Goal: Task Accomplishment & Management: Use online tool/utility

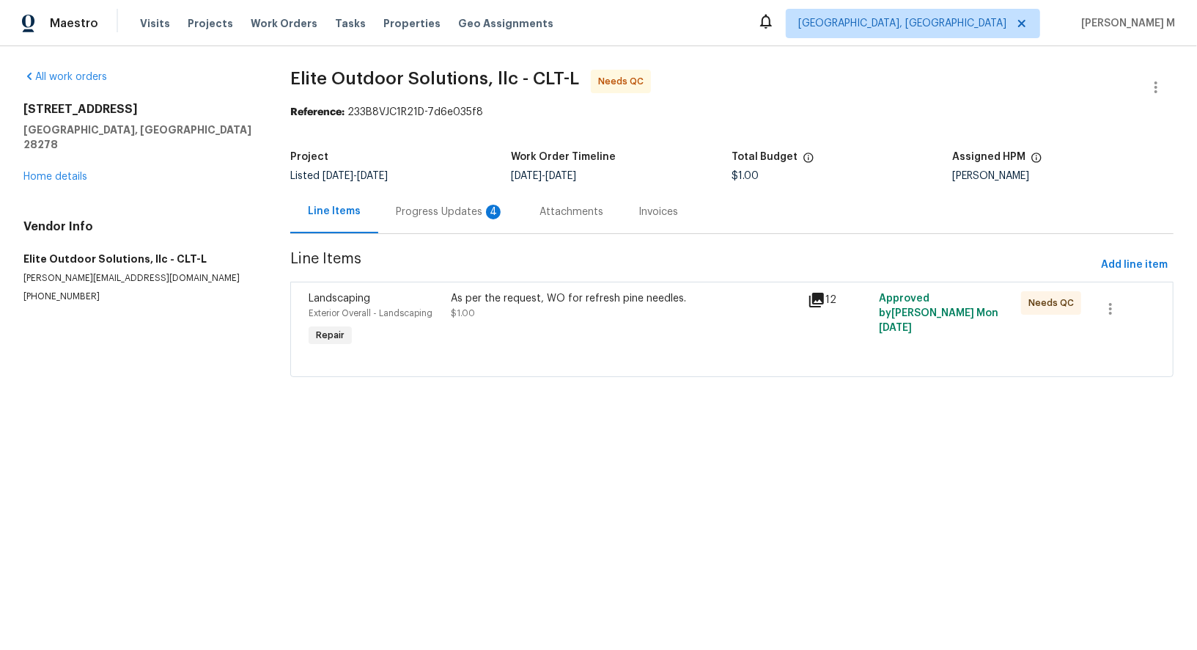
click at [414, 215] on div "Progress Updates 4" at bounding box center [450, 211] width 144 height 43
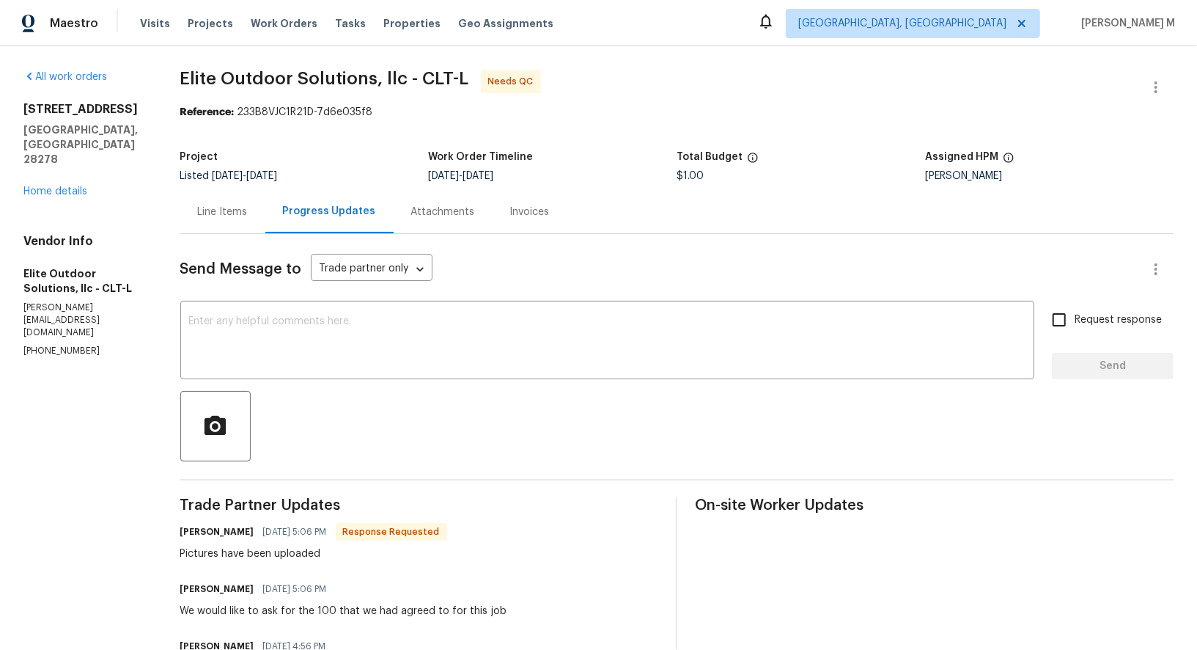
click at [218, 190] on div "Line Items" at bounding box center [222, 211] width 85 height 43
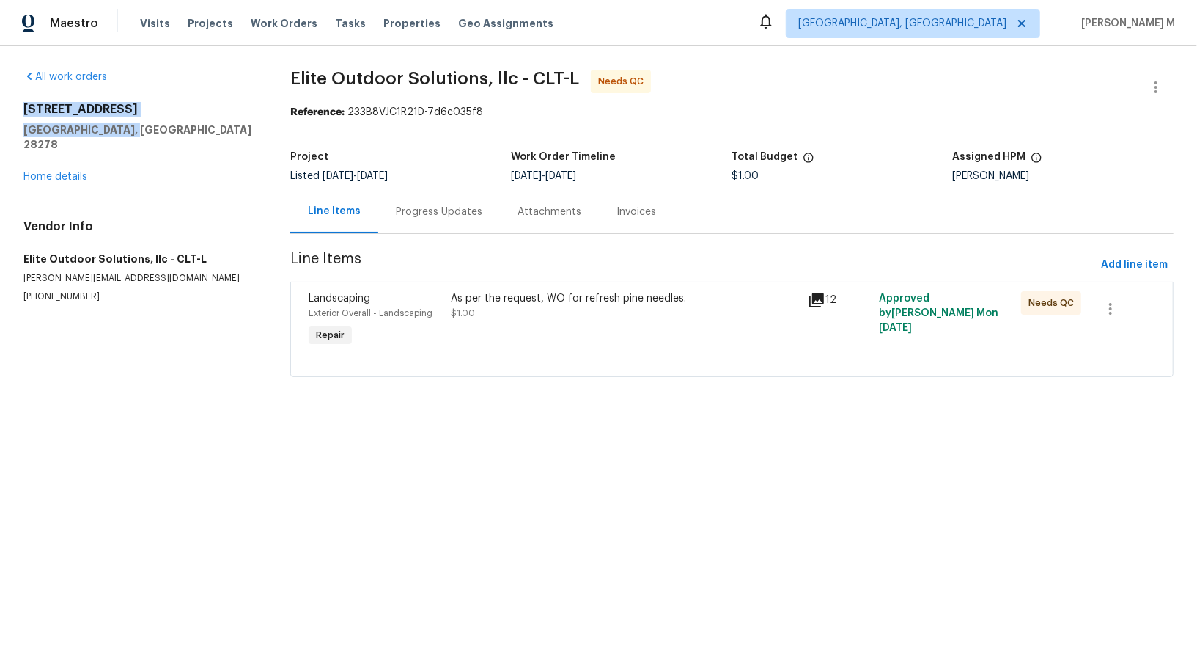
drag, startPoint x: 133, startPoint y: 133, endPoint x: 23, endPoint y: 109, distance: 112.6
click at [23, 109] on div "15633 Aviary Orchard Way Charlotte, NC 28278" at bounding box center [139, 127] width 232 height 50
copy div "15633 Aviary Orchard Way Charlotte, NC 28278"
click at [483, 337] on div "As per the request, WO for refresh pine needles. $1.00" at bounding box center [625, 320] width 356 height 67
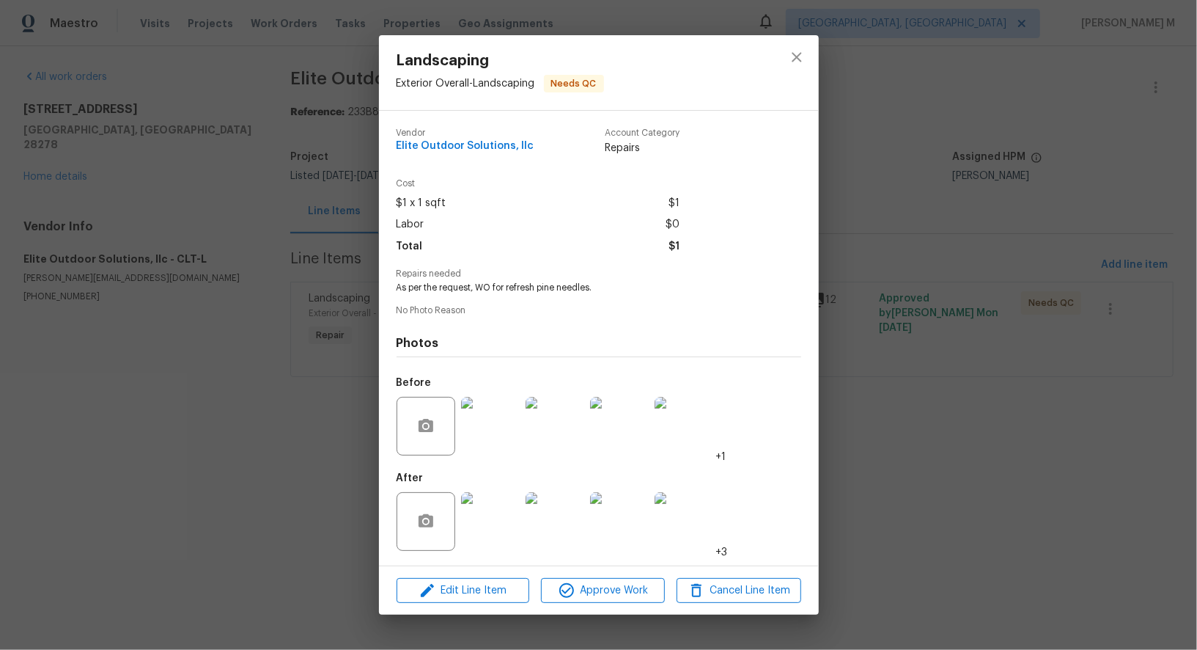
click at [487, 412] on img at bounding box center [490, 426] width 59 height 59
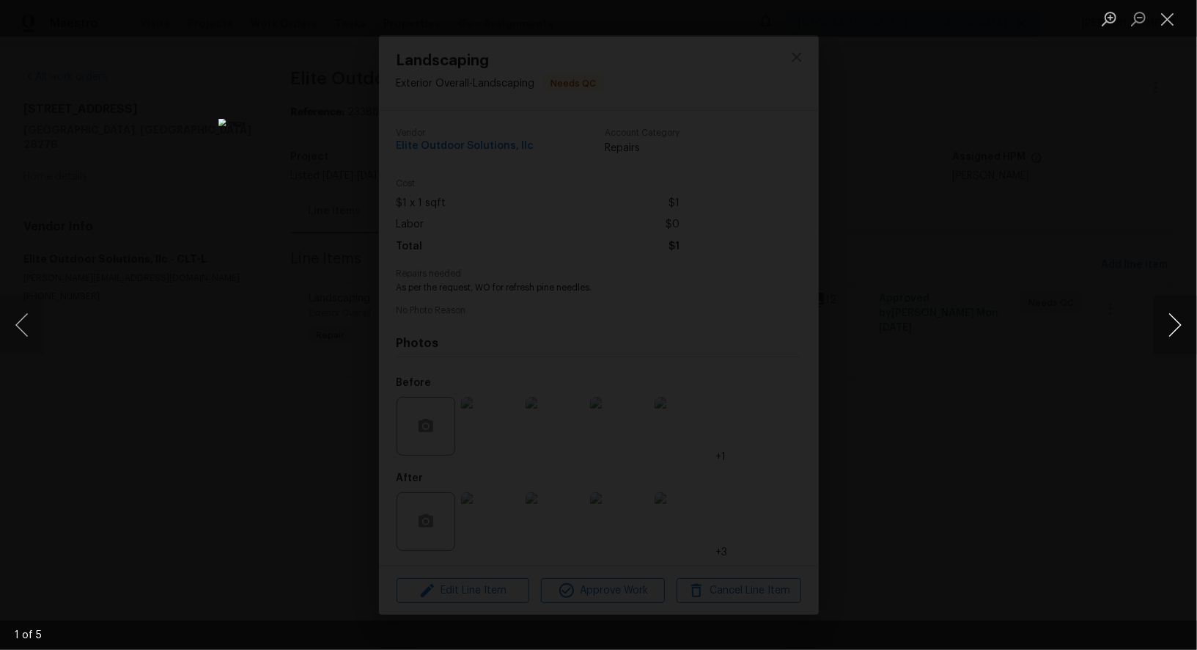
click at [1171, 331] on button "Next image" at bounding box center [1175, 324] width 44 height 59
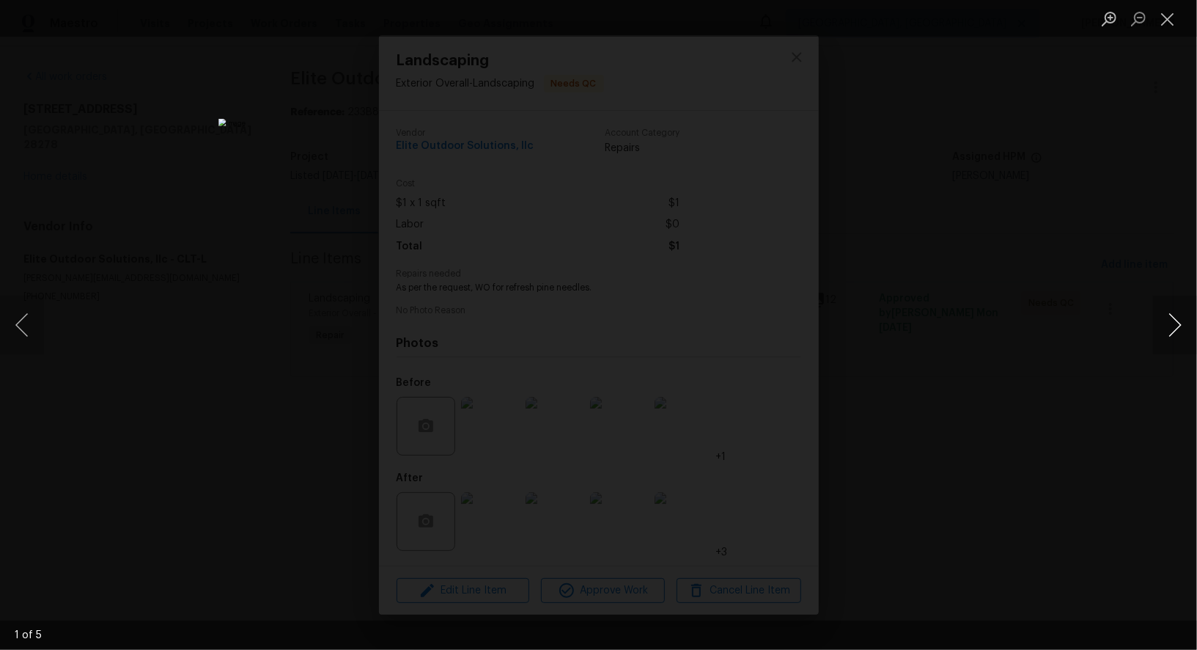
click at [1171, 331] on button "Next image" at bounding box center [1175, 324] width 44 height 59
click at [1137, 243] on div "Lightbox" at bounding box center [598, 325] width 1197 height 650
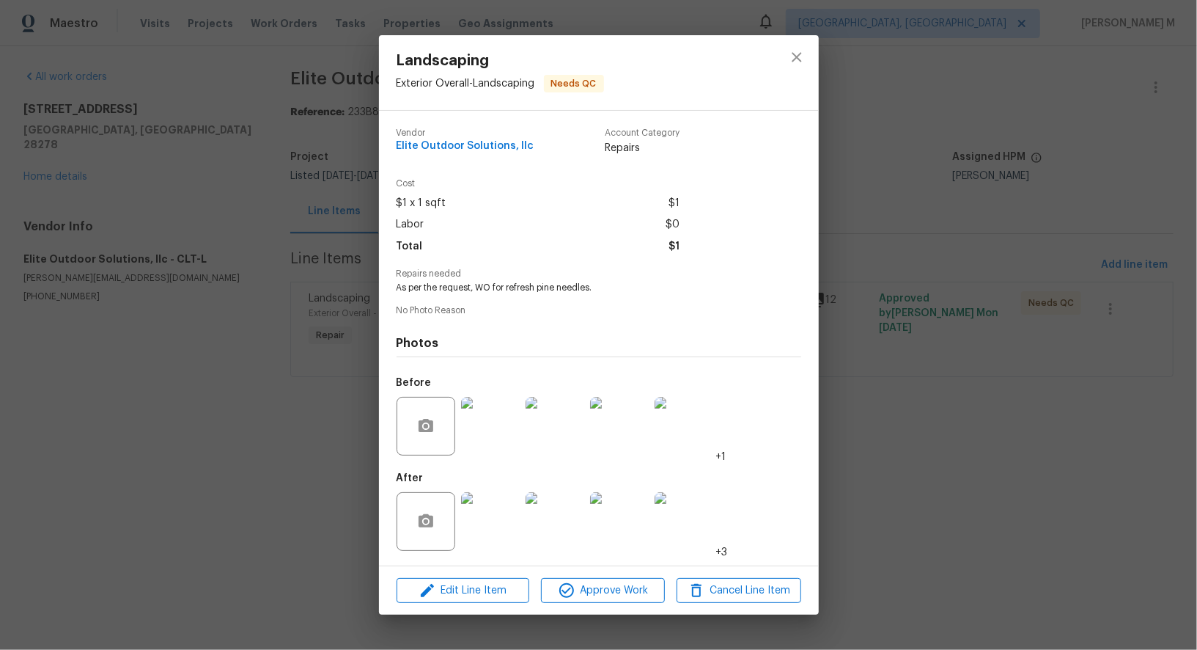
click at [479, 539] on img at bounding box center [490, 521] width 59 height 59
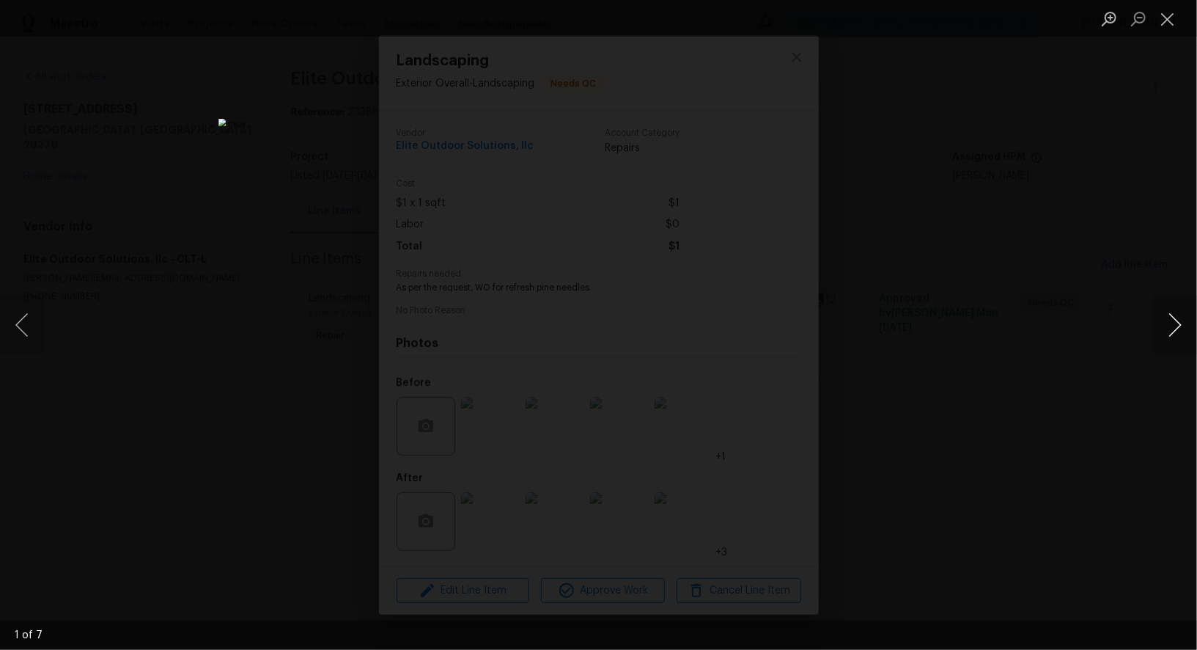
click at [1168, 331] on button "Next image" at bounding box center [1175, 324] width 44 height 59
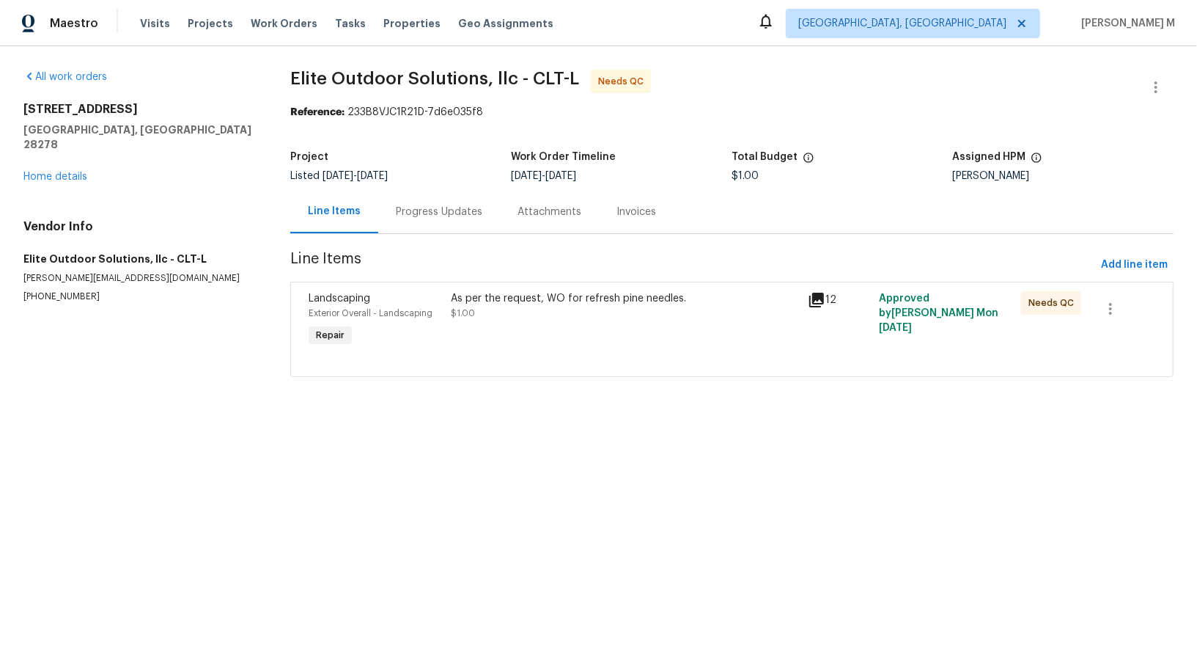
click at [416, 196] on div "Progress Updates" at bounding box center [439, 211] width 122 height 43
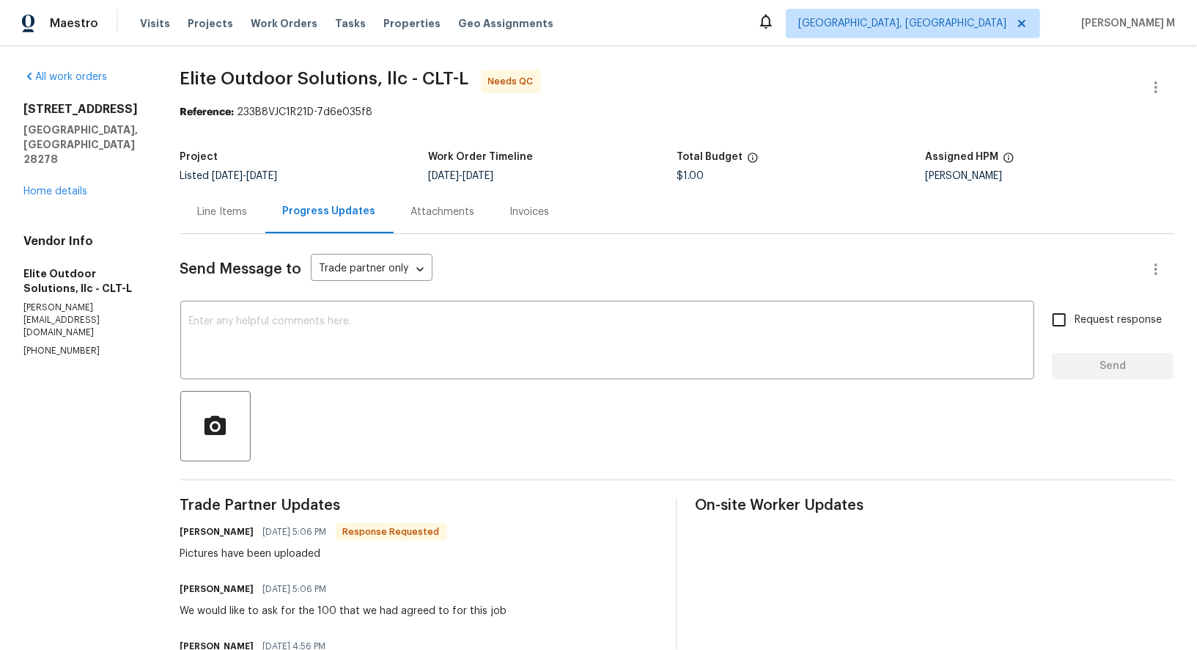
click at [229, 215] on div "Line Items" at bounding box center [222, 211] width 85 height 43
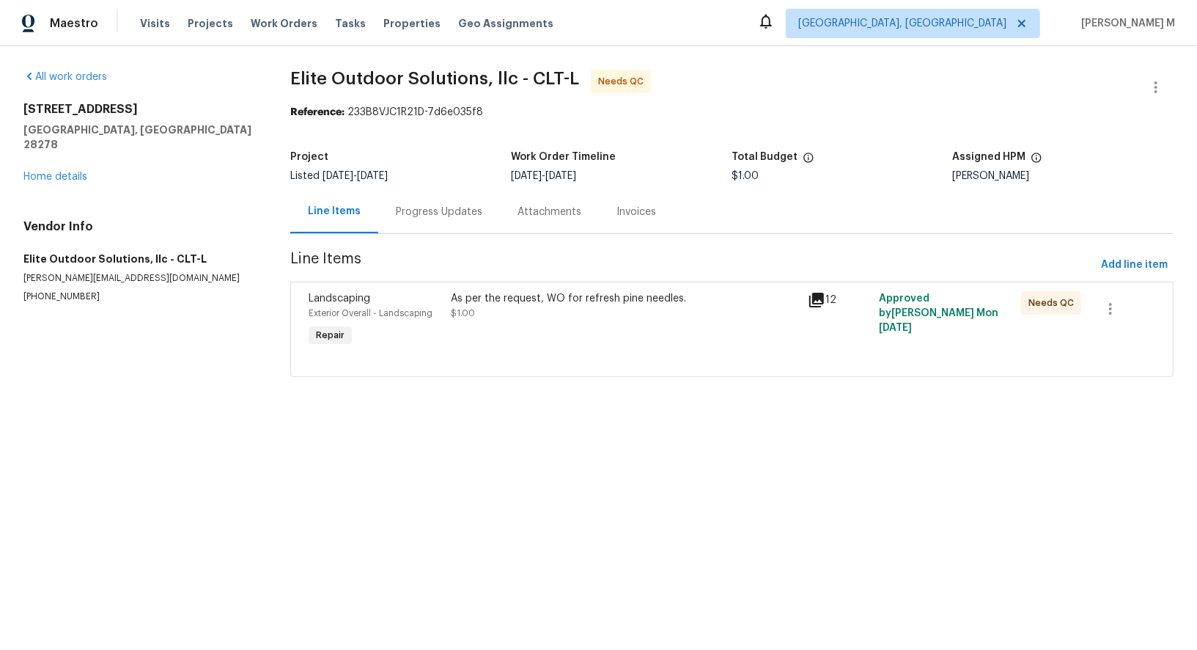
click at [510, 291] on div "As per the request, WO for refresh pine needles." at bounding box center [625, 298] width 347 height 15
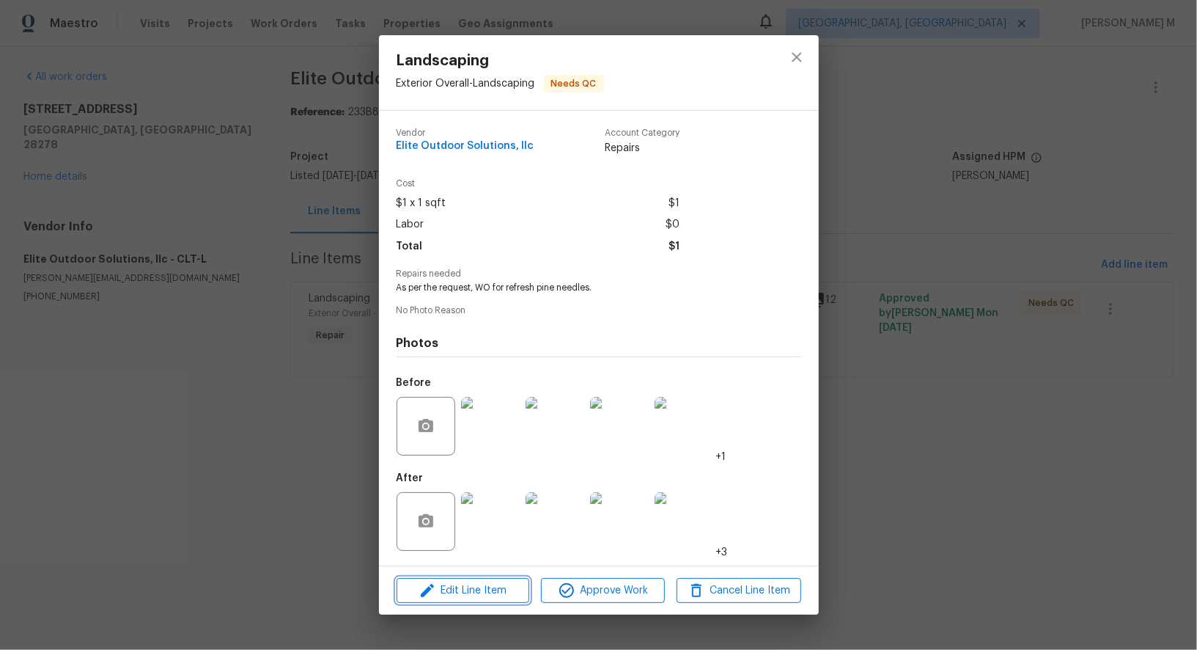
click at [471, 587] on span "Edit Line Item" at bounding box center [463, 590] width 124 height 18
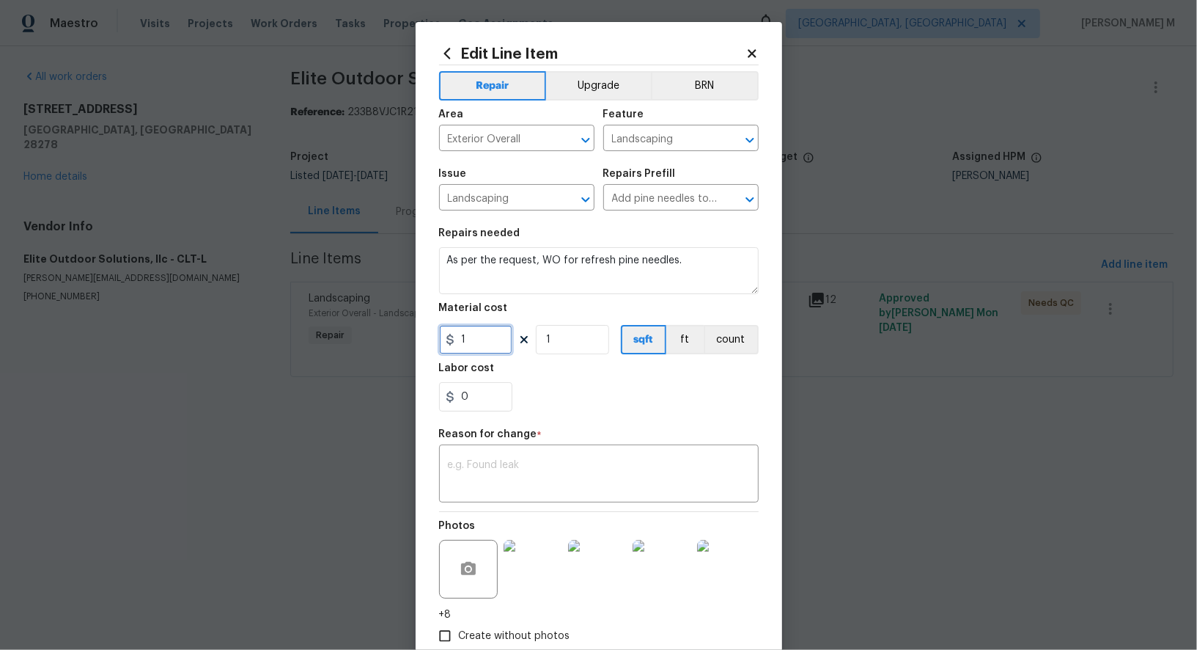
click at [479, 328] on input "1" at bounding box center [475, 339] width 73 height 29
type input "100"
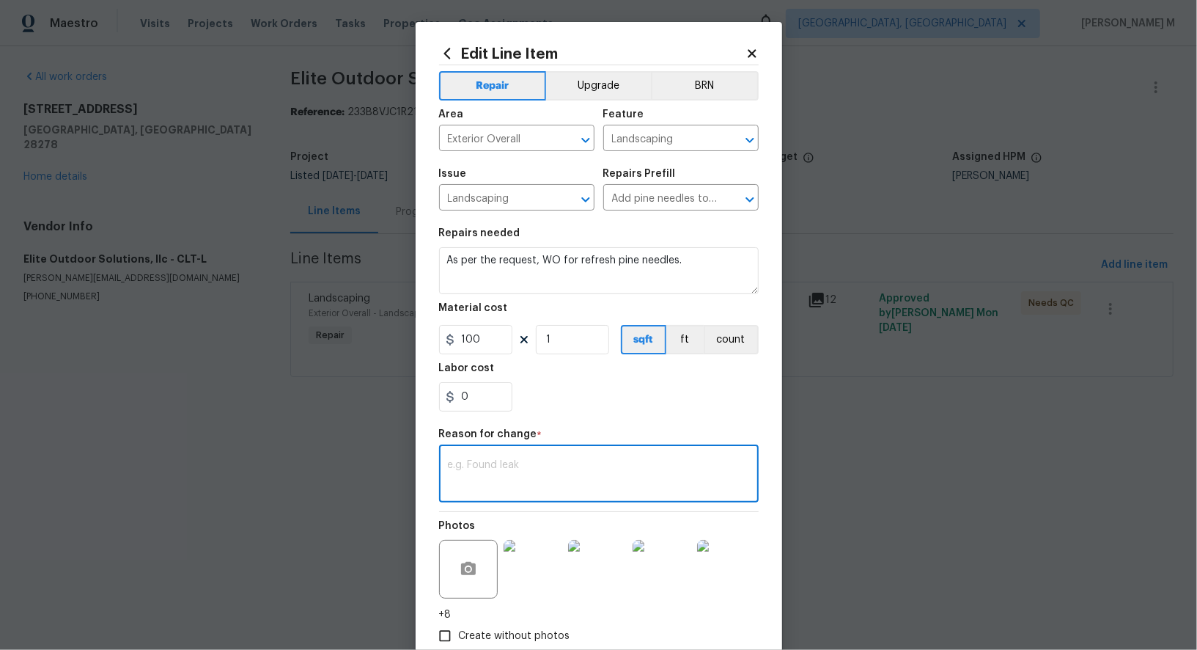
click at [532, 460] on textarea at bounding box center [599, 475] width 302 height 31
paste textarea "(VM) Updated cost per vendor final cost."
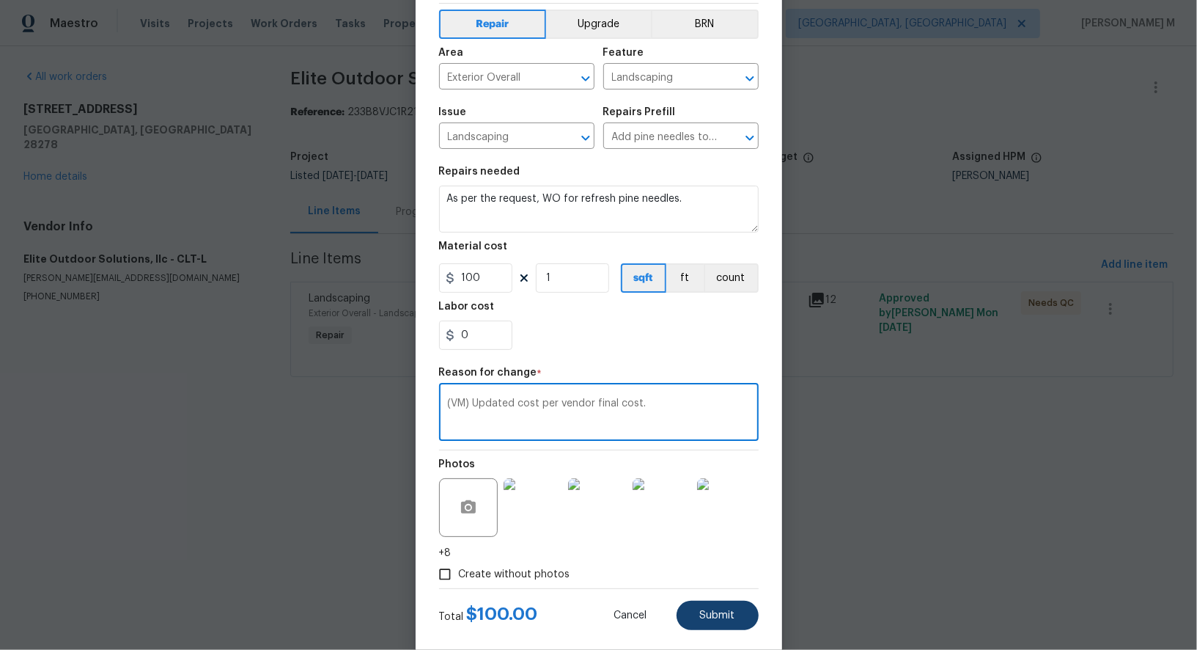
type textarea "(VM) Updated cost per vendor final cost."
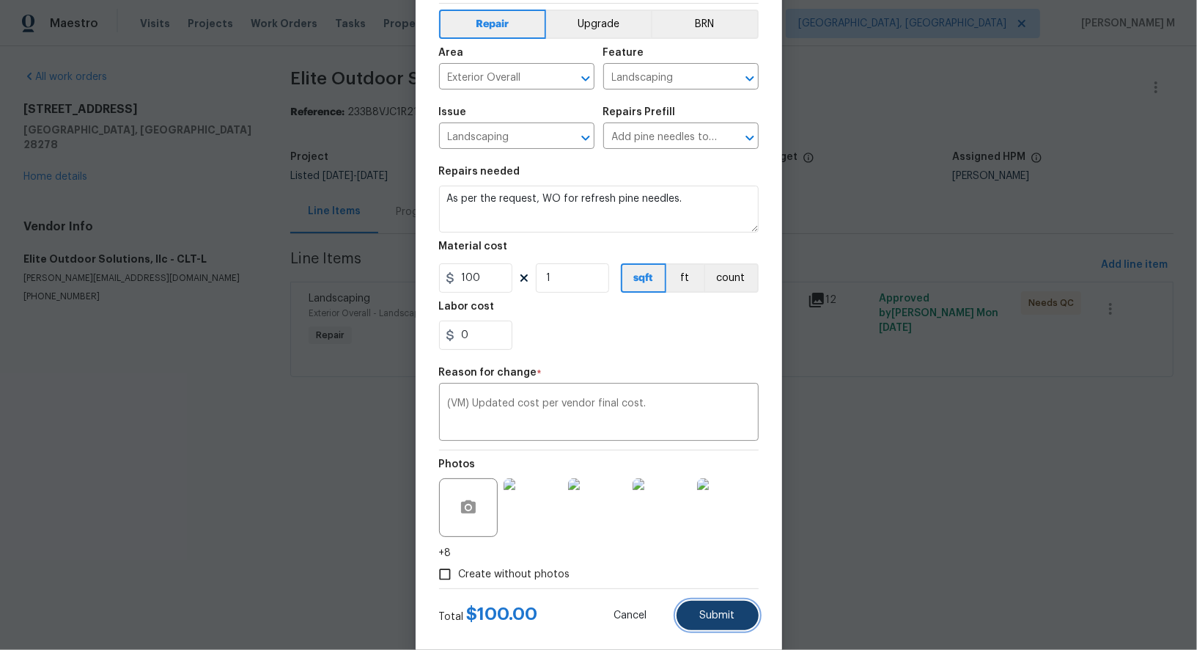
click at [724, 600] on button "Submit" at bounding box center [718, 614] width 82 height 29
click at [1082, 418] on html "Maestro Visits Projects Work Orders Tasks Properties Geo Assignments Albuquerqu…" at bounding box center [598, 209] width 1197 height 418
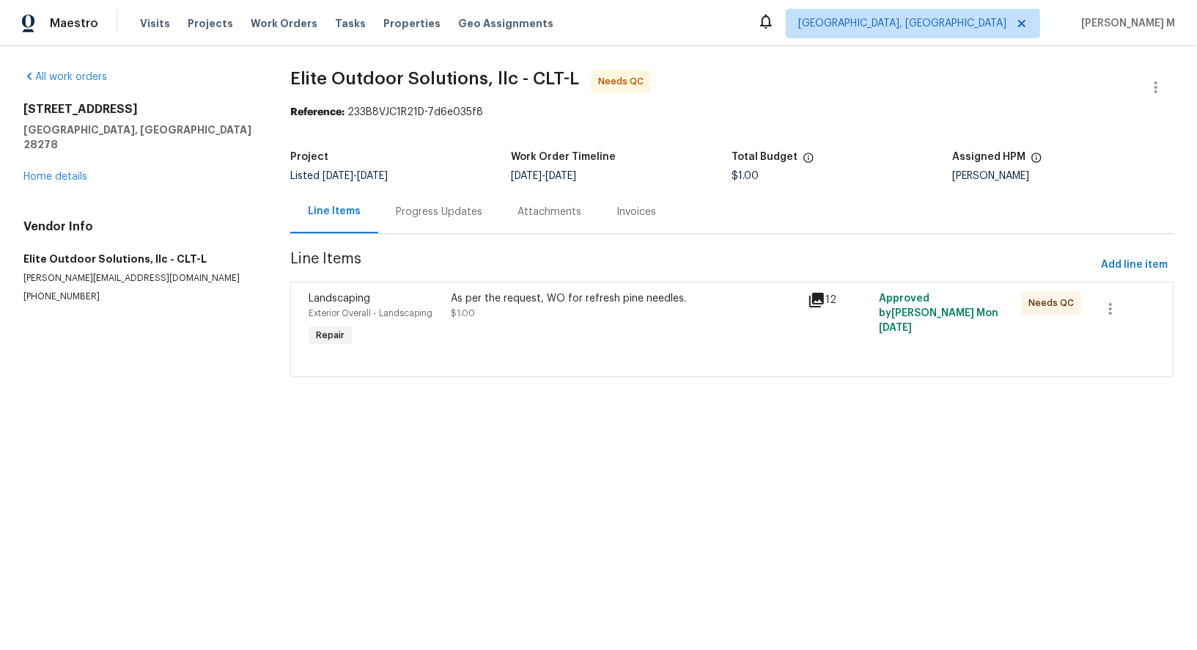
scroll to position [0, 0]
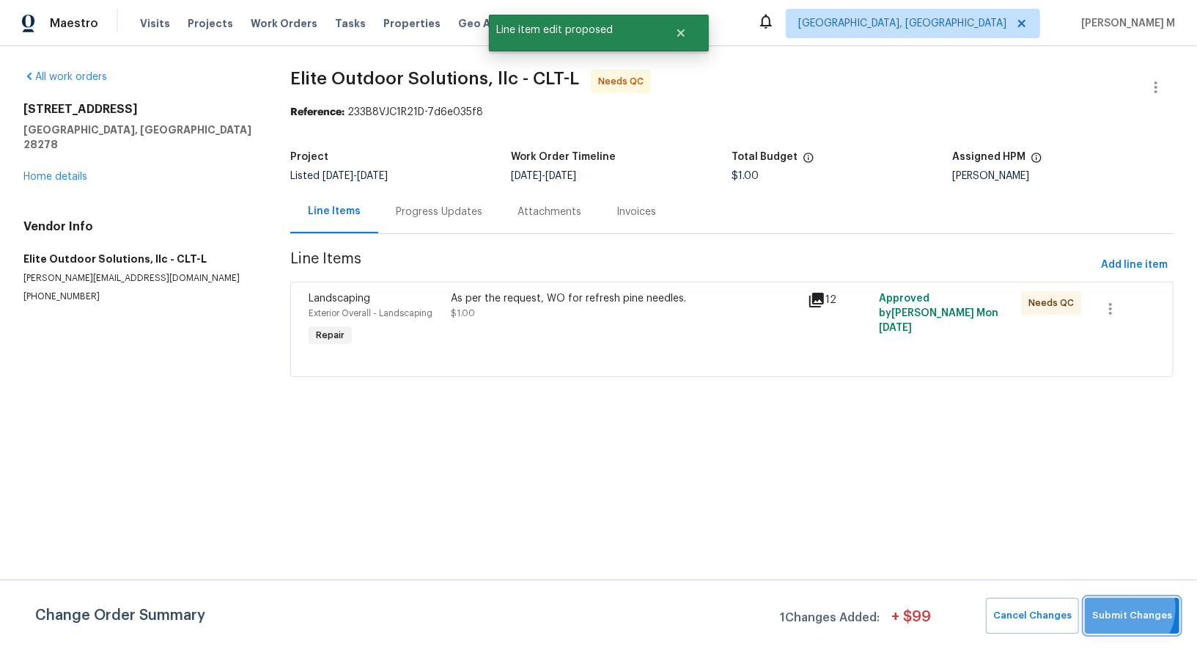
click at [1131, 611] on span "Submit Changes" at bounding box center [1132, 615] width 80 height 17
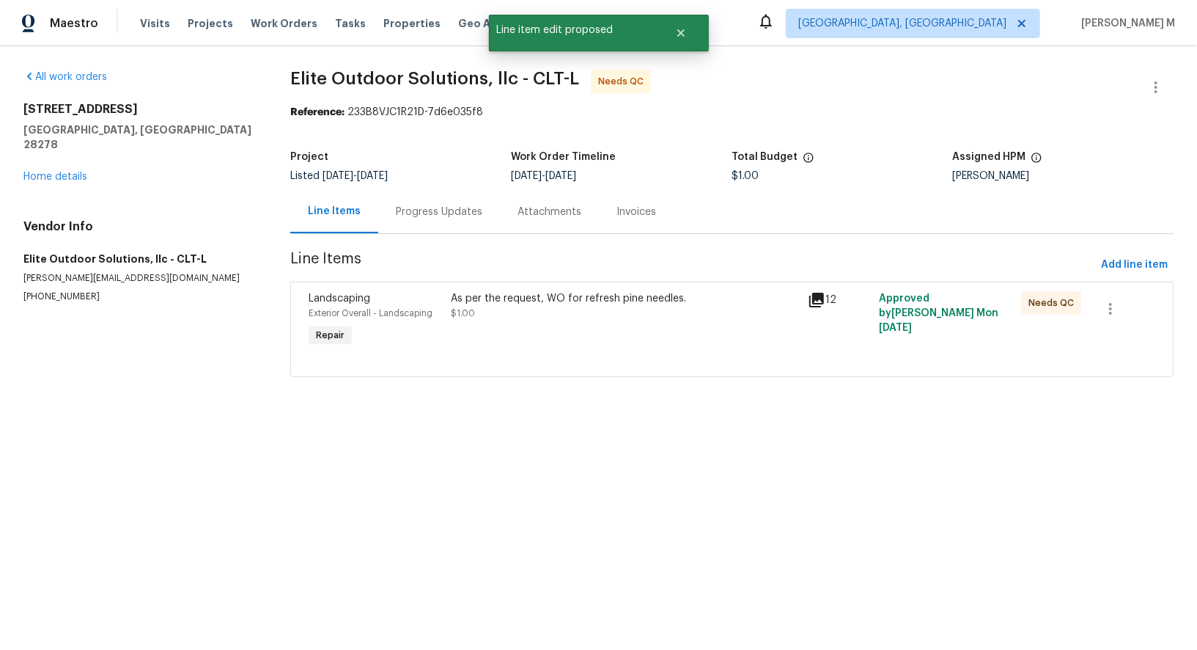
click at [830, 418] on html "Maestro Visits Projects Work Orders Tasks Properties Geo Assignments Albuquerqu…" at bounding box center [598, 209] width 1197 height 418
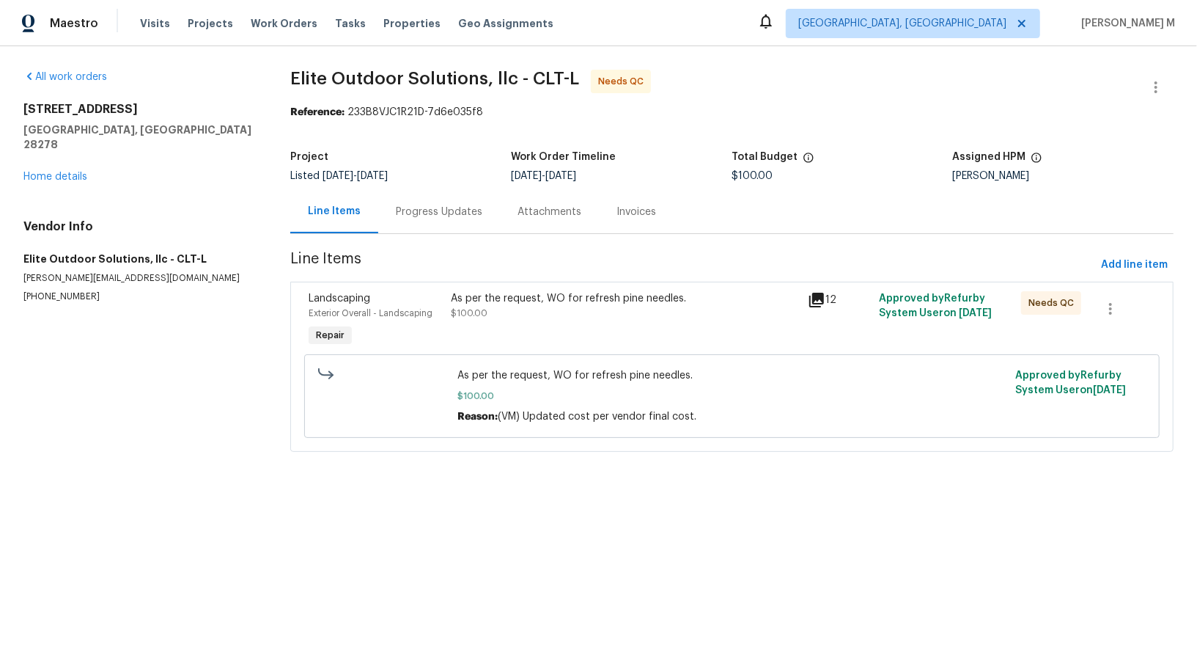
click at [782, 92] on span "Elite Outdoor Solutions, llc - CLT-L Needs QC" at bounding box center [714, 87] width 848 height 35
click at [1153, 76] on button "button" at bounding box center [1156, 87] width 35 height 35
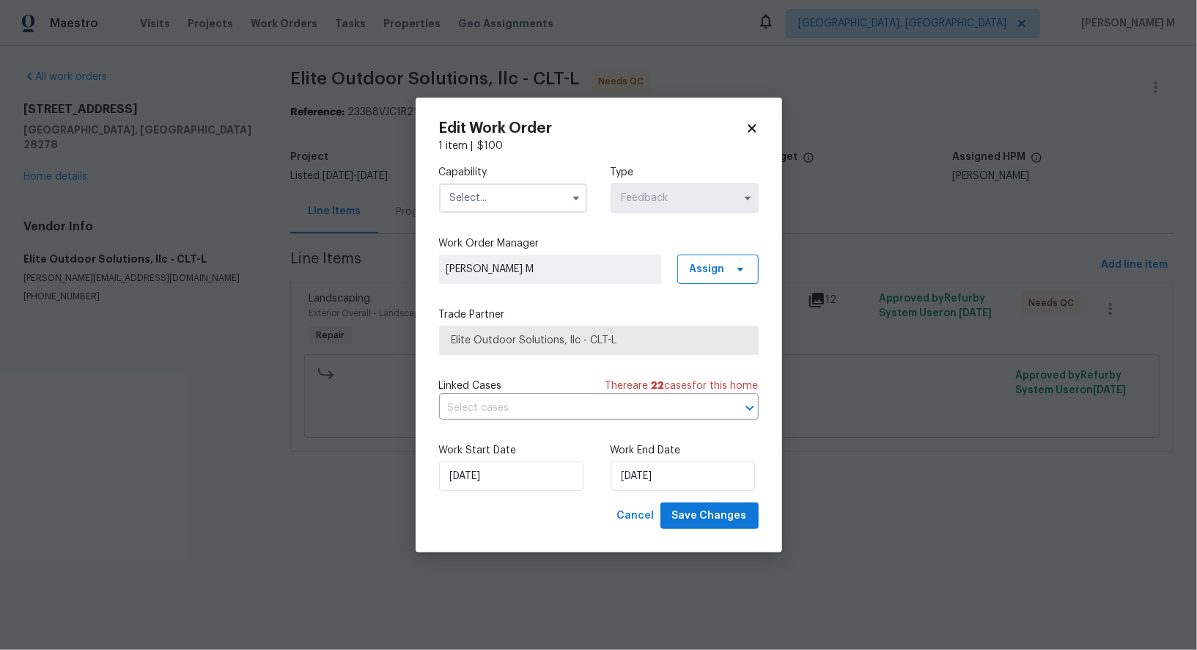
click at [479, 189] on input "text" at bounding box center [513, 197] width 148 height 29
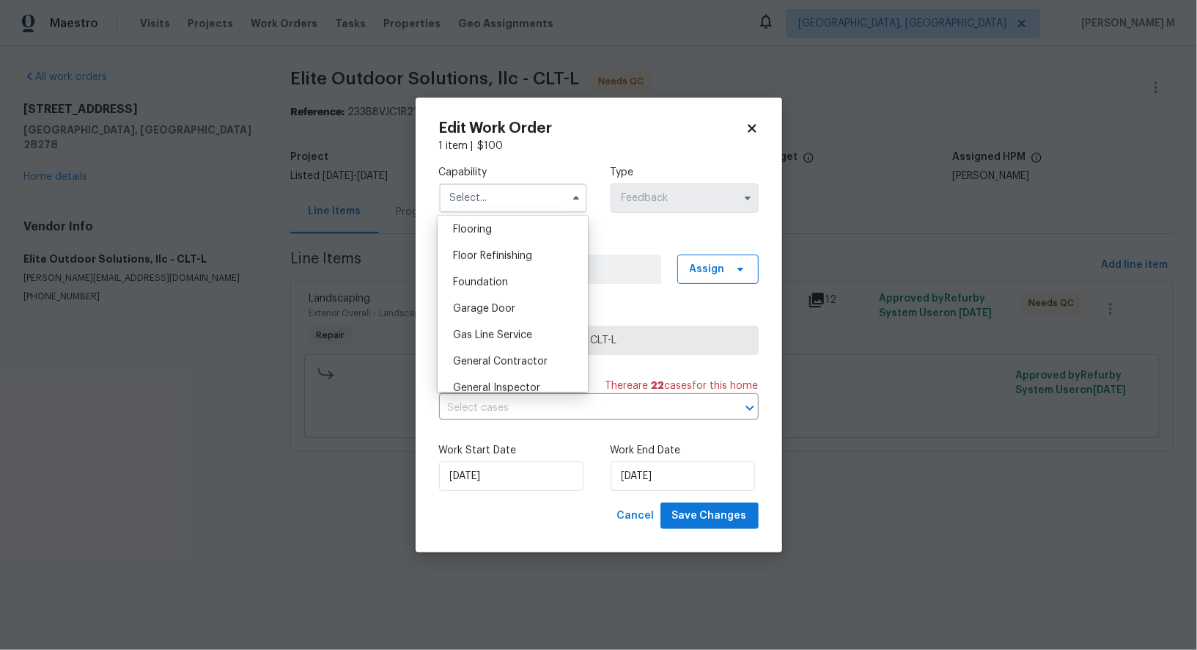
scroll to position [624, 0]
click at [482, 296] on div "General Contractor" at bounding box center [512, 309] width 143 height 26
type input "General Contractor"
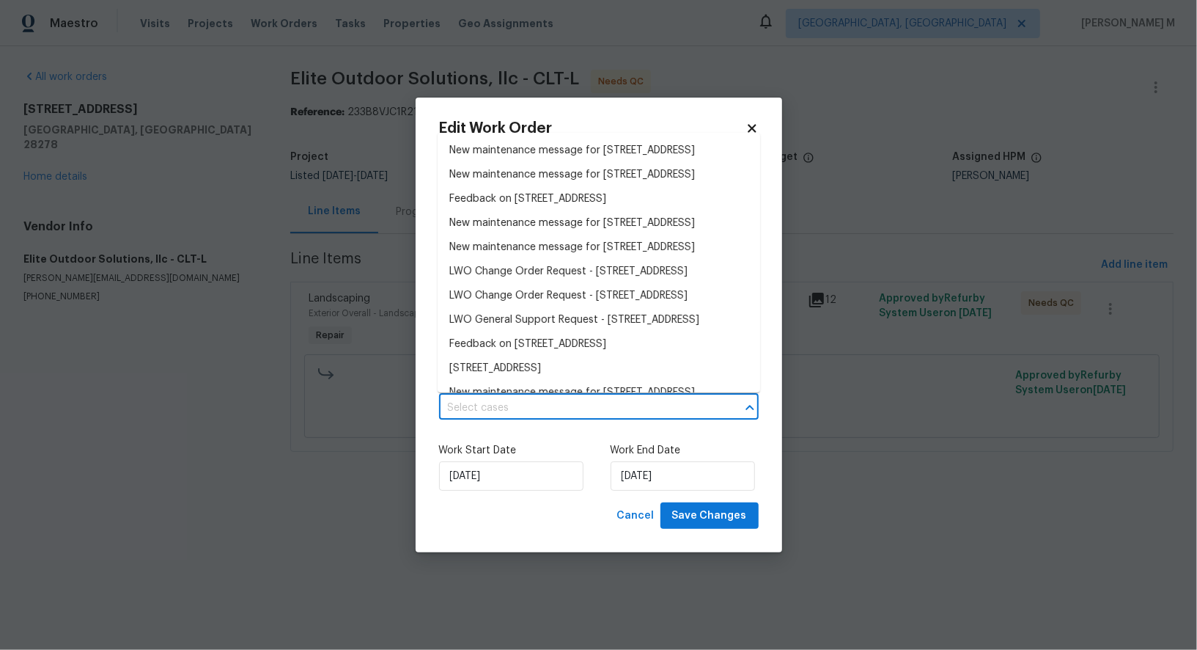
click at [488, 410] on input "text" at bounding box center [578, 408] width 279 height 23
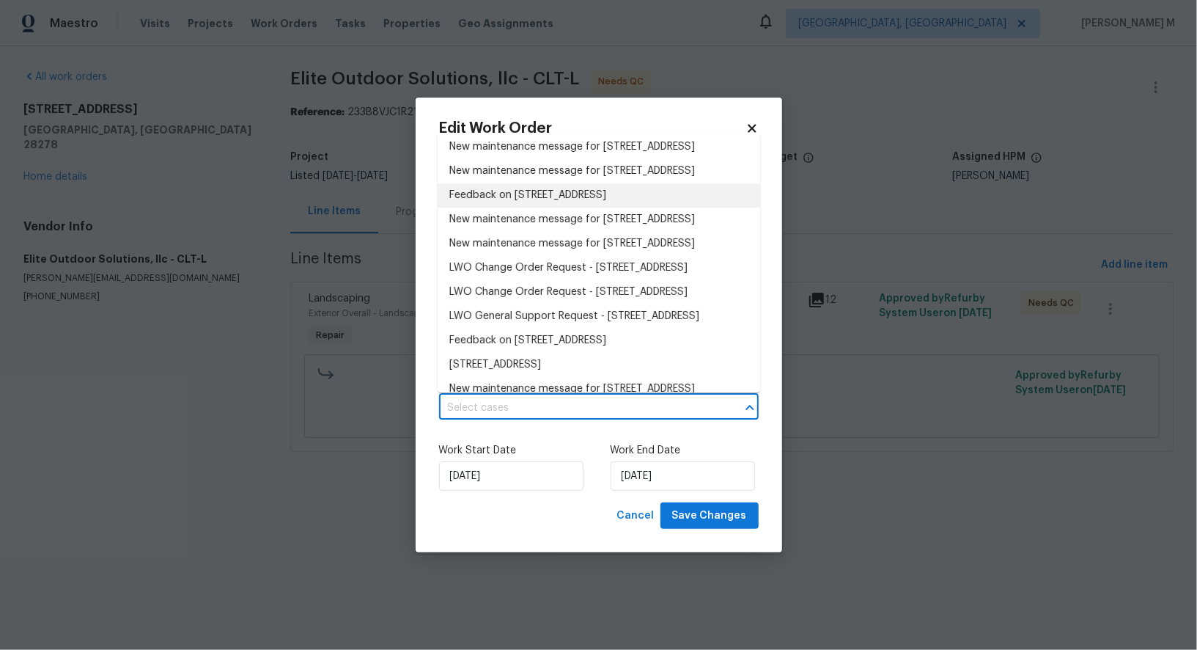
click at [535, 207] on li "Feedback on 15633 Aviary Orchard Way, Charlotte, NC 28278" at bounding box center [599, 195] width 323 height 24
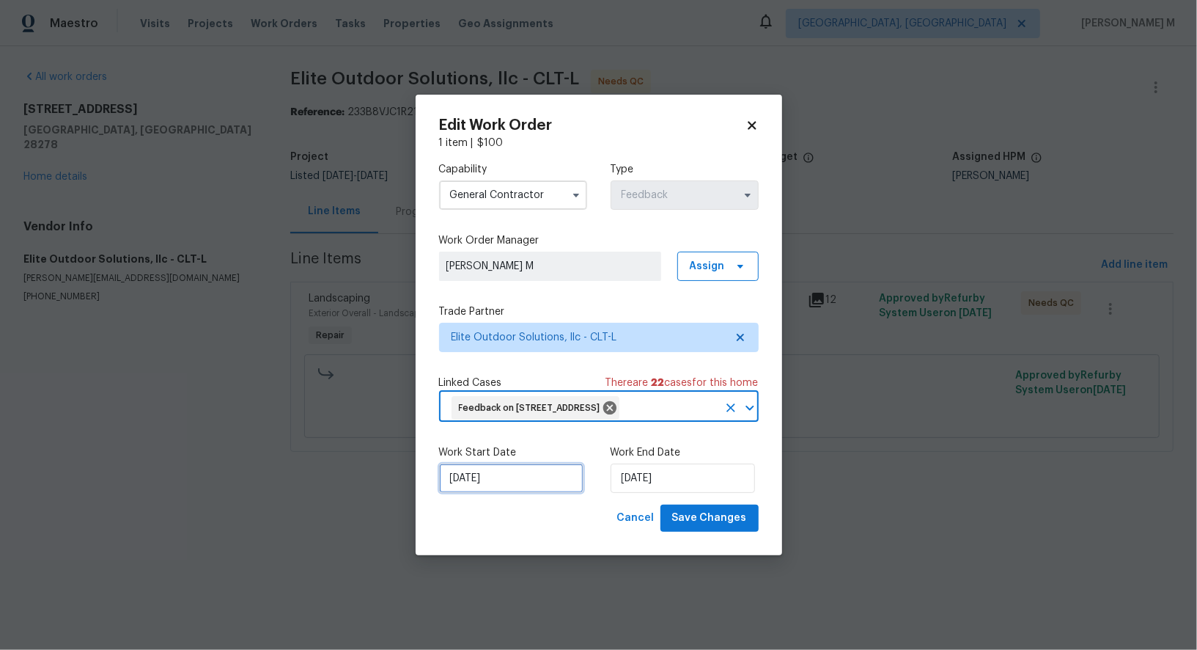
click at [495, 490] on input "22/09/2025" at bounding box center [511, 477] width 144 height 29
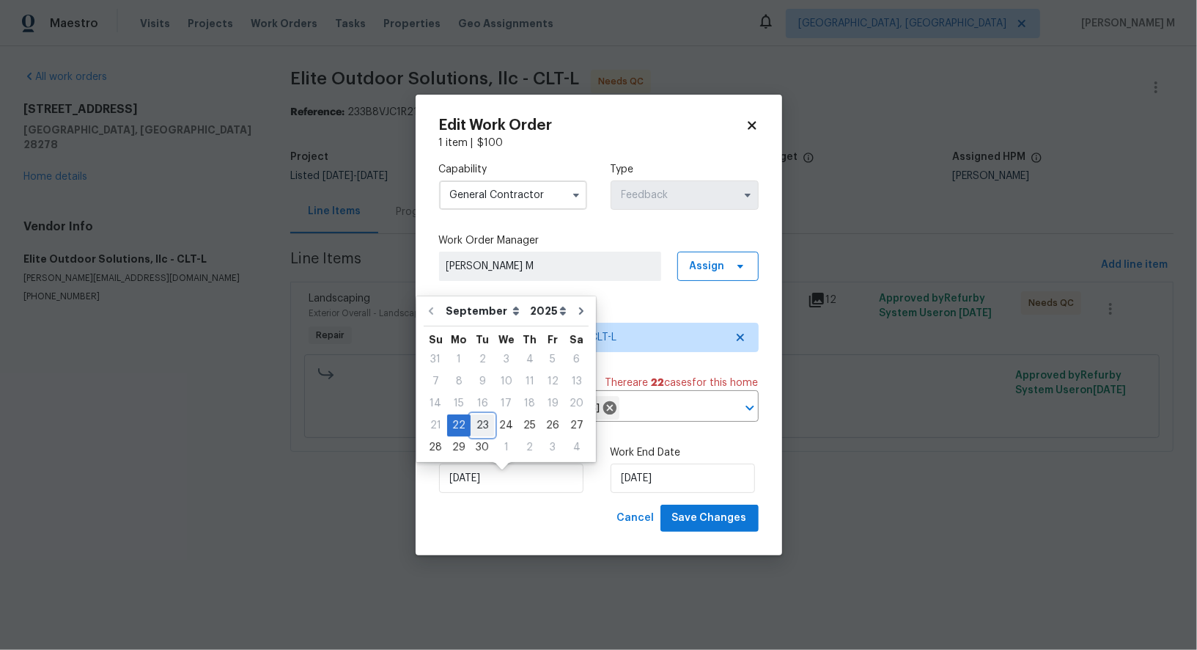
click at [474, 421] on div "23" at bounding box center [482, 425] width 23 height 21
type input "23/09/2025"
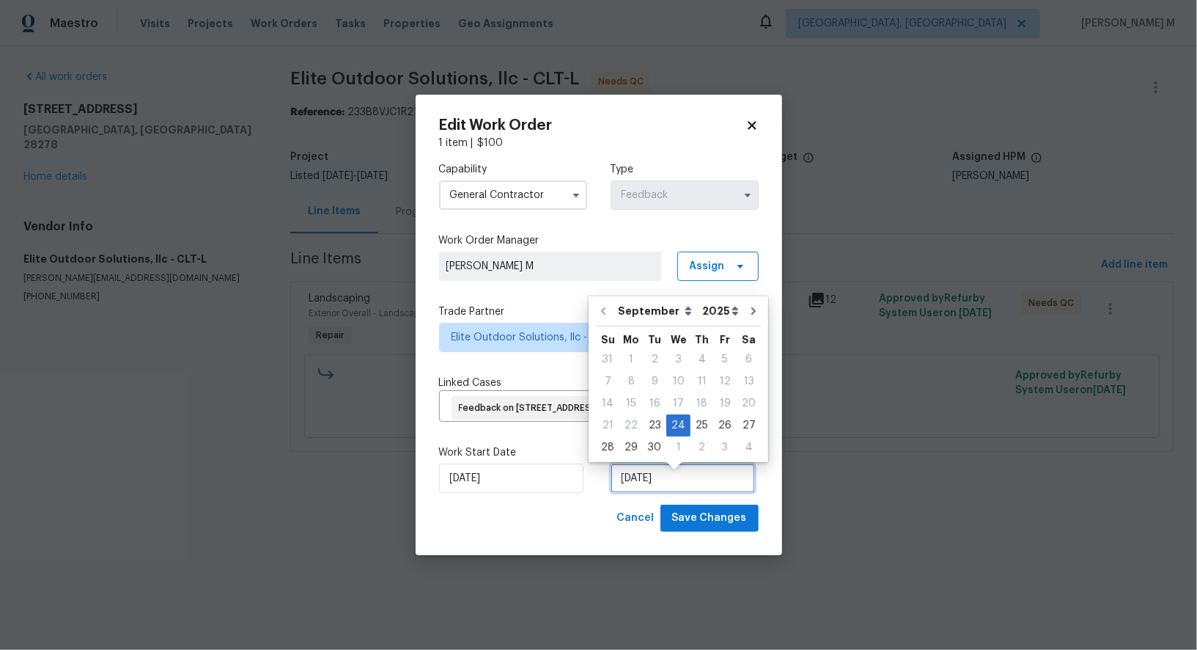
click at [639, 480] on input "24/09/2025" at bounding box center [683, 477] width 144 height 29
click at [651, 419] on div "23" at bounding box center [654, 425] width 23 height 21
type input "23/09/2025"
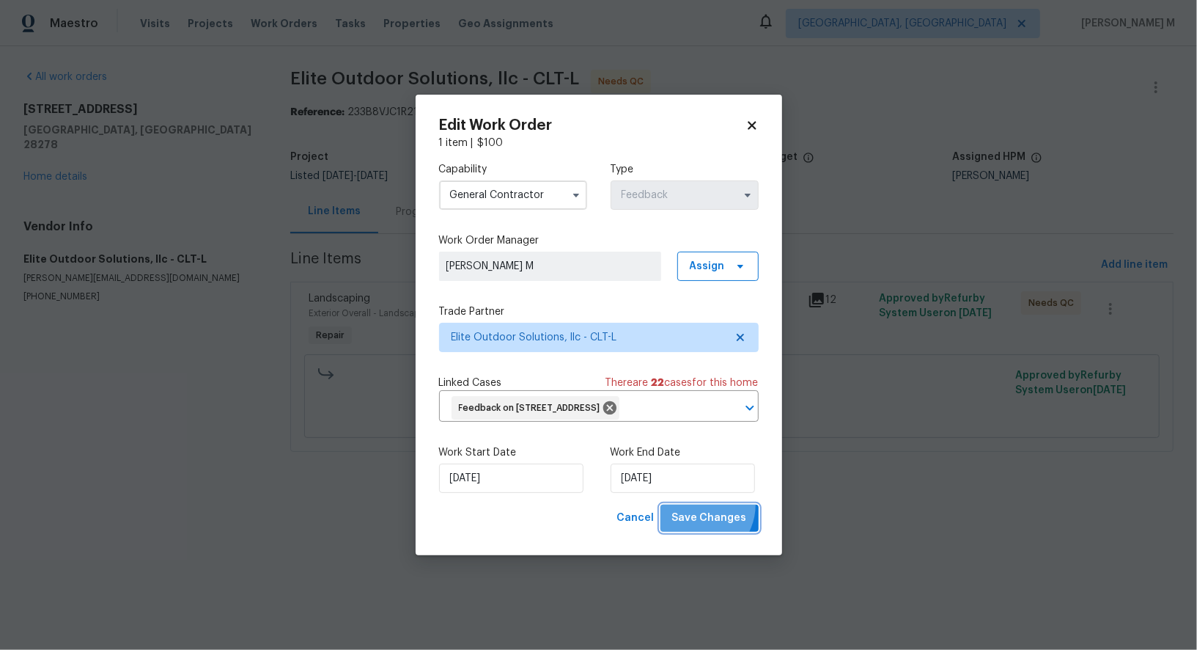
click at [705, 512] on button "Save Changes" at bounding box center [710, 517] width 98 height 27
click at [966, 493] on html "Maestro Visits Projects Work Orders Tasks Properties Geo Assignments Albuquerqu…" at bounding box center [598, 246] width 1197 height 493
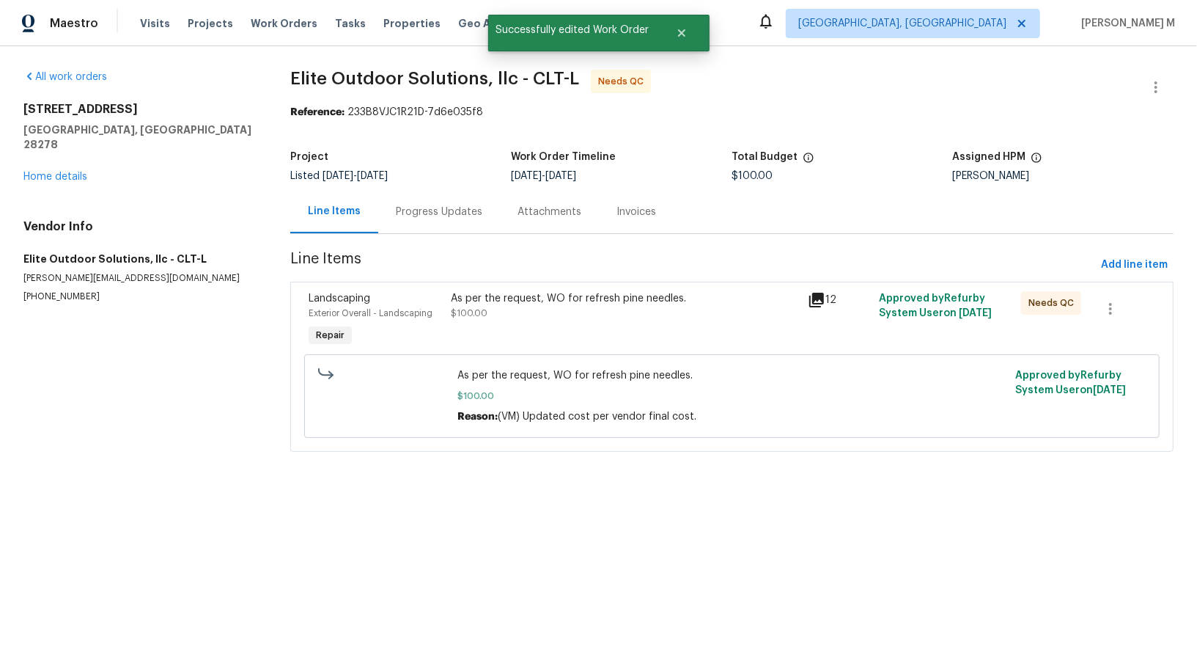
click at [603, 316] on div "As per the request, WO for refresh pine needles. $100.00" at bounding box center [625, 320] width 356 height 67
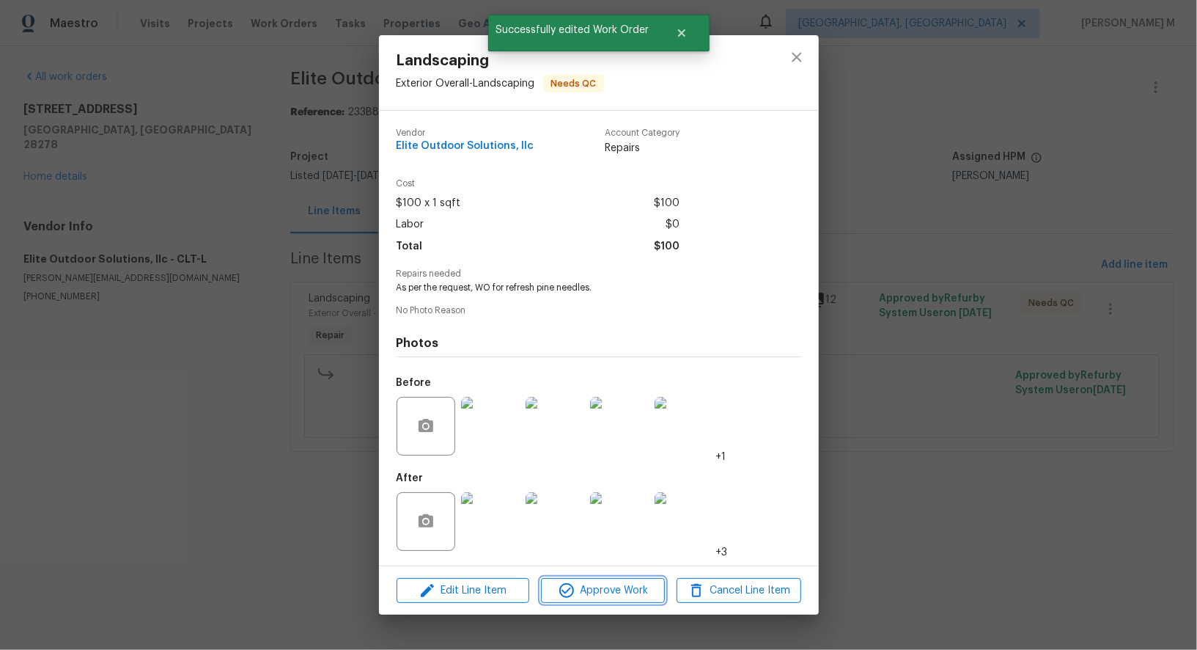
click at [606, 581] on span "Approve Work" at bounding box center [602, 590] width 115 height 18
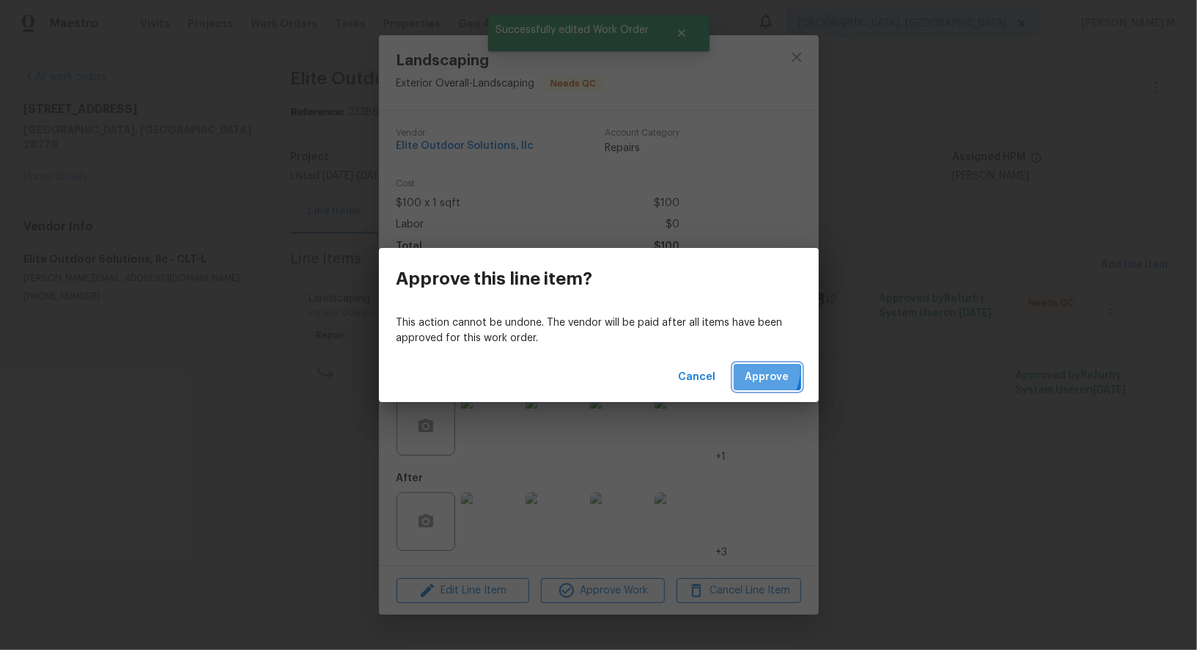
click at [759, 369] on span "Approve" at bounding box center [768, 377] width 44 height 18
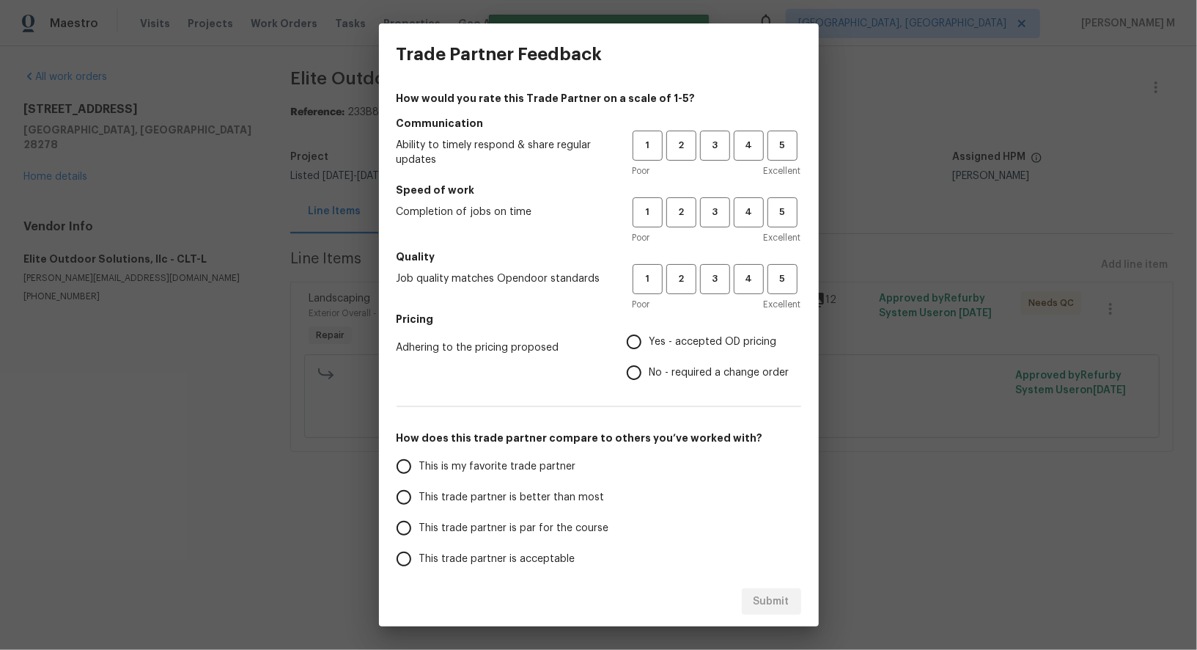
click at [732, 141] on div "1 2 3 4 5" at bounding box center [717, 145] width 169 height 30
click at [754, 249] on h5 "Quality" at bounding box center [599, 256] width 405 height 15
click at [754, 143] on span "4" at bounding box center [748, 145] width 27 height 17
click at [754, 179] on div "How would you rate this Trade Partner on a scale of 1-5? Communication Ability …" at bounding box center [599, 378] width 405 height 574
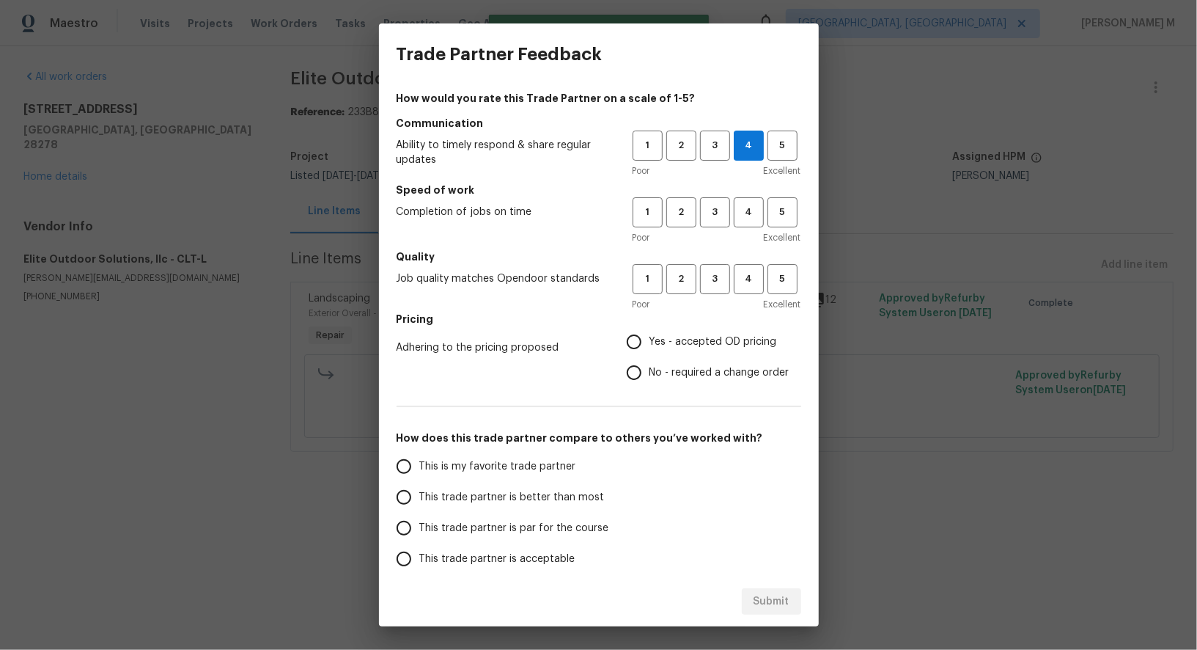
click at [749, 230] on div "Poor Excellent" at bounding box center [717, 237] width 169 height 15
click at [749, 216] on span "4" at bounding box center [748, 212] width 27 height 17
click at [757, 271] on span "4" at bounding box center [748, 279] width 27 height 17
click at [650, 329] on input "Yes - accepted OD pricing" at bounding box center [634, 341] width 31 height 31
radio input "true"
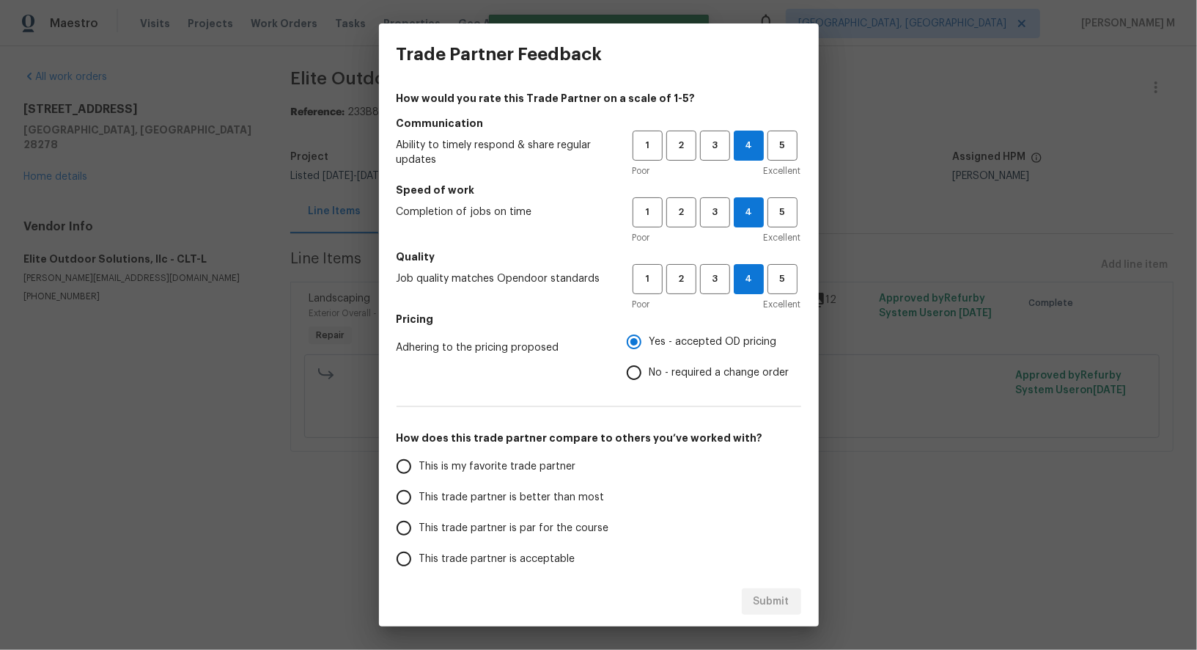
click at [490, 521] on span "This trade partner is par for the course" at bounding box center [514, 528] width 190 height 15
click at [419, 512] on input "This trade partner is par for the course" at bounding box center [404, 527] width 31 height 31
click at [776, 605] on span "Submit" at bounding box center [772, 601] width 36 height 18
radio input "true"
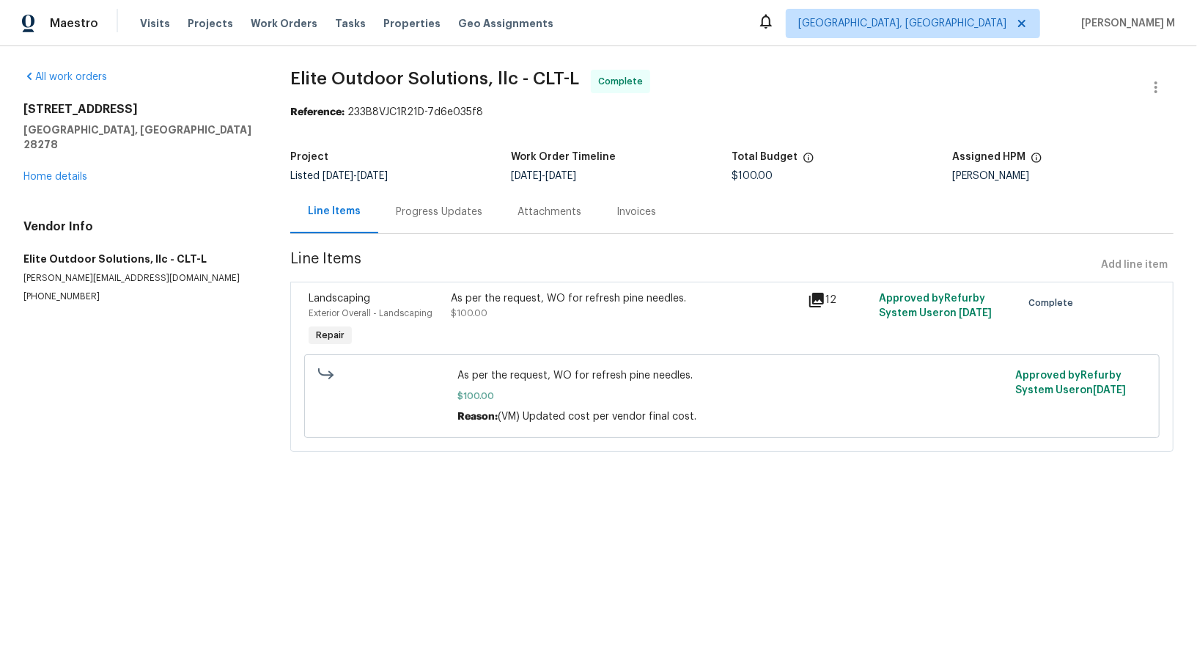
click at [885, 493] on html "Maestro Visits Projects Work Orders Tasks Properties Geo Assignments Albuquerqu…" at bounding box center [598, 246] width 1197 height 493
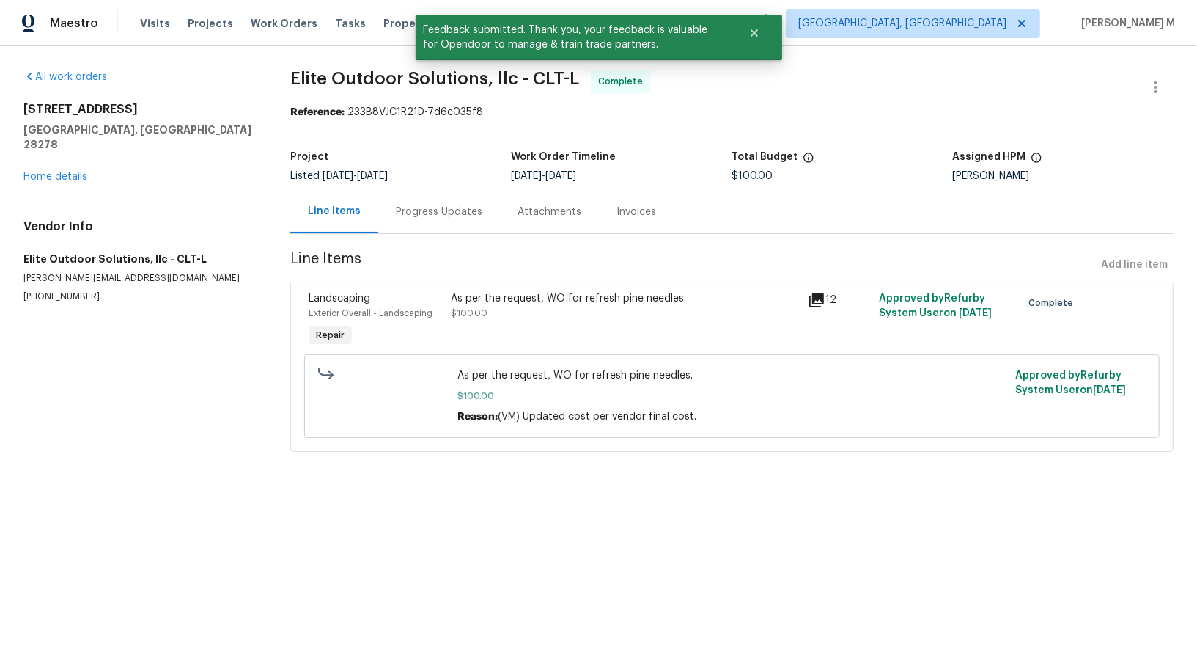
click at [447, 190] on div "Progress Updates" at bounding box center [439, 211] width 122 height 43
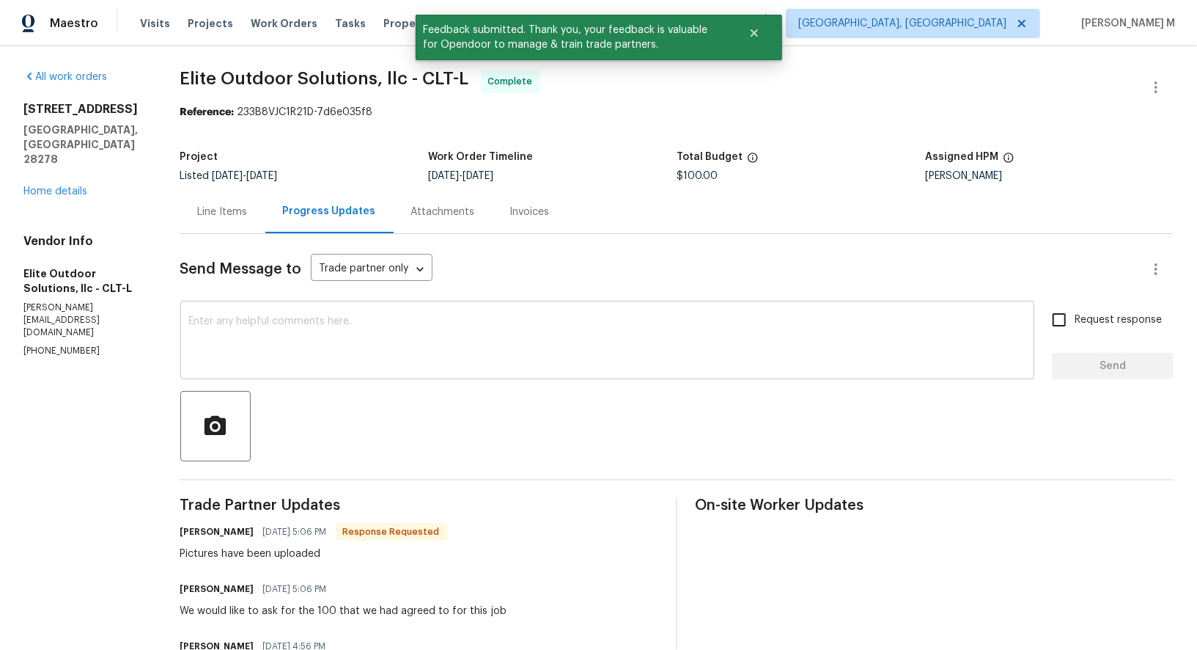
click at [411, 328] on textarea at bounding box center [607, 341] width 836 height 51
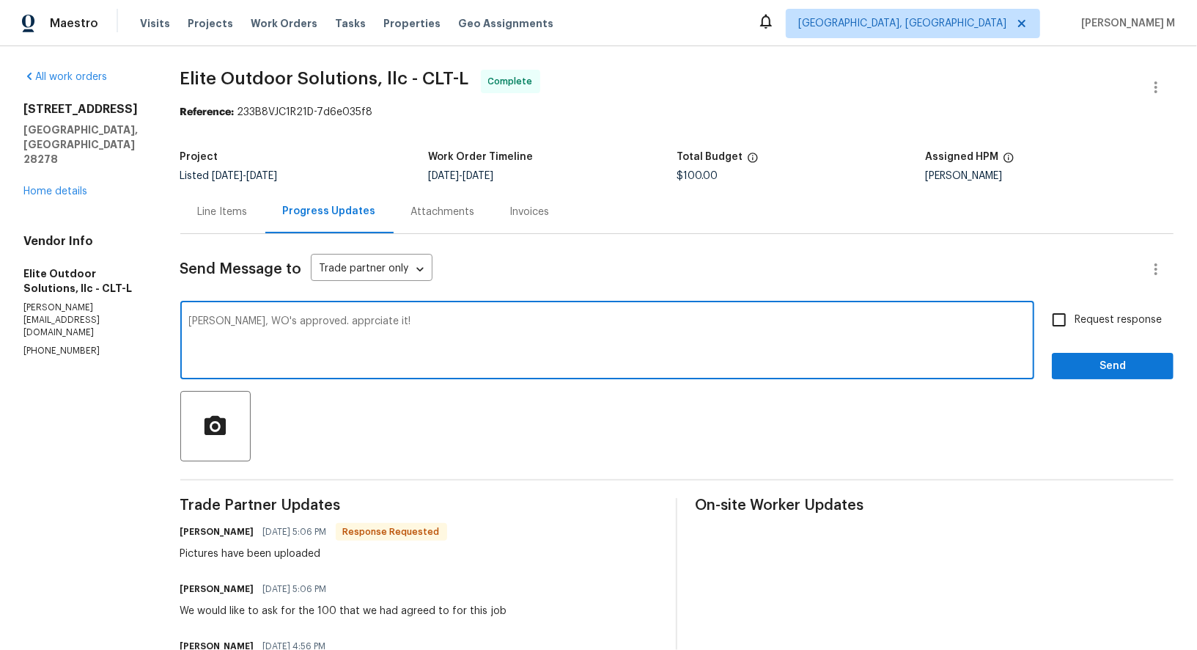
click at [329, 316] on textarea "Walter, WO's approved. apprciate it!" at bounding box center [607, 341] width 836 height 51
click at [307, 316] on textarea "Walter, WO's approved. apprciate it!" at bounding box center [607, 341] width 836 height 51
click at [0, 0] on span "Appreciate" at bounding box center [0, 0] width 0 height 0
type textarea "Walter, WO's approved. Appreciate it!"
click at [1104, 313] on span "Request response" at bounding box center [1118, 319] width 87 height 15
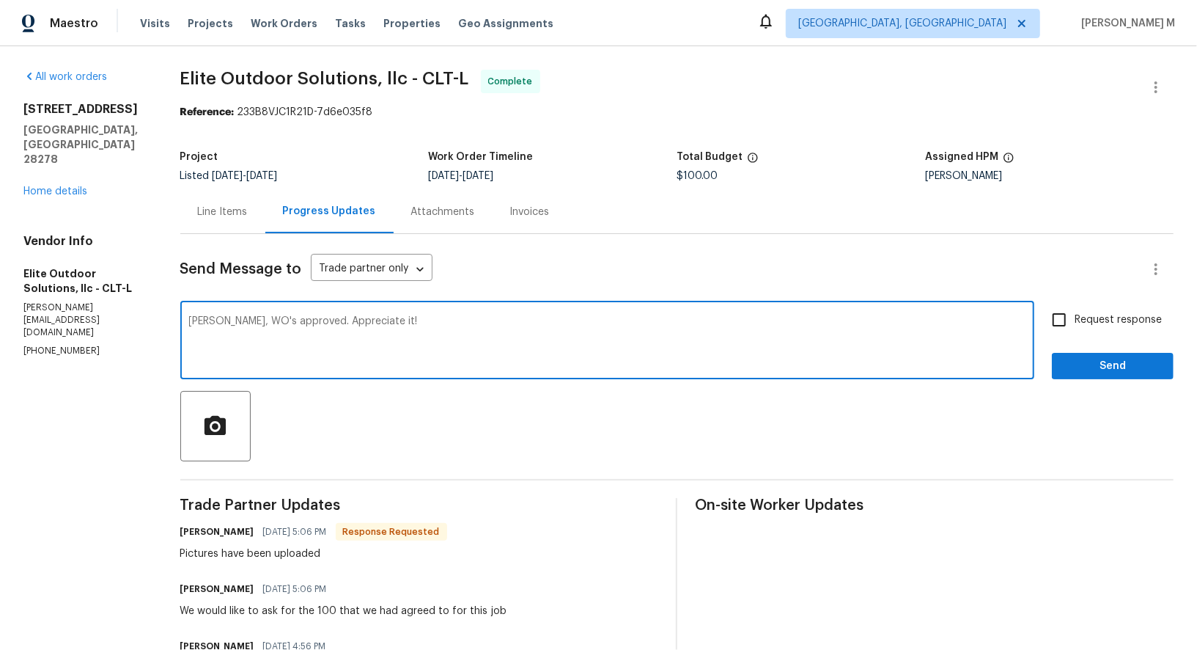
click at [1075, 313] on input "Request response" at bounding box center [1059, 319] width 31 height 31
checkbox input "true"
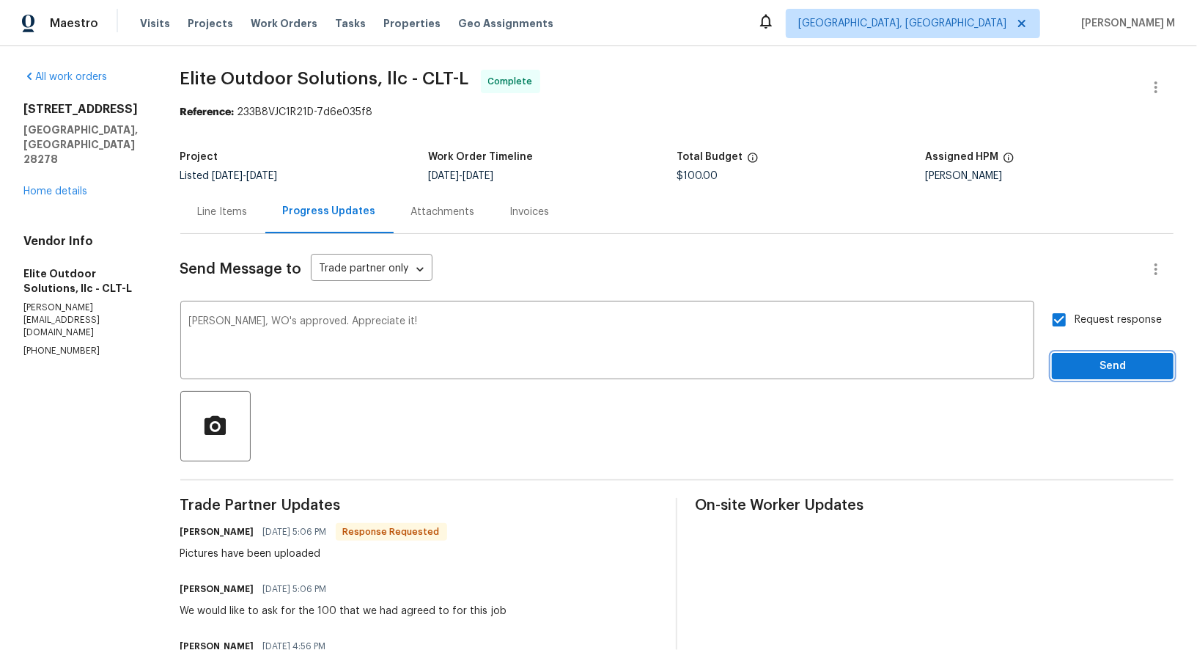
click at [1095, 362] on span "Send" at bounding box center [1113, 366] width 98 height 18
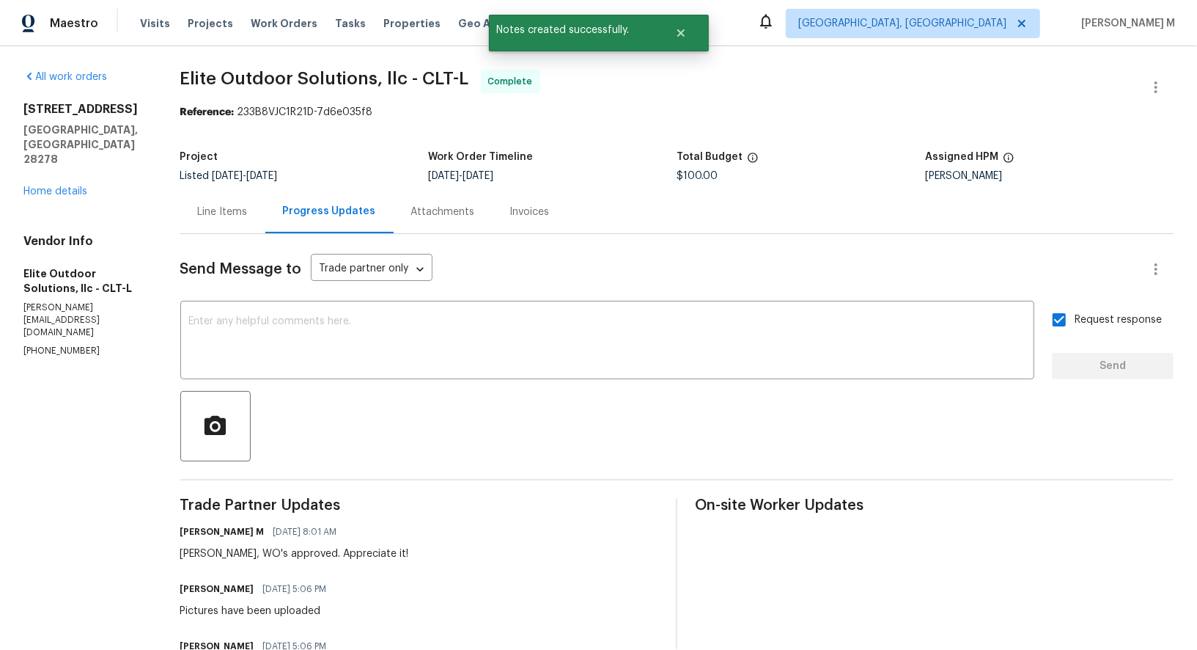
click at [242, 207] on div "Line Items" at bounding box center [223, 212] width 50 height 15
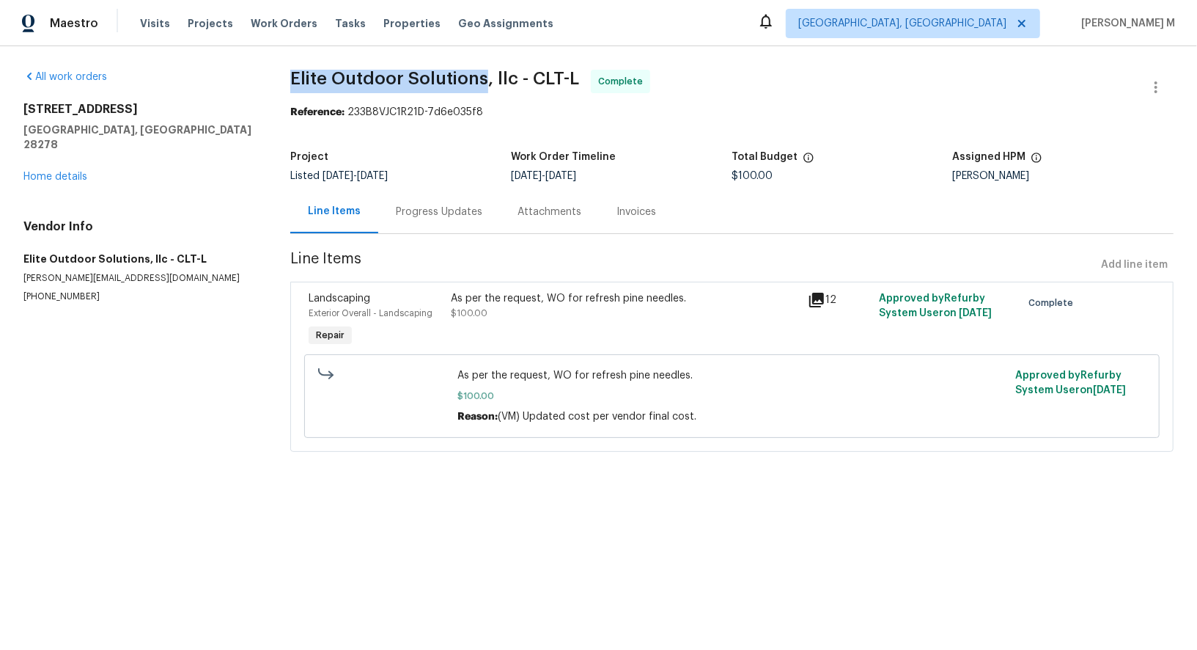
drag, startPoint x: 284, startPoint y: 81, endPoint x: 468, endPoint y: 81, distance: 184.7
click at [468, 81] on div "All work orders 15633 Aviary Orchard Way Charlotte, NC 28278 Home details Vendo…" at bounding box center [598, 269] width 1197 height 446
copy span "Elite Outdoor Solutions"
click at [66, 150] on div "15633 Aviary Orchard Way Charlotte, NC 28278 Home details" at bounding box center [139, 143] width 232 height 82
click at [65, 169] on div "All work orders 15633 Aviary Orchard Way Charlotte, NC 28278 Home details Vendo…" at bounding box center [139, 186] width 232 height 233
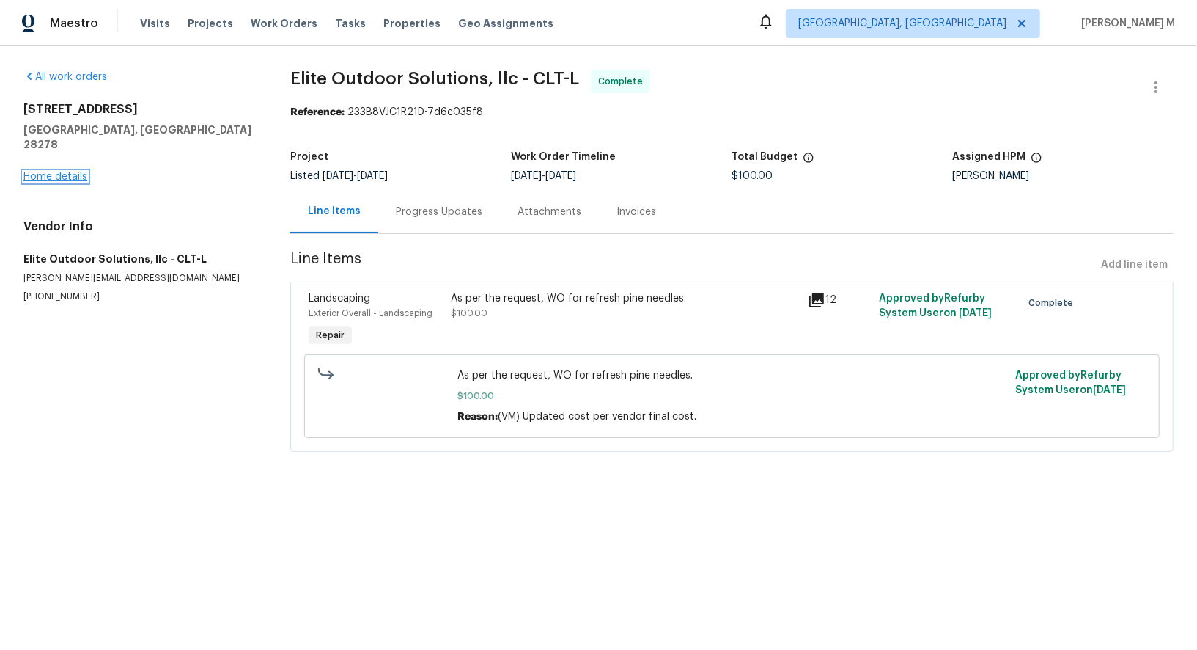
click at [65, 172] on link "Home details" at bounding box center [55, 177] width 64 height 10
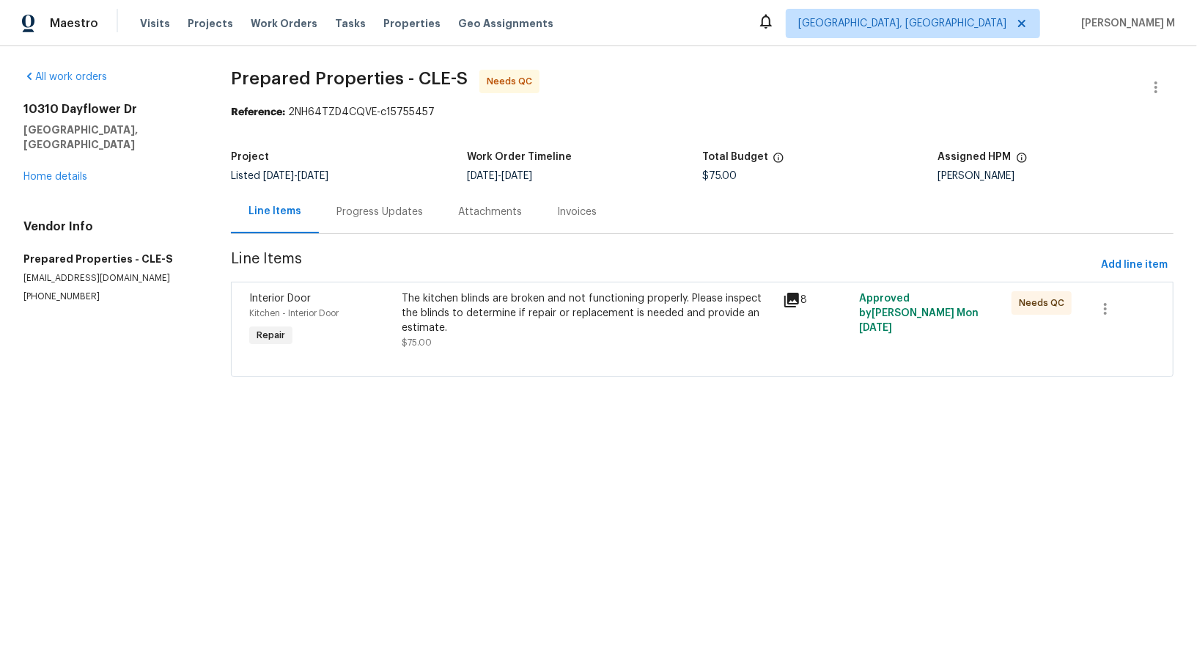
click at [572, 350] on div at bounding box center [702, 359] width 906 height 18
click at [577, 313] on div "The kitchen blinds are broken and not functioning properly. Please inspect the …" at bounding box center [588, 313] width 372 height 44
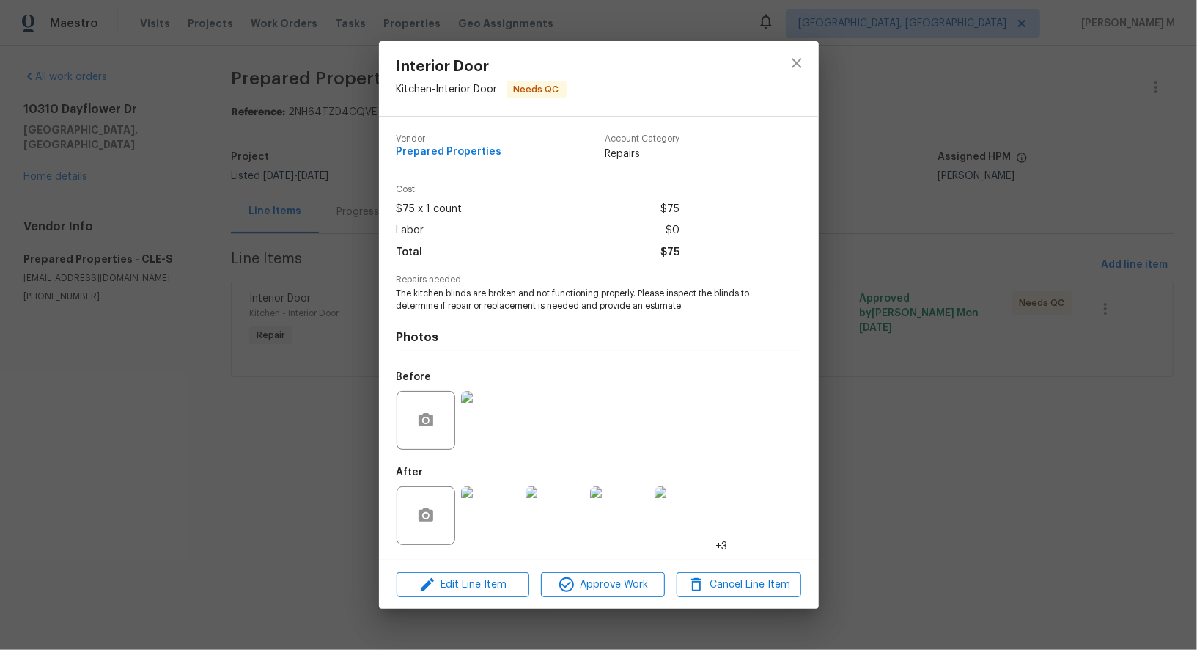
click at [477, 418] on img at bounding box center [490, 420] width 59 height 59
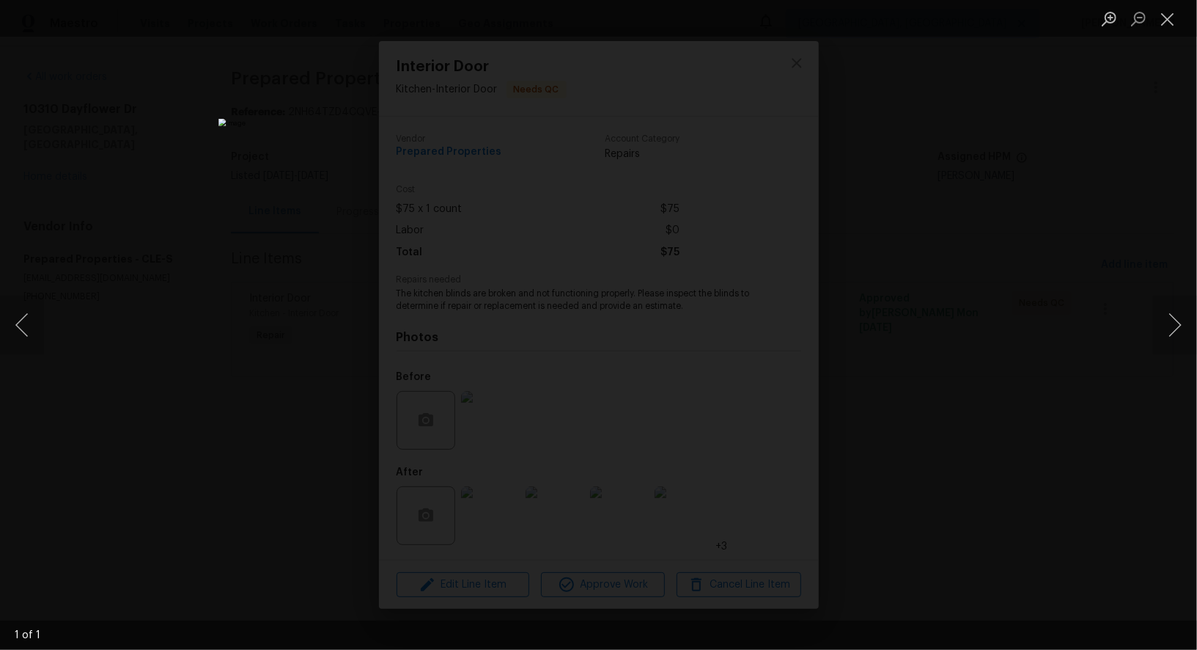
click at [1048, 281] on div "Lightbox" at bounding box center [598, 325] width 1197 height 650
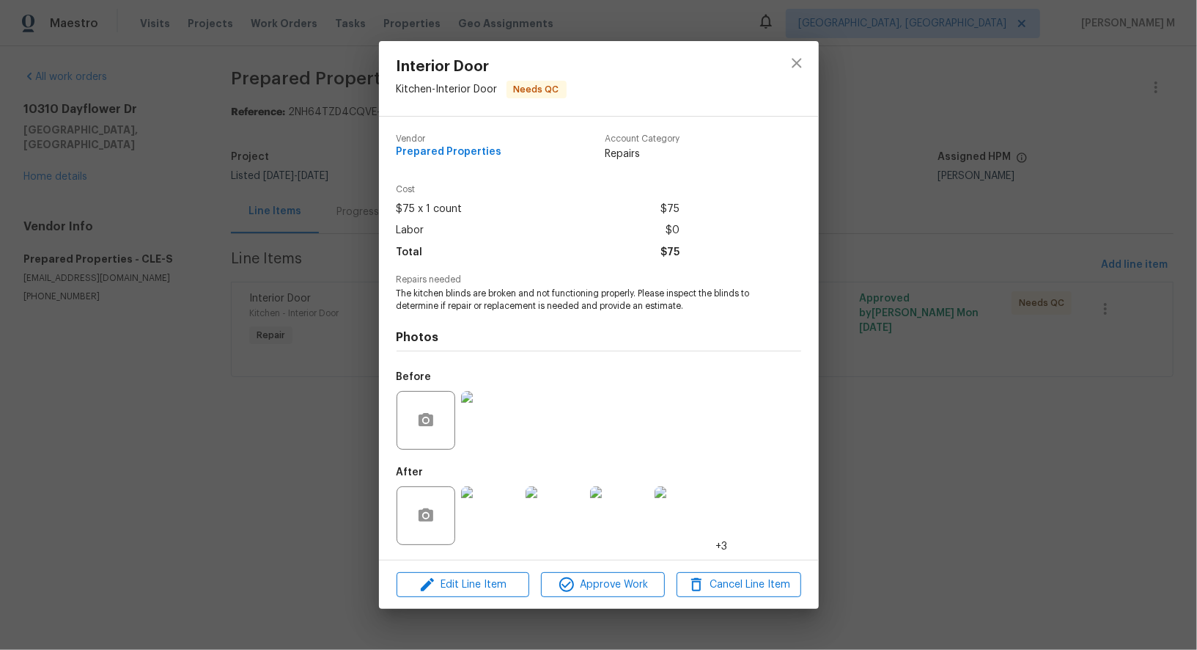
click at [495, 499] on img at bounding box center [490, 515] width 59 height 59
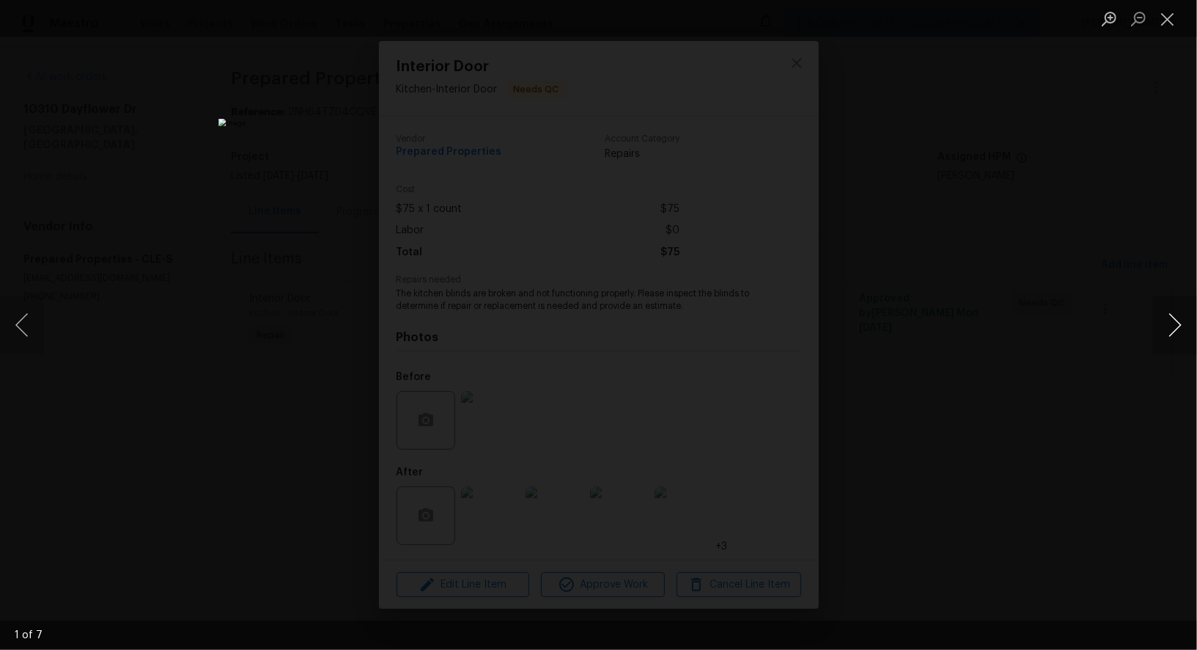
click at [1162, 321] on button "Next image" at bounding box center [1175, 324] width 44 height 59
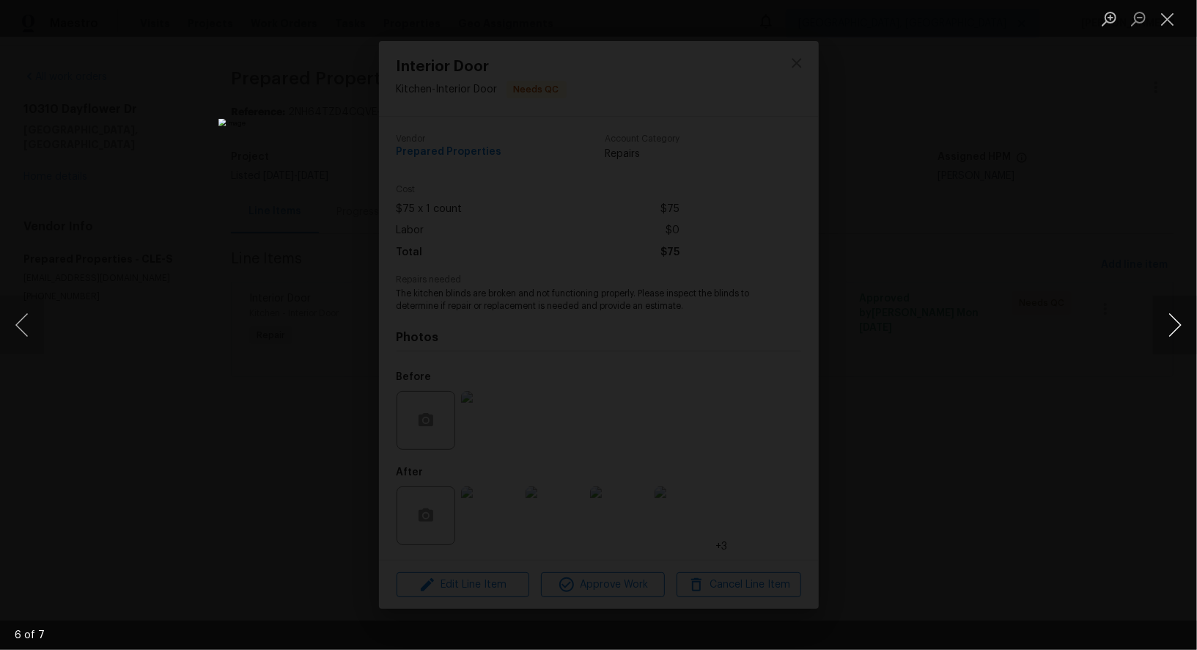
click at [1162, 321] on button "Next image" at bounding box center [1175, 324] width 44 height 59
click at [1045, 212] on div "Lightbox" at bounding box center [598, 325] width 1197 height 650
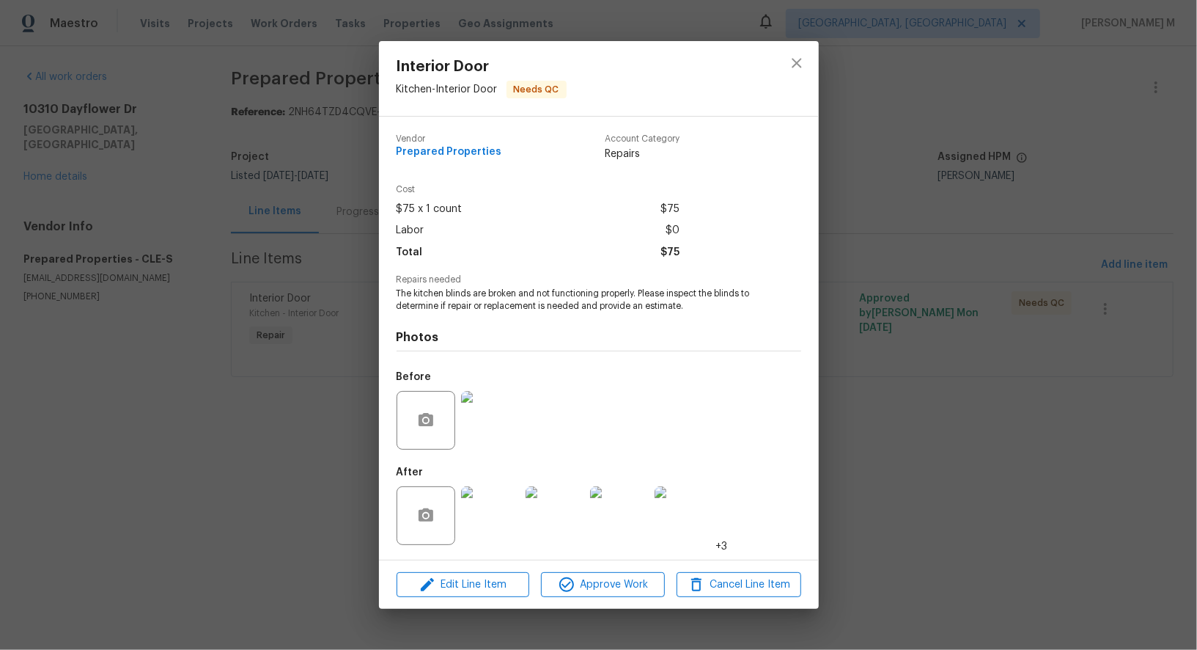
click at [930, 312] on div "Interior Door Kitchen - Interior Door Needs QC Vendor Prepared Properties Accou…" at bounding box center [598, 325] width 1197 height 650
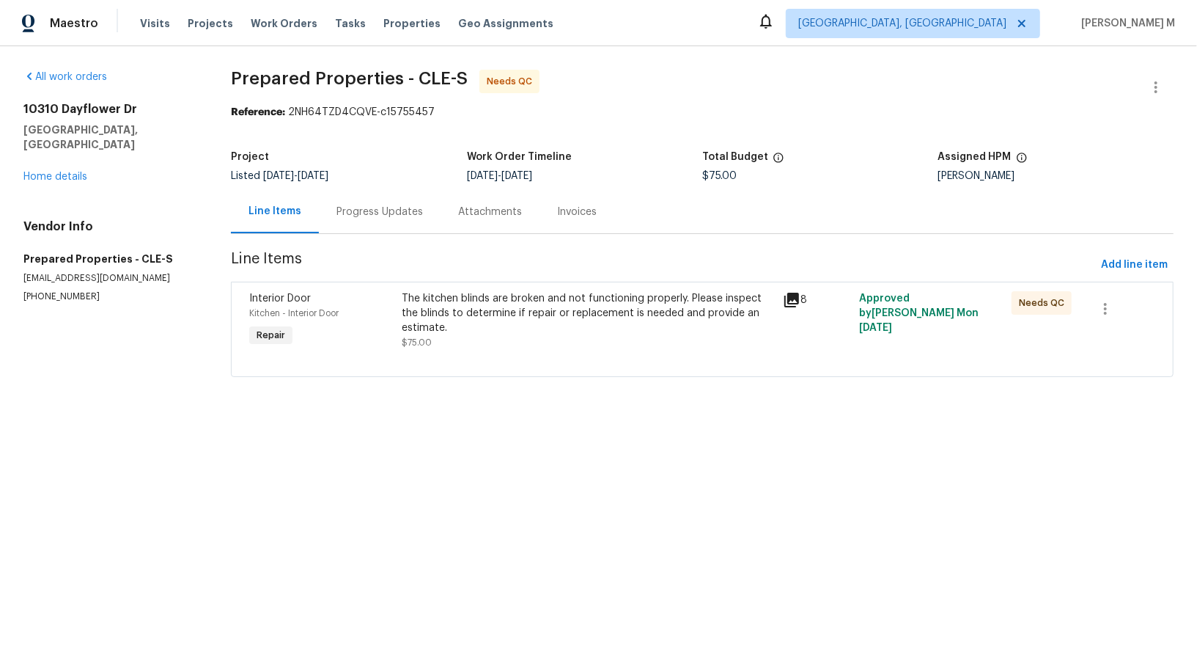
click at [376, 212] on div "Progress Updates" at bounding box center [380, 212] width 87 height 15
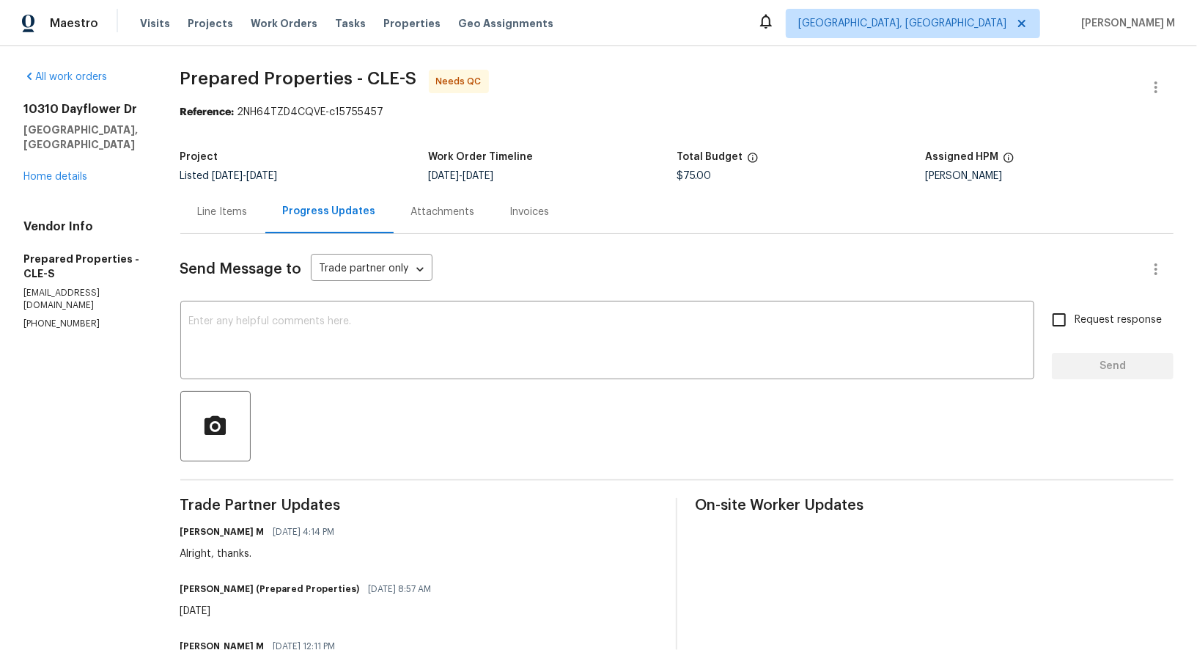
click at [232, 216] on div "Line Items" at bounding box center [222, 211] width 85 height 43
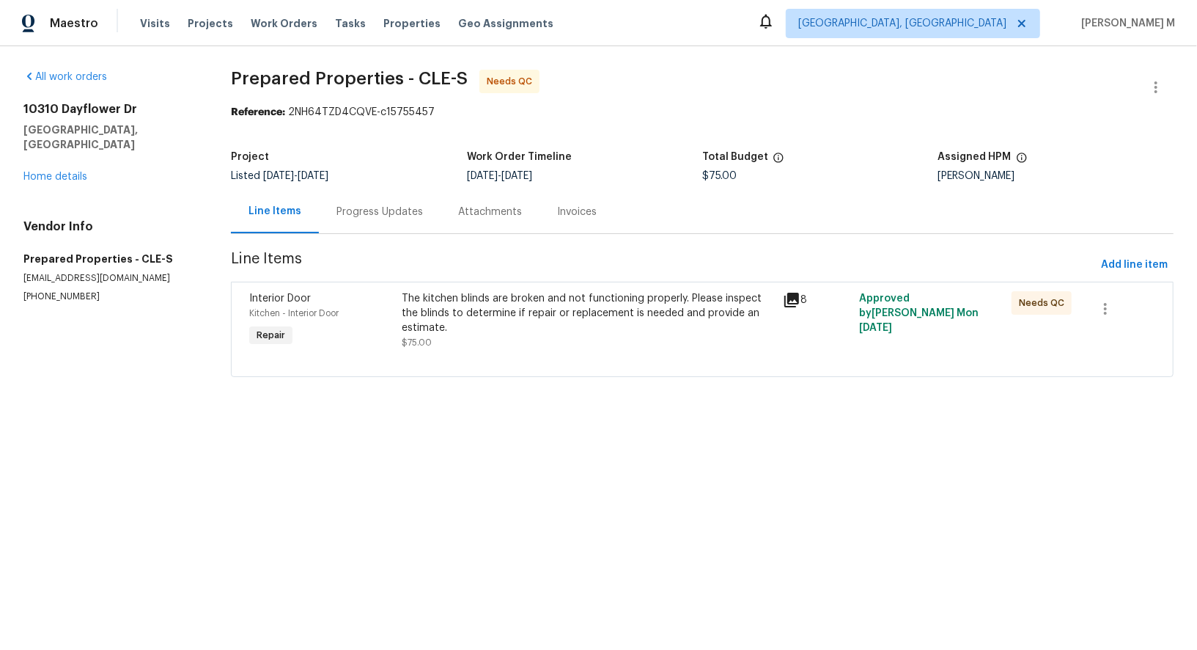
click at [567, 325] on div "The kitchen blinds are broken and not functioning properly. Please inspect the …" at bounding box center [588, 320] width 372 height 59
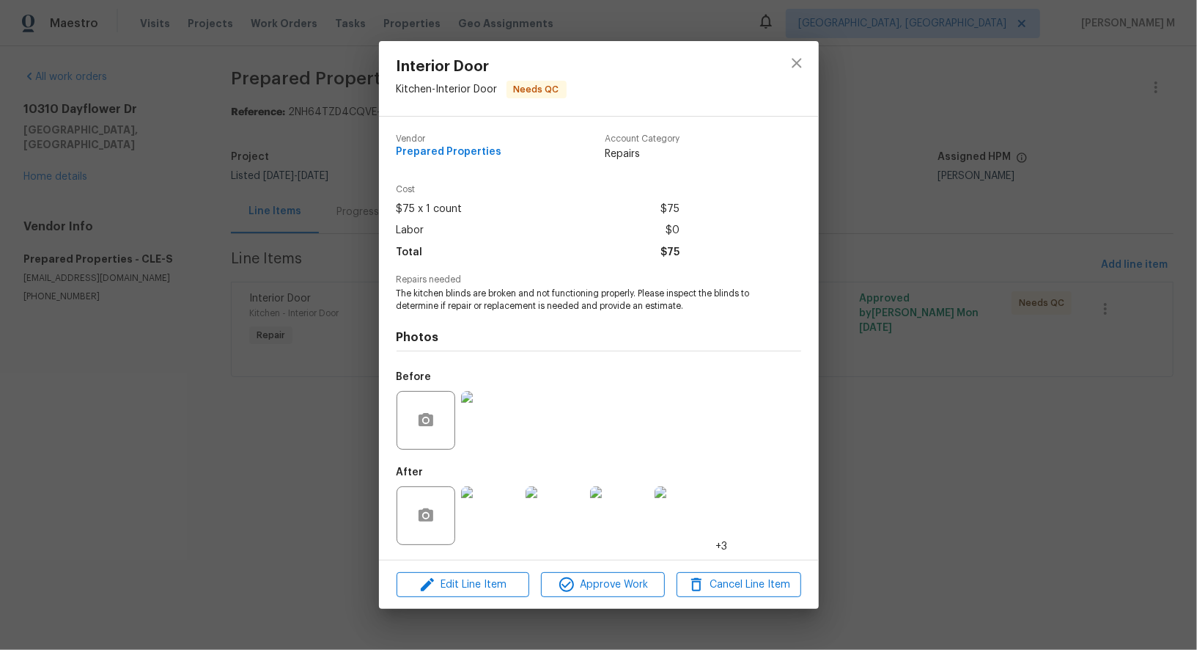
click at [872, 521] on div "Interior Door Kitchen - Interior Door Needs QC Vendor Prepared Properties Accou…" at bounding box center [598, 325] width 1197 height 650
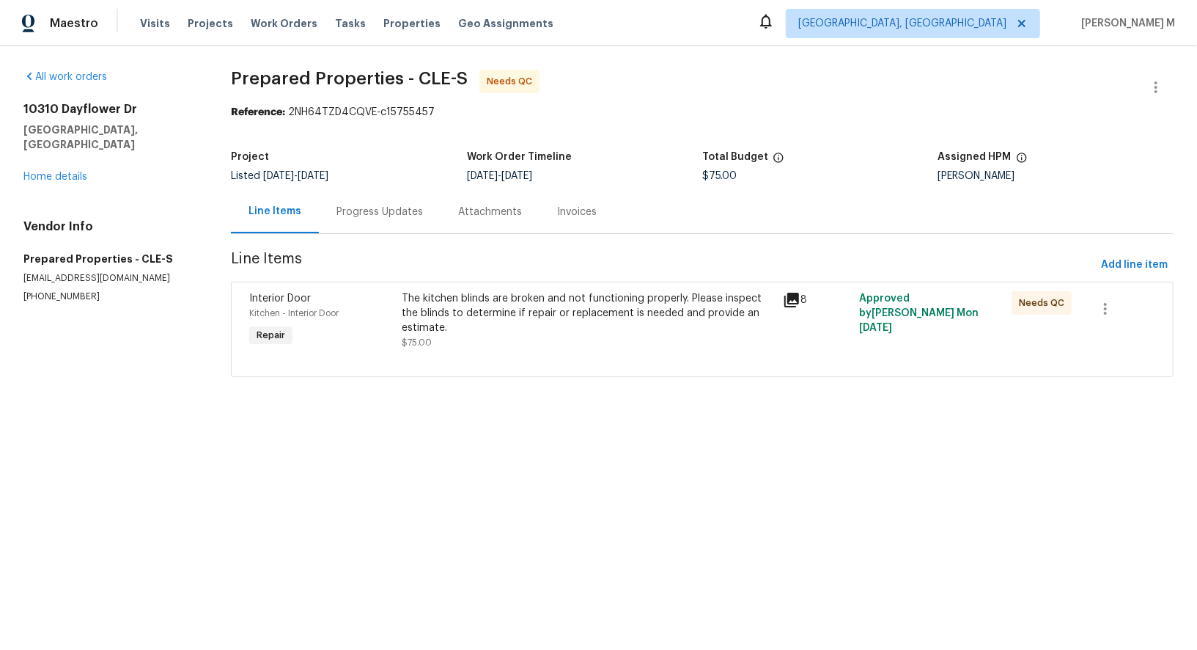
click at [55, 290] on p "[PHONE_NUMBER]" at bounding box center [109, 296] width 172 height 12
copy p "[PHONE_NUMBER]"
click at [362, 205] on div "Progress Updates" at bounding box center [380, 212] width 87 height 15
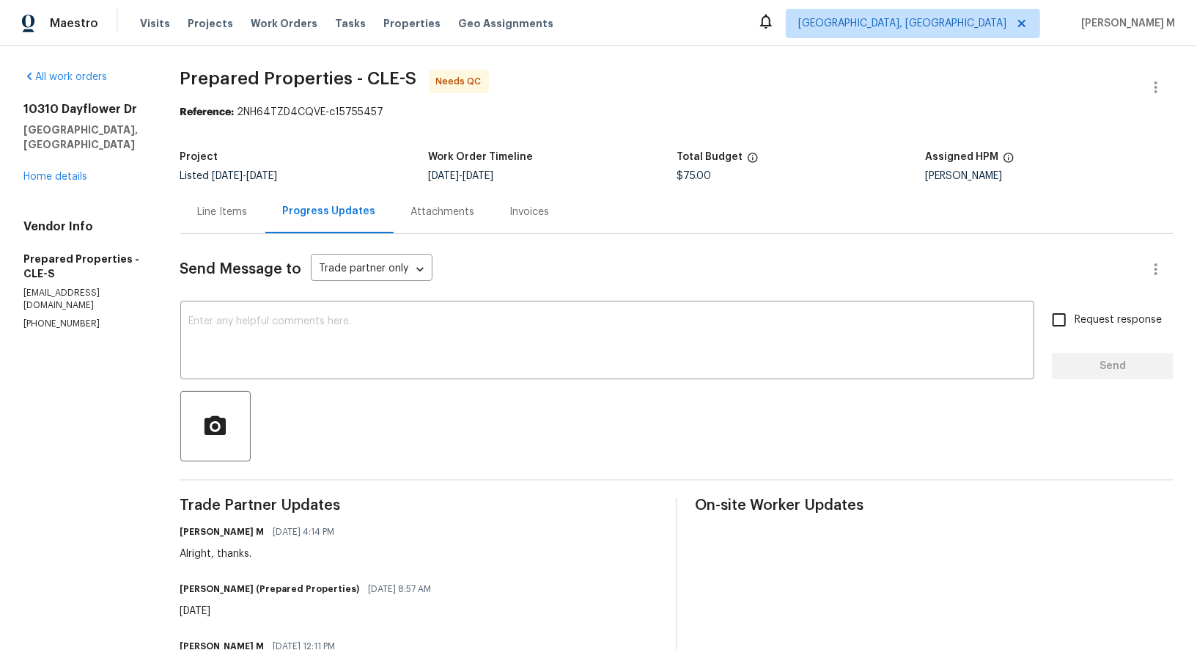
scroll to position [12, 0]
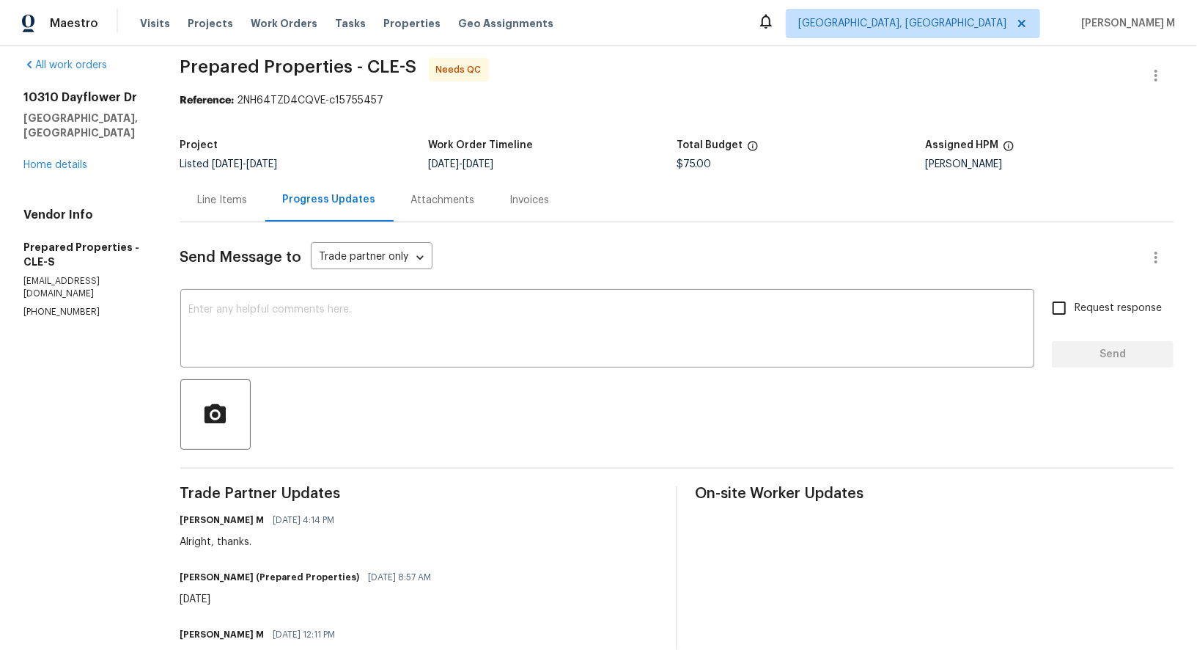
click at [230, 193] on div "Line Items" at bounding box center [223, 200] width 50 height 15
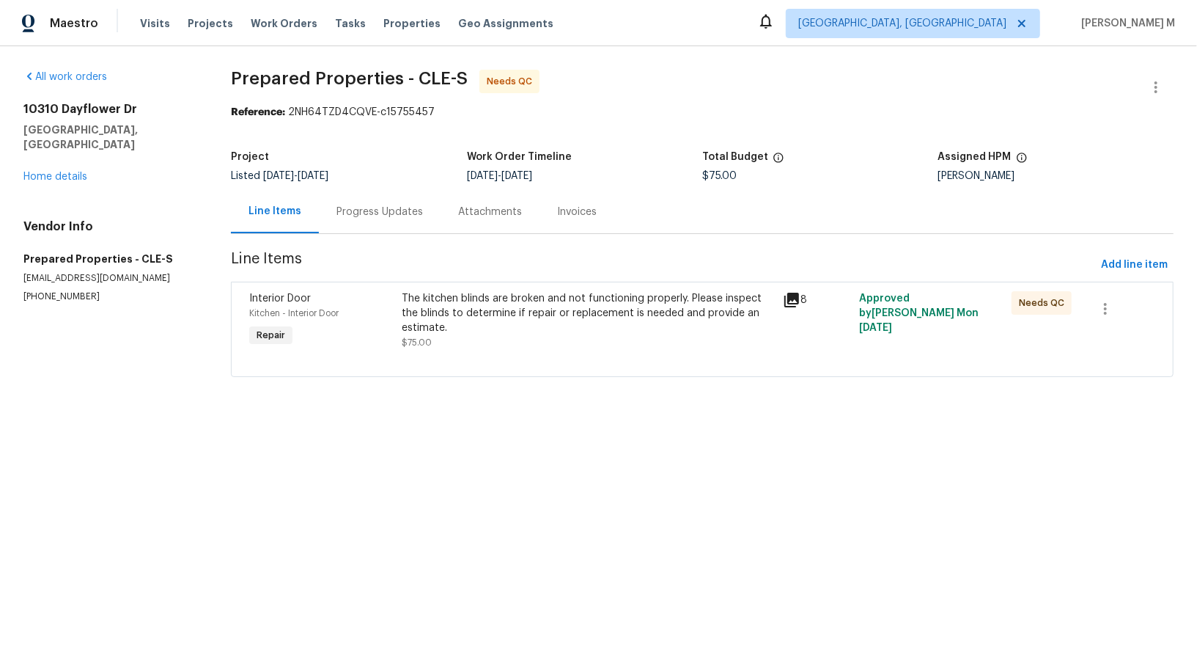
click at [430, 418] on html "Maestro Visits Projects Work Orders Tasks Properties Geo Assignments Albuquerqu…" at bounding box center [598, 209] width 1197 height 418
click at [375, 192] on div "Progress Updates" at bounding box center [380, 211] width 122 height 43
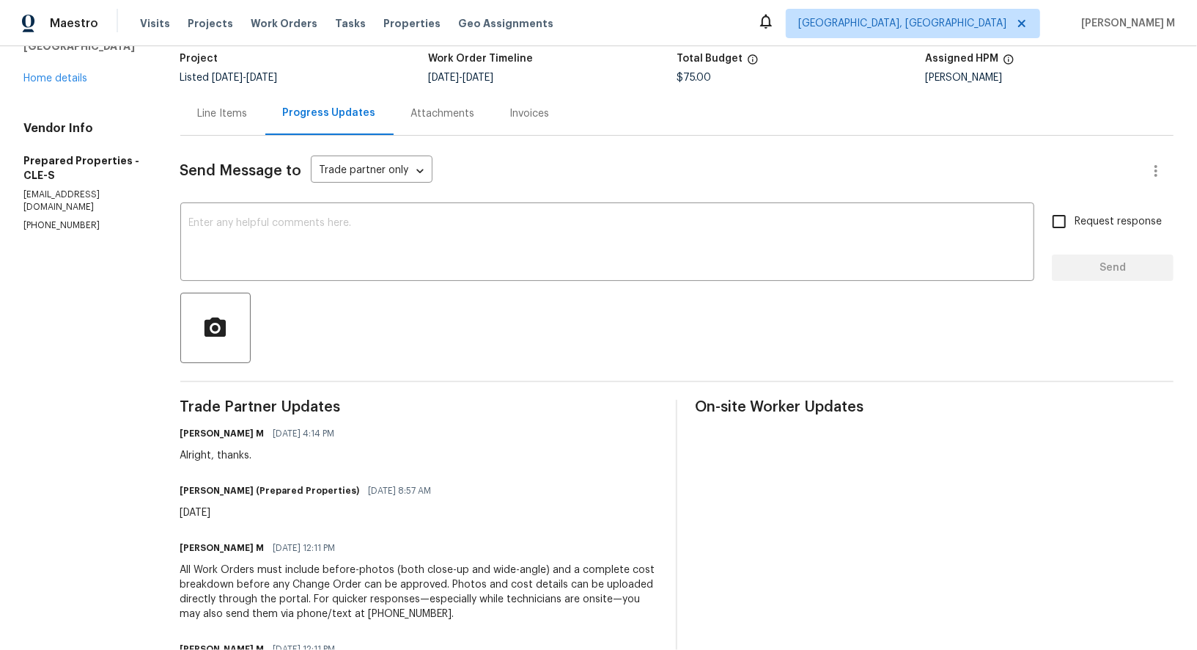
scroll to position [99, 0]
click at [374, 243] on textarea at bounding box center [607, 242] width 836 height 51
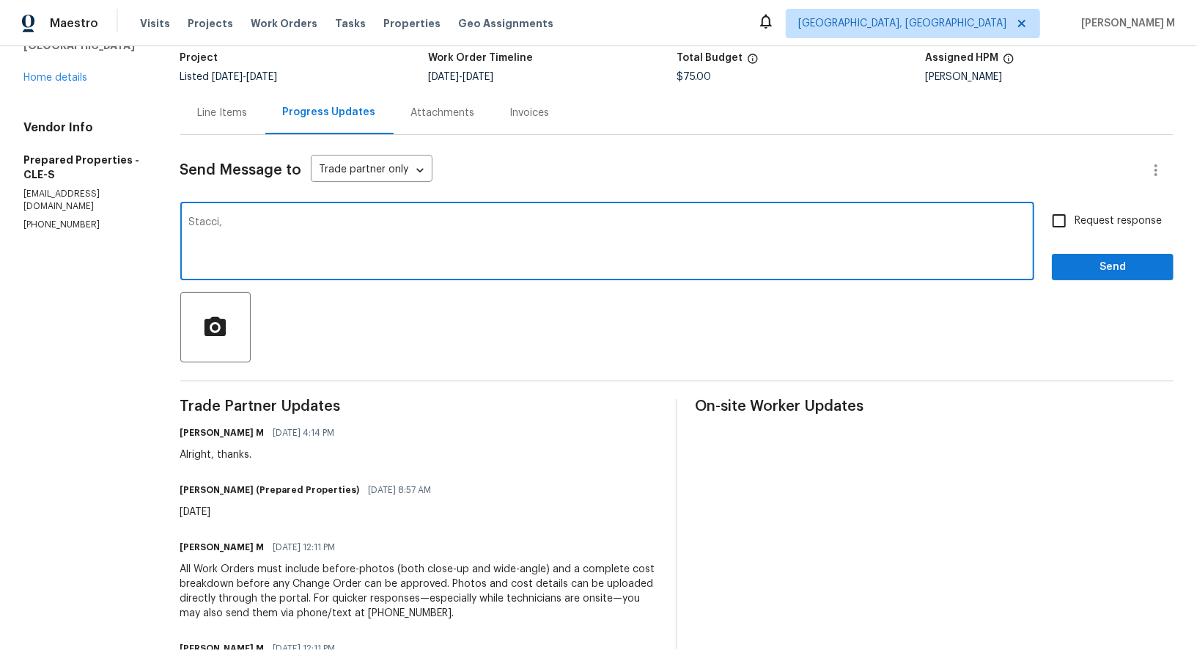
type textarea "Stacci,"
click at [202, 482] on h6 "Staci Smith (Prepared Properties)" at bounding box center [270, 489] width 180 height 15
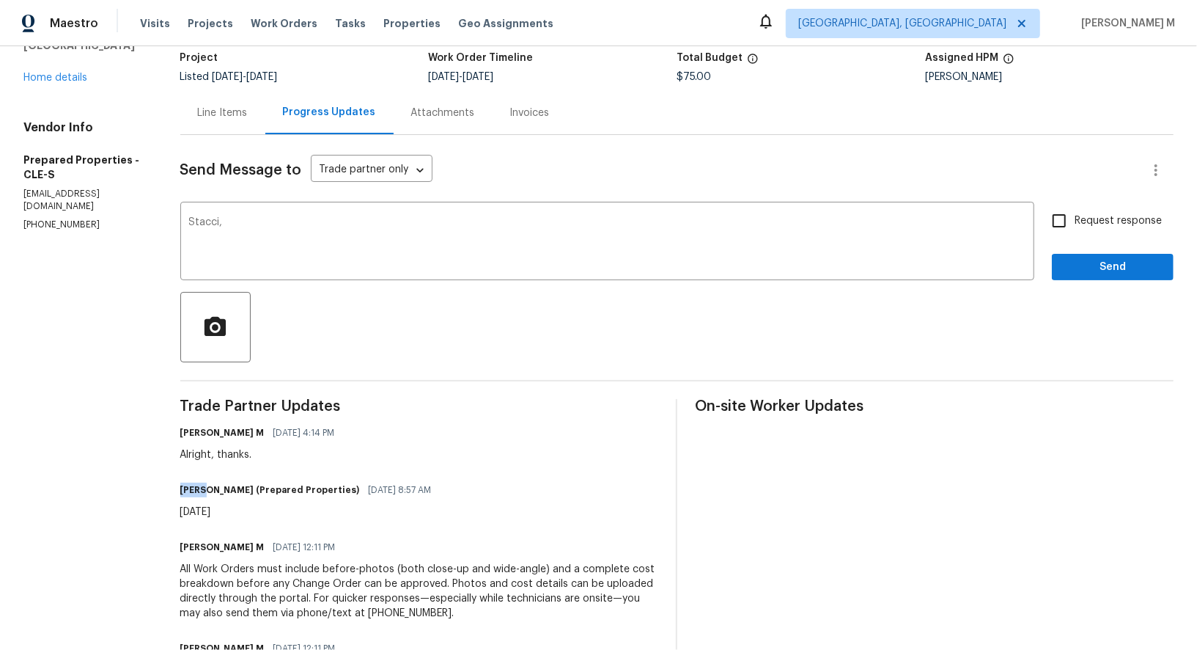
click at [202, 482] on h6 "Staci Smith (Prepared Properties)" at bounding box center [270, 489] width 180 height 15
copy h6 "Staci"
click at [260, 242] on textarea "Stacci," at bounding box center [607, 242] width 836 height 51
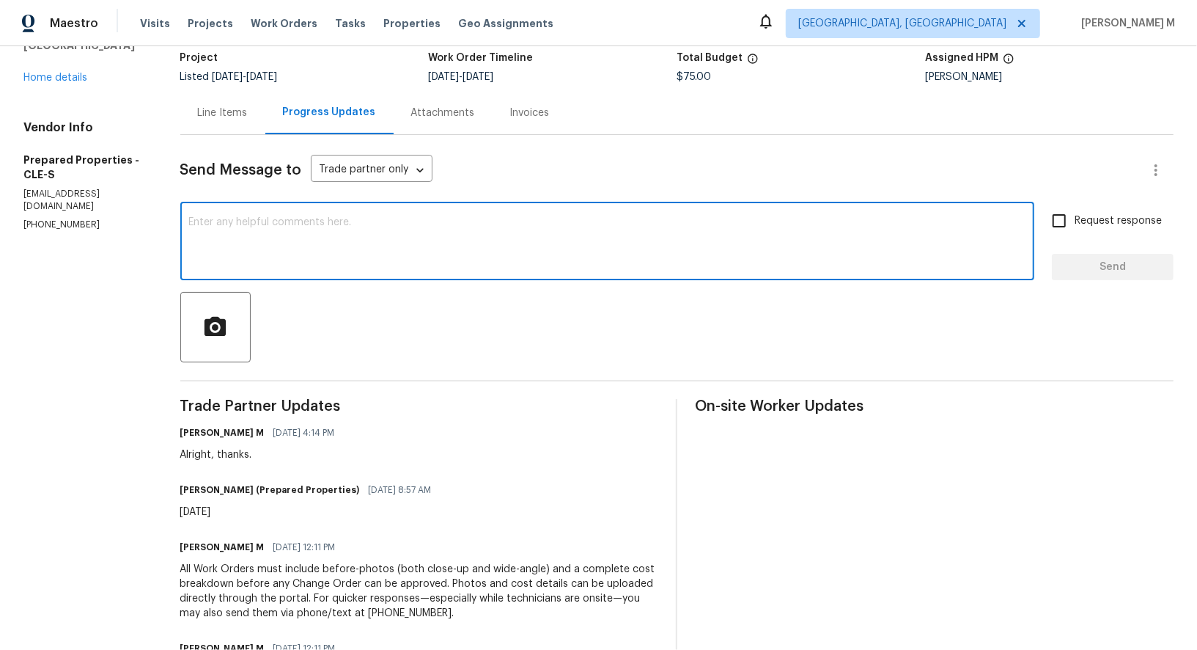
paste textarea "Staci"
type textarea "Staci, WO's approved. Thanks."
click at [1075, 205] on input "Request response" at bounding box center [1059, 220] width 31 height 31
checkbox input "true"
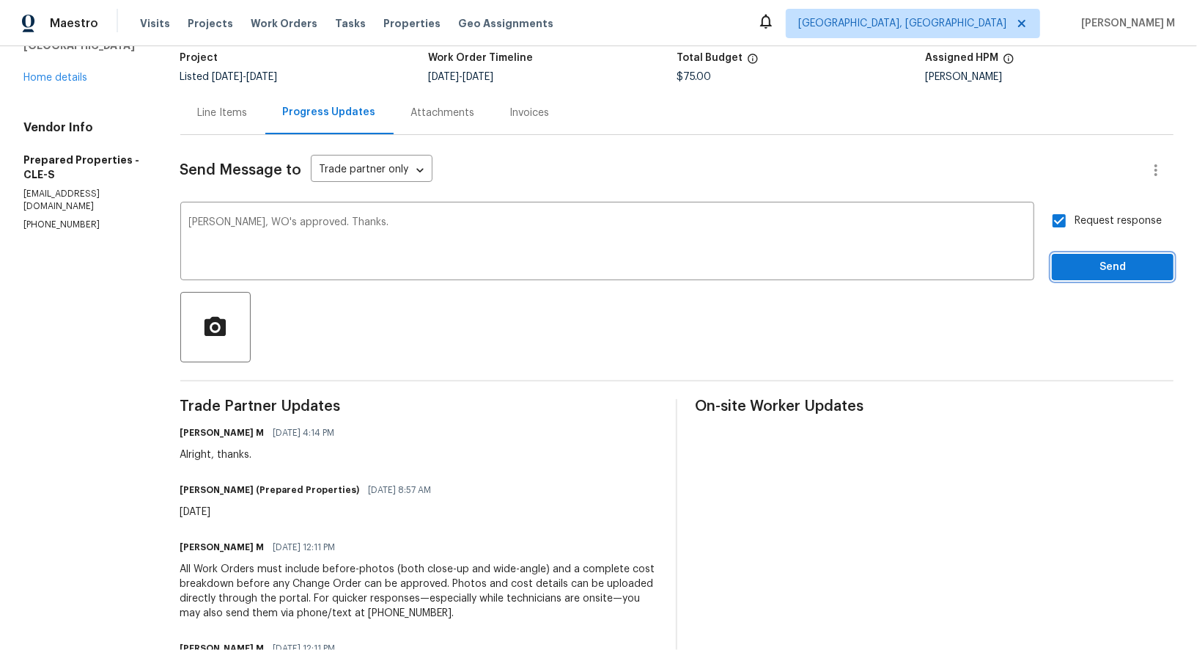
click at [1077, 258] on span "Send" at bounding box center [1113, 267] width 98 height 18
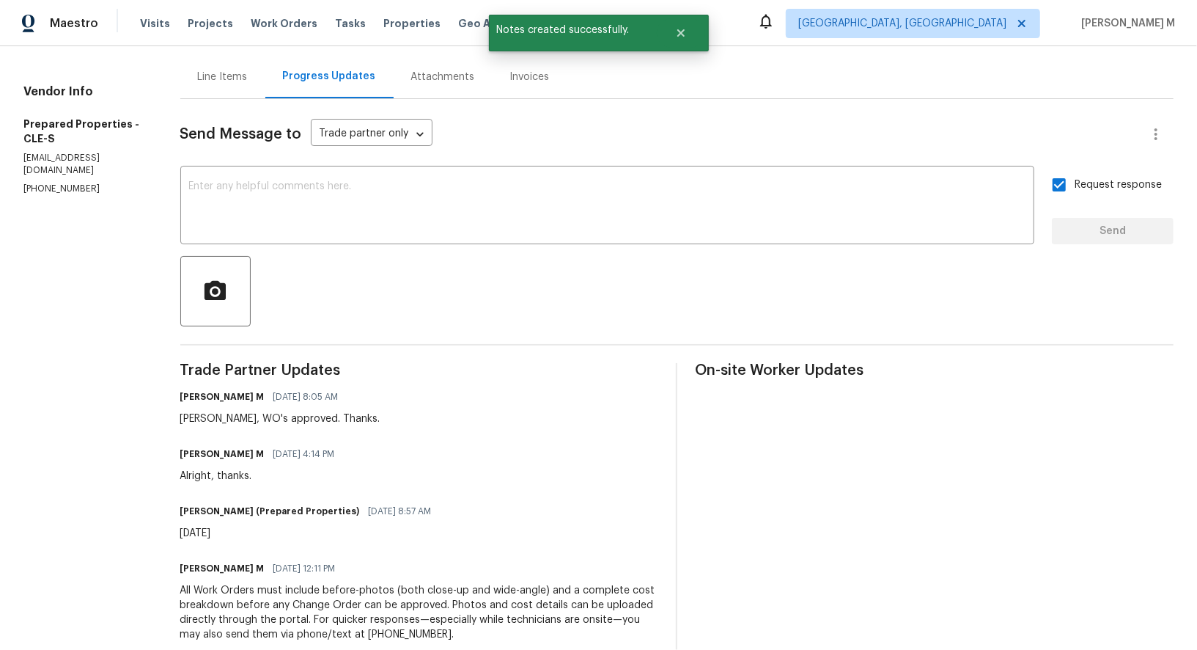
scroll to position [0, 0]
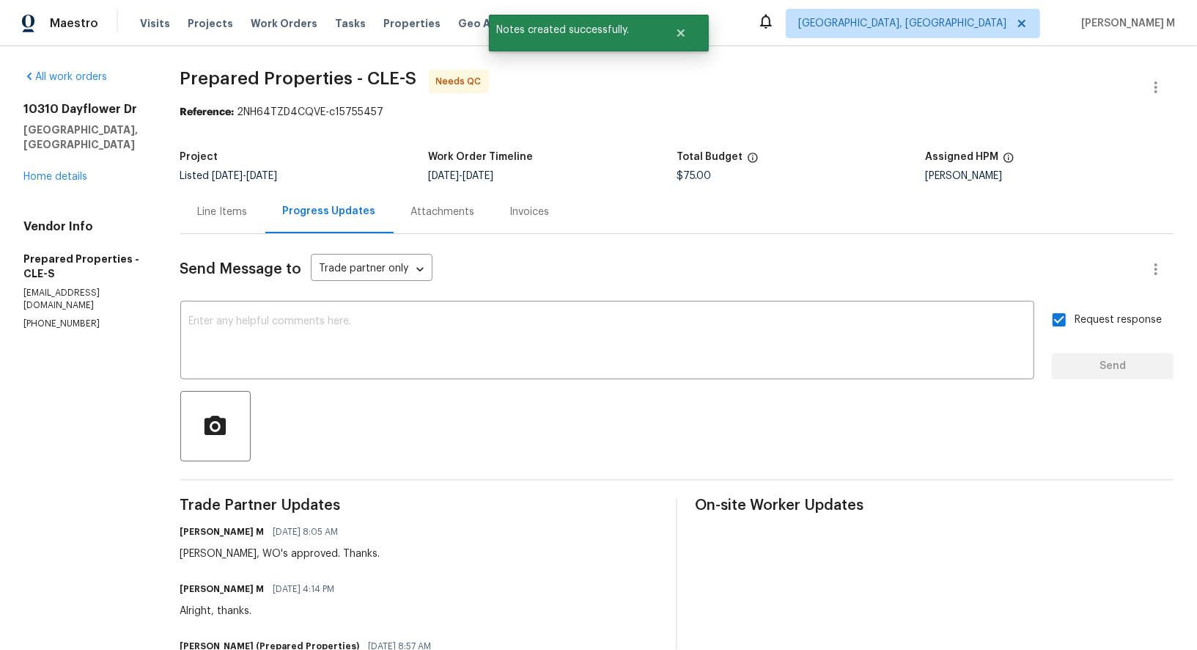
click at [242, 196] on div "Line Items" at bounding box center [222, 211] width 85 height 43
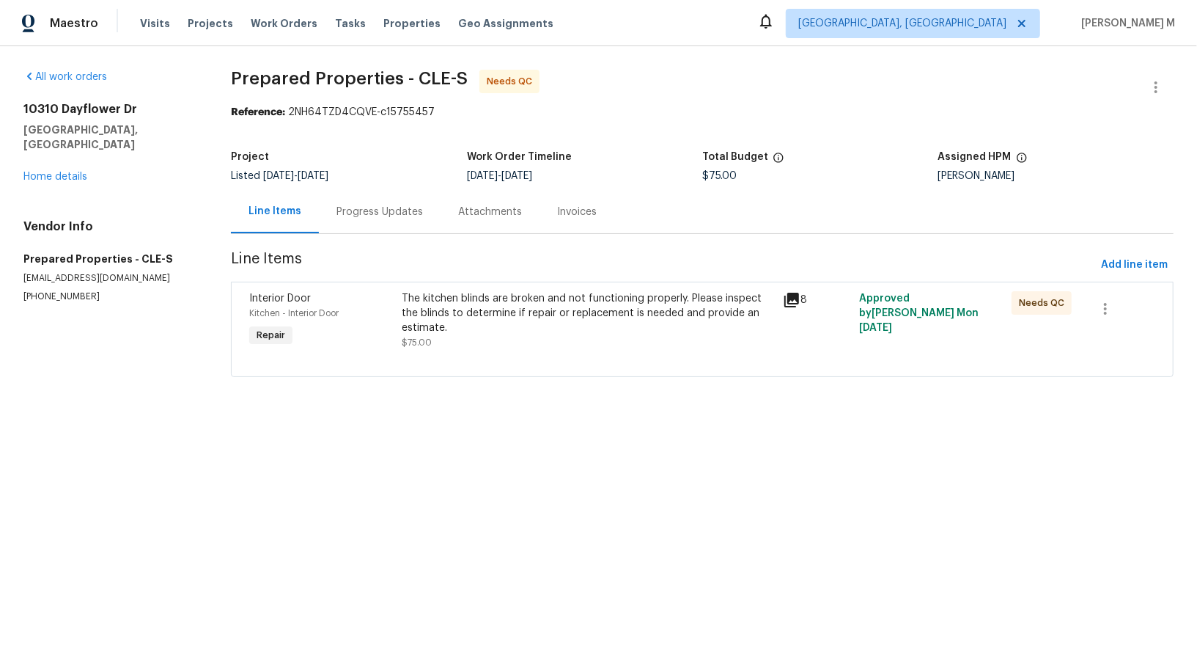
click at [515, 418] on html "Maestro Visits Projects Work Orders Tasks Properties Geo Assignments Albuquerqu…" at bounding box center [598, 209] width 1197 height 418
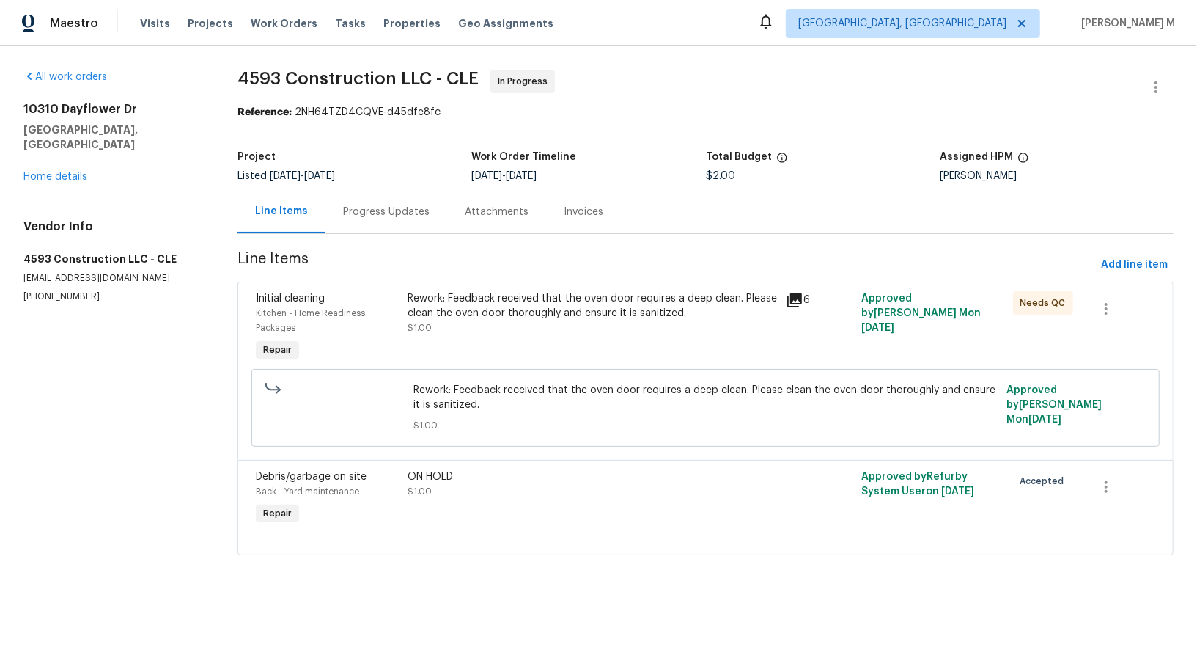
click at [671, 177] on div "Project Listed [DATE] - [DATE] Work Order Timeline [DATE] - [DATE] Total Budget…" at bounding box center [706, 166] width 936 height 47
click at [1157, 79] on icon "button" at bounding box center [1156, 87] width 18 height 18
click at [770, 129] on div at bounding box center [598, 325] width 1197 height 650
click at [77, 172] on link "Home details" at bounding box center [55, 177] width 64 height 10
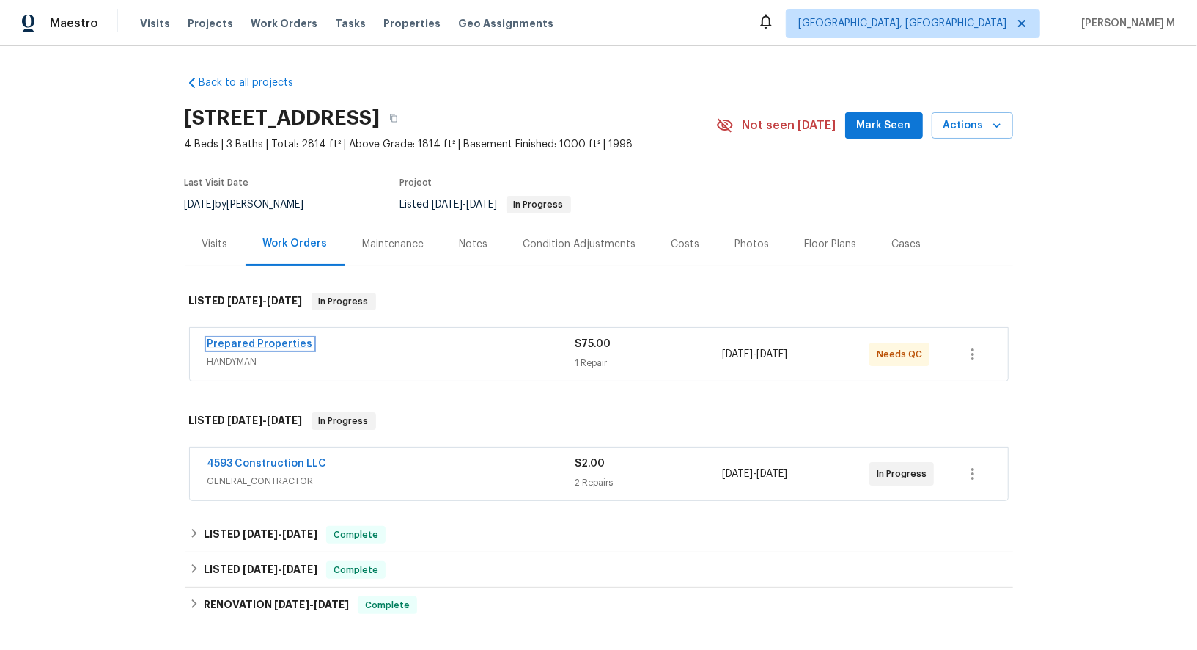
click at [240, 339] on link "Prepared Properties" at bounding box center [260, 344] width 106 height 10
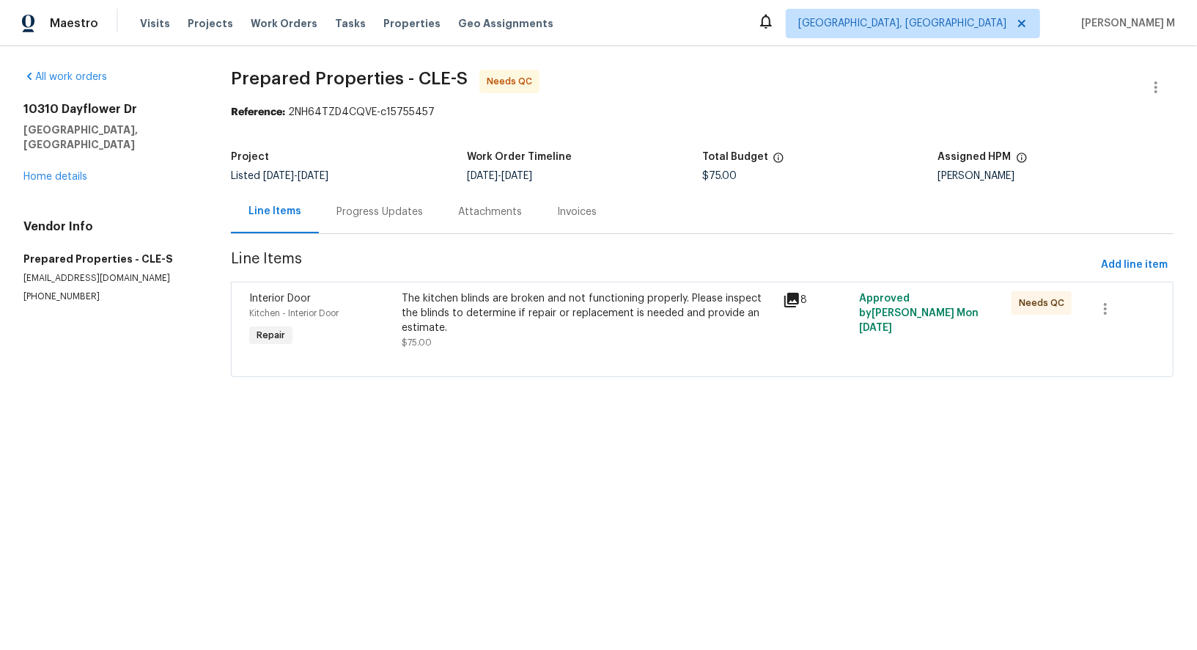
click at [606, 113] on div "Reference: 2NH64TZD4CQVE-c15755457" at bounding box center [702, 112] width 943 height 15
click at [1147, 83] on button "button" at bounding box center [1156, 87] width 35 height 35
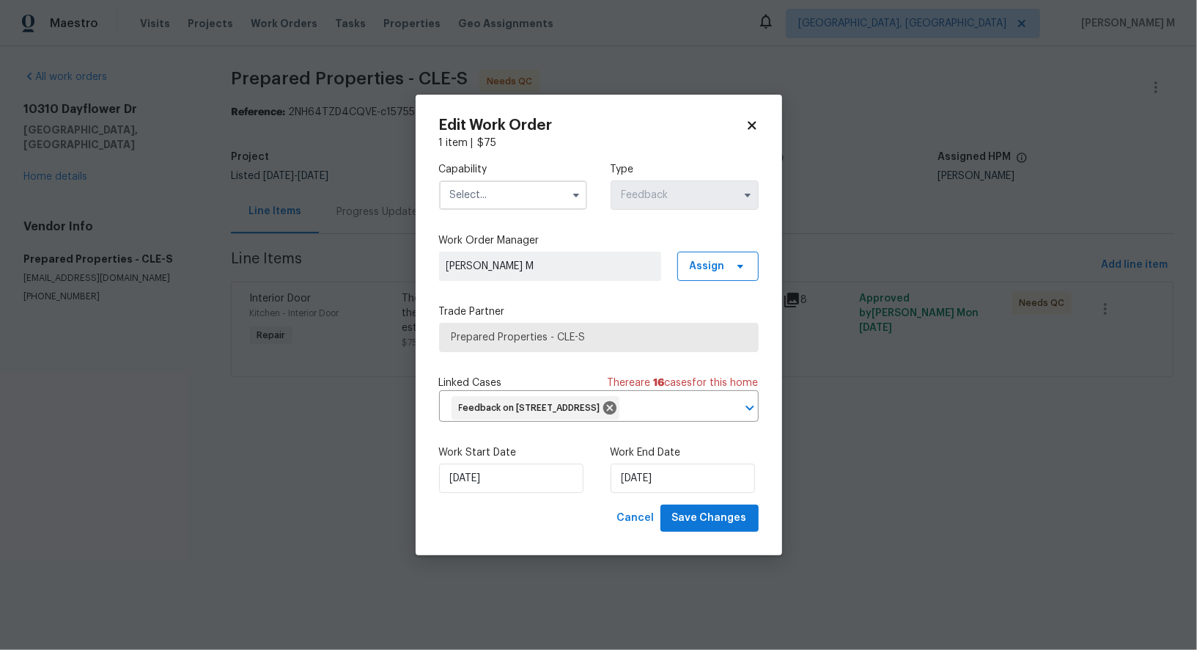
click at [496, 207] on input "text" at bounding box center [513, 194] width 148 height 29
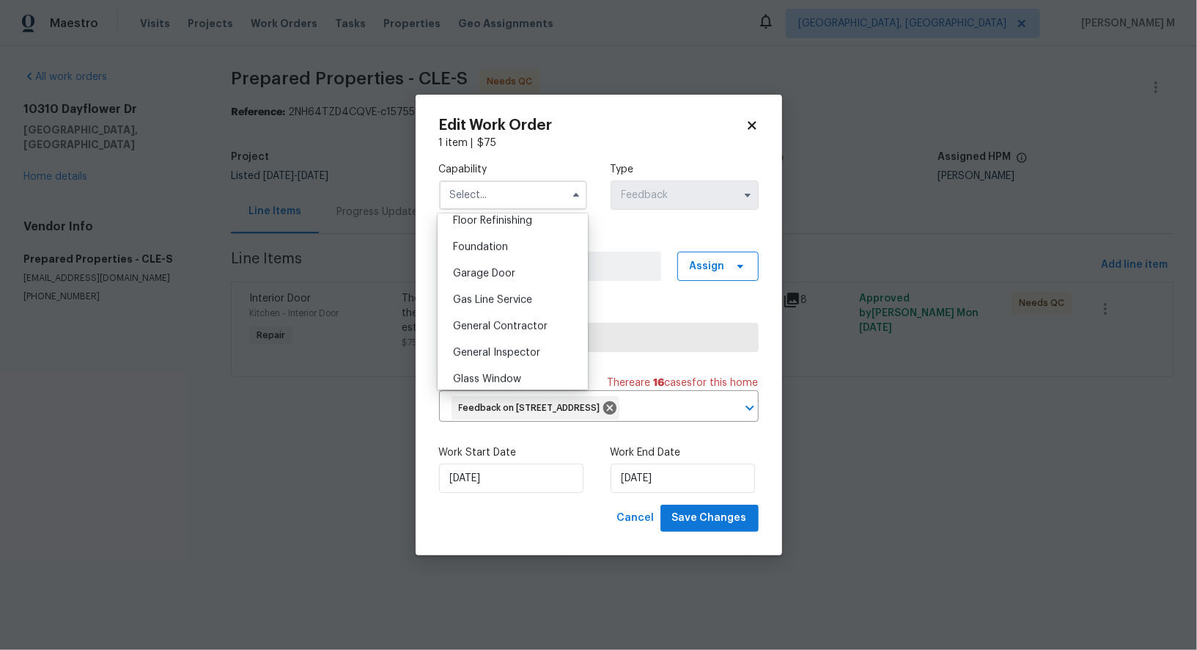
scroll to position [613, 0]
click at [493, 305] on div "General Contractor" at bounding box center [512, 318] width 143 height 26
type input "General Contractor"
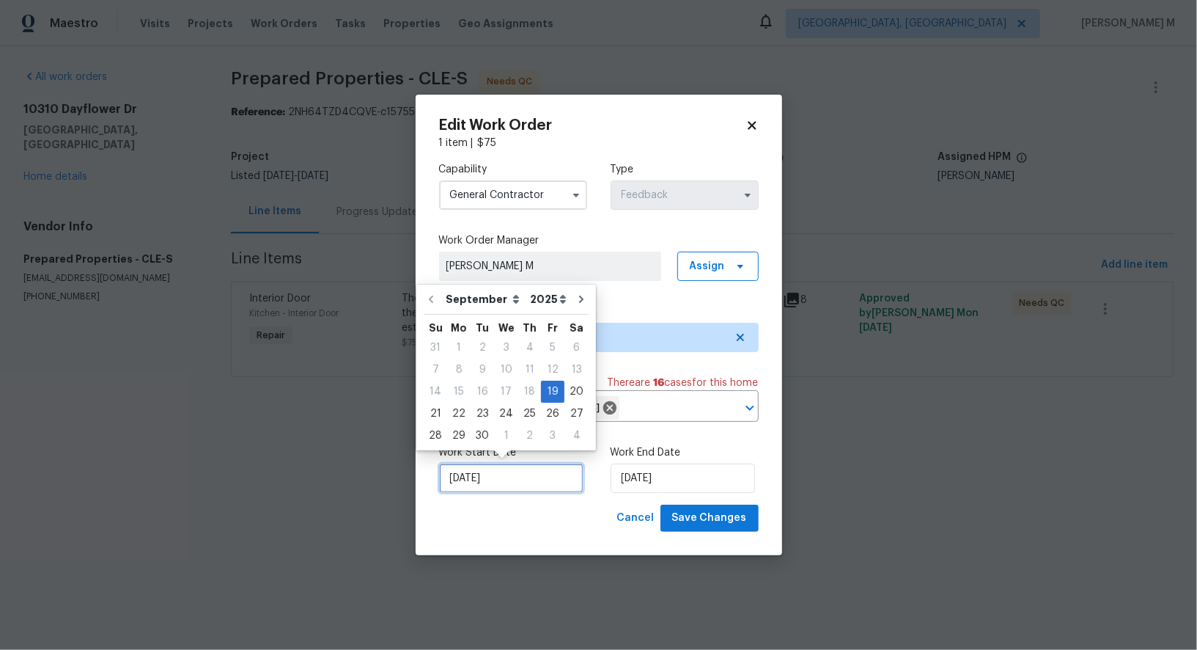
click at [471, 487] on input "19/09/2025" at bounding box center [511, 477] width 144 height 29
click at [463, 414] on div "22" at bounding box center [458, 413] width 23 height 21
type input "22/09/2025"
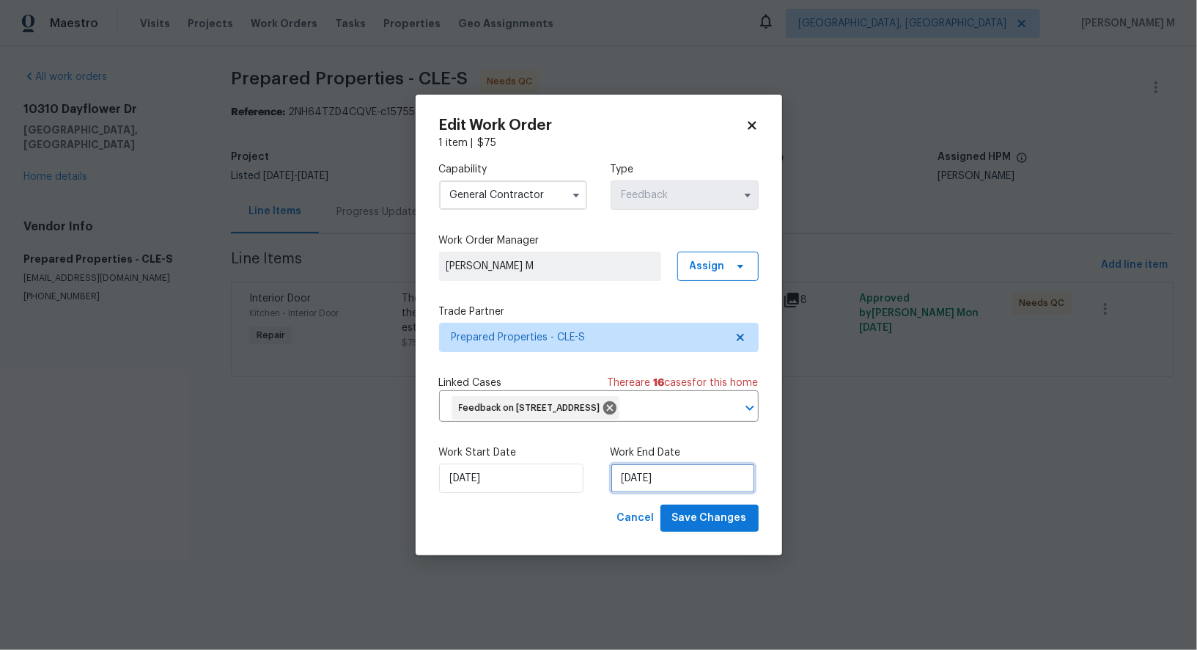
click at [654, 479] on input "22/09/2025" at bounding box center [683, 477] width 144 height 29
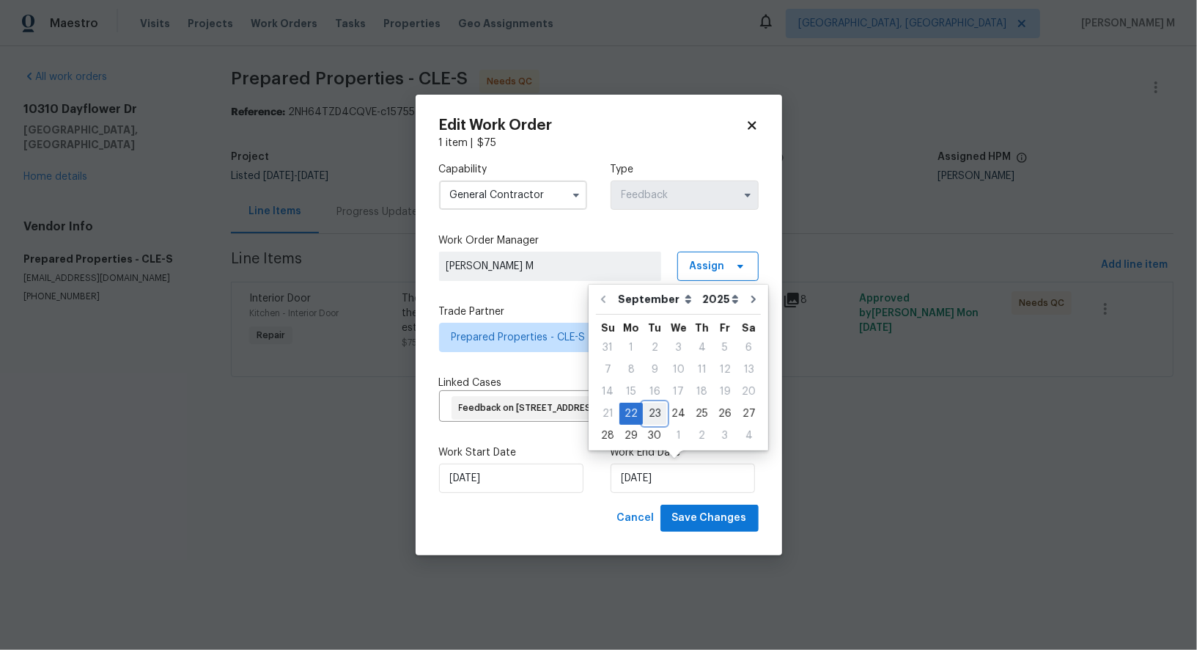
click at [652, 408] on div "23" at bounding box center [654, 413] width 23 height 21
type input "23/09/2025"
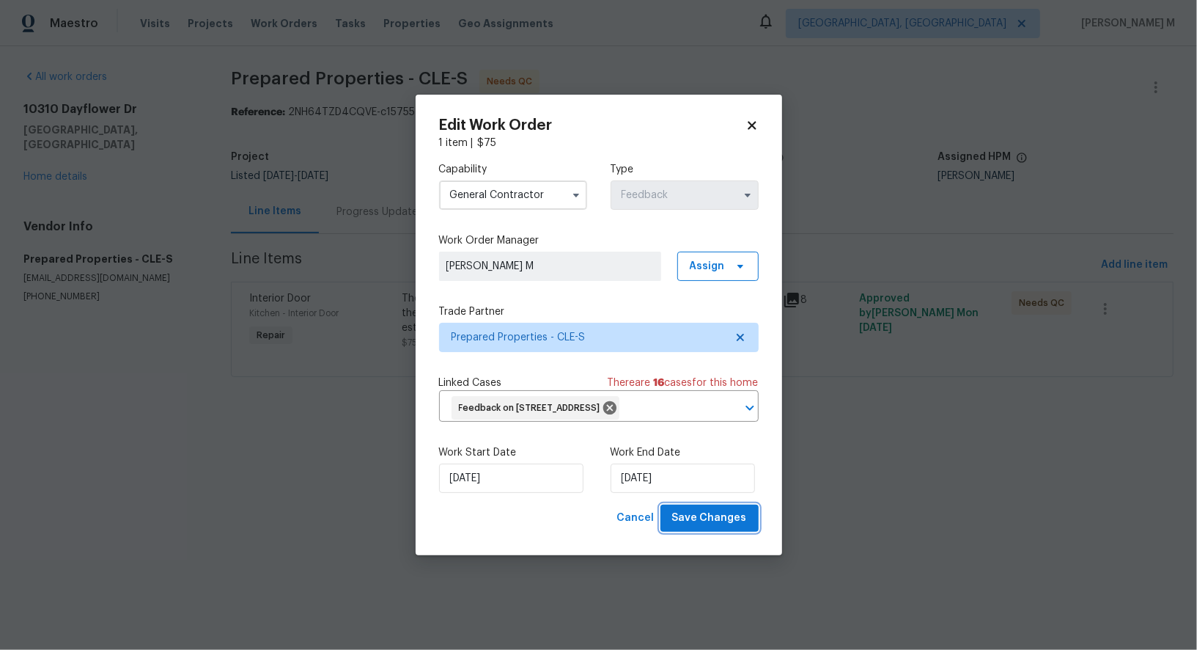
click at [704, 510] on span "Save Changes" at bounding box center [709, 518] width 75 height 18
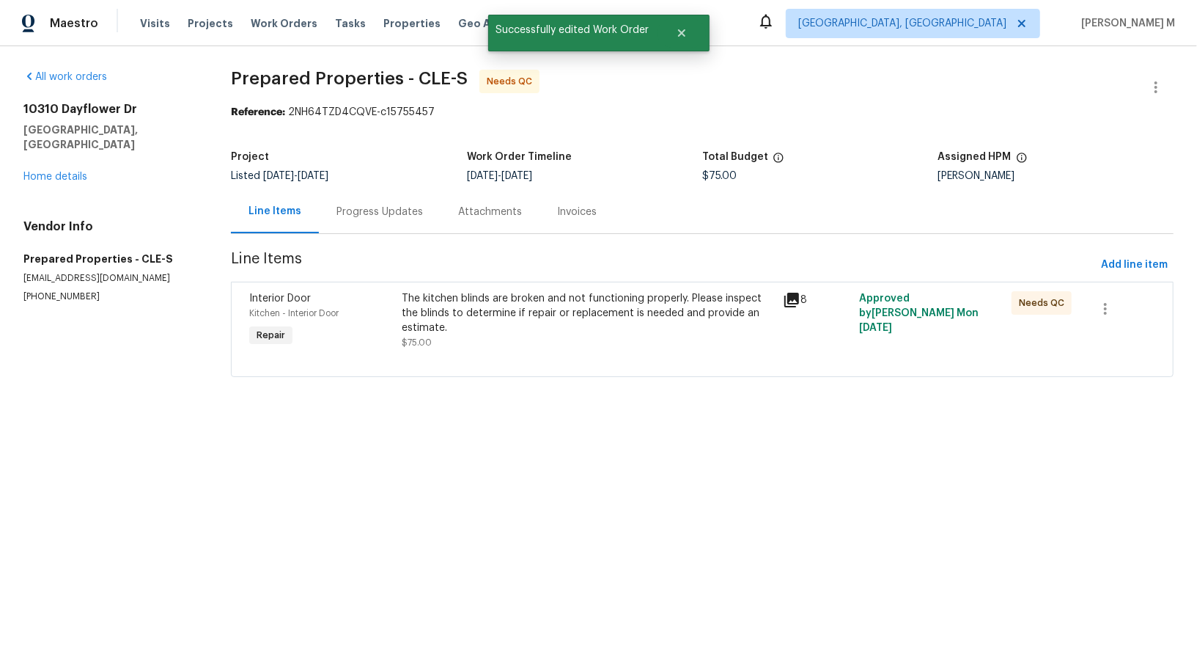
click at [644, 119] on section "Prepared Properties - CLE-S Needs QC Reference: 2NH64TZD4CQVE-c15755457 Project…" at bounding box center [702, 232] width 943 height 325
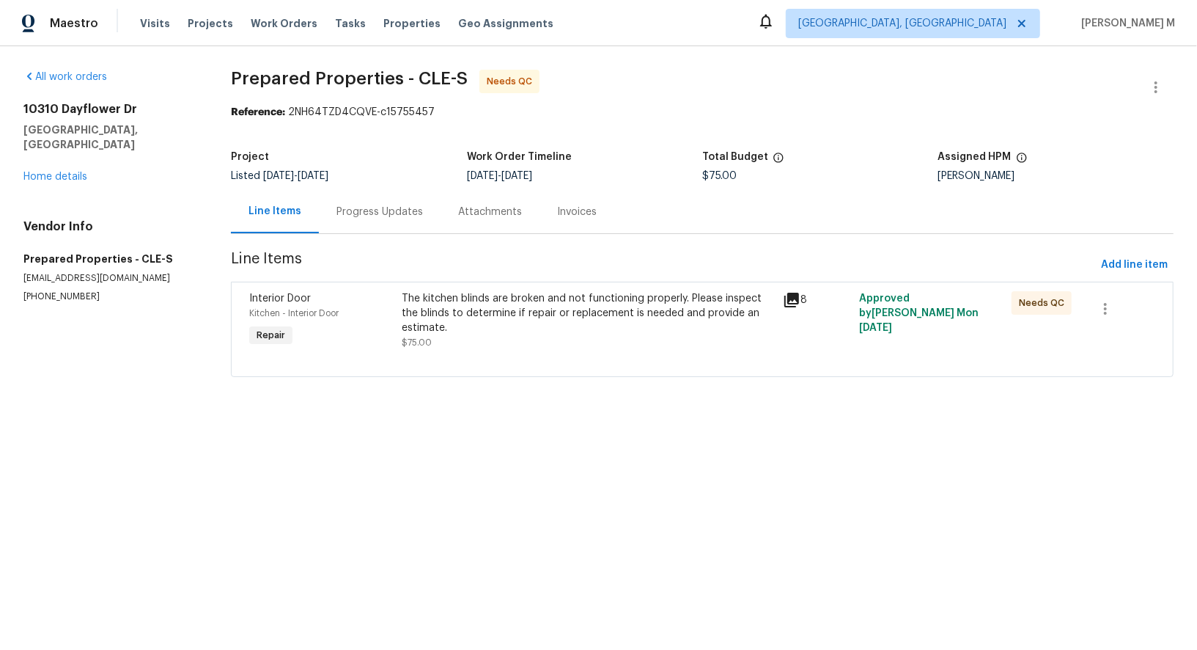
click at [530, 316] on div "The kitchen blinds are broken and not functioning properly. Please inspect the …" at bounding box center [588, 313] width 372 height 44
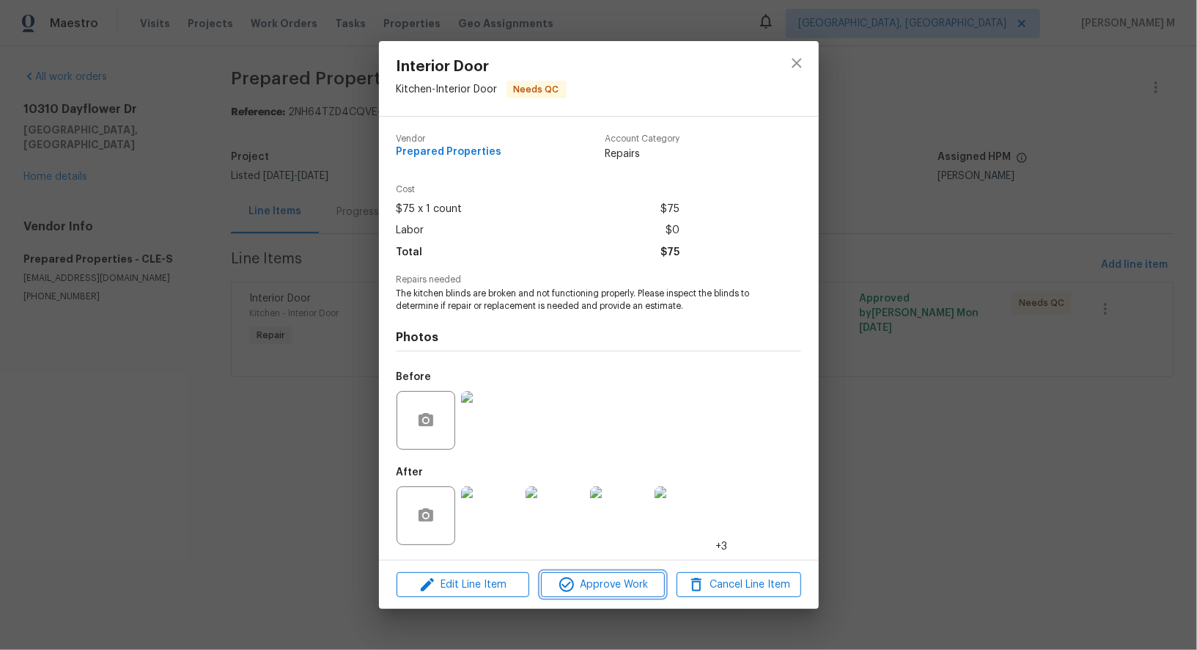
click at [596, 587] on button "Approve Work" at bounding box center [603, 585] width 124 height 26
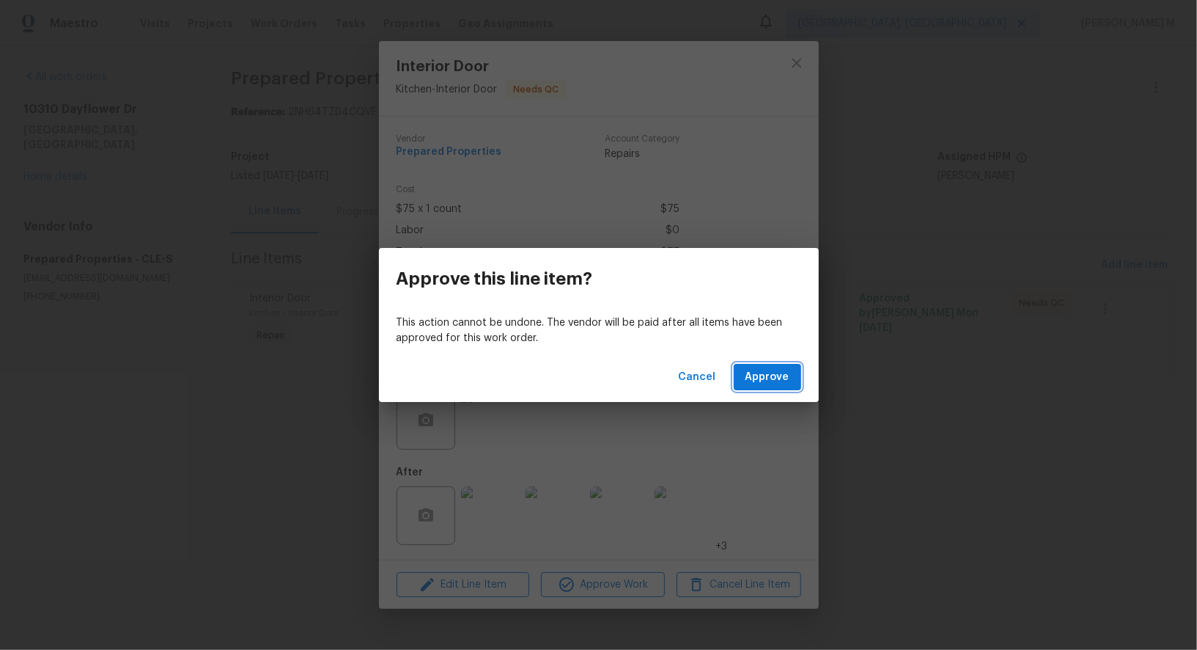
click at [774, 368] on span "Approve" at bounding box center [768, 377] width 44 height 18
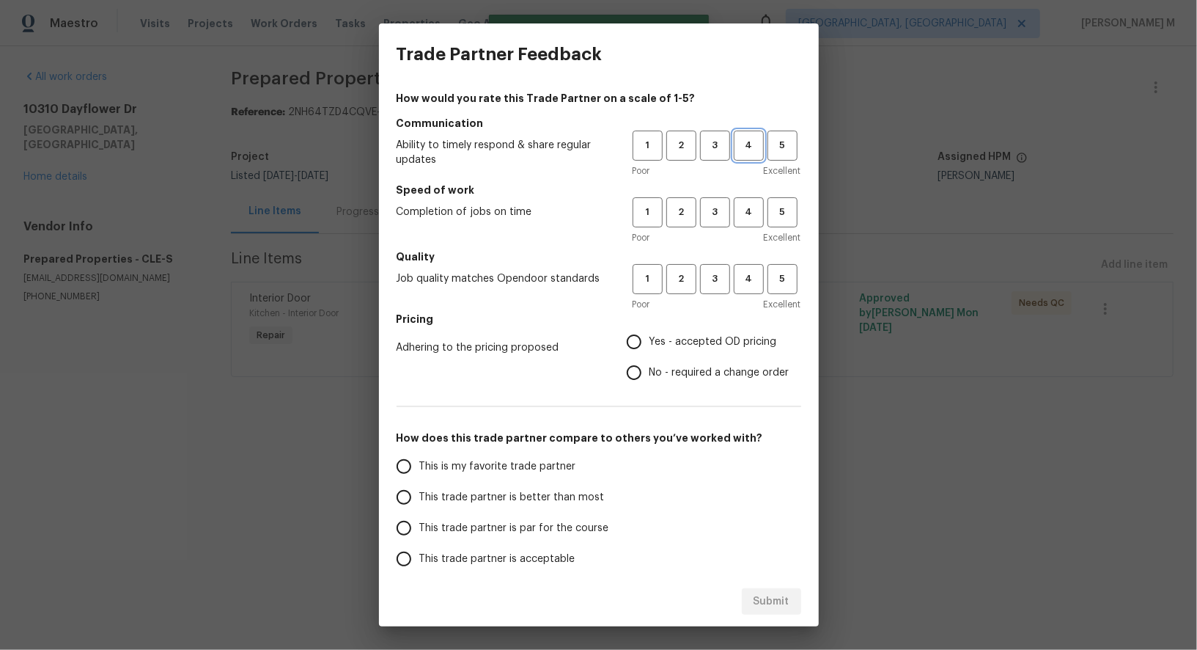
click at [738, 141] on span "4" at bounding box center [748, 145] width 27 height 17
click at [738, 199] on button "4" at bounding box center [749, 212] width 30 height 30
click at [738, 254] on h5 "Quality" at bounding box center [599, 256] width 405 height 15
click at [740, 276] on span "4" at bounding box center [748, 279] width 27 height 17
click at [646, 367] on input "No - required a change order" at bounding box center [634, 372] width 31 height 31
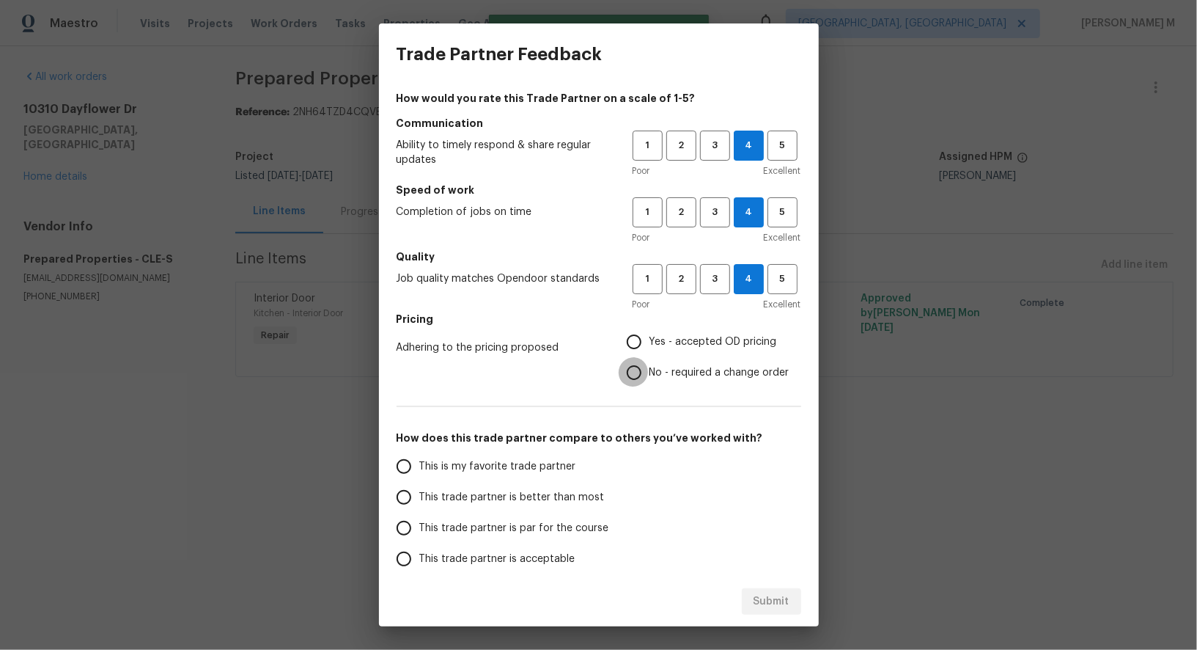
radio input "true"
click at [646, 342] on input "Yes - accepted OD pricing" at bounding box center [634, 341] width 31 height 31
radio input "true"
click at [543, 451] on label "This is my favorite trade partner" at bounding box center [505, 466] width 232 height 31
click at [419, 451] on input "This is my favorite trade partner" at bounding box center [404, 466] width 31 height 31
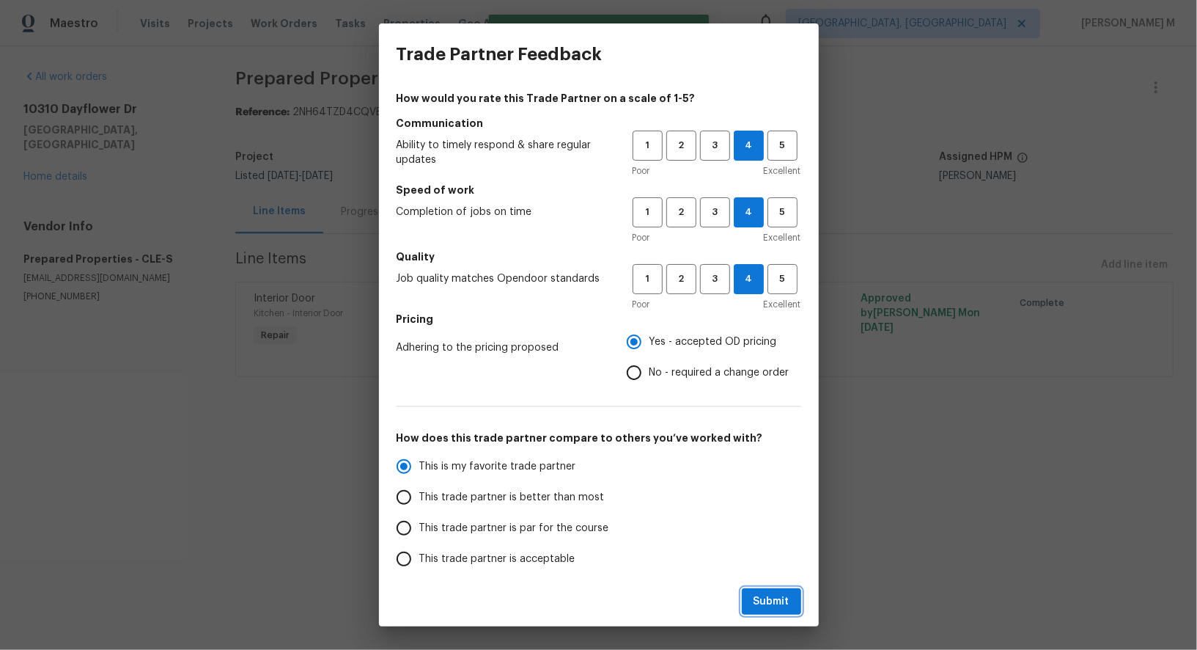
click at [765, 600] on span "Submit" at bounding box center [772, 601] width 36 height 18
radio input "true"
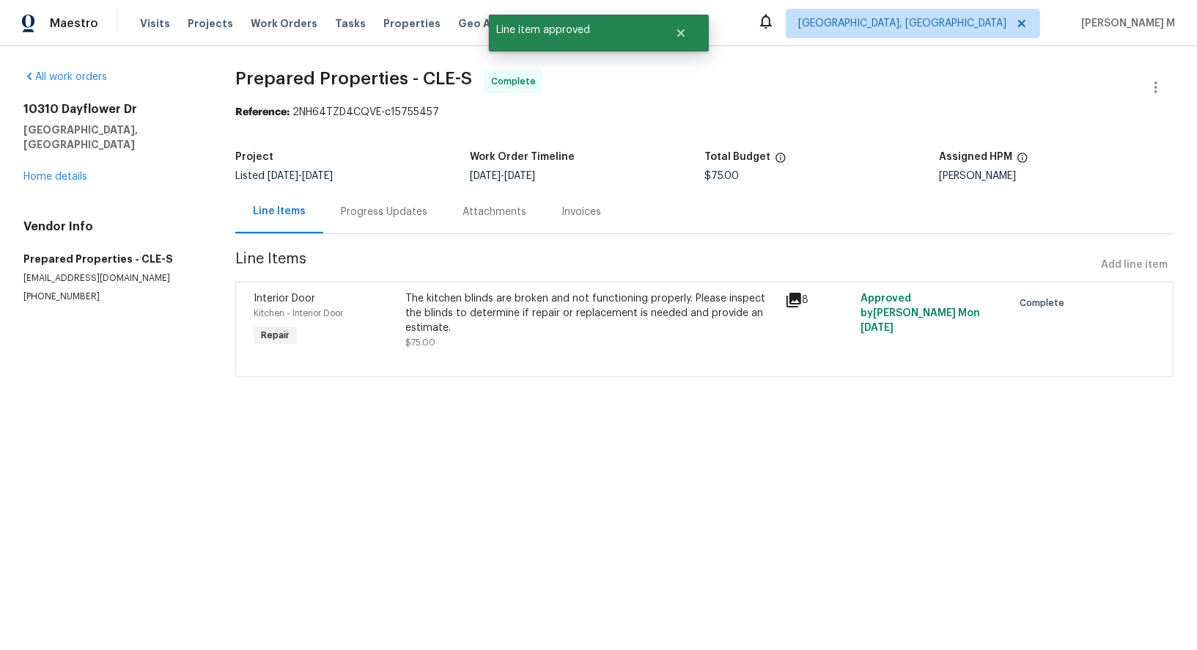
click at [891, 414] on html "Maestro Visits Projects Work Orders Tasks Properties Geo Assignments Albuquerqu…" at bounding box center [598, 209] width 1197 height 418
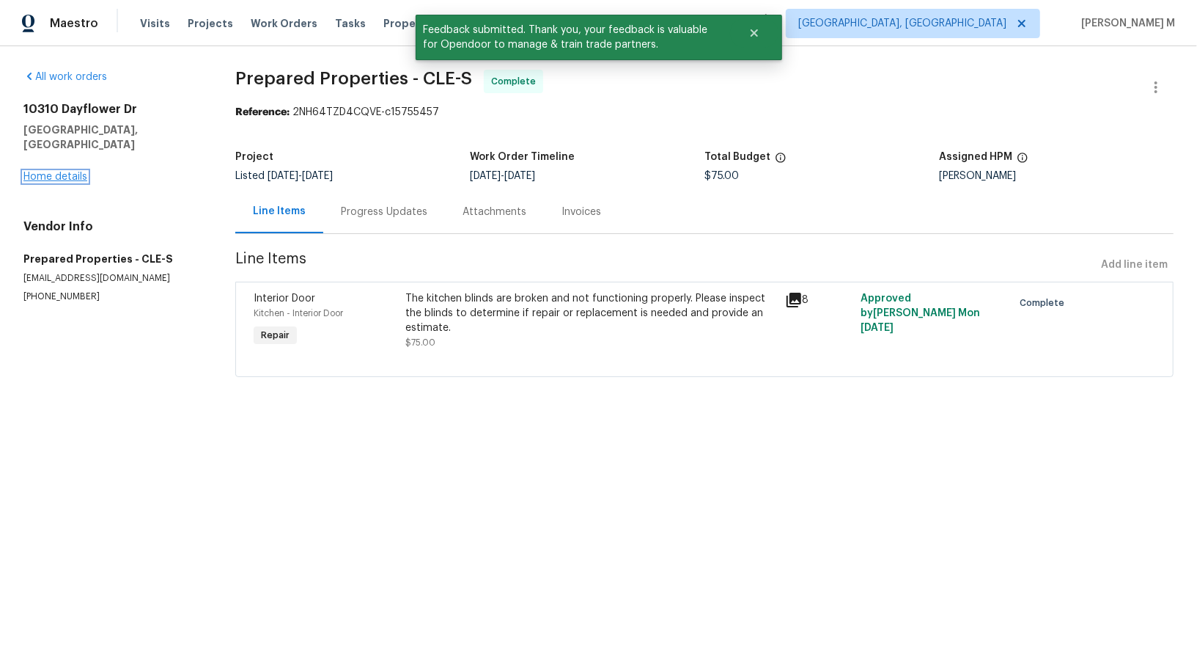
click at [49, 172] on link "Home details" at bounding box center [55, 177] width 64 height 10
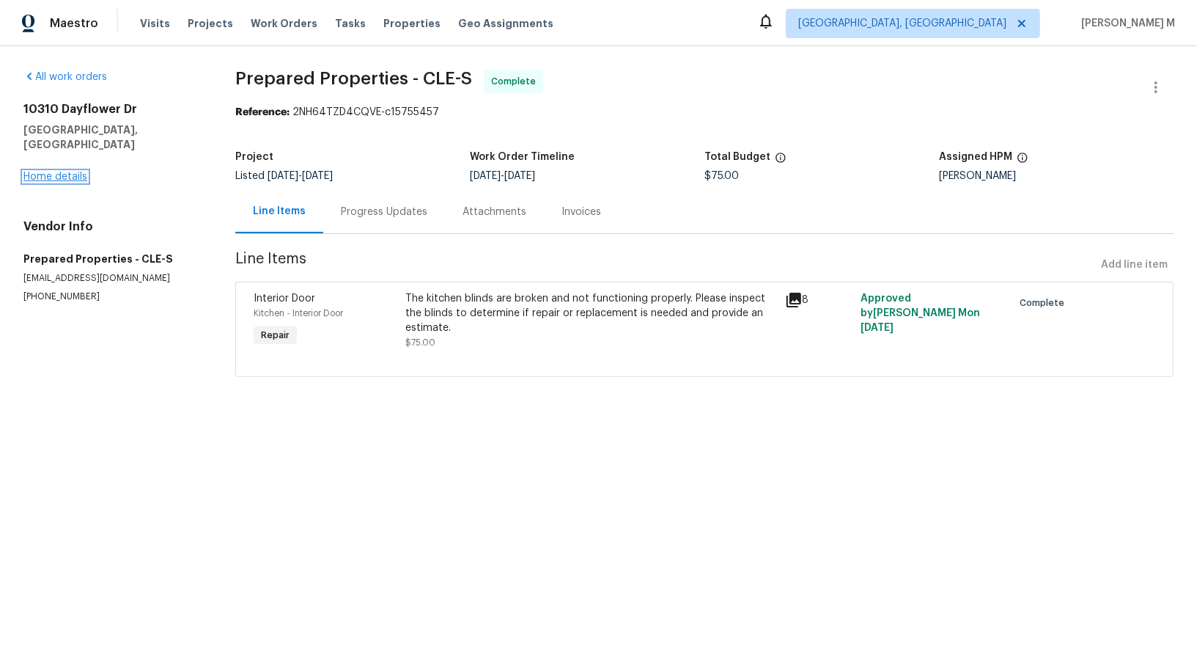
click at [65, 172] on link "Home details" at bounding box center [55, 177] width 64 height 10
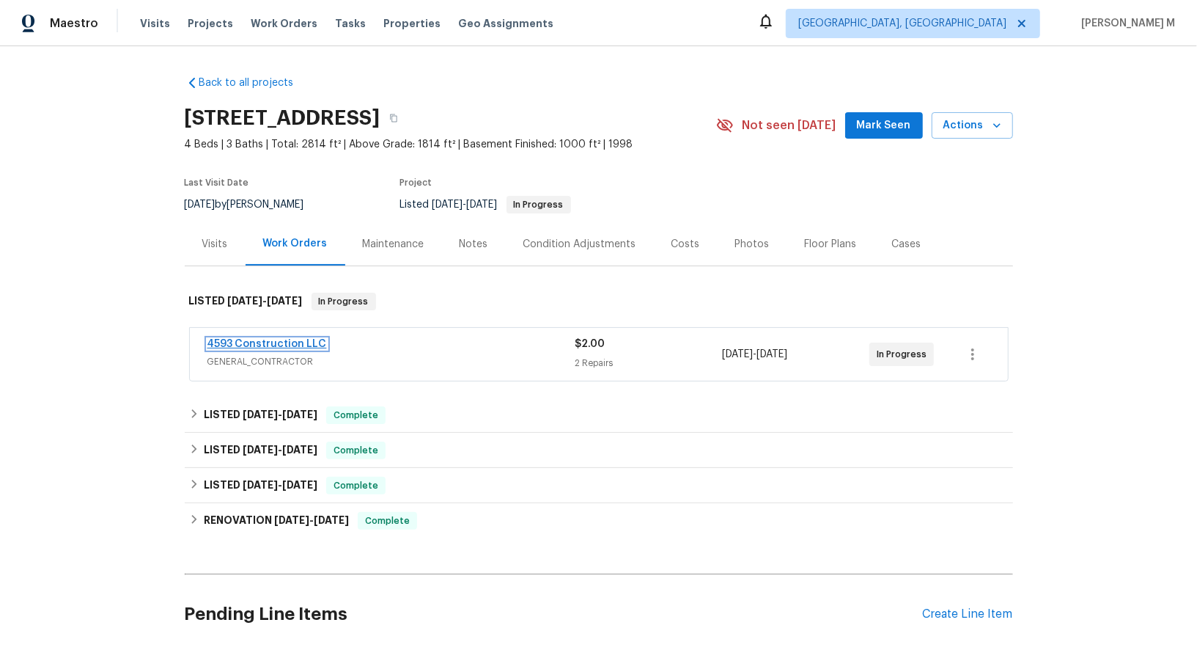
click at [240, 339] on link "4593 Construction LLC" at bounding box center [266, 344] width 119 height 10
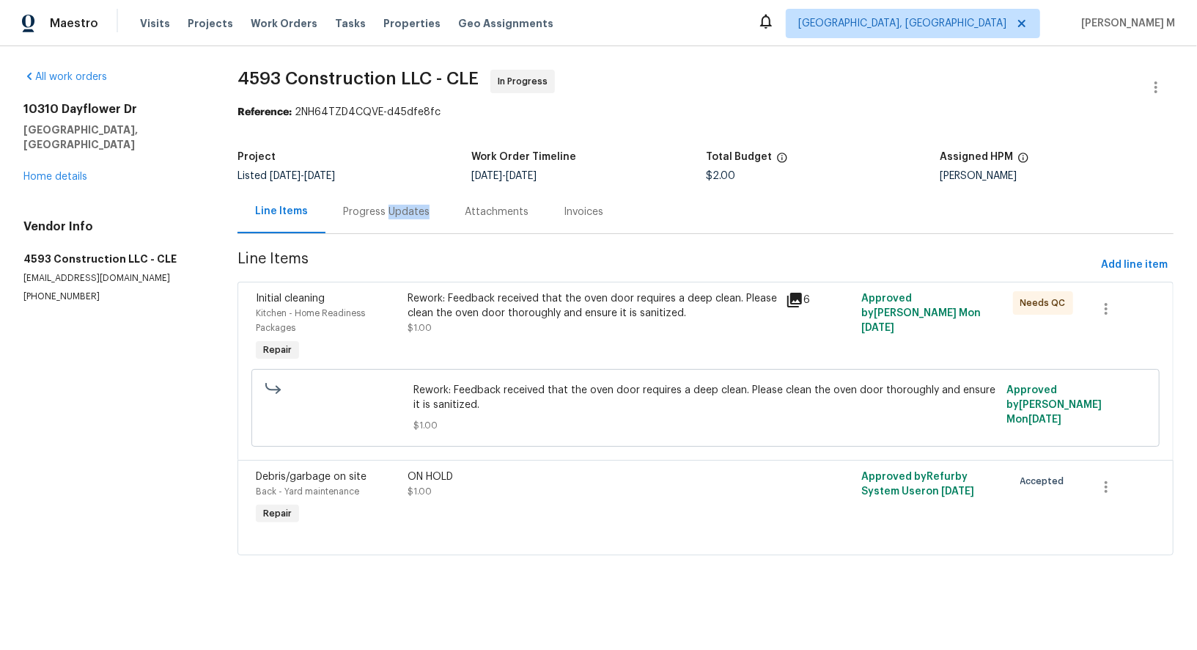
click at [394, 205] on div "Progress Updates" at bounding box center [386, 212] width 87 height 15
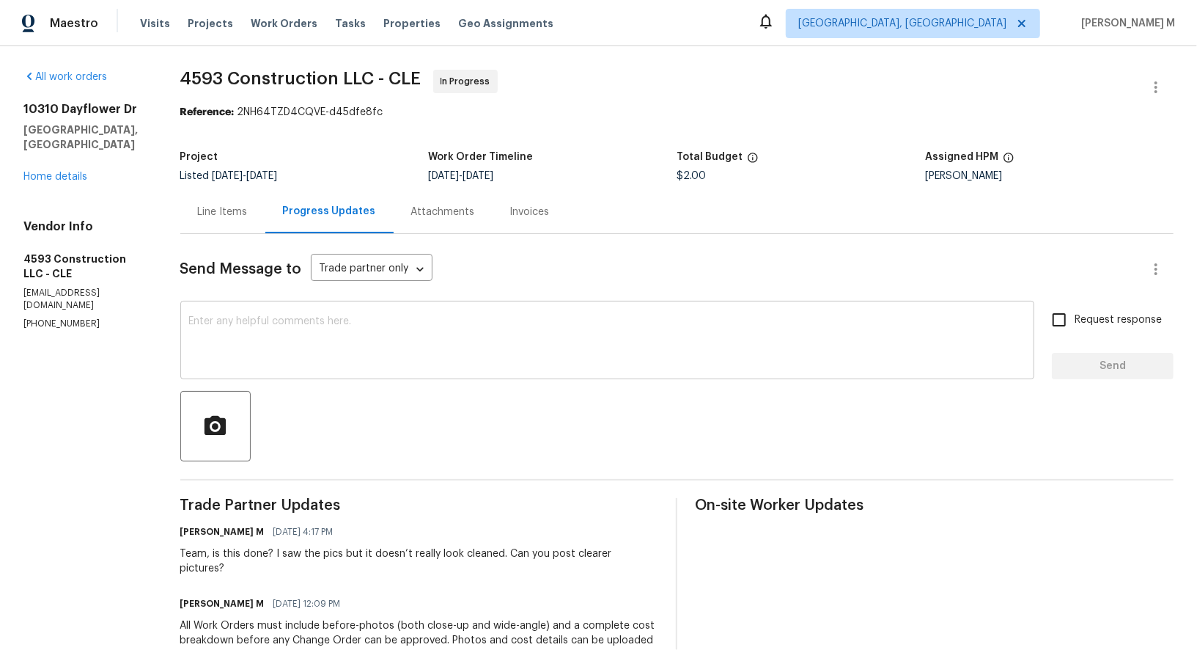
click at [345, 348] on textarea at bounding box center [607, 341] width 836 height 51
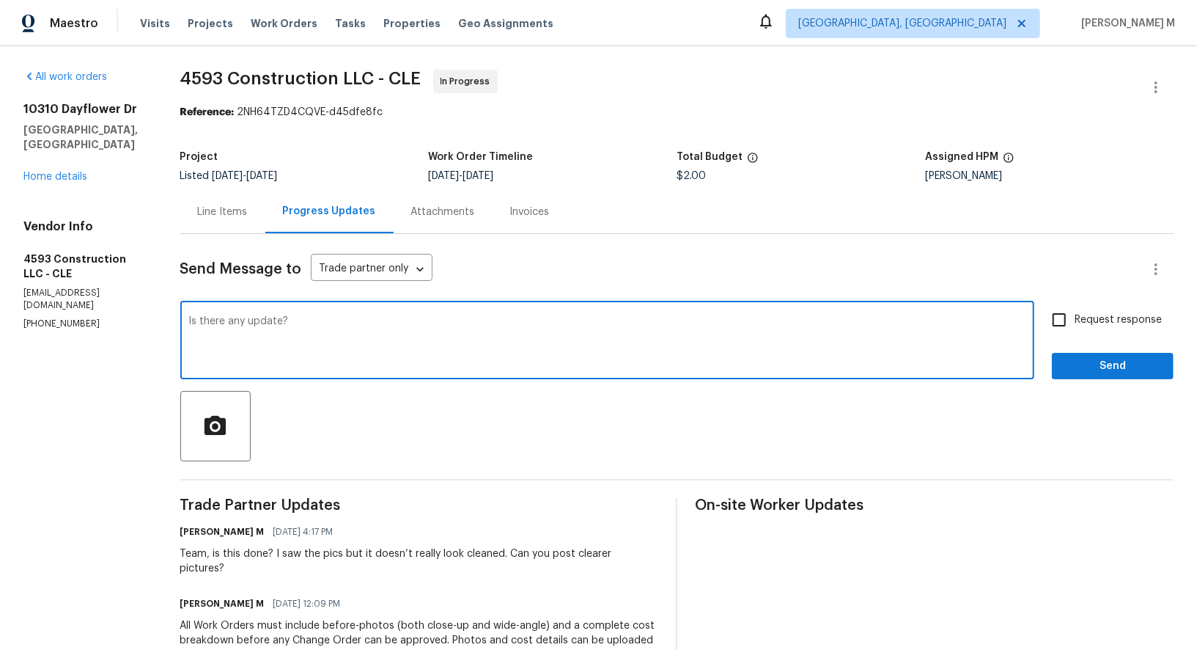
type textarea "Is there any update?"
click at [1112, 312] on span "Request response" at bounding box center [1118, 319] width 87 height 15
click at [1075, 304] on input "Request response" at bounding box center [1059, 319] width 31 height 31
checkbox input "true"
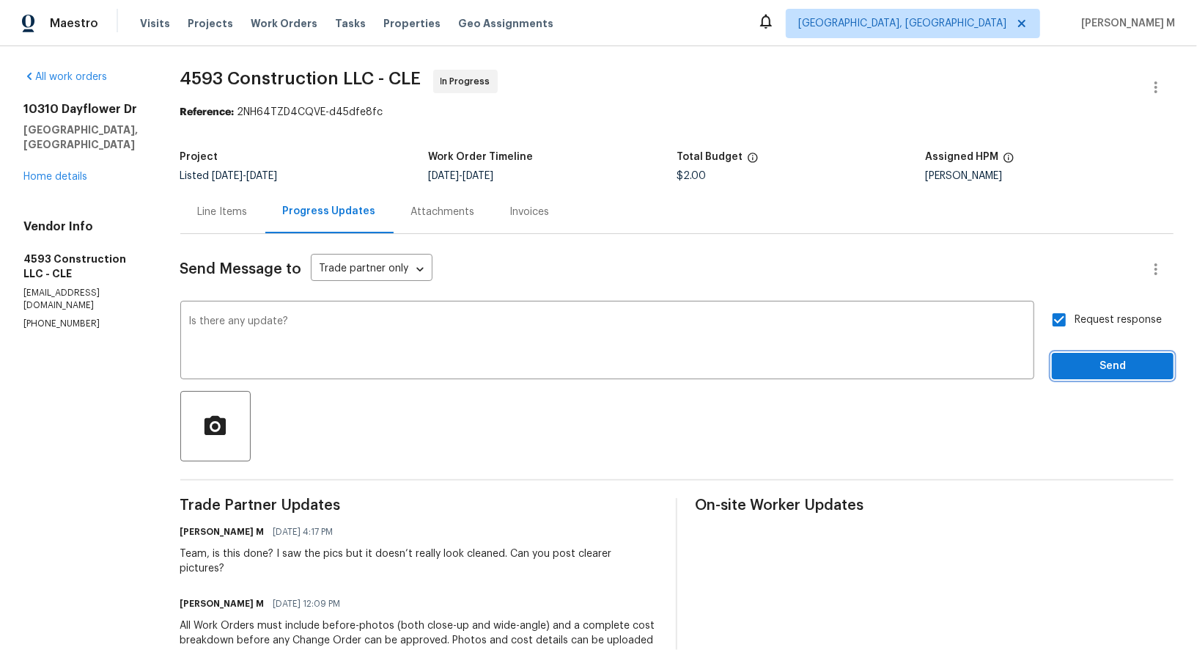
click at [1104, 353] on button "Send" at bounding box center [1113, 366] width 122 height 27
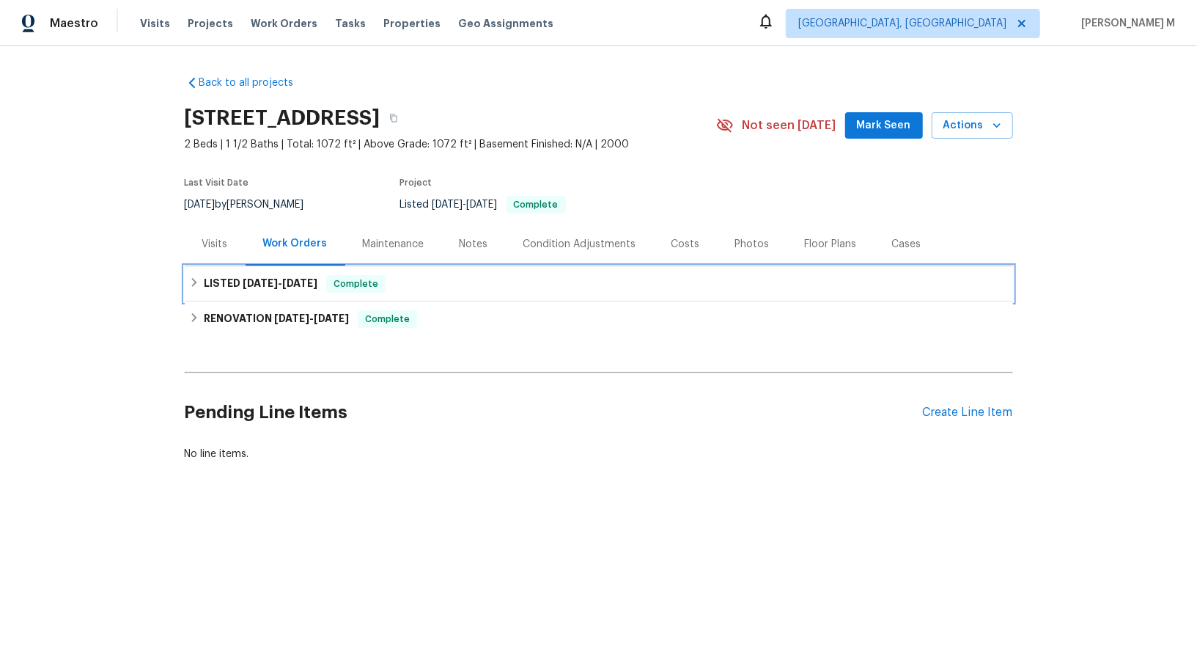
click at [277, 266] on div "LISTED [DATE] - [DATE] Complete" at bounding box center [599, 283] width 828 height 35
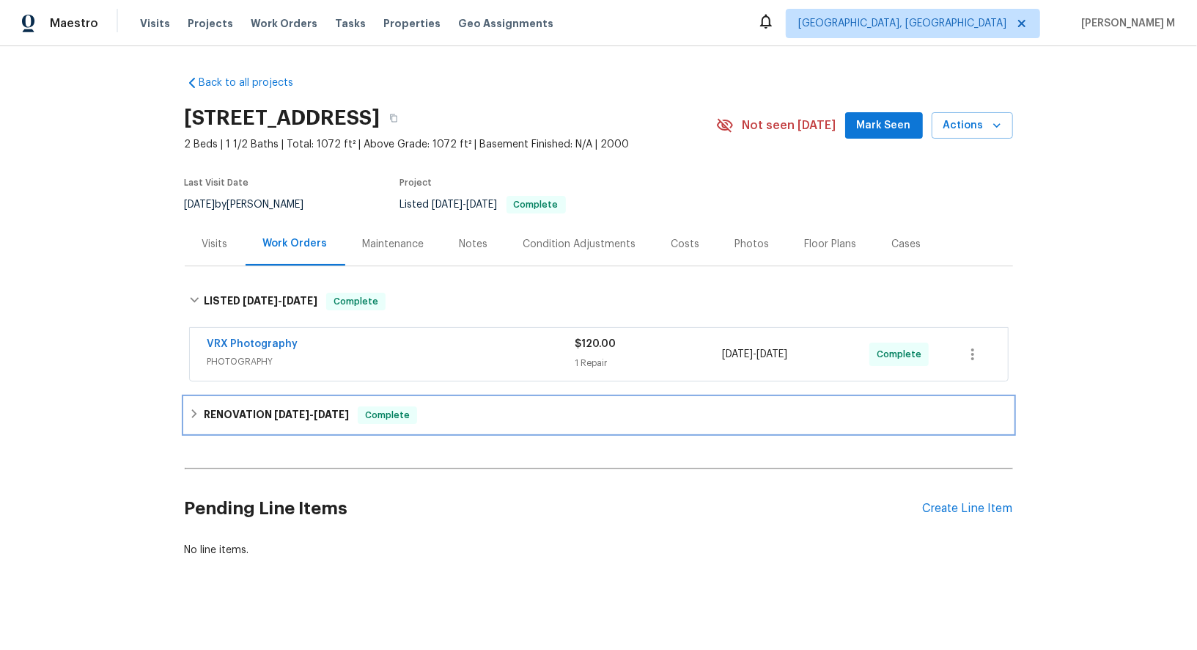
click at [254, 397] on div "RENOVATION [DATE] - [DATE] Complete" at bounding box center [599, 414] width 828 height 35
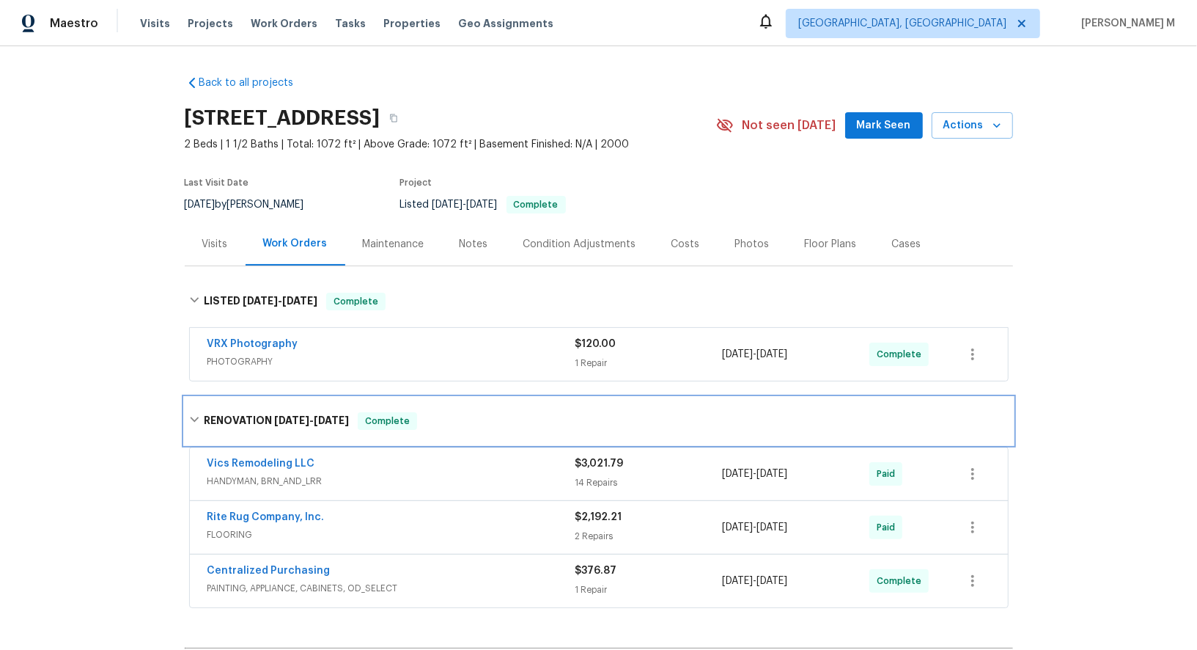
scroll to position [155, 0]
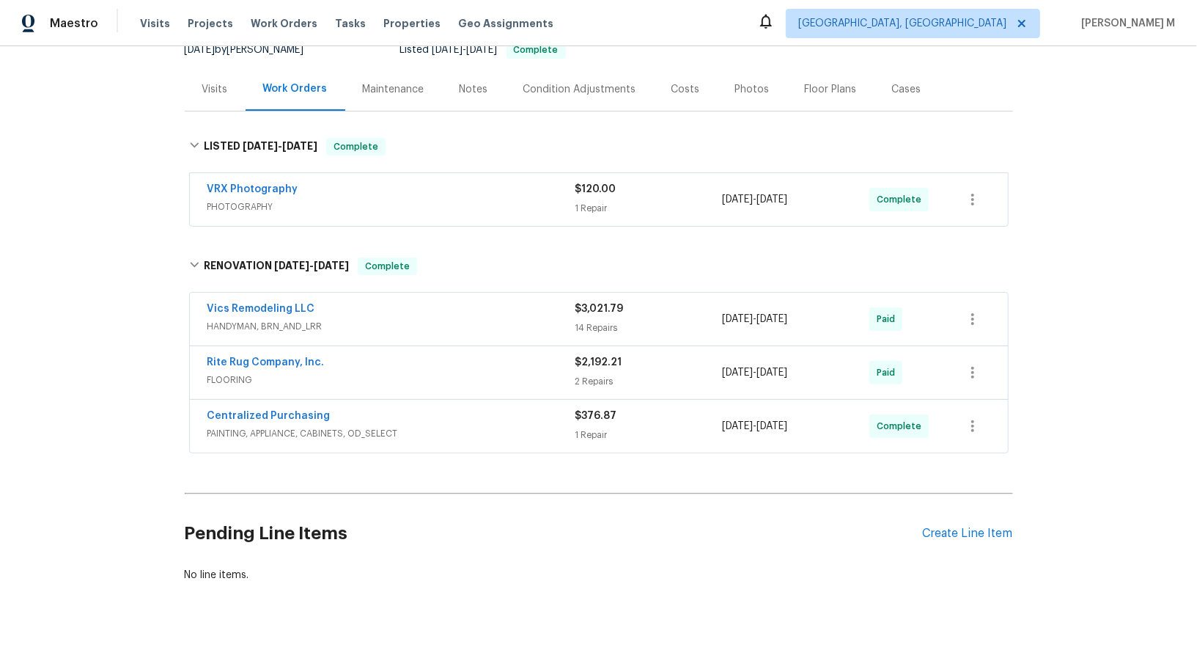
click at [254, 319] on span "HANDYMAN, BRN_AND_LRR" at bounding box center [391, 326] width 368 height 15
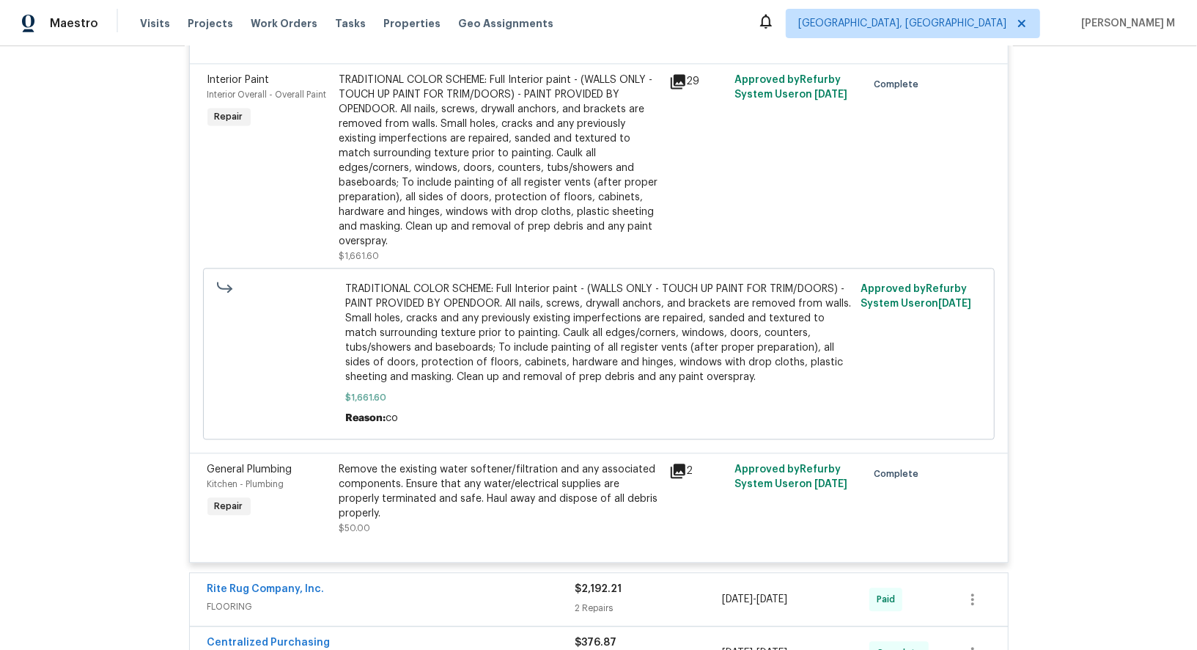
scroll to position [2254, 0]
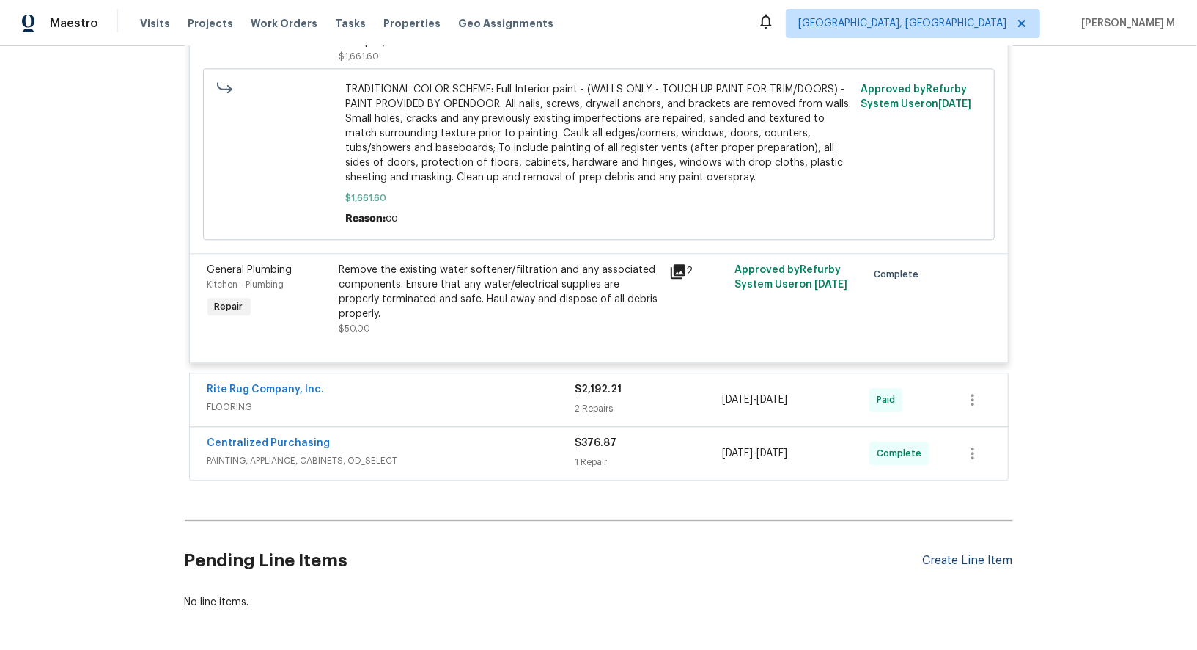
click at [980, 554] on div "Create Line Item" at bounding box center [968, 561] width 90 height 14
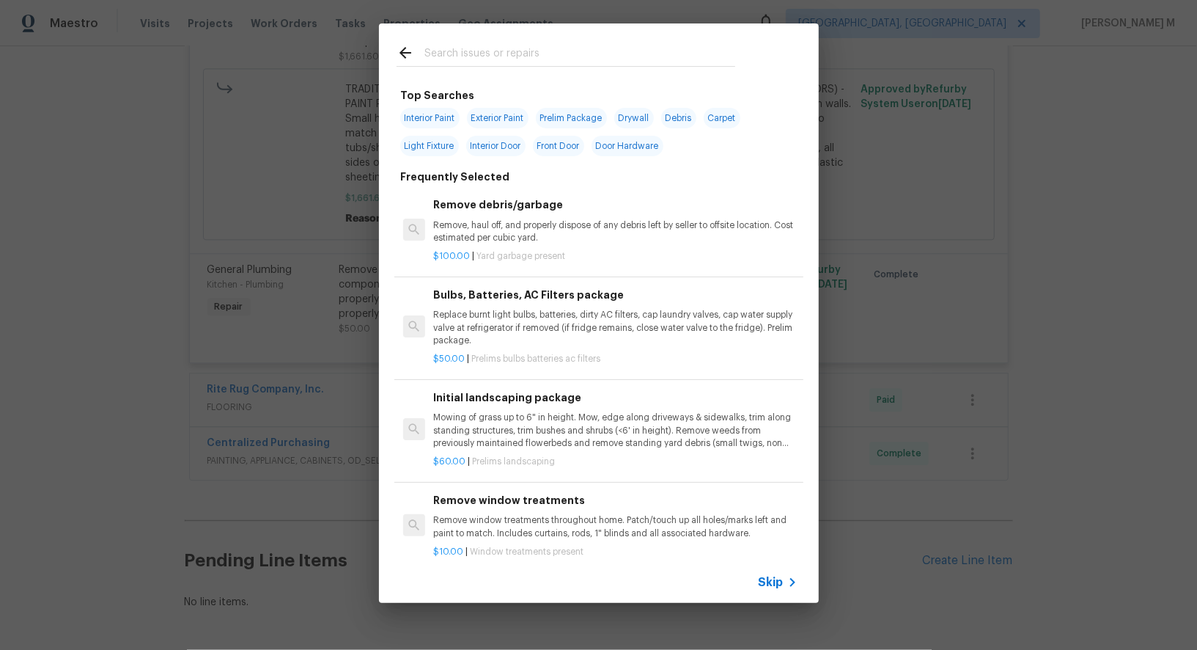
click at [787, 597] on div "Skip" at bounding box center [599, 582] width 440 height 41
click at [759, 576] on div "Skip" at bounding box center [599, 582] width 440 height 41
click at [773, 576] on span "Skip" at bounding box center [771, 582] width 25 height 15
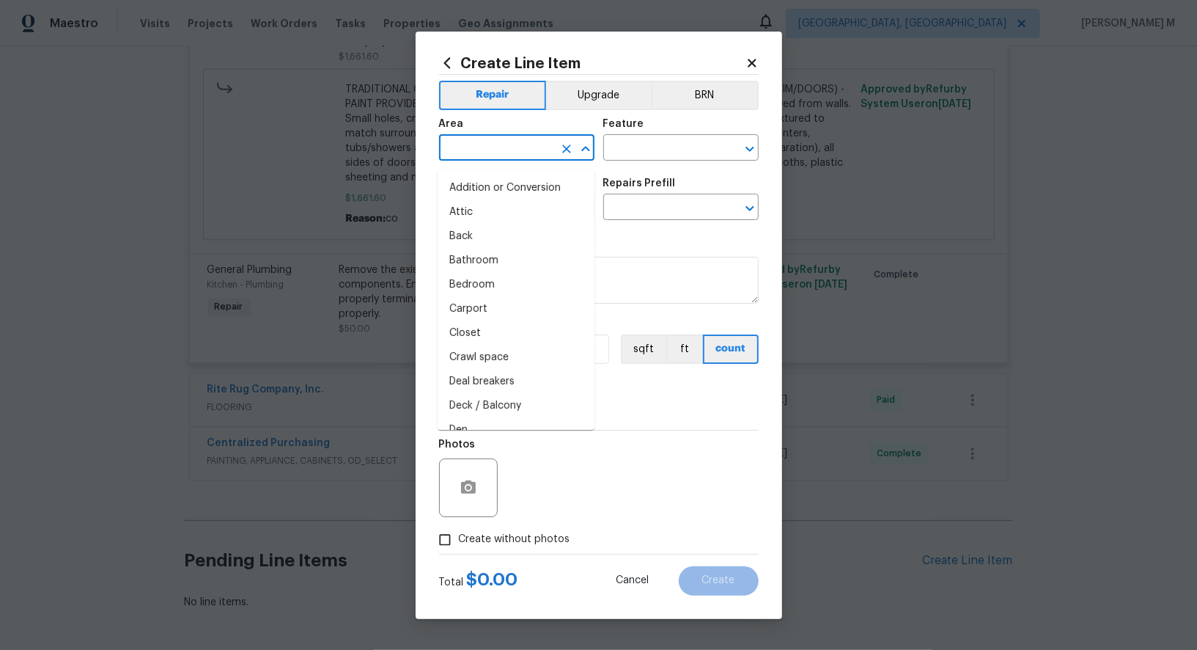
click at [489, 161] on input "text" at bounding box center [496, 149] width 114 height 23
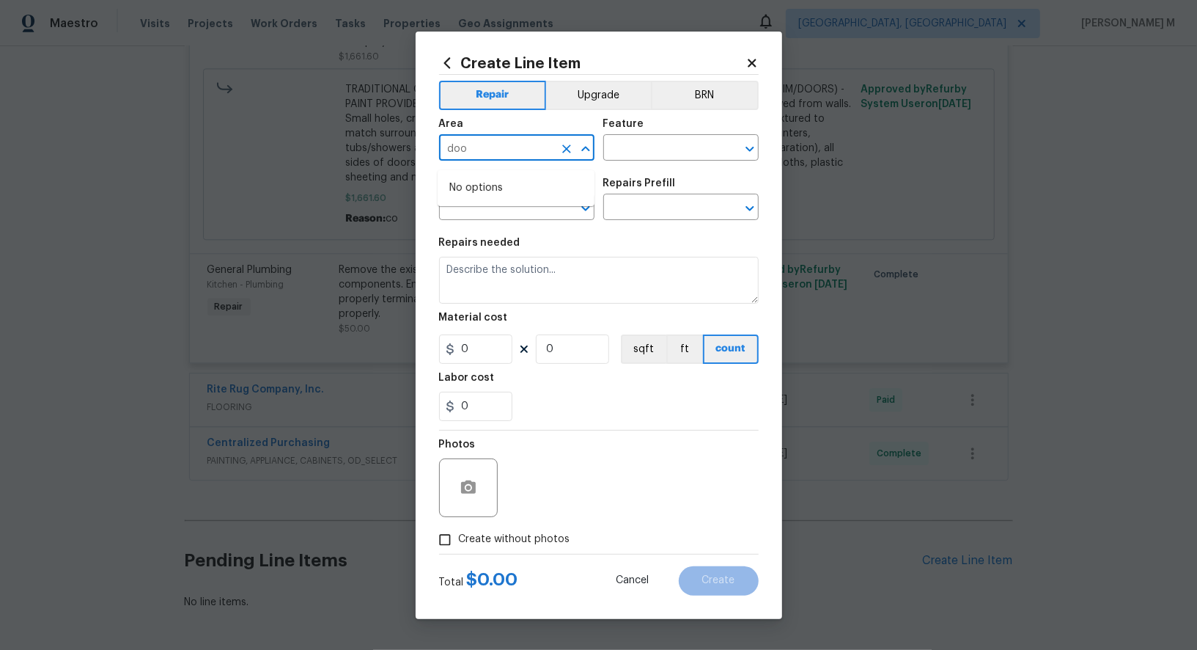
type input "door"
type input "fro"
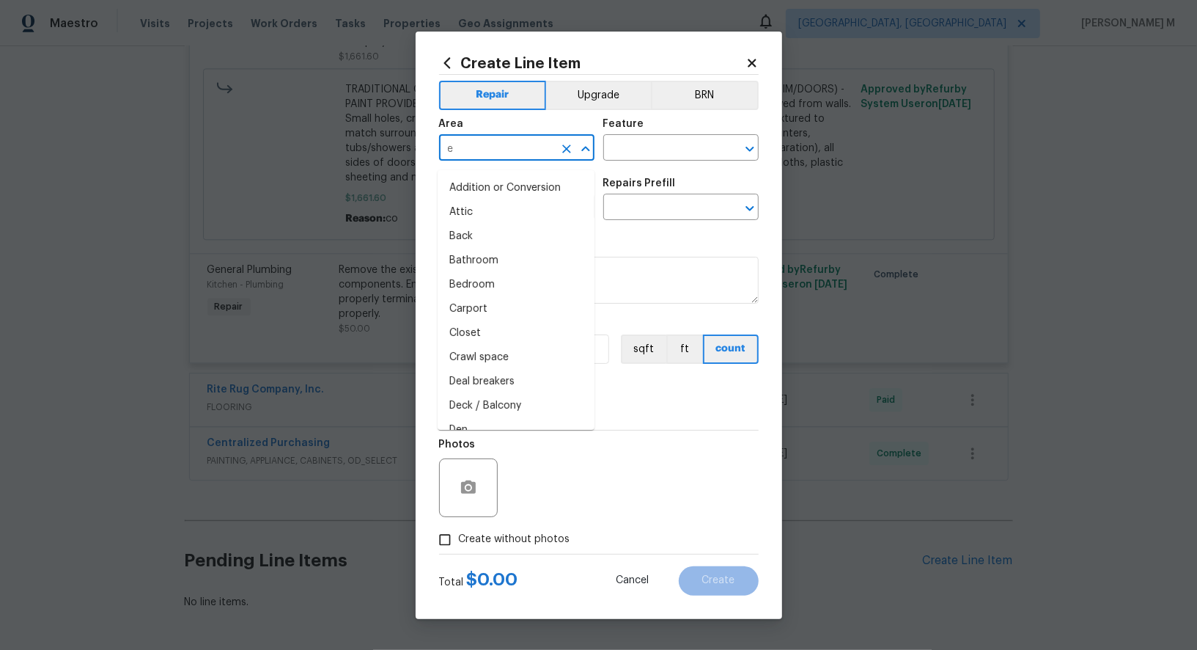
type input "ex"
click at [482, 188] on li "Front" at bounding box center [516, 188] width 157 height 24
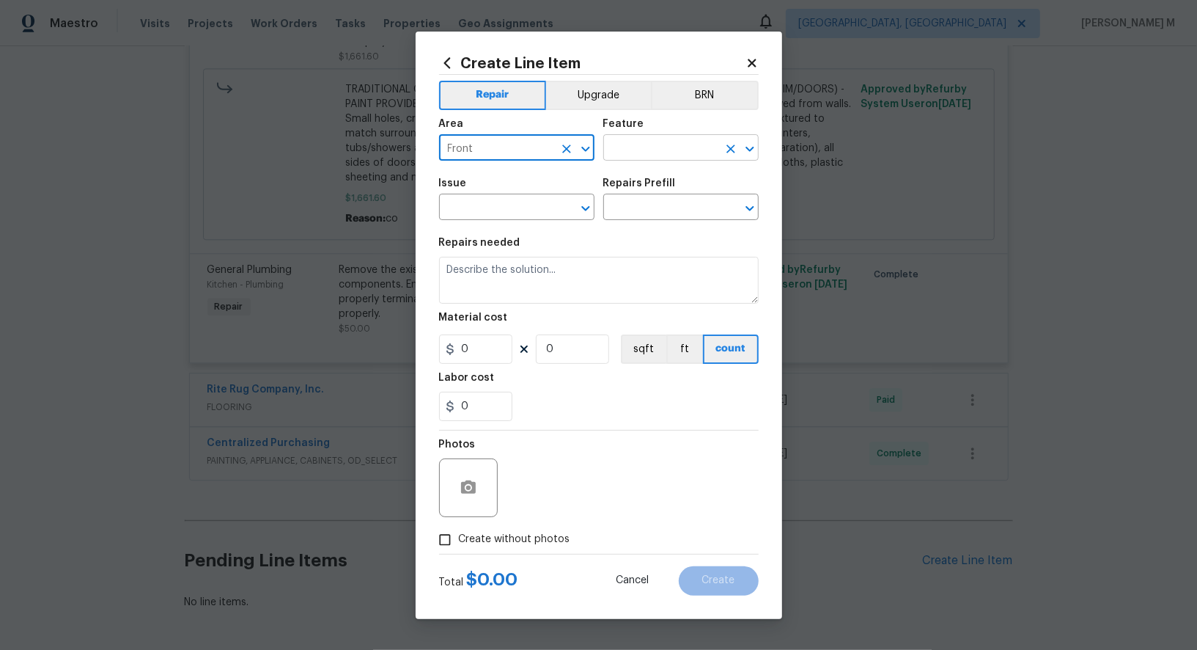
type input "Front"
click at [625, 150] on input "text" at bounding box center [660, 149] width 114 height 23
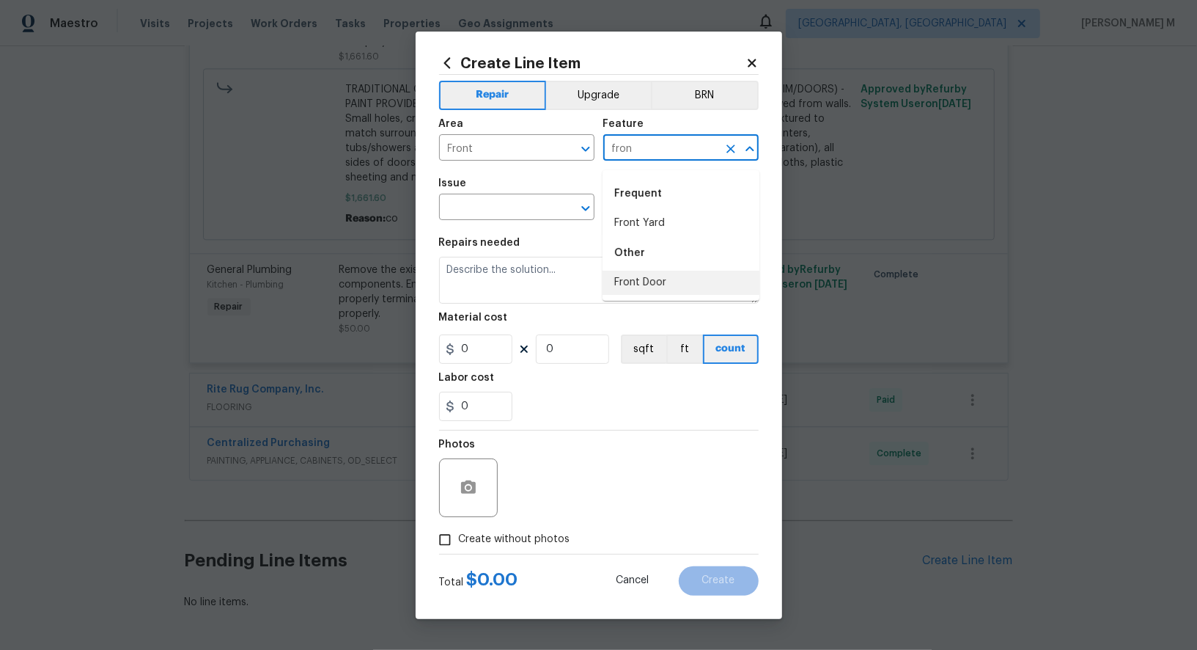
click at [639, 286] on li "Front Door" at bounding box center [681, 283] width 157 height 24
type input "Front Door"
click at [471, 214] on input "text" at bounding box center [496, 208] width 114 height 23
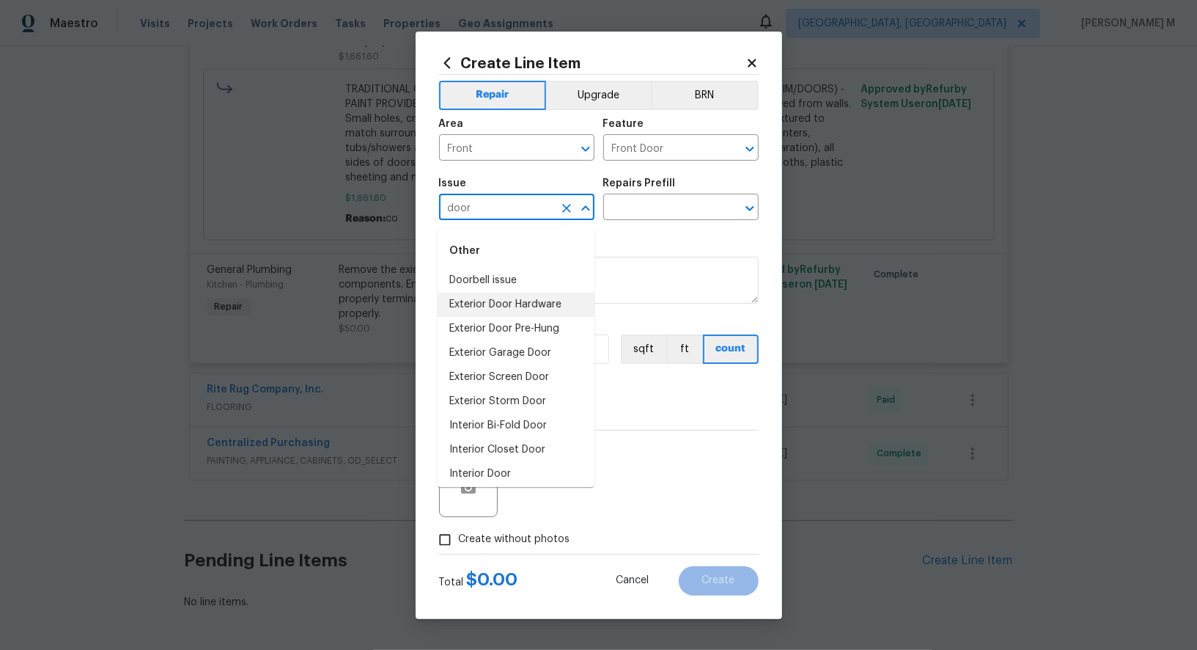
click at [485, 298] on li "Exterior Door Hardware" at bounding box center [516, 305] width 157 height 24
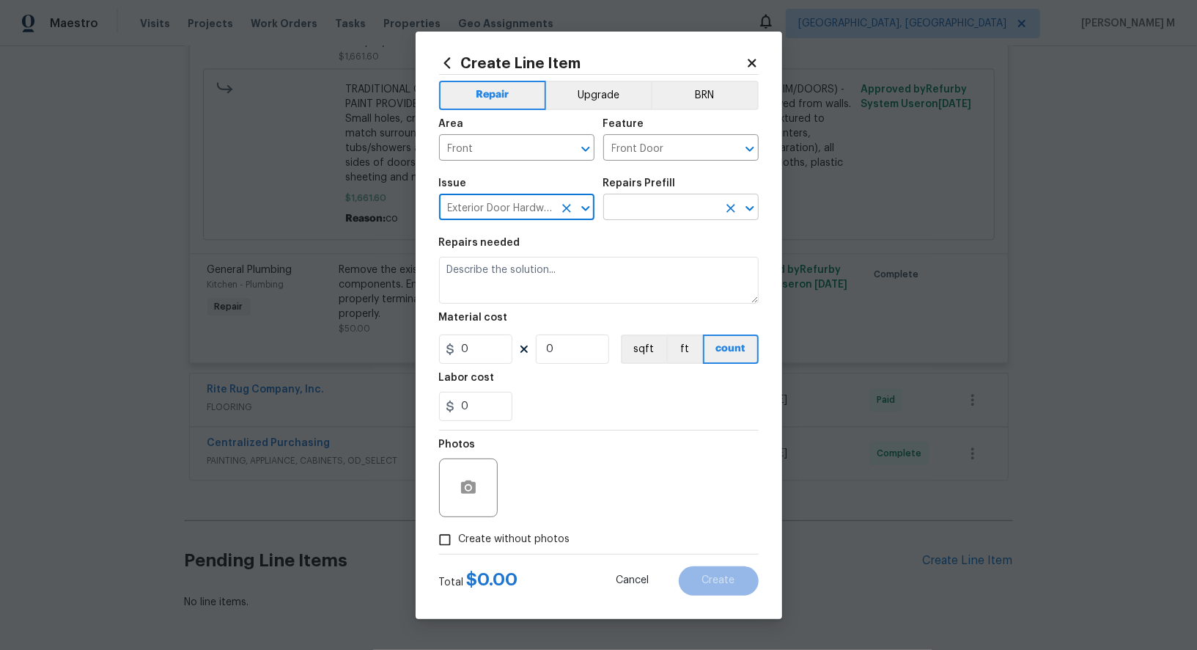
type input "Exterior Door Hardware"
click at [639, 203] on input "text" at bounding box center [660, 208] width 114 height 23
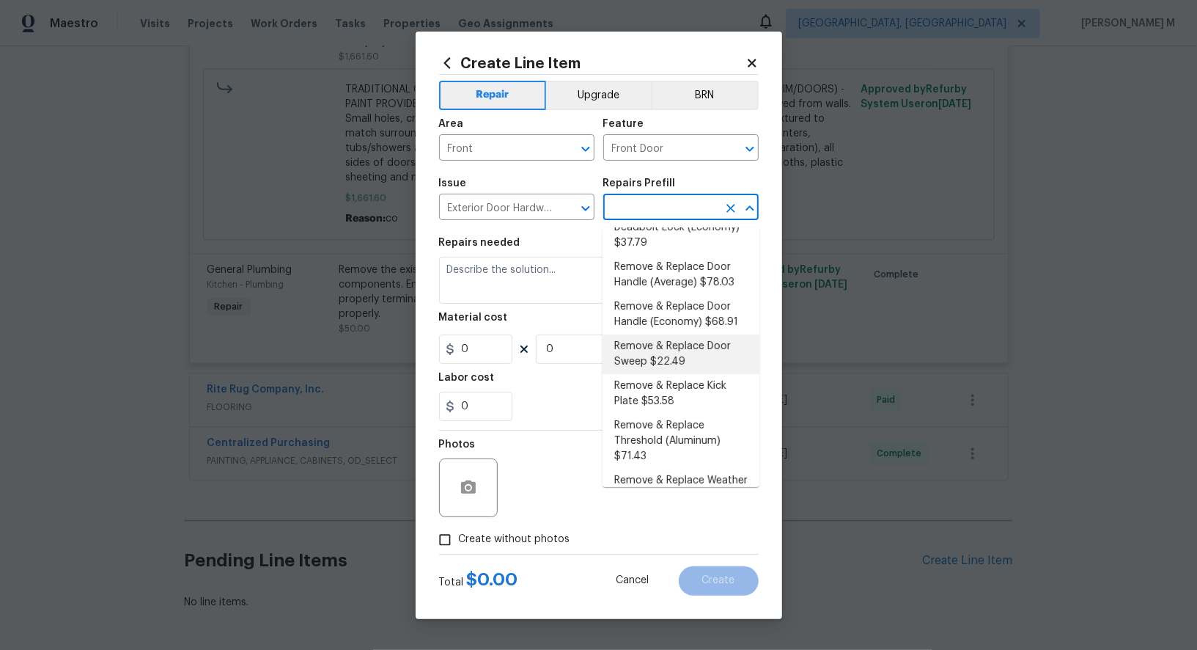
scroll to position [0, 0]
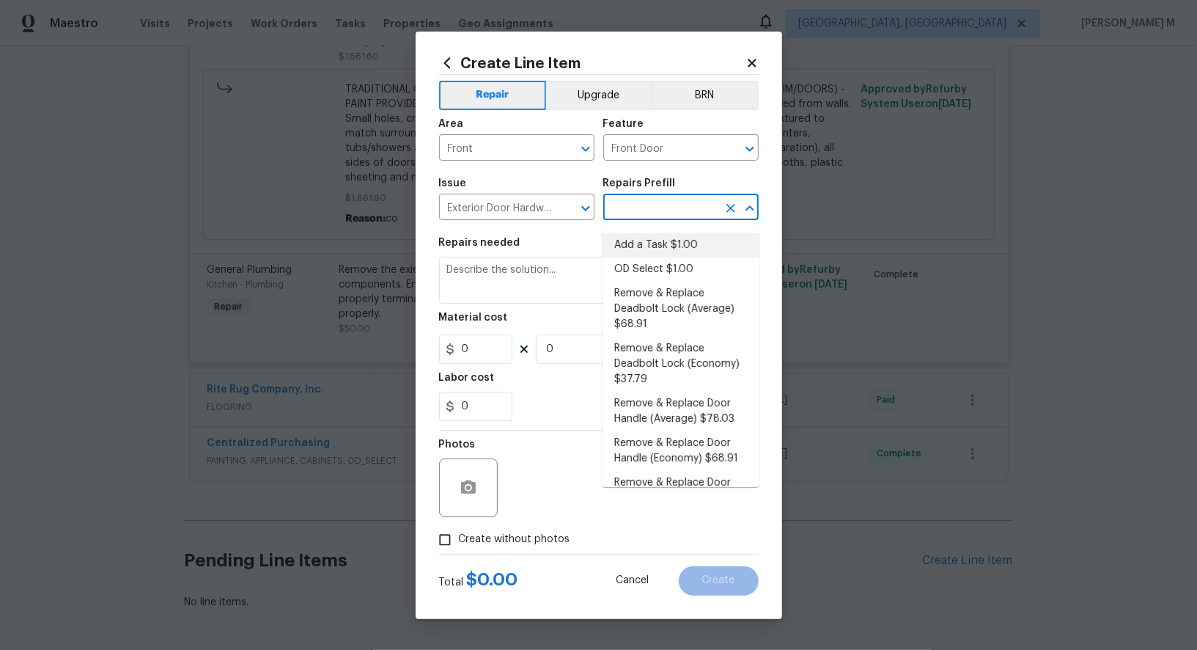
click at [672, 243] on li "Add a Task $1.00" at bounding box center [681, 245] width 157 height 24
type input "Interior Door"
type input "Add a Task $1.00"
type textarea "HPM to detail"
type input "1"
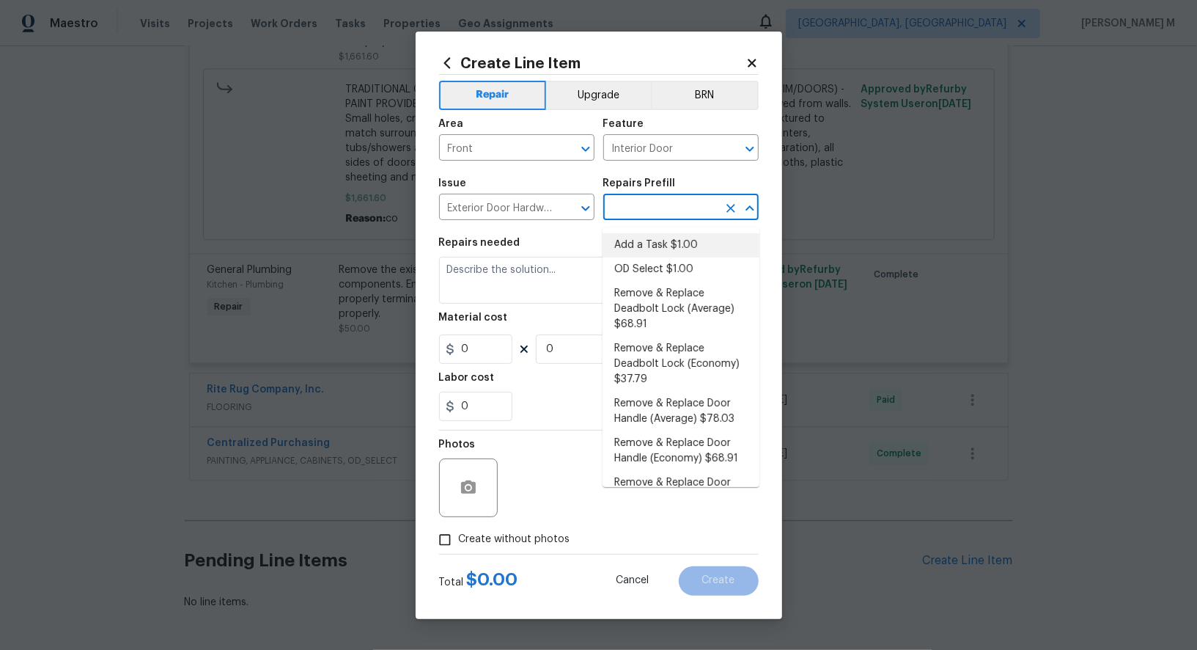
type input "1"
click at [504, 152] on input "Front" at bounding box center [496, 149] width 114 height 23
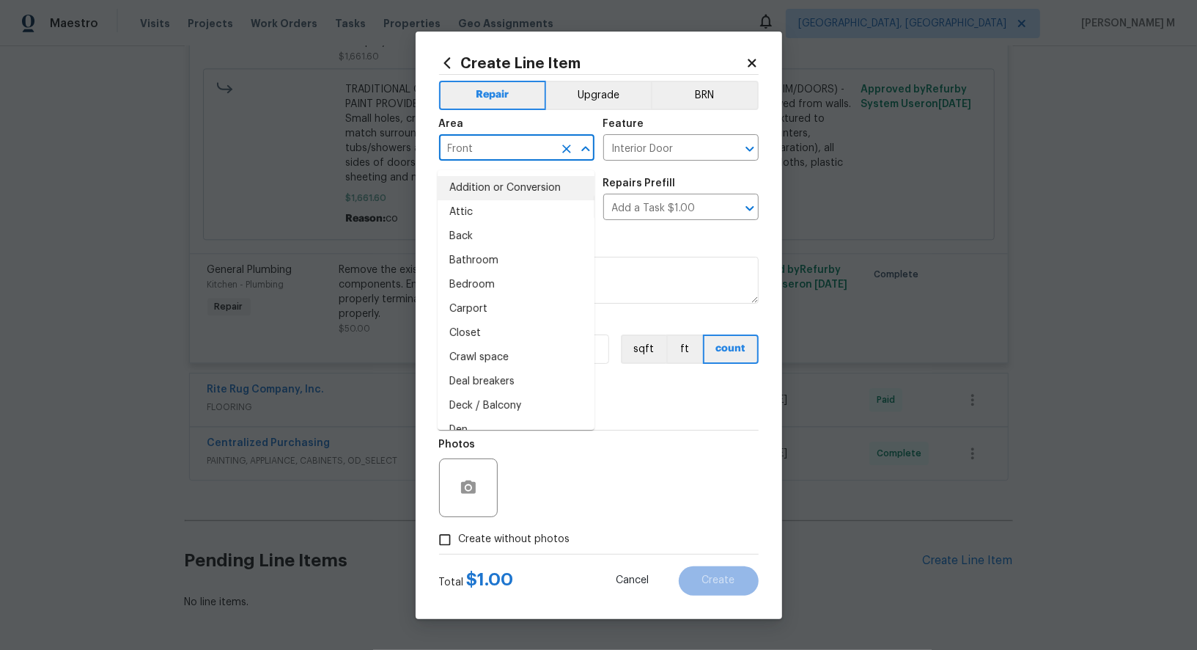
click at [504, 152] on input "Front" at bounding box center [496, 149] width 114 height 23
click at [639, 147] on input "Interior Door" at bounding box center [660, 149] width 114 height 23
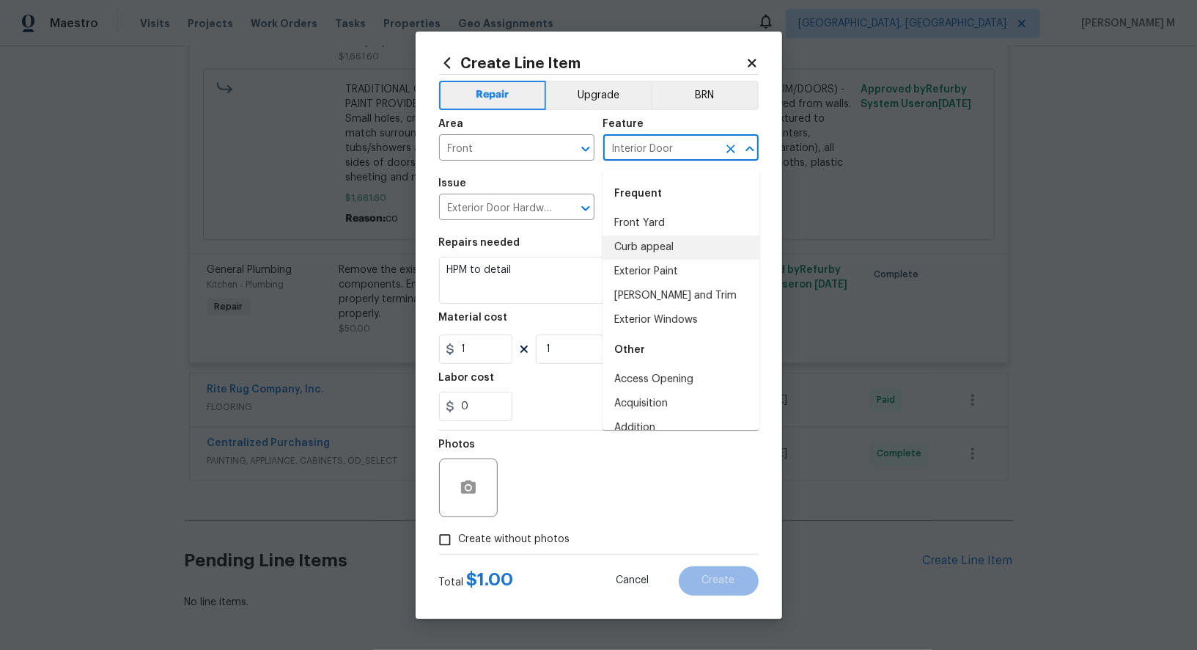
click at [639, 147] on input "Interior Door" at bounding box center [660, 149] width 114 height 23
click at [477, 220] on input "Exterior Door Hardware" at bounding box center [496, 208] width 114 height 23
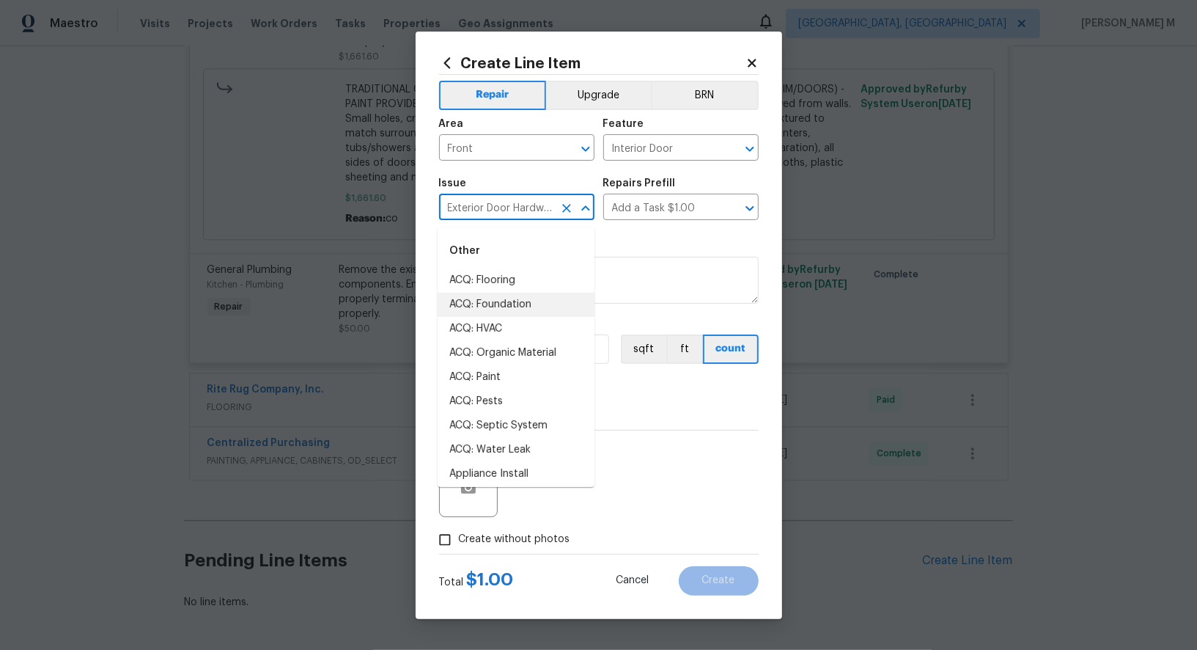
click at [477, 220] on input "Exterior Door Hardware" at bounding box center [496, 208] width 114 height 23
click at [679, 167] on body "Maestro Visits Projects Work Orders Tasks Properties Geo Assignments [GEOGRAPHI…" at bounding box center [598, 325] width 1197 height 650
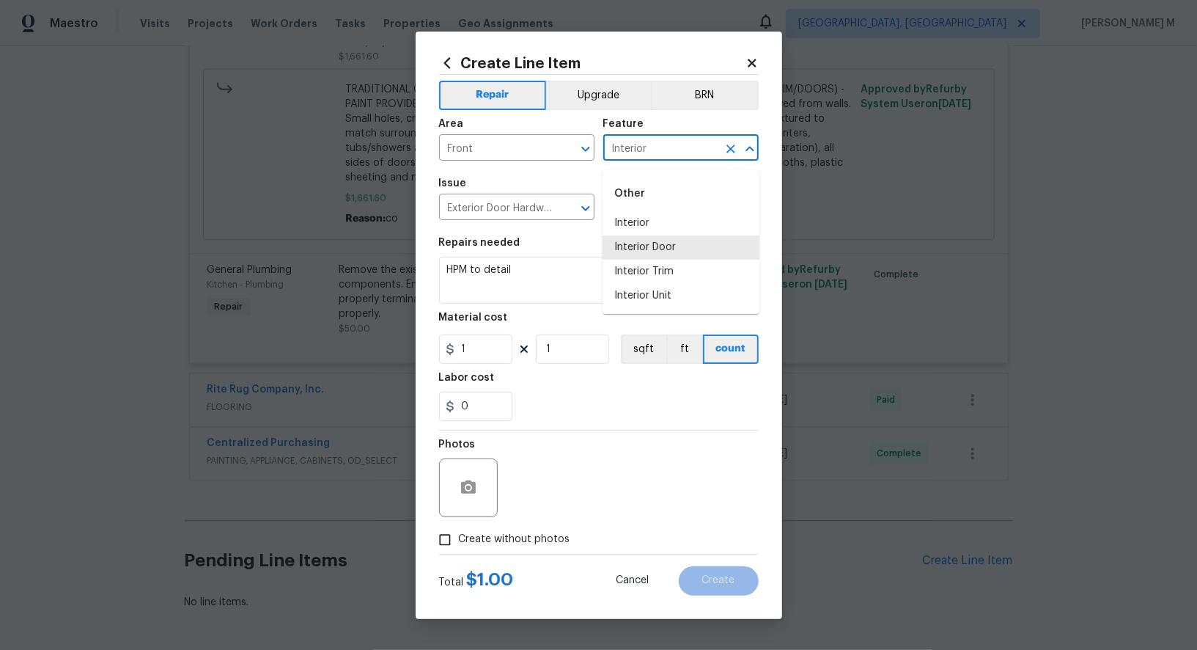
type input "Interio"
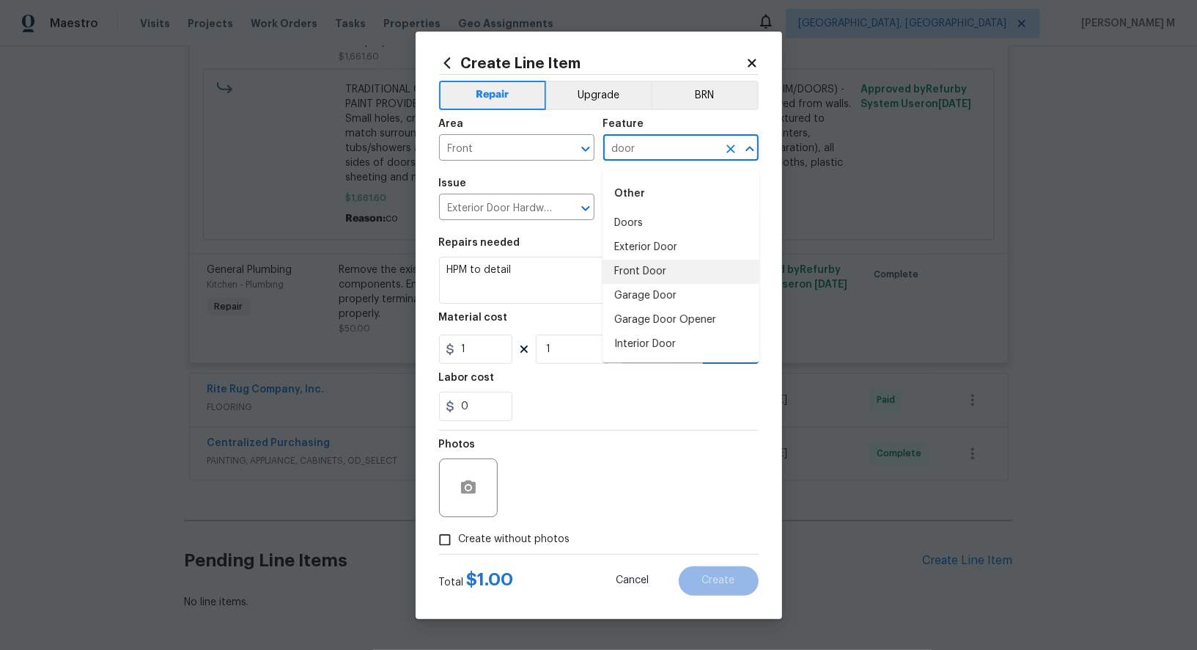
click at [654, 265] on li "Front Door" at bounding box center [681, 272] width 157 height 24
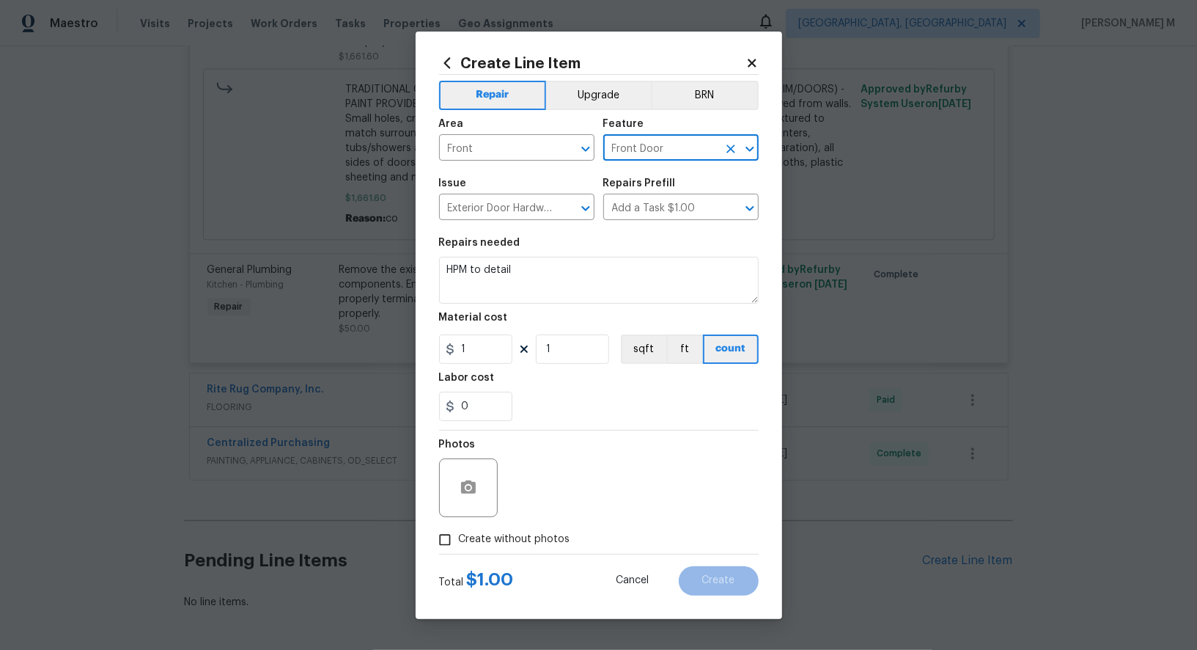
type input "Front Door"
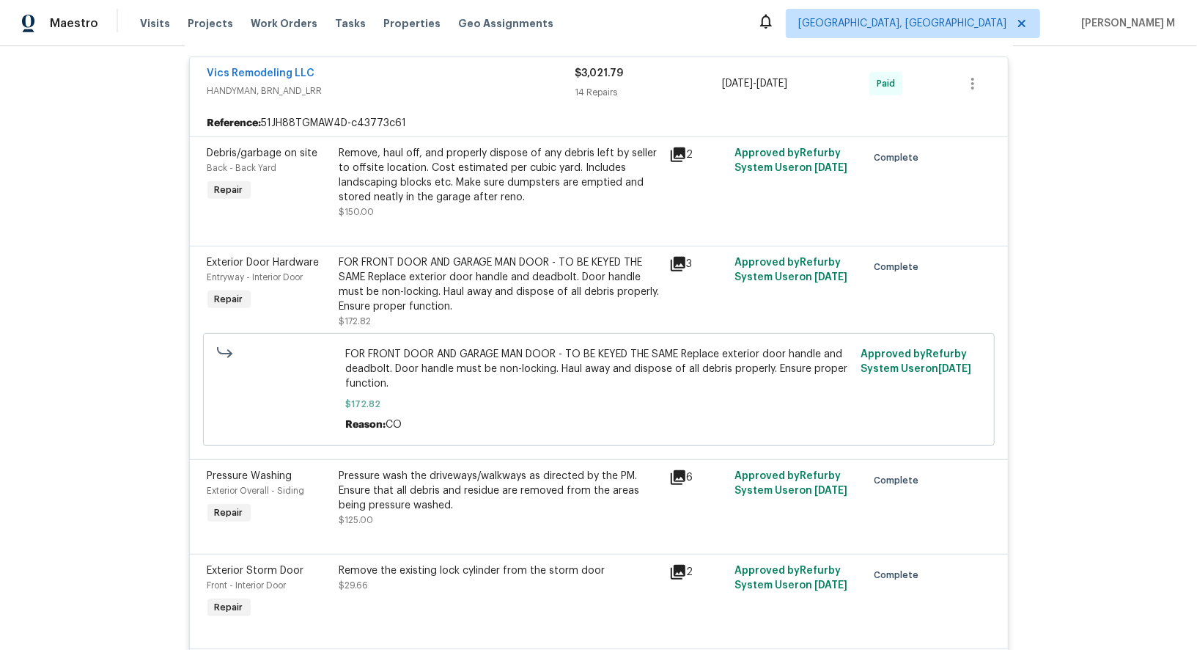
scroll to position [392, 0]
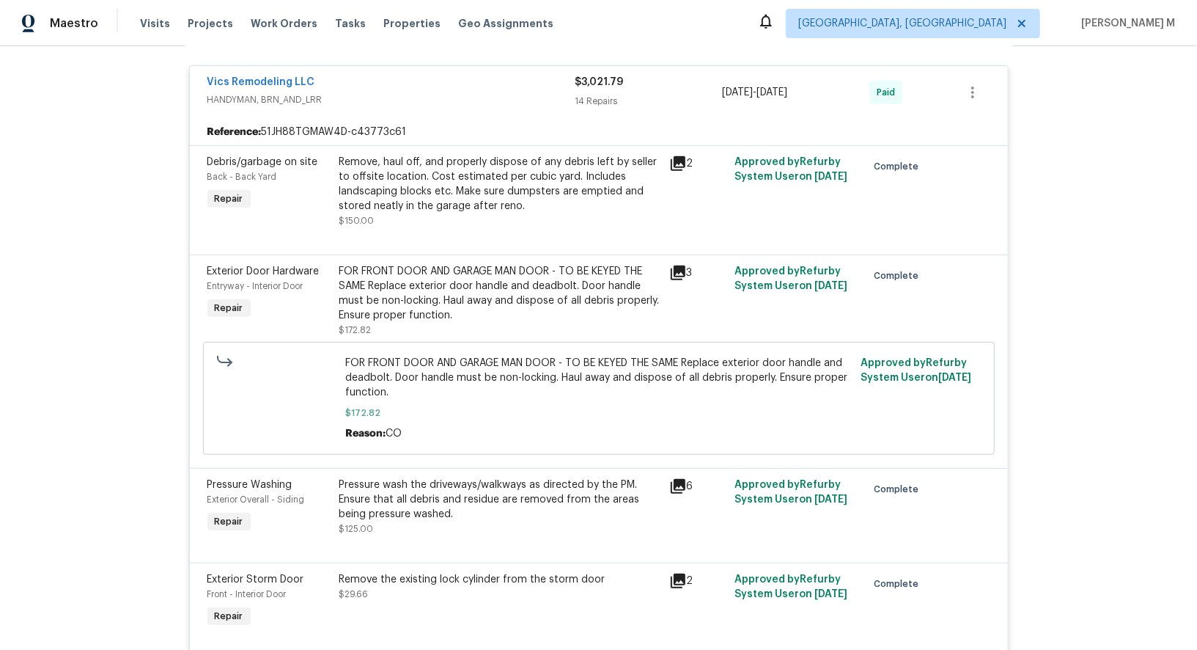
click at [486, 292] on div "FOR FRONT DOOR AND GARAGE MAN DOOR - TO BE KEYED THE SAME Replace exterior door…" at bounding box center [499, 293] width 321 height 59
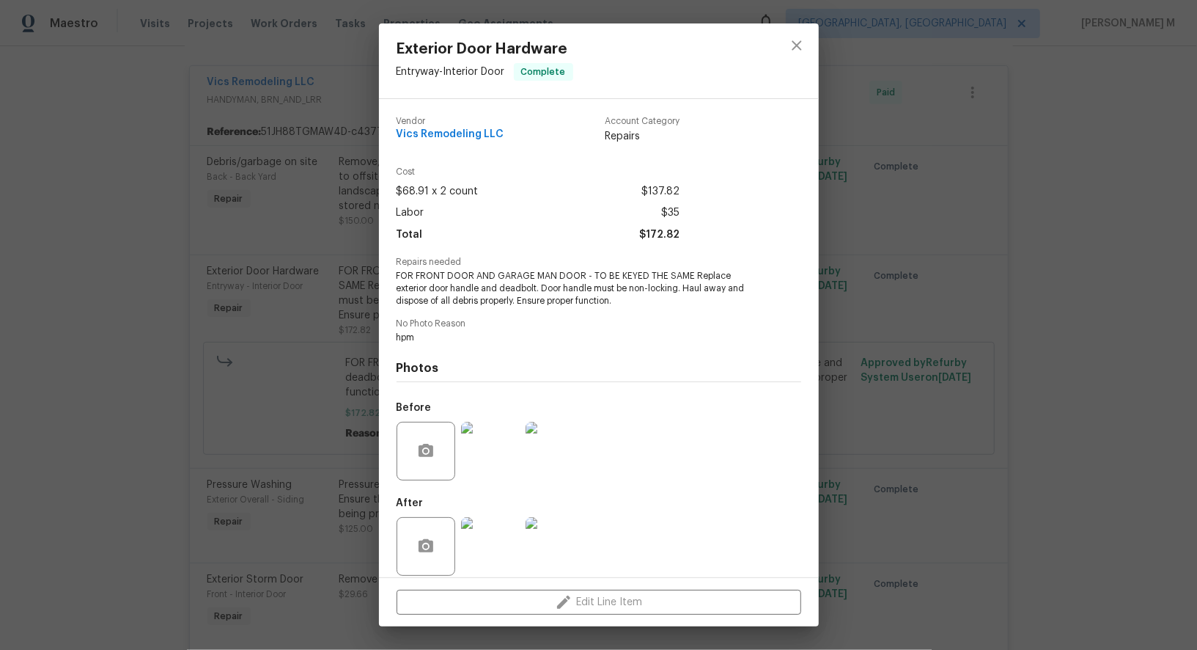
click at [485, 443] on img at bounding box center [490, 451] width 59 height 59
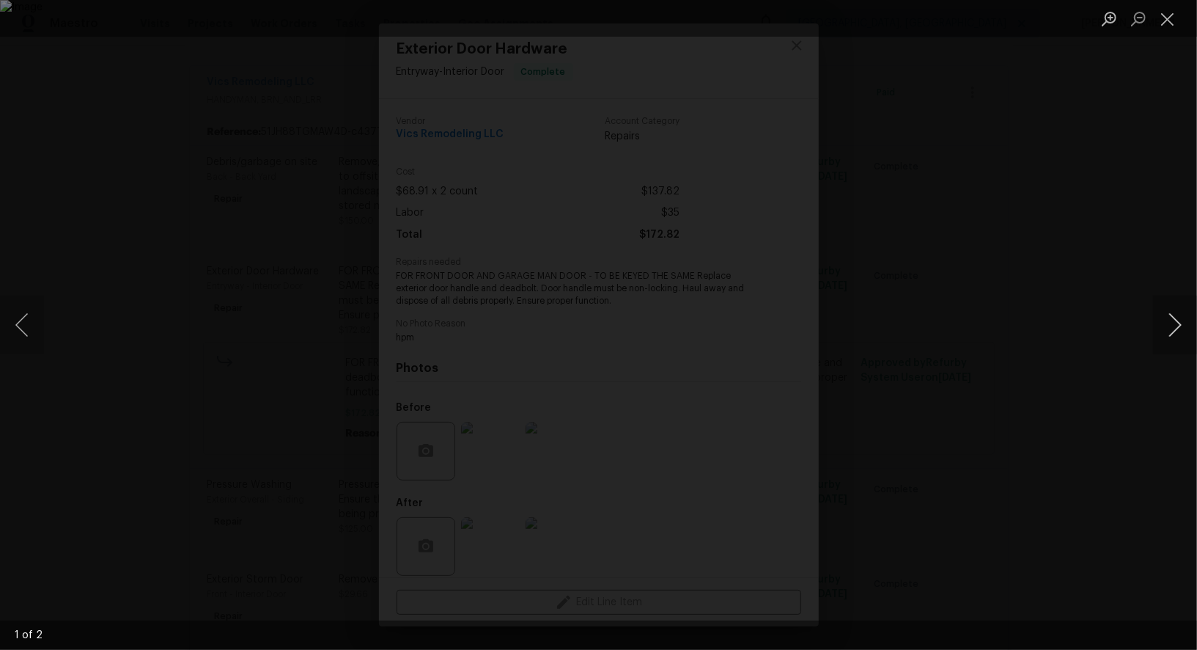
click at [1177, 330] on button "Next image" at bounding box center [1175, 324] width 44 height 59
click at [1074, 158] on div "Lightbox" at bounding box center [598, 325] width 1197 height 650
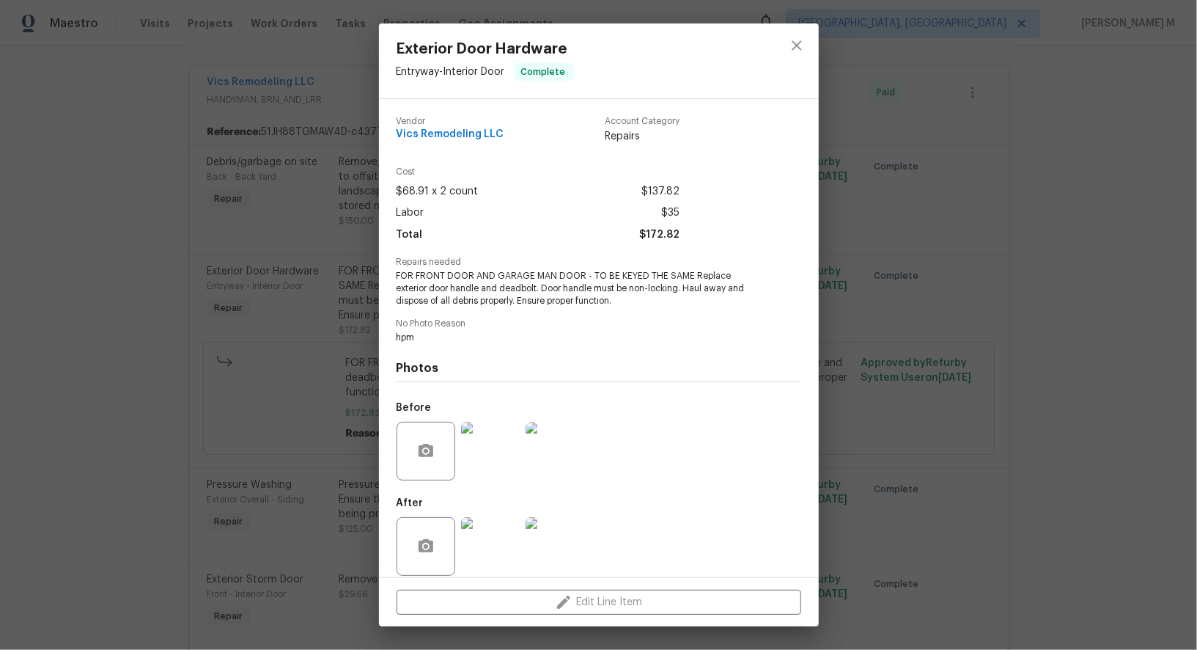
click at [484, 534] on img at bounding box center [490, 546] width 59 height 59
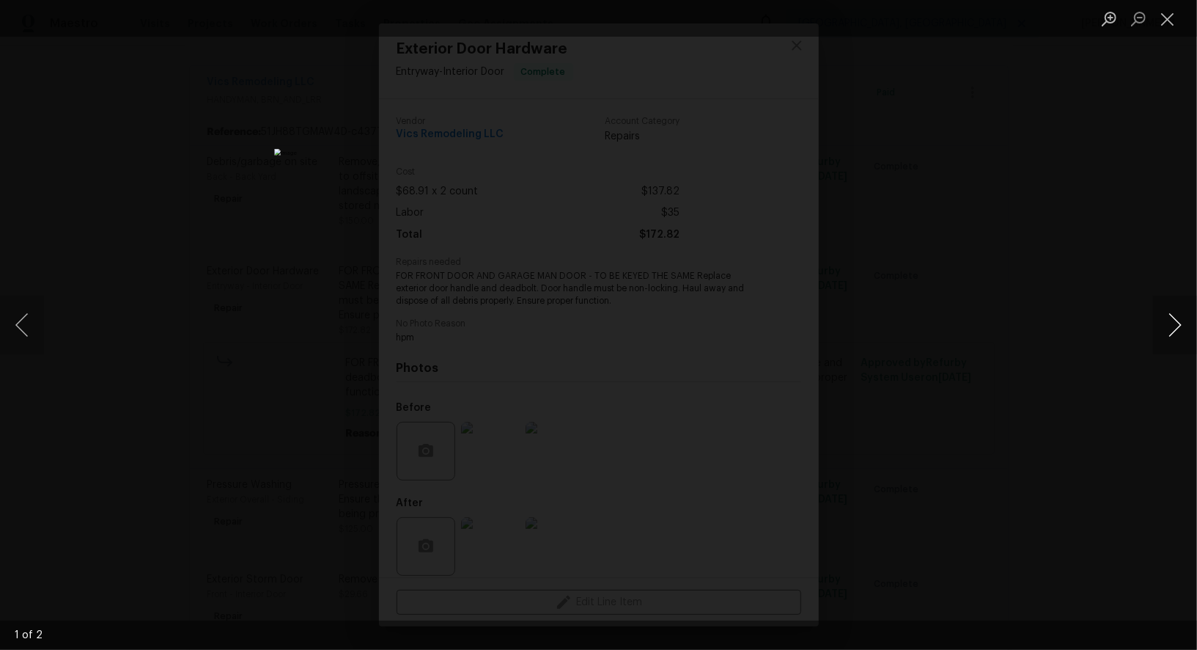
click at [1166, 331] on button "Next image" at bounding box center [1175, 324] width 44 height 59
click at [1106, 215] on div "Lightbox" at bounding box center [598, 325] width 1197 height 650
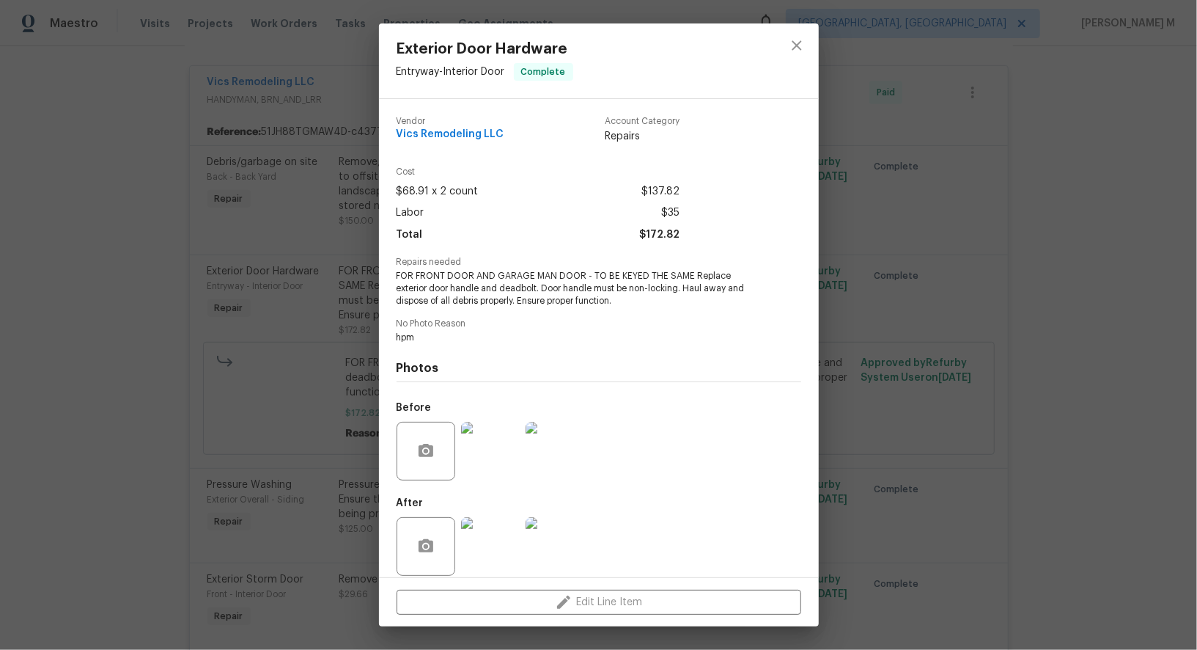
click at [523, 278] on span "FOR FRONT DOOR AND GARAGE MAN DOOR - TO BE KEYED THE SAME Replace exterior door…" at bounding box center [579, 288] width 364 height 37
click at [446, 279] on span "FOR FRONT DOOR AND GARAGE MAN DOOR - TO BE KEYED THE SAME Replace exterior door…" at bounding box center [579, 288] width 364 height 37
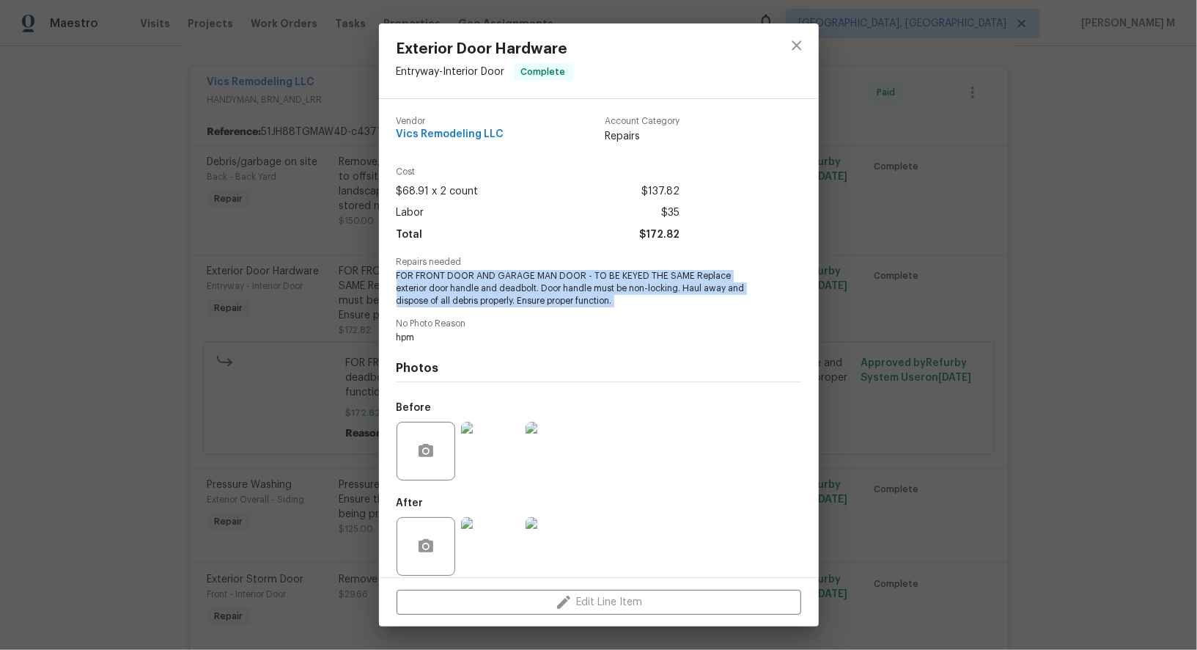
click at [446, 279] on span "FOR FRONT DOOR AND GARAGE MAN DOOR - TO BE KEYED THE SAME Replace exterior door…" at bounding box center [579, 288] width 364 height 37
copy span "FOR FRONT DOOR AND GARAGE MAN DOOR - TO BE KEYED THE SAME Replace exterior door…"
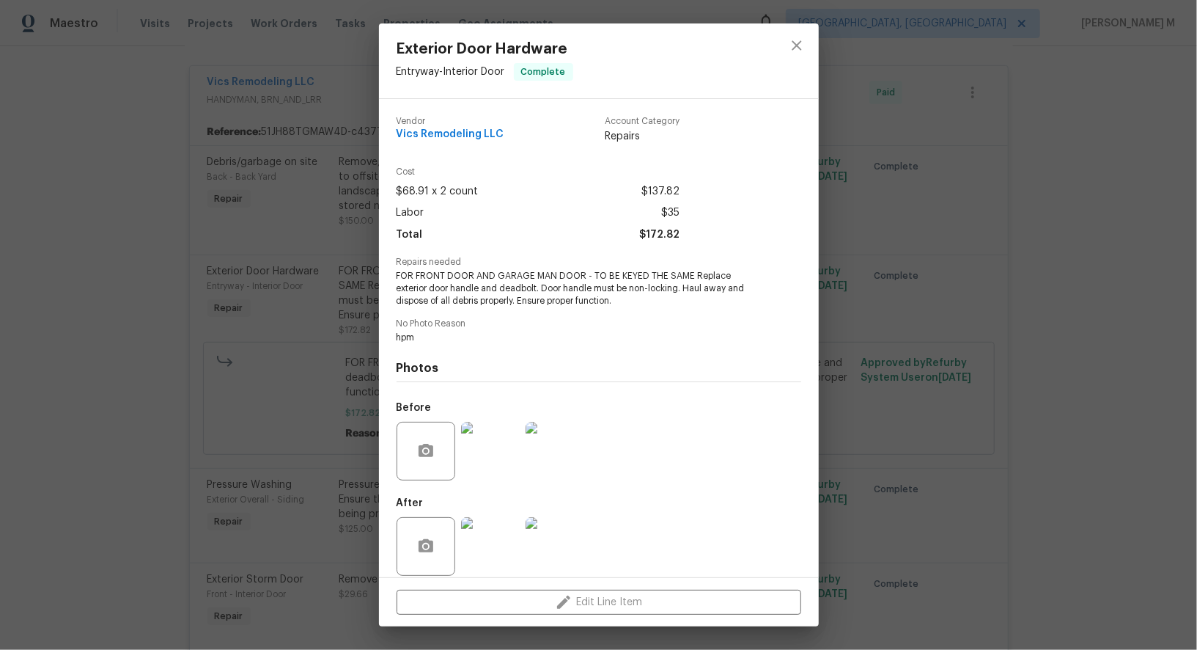
click at [960, 304] on div "Exterior Door Hardware Entryway - Interior Door Complete Vendor Vics Remodeling…" at bounding box center [598, 325] width 1197 height 650
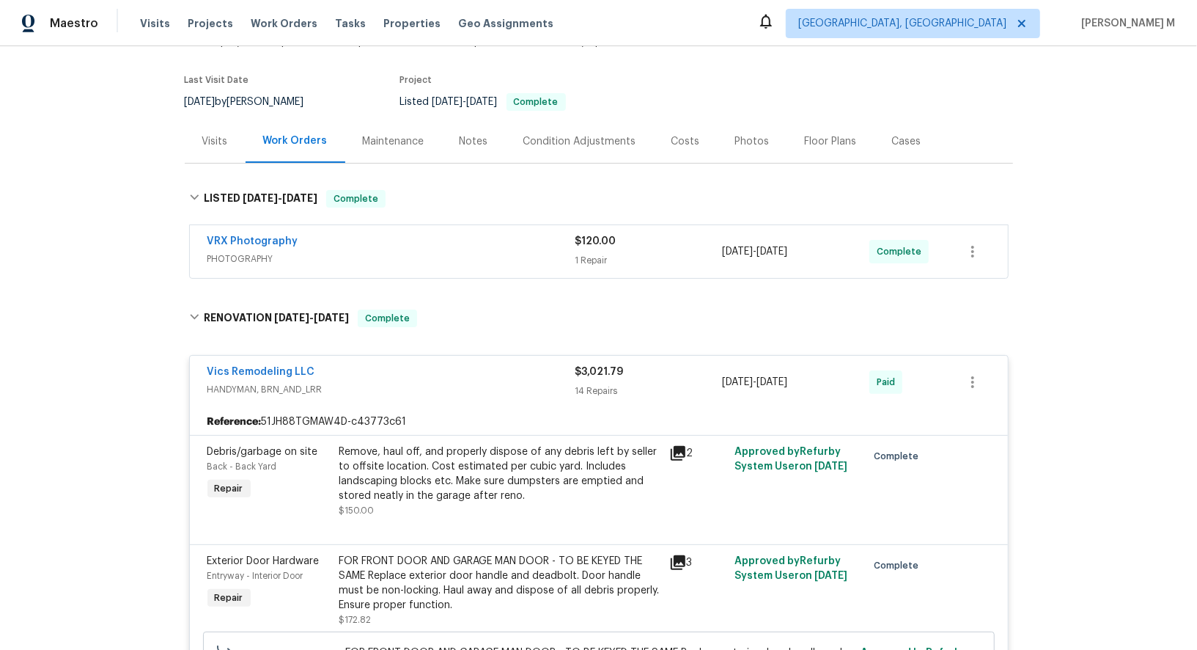
scroll to position [0, 0]
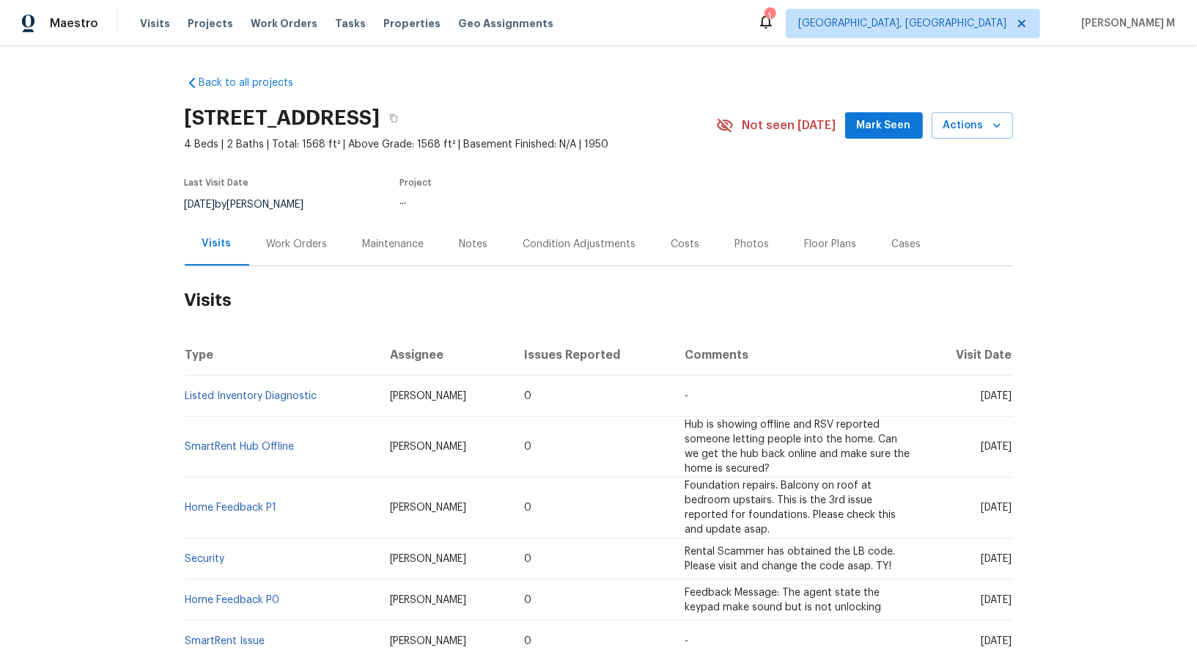
click at [287, 254] on div "Work Orders" at bounding box center [297, 243] width 96 height 43
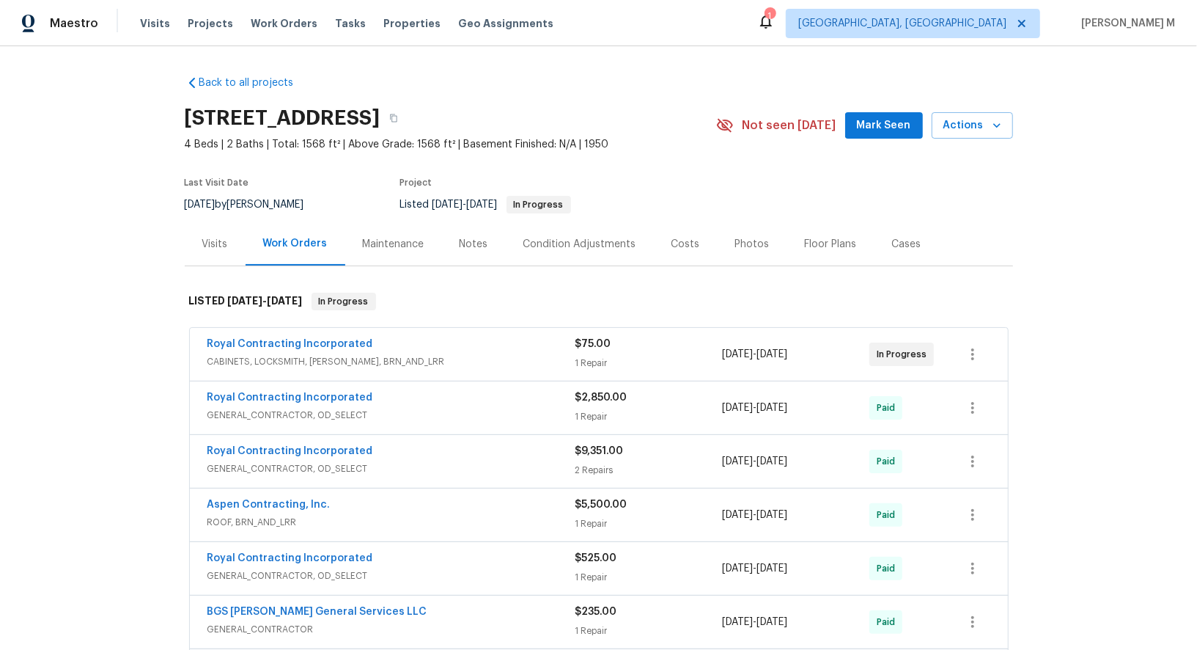
click at [247, 354] on span "CABINETS, LOCKSMITH, [PERSON_NAME], BRN_AND_LRR" at bounding box center [391, 361] width 368 height 15
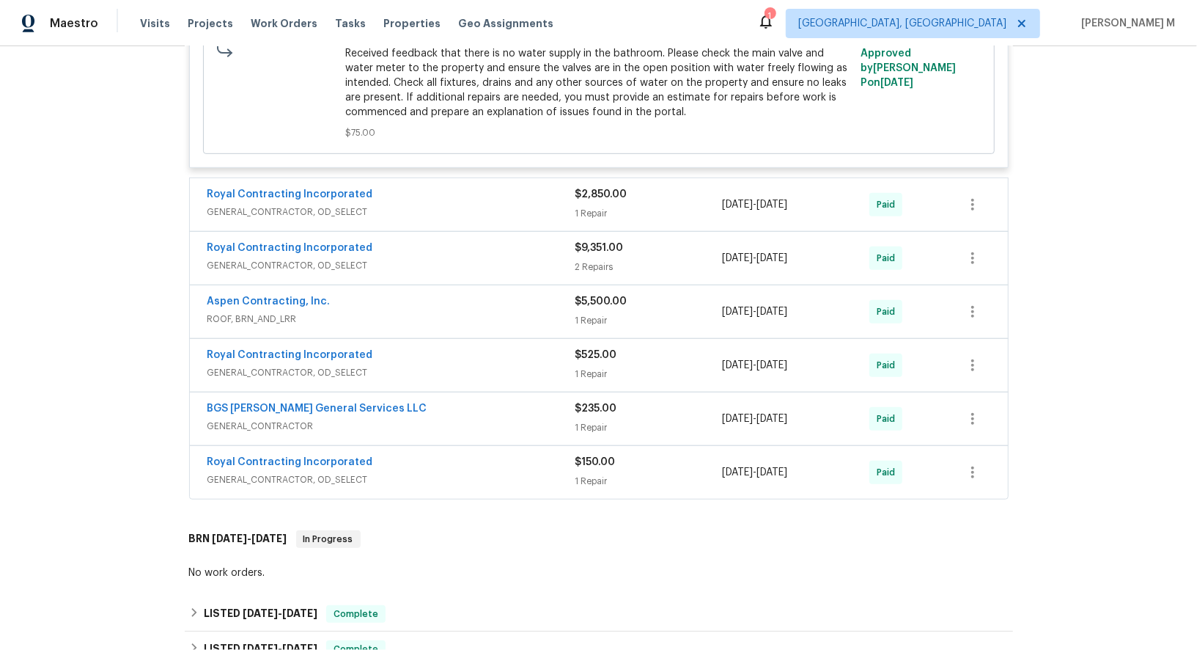
scroll to position [510, 0]
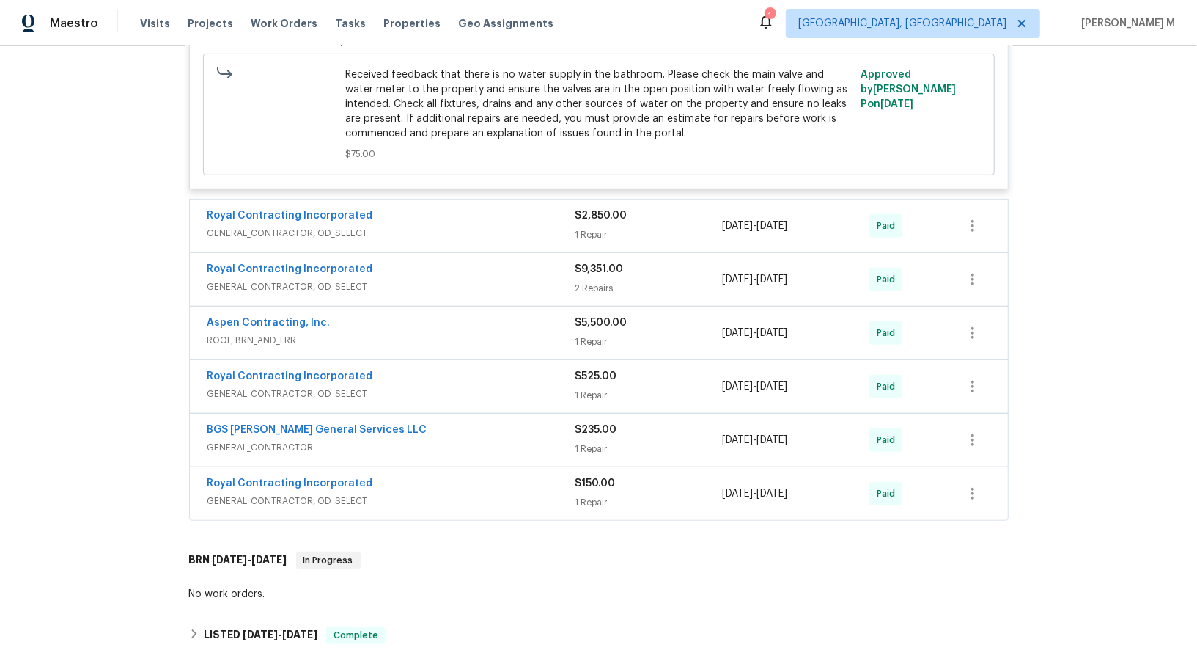
click at [290, 226] on span "GENERAL_CONTRACTOR, OD_SELECT" at bounding box center [391, 233] width 368 height 15
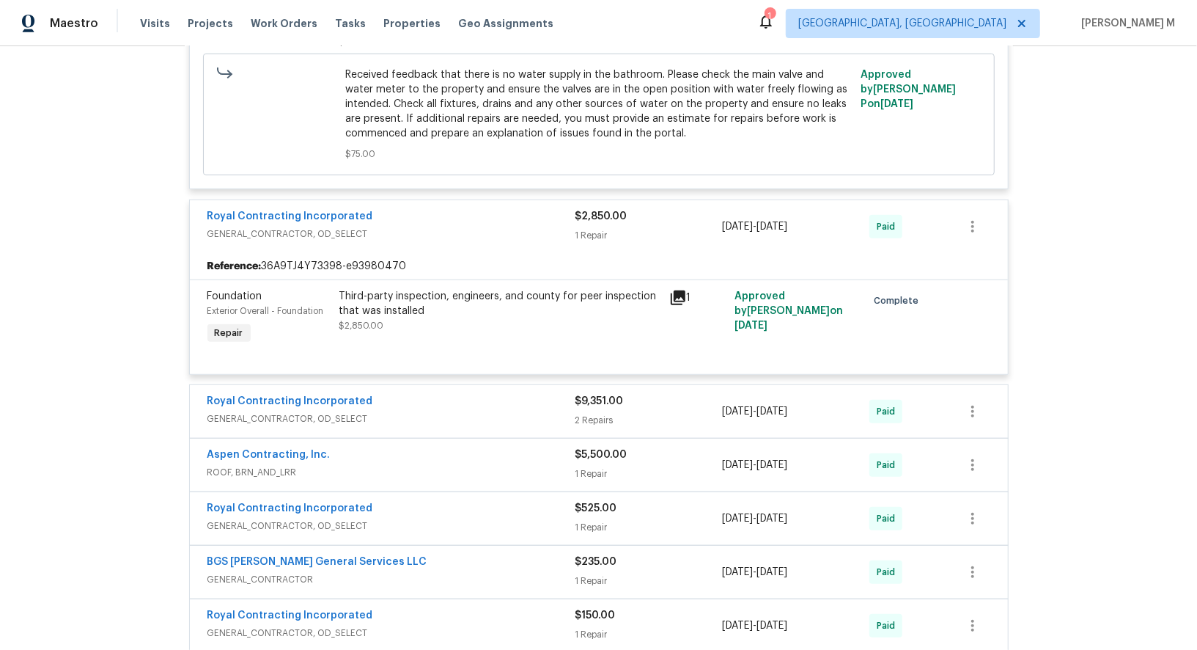
click at [285, 411] on span "GENERAL_CONTRACTOR, OD_SELECT" at bounding box center [391, 418] width 368 height 15
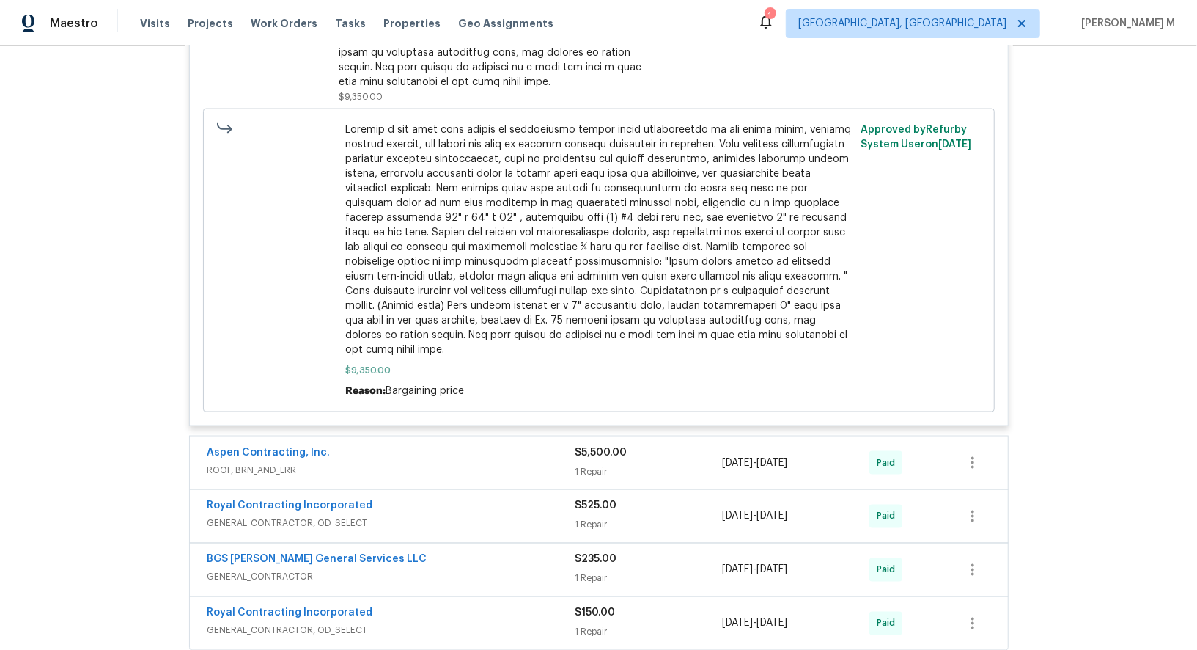
scroll to position [1552, 0]
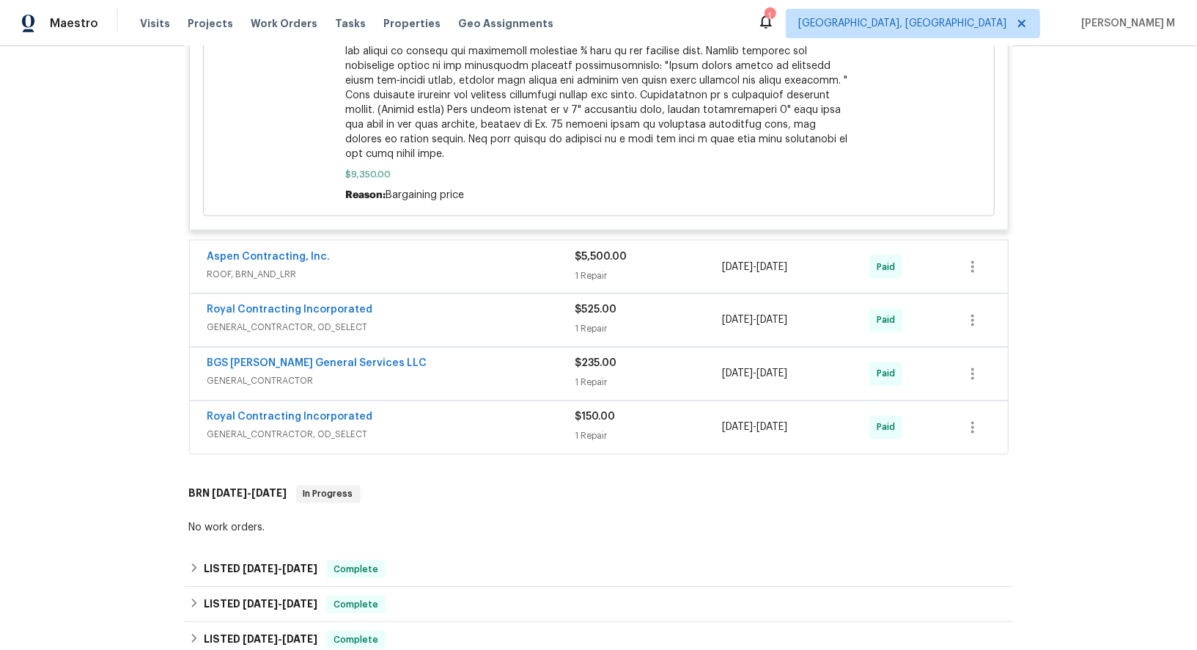
click at [277, 320] on span "GENERAL_CONTRACTOR, OD_SELECT" at bounding box center [391, 327] width 368 height 15
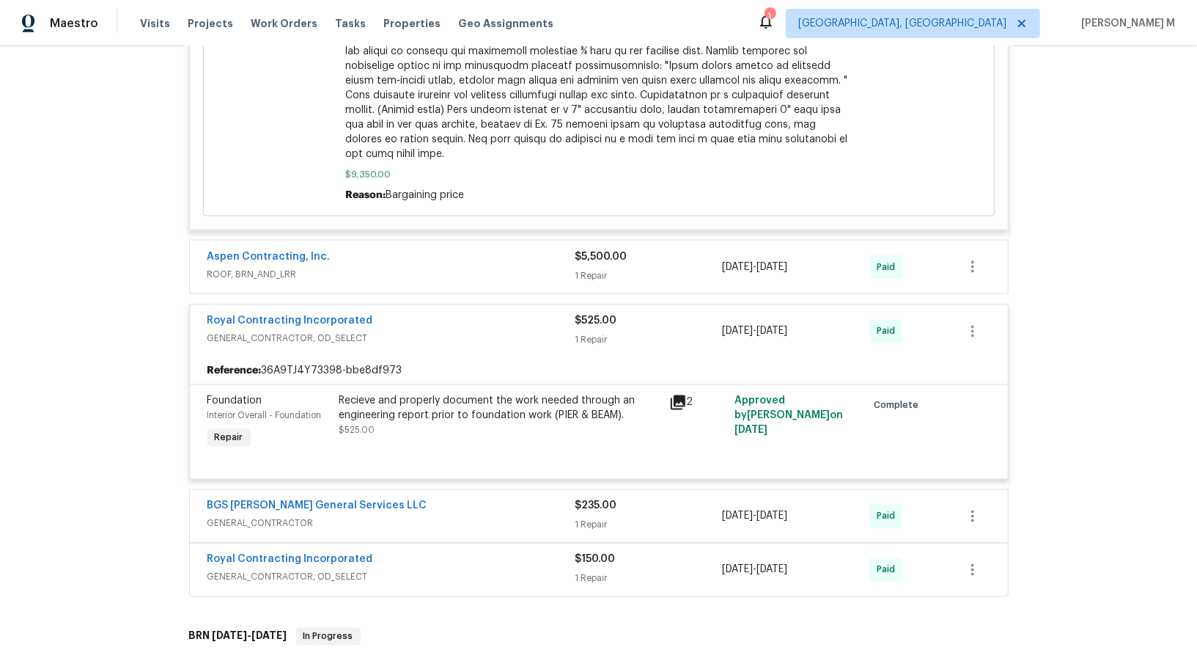
click at [275, 267] on span "ROOF, BRN_AND_LRR" at bounding box center [391, 274] width 368 height 15
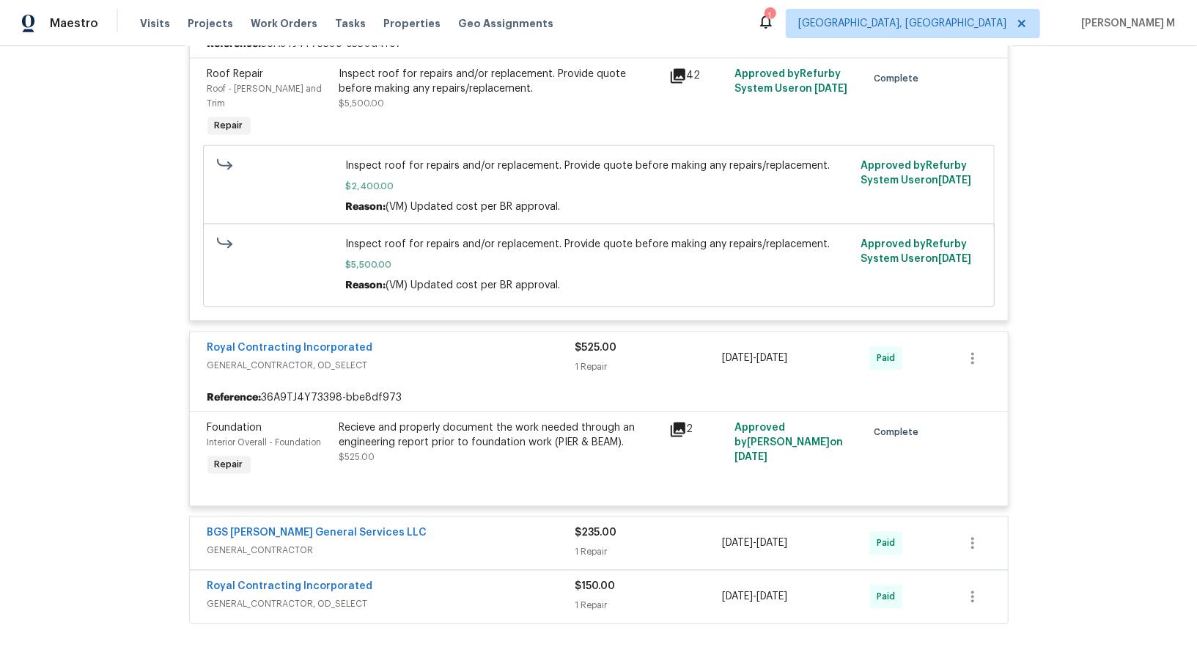
scroll to position [1831, 0]
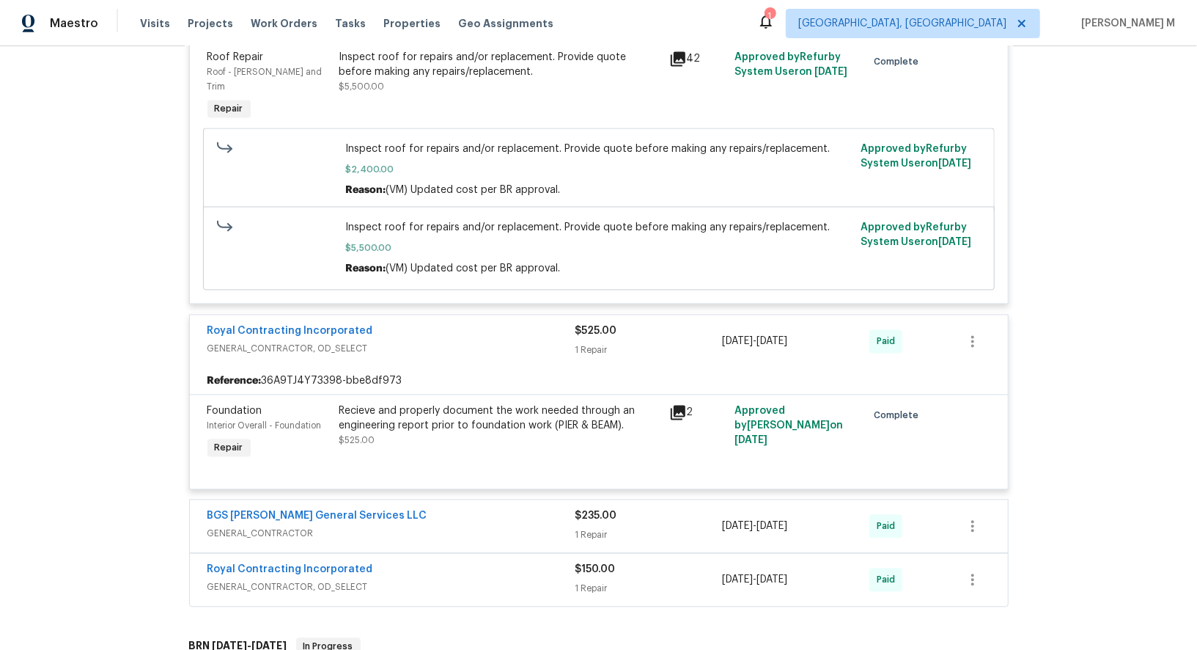
click at [277, 526] on span "GENERAL_CONTRACTOR" at bounding box center [391, 533] width 368 height 15
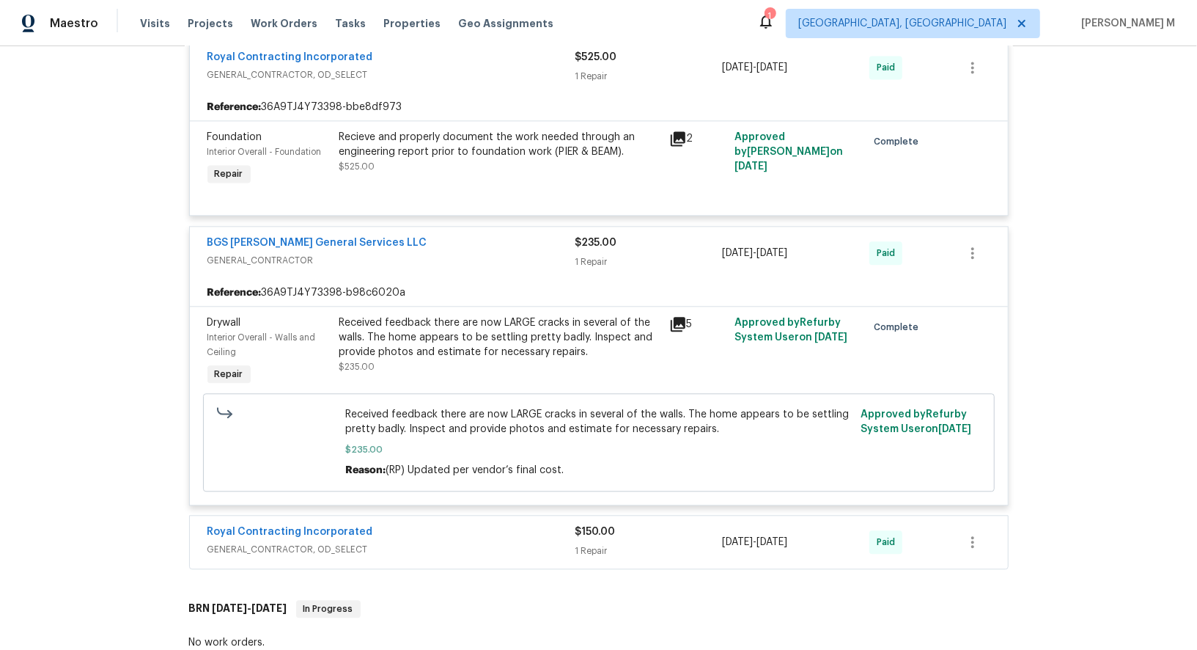
scroll to position [2112, 0]
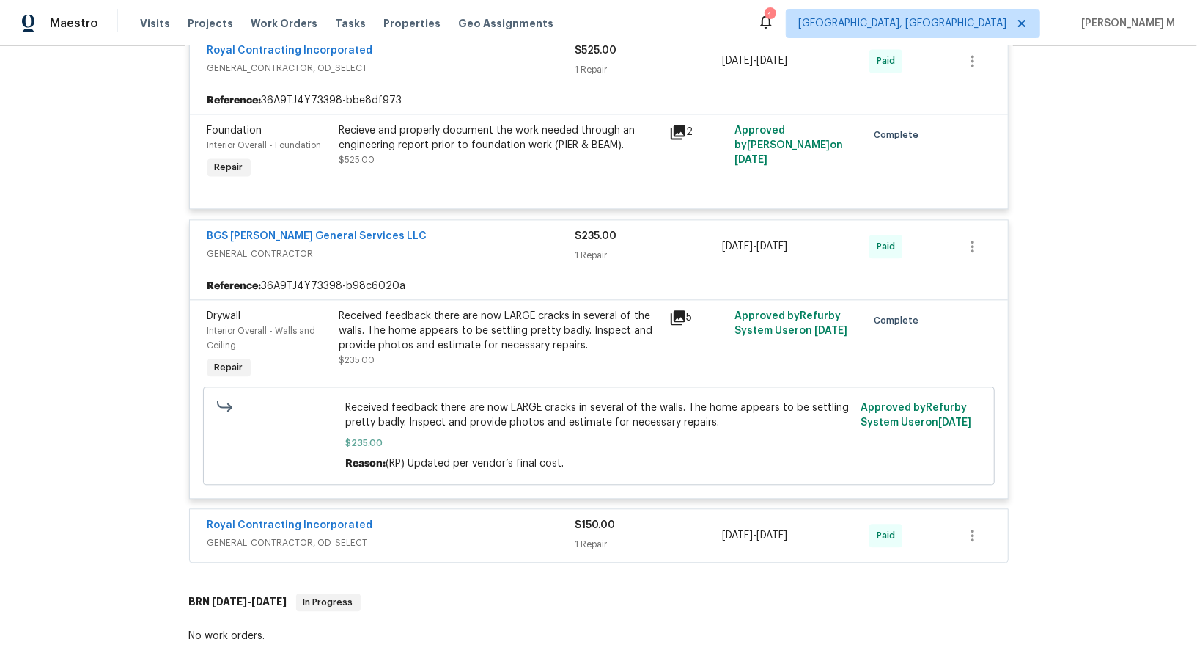
click at [302, 535] on span "GENERAL_CONTRACTOR, OD_SELECT" at bounding box center [391, 542] width 368 height 15
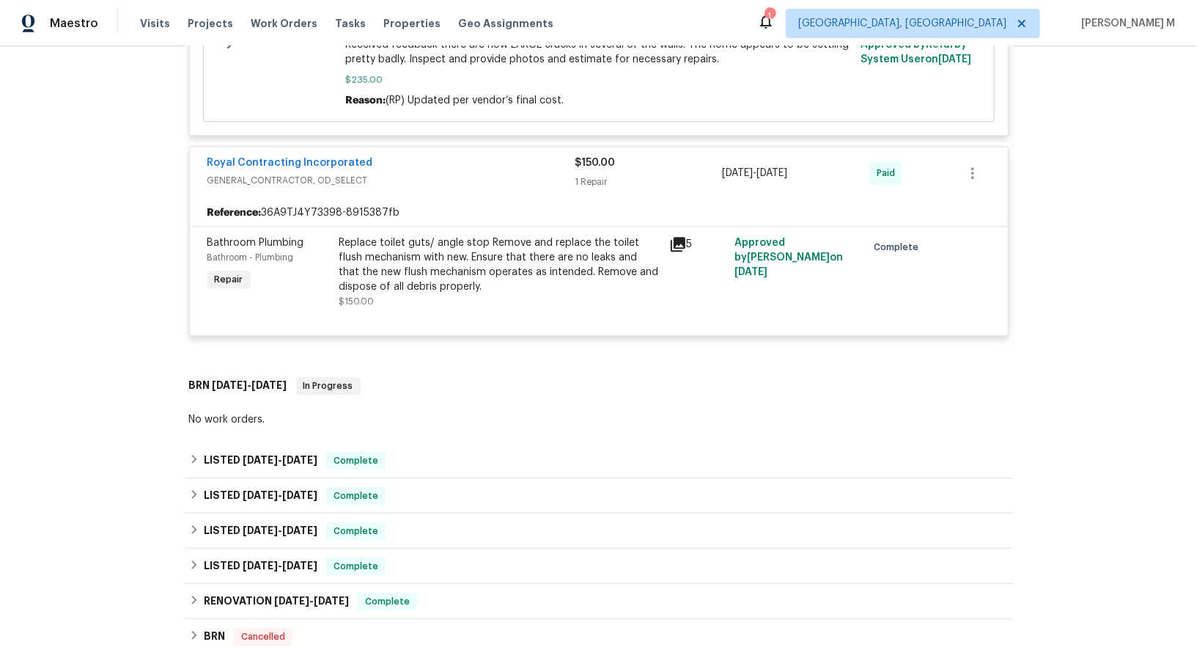
scroll to position [2481, 0]
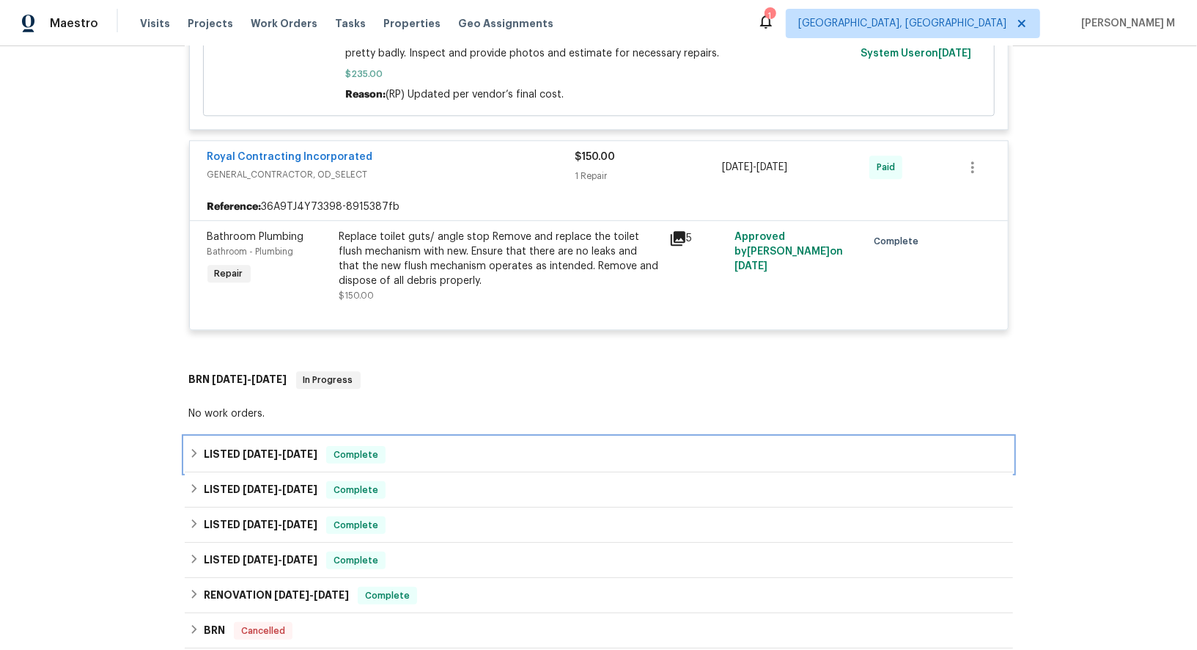
click at [219, 446] on h6 "LISTED 2/18/25 - 2/27/25" at bounding box center [261, 455] width 114 height 18
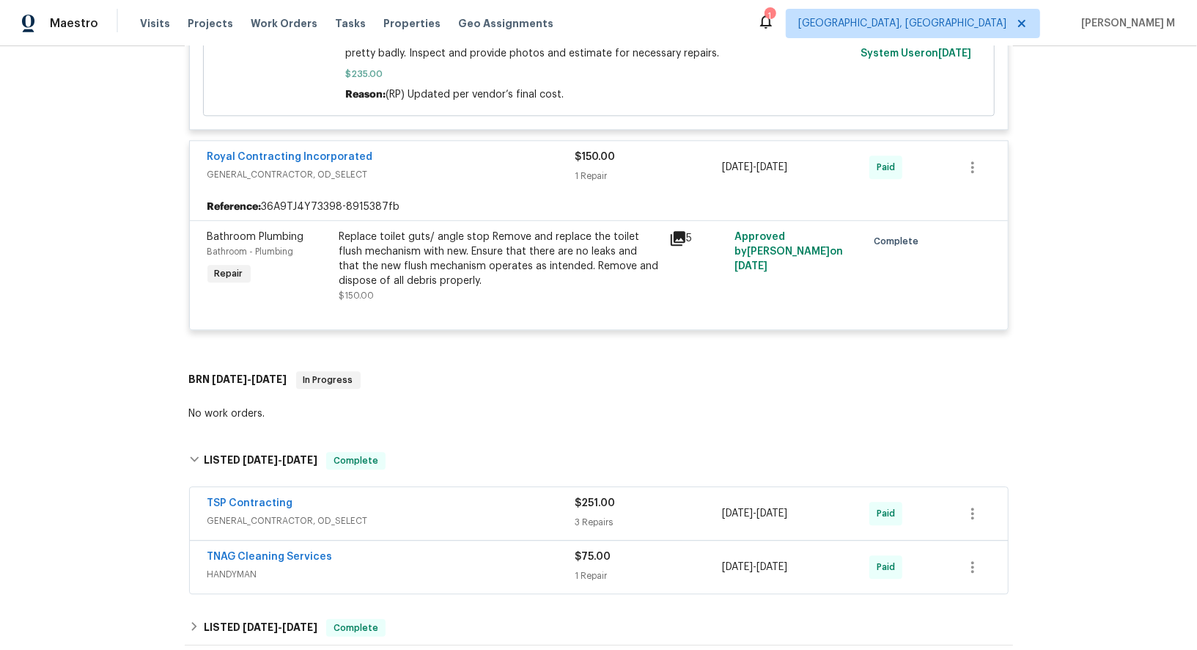
click at [257, 496] on div "TSP Contracting GENERAL_CONTRACTOR, OD_SELECT" at bounding box center [391, 513] width 368 height 35
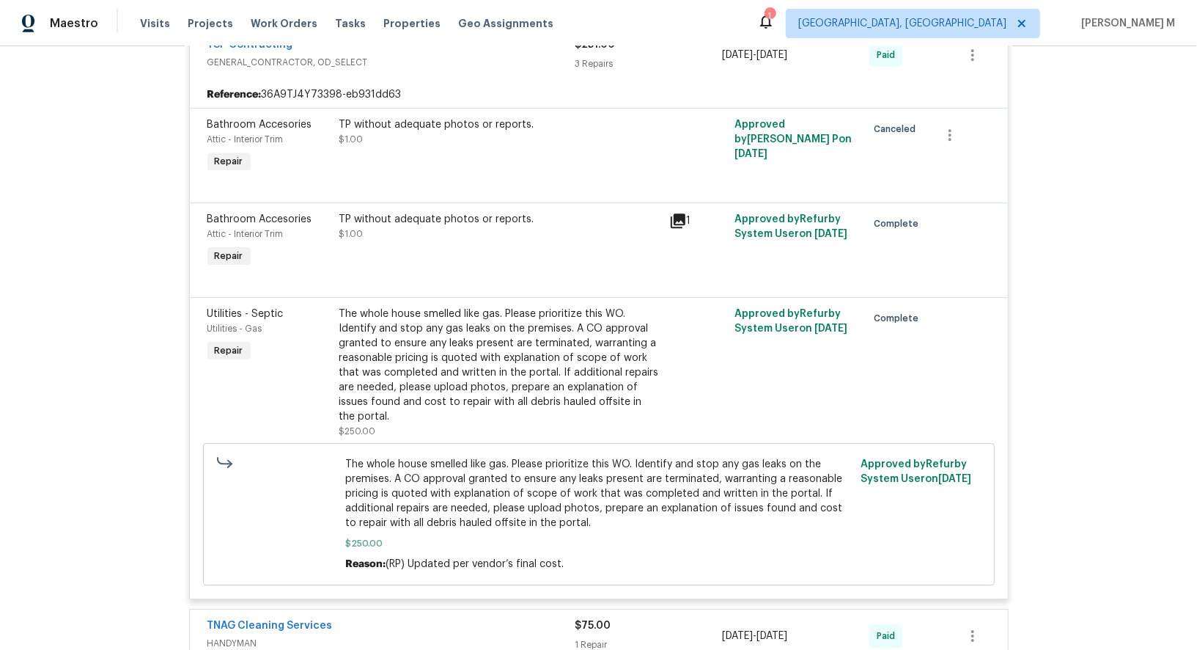
scroll to position [3013, 0]
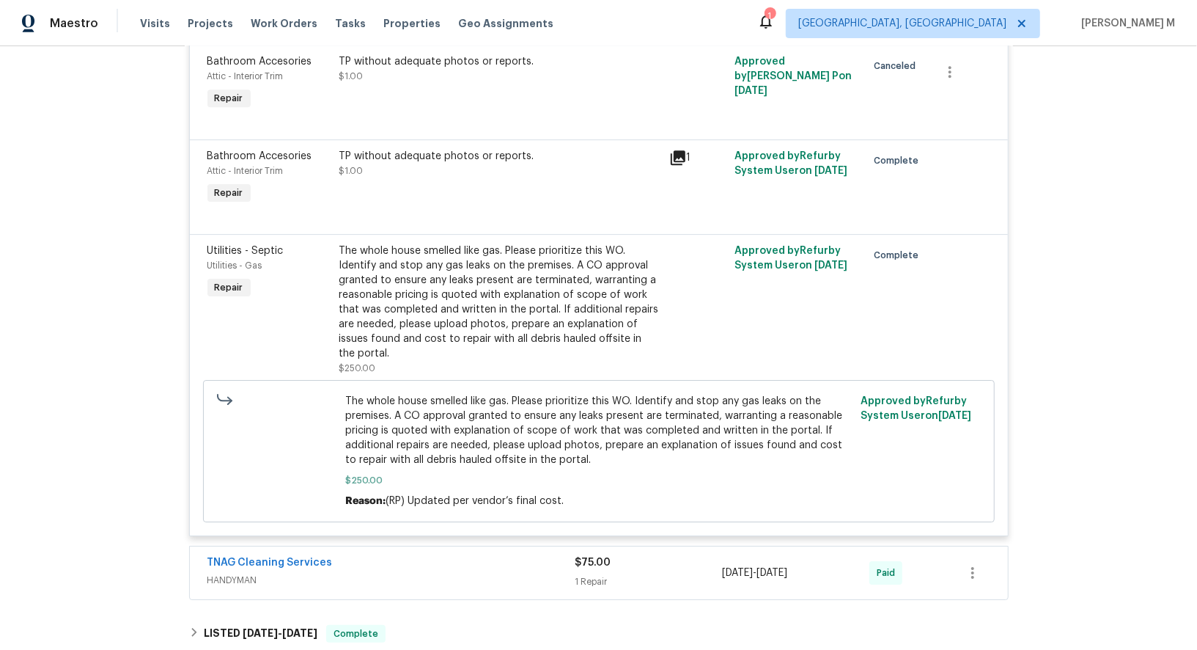
click at [251, 573] on span "HANDYMAN" at bounding box center [391, 580] width 368 height 15
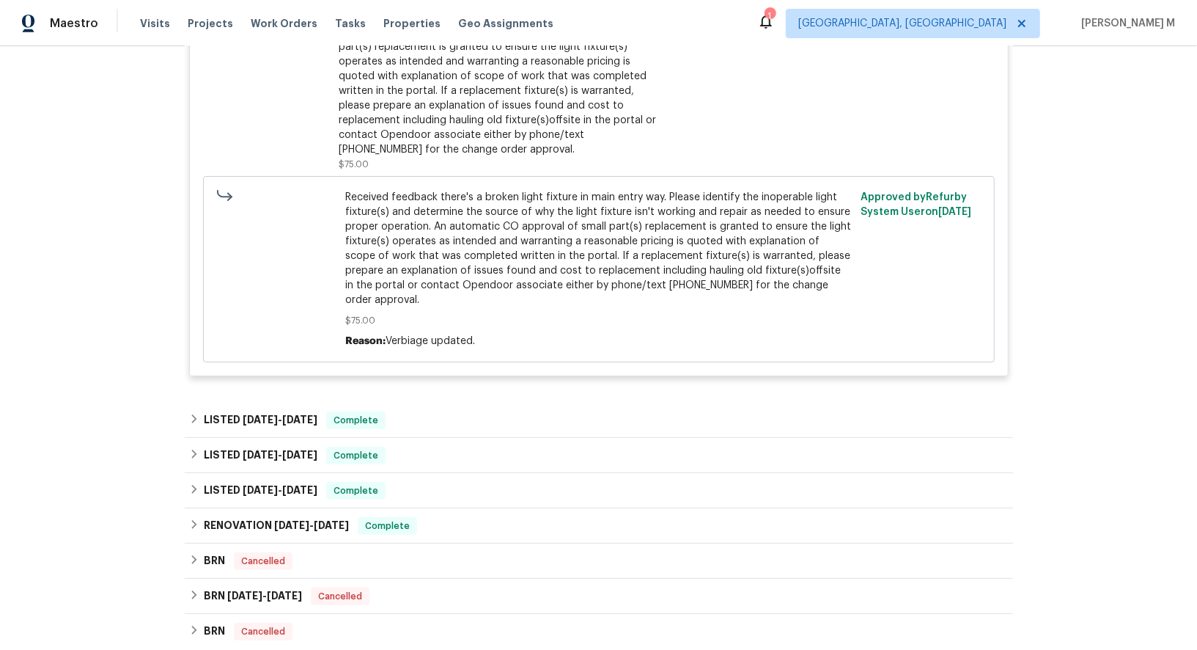
scroll to position [3669, 0]
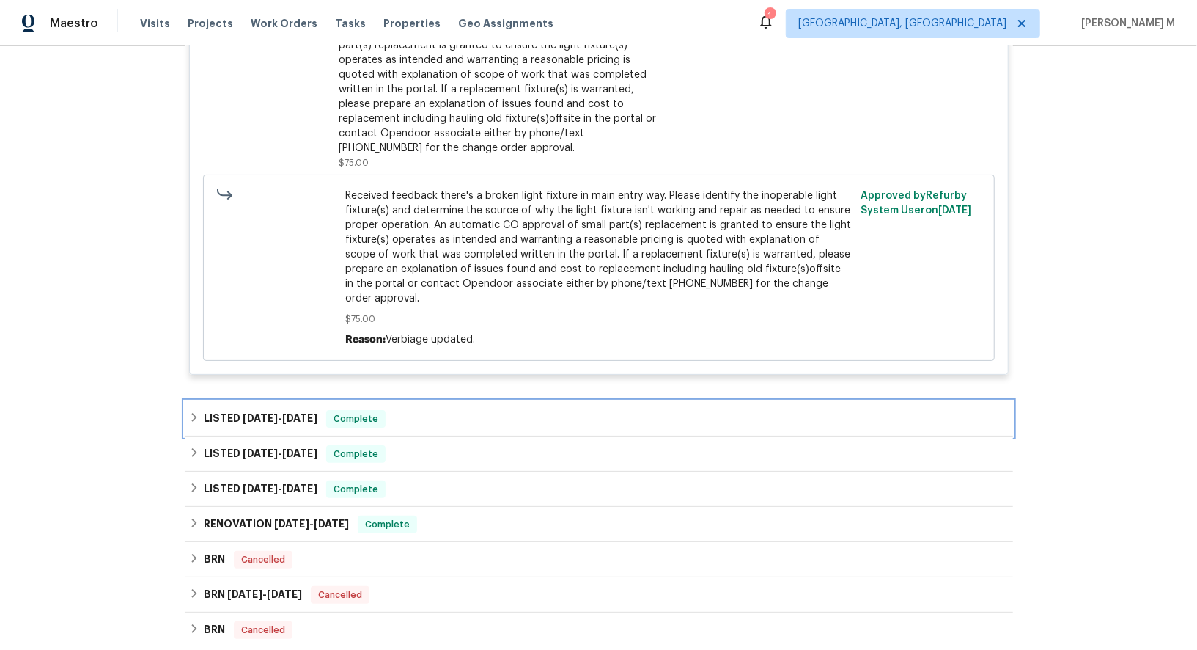
click at [243, 413] on span "1/25/25" at bounding box center [260, 418] width 35 height 10
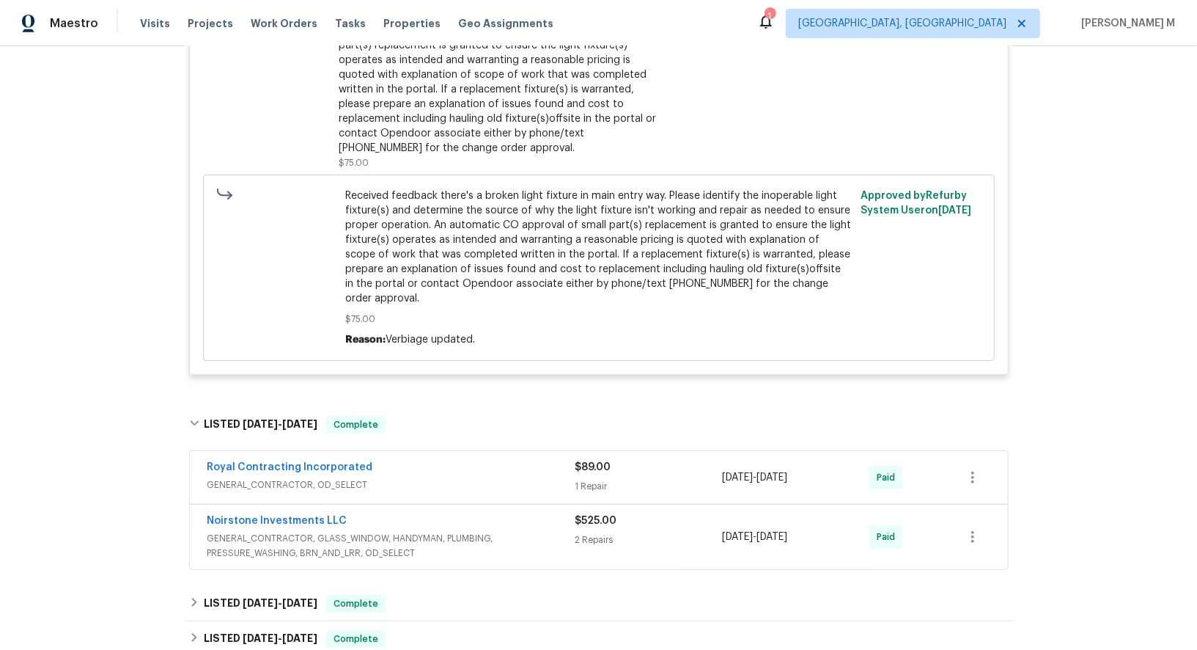
click at [254, 477] on span "GENERAL_CONTRACTOR, OD_SELECT" at bounding box center [391, 484] width 368 height 15
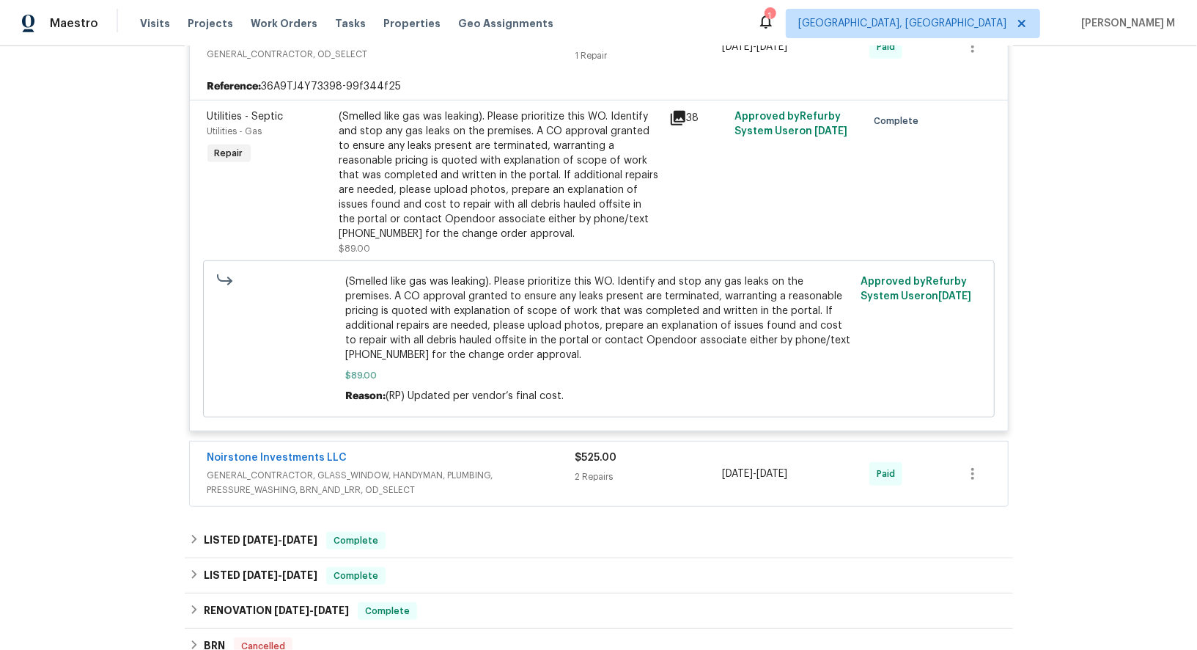
scroll to position [4113, 0]
click at [333, 466] on span "GENERAL_CONTRACTOR, GLASS_WINDOW, HANDYMAN, PLUMBING, PRESSURE_WASHING, BRN_AND…" at bounding box center [391, 480] width 368 height 29
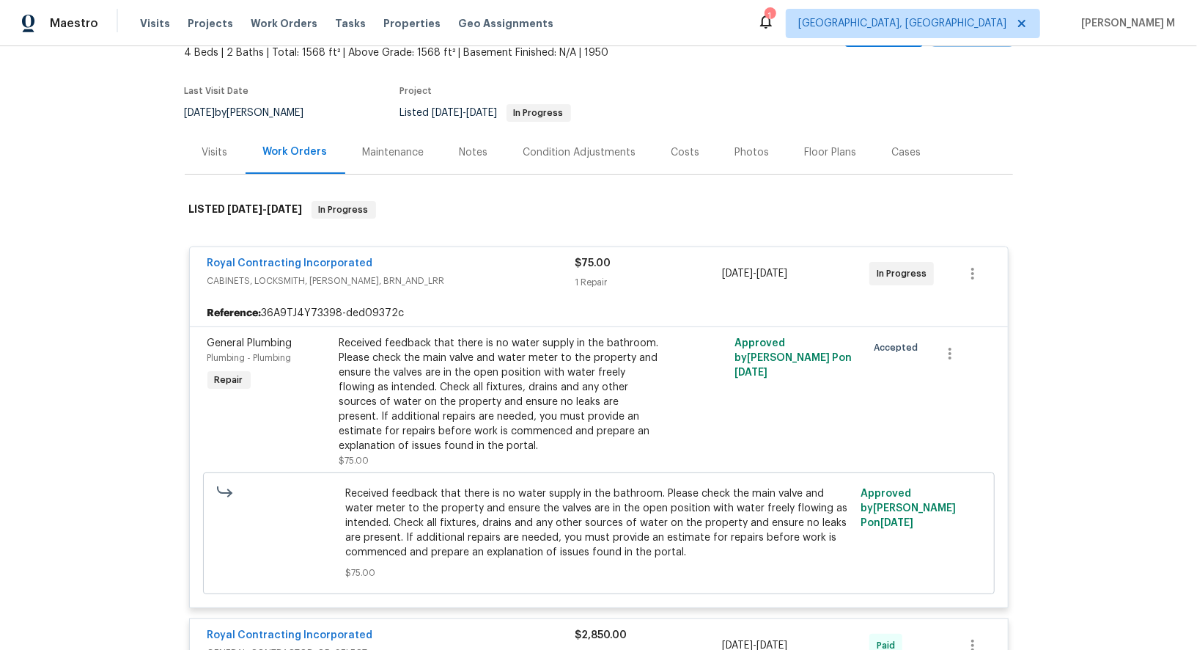
scroll to position [108, 0]
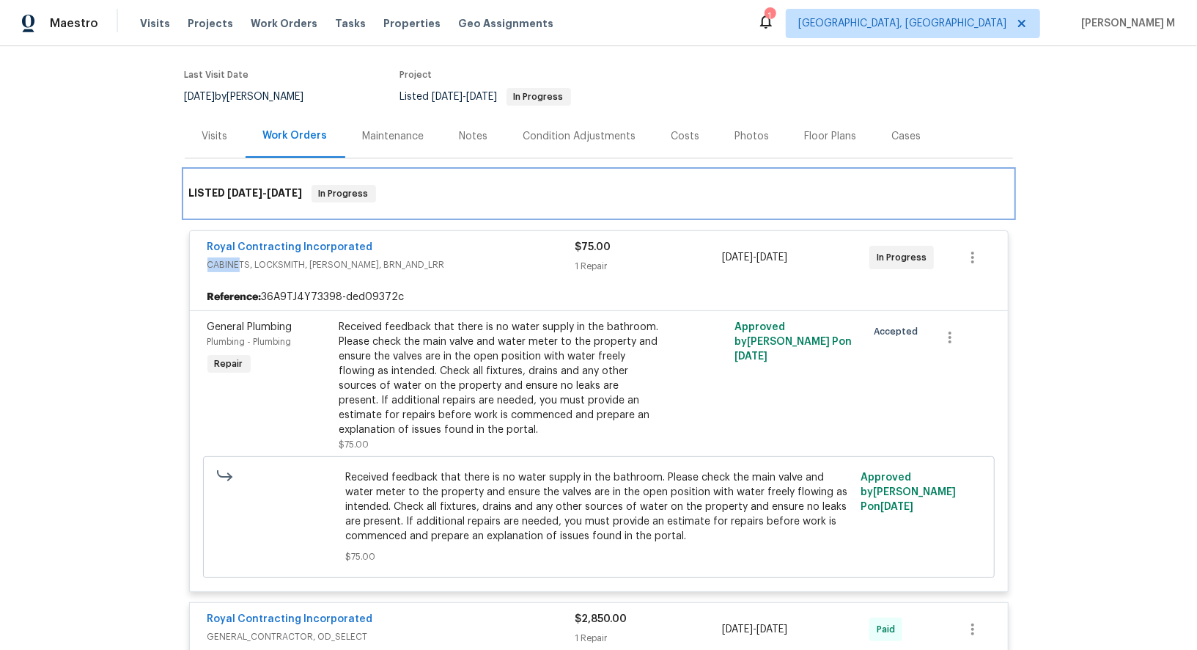
click at [987, 188] on div "LISTED 3/2/25 - 9/19/25 In Progress" at bounding box center [599, 194] width 820 height 18
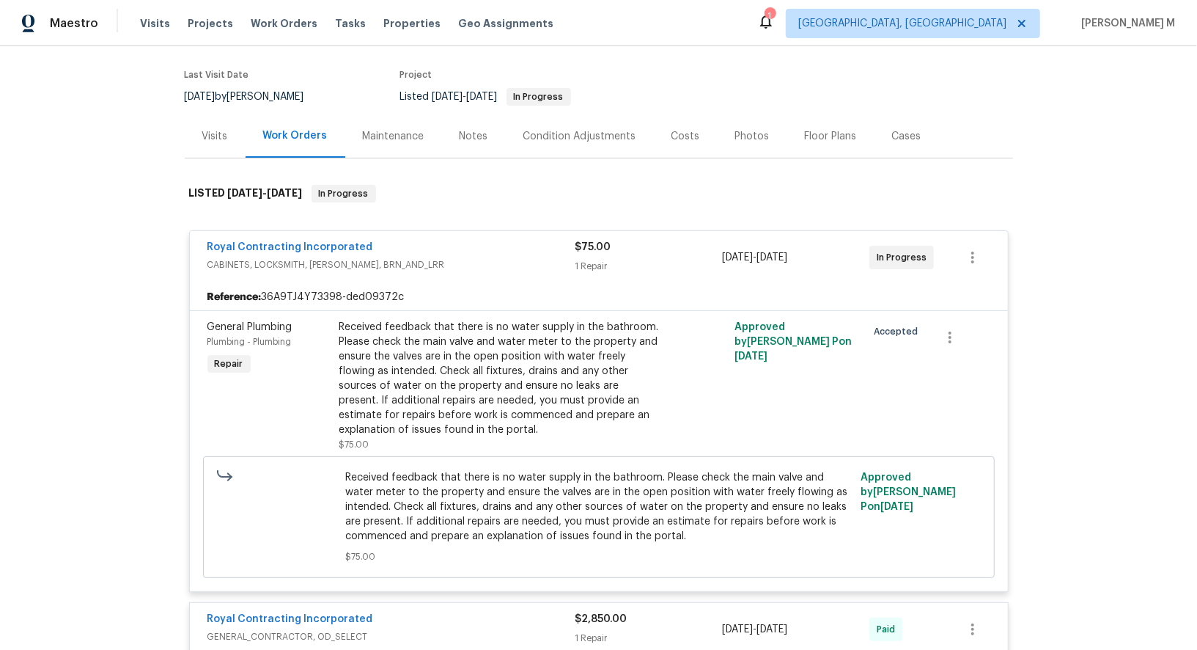
click at [380, 136] on div "Maintenance" at bounding box center [393, 135] width 97 height 43
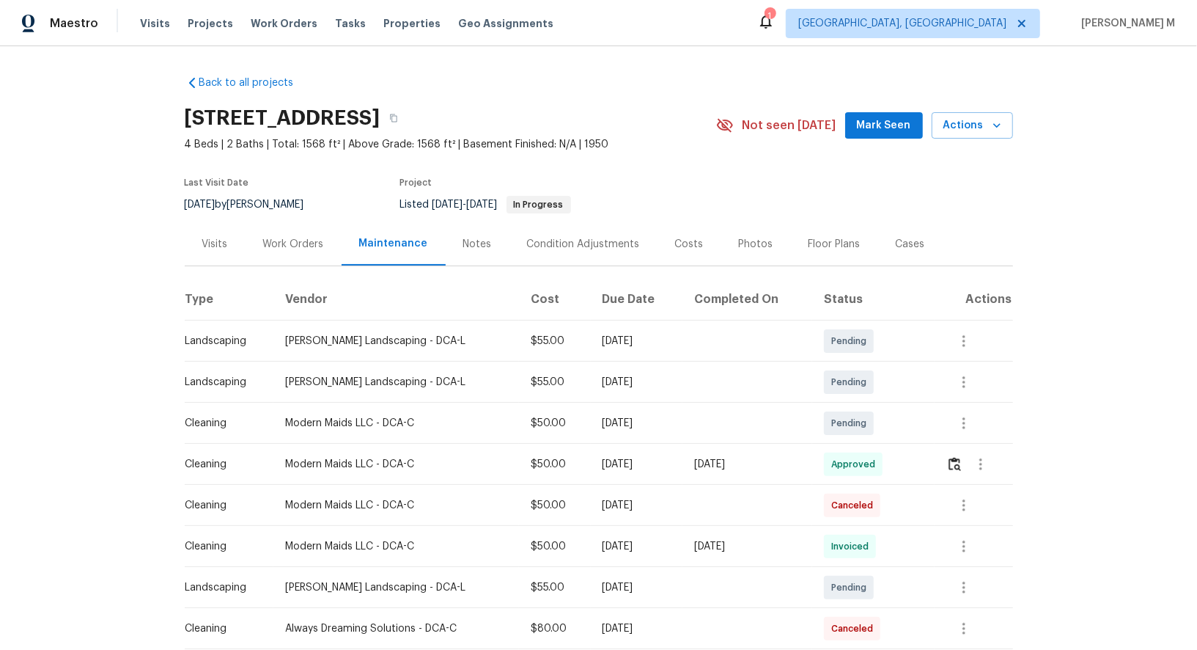
click at [247, 240] on div "Work Orders" at bounding box center [294, 243] width 96 height 43
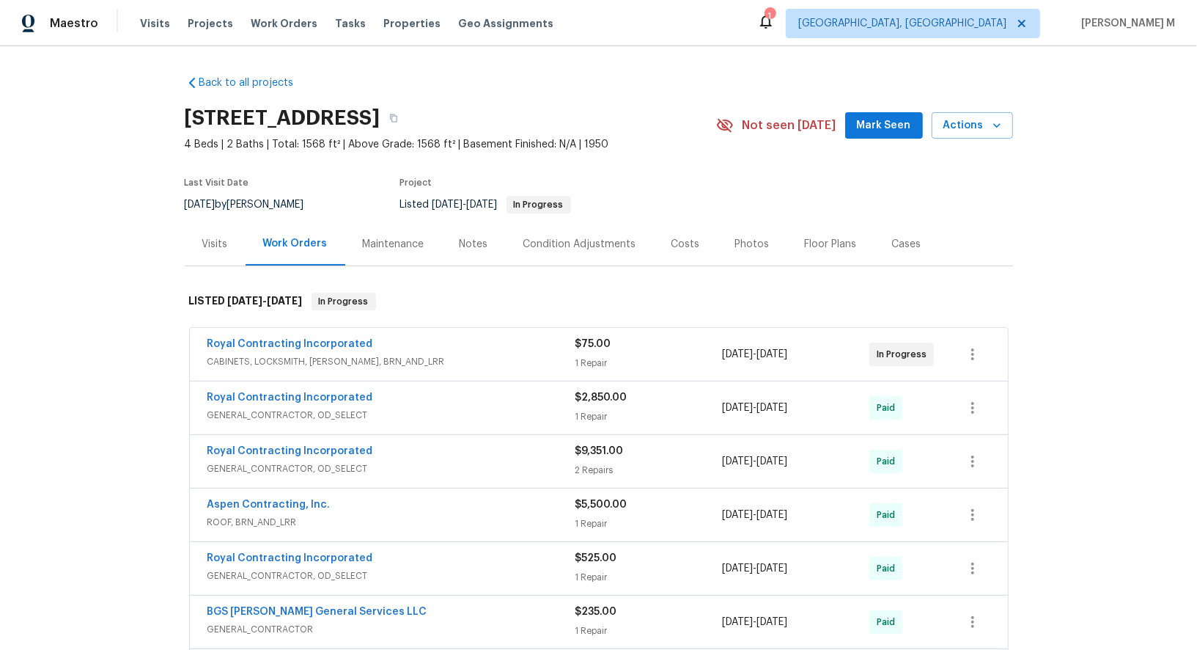
click at [361, 248] on div "Maintenance" at bounding box center [393, 243] width 97 height 43
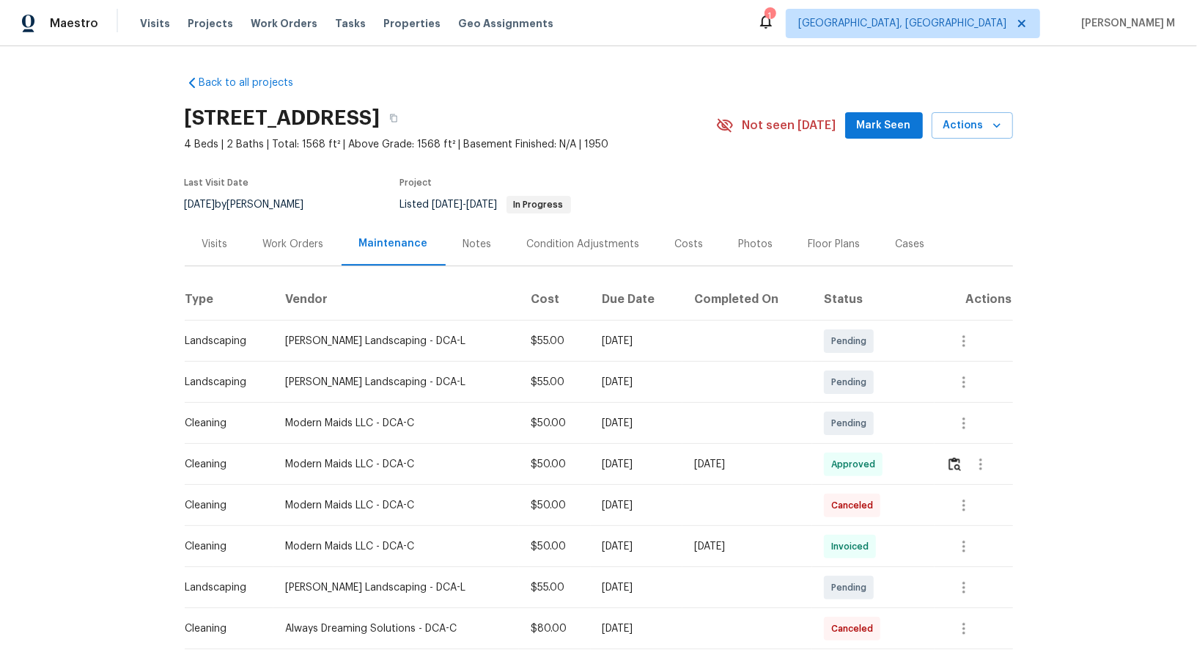
scroll to position [71, 0]
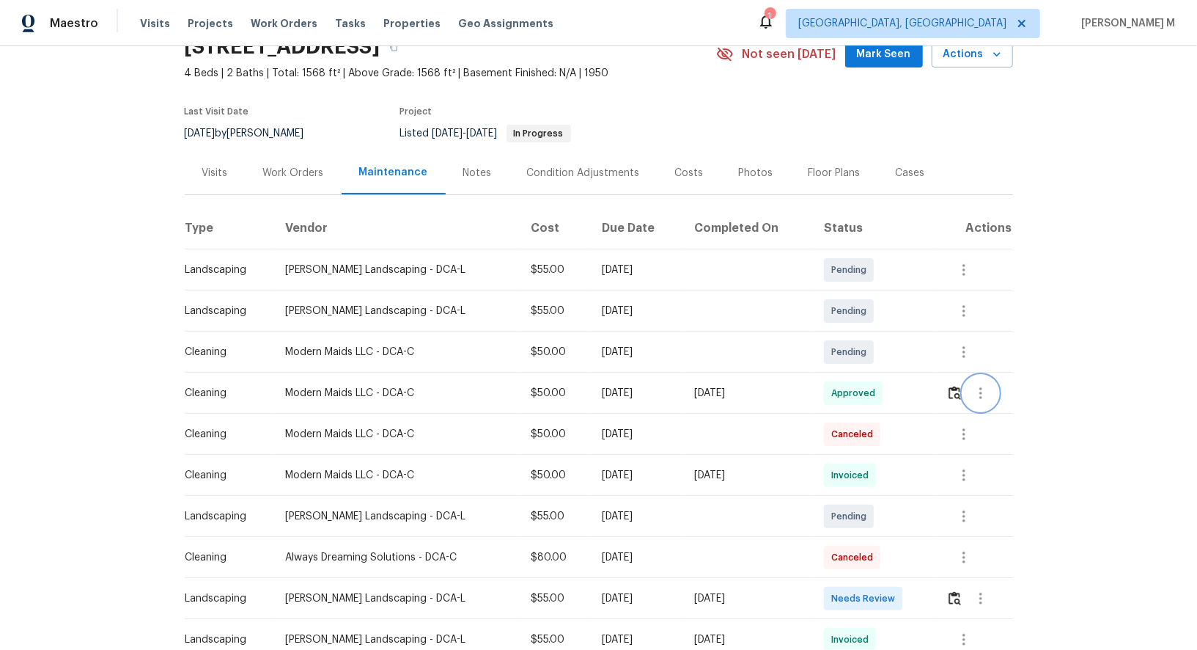
click at [981, 390] on icon "button" at bounding box center [981, 393] width 18 height 18
click at [996, 421] on ul "Message vendor View details Edit schedule" at bounding box center [1018, 409] width 103 height 84
click at [997, 415] on li "View details" at bounding box center [1018, 409] width 103 height 24
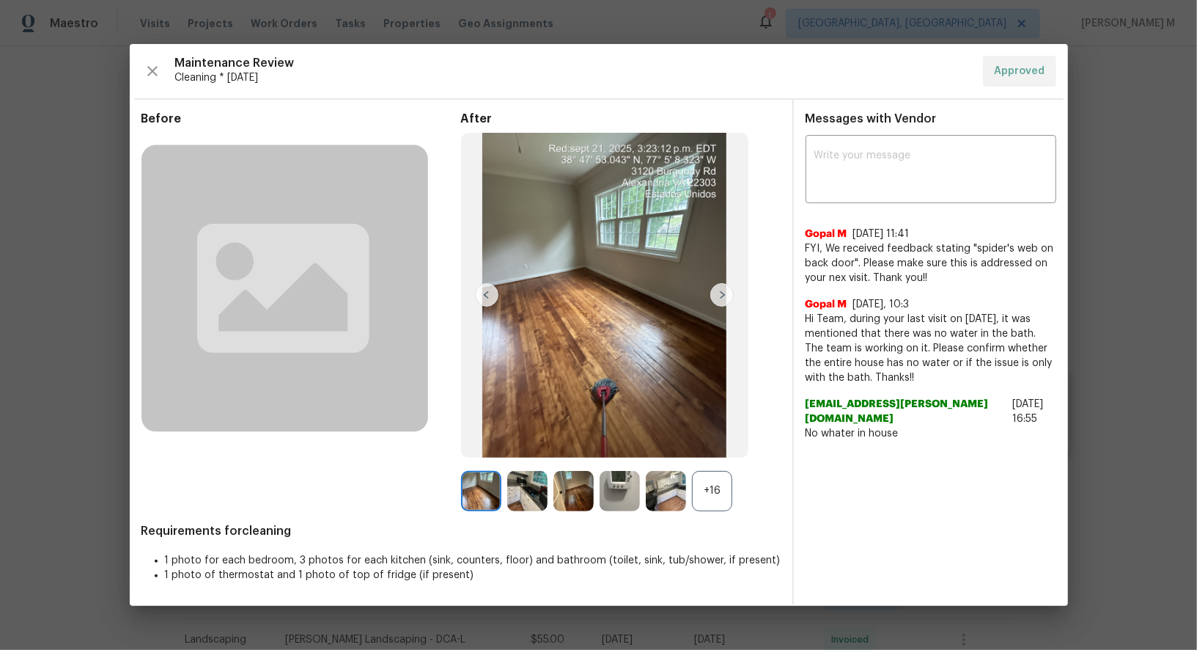
click at [727, 504] on div "+16" at bounding box center [712, 491] width 40 height 40
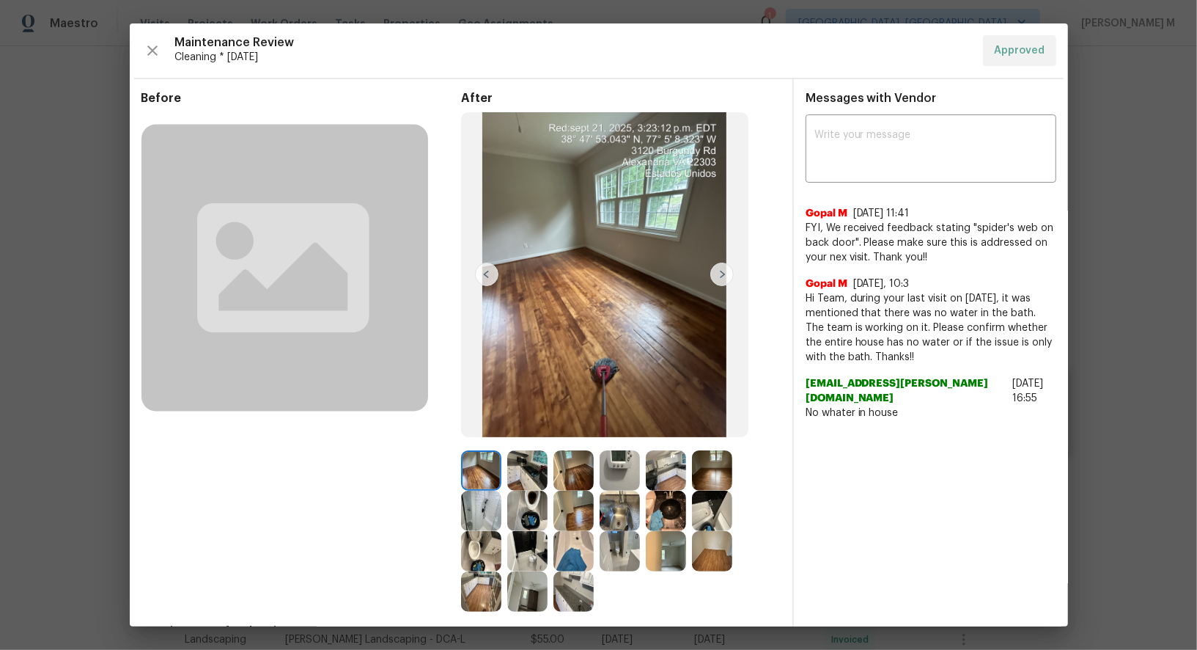
click at [672, 474] on img at bounding box center [666, 470] width 40 height 40
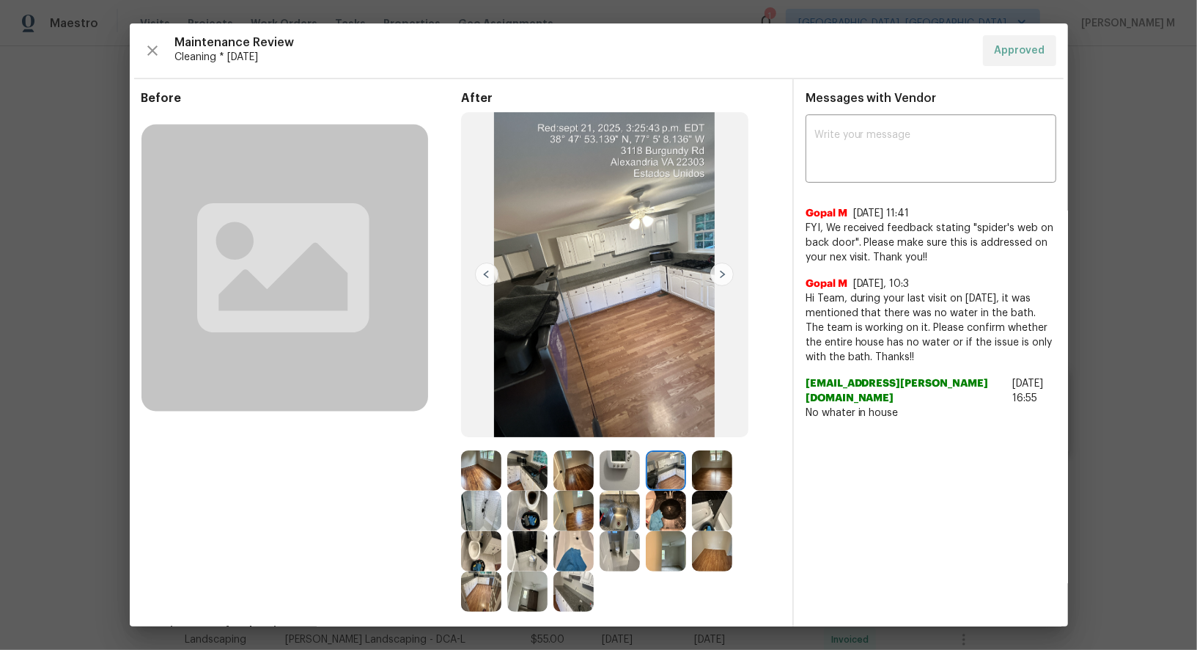
click at [529, 478] on img at bounding box center [527, 470] width 40 height 40
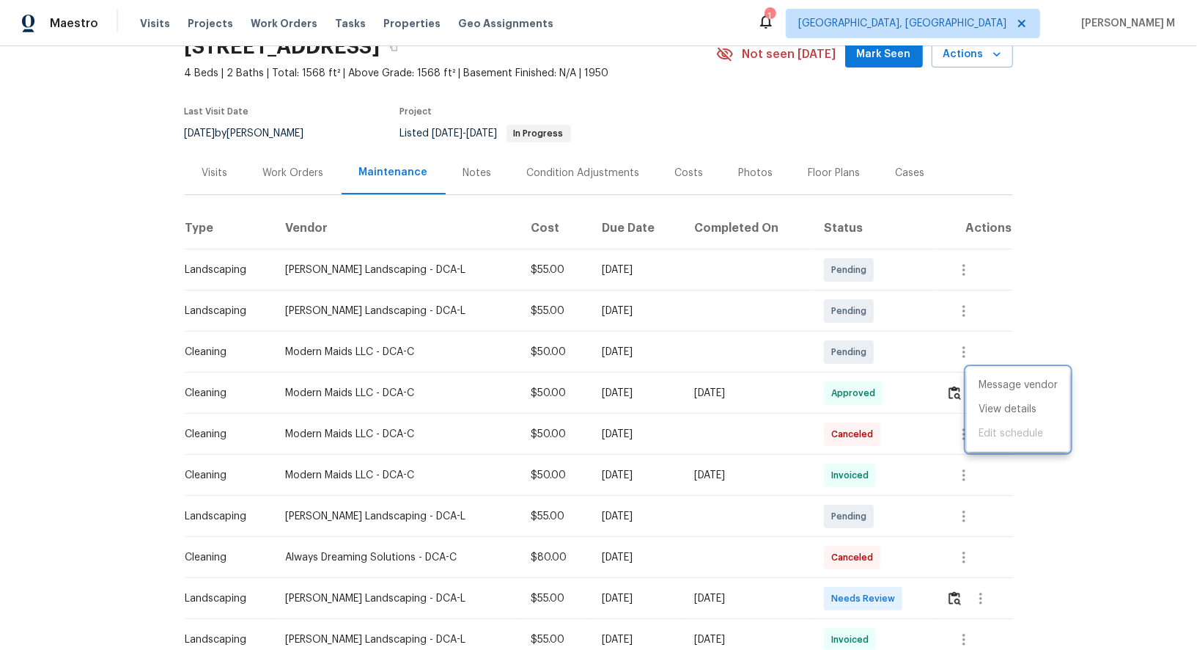
click at [313, 171] on div at bounding box center [598, 325] width 1197 height 650
click at [288, 171] on div "Work Orders" at bounding box center [293, 173] width 61 height 15
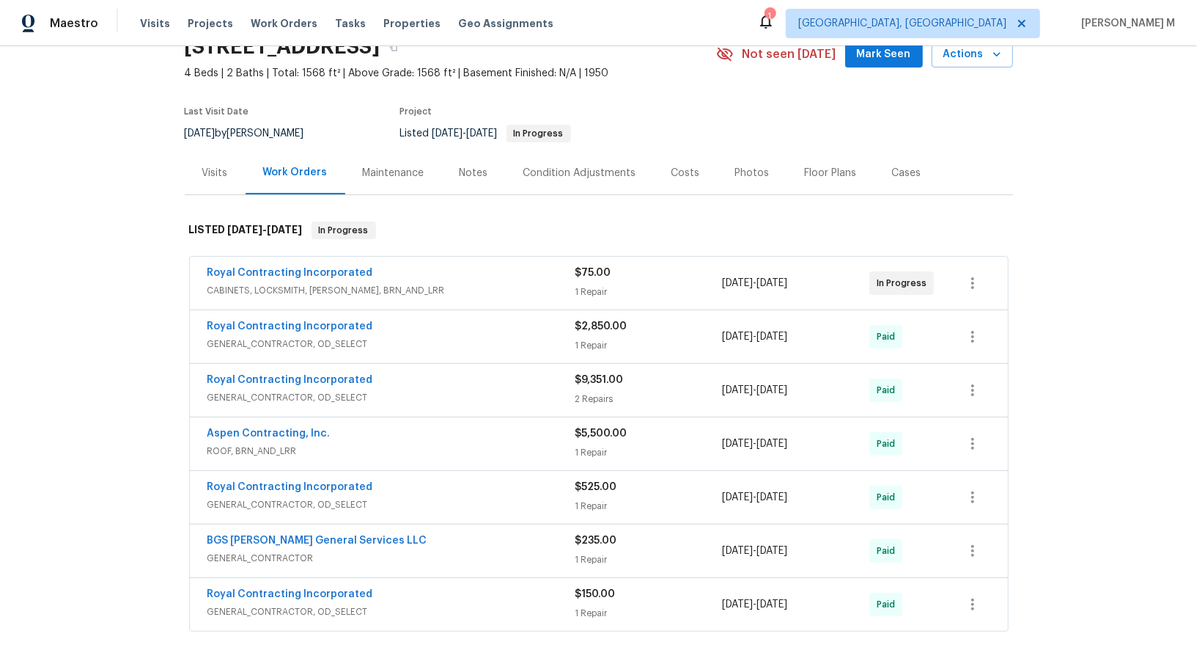
scroll to position [743, 0]
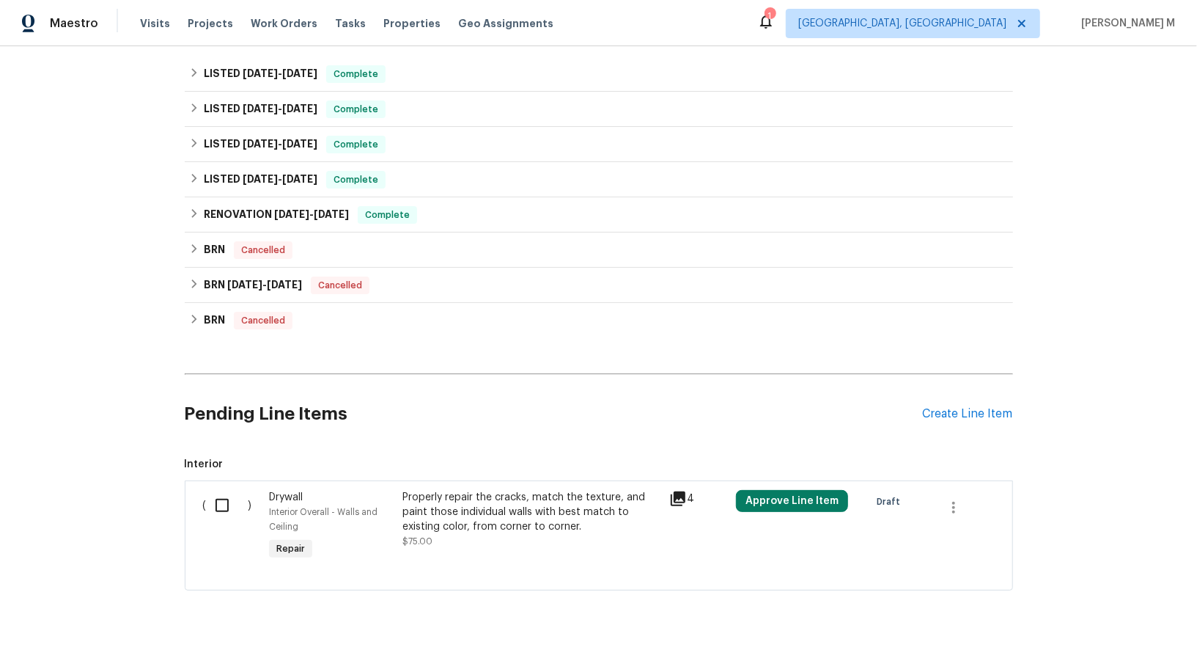
click at [964, 389] on div "Pending Line Items Create Line Item" at bounding box center [599, 414] width 828 height 68
click at [966, 407] on div "Create Line Item" at bounding box center [968, 414] width 90 height 14
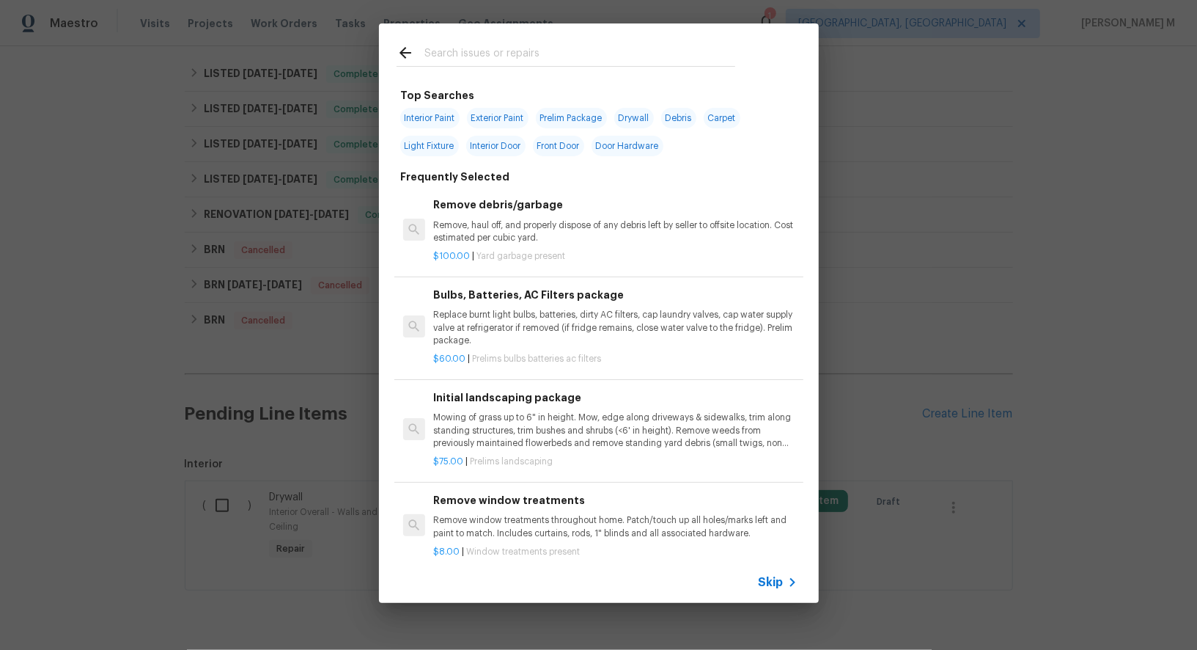
click at [784, 589] on span "Skip" at bounding box center [771, 582] width 25 height 15
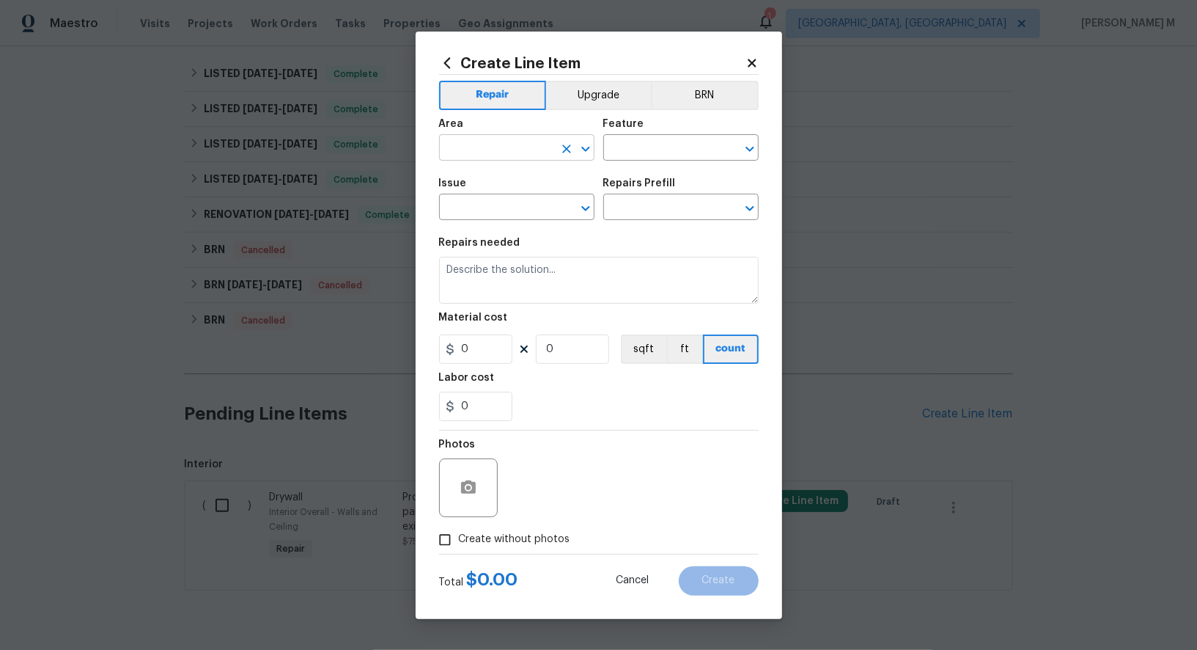
click at [491, 161] on input "text" at bounding box center [496, 149] width 114 height 23
click at [477, 185] on li "Kitchen" at bounding box center [516, 188] width 157 height 24
type input "Kitchen"
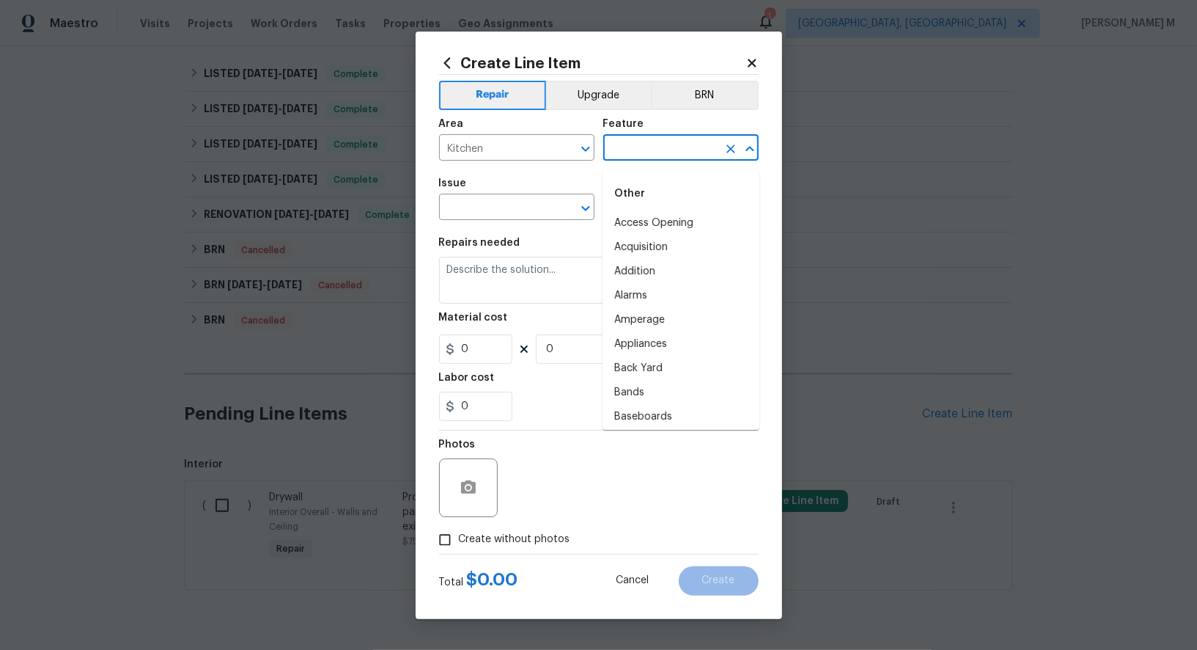
click at [629, 155] on input "text" at bounding box center [660, 149] width 114 height 23
type input "Kit"
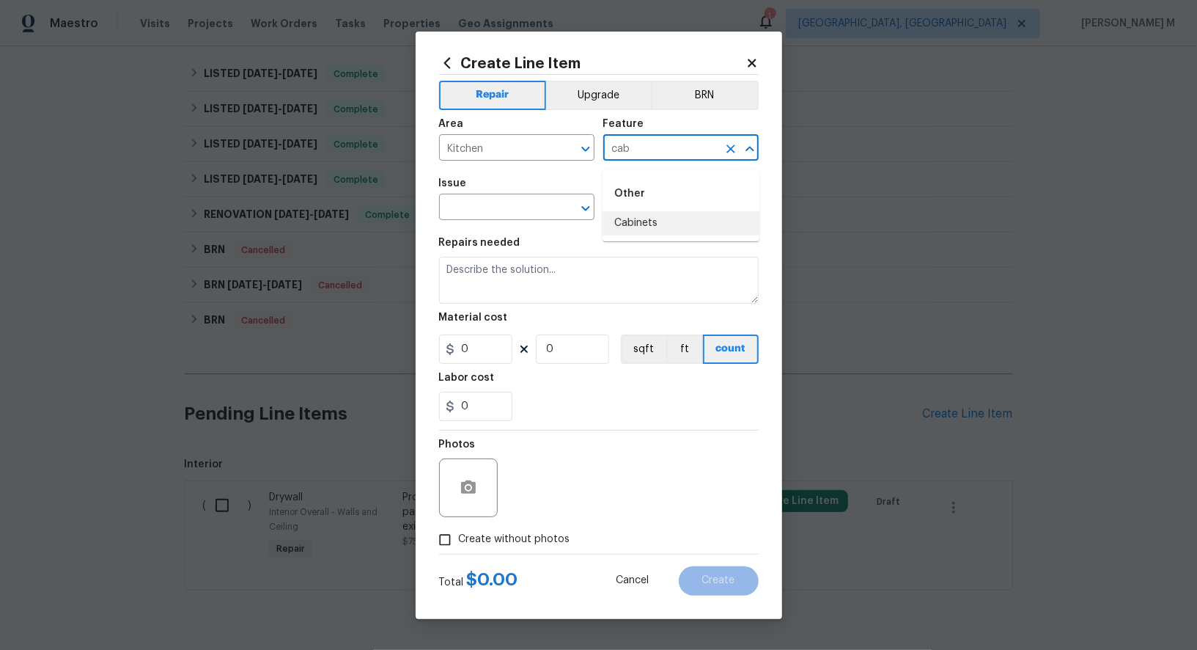
click at [640, 215] on li "Cabinets" at bounding box center [681, 223] width 157 height 24
type input "Cabinets"
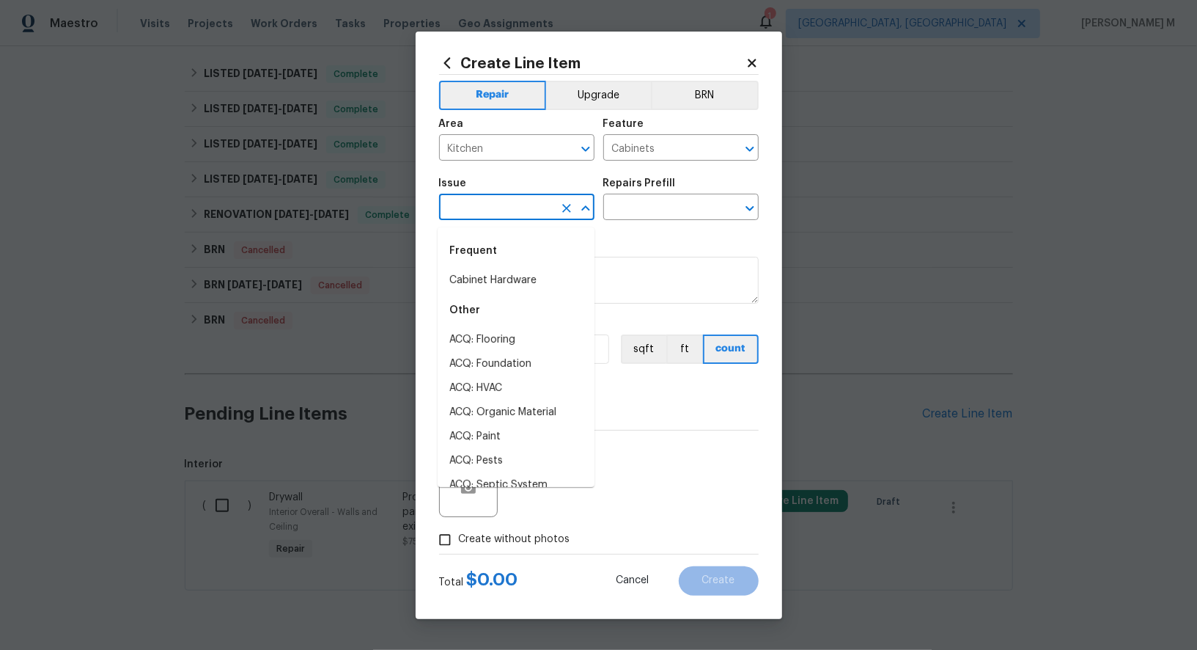
click at [534, 210] on input "text" at bounding box center [496, 208] width 114 height 23
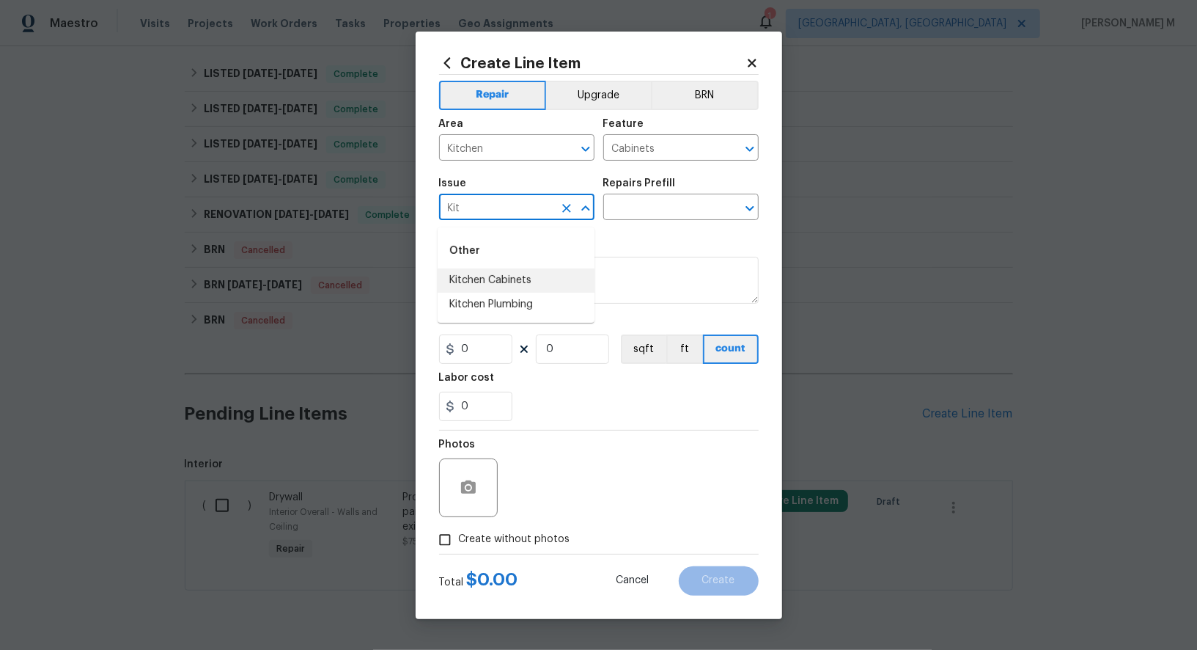
click at [518, 279] on li "Kitchen Cabinets" at bounding box center [516, 280] width 157 height 24
type input "Kitchen Cabinets"
click at [601, 216] on div "Issue Kitchen Cabinets ​ Repairs Prefill ​" at bounding box center [599, 198] width 320 height 59
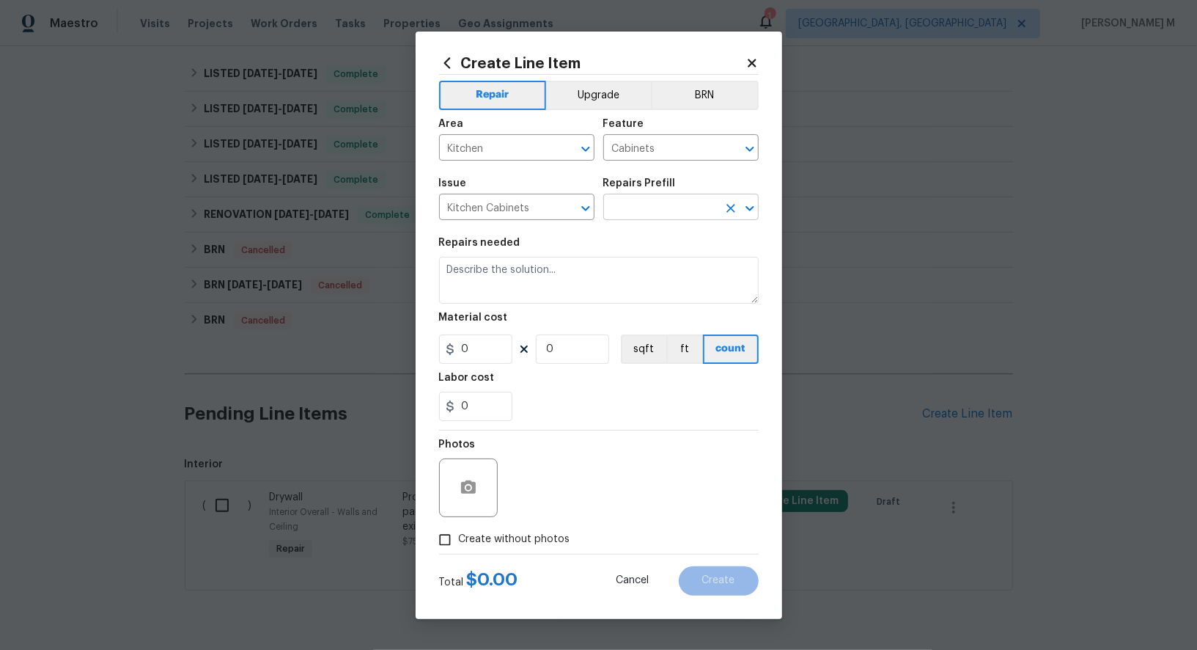
click at [630, 216] on input "text" at bounding box center [660, 208] width 114 height 23
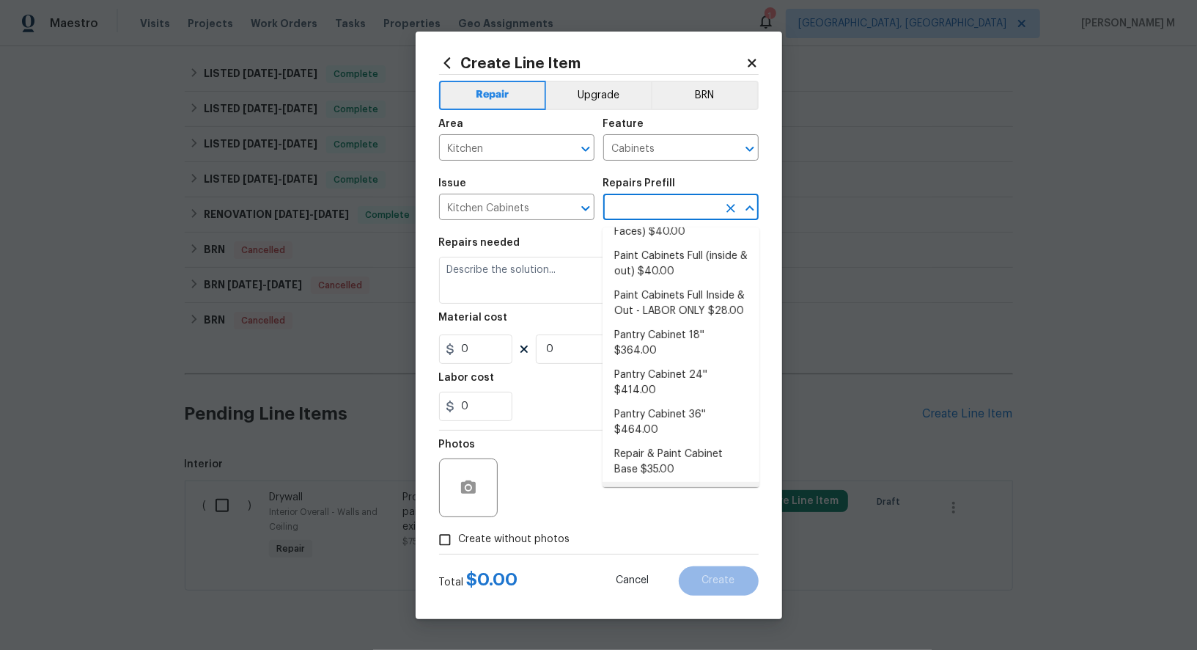
scroll to position [0, 0]
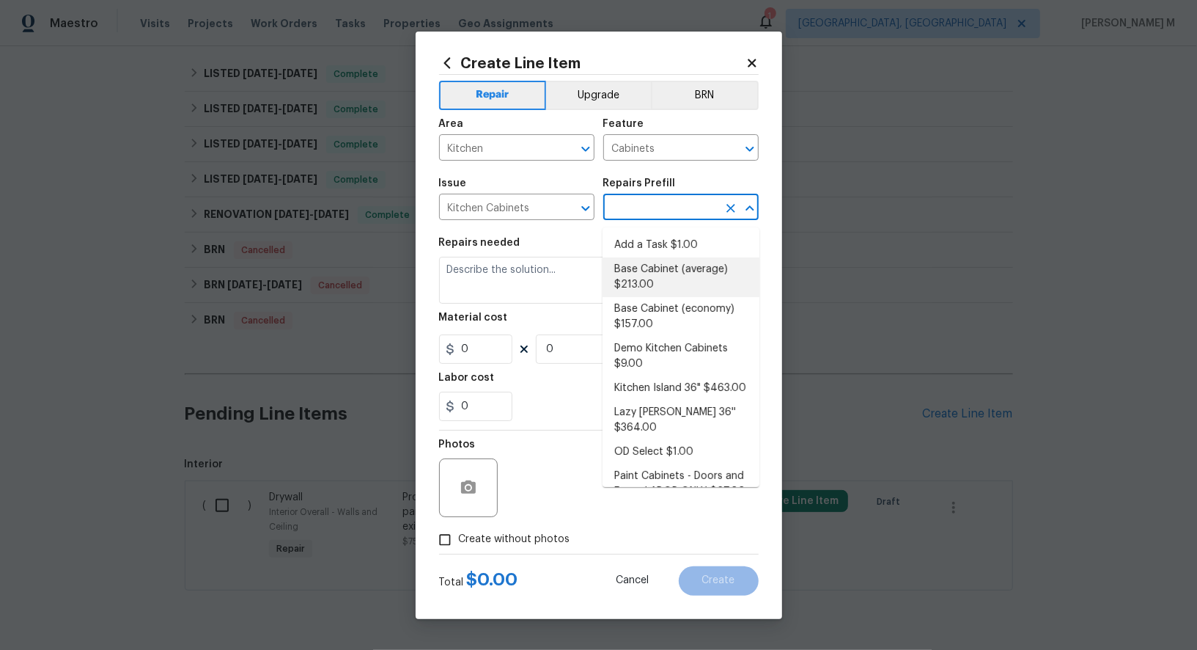
click at [641, 276] on li "Base Cabinet (average) $213.00" at bounding box center [681, 277] width 157 height 40
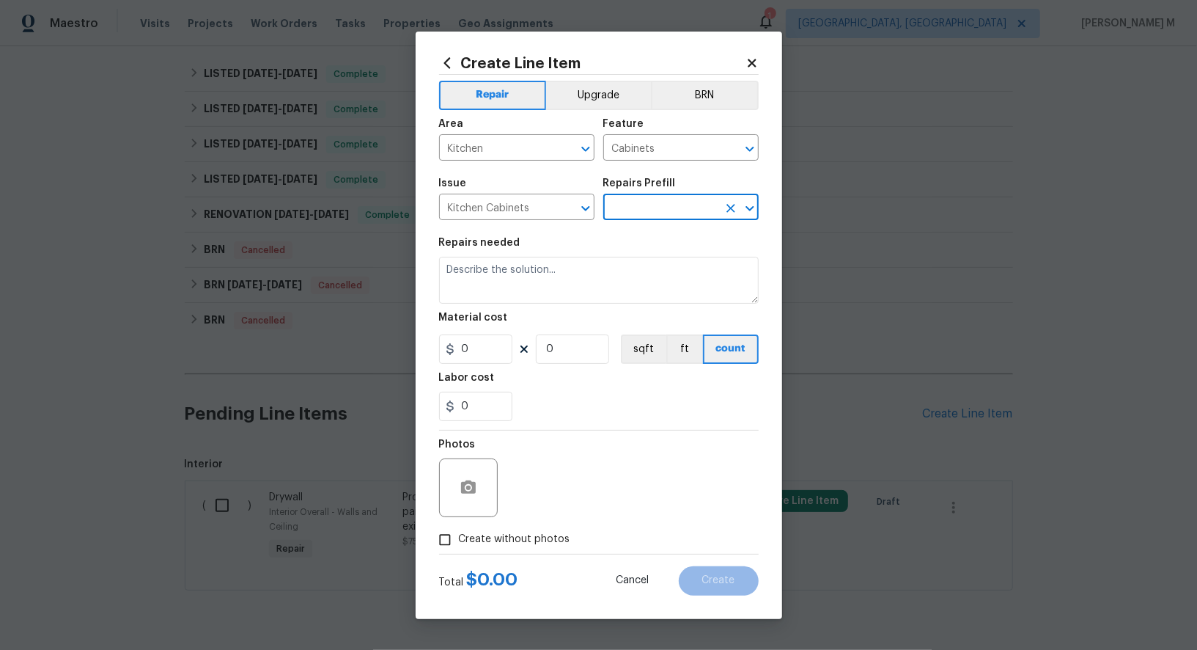
type input "Base Cabinet (average) $213.00"
type textarea "Remove the existing kitchen base cabinets (if present) and install a new kitche…"
type input "213"
type input "1"
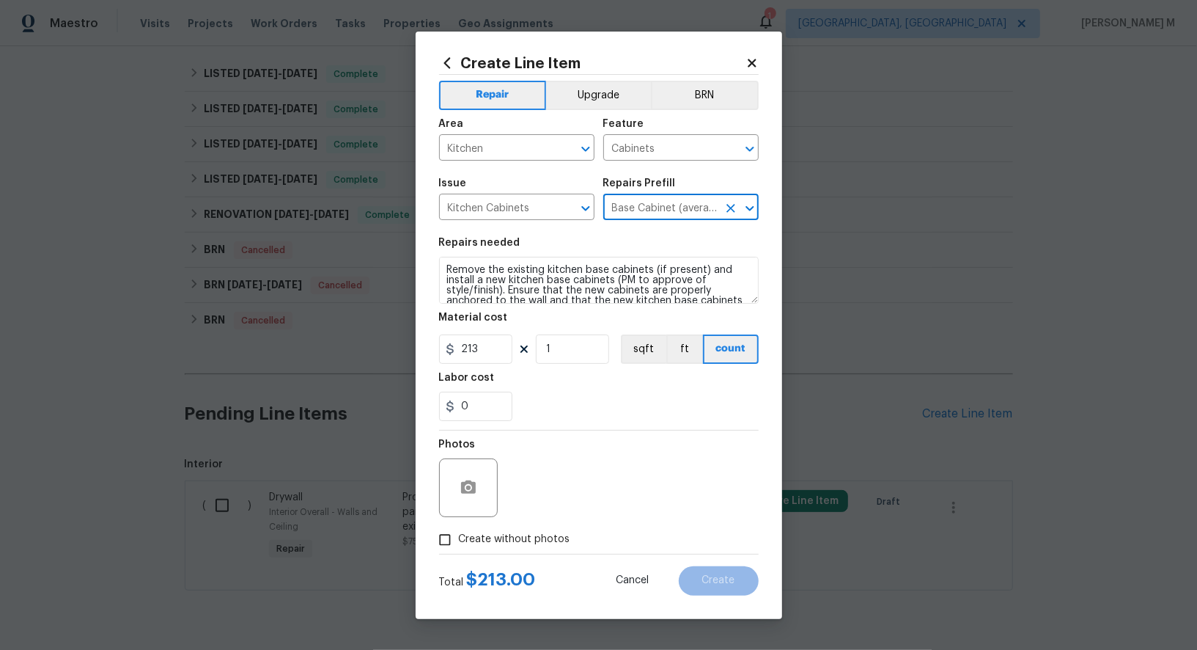
click at [674, 211] on input "Base Cabinet (average) $213.00" at bounding box center [660, 208] width 114 height 23
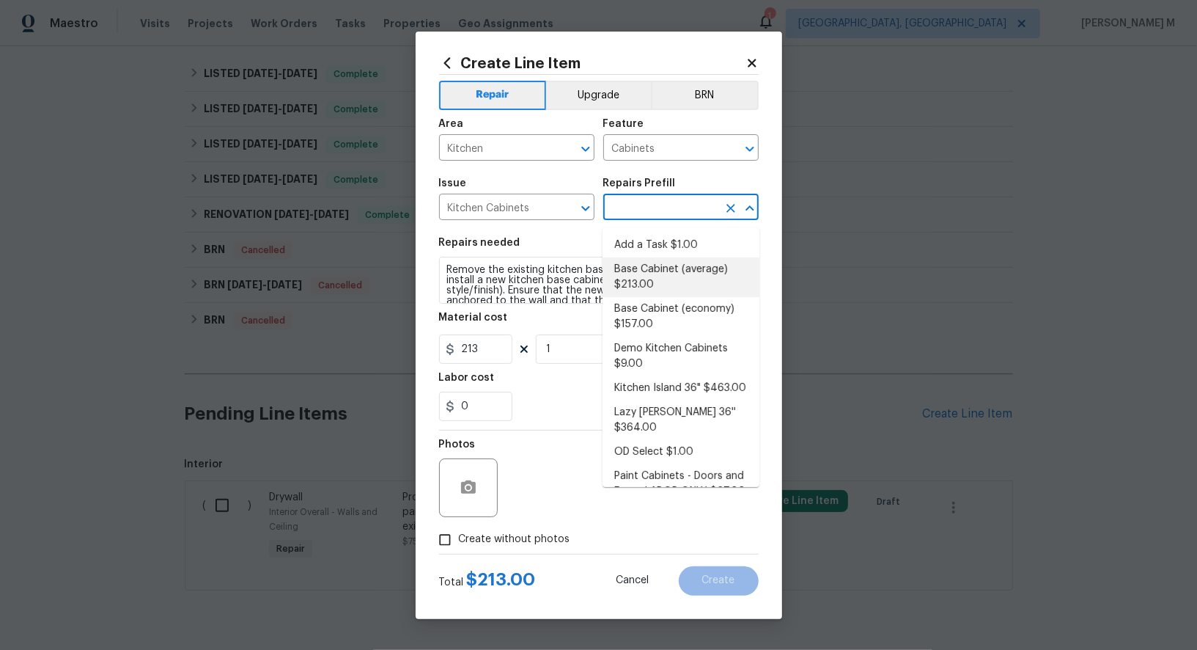
click at [674, 211] on input "text" at bounding box center [660, 208] width 114 height 23
click at [660, 238] on li "Add a Task $1.00" at bounding box center [681, 245] width 157 height 24
type input "Add a Task $1.00"
type textarea "HPM to detail"
type input "1"
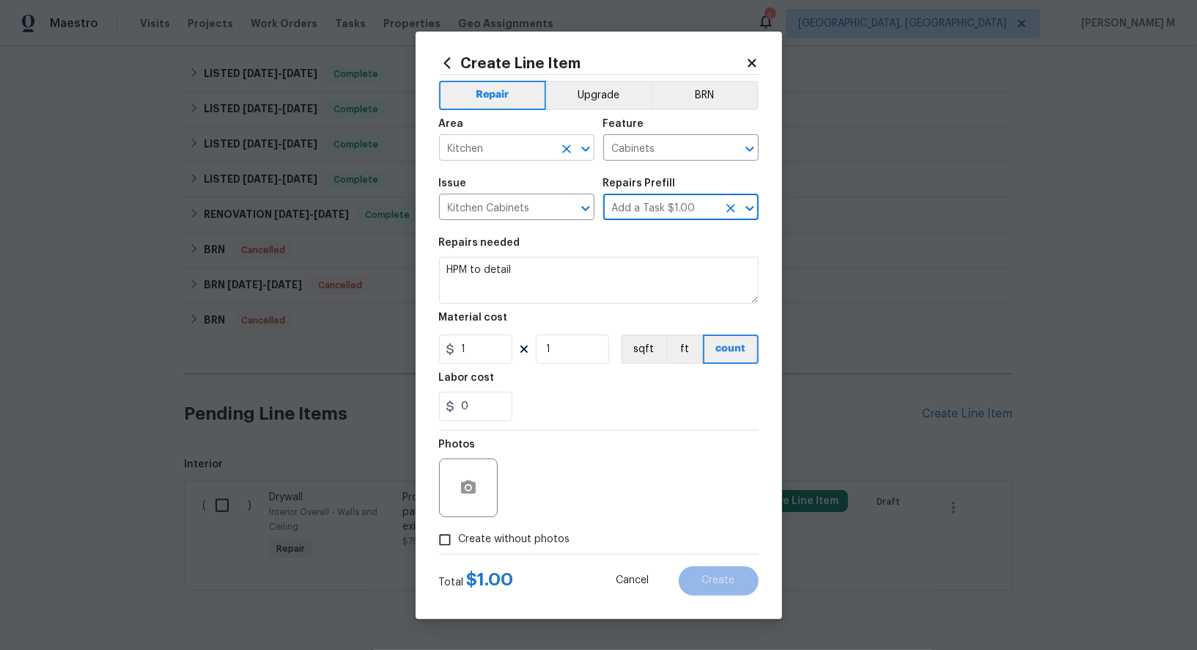
type input "Add a Task $1.00"
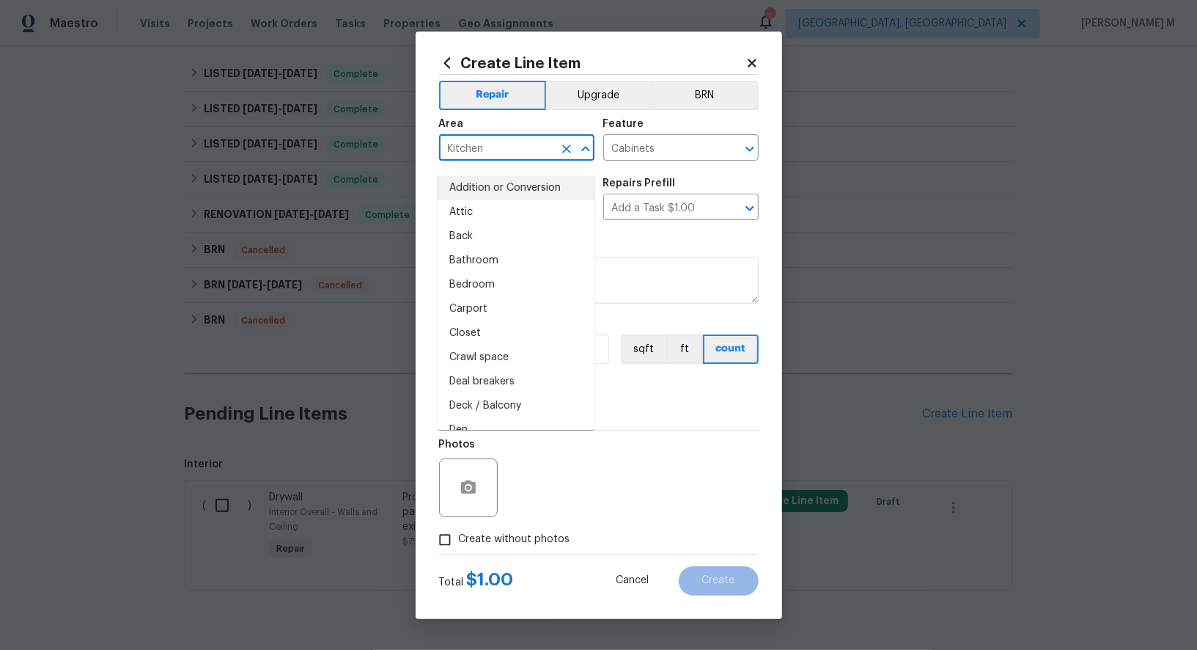
drag, startPoint x: 501, startPoint y: 152, endPoint x: 366, endPoint y: 152, distance: 135.6
click at [366, 152] on div "Create Line Item Repair Upgrade BRN Area Kitchen ​ Feature Cabinets ​ Issue Kit…" at bounding box center [598, 325] width 1197 height 650
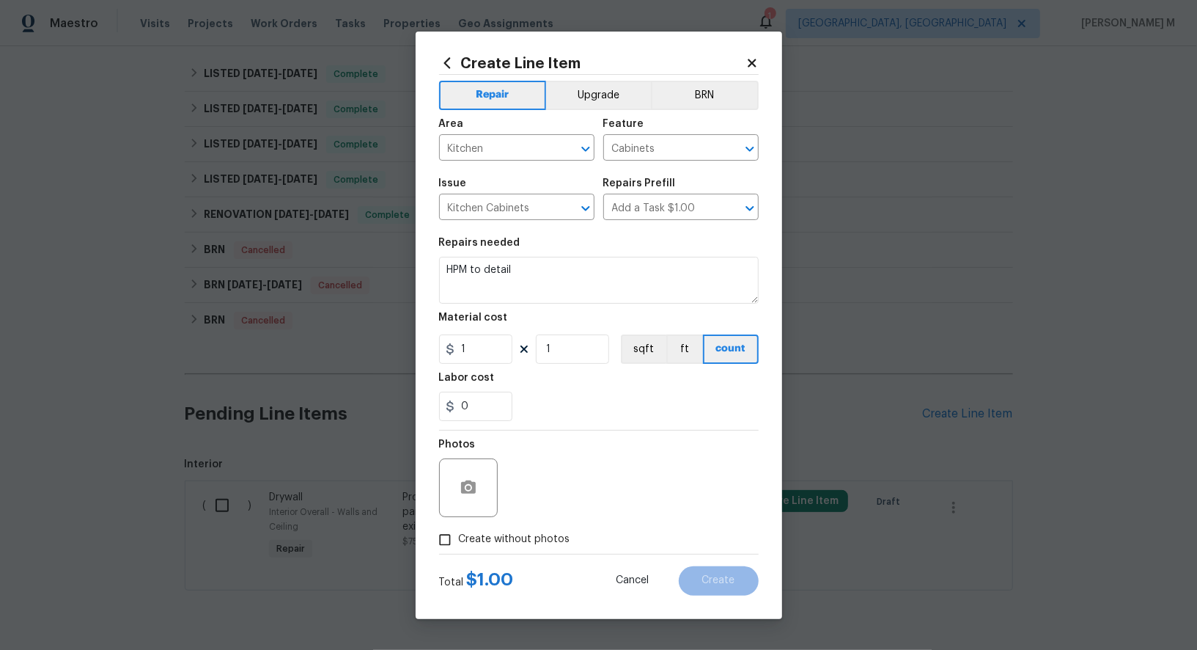
click at [669, 254] on div "Repairs needed" at bounding box center [599, 247] width 320 height 19
click at [493, 216] on input "Kitchen Cabinets" at bounding box center [496, 208] width 114 height 23
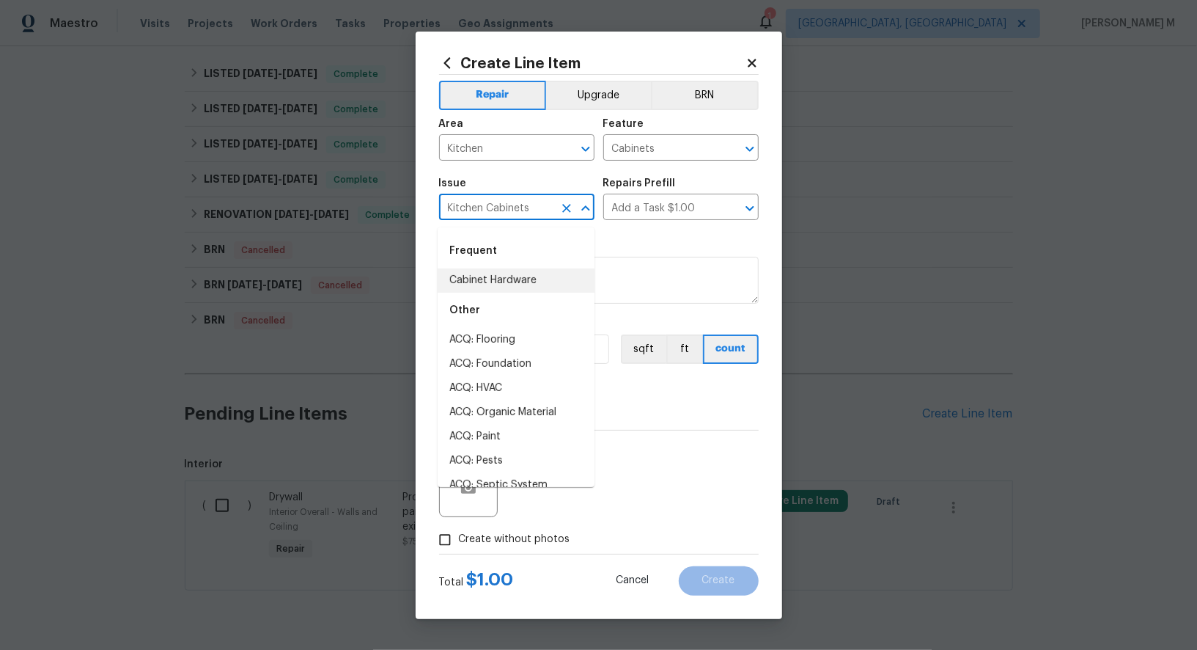
click at [493, 216] on input "Kitchen Cabinets" at bounding box center [496, 208] width 114 height 23
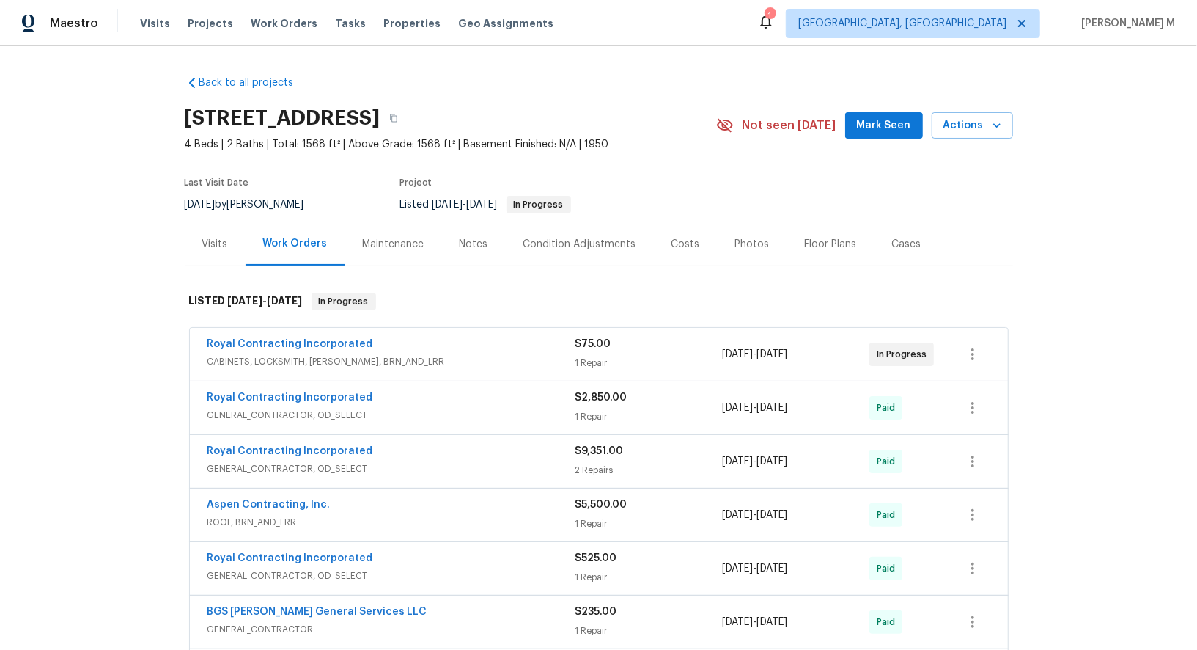
click at [356, 257] on div "Maintenance" at bounding box center [393, 243] width 97 height 43
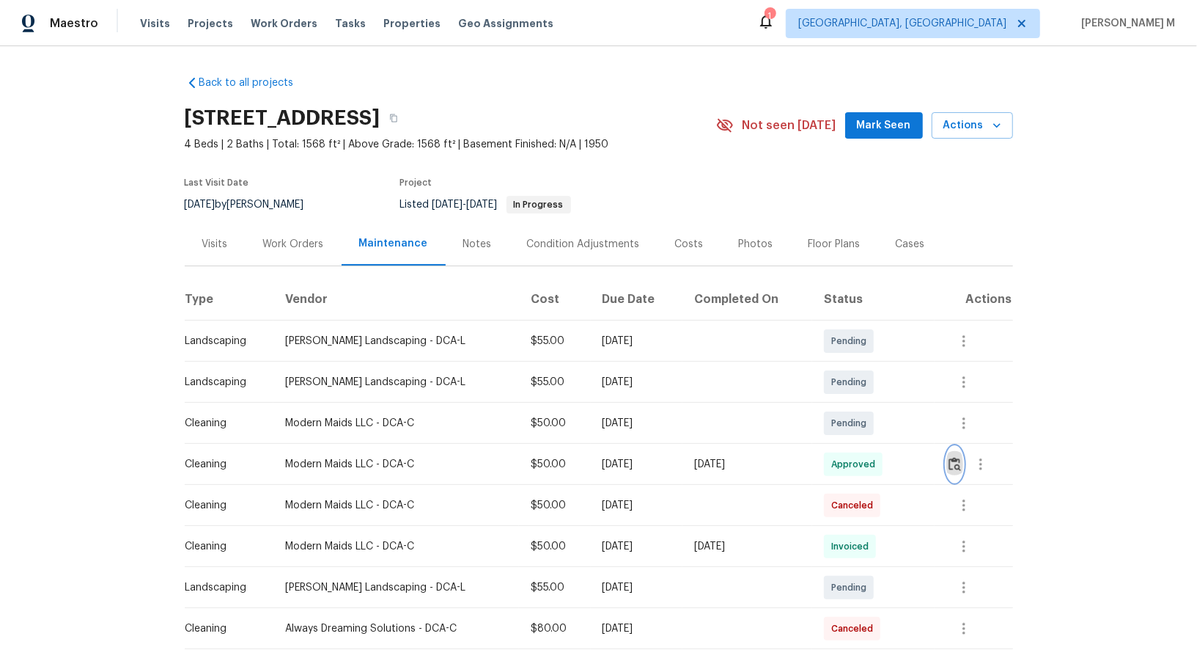
click at [963, 457] on button "button" at bounding box center [954, 463] width 17 height 35
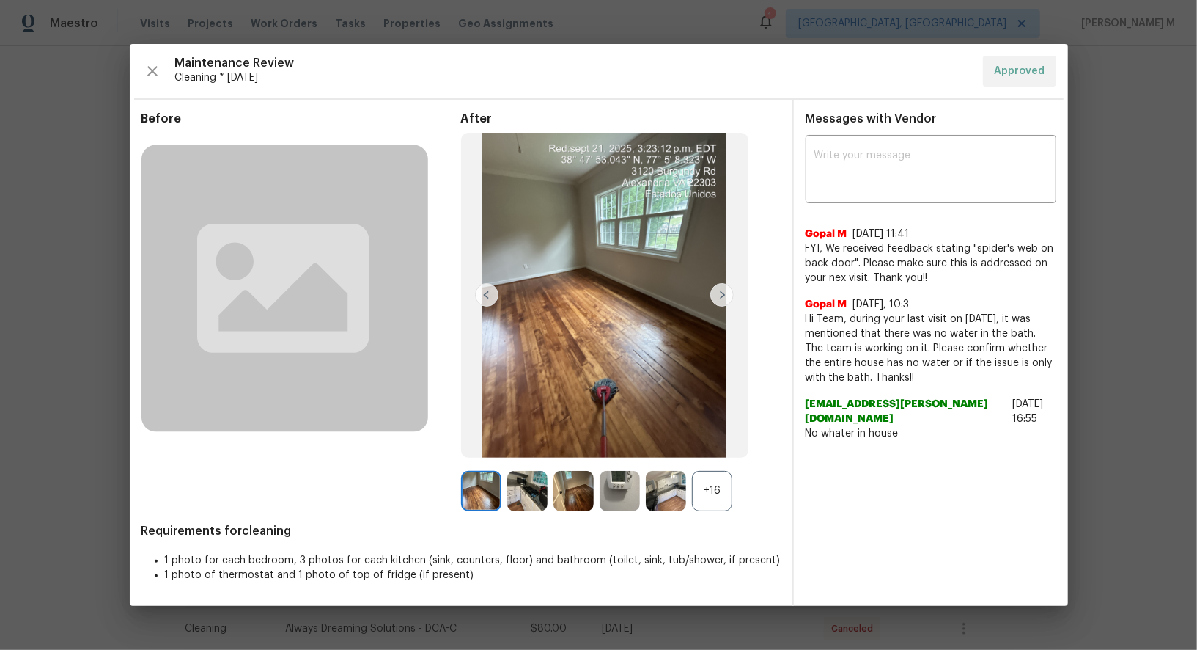
click at [713, 500] on div "+16" at bounding box center [712, 491] width 40 height 40
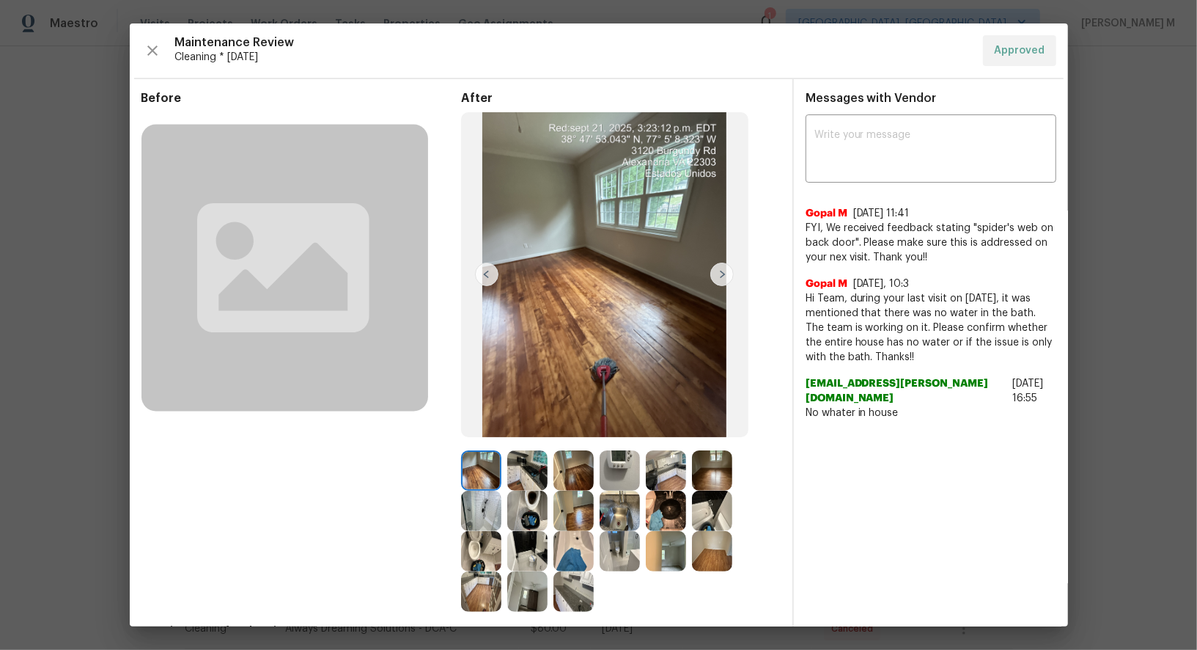
click at [507, 467] on img at bounding box center [527, 470] width 40 height 40
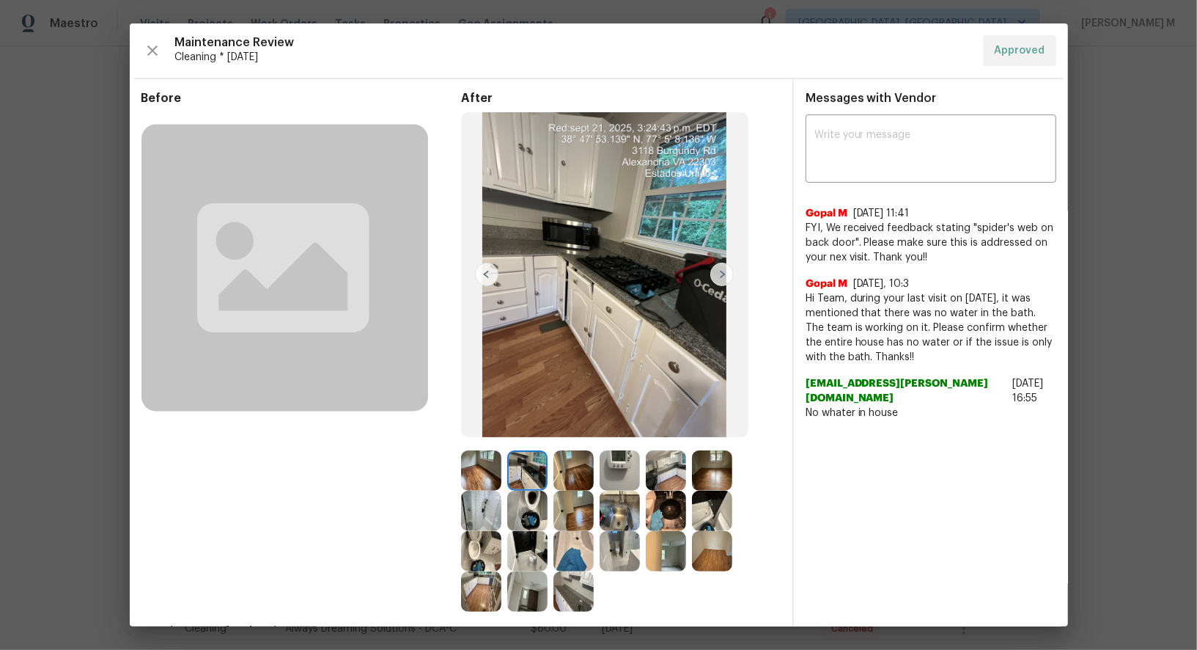
click at [667, 479] on img at bounding box center [666, 470] width 40 height 40
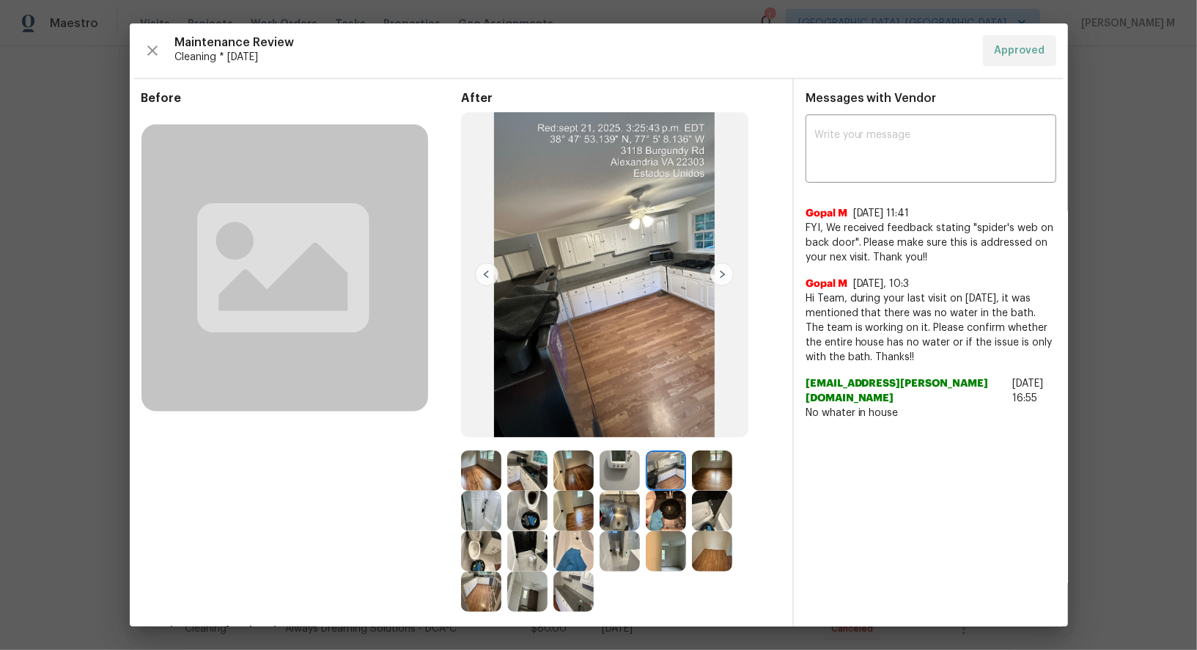
click at [661, 470] on img at bounding box center [666, 470] width 40 height 40
click at [555, 591] on img at bounding box center [574, 591] width 40 height 40
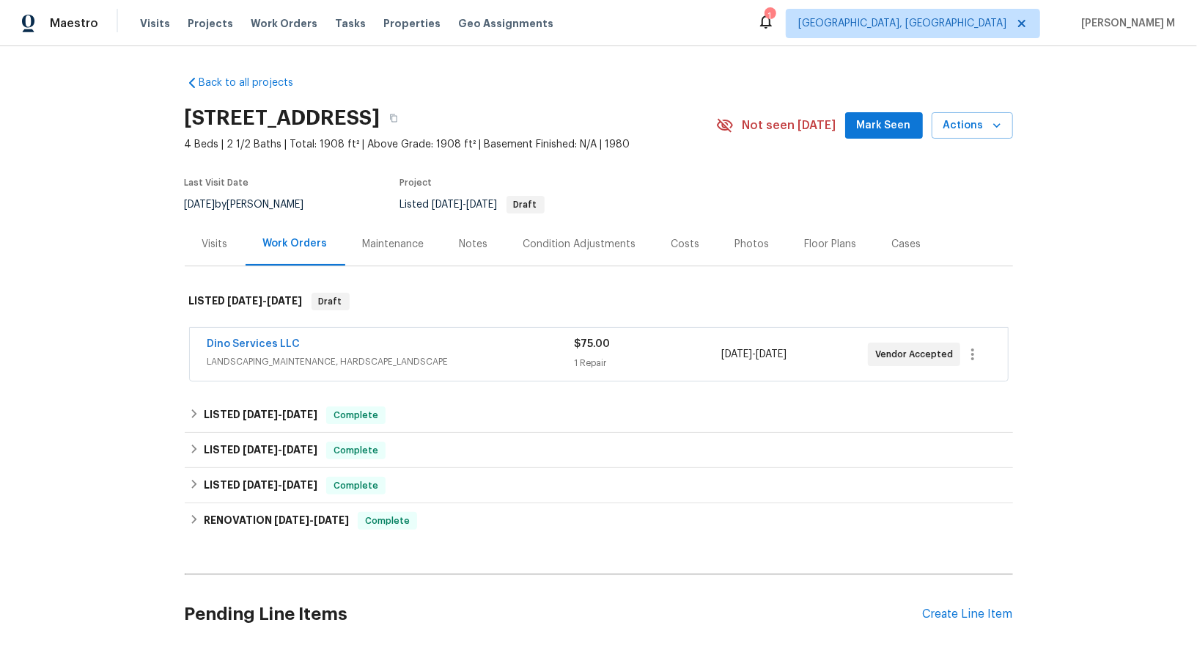
click at [267, 354] on span "LANDSCAPING_MAINTENANCE, HARDSCAPE_LANDSCAPE" at bounding box center [390, 361] width 367 height 15
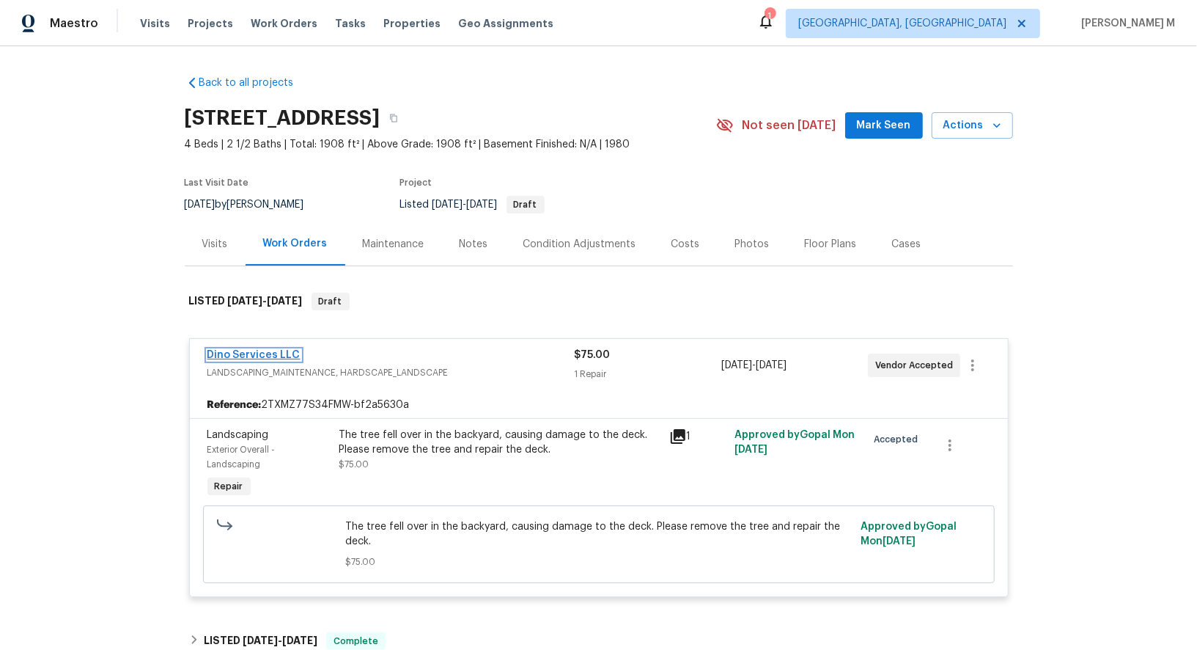
click at [268, 350] on link "Dino Services LLC" at bounding box center [253, 355] width 93 height 10
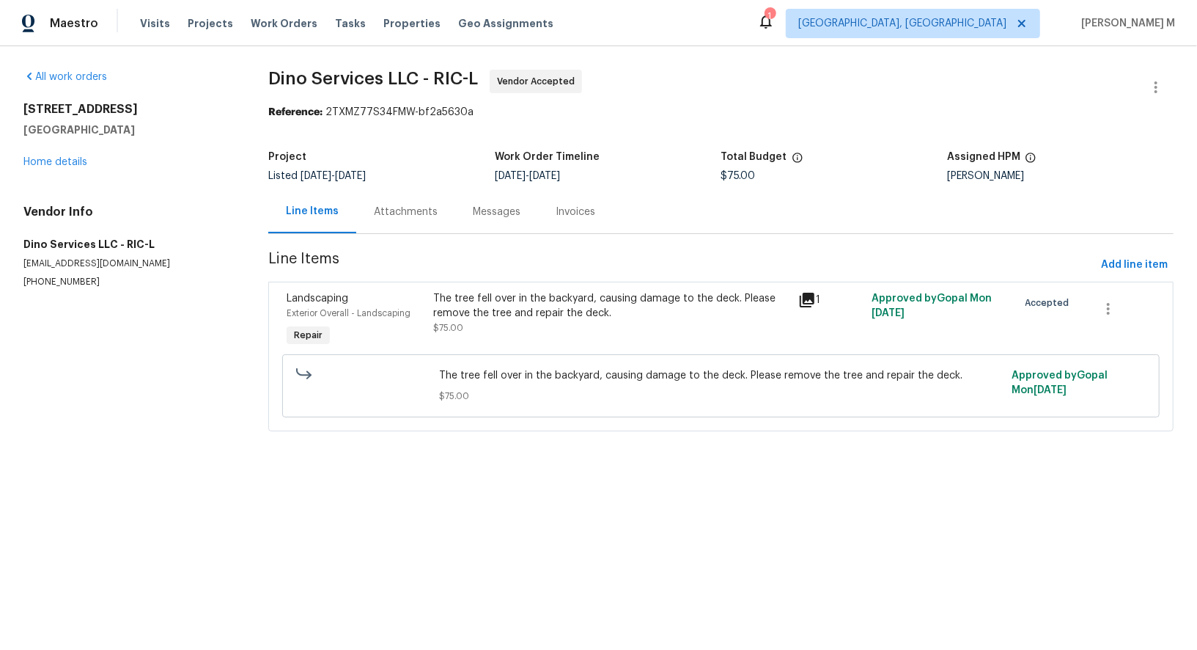
click at [455, 213] on div "Messages" at bounding box center [496, 211] width 83 height 43
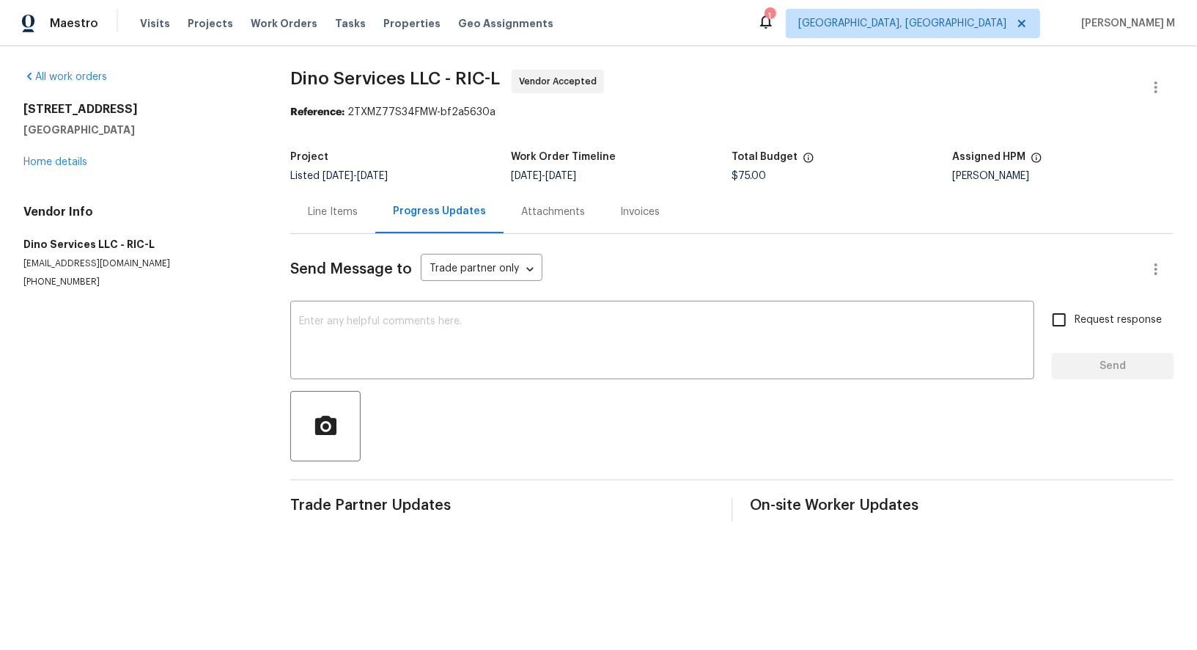
click at [340, 205] on div "Line Items" at bounding box center [333, 212] width 50 height 15
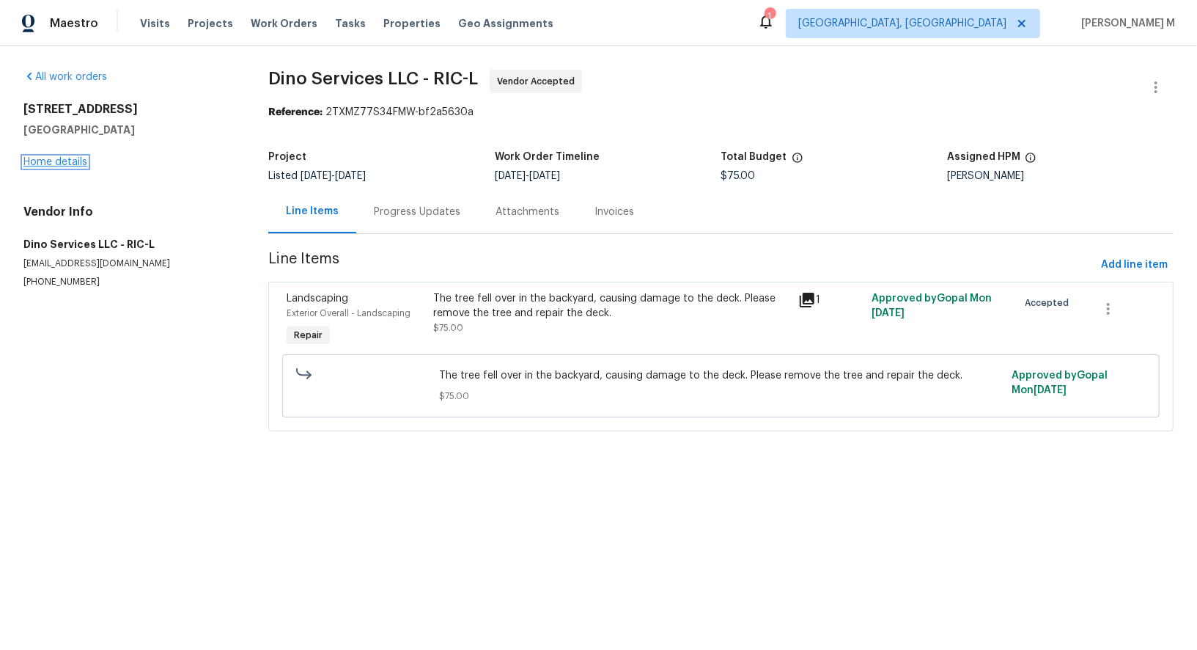
click at [67, 157] on link "Home details" at bounding box center [55, 162] width 64 height 10
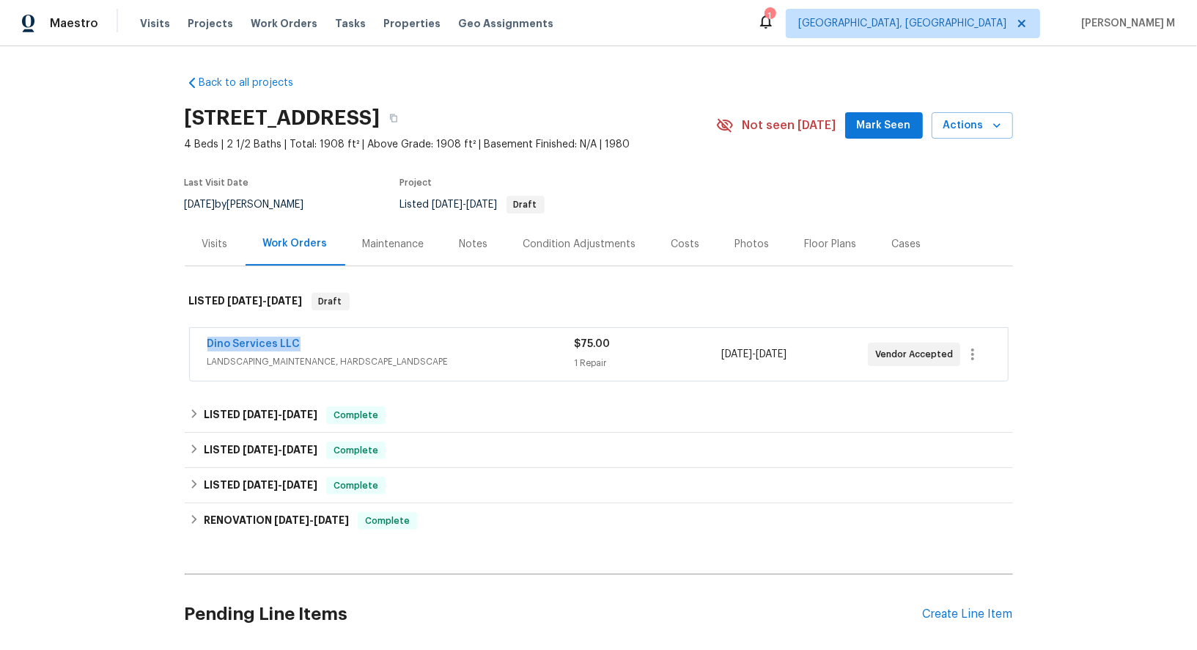
drag, startPoint x: 306, startPoint y: 337, endPoint x: 67, endPoint y: 337, distance: 238.3
click at [67, 337] on div "Back to all projects [STREET_ADDRESS] 4 Beds | 2 1/2 Baths | Total: 1908 ft² | …" at bounding box center [598, 347] width 1197 height 603
copy link "Dino Services LLC"
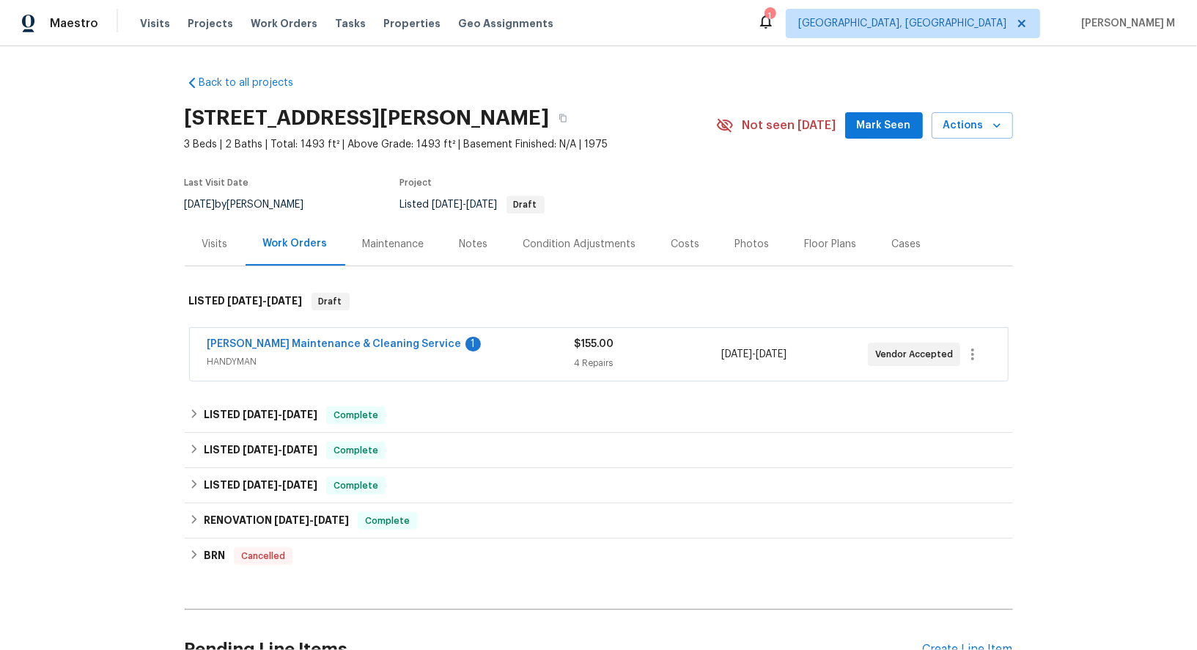
click at [269, 356] on span "HANDYMAN" at bounding box center [390, 361] width 367 height 15
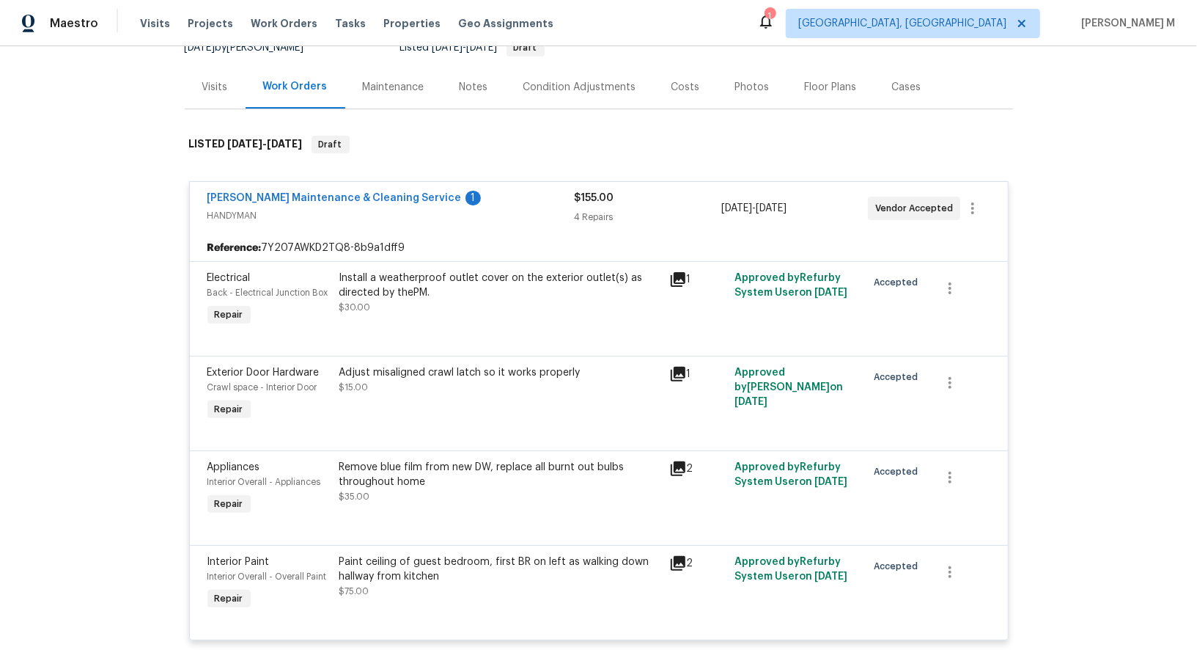
scroll to position [545, 0]
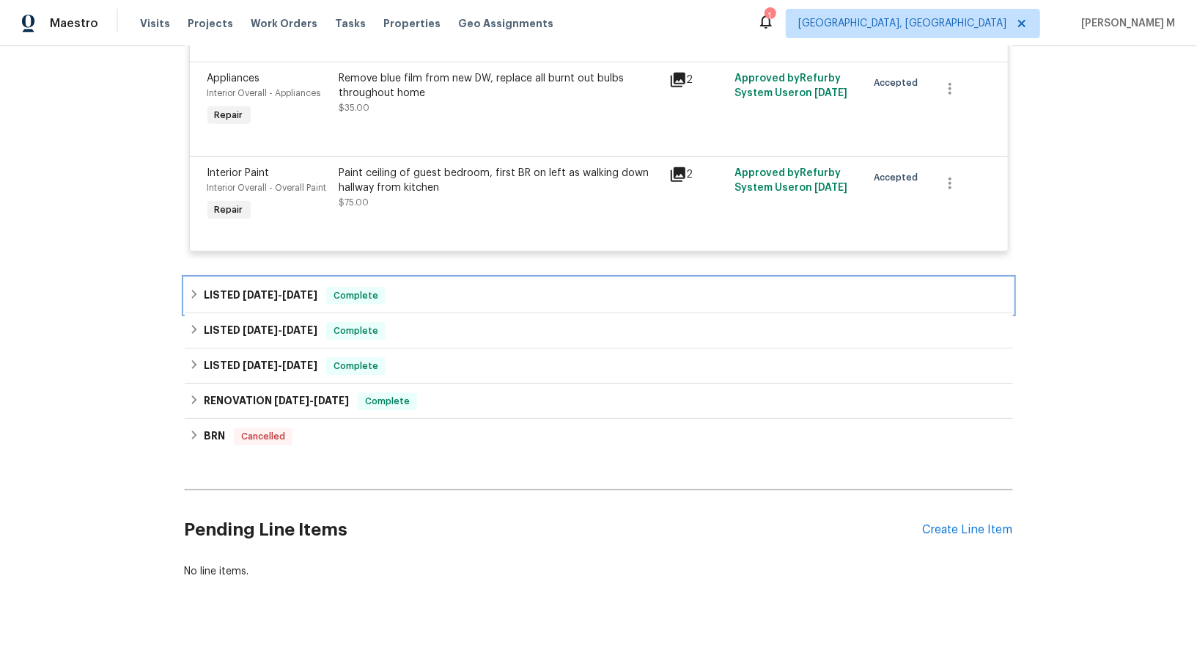
click at [251, 287] on h6 "LISTED 8/27/25 - 9/8/25" at bounding box center [261, 296] width 114 height 18
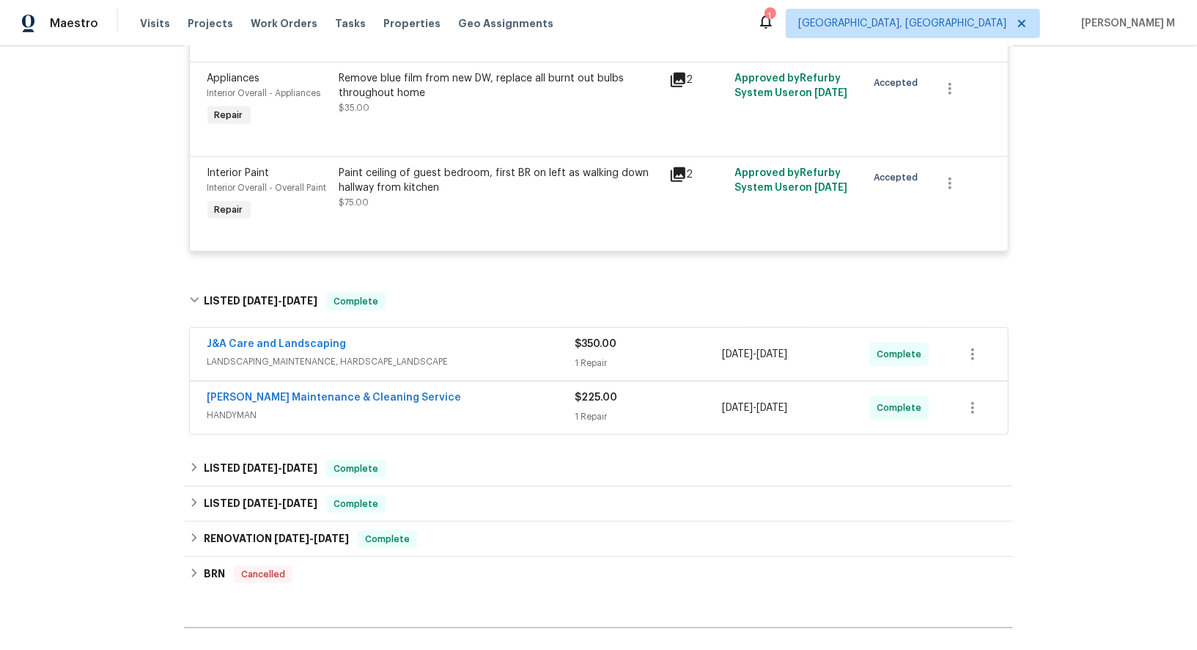
click at [246, 390] on div "Baker's Maintenance & Cleaning Service" at bounding box center [391, 399] width 368 height 18
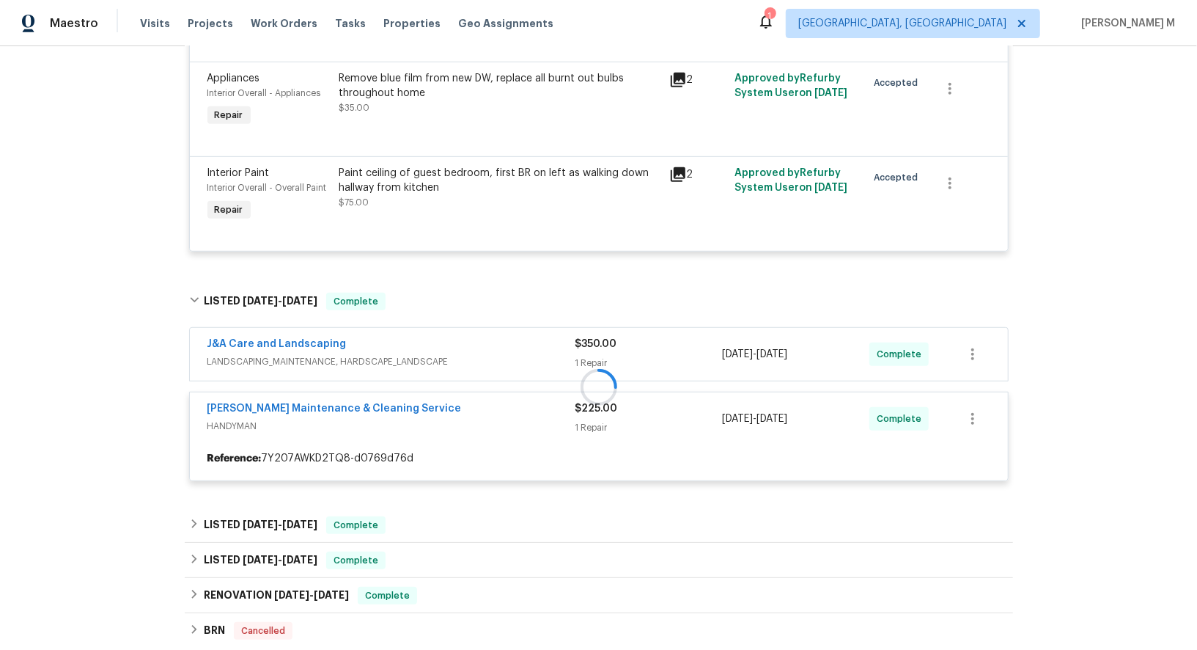
click at [279, 350] on div at bounding box center [599, 387] width 828 height 218
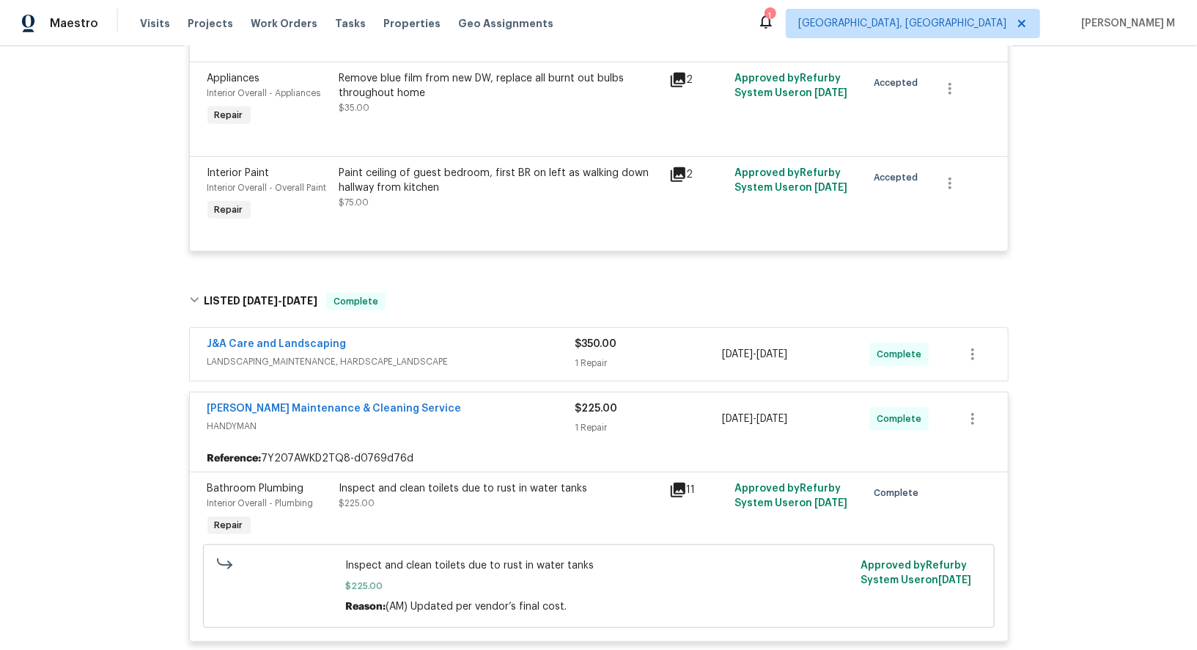
click at [295, 354] on span "LANDSCAPING_MAINTENANCE, HARDSCAPE_LANDSCAPE" at bounding box center [391, 361] width 368 height 15
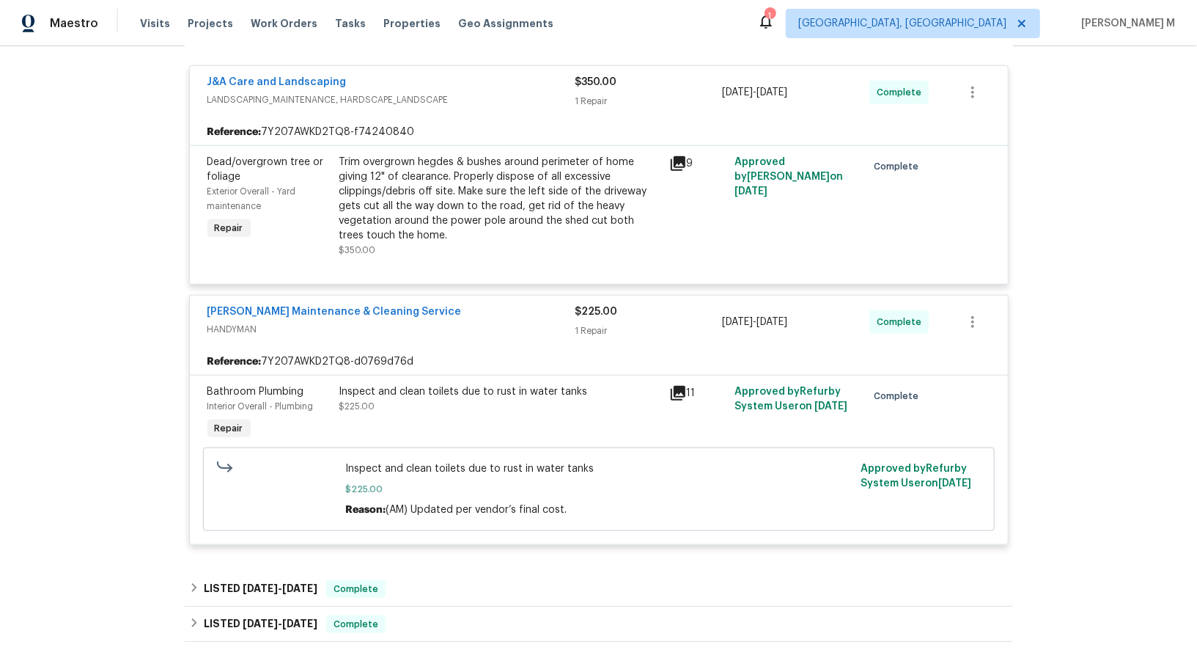
scroll to position [839, 0]
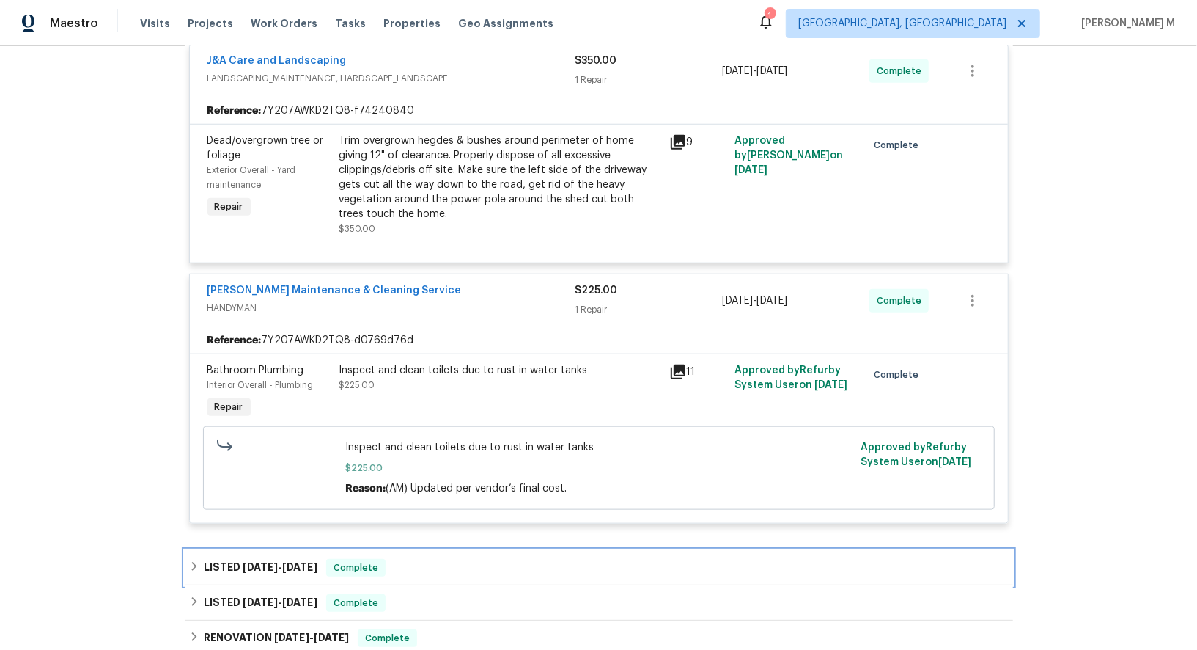
click at [264, 559] on h6 "LISTED 6/3/25 - 6/13/25" at bounding box center [261, 568] width 114 height 18
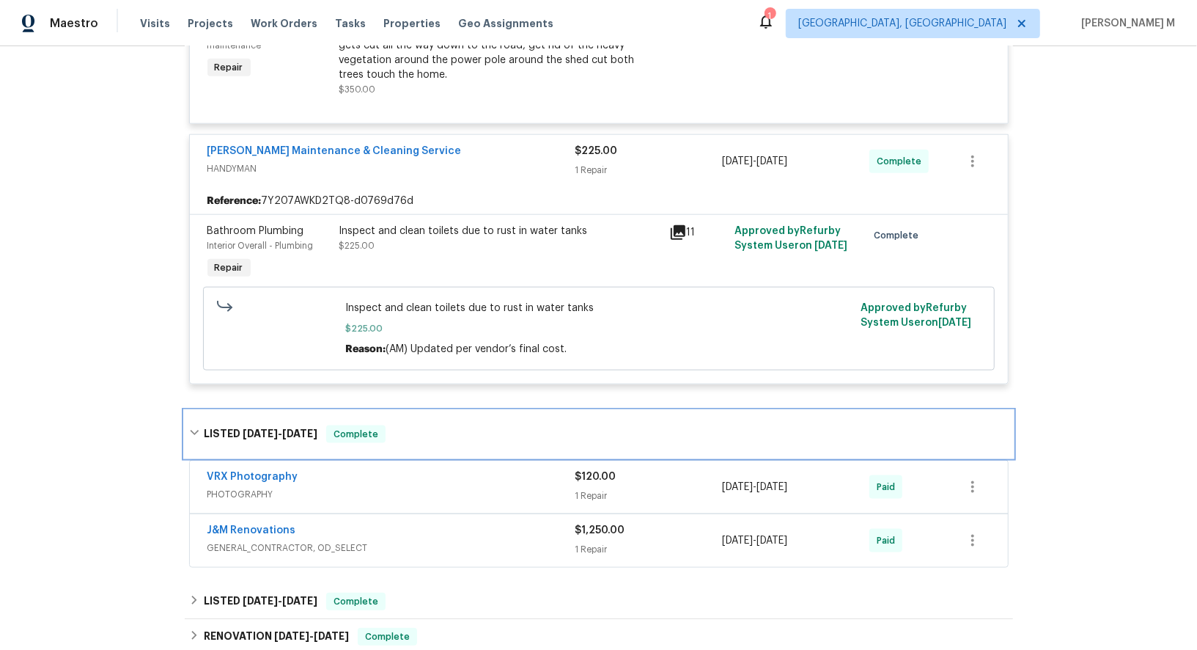
scroll to position [992, 0]
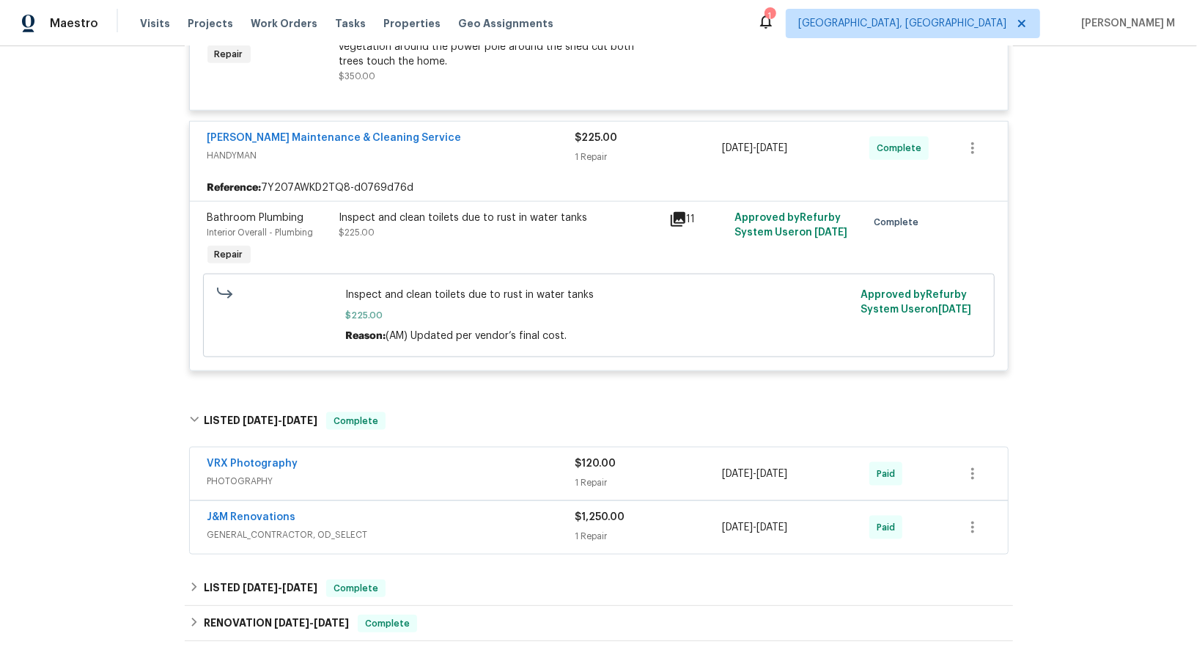
click at [278, 501] on div "J&M Renovations GENERAL_CONTRACTOR, OD_SELECT $1,250.00 1 Repair 6/9/2025 - 6/1…" at bounding box center [599, 527] width 818 height 53
click at [294, 527] on span "GENERAL_CONTRACTOR, OD_SELECT" at bounding box center [391, 534] width 368 height 15
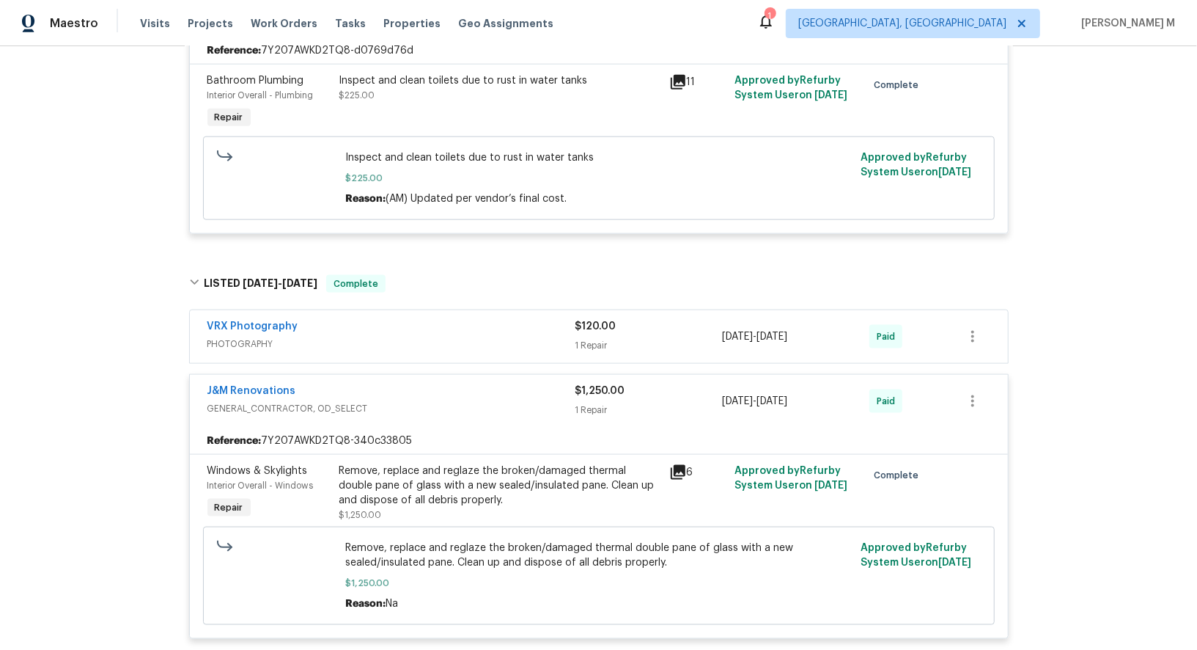
scroll to position [1408, 0]
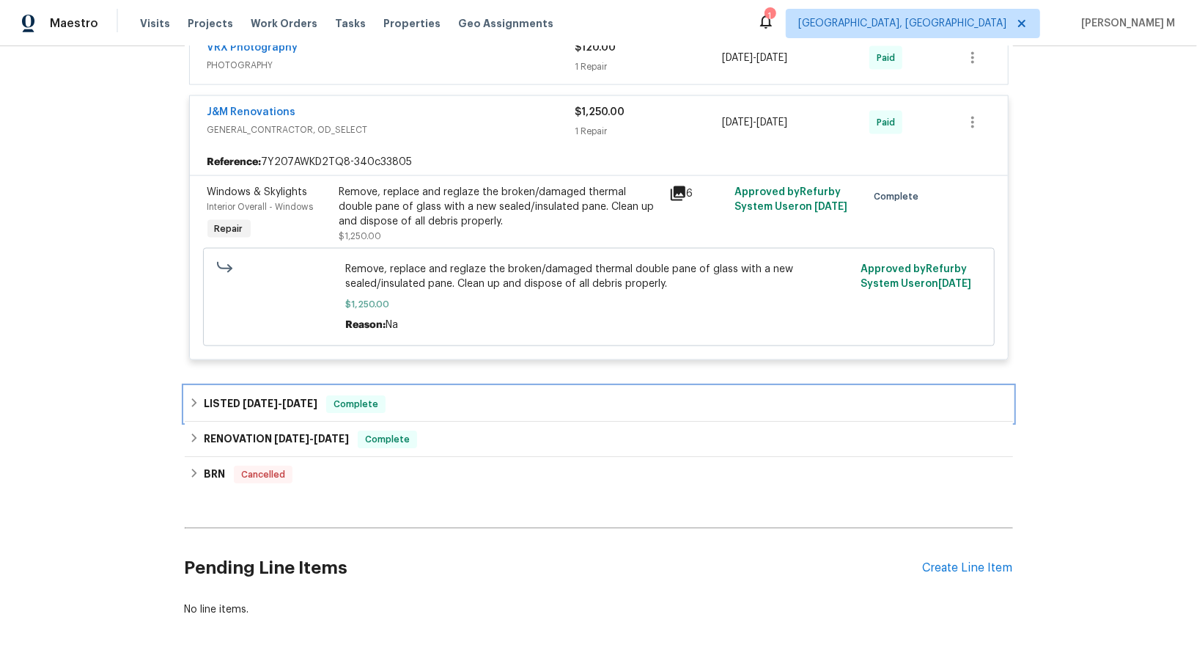
click at [268, 386] on div "LISTED 4/9/25 - 4/14/25 Complete" at bounding box center [599, 403] width 828 height 35
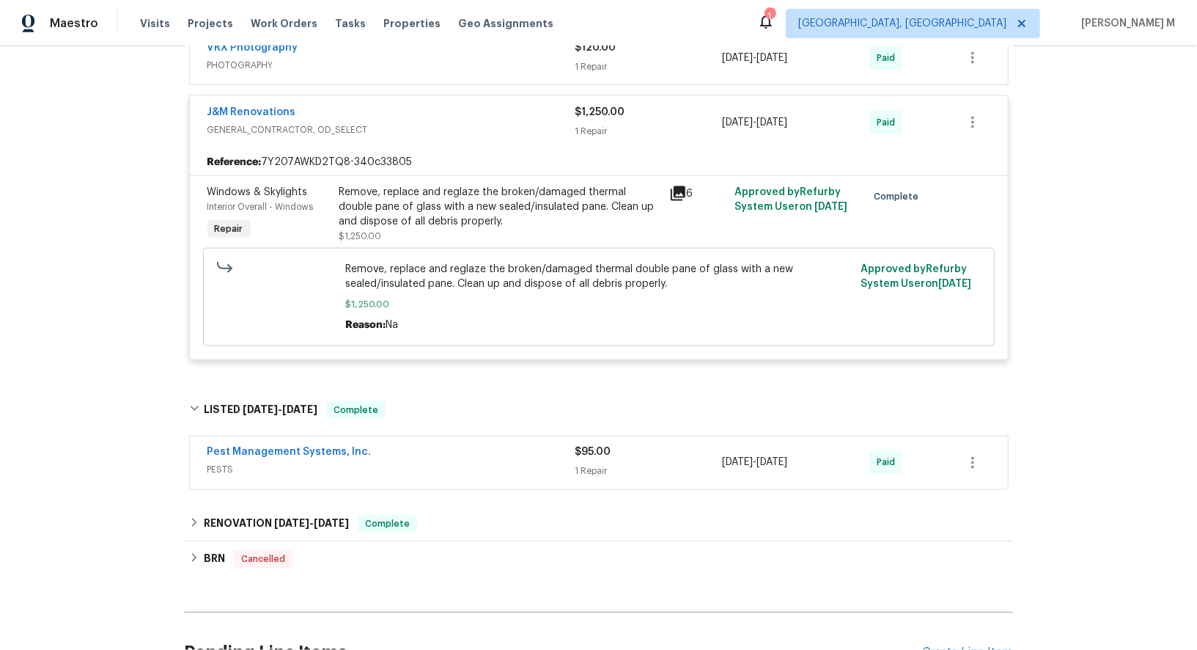
click at [244, 463] on span "PESTS" at bounding box center [391, 470] width 368 height 15
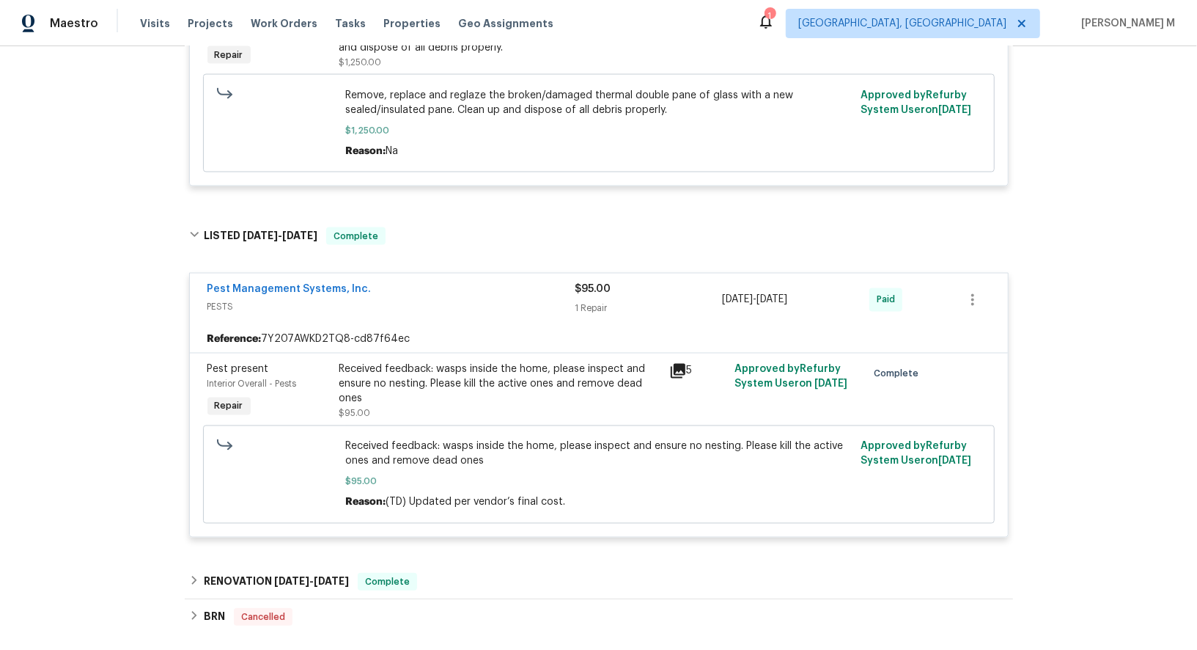
scroll to position [1589, 0]
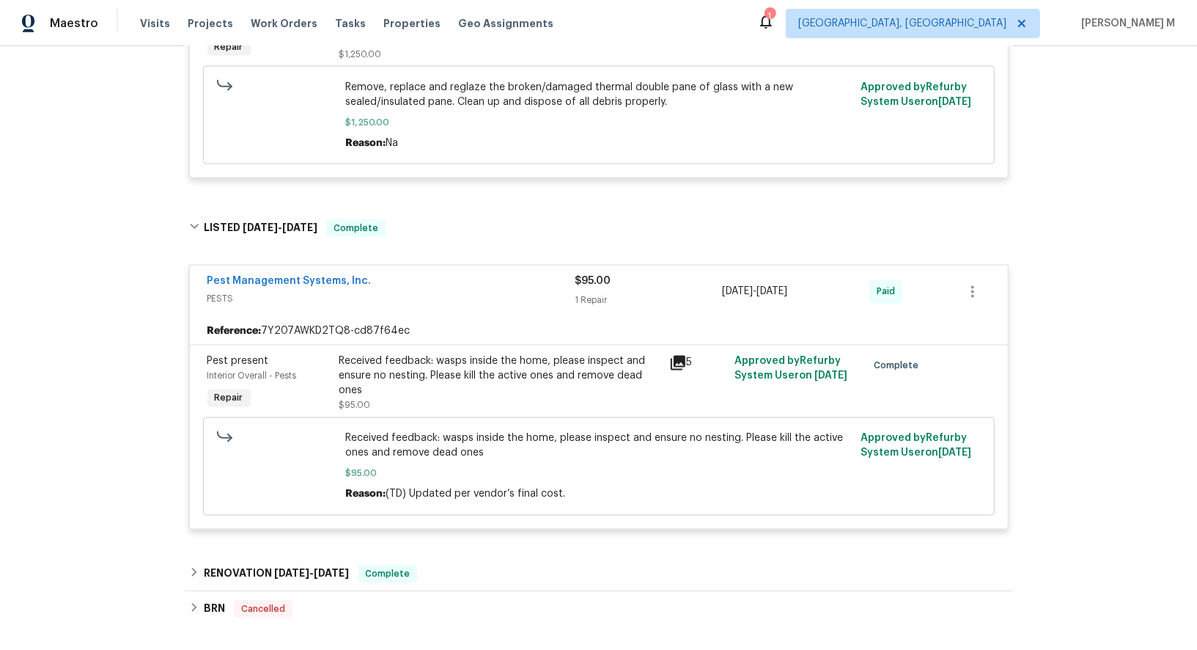
click at [441, 354] on div "Received feedback: wasps inside the home, please inspect and ensure no nesting.…" at bounding box center [499, 376] width 321 height 44
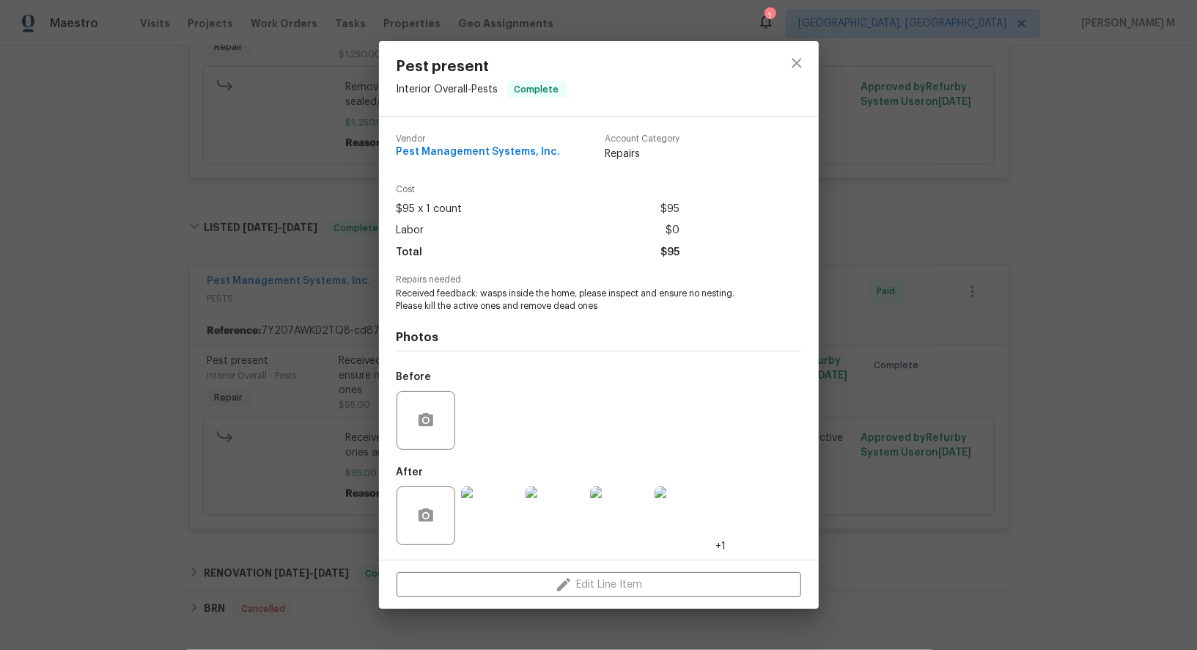
click at [875, 337] on div "Pest present Interior Overall - Pests Complete Vendor Pest Management Systems, …" at bounding box center [598, 325] width 1197 height 650
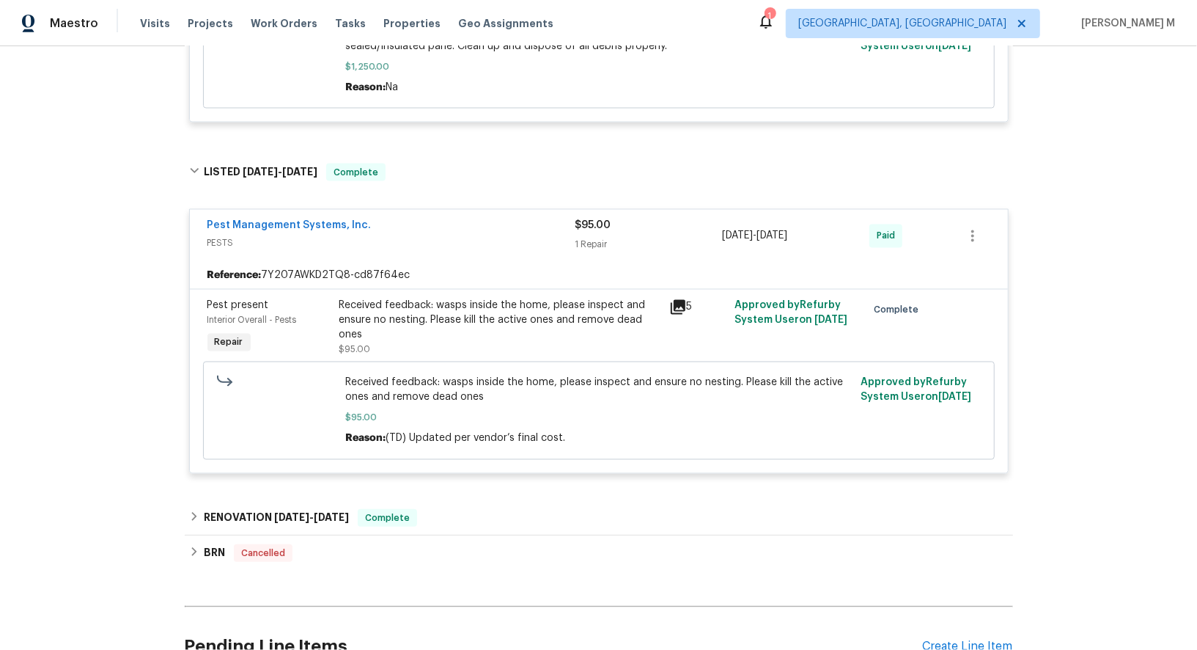
scroll to position [1716, 0]
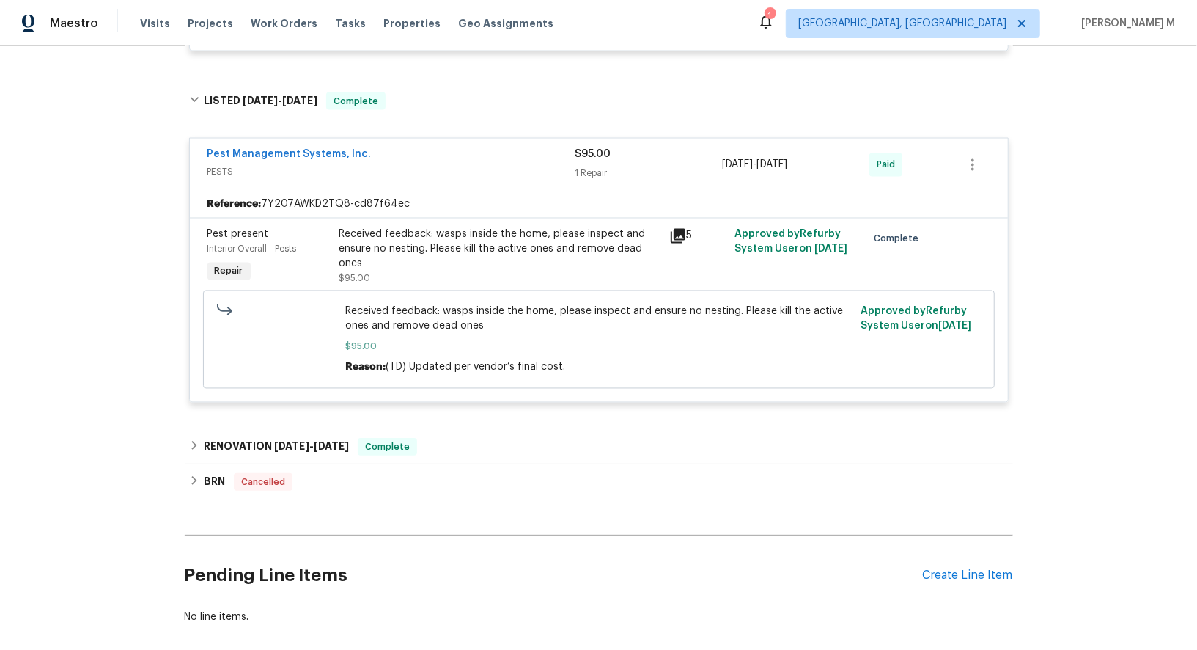
click at [964, 541] on div "Pending Line Items Create Line Item" at bounding box center [599, 575] width 828 height 68
click at [955, 568] on div "Create Line Item" at bounding box center [968, 575] width 90 height 14
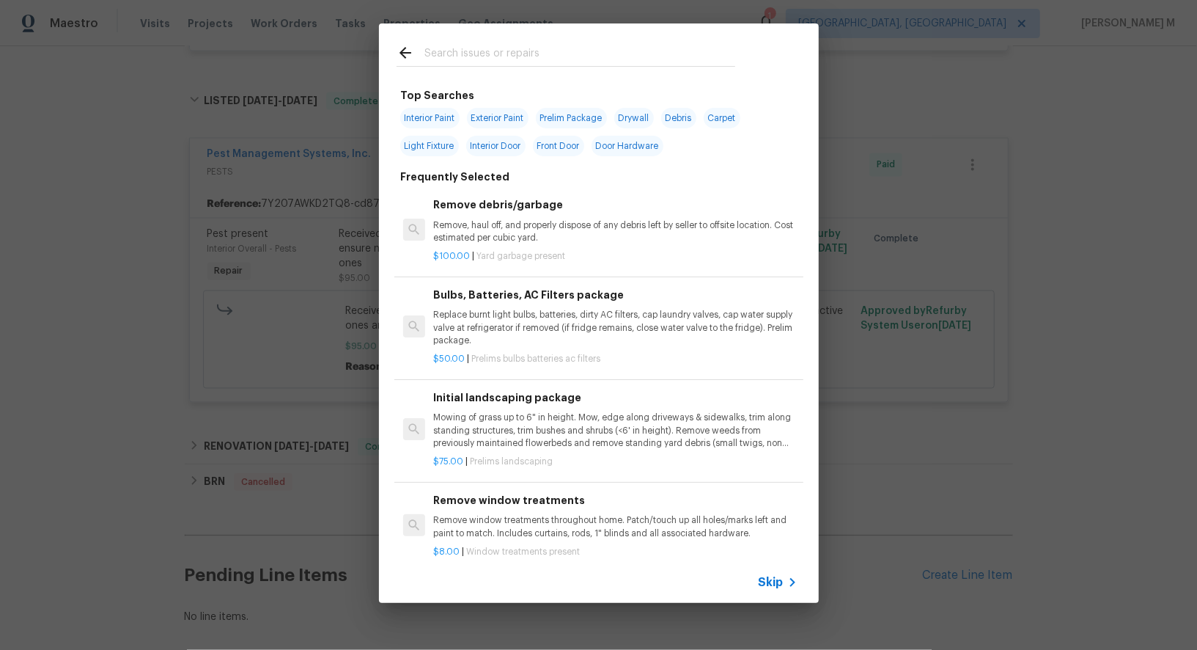
click at [782, 577] on span "Skip" at bounding box center [771, 582] width 25 height 15
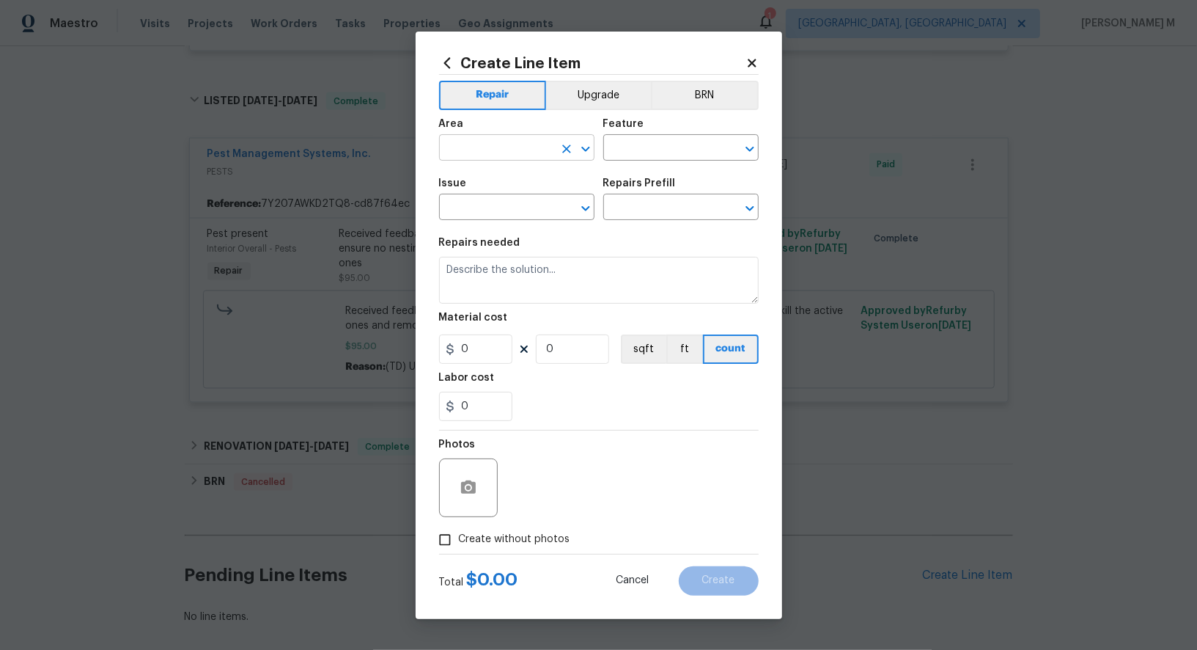
click at [466, 161] on input "text" at bounding box center [496, 149] width 114 height 23
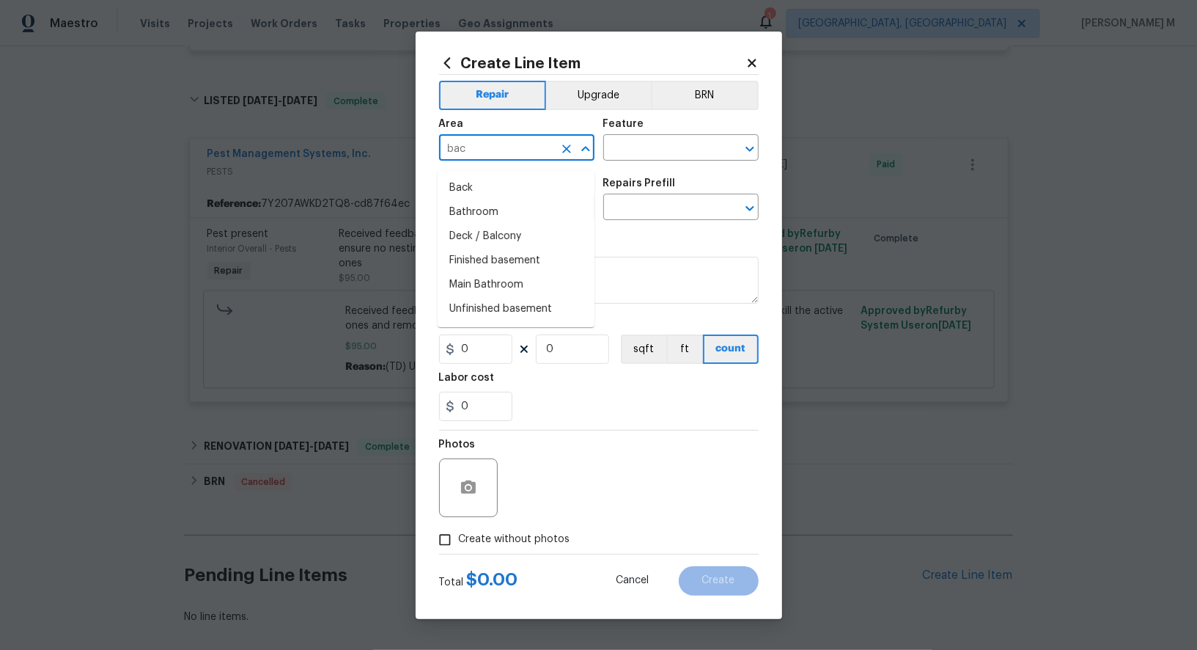
type input "back"
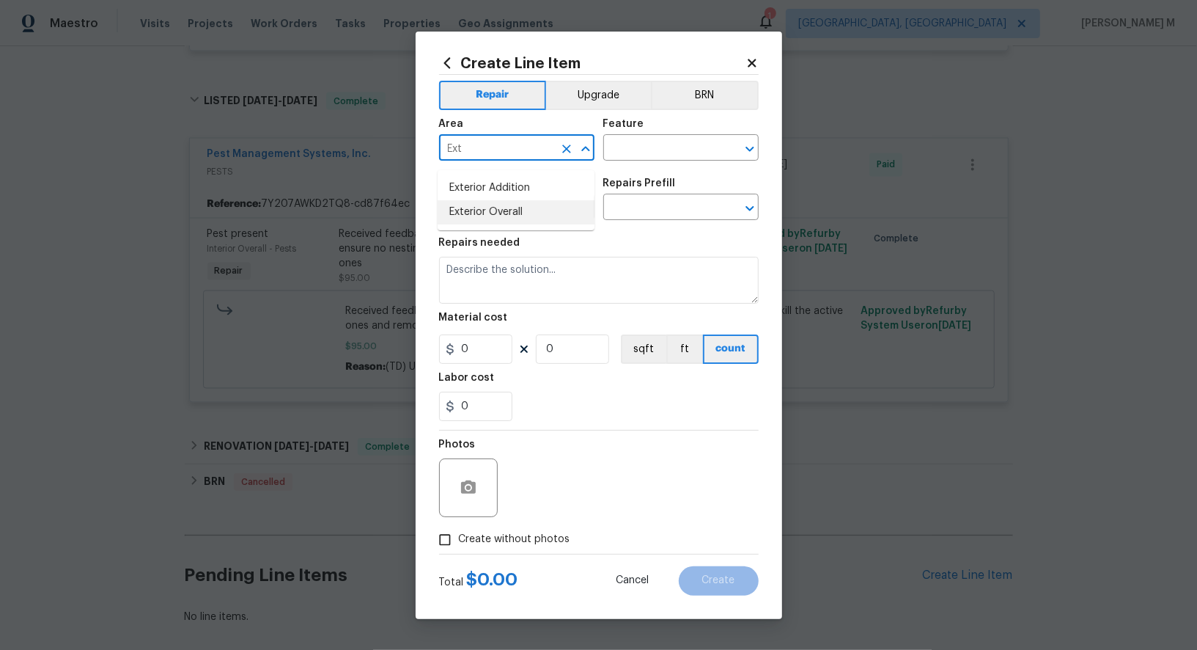
click at [467, 209] on li "Exterior Overall" at bounding box center [516, 212] width 157 height 24
type input "Exterior Overall"
click at [644, 152] on input "text" at bounding box center [660, 149] width 114 height 23
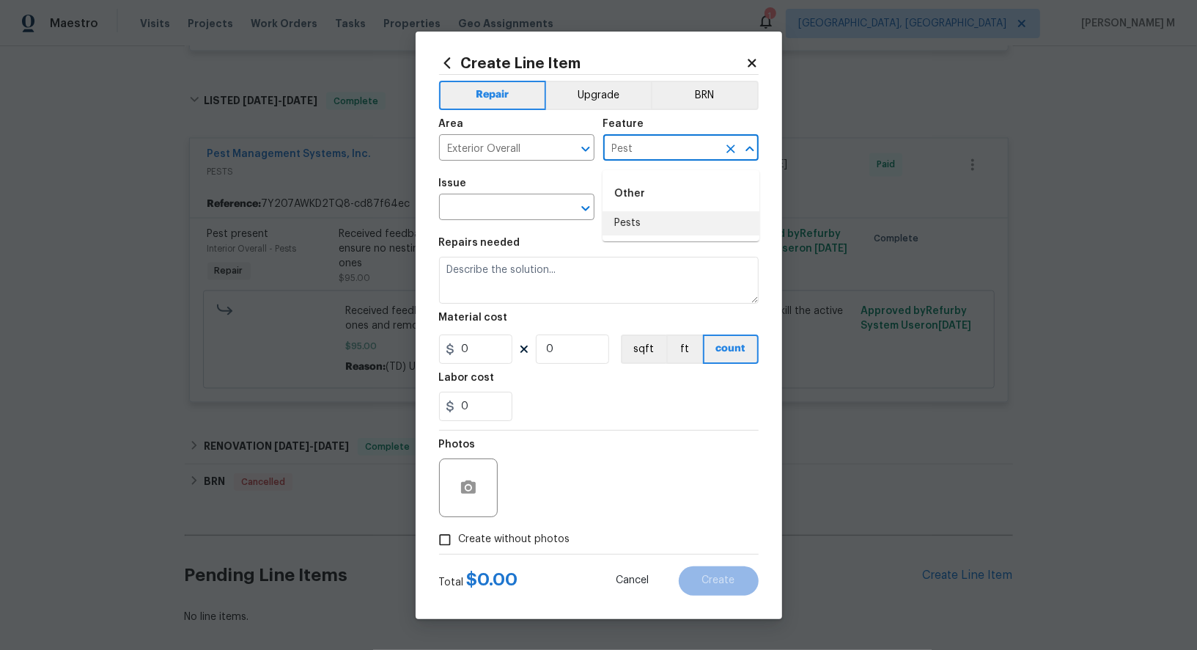
click at [648, 224] on li "Pests" at bounding box center [681, 223] width 157 height 24
type input "Pests"
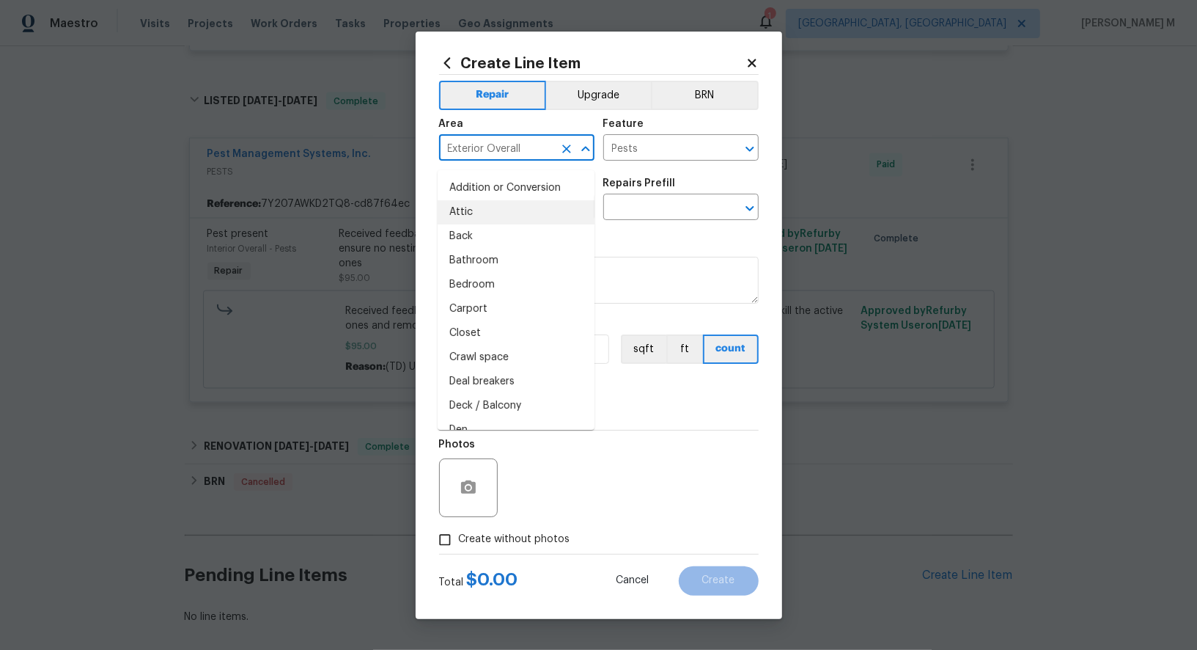
click at [521, 156] on input "Exterior Overall" at bounding box center [496, 149] width 114 height 23
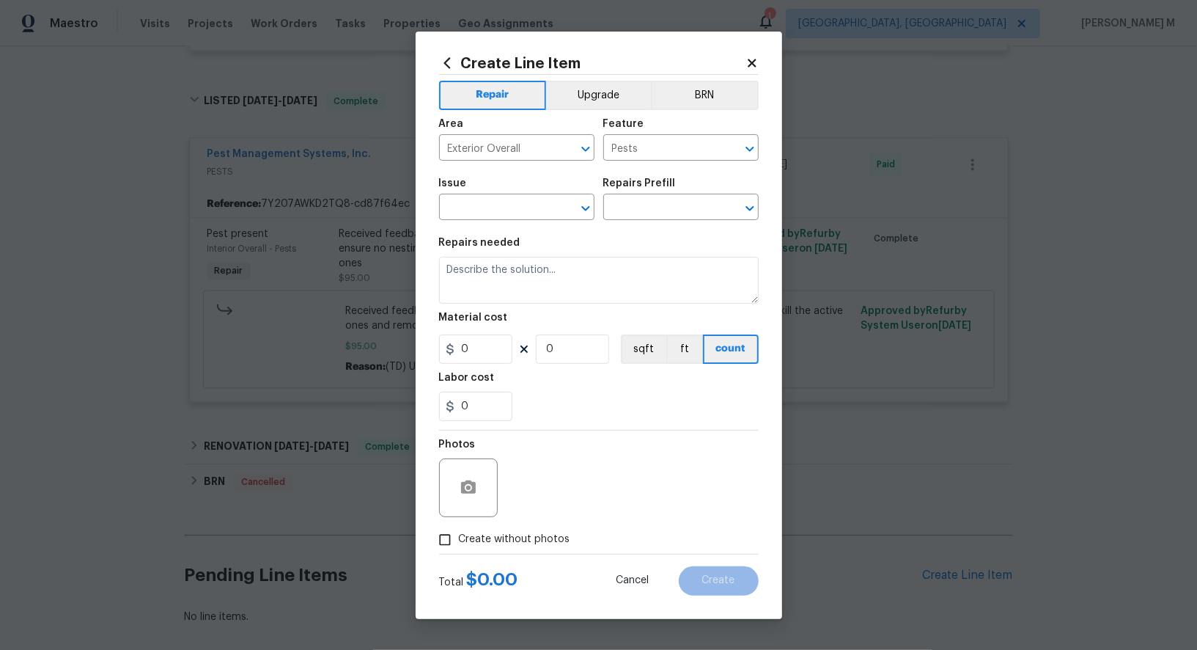
click at [672, 193] on div "Repairs Prefill" at bounding box center [680, 187] width 155 height 19
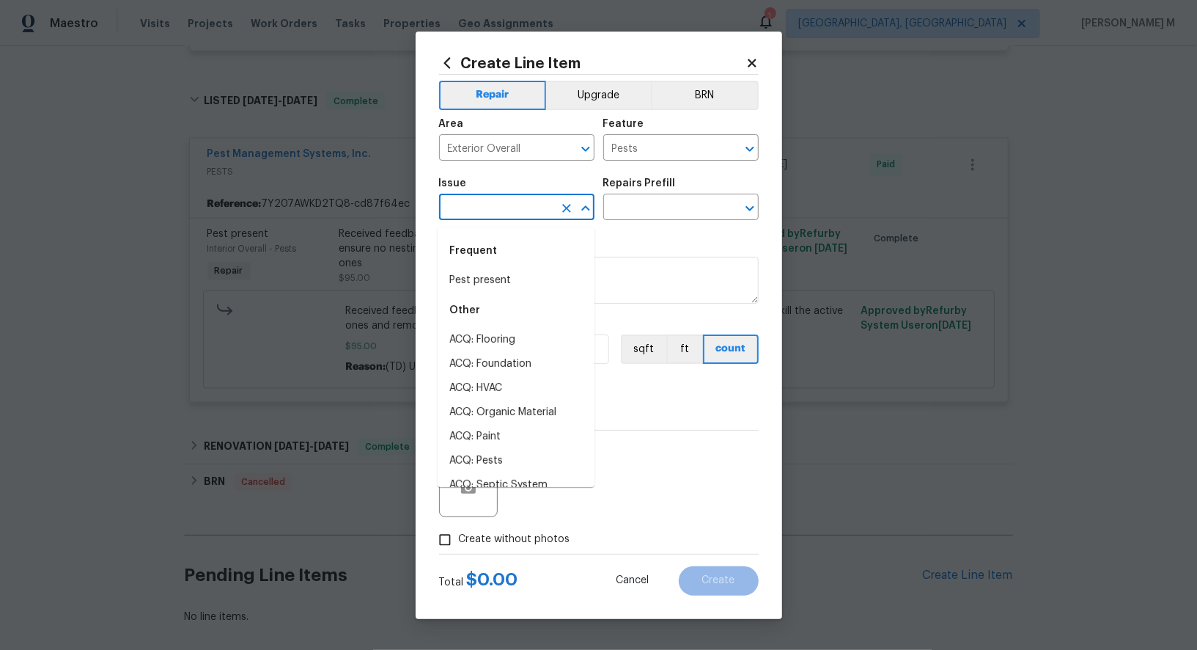
click at [536, 202] on input "text" at bounding box center [496, 208] width 114 height 23
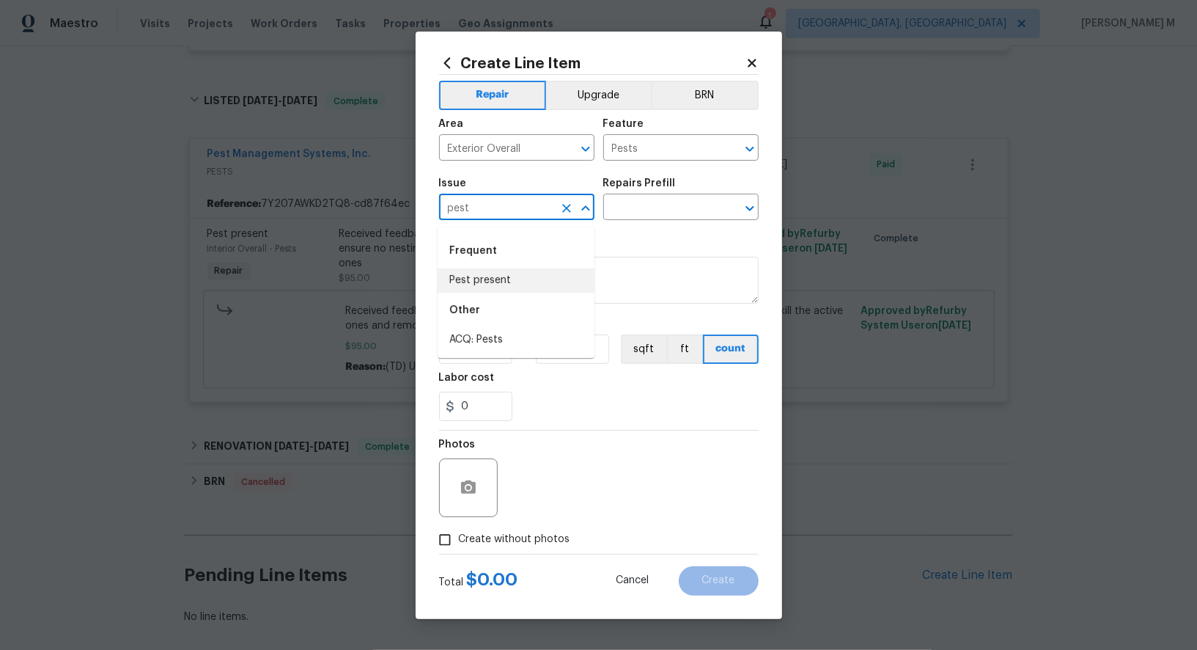
click at [518, 286] on li "Pest present" at bounding box center [516, 280] width 157 height 24
type input "Pest present"
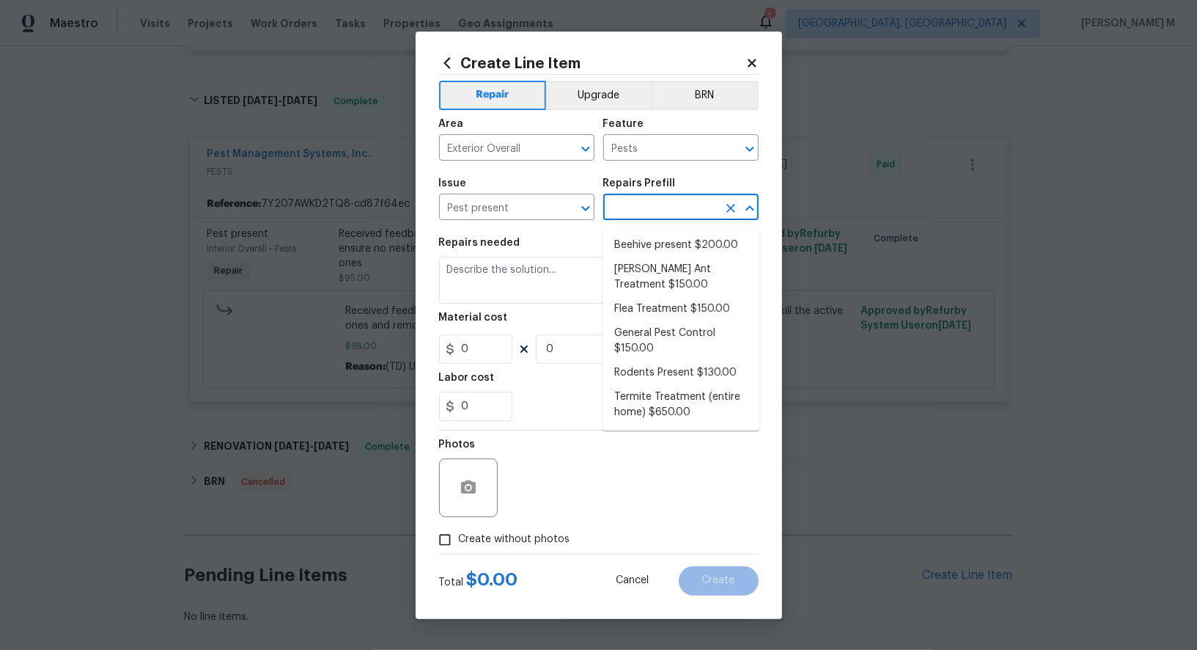
click at [629, 216] on input "text" at bounding box center [660, 208] width 114 height 23
click at [669, 331] on li "General Pest Control $150.00" at bounding box center [681, 341] width 157 height 40
type input "General Pest Control $150.00"
type textarea "General pest treatment for active pest/insect infestation - non termite"
type input "150"
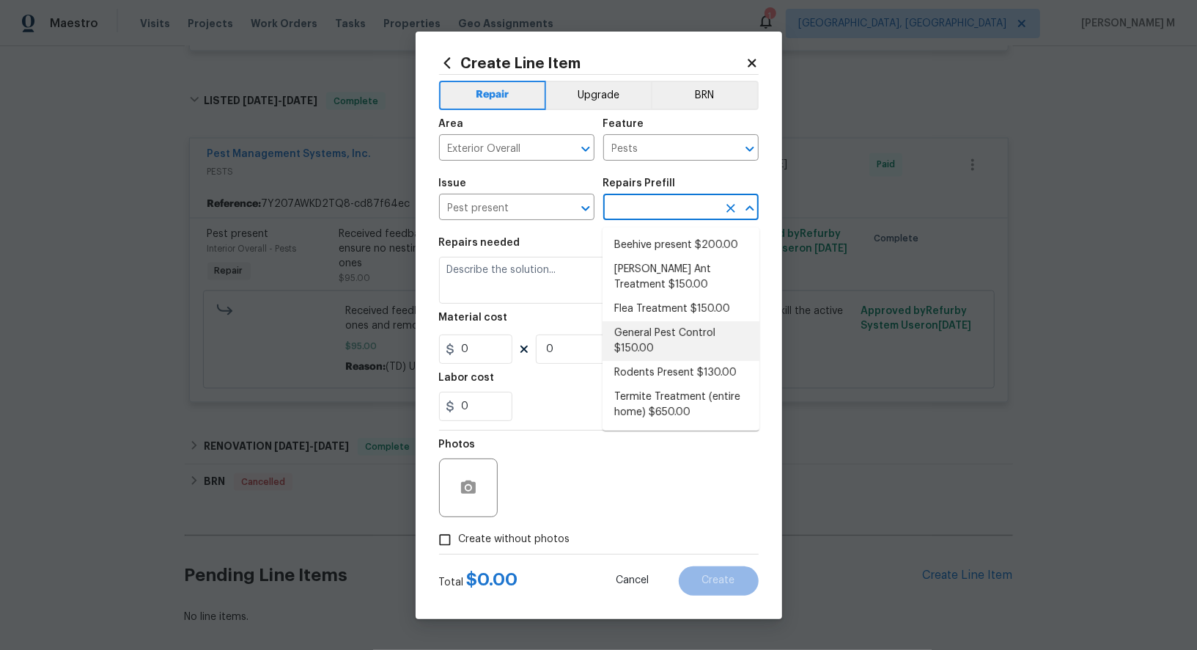
type input "1"
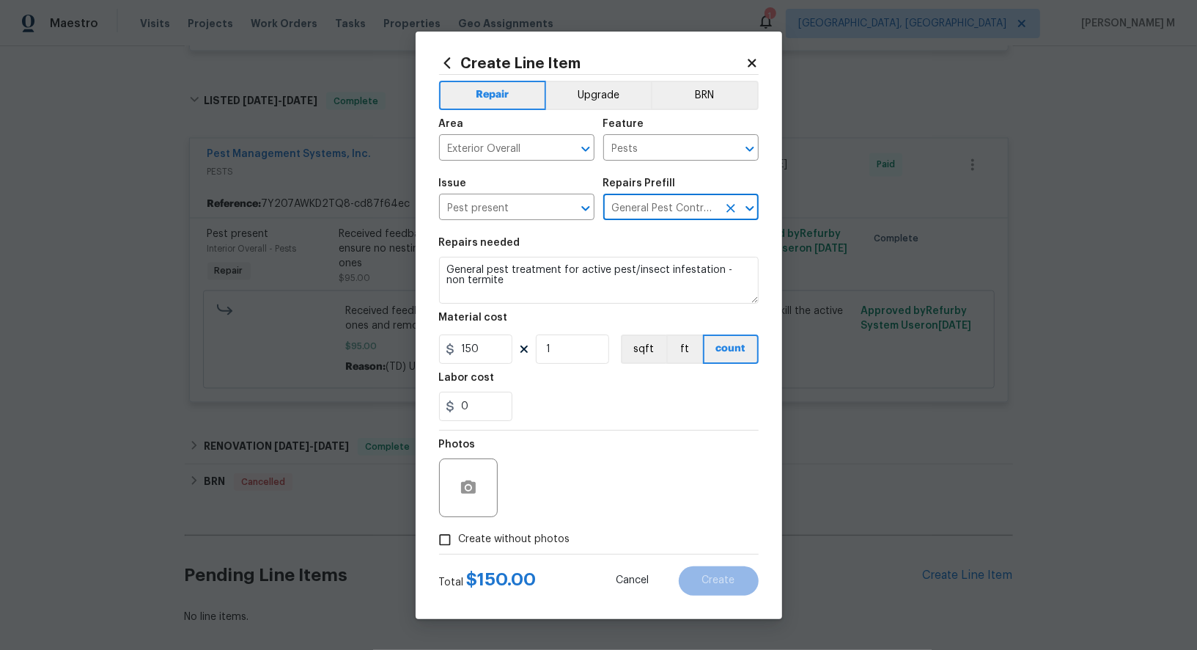
click at [622, 214] on input "General Pest Control $150.00" at bounding box center [660, 208] width 114 height 23
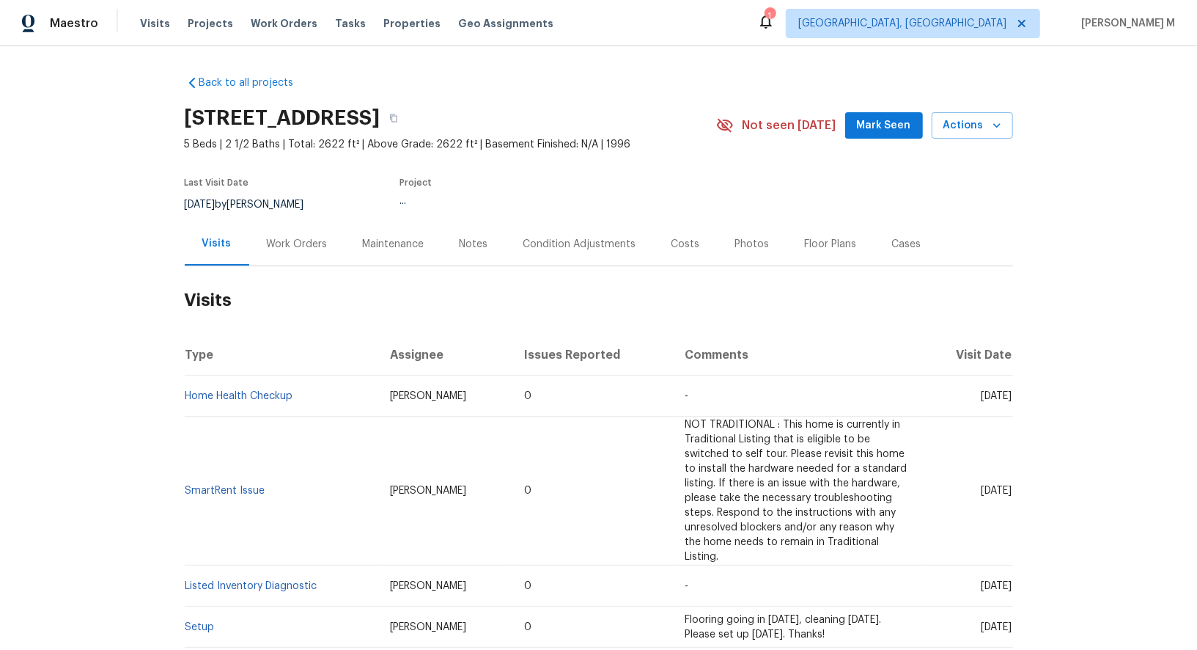
click at [220, 222] on div "Visits" at bounding box center [217, 243] width 65 height 43
click at [314, 222] on div "Work Orders" at bounding box center [297, 243] width 96 height 43
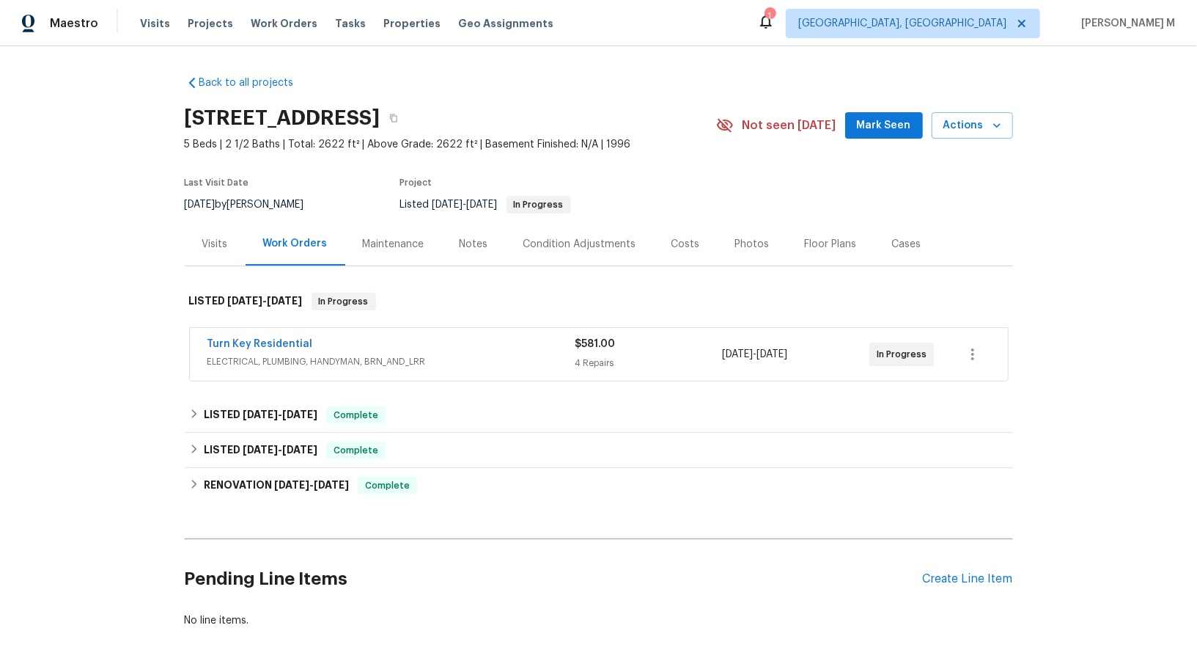
click at [241, 354] on span "ELECTRICAL, PLUMBING, HANDYMAN, BRN_AND_LRR" at bounding box center [391, 361] width 368 height 15
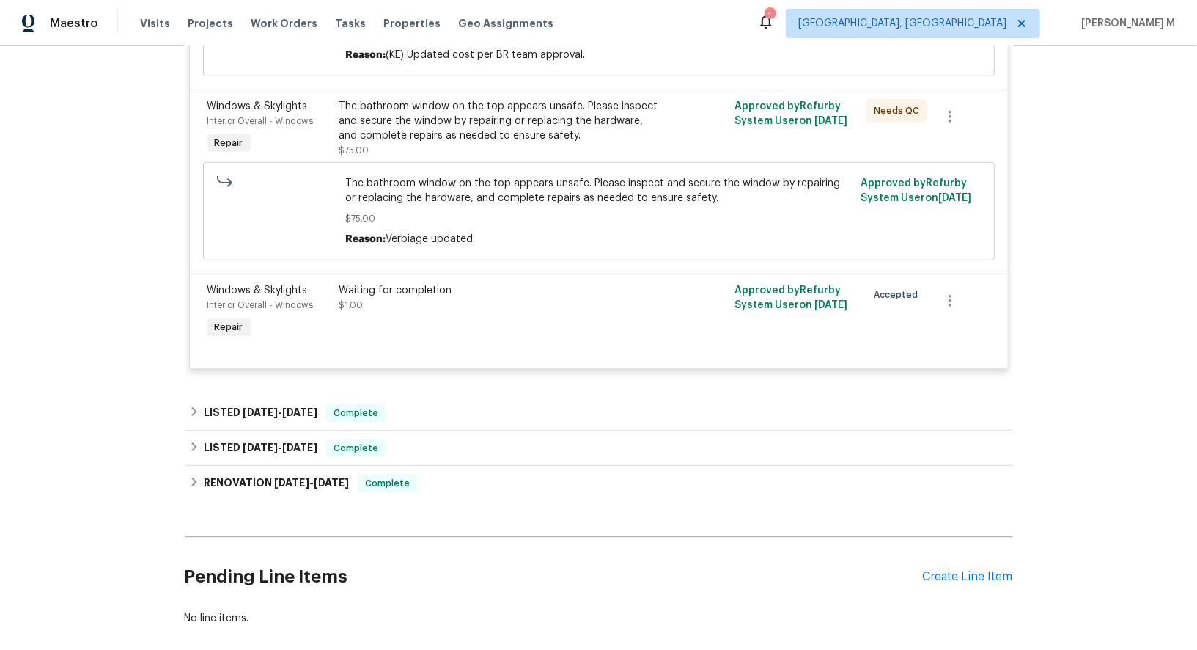
scroll to position [715, 0]
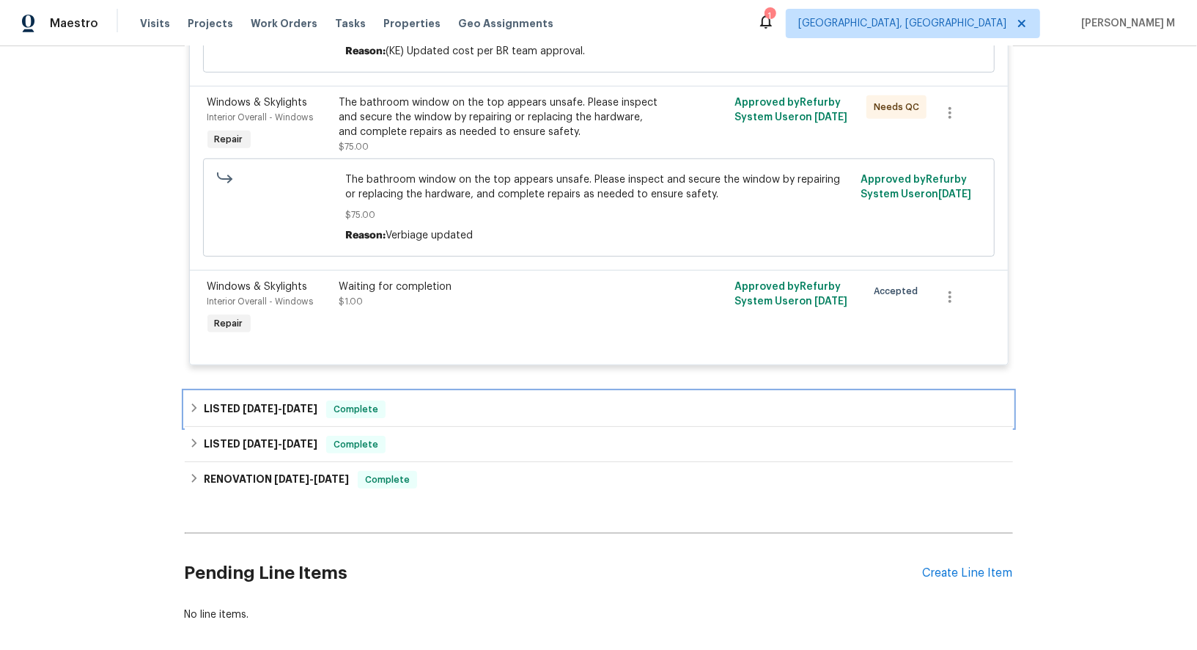
click at [268, 400] on h6 "LISTED [DATE] - [DATE]" at bounding box center [261, 409] width 114 height 18
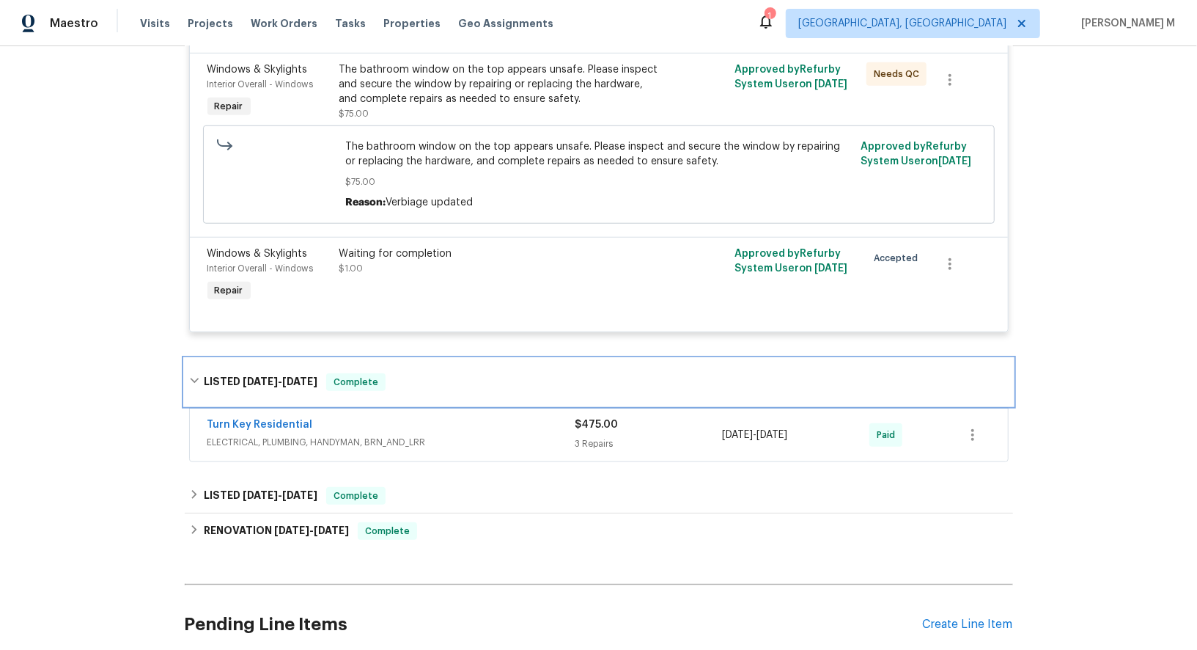
scroll to position [777, 0]
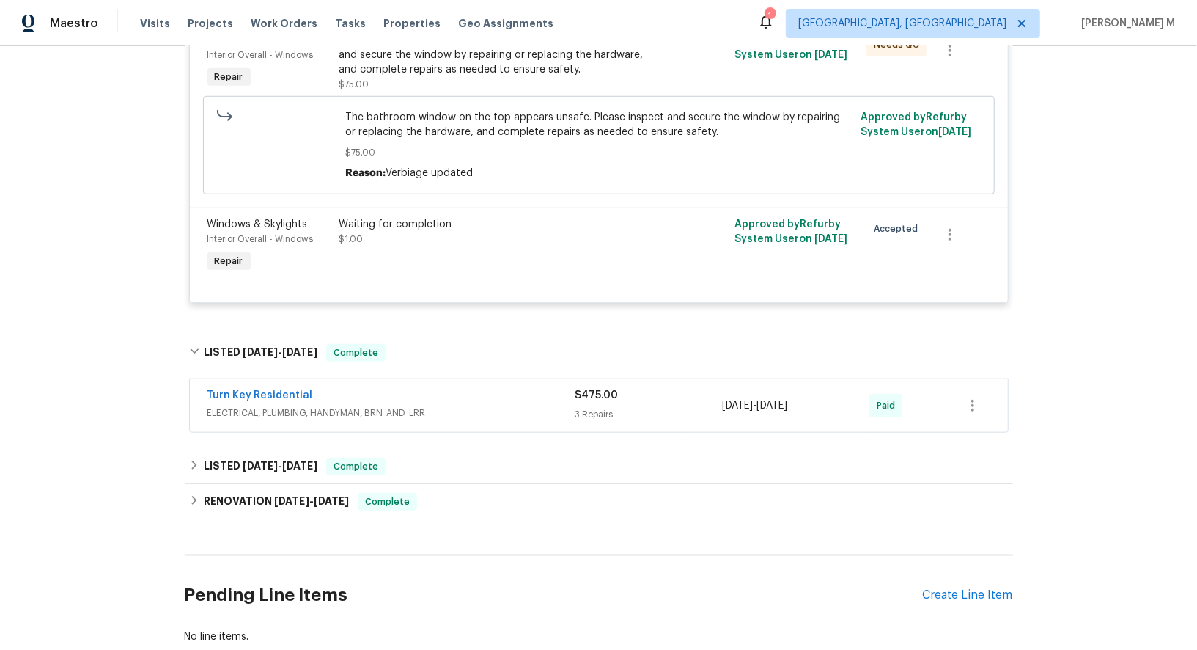
click at [256, 405] on span "ELECTRICAL, PLUMBING, HANDYMAN, BRN_AND_LRR" at bounding box center [391, 412] width 368 height 15
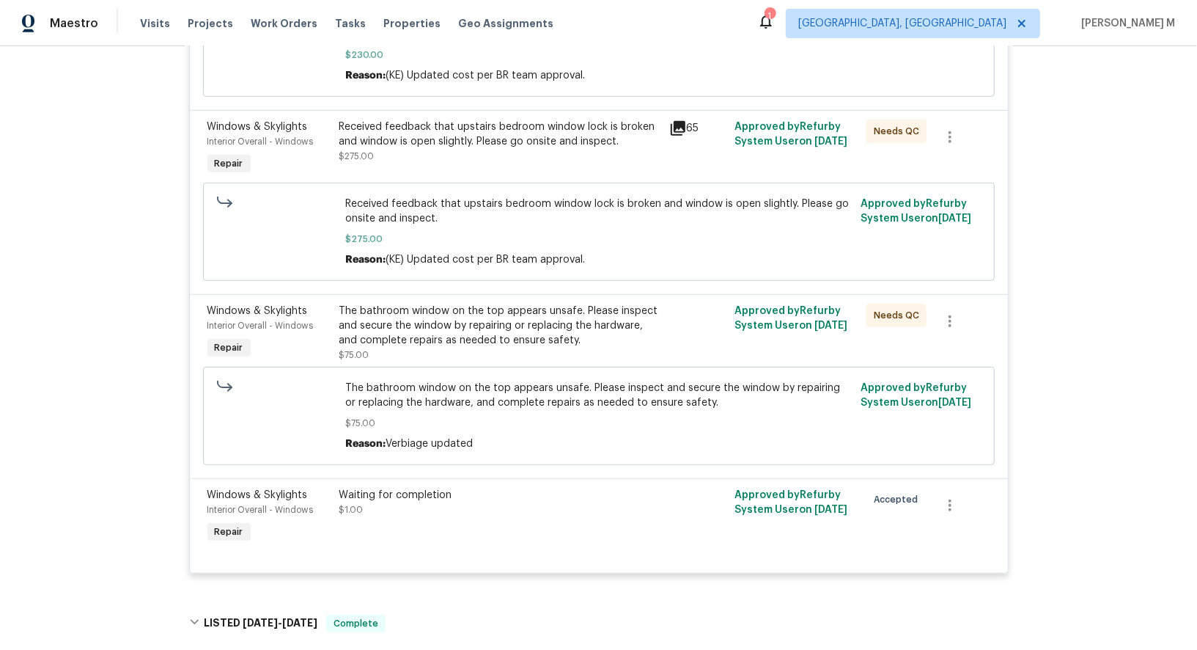
scroll to position [0, 0]
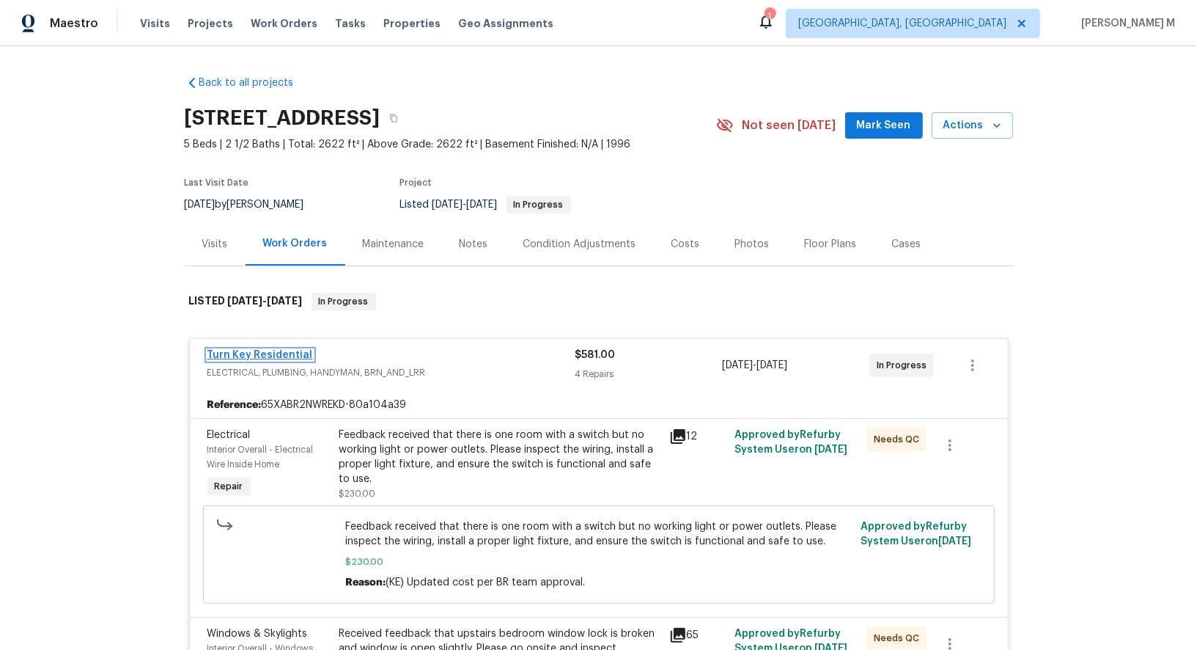
click at [263, 350] on link "Turn Key Residential" at bounding box center [260, 355] width 106 height 10
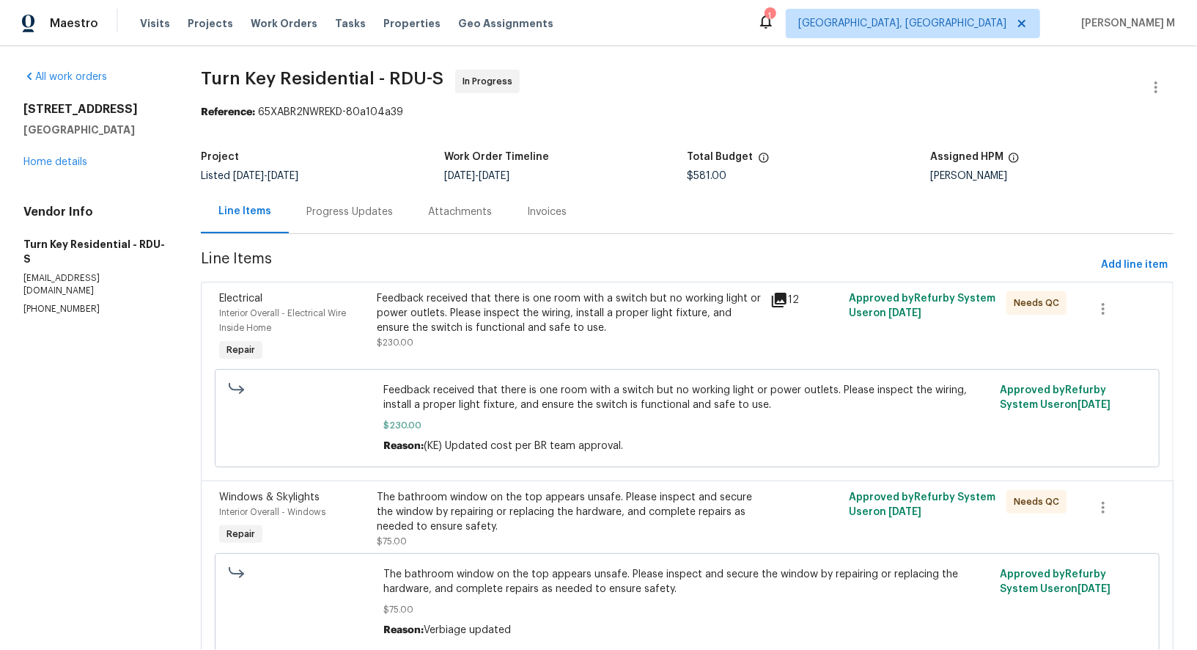
click at [528, 311] on div "Feedback received that there is one room with a switch but no working light or …" at bounding box center [569, 313] width 385 height 44
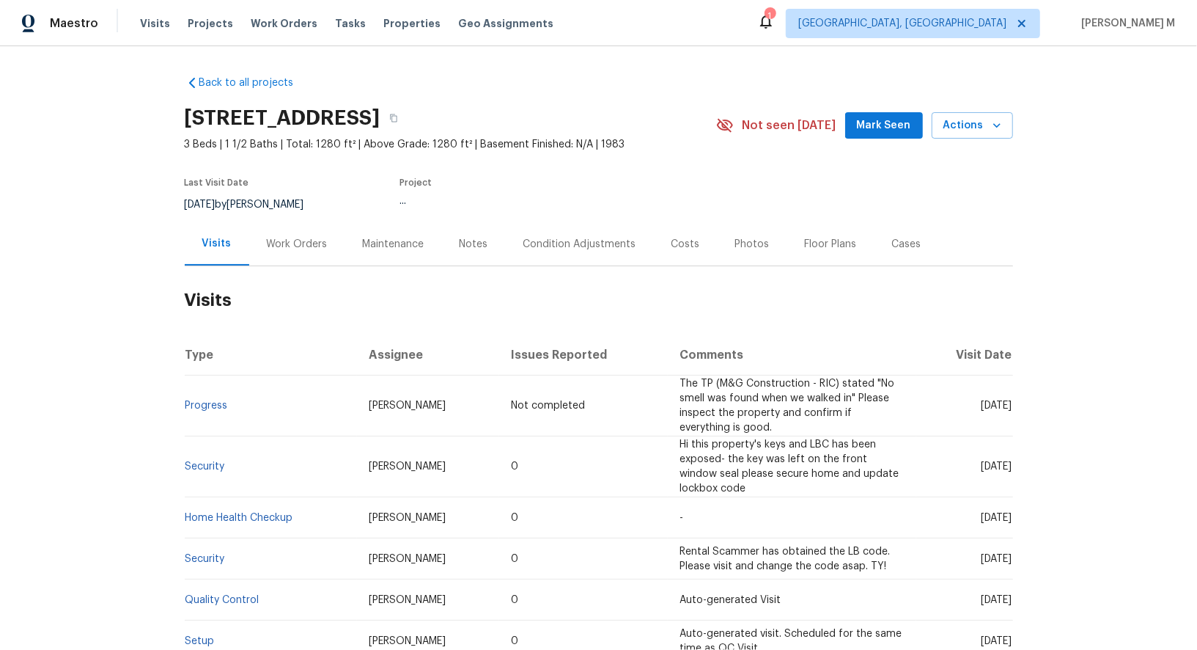
click at [287, 238] on div "Work Orders" at bounding box center [297, 244] width 61 height 15
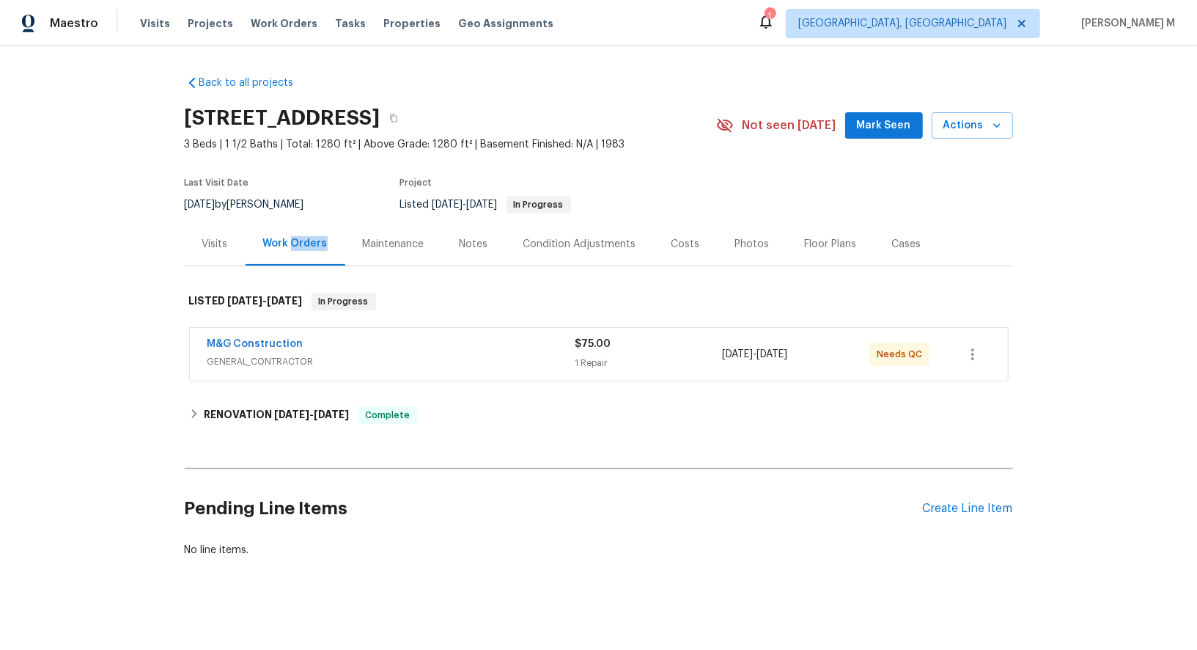
click at [287, 238] on div "Work Orders" at bounding box center [295, 243] width 65 height 15
click at [261, 354] on span "GENERAL_CONTRACTOR" at bounding box center [391, 361] width 368 height 15
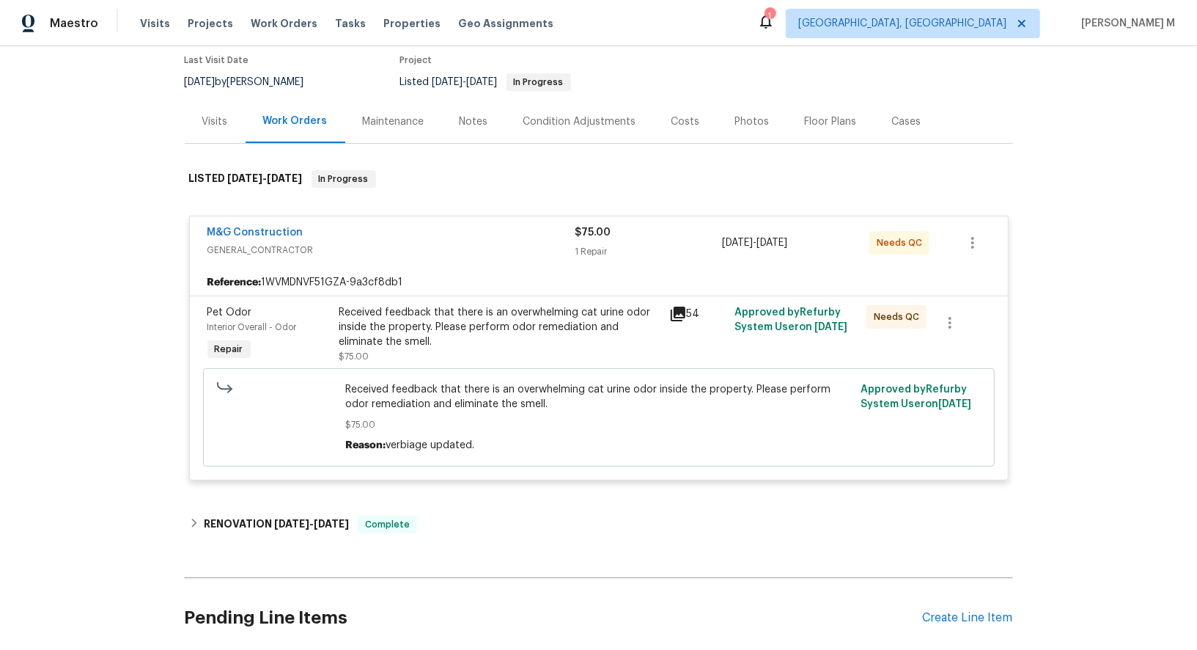
scroll to position [166, 0]
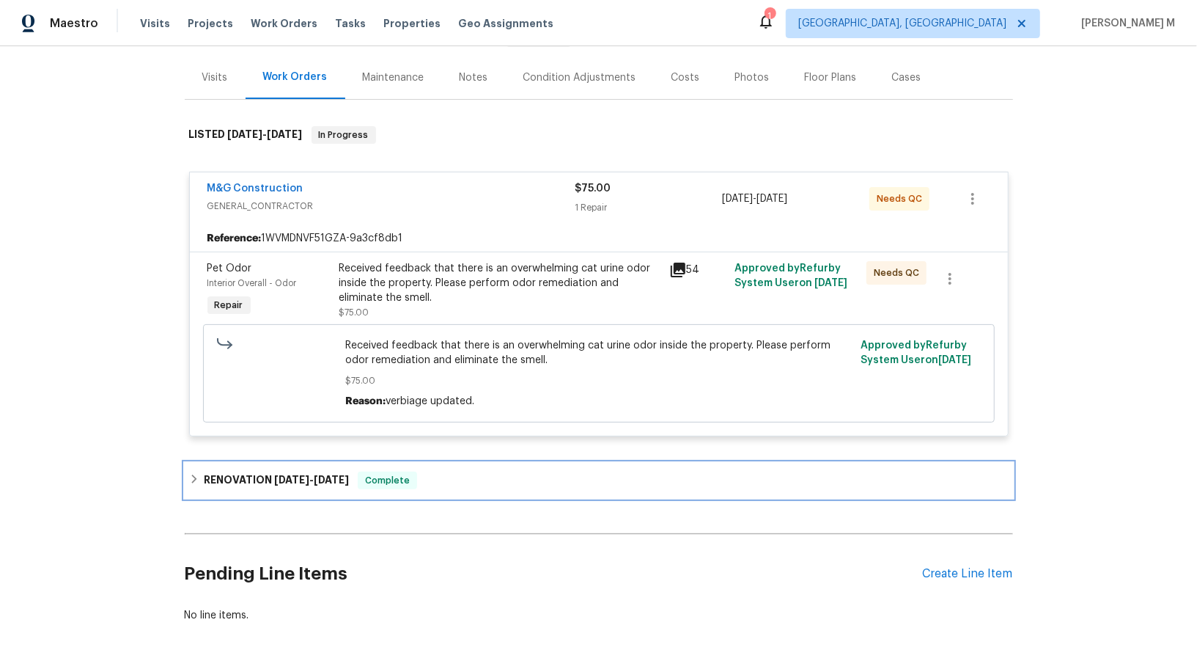
click at [346, 463] on div "RENOVATION 8/19/25 - 8/28/25 Complete" at bounding box center [599, 480] width 828 height 35
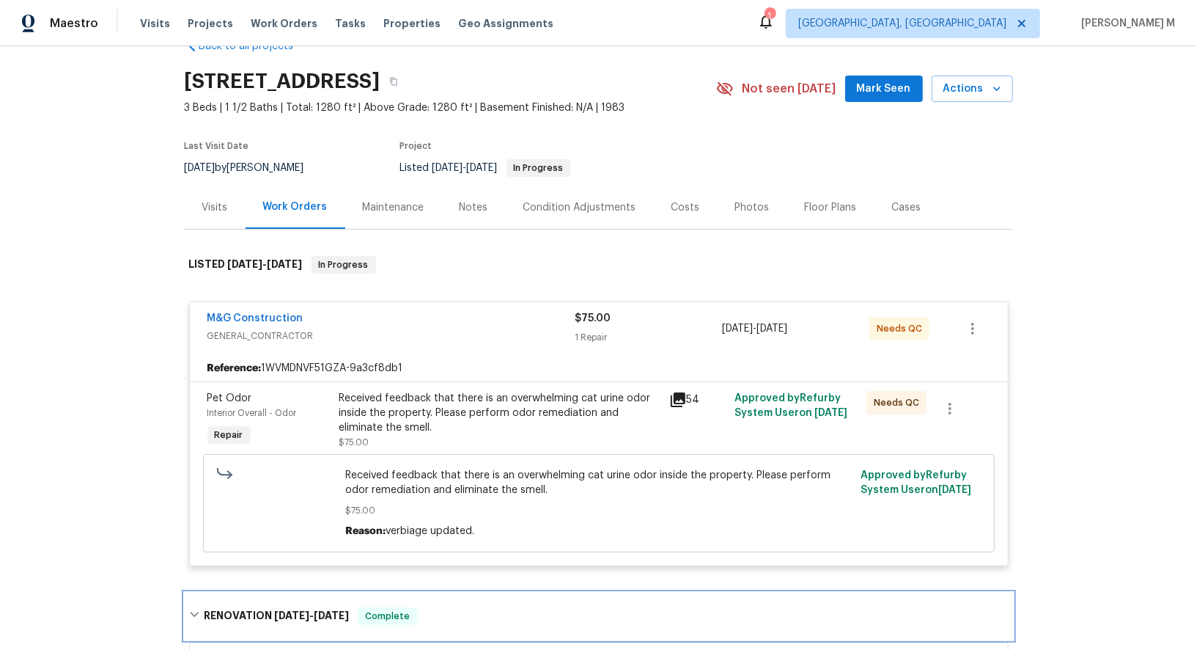
scroll to position [25, 0]
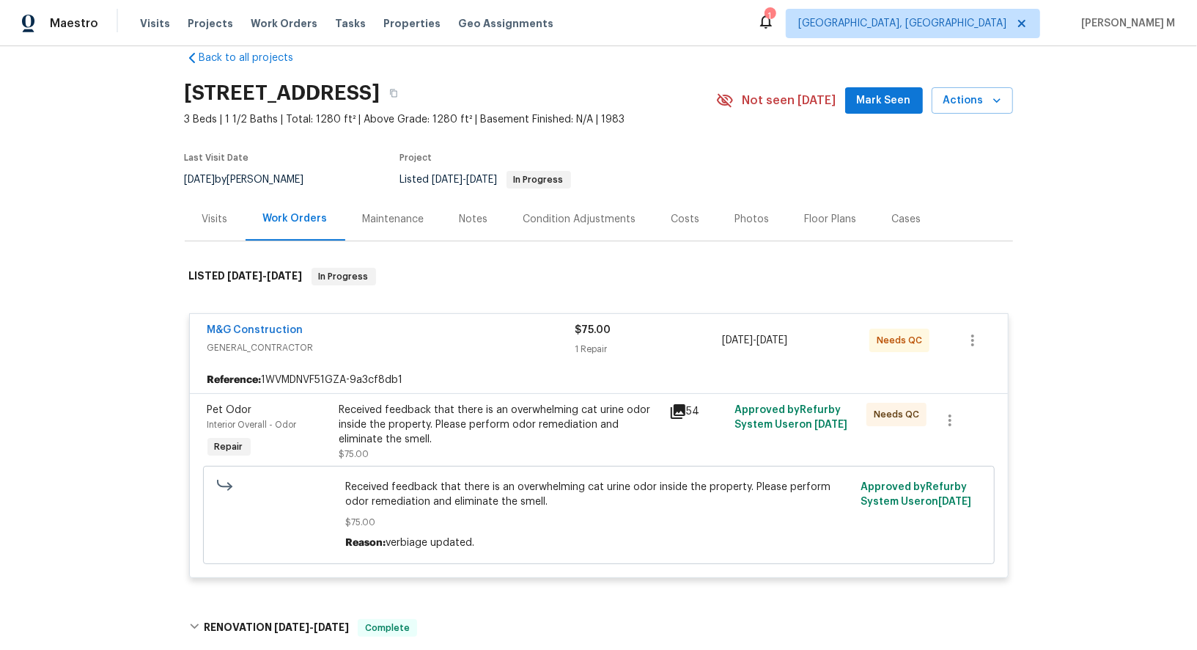
click at [431, 421] on div "Received feedback that there is an overwhelming cat urine odor inside the prope…" at bounding box center [499, 424] width 321 height 44
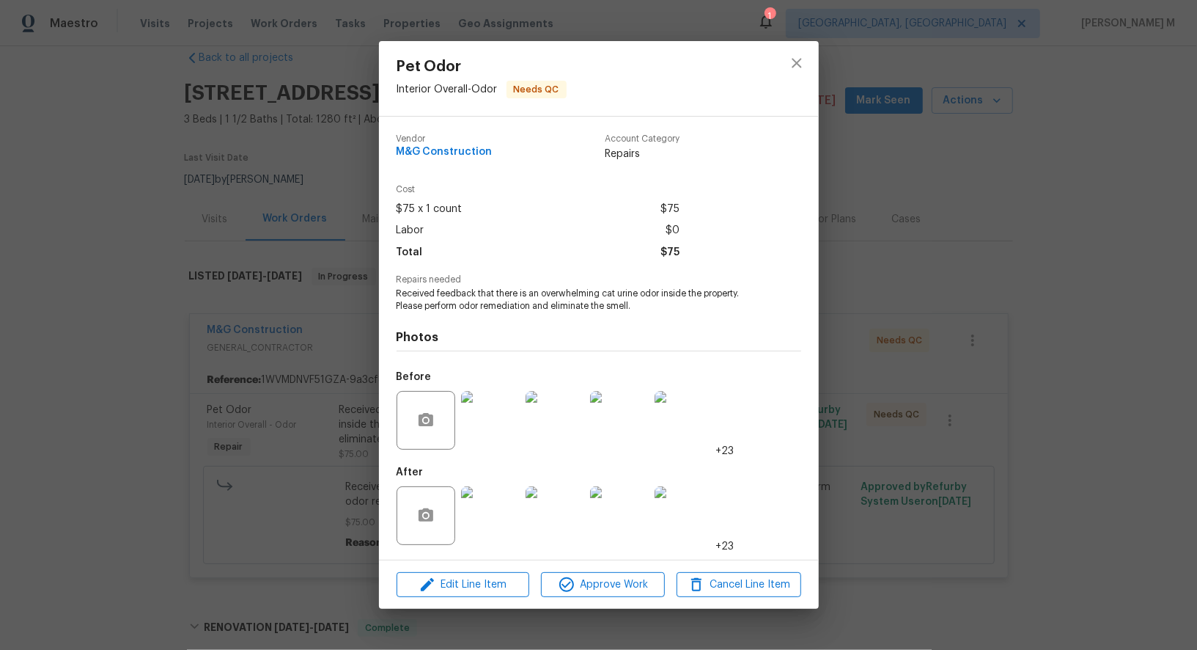
click at [897, 426] on div "Pet Odor Interior Overall - Odor Needs QC Vendor M&G Construction Account Categ…" at bounding box center [598, 325] width 1197 height 650
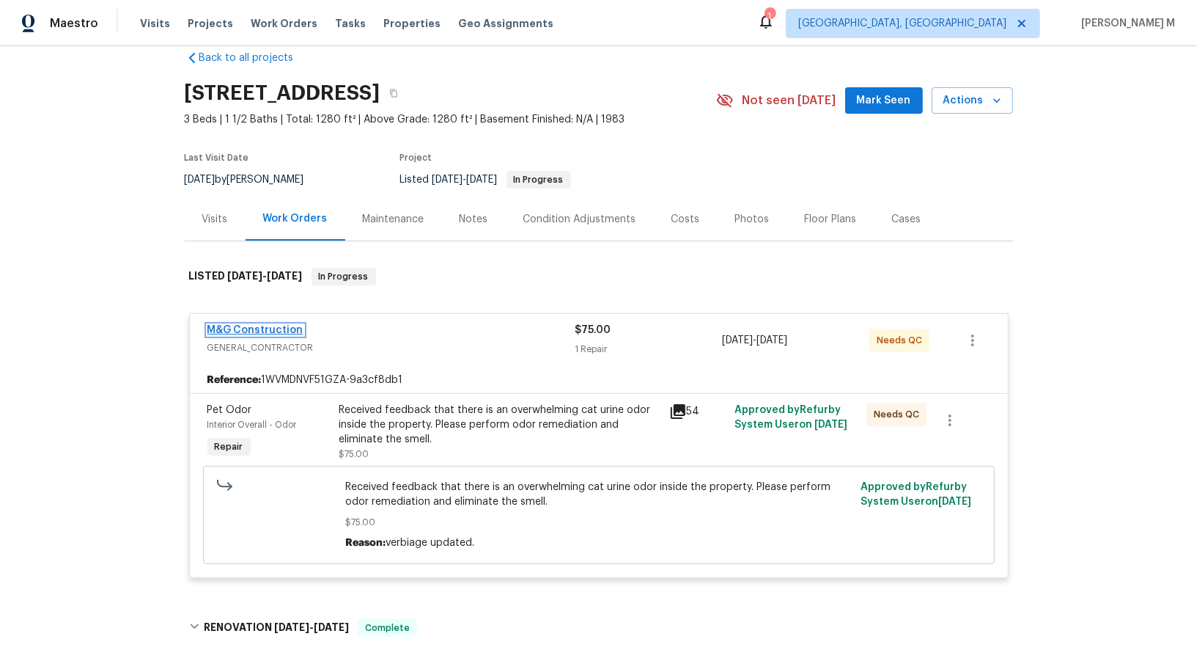
click at [240, 325] on link "M&G Construction" at bounding box center [255, 330] width 96 height 10
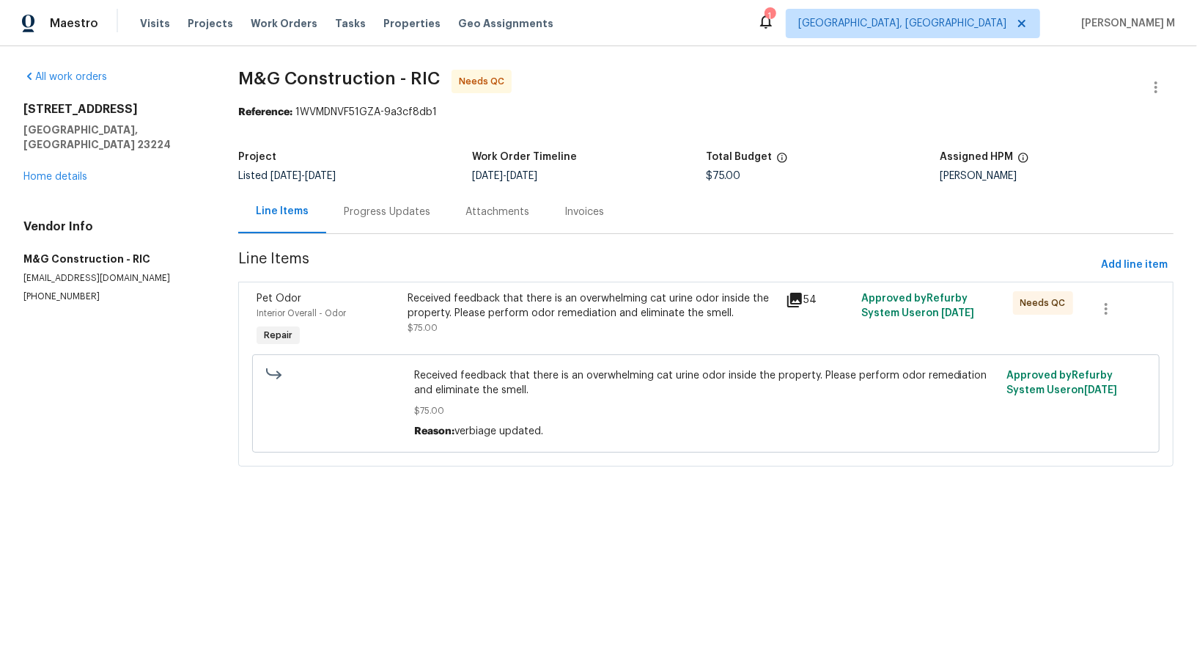
click at [378, 215] on div "Progress Updates" at bounding box center [387, 211] width 122 height 43
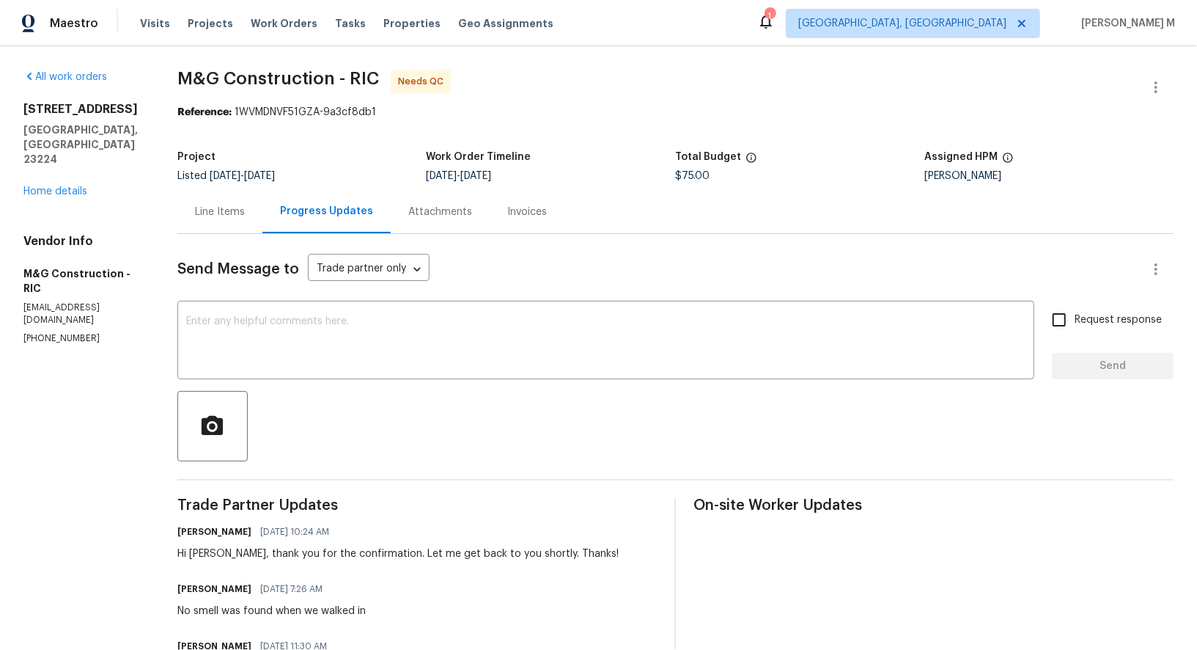
click at [212, 216] on div "Line Items" at bounding box center [219, 211] width 85 height 43
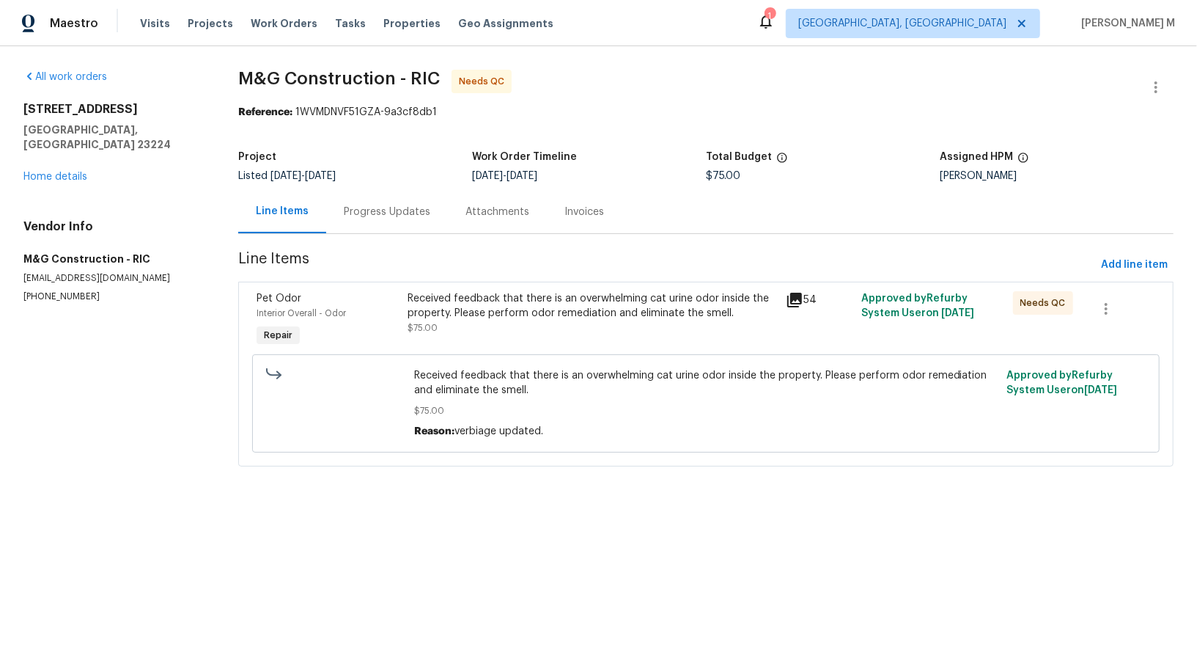
click at [537, 312] on div "Received feedback that there is an overwhelming cat urine odor inside the prope…" at bounding box center [592, 313] width 369 height 44
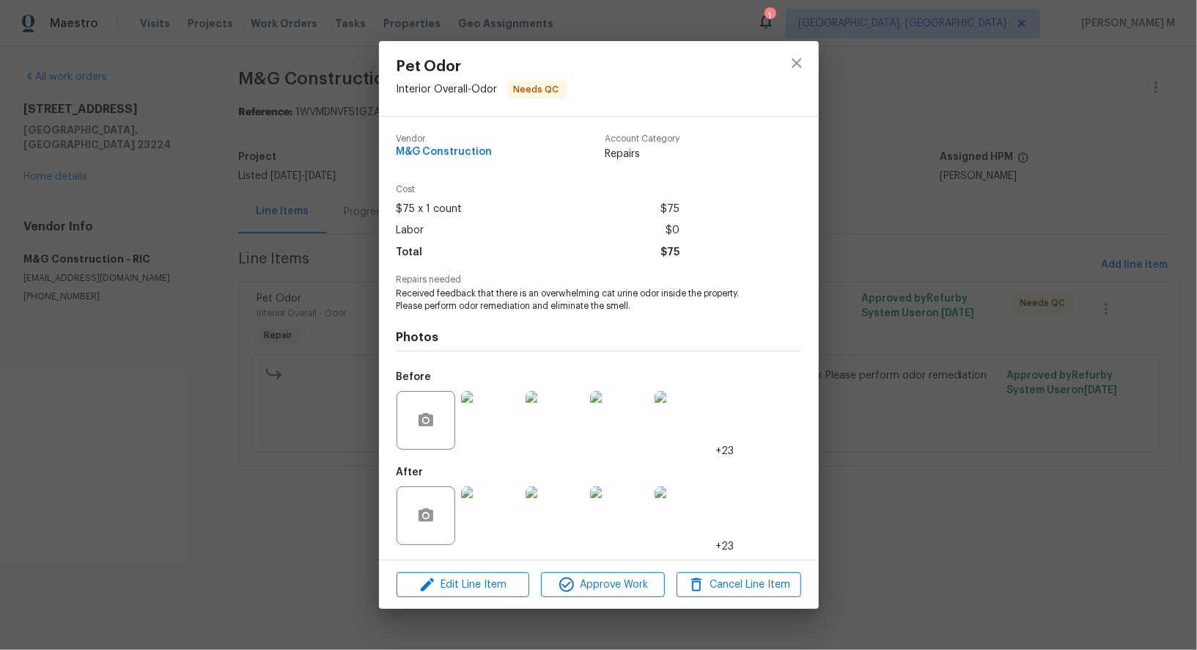
click at [457, 416] on div at bounding box center [428, 420] width 62 height 59
click at [474, 417] on img at bounding box center [490, 420] width 59 height 59
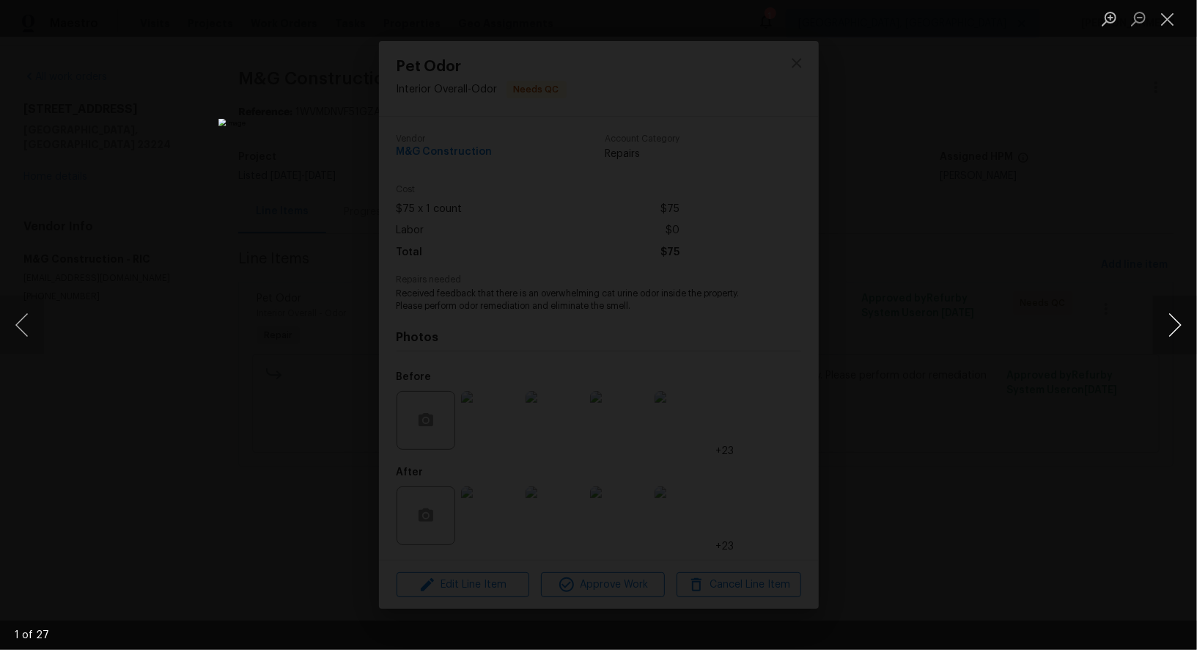
click at [1164, 323] on button "Next image" at bounding box center [1175, 324] width 44 height 59
click at [1092, 199] on div "Lightbox" at bounding box center [598, 325] width 1197 height 650
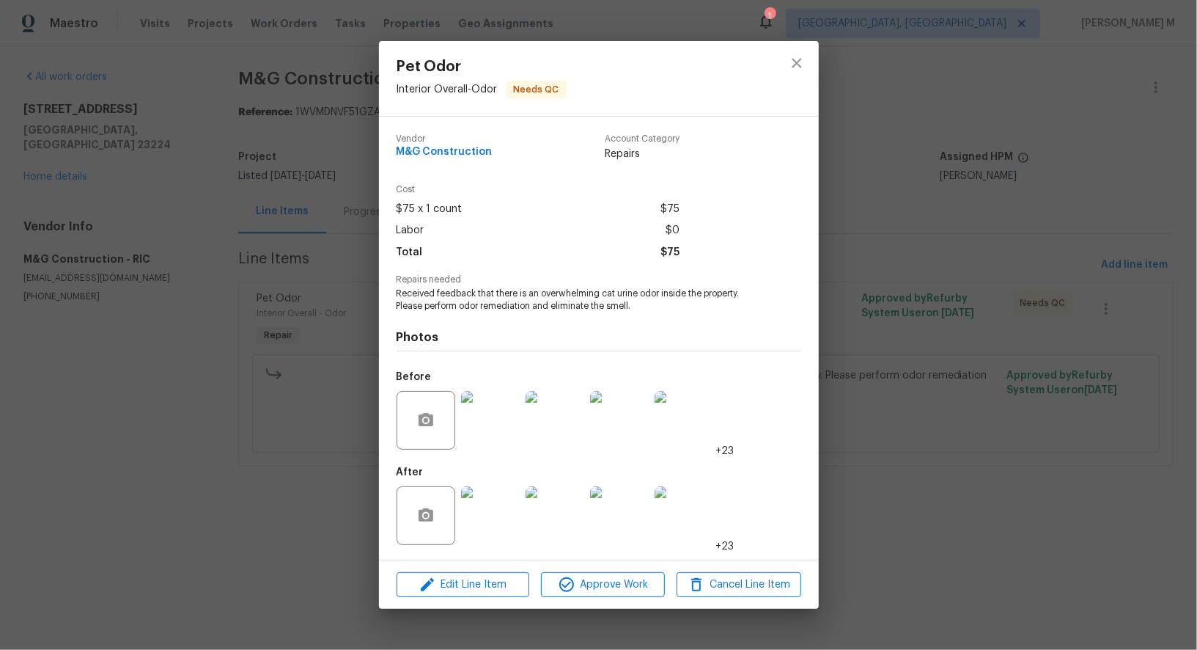
click at [1095, 180] on div "Pet Odor Interior Overall - Odor Needs QC Vendor M&G Construction Account Categ…" at bounding box center [598, 325] width 1197 height 650
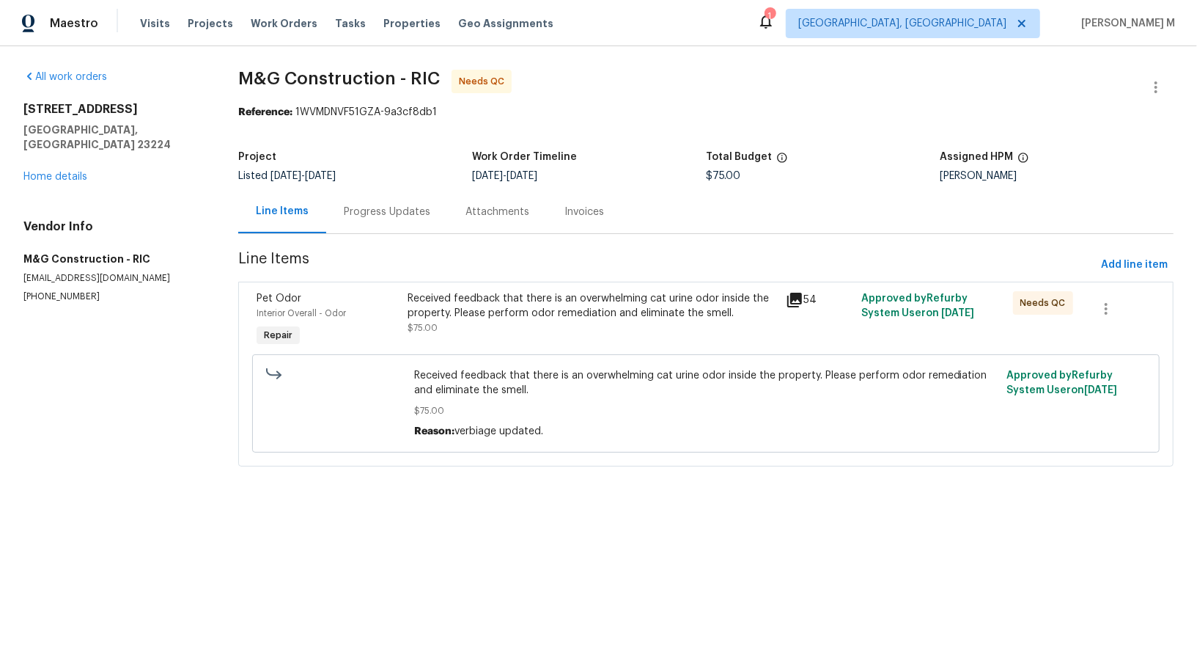
click at [76, 168] on div "All work orders 801 Bedrock Ln Richmond, VA 23224 Home details Vendor Info M&G …" at bounding box center [113, 186] width 180 height 233
click at [74, 172] on link "Home details" at bounding box center [55, 177] width 64 height 10
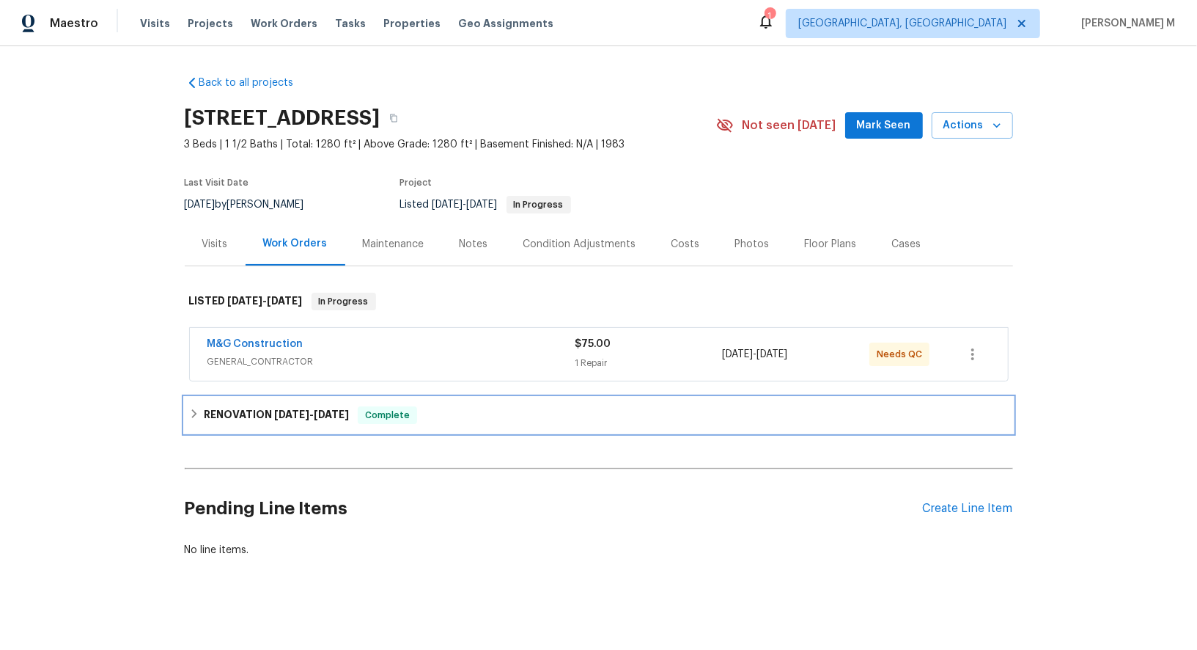
click at [239, 397] on div "RENOVATION 8/19/25 - 8/28/25 Complete" at bounding box center [599, 414] width 828 height 35
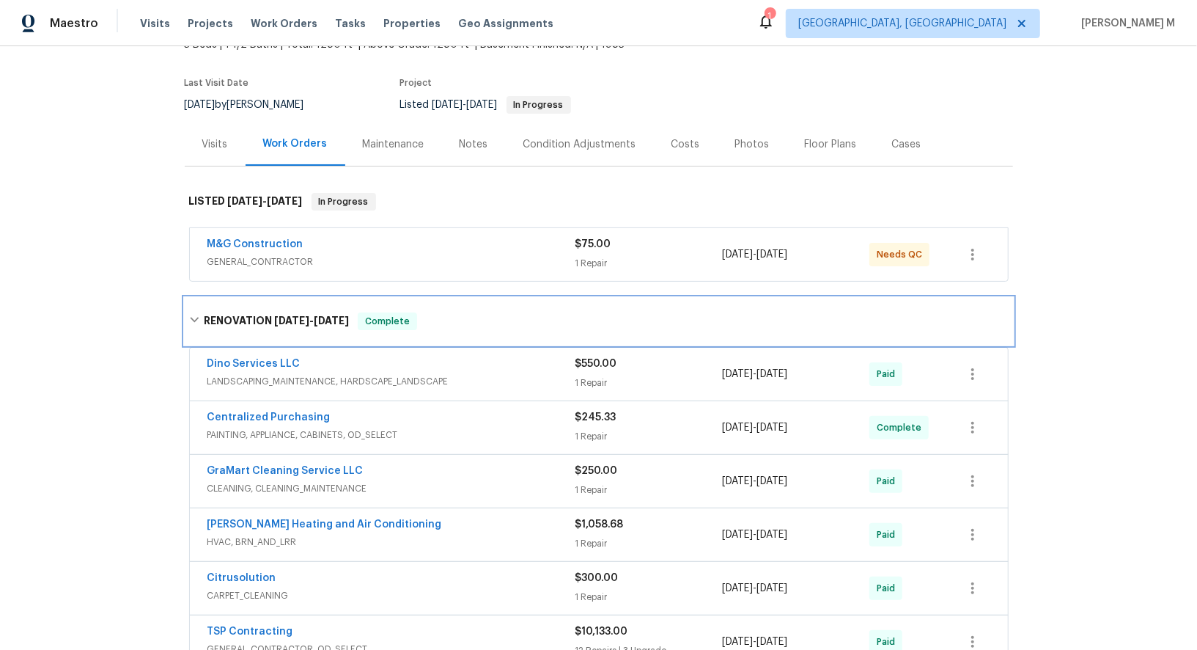
scroll to position [119, 0]
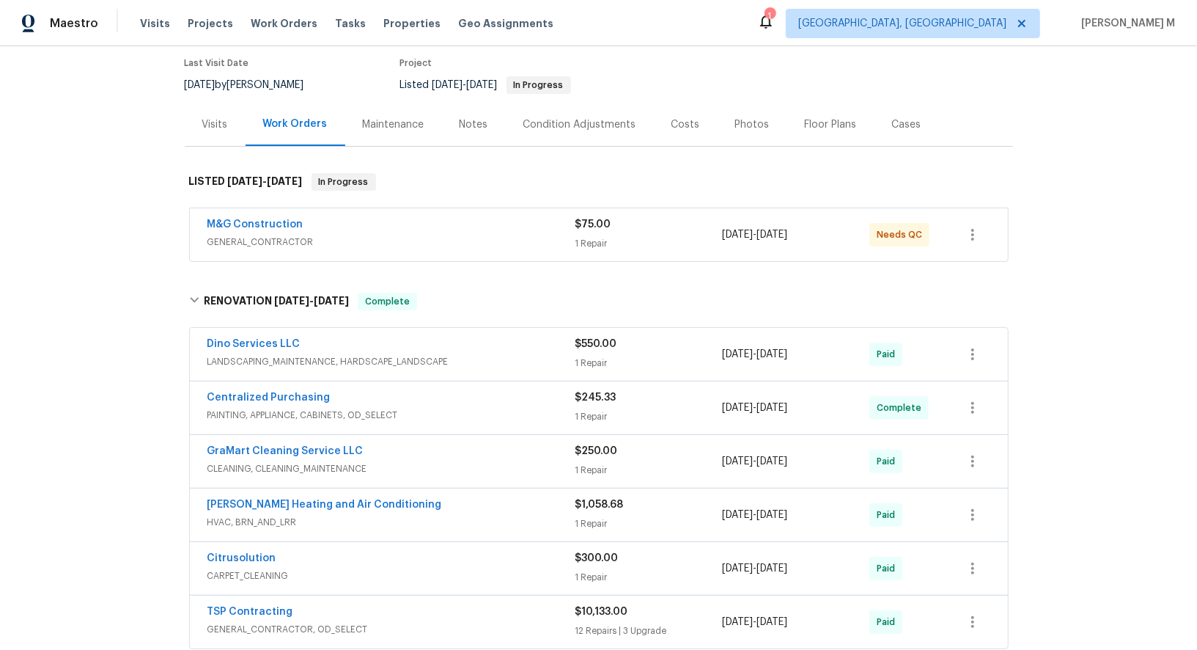
click at [253, 515] on span "HVAC, BRN_AND_LRR" at bounding box center [391, 522] width 368 height 15
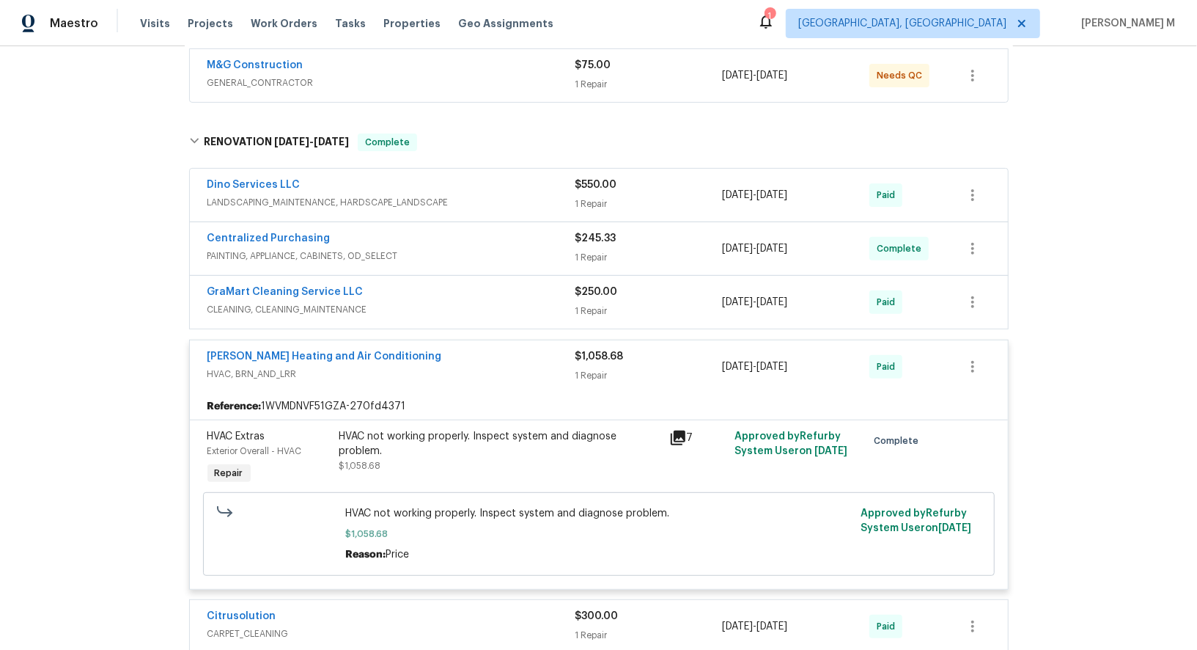
scroll to position [282, 0]
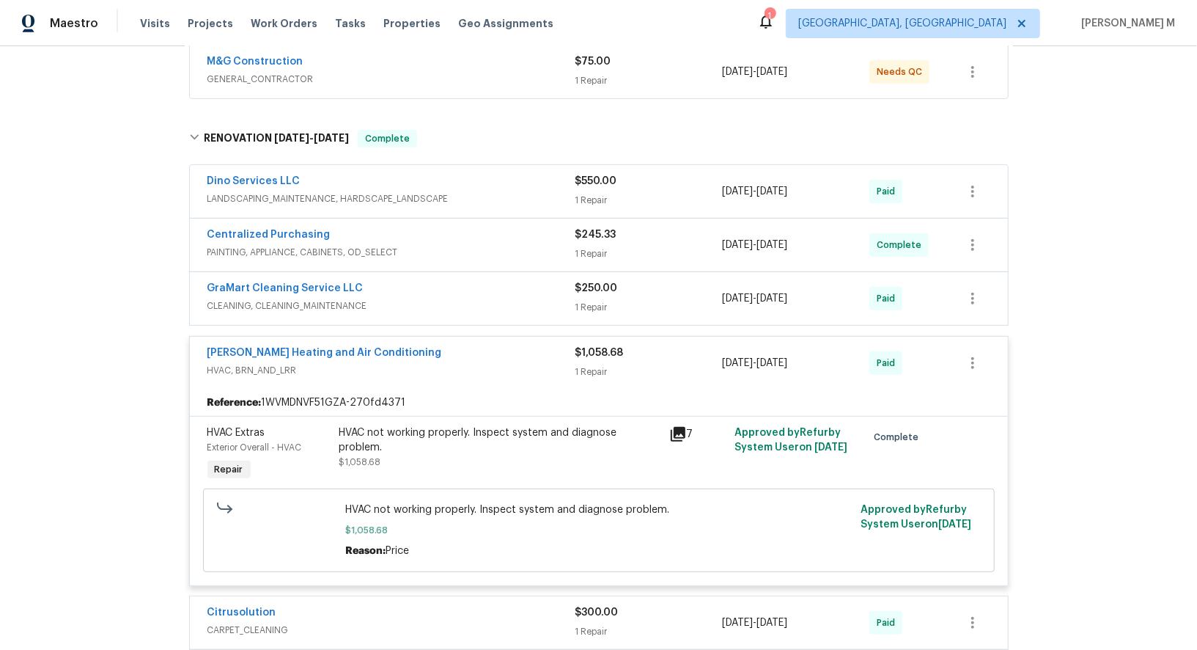
click at [491, 435] on div "HVAC not working properly. Inspect system and diagnose problem. $1,058.68" at bounding box center [500, 454] width 330 height 67
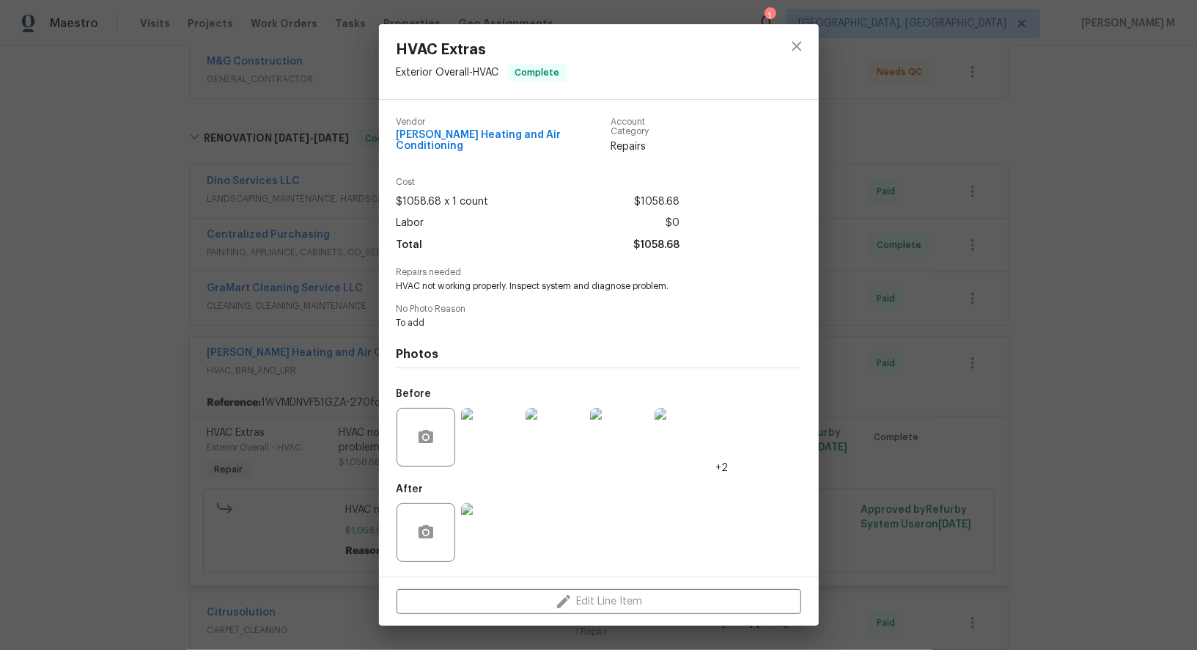
click at [492, 432] on img at bounding box center [490, 437] width 59 height 59
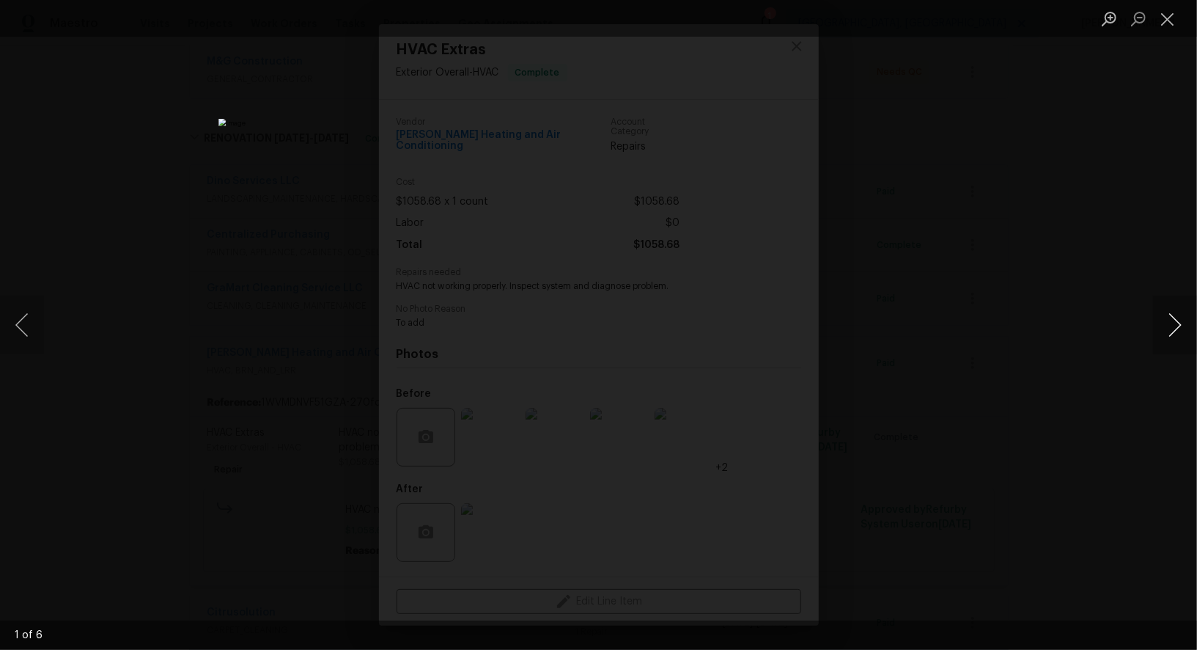
click at [1169, 341] on button "Next image" at bounding box center [1175, 324] width 44 height 59
click at [868, 278] on div "Lightbox" at bounding box center [598, 325] width 1197 height 650
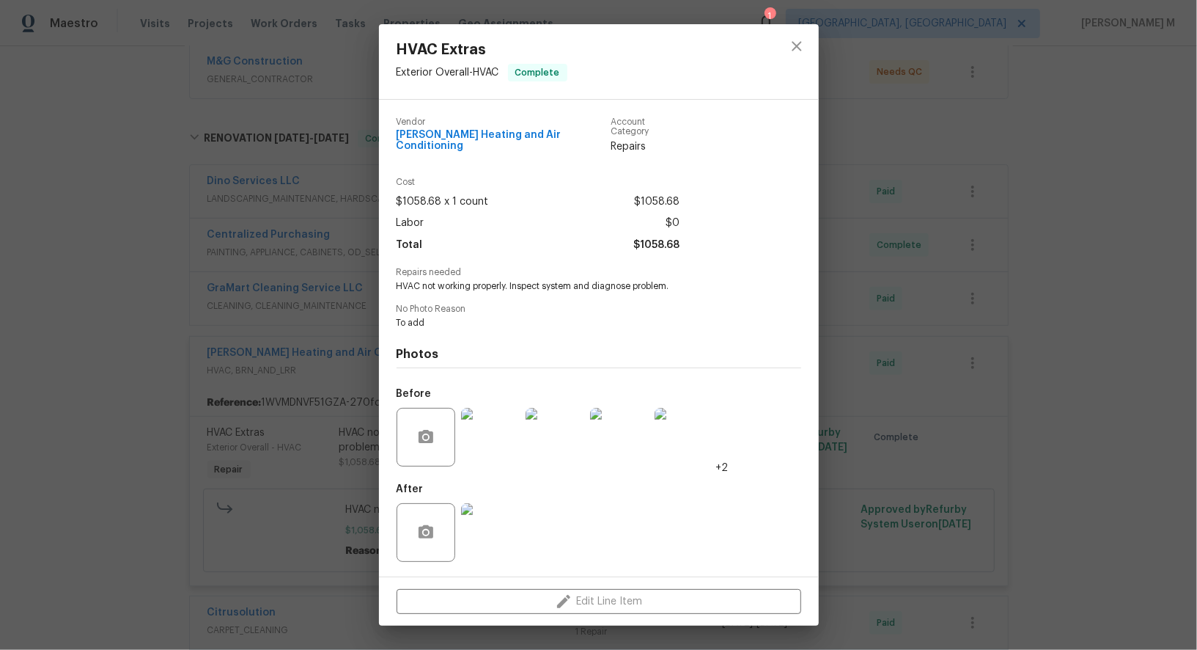
click at [288, 333] on div "HVAC Extras Exterior Overall - HVAC Complete Vendor Mayer Heating and Air Condi…" at bounding box center [598, 325] width 1197 height 650
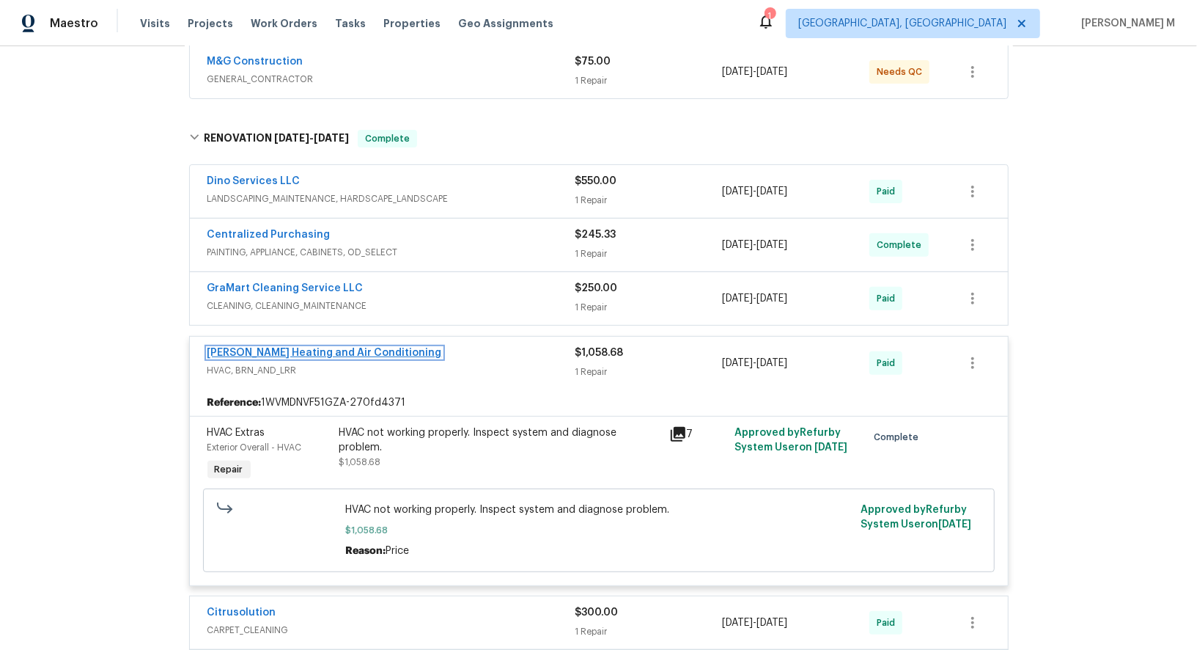
click at [276, 347] on link "Mayer Heating and Air Conditioning" at bounding box center [324, 352] width 235 height 10
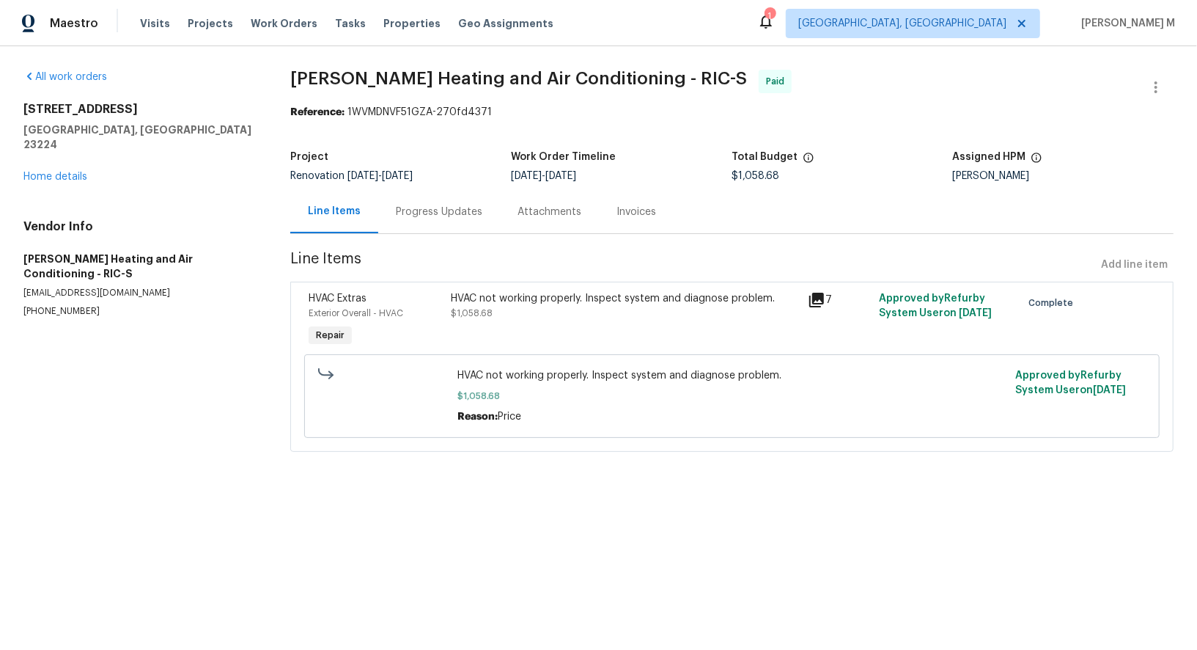
click at [413, 205] on div "Progress Updates" at bounding box center [439, 212] width 87 height 15
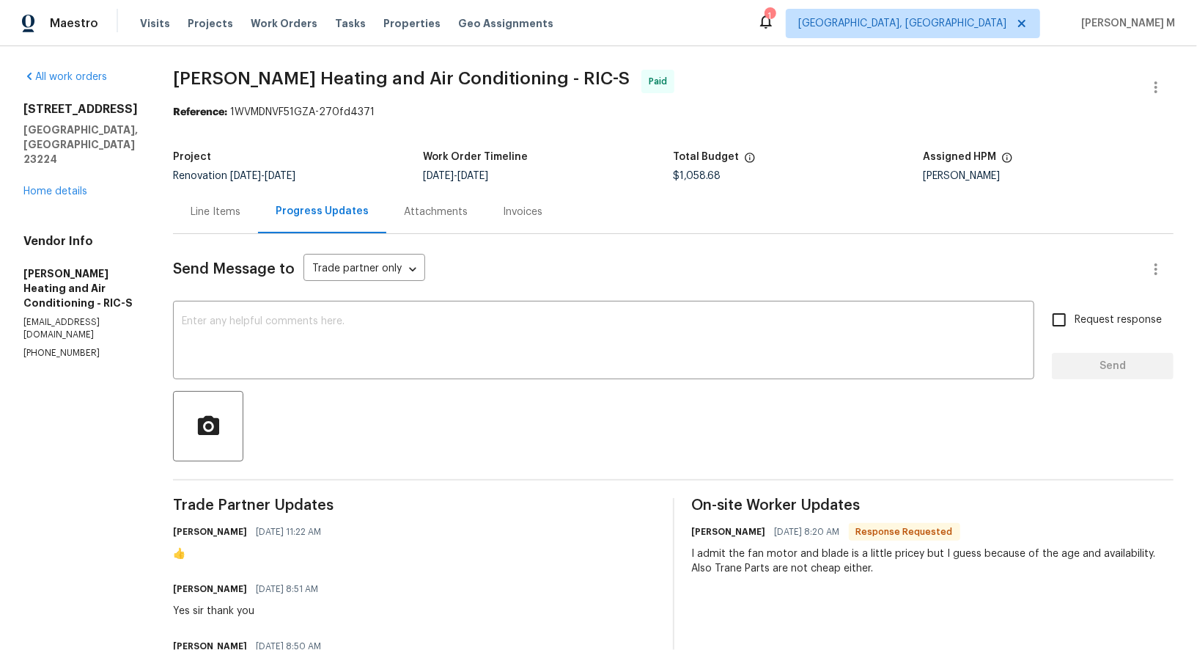
click at [191, 209] on div "Line Items" at bounding box center [216, 212] width 50 height 15
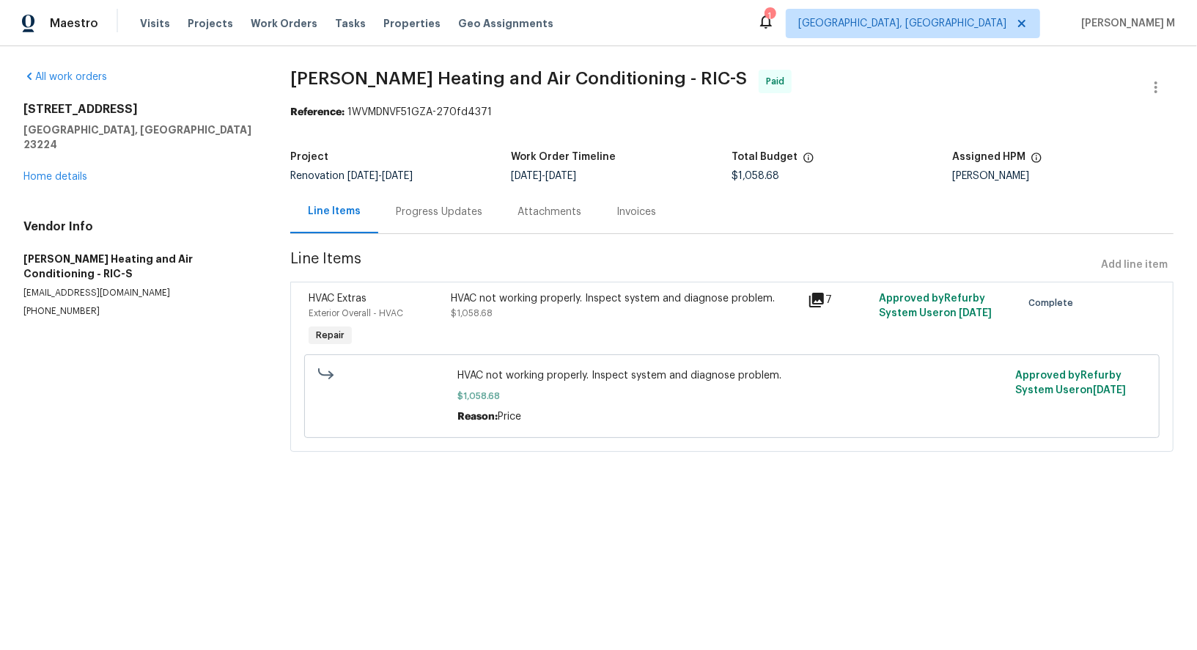
click at [575, 295] on div "HVAC not working properly. Inspect system and diagnose problem." at bounding box center [625, 298] width 347 height 15
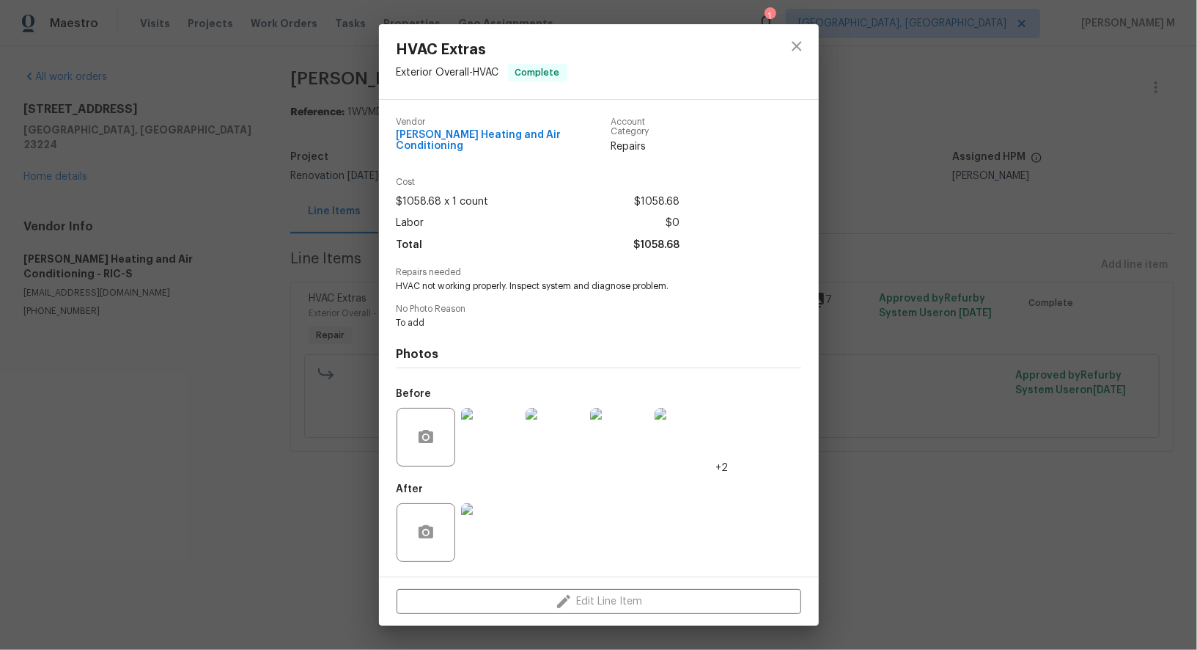
click at [495, 435] on img at bounding box center [490, 437] width 59 height 59
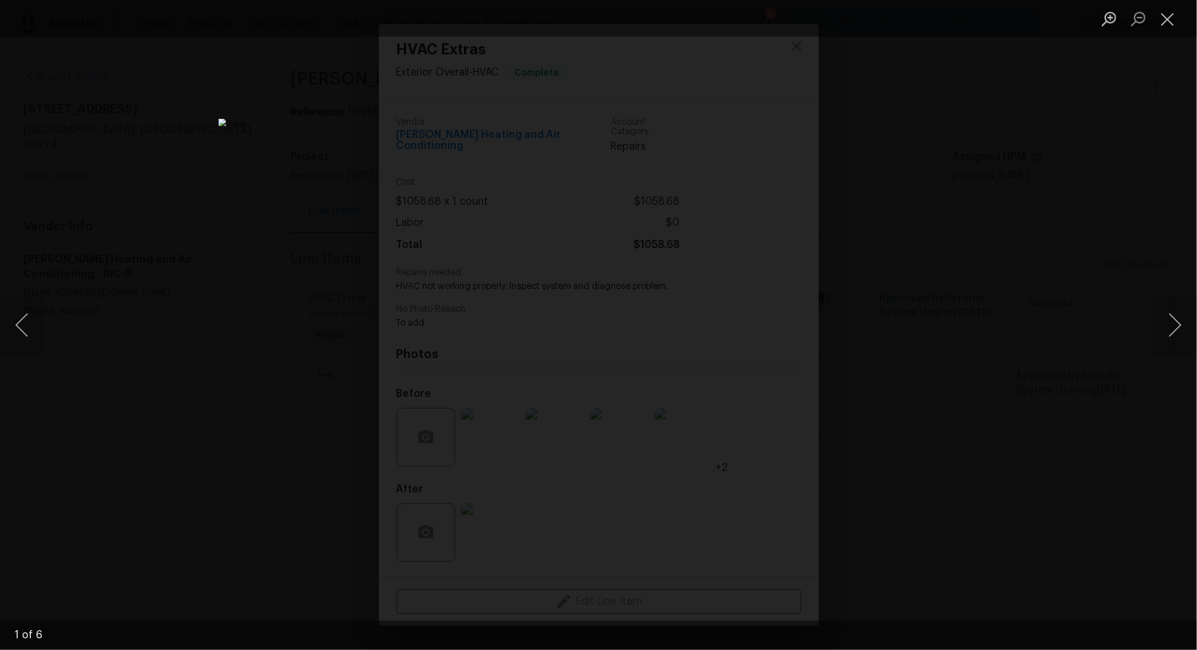
click at [1022, 298] on div "Lightbox" at bounding box center [598, 325] width 1197 height 650
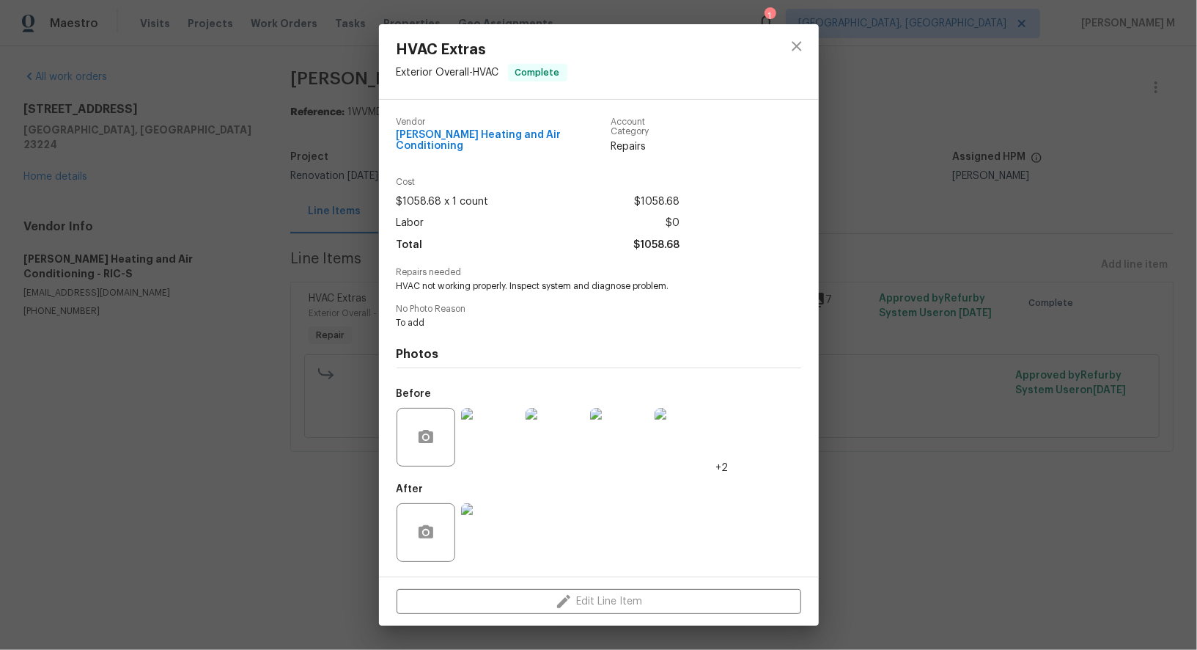
click at [915, 210] on div "HVAC Extras Exterior Overall - HVAC Complete Vendor Mayer Heating and Air Condi…" at bounding box center [598, 325] width 1197 height 650
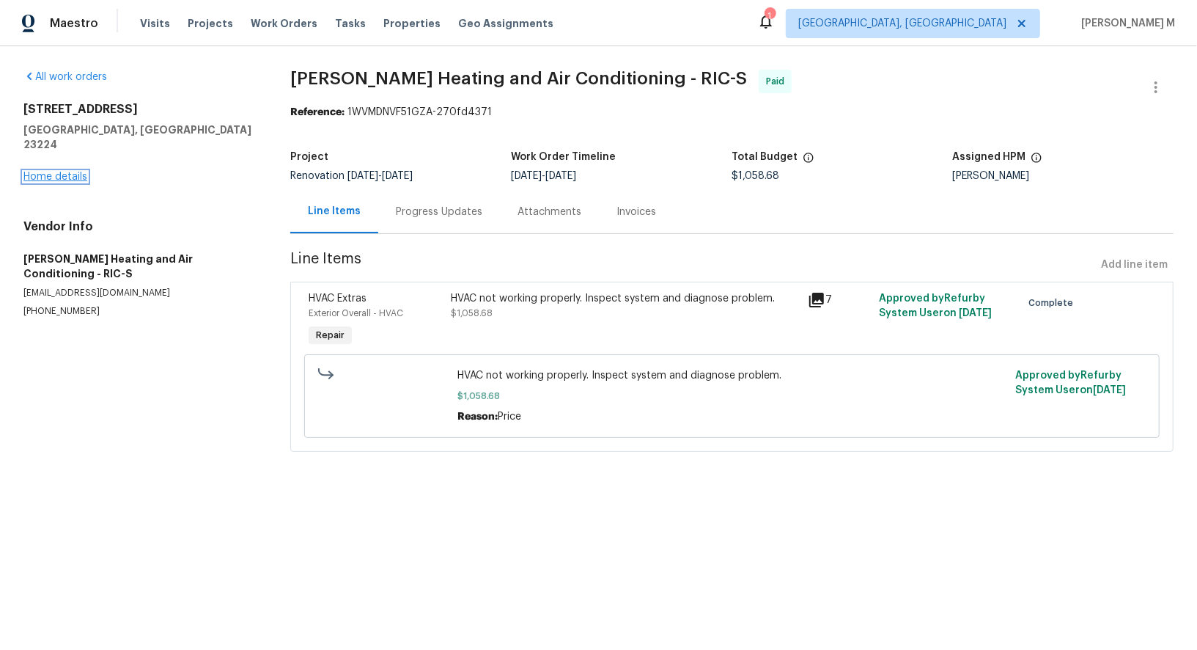
click at [70, 172] on link "Home details" at bounding box center [55, 177] width 64 height 10
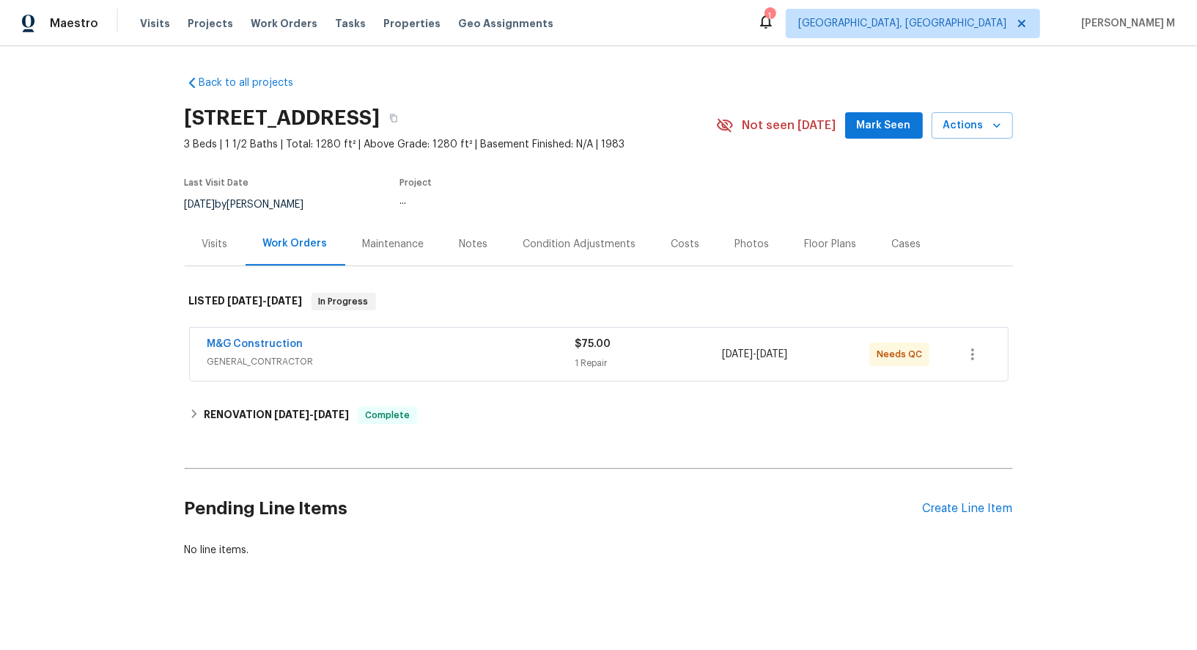
click at [366, 245] on div "Maintenance" at bounding box center [393, 243] width 97 height 43
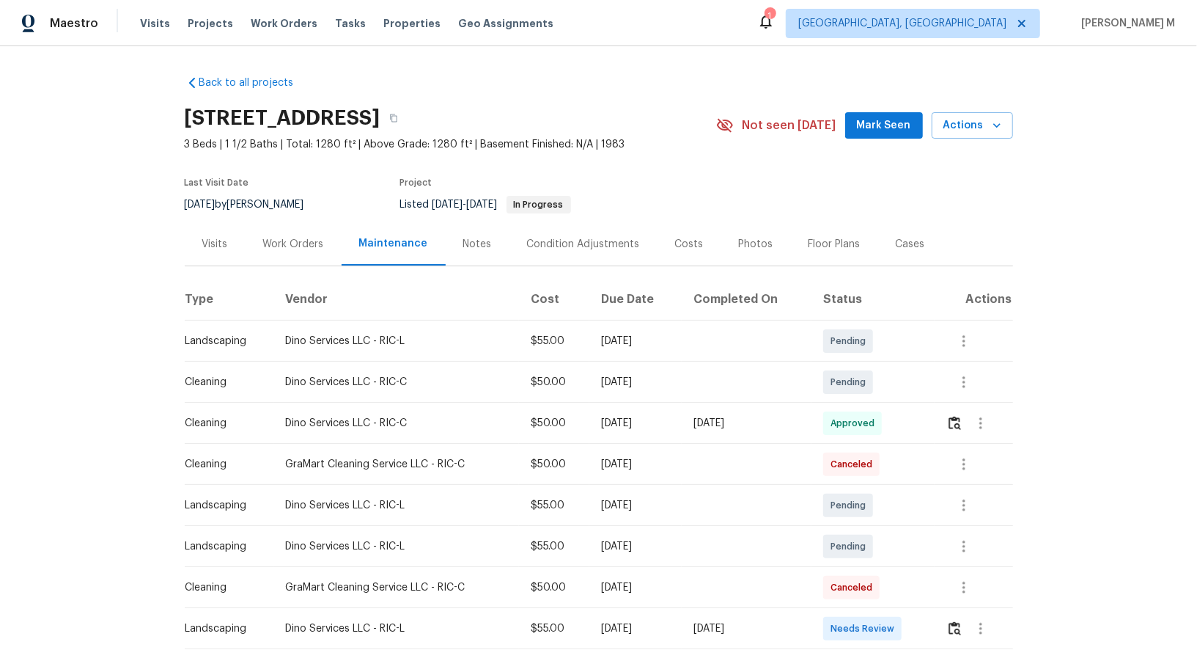
scroll to position [32, 0]
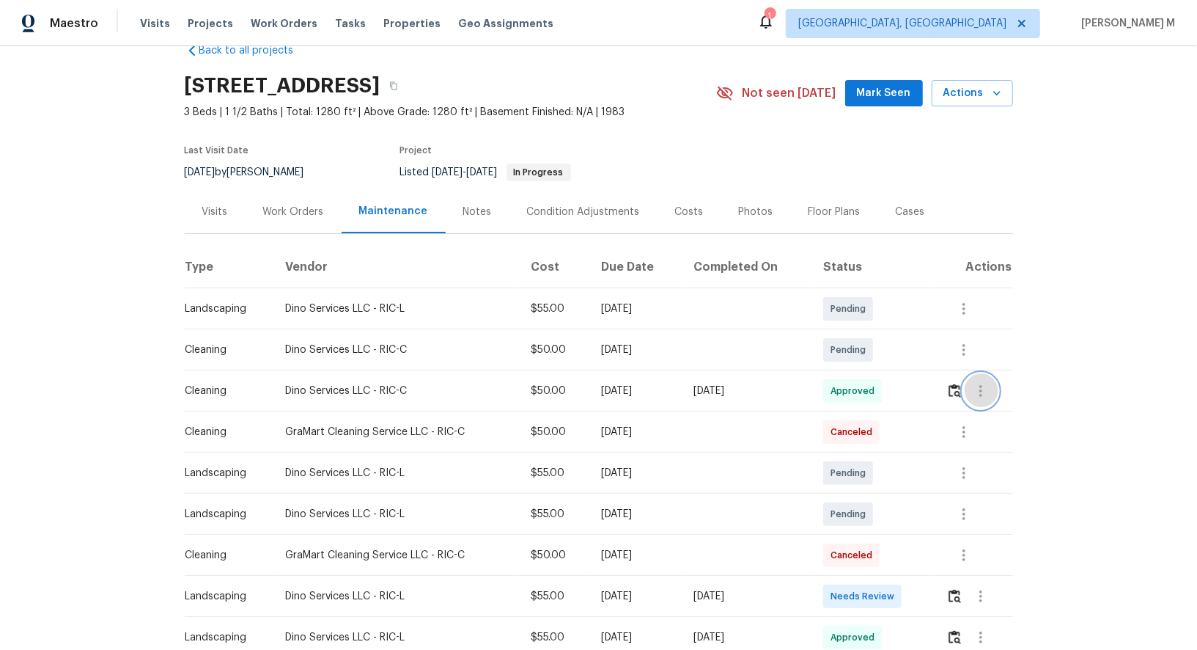
click at [993, 385] on button "button" at bounding box center [980, 390] width 35 height 35
click at [993, 410] on li "View details" at bounding box center [1018, 407] width 103 height 24
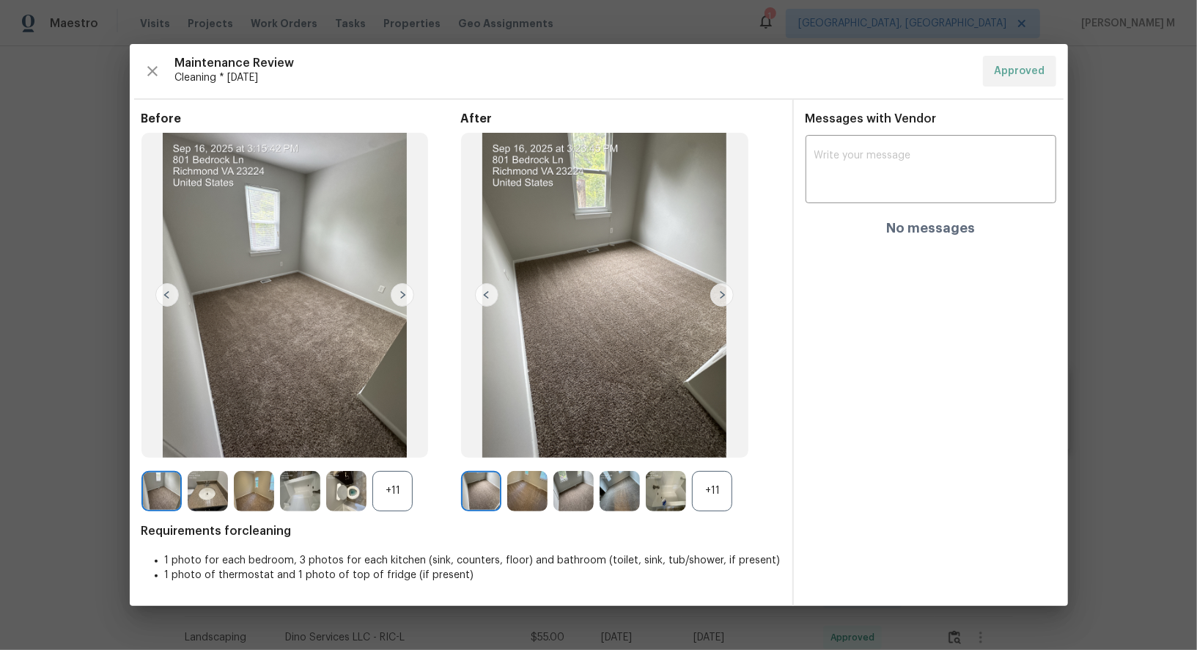
click at [722, 488] on div "+11" at bounding box center [712, 491] width 40 height 40
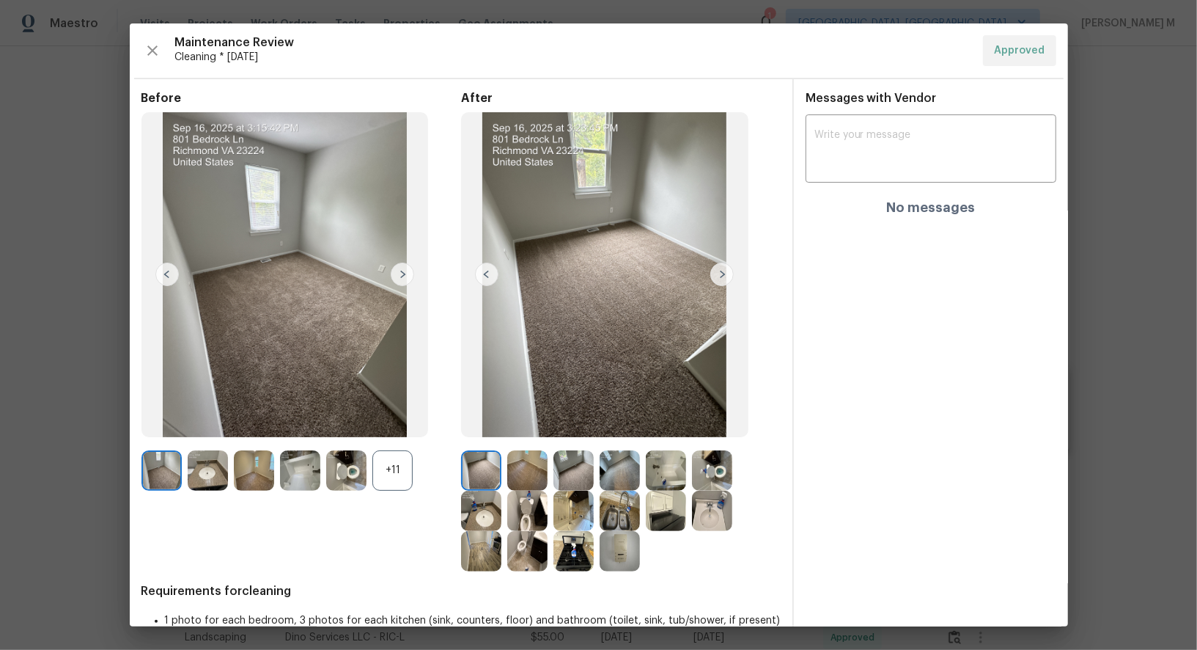
click at [632, 544] on img at bounding box center [620, 551] width 40 height 40
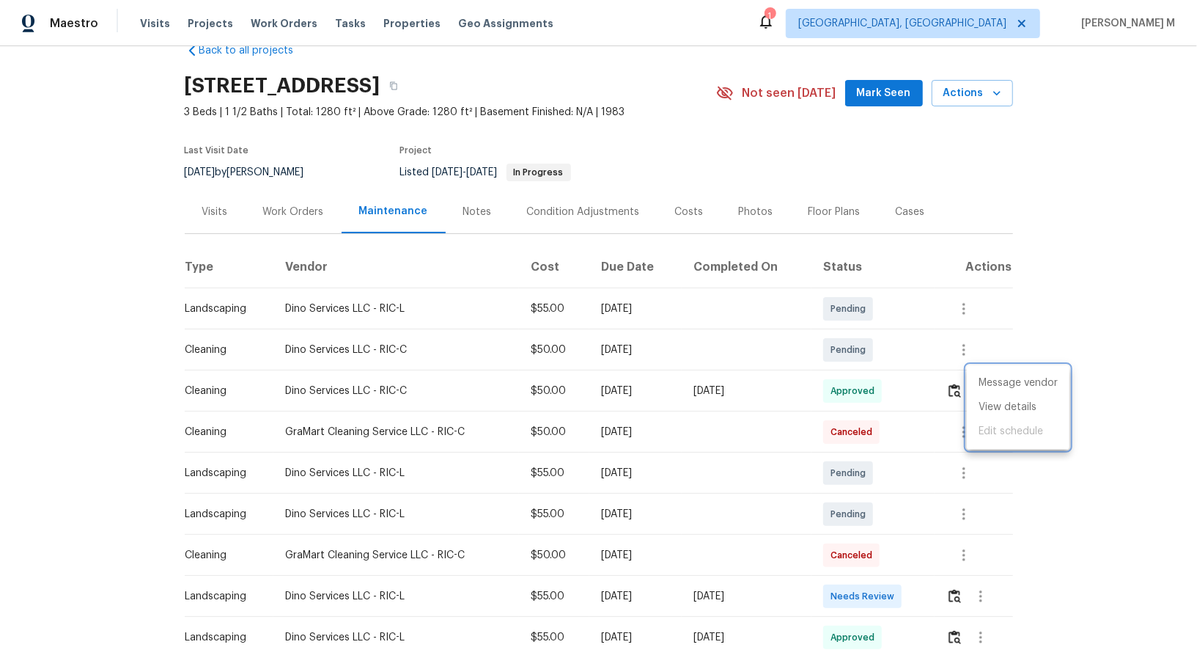
click at [672, 409] on div at bounding box center [598, 325] width 1197 height 650
click at [293, 190] on div "Work Orders" at bounding box center [294, 211] width 96 height 43
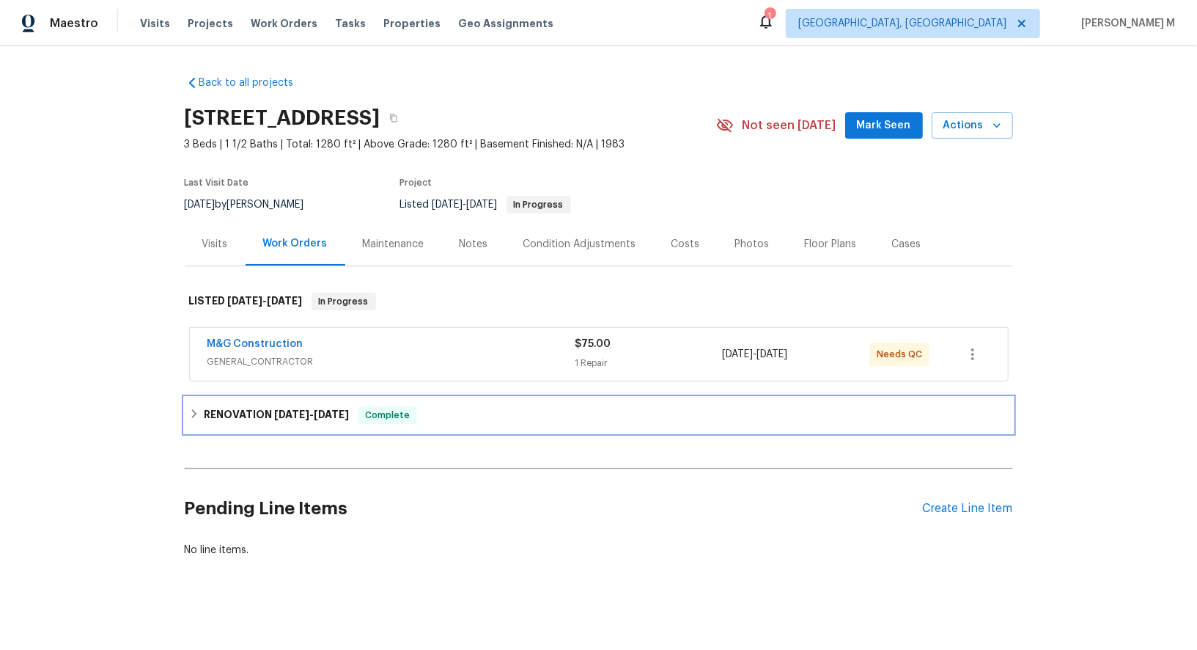
click at [263, 413] on div "RENOVATION 8/19/25 - 8/28/25 Complete" at bounding box center [599, 414] width 828 height 35
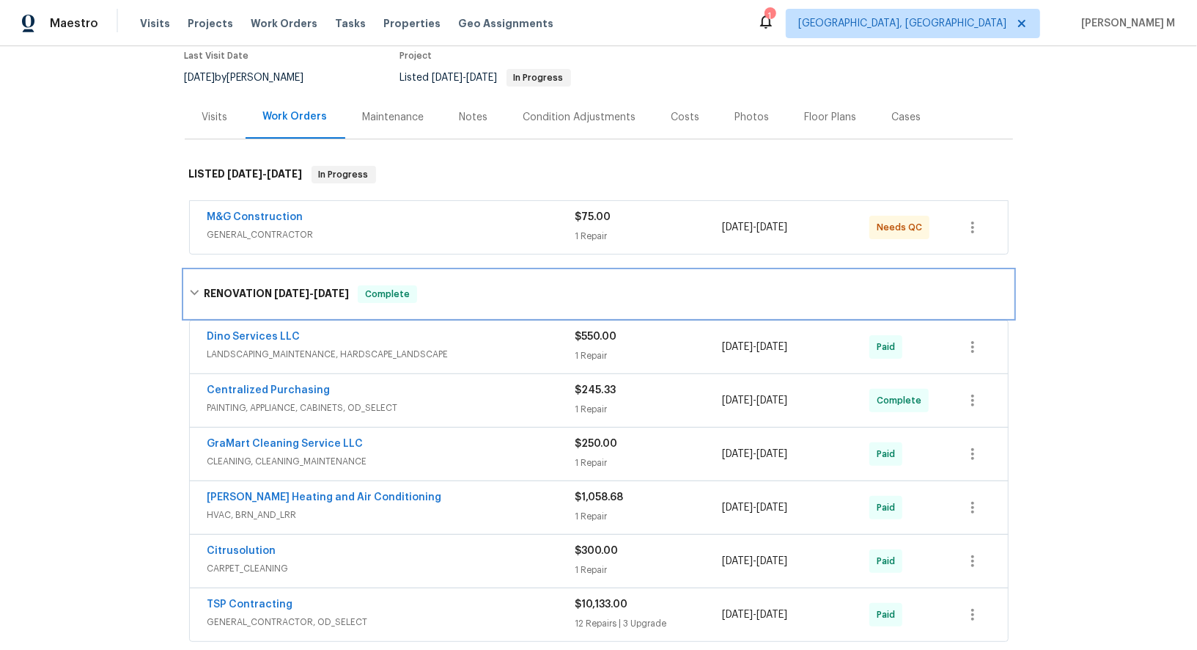
scroll to position [128, 0]
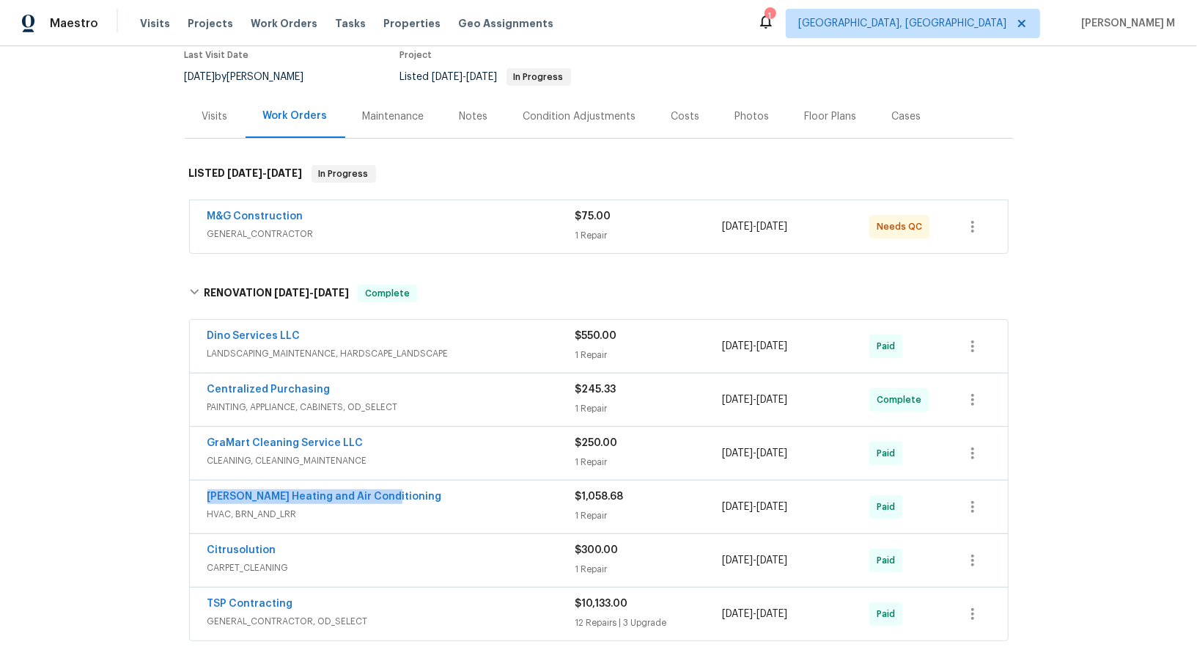
drag, startPoint x: 386, startPoint y: 477, endPoint x: 52, endPoint y: 477, distance: 334.3
click at [52, 477] on div "Back to all projects 801 Bedrock Ln, Richmond, VA 23224 3 Beds | 1 1/2 Baths | …" at bounding box center [598, 347] width 1197 height 603
copy link "Mayer Heating and Air Conditioning"
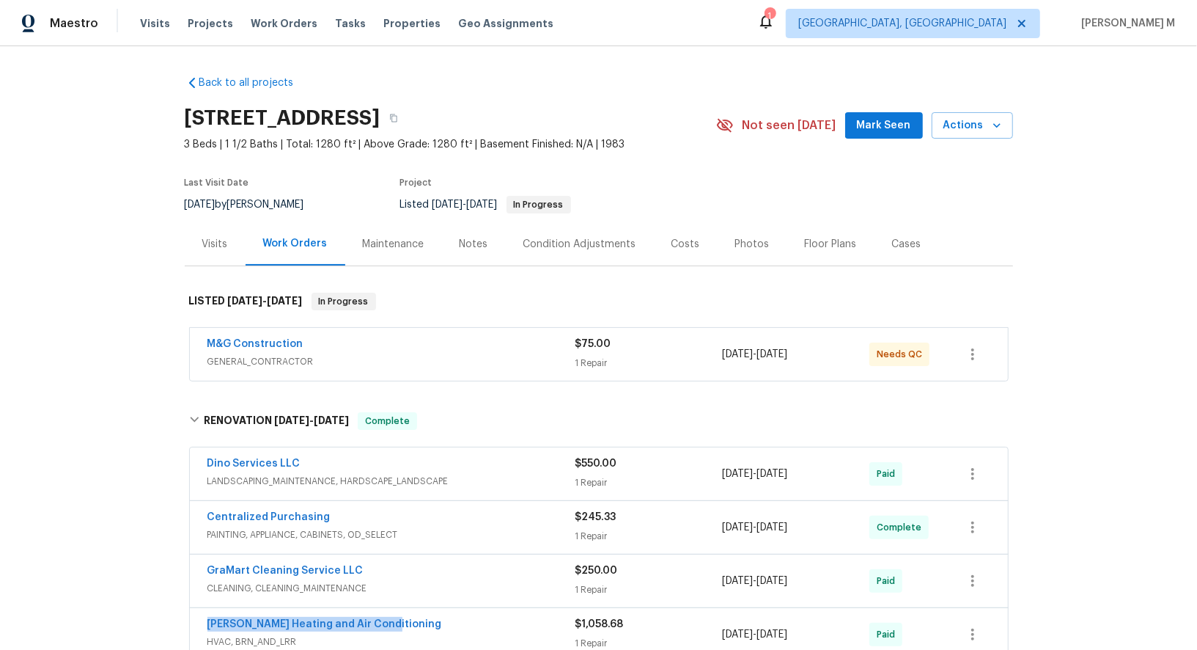
scroll to position [310, 0]
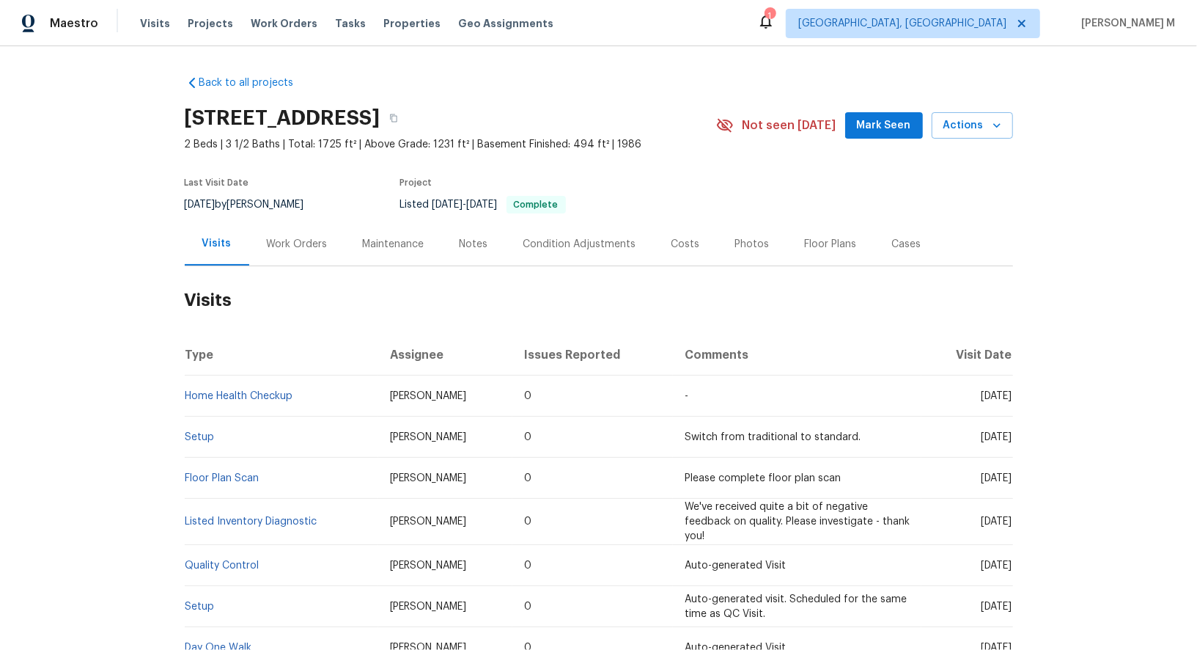
click at [280, 266] on h2 "Visits" at bounding box center [599, 300] width 828 height 68
click at [280, 257] on div "Work Orders" at bounding box center [297, 243] width 96 height 43
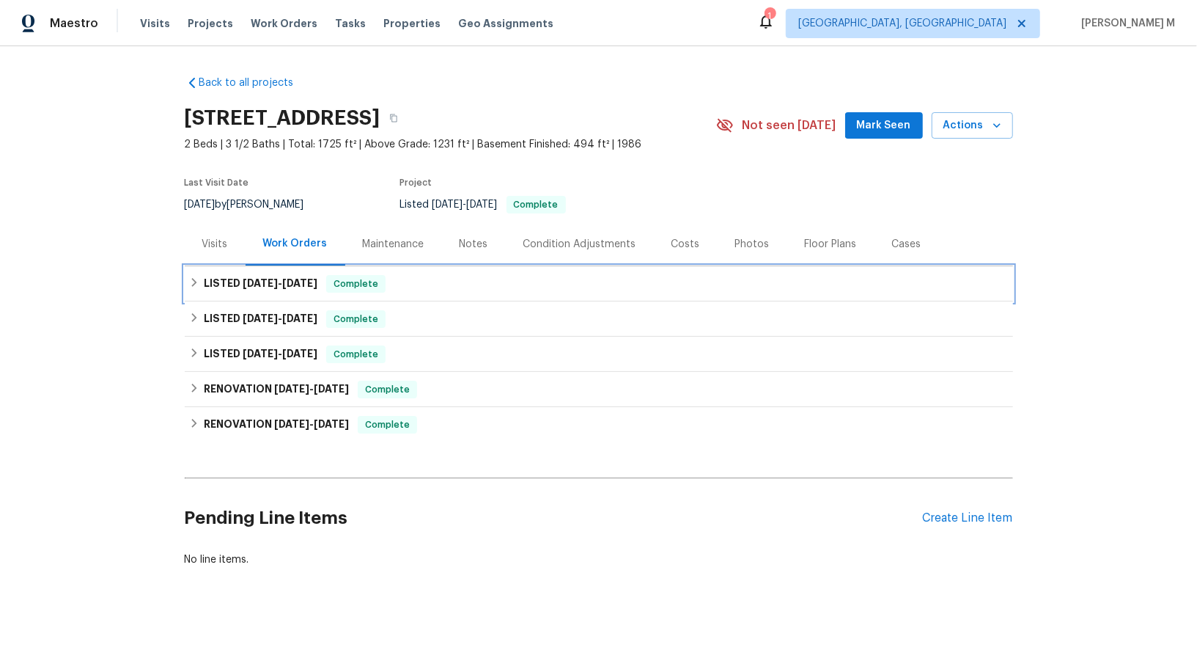
click at [266, 290] on div "LISTED [DATE] - [DATE] Complete" at bounding box center [599, 283] width 828 height 35
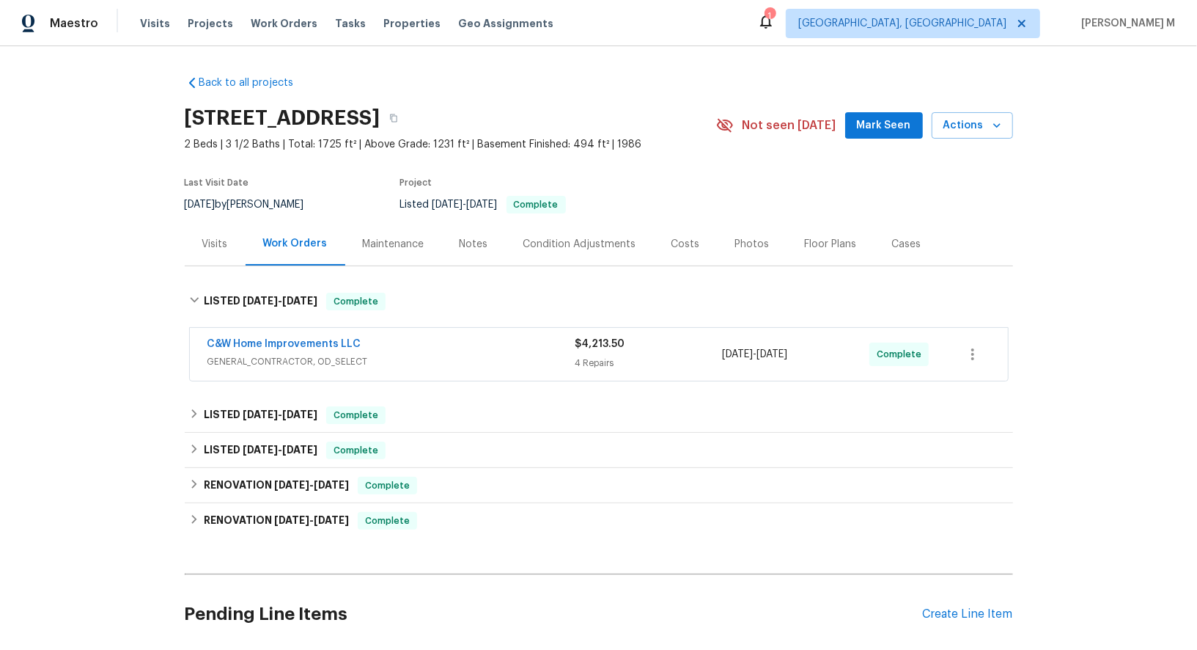
click at [250, 358] on span "GENERAL_CONTRACTOR, OD_SELECT" at bounding box center [391, 361] width 368 height 15
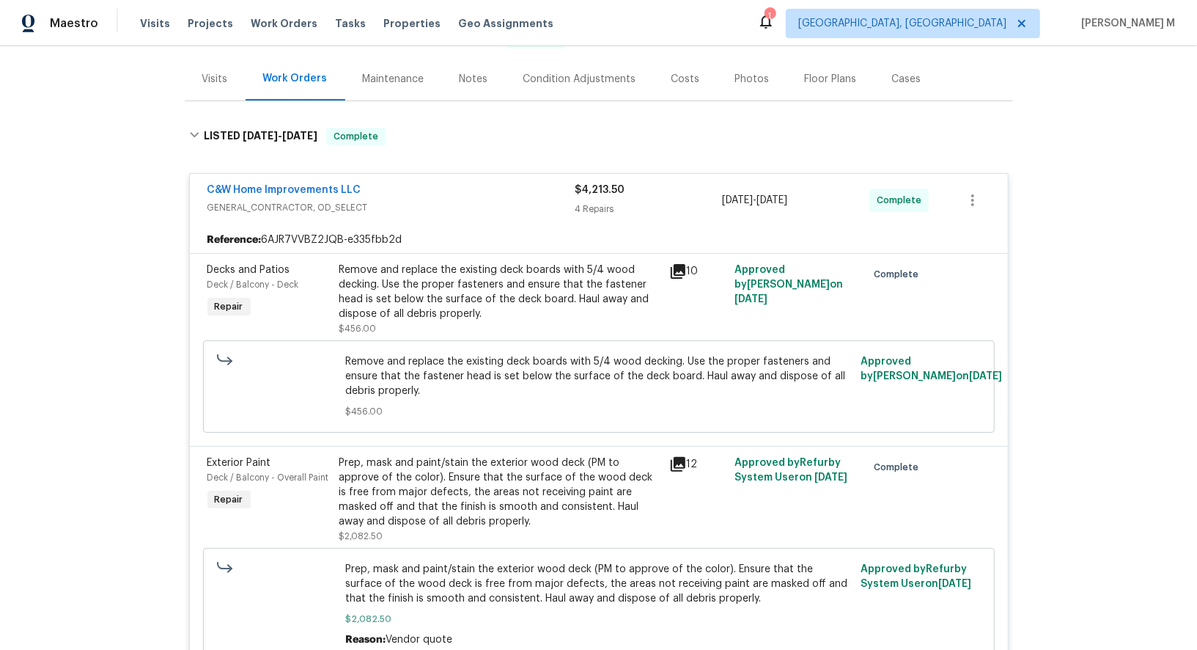
scroll to position [195, 0]
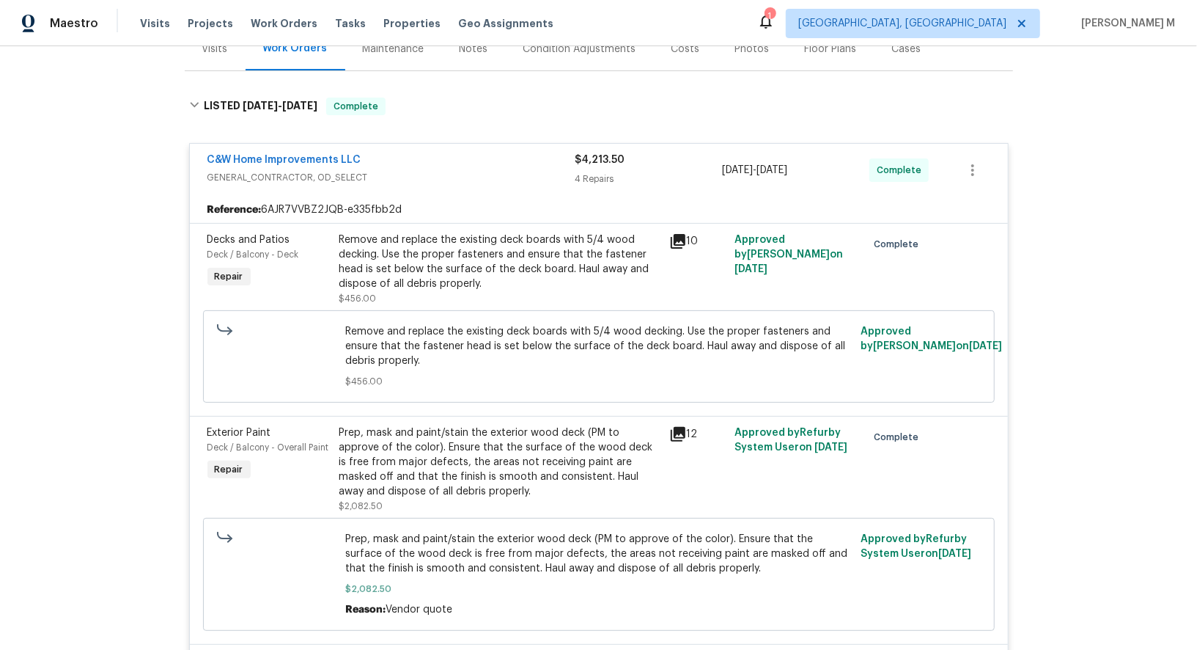
click at [487, 258] on div "Remove and replace the existing deck boards with 5/4 wood decking. Use the prop…" at bounding box center [499, 261] width 321 height 59
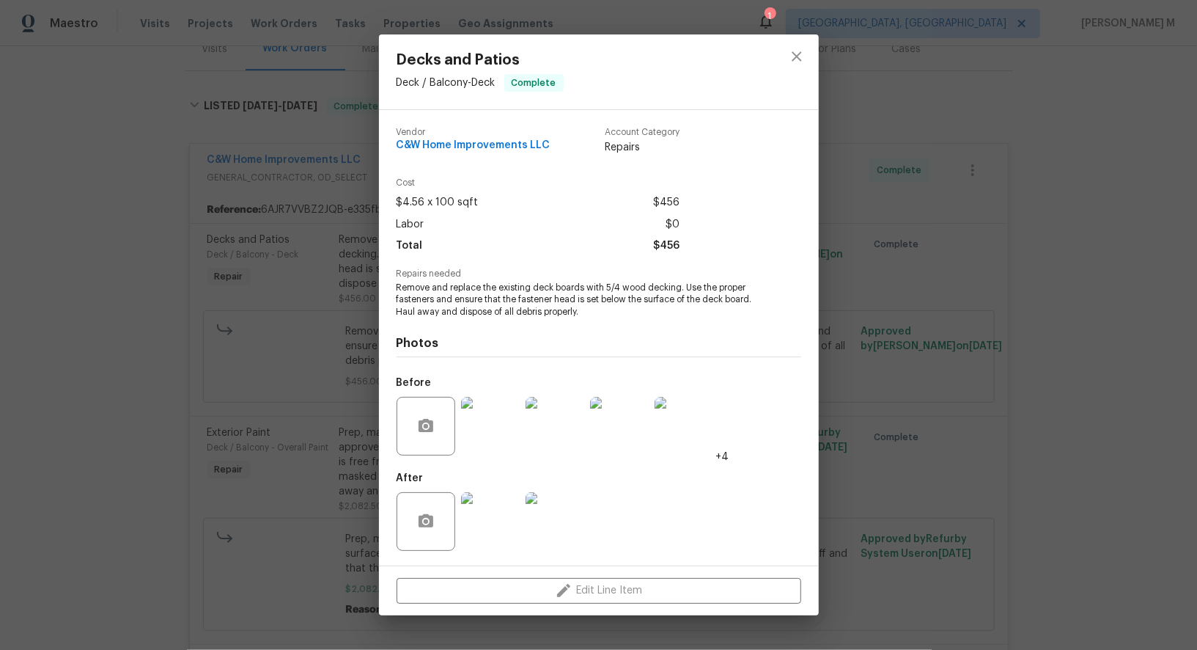
click at [495, 419] on img at bounding box center [490, 426] width 59 height 59
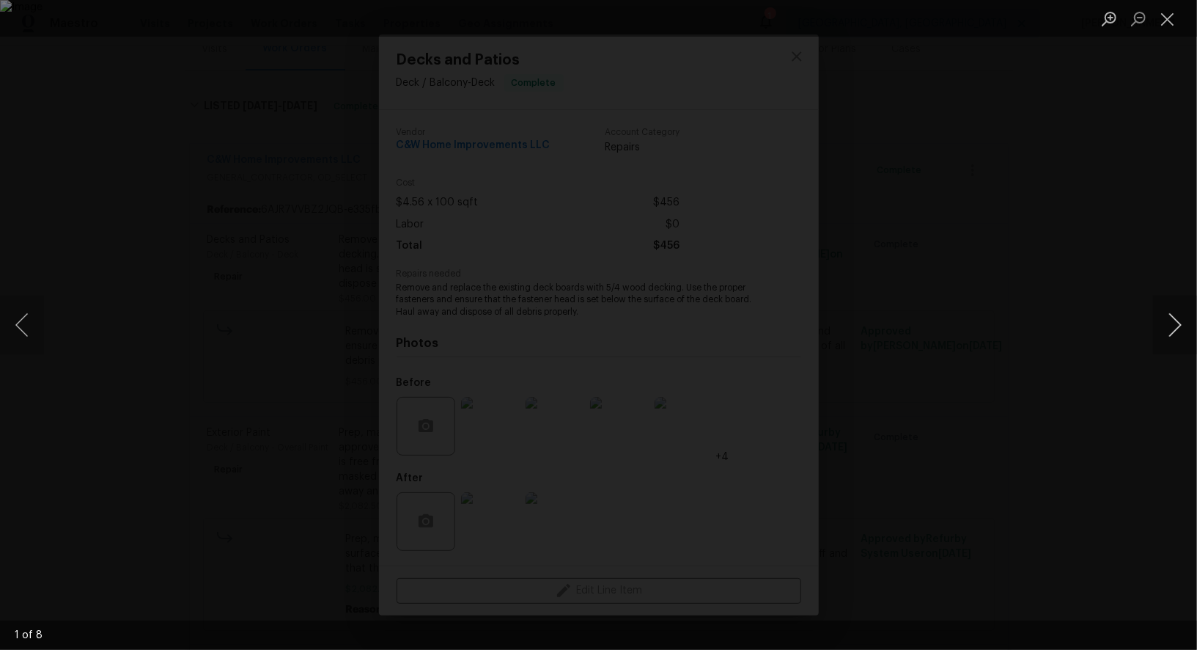
click at [1169, 323] on button "Next image" at bounding box center [1175, 324] width 44 height 59
click at [1117, 185] on div "Lightbox" at bounding box center [598, 325] width 1197 height 650
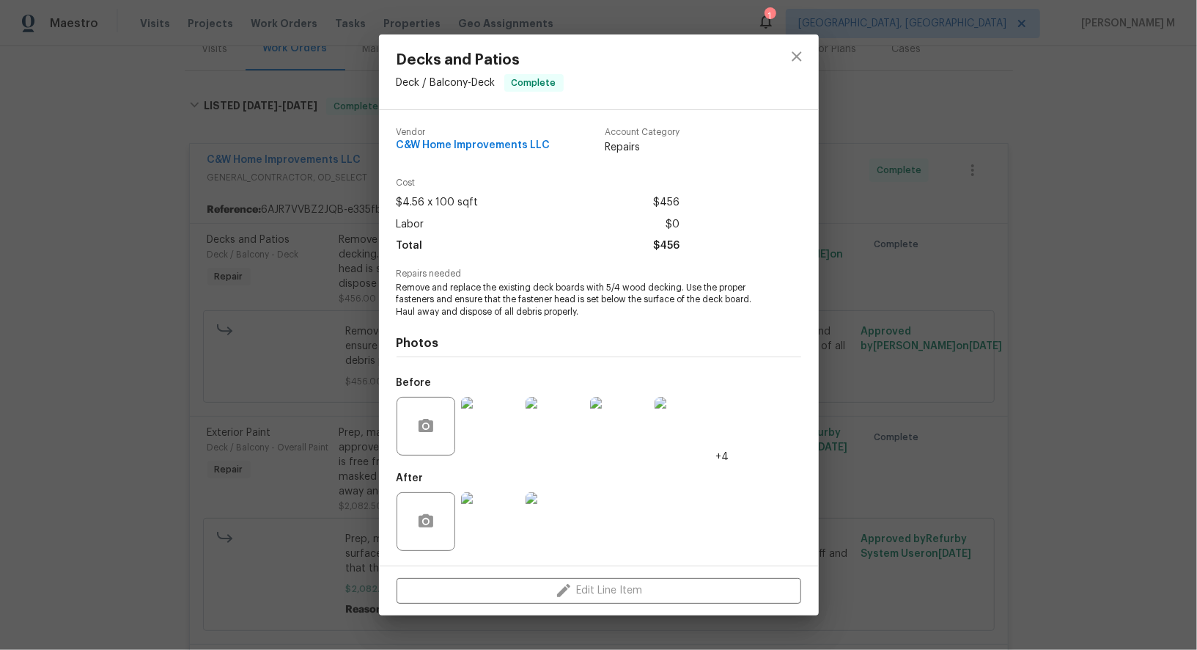
click at [1045, 189] on div "Decks and Patios Deck / Balcony - Deck Complete Vendor C&W Home Improvements LL…" at bounding box center [598, 325] width 1197 height 650
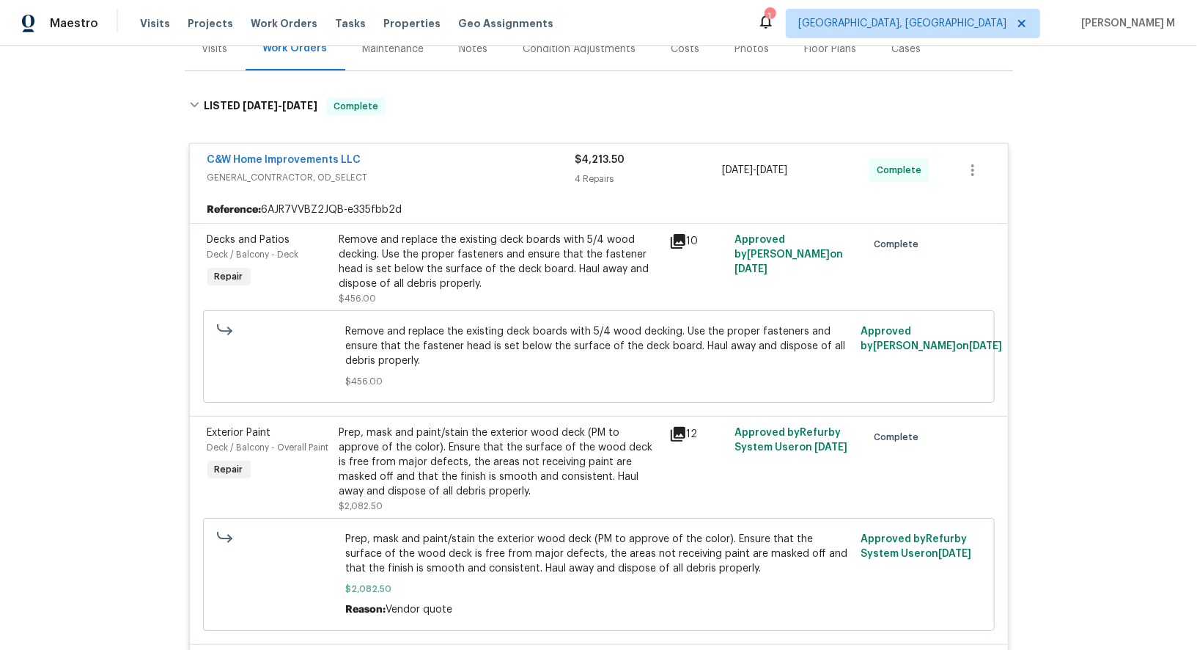
click at [467, 254] on div "Remove and replace the existing deck boards with 5/4 wood decking. Use the prop…" at bounding box center [499, 261] width 321 height 59
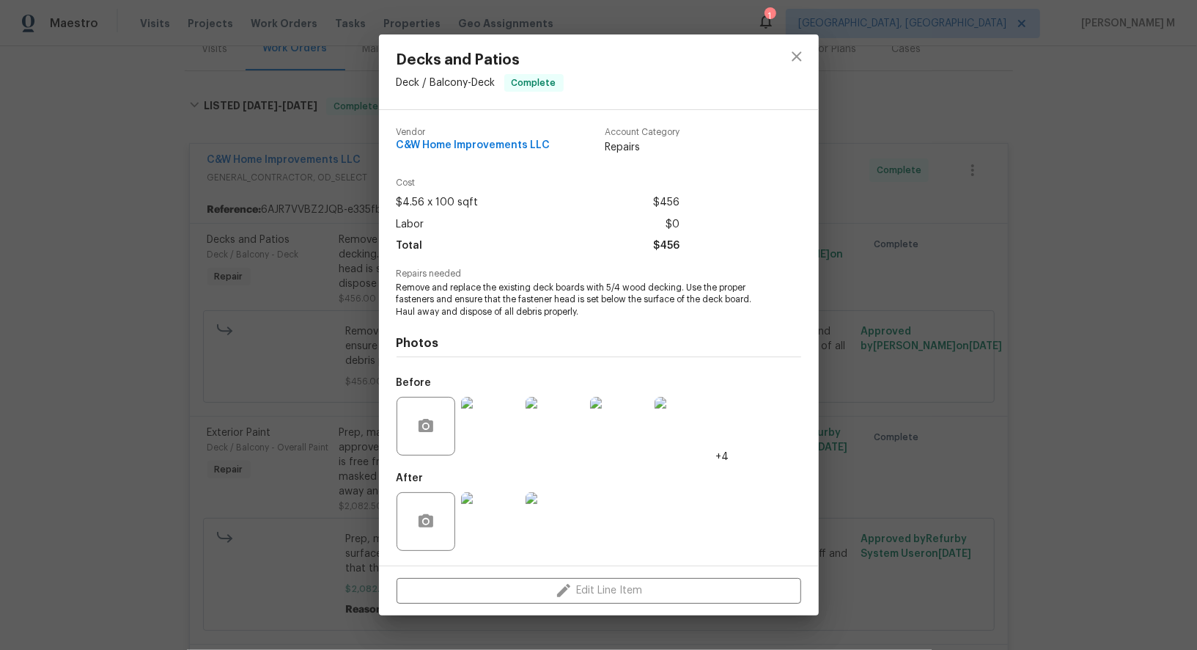
click at [496, 493] on img at bounding box center [490, 521] width 59 height 59
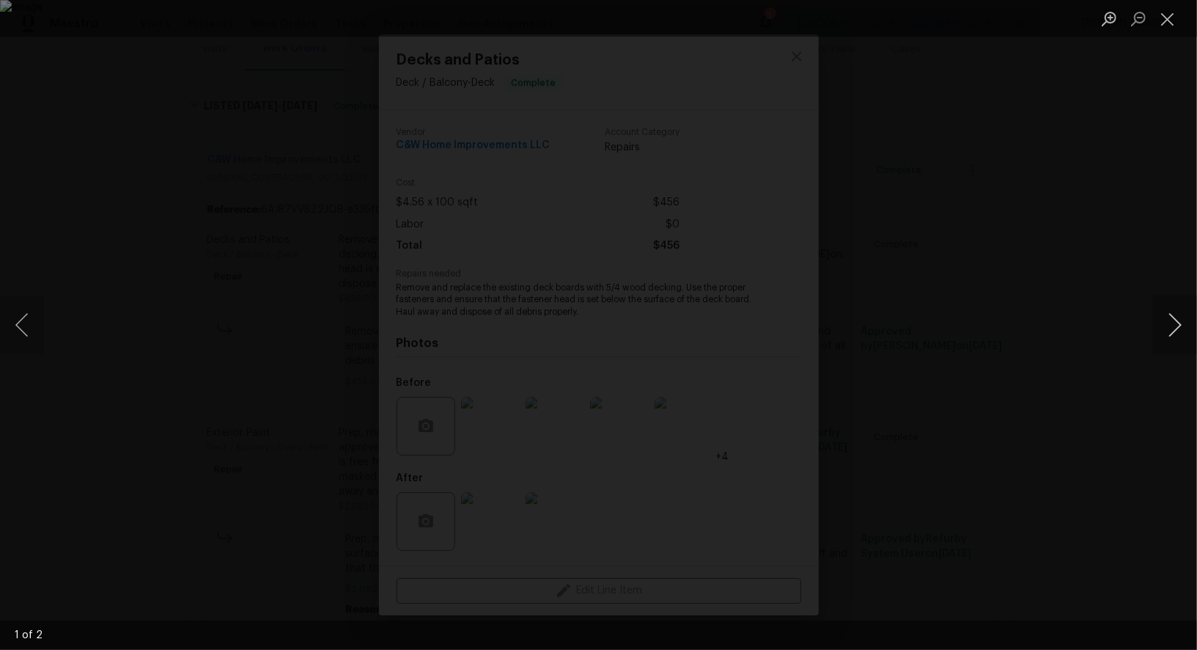
click at [1173, 326] on button "Next image" at bounding box center [1175, 324] width 44 height 59
click at [1151, 249] on div "Lightbox" at bounding box center [598, 325] width 1197 height 650
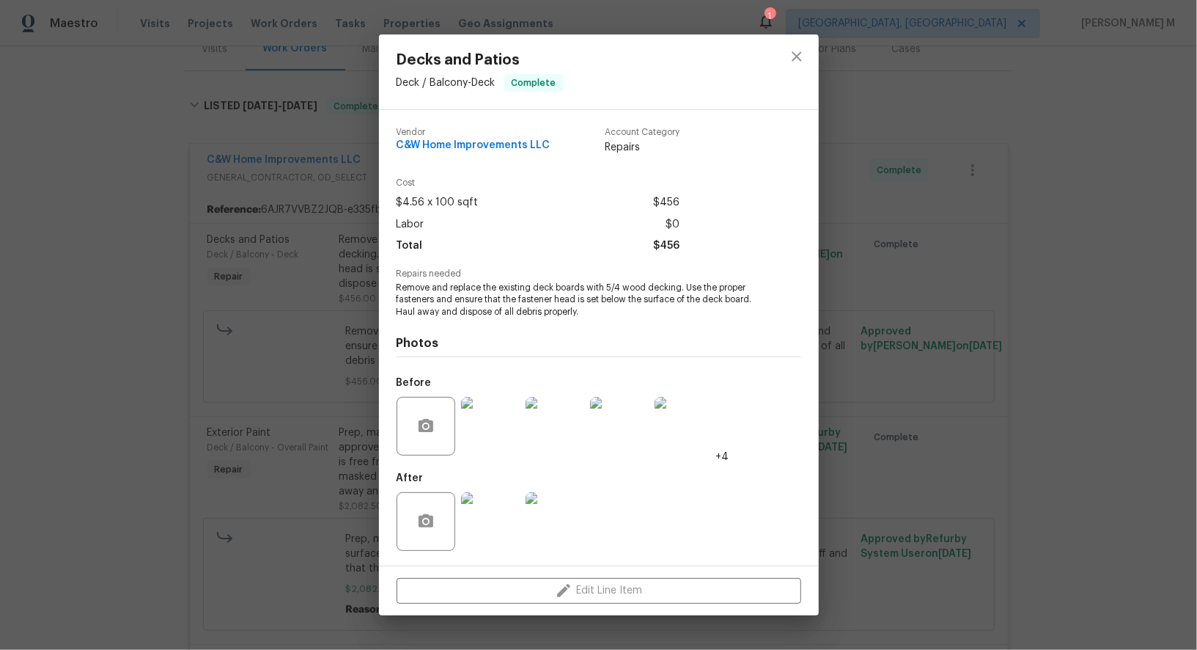
click at [918, 262] on div "Decks and Patios Deck / Balcony - Deck Complete Vendor C&W Home Improvements LL…" at bounding box center [598, 325] width 1197 height 650
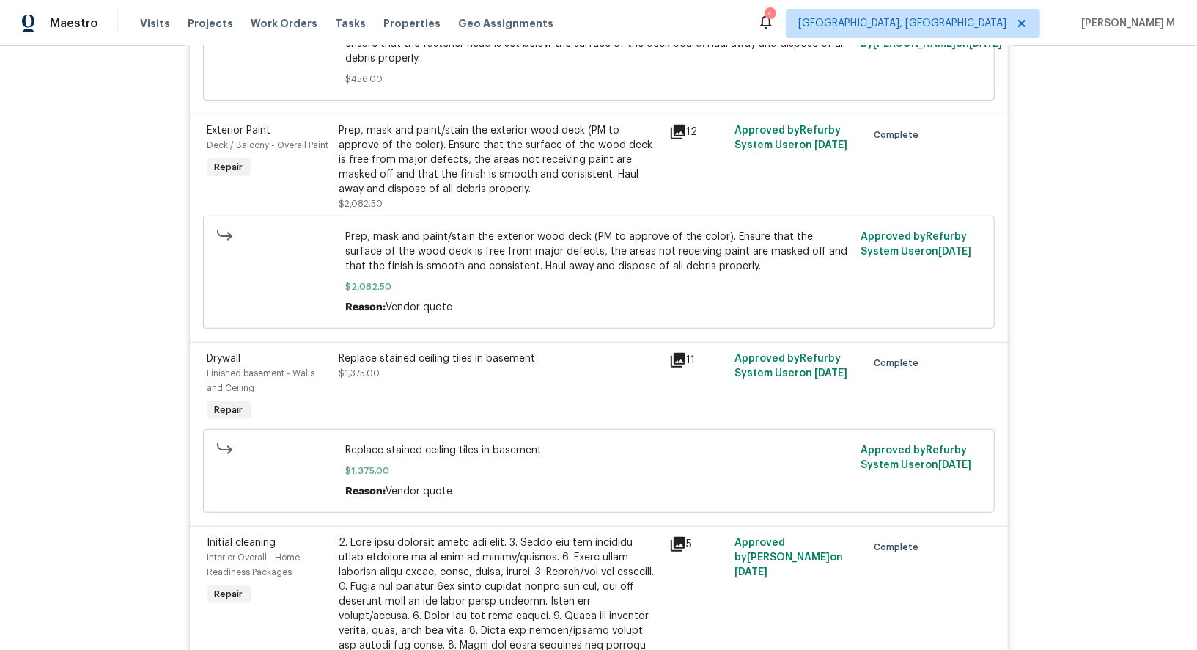
scroll to position [499, 0]
click at [471, 368] on div "Replace stained ceiling tiles in basement $1,375.00" at bounding box center [500, 386] width 330 height 82
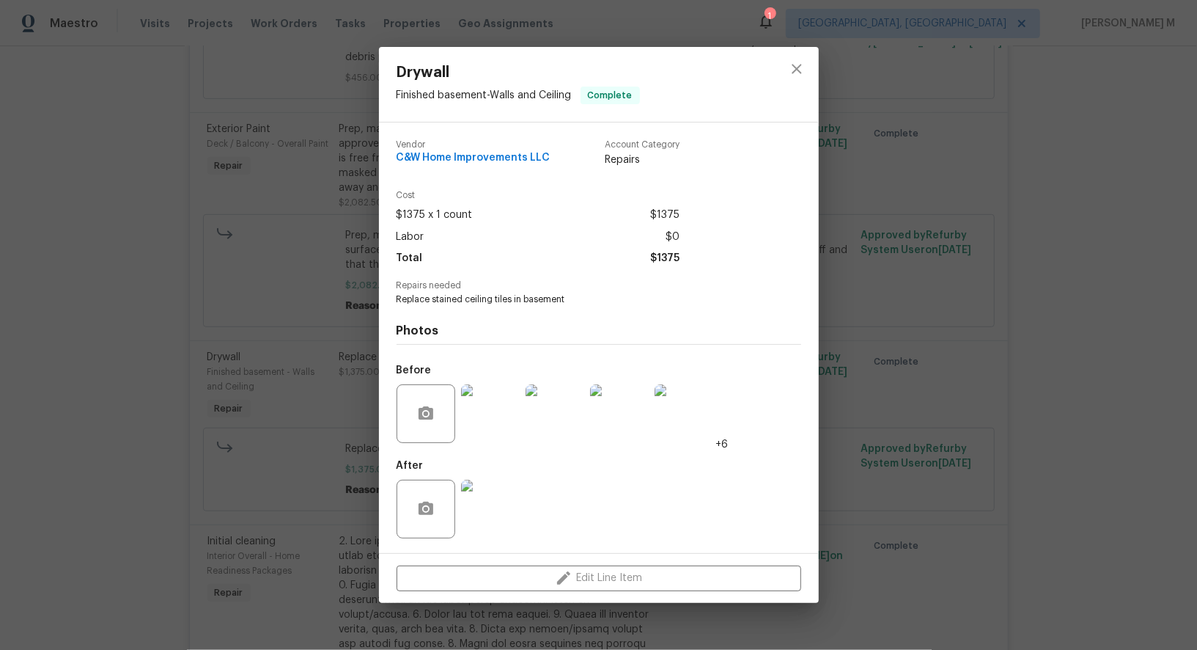
click at [488, 513] on img at bounding box center [490, 508] width 59 height 59
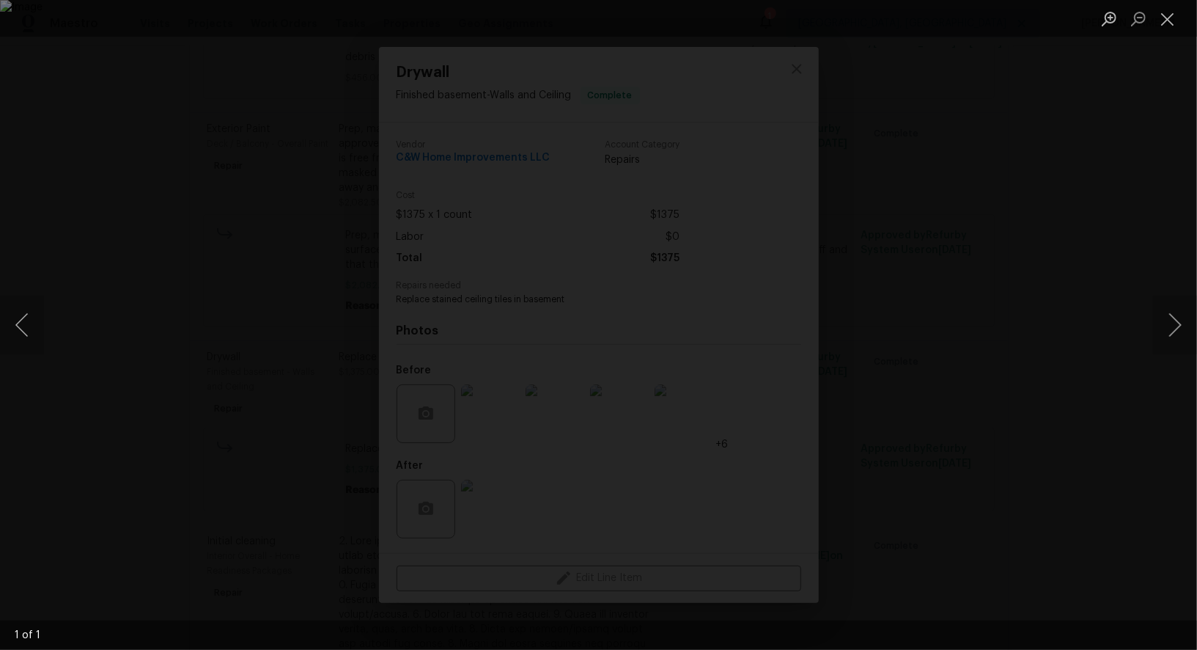
click at [1113, 227] on div "Lightbox" at bounding box center [598, 325] width 1197 height 650
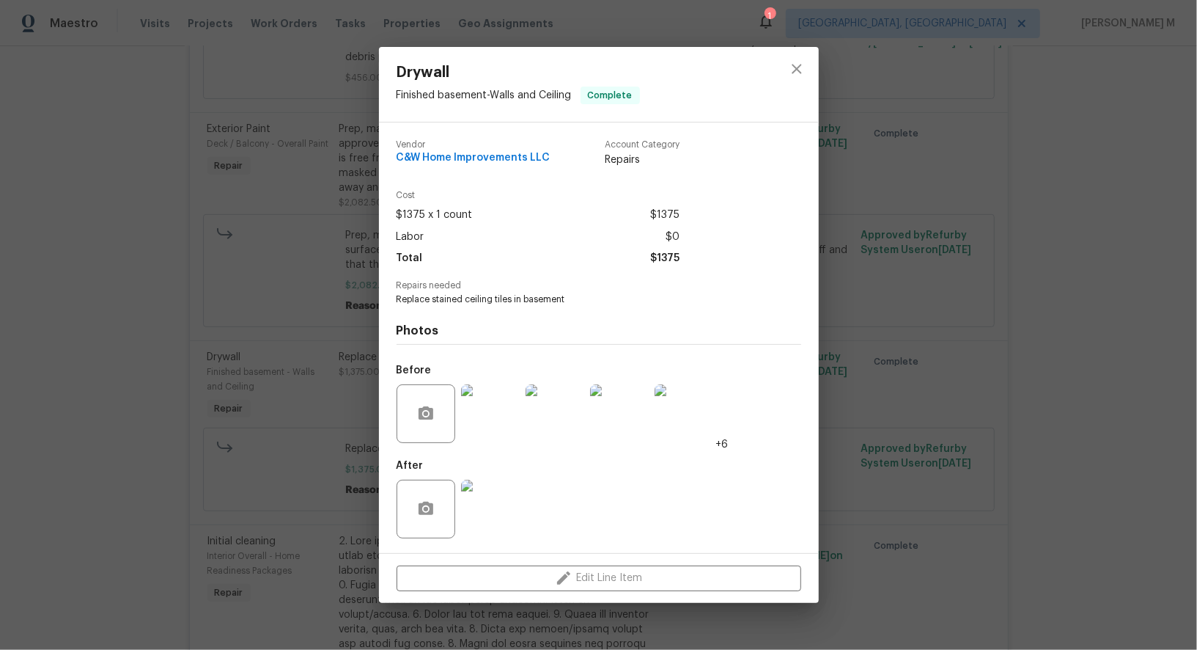
click at [492, 404] on img at bounding box center [490, 413] width 59 height 59
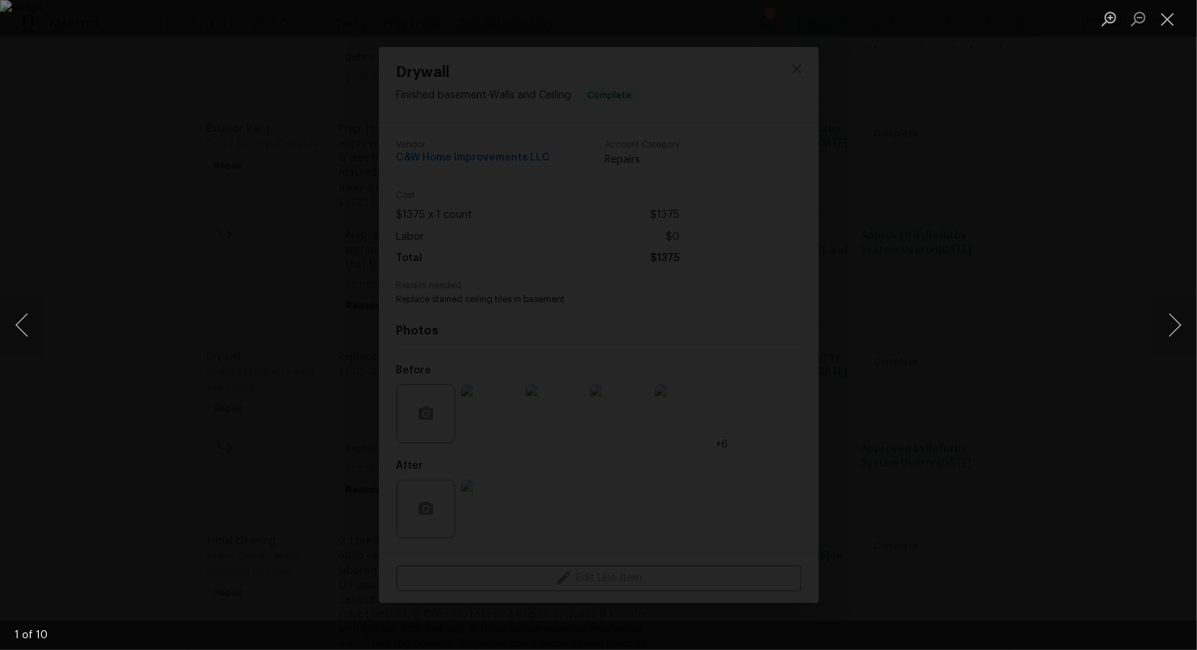
click at [1096, 173] on div "Lightbox" at bounding box center [598, 325] width 1197 height 650
click at [1076, 150] on div "Lightbox" at bounding box center [598, 325] width 1197 height 650
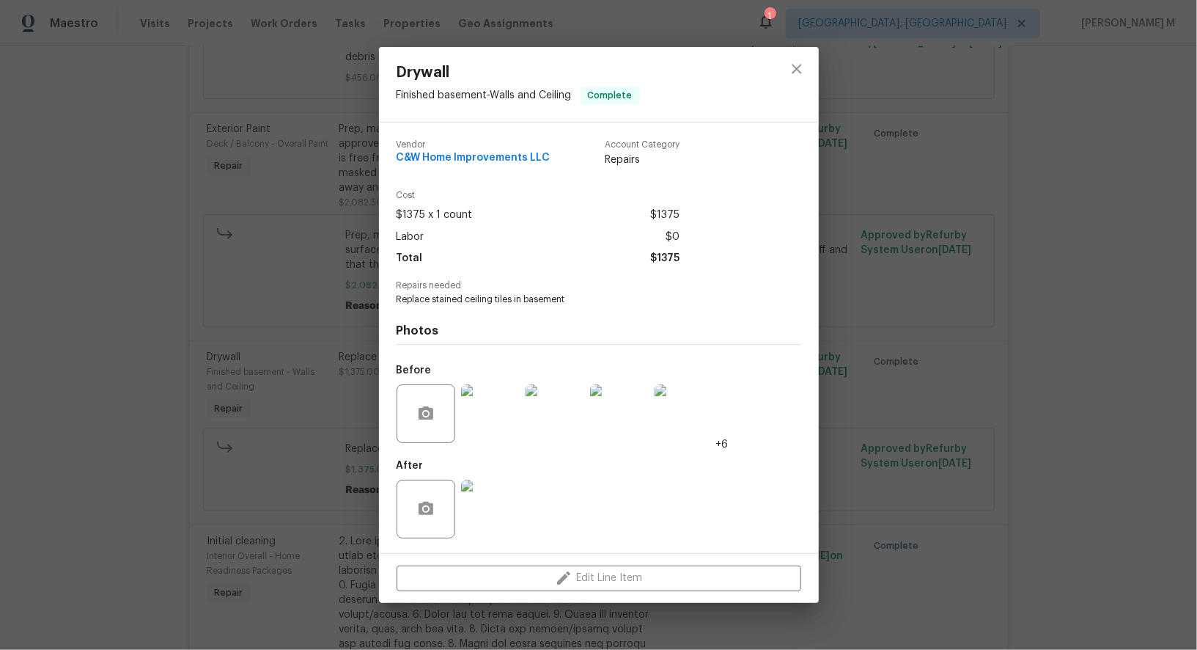
click at [558, 426] on img at bounding box center [555, 413] width 59 height 59
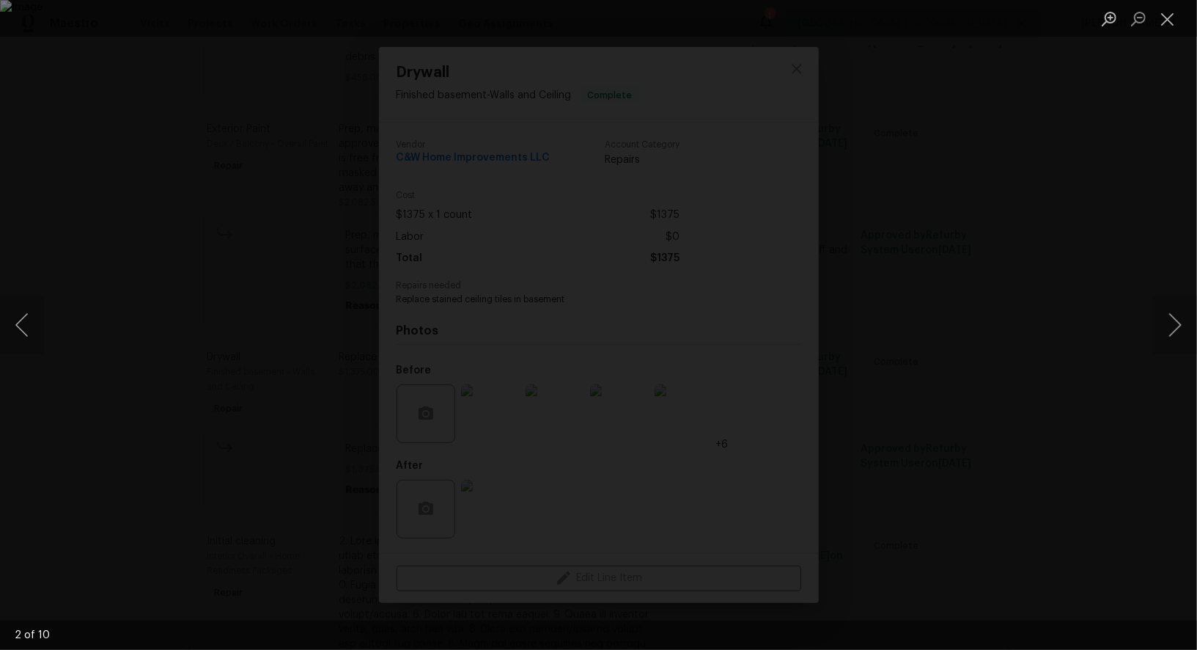
click at [1133, 211] on div "Lightbox" at bounding box center [598, 325] width 1197 height 650
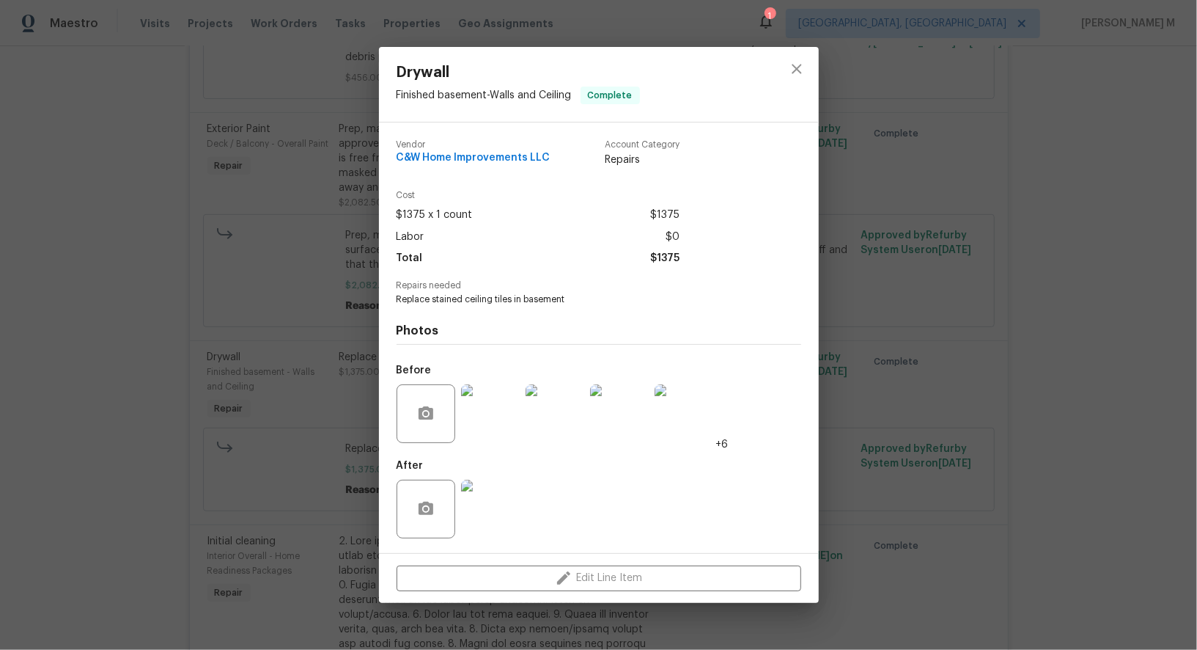
click at [625, 416] on img at bounding box center [619, 413] width 59 height 59
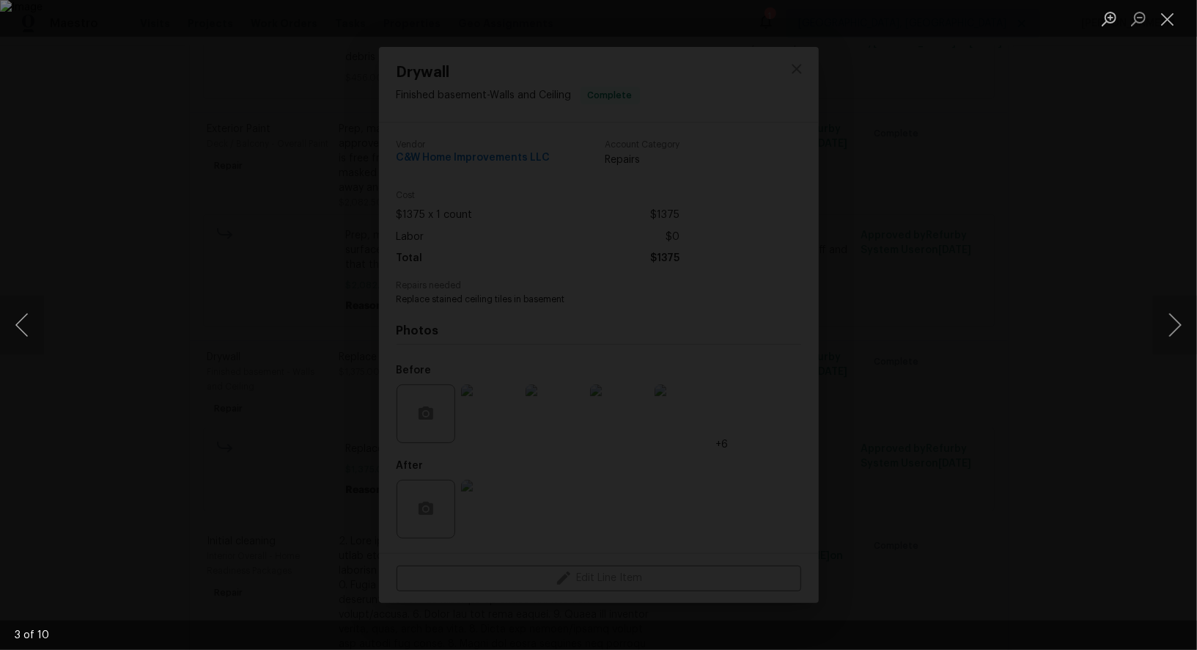
click at [1152, 232] on div "Lightbox" at bounding box center [598, 325] width 1197 height 650
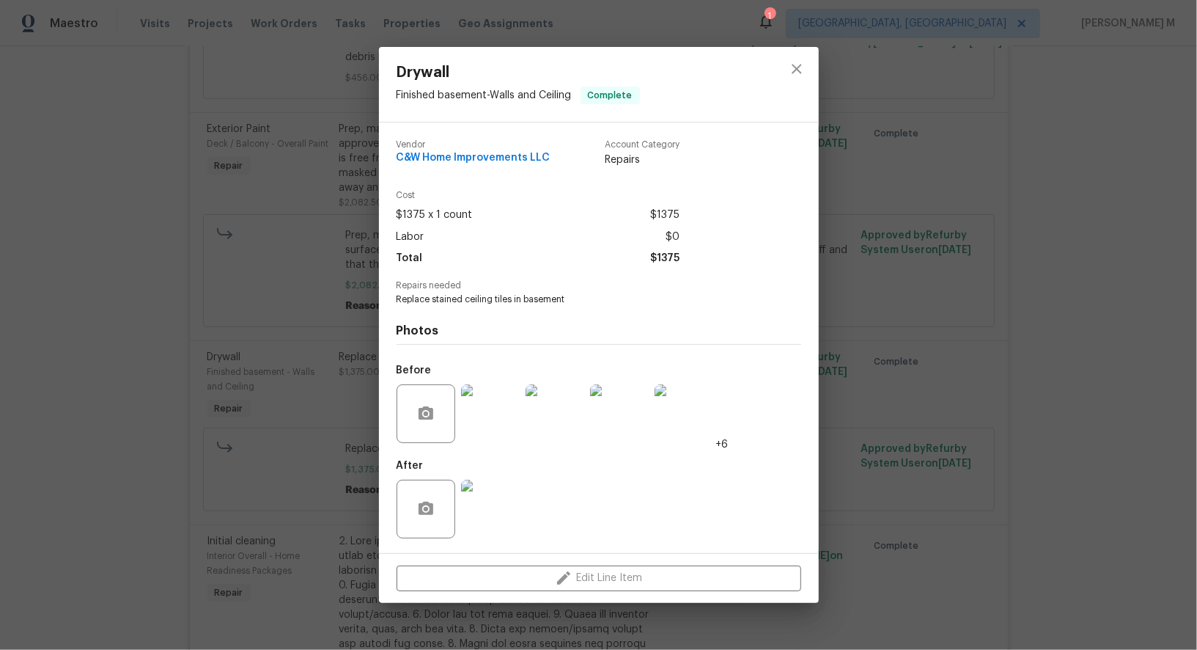
click at [471, 425] on img at bounding box center [490, 413] width 59 height 59
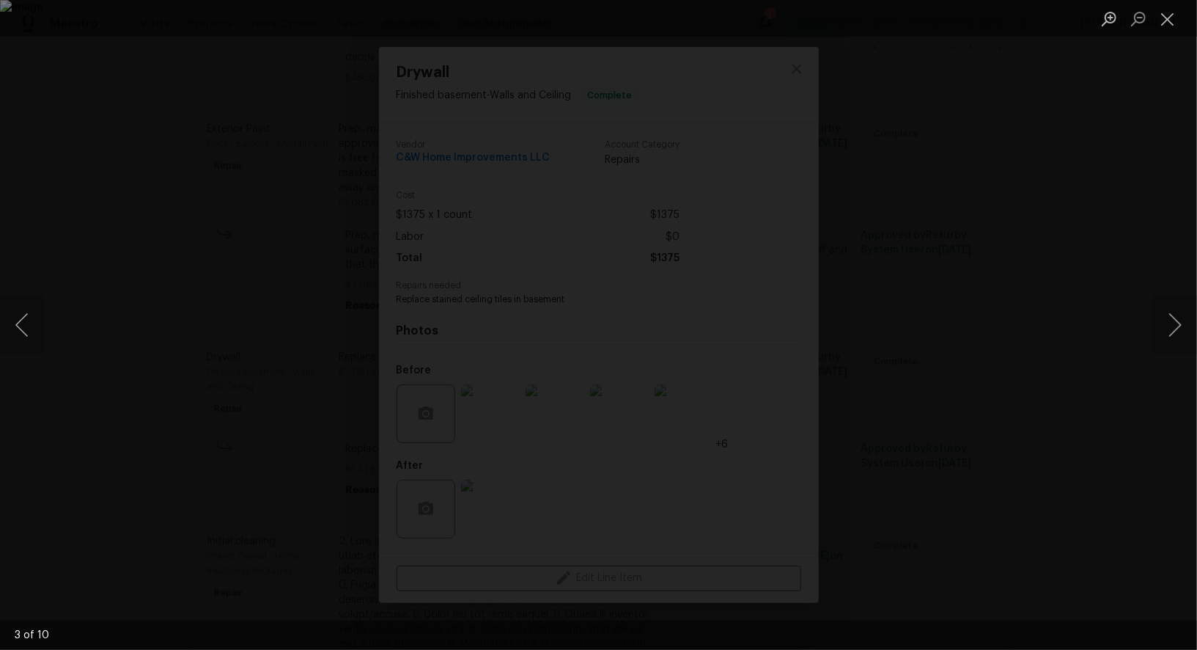
click at [1095, 264] on div "Lightbox" at bounding box center [598, 325] width 1197 height 650
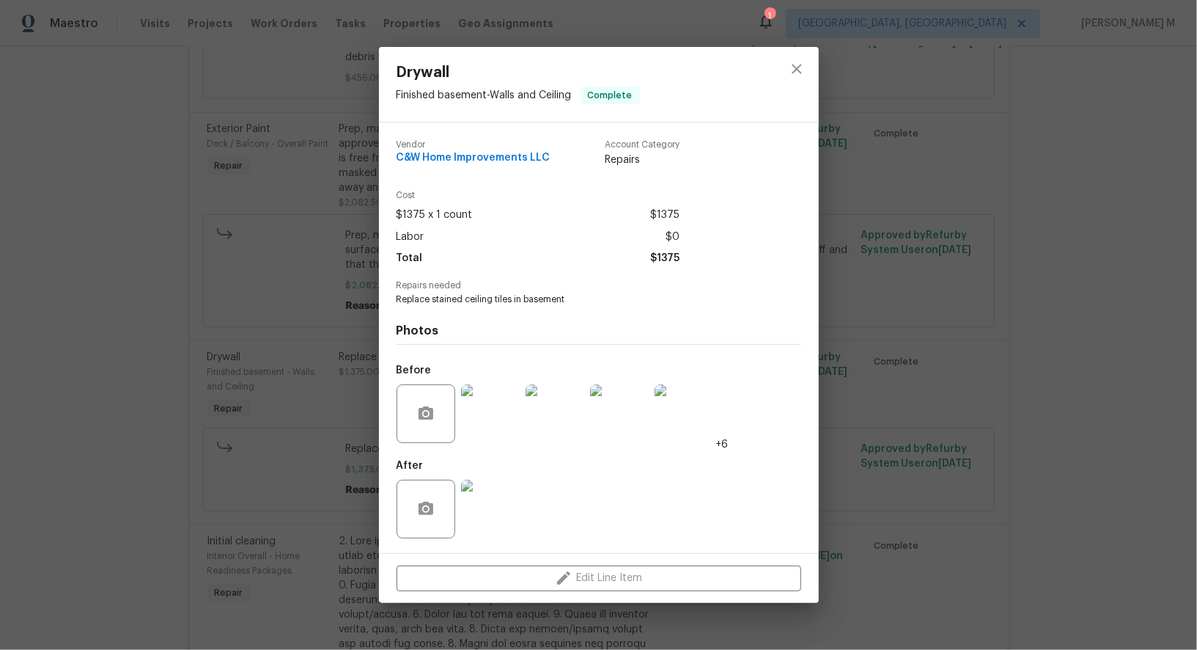
click at [470, 488] on img at bounding box center [490, 508] width 59 height 59
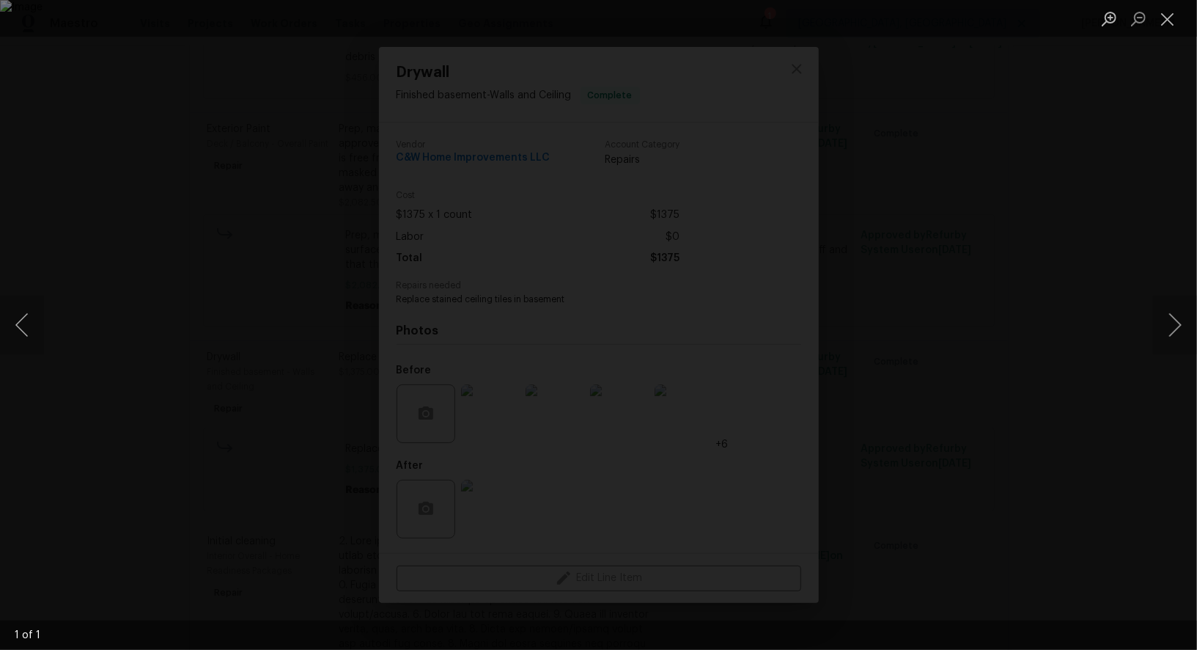
click at [1103, 256] on div "Lightbox" at bounding box center [598, 325] width 1197 height 650
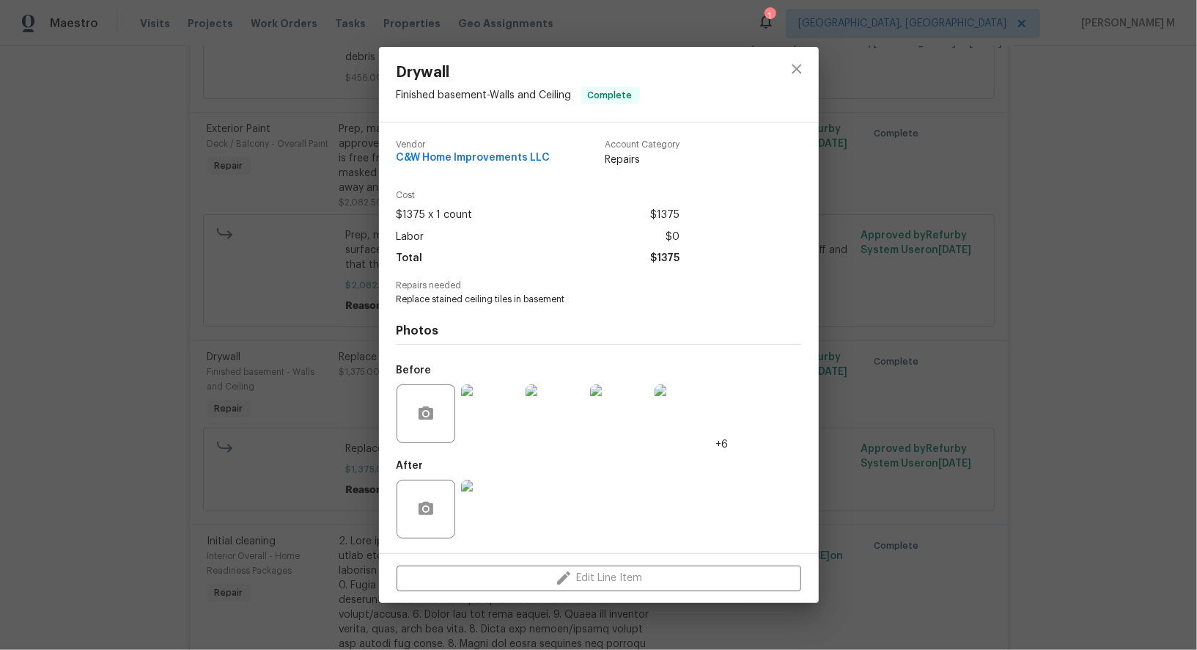
click at [1051, 256] on div "Drywall Finished basement - Walls and Ceiling Complete Vendor C&W Home Improvem…" at bounding box center [598, 325] width 1197 height 650
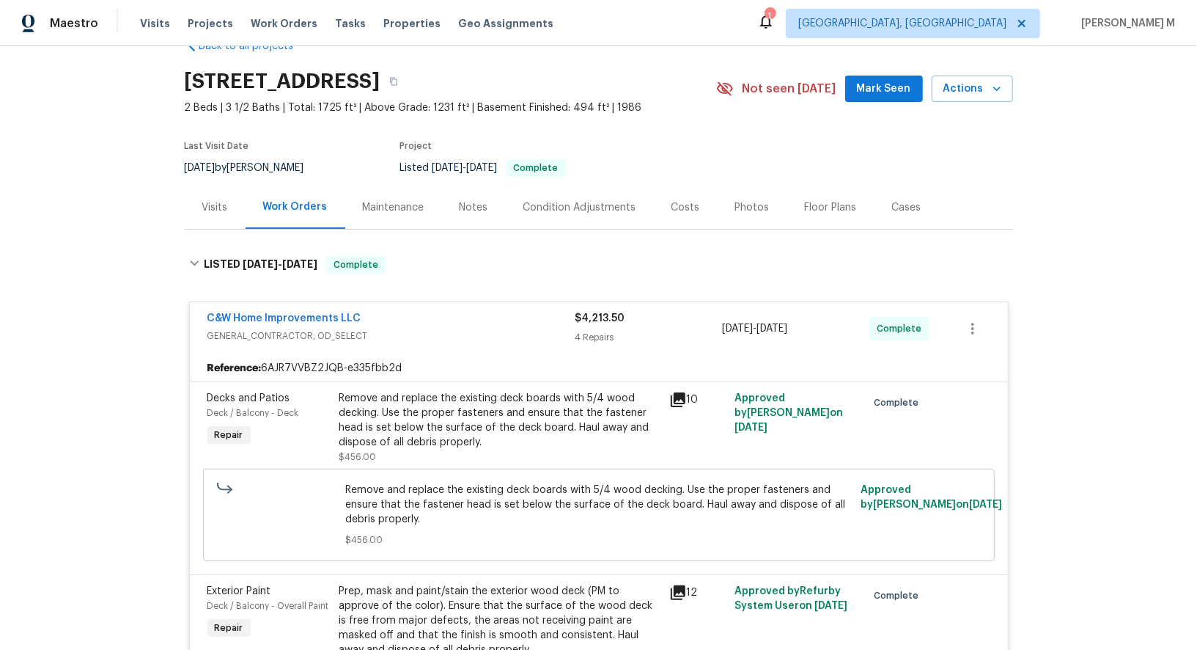
scroll to position [0, 0]
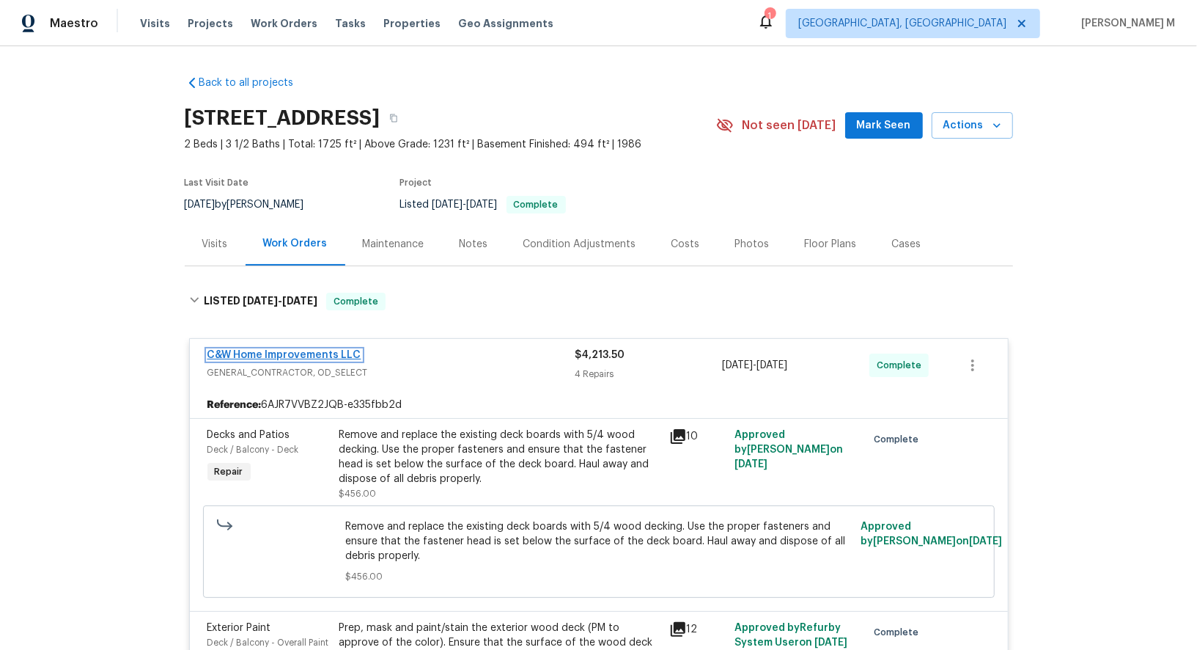
click at [311, 350] on link "C&W Home Improvements LLC" at bounding box center [284, 355] width 154 height 10
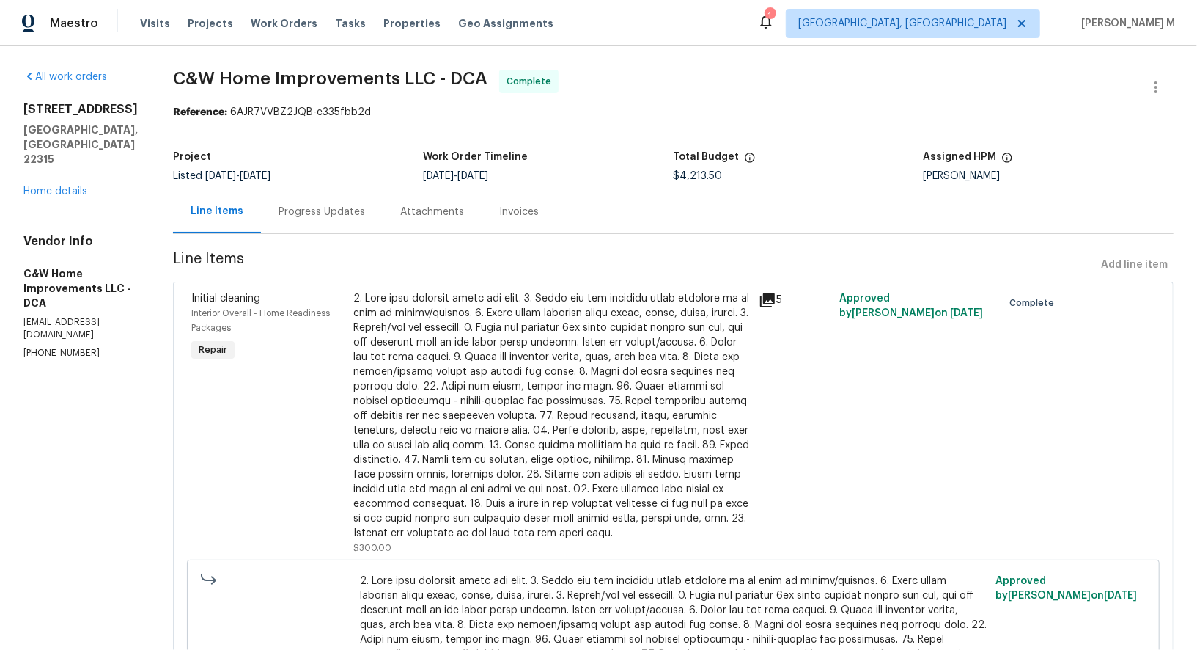
click at [312, 208] on div "Progress Updates" at bounding box center [322, 212] width 87 height 15
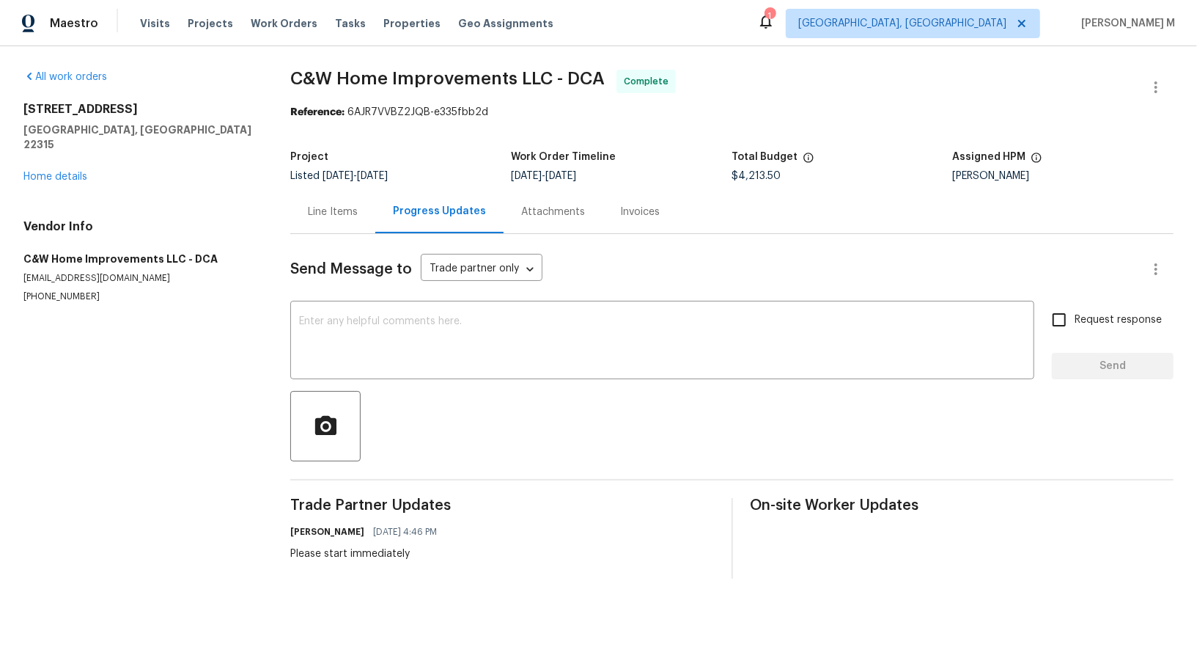
click at [340, 181] on div "Project Listed 9/19/2025 - 9/22/2025 Work Order Timeline 9/19/2025 - 9/22/2025 …" at bounding box center [731, 166] width 883 height 47
click at [340, 206] on div "Line Items" at bounding box center [333, 212] width 50 height 15
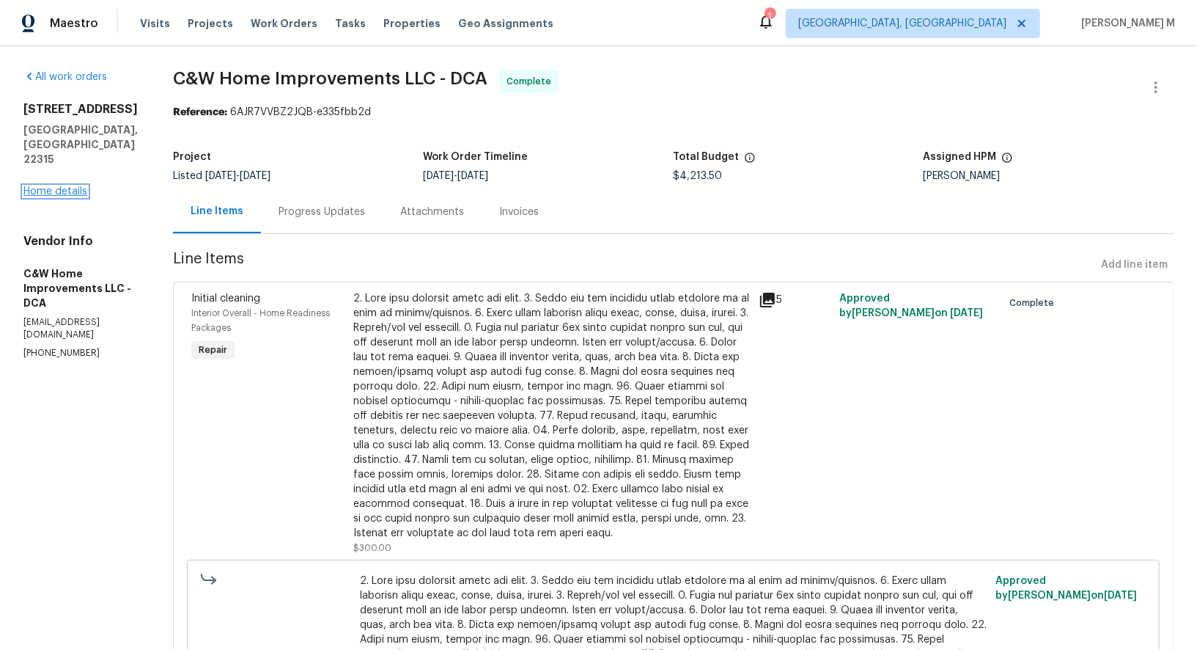
click at [43, 186] on link "Home details" at bounding box center [55, 191] width 64 height 10
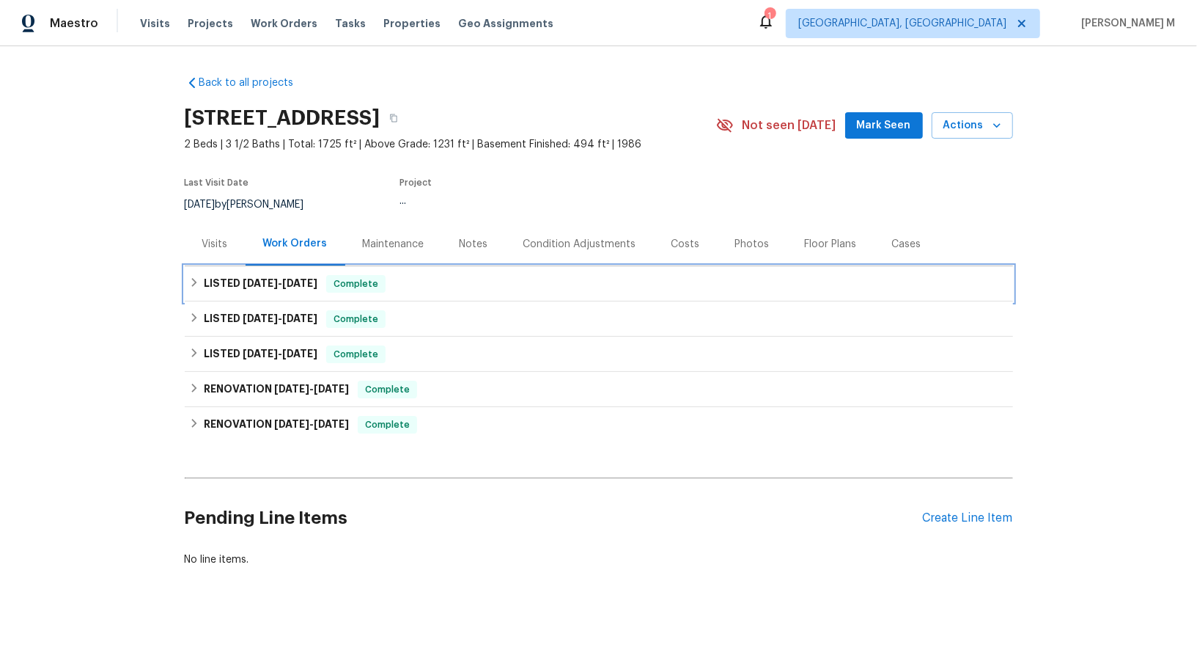
click at [232, 275] on h6 "LISTED 9/19/25 - 9/22/25" at bounding box center [261, 284] width 114 height 18
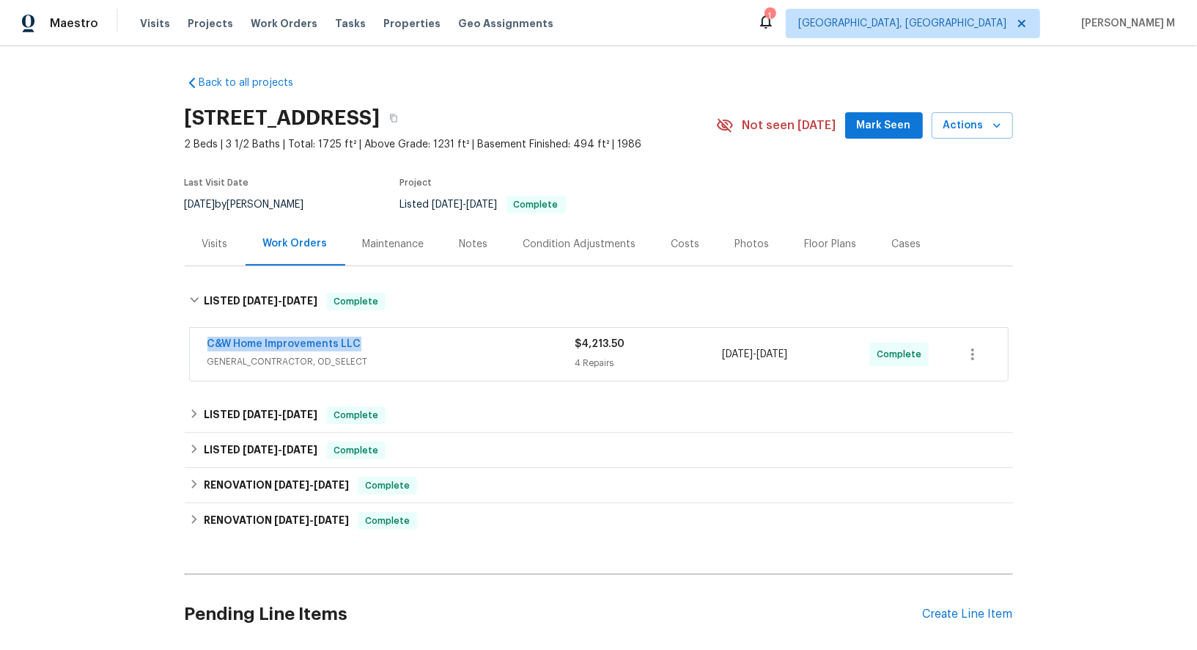
drag, startPoint x: 359, startPoint y: 333, endPoint x: 152, endPoint y: 333, distance: 207.5
click at [152, 333] on div "Back to all projects 6631 Rockleigh Way, Alexandria, VA 22315 2 Beds | 3 1/2 Ba…" at bounding box center [598, 347] width 1197 height 603
copy link "C&W Home Improvements LLC"
click at [405, 354] on span "GENERAL_CONTRACTOR, OD_SELECT" at bounding box center [391, 361] width 368 height 15
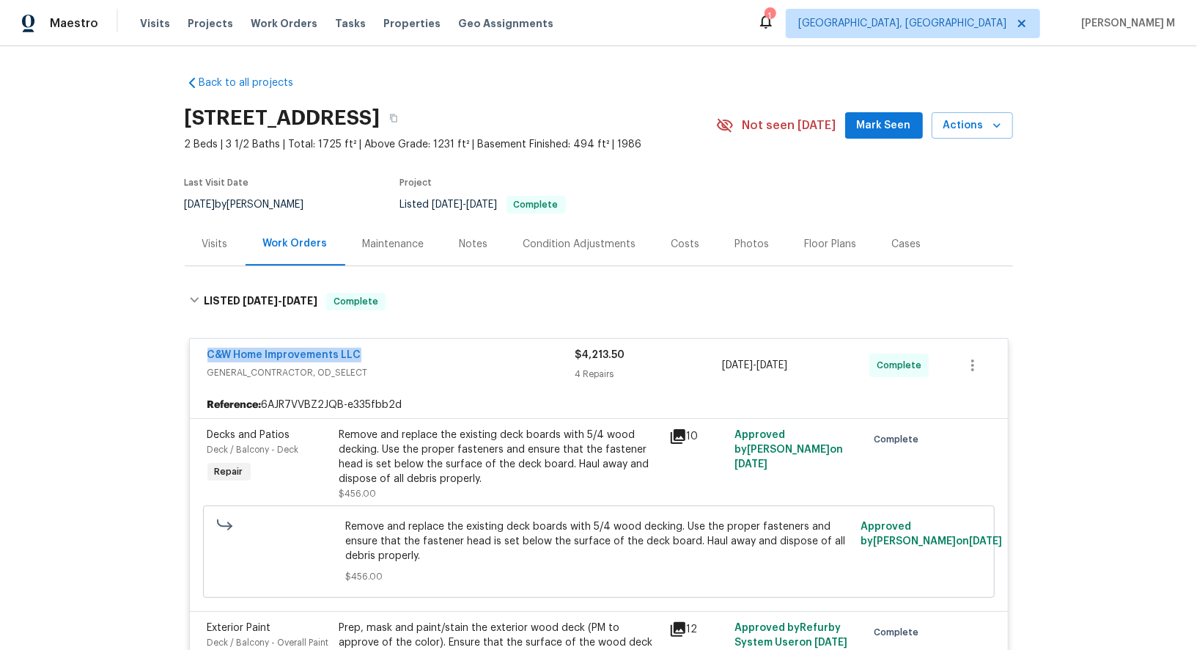
drag, startPoint x: 395, startPoint y: 345, endPoint x: 190, endPoint y: 347, distance: 205.3
click at [190, 347] on div "C&W Home Improvements LLC GENERAL_CONTRACTOR, OD_SELECT $4,213.50 4 Repairs 9/1…" at bounding box center [599, 365] width 818 height 53
copy link "C&W Home Improvements LLC"
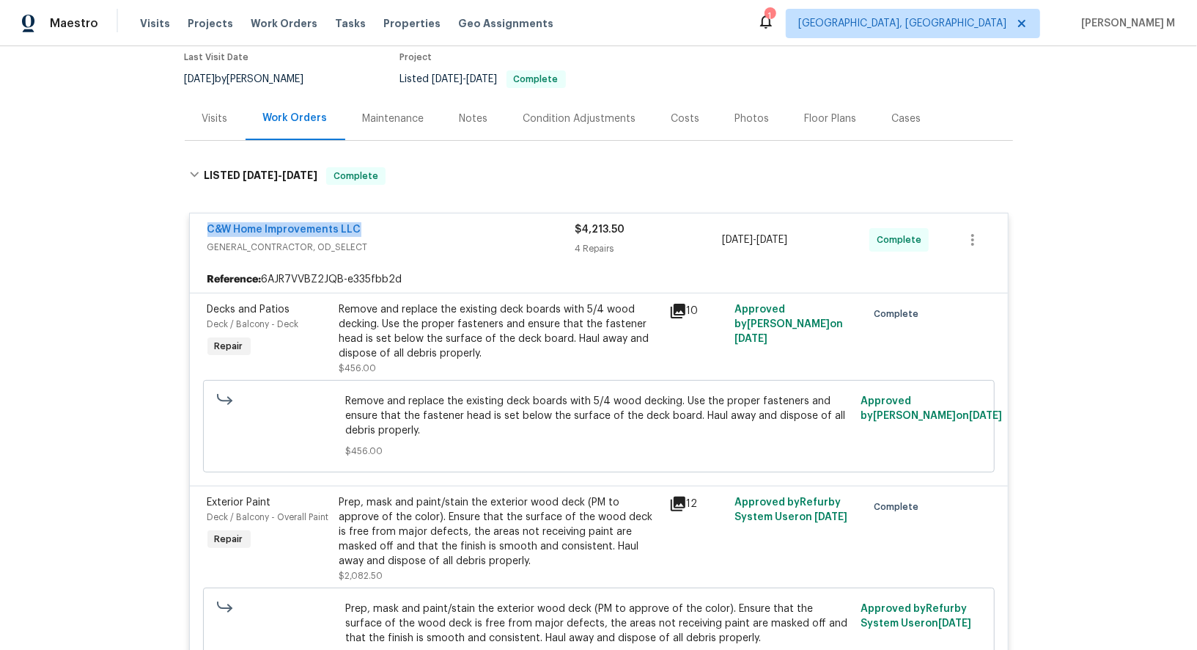
scroll to position [126, 0]
click at [273, 224] on link "C&W Home Improvements LLC" at bounding box center [284, 229] width 154 height 10
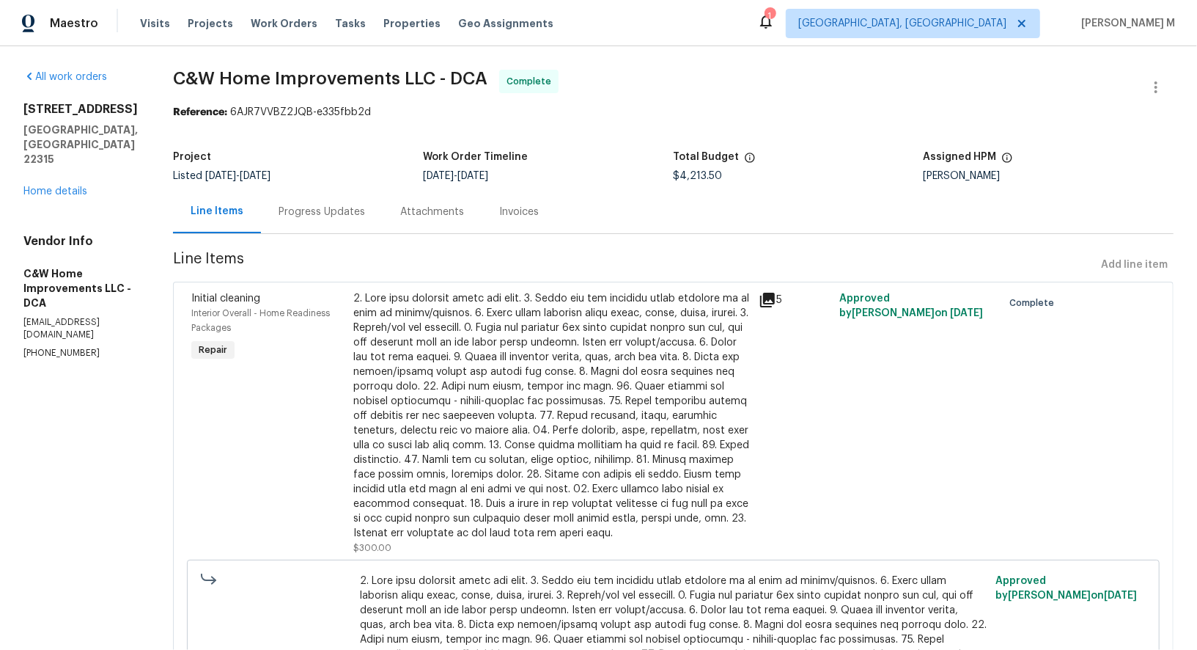
click at [321, 205] on div "Progress Updates" at bounding box center [322, 212] width 87 height 15
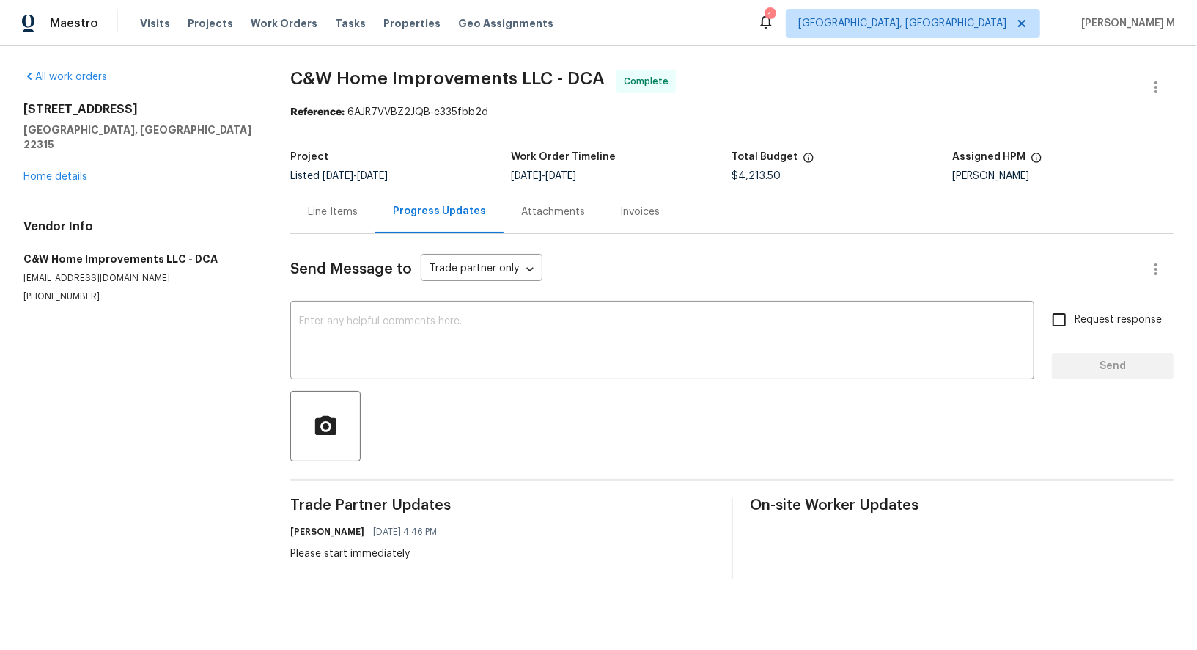
click at [337, 215] on div "Line Items" at bounding box center [332, 211] width 85 height 43
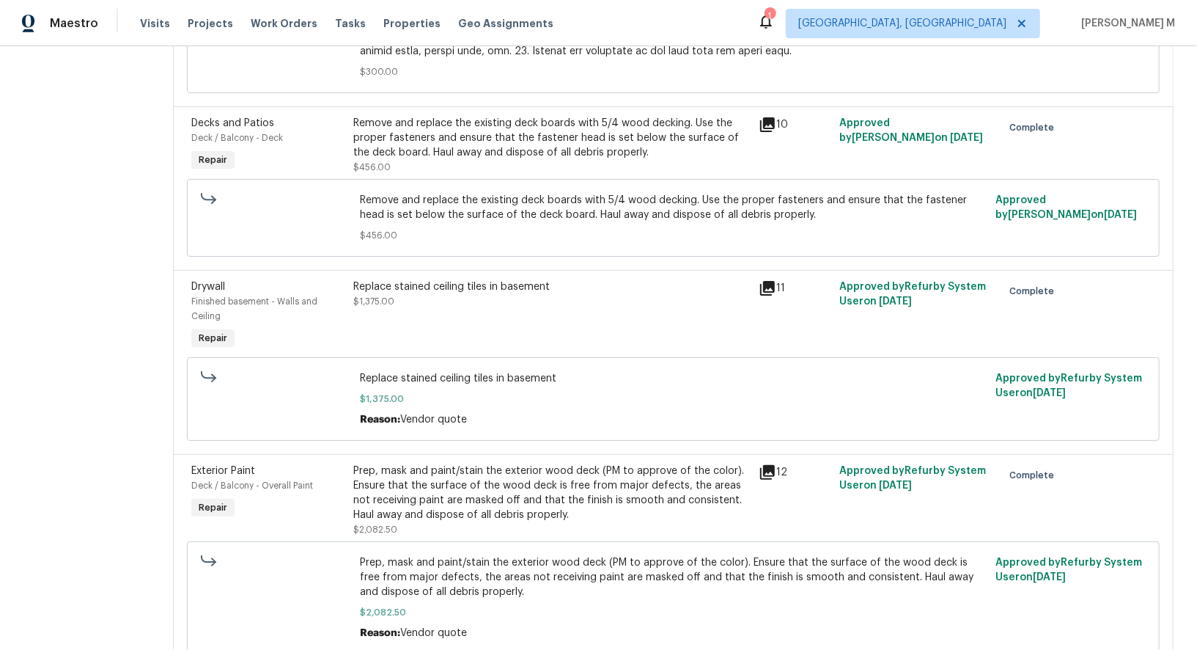
scroll to position [678, 0]
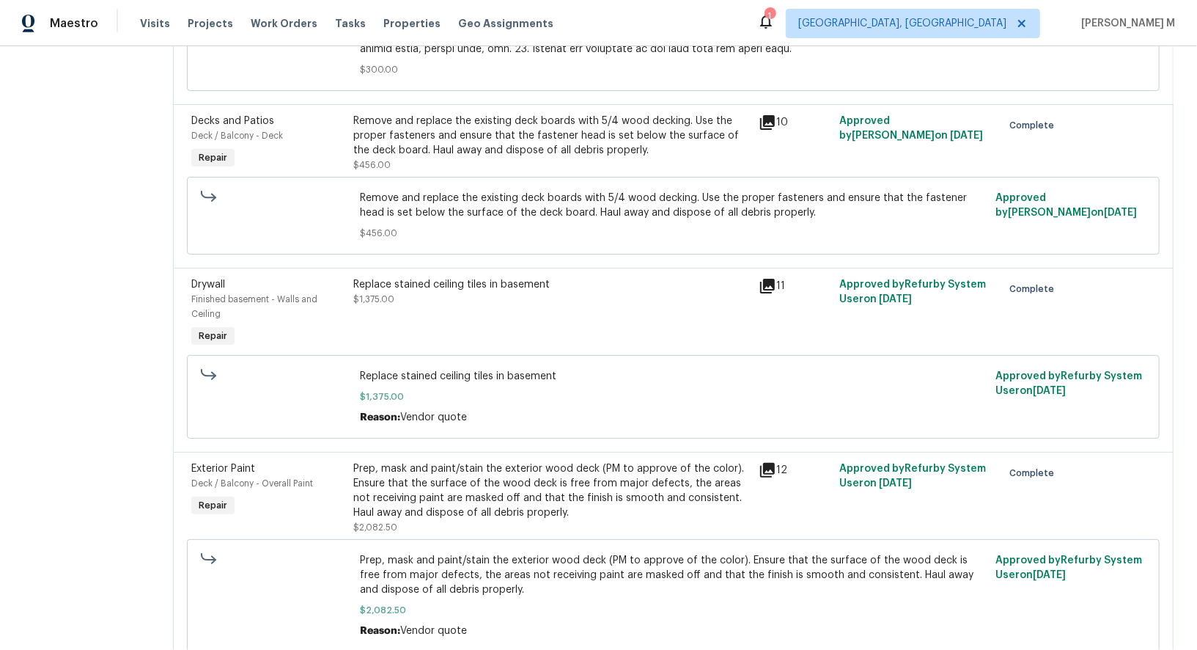
click at [488, 461] on div "Prep, mask and paint/stain the exterior wood deck (PM to approve of the color).…" at bounding box center [551, 490] width 397 height 59
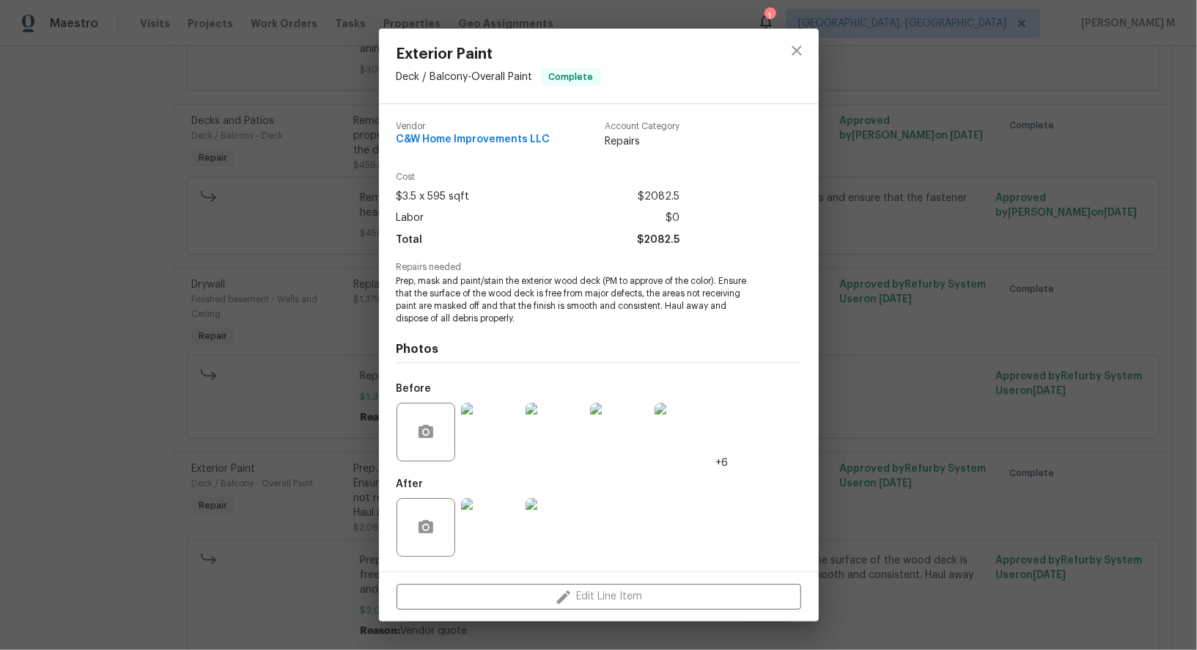
click at [497, 514] on img at bounding box center [490, 527] width 59 height 59
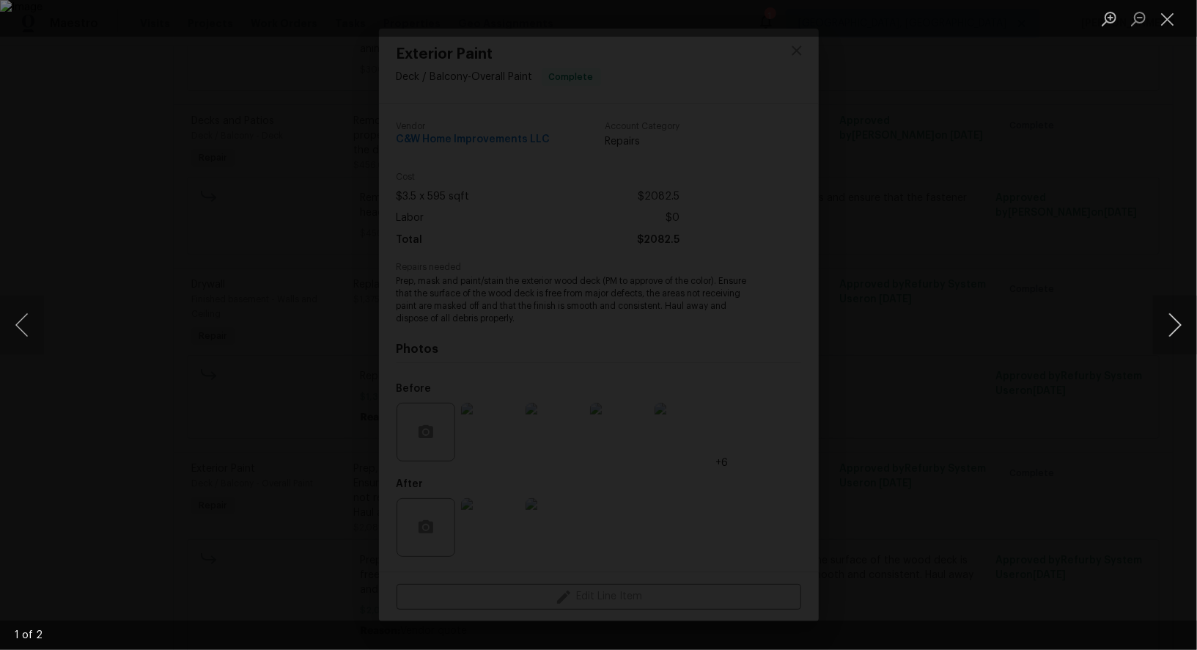
click at [1174, 334] on button "Next image" at bounding box center [1175, 324] width 44 height 59
click at [1150, 220] on div "Lightbox" at bounding box center [598, 325] width 1197 height 650
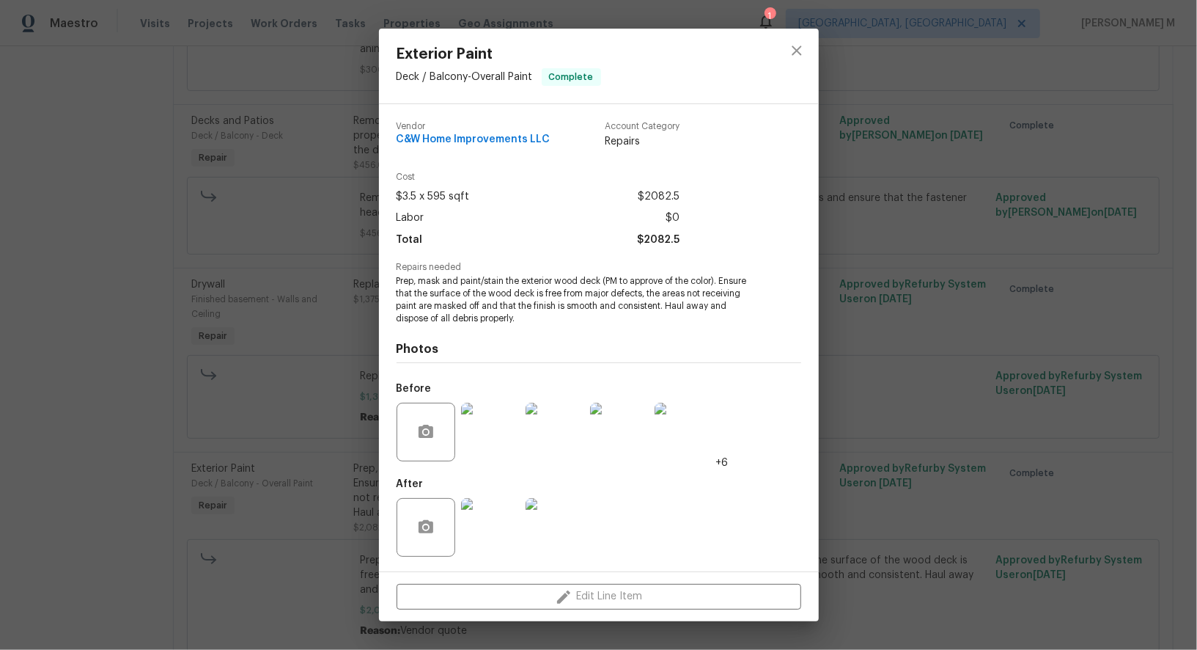
click at [500, 449] on img at bounding box center [490, 431] width 59 height 59
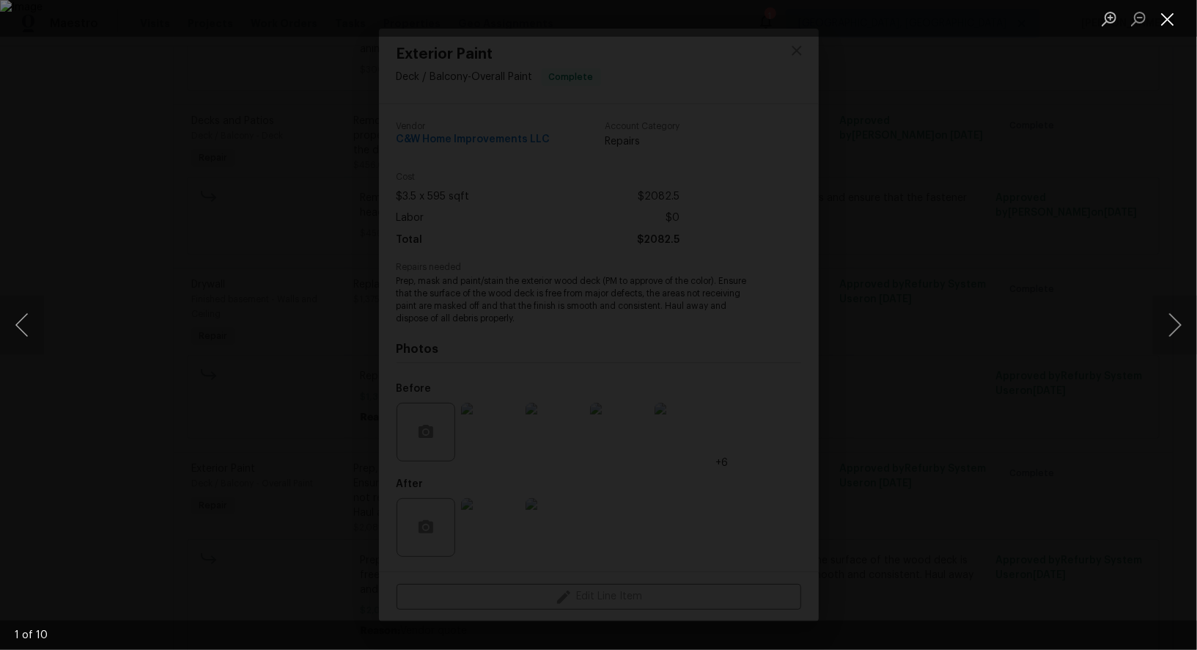
click at [1172, 24] on button "Close lightbox" at bounding box center [1167, 19] width 29 height 26
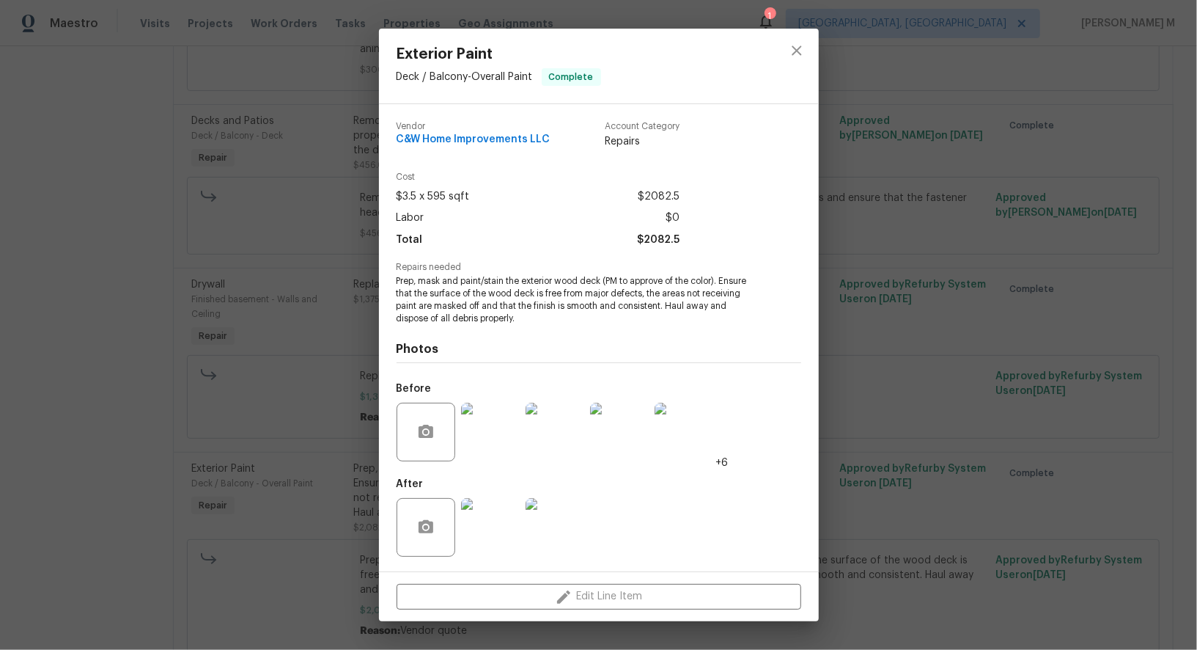
click at [949, 228] on div "Exterior Paint Deck / Balcony - Overall Paint Complete Vendor C&W Home Improvem…" at bounding box center [598, 325] width 1197 height 650
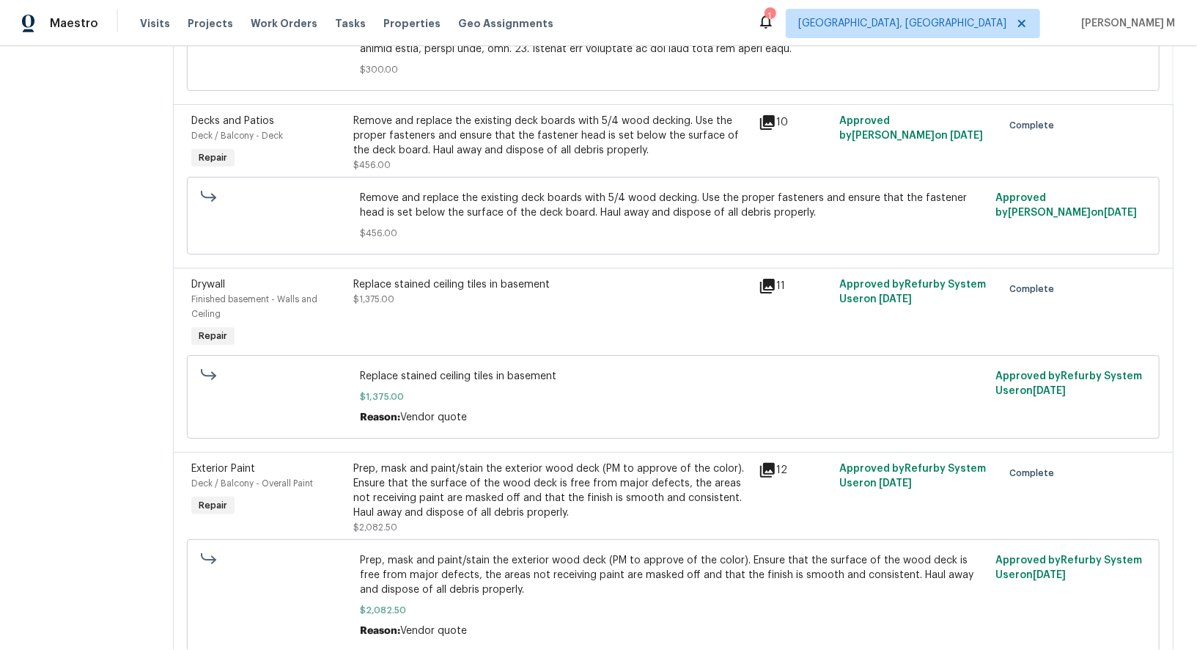
scroll to position [0, 0]
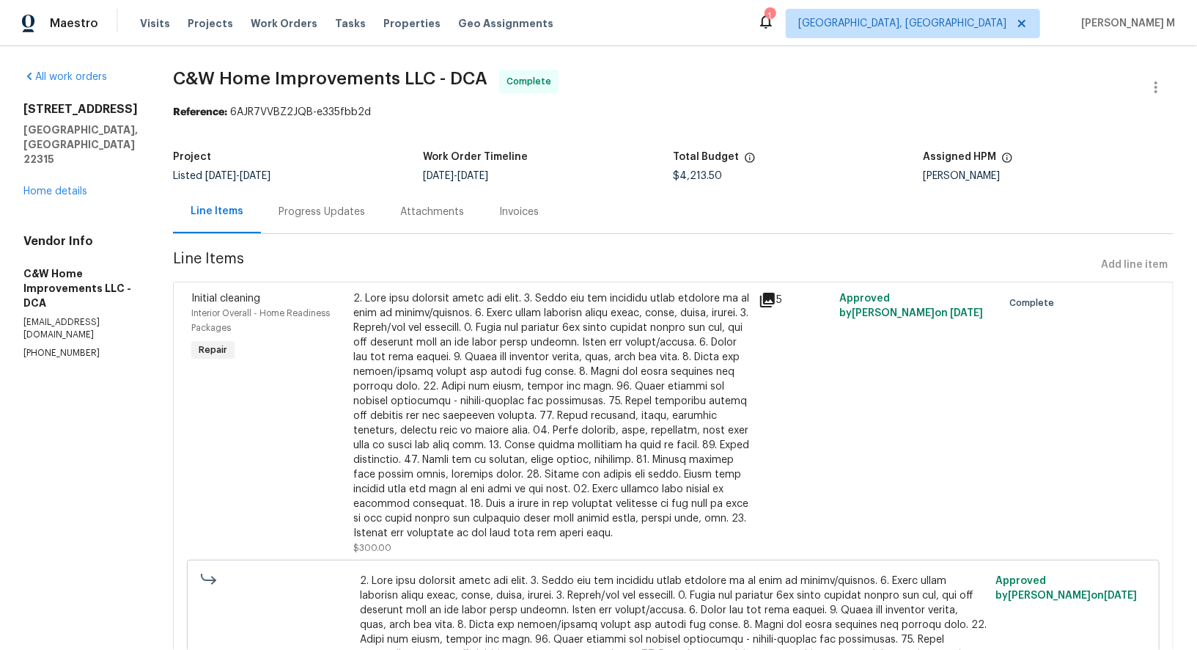
click at [285, 213] on div "Progress Updates" at bounding box center [322, 211] width 122 height 43
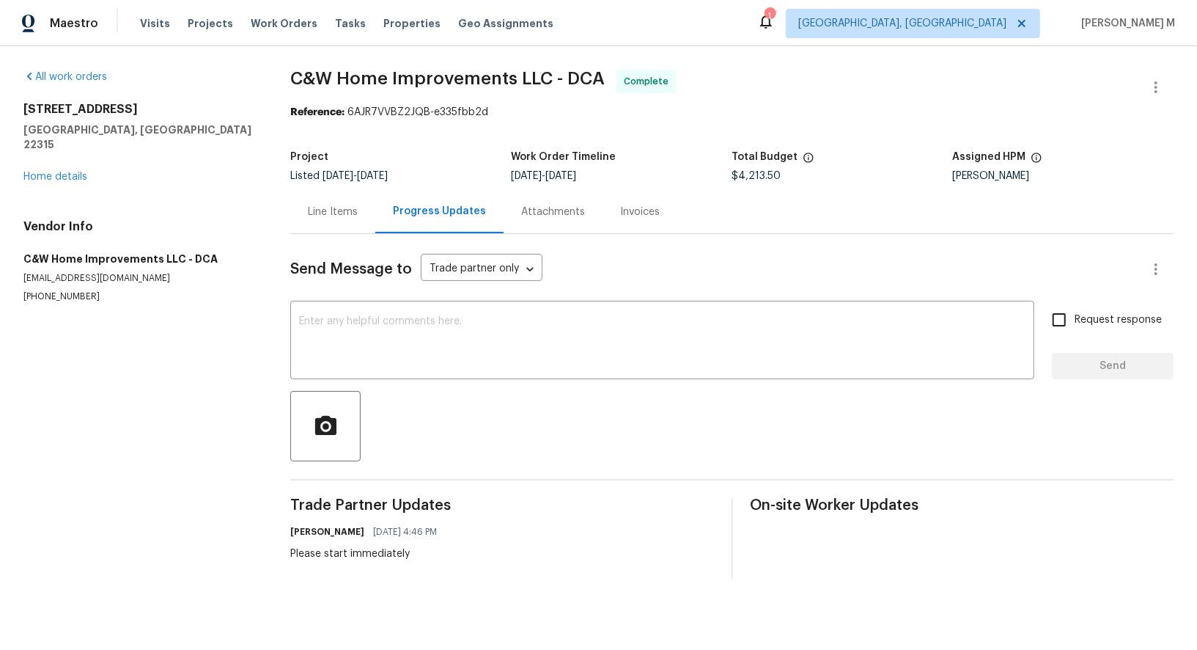
click at [309, 173] on span "Listed 9/19/2025 - 9/22/2025" at bounding box center [339, 176] width 98 height 10
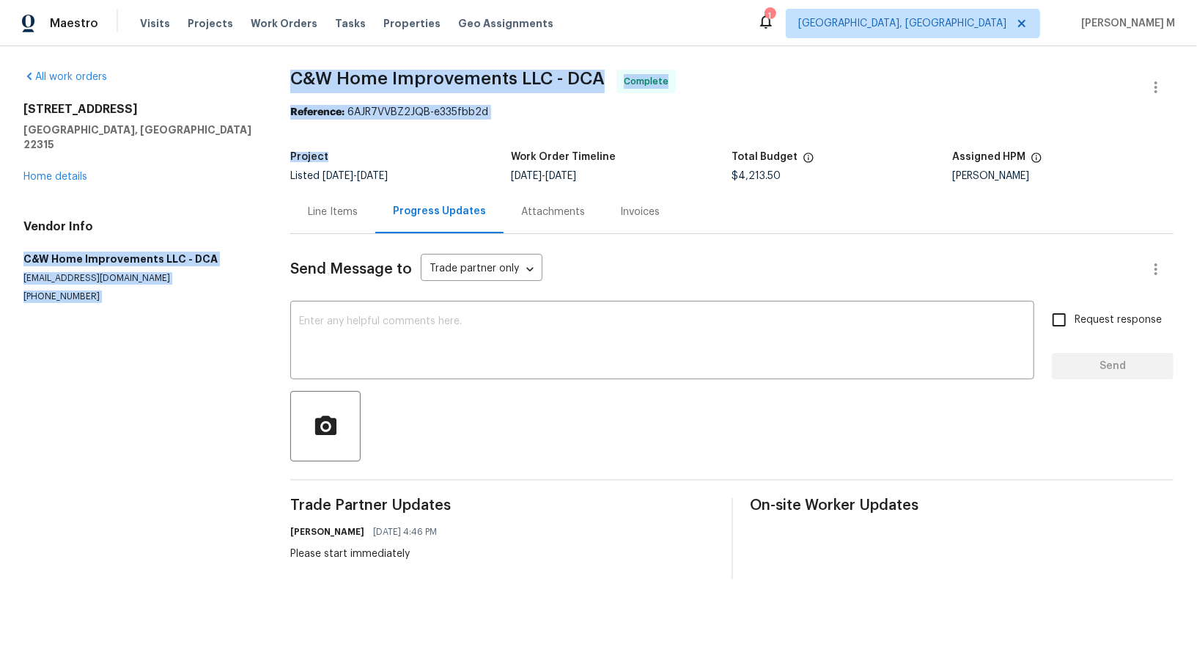
drag, startPoint x: 400, startPoint y: 162, endPoint x: 217, endPoint y: 198, distance: 186.8
click at [217, 198] on div "All work orders 6631 Rockleigh Way Alexandria, VA 22315 Home details Vendor Inf…" at bounding box center [598, 324] width 1197 height 556
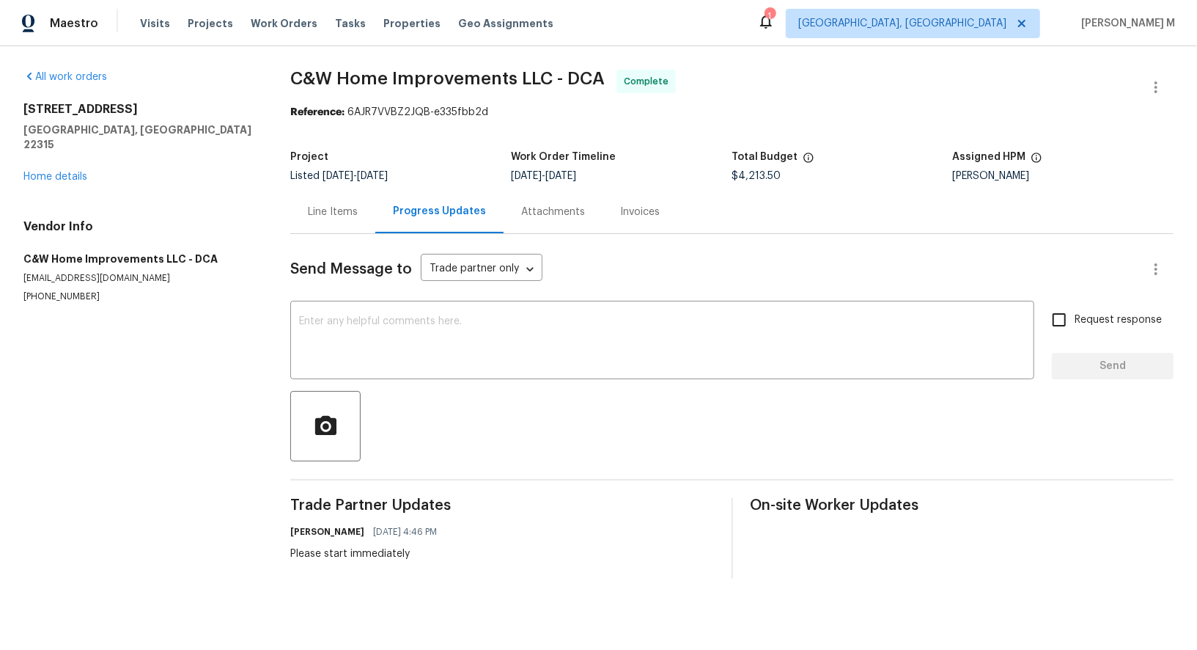
click at [275, 251] on div "All work orders 6631 Rockleigh Way Alexandria, VA 22315 Home details Vendor Inf…" at bounding box center [598, 324] width 1197 height 556
click at [480, 521] on div "Nelson Flores 09/18/2025 4:46 PM Please start immediately" at bounding box center [502, 541] width 424 height 40
click at [658, 471] on div "Send Message to Trade partner only Trade partner only ​ x ​ Request response Se…" at bounding box center [731, 406] width 883 height 345
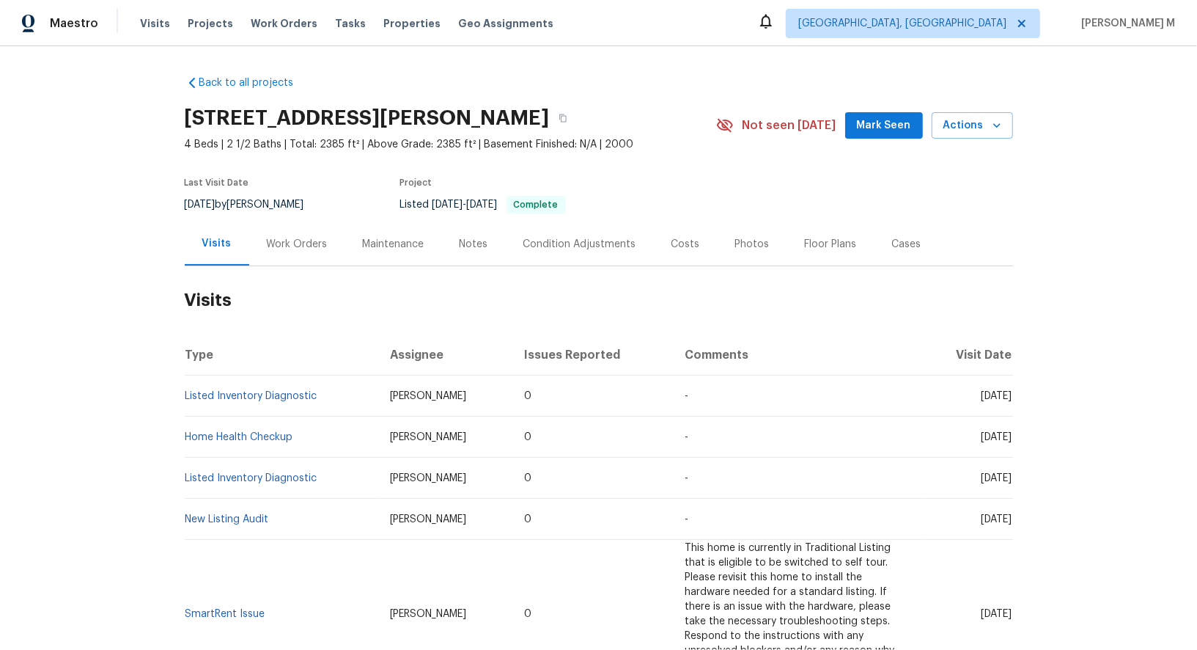
click at [289, 244] on div "Work Orders" at bounding box center [297, 243] width 96 height 43
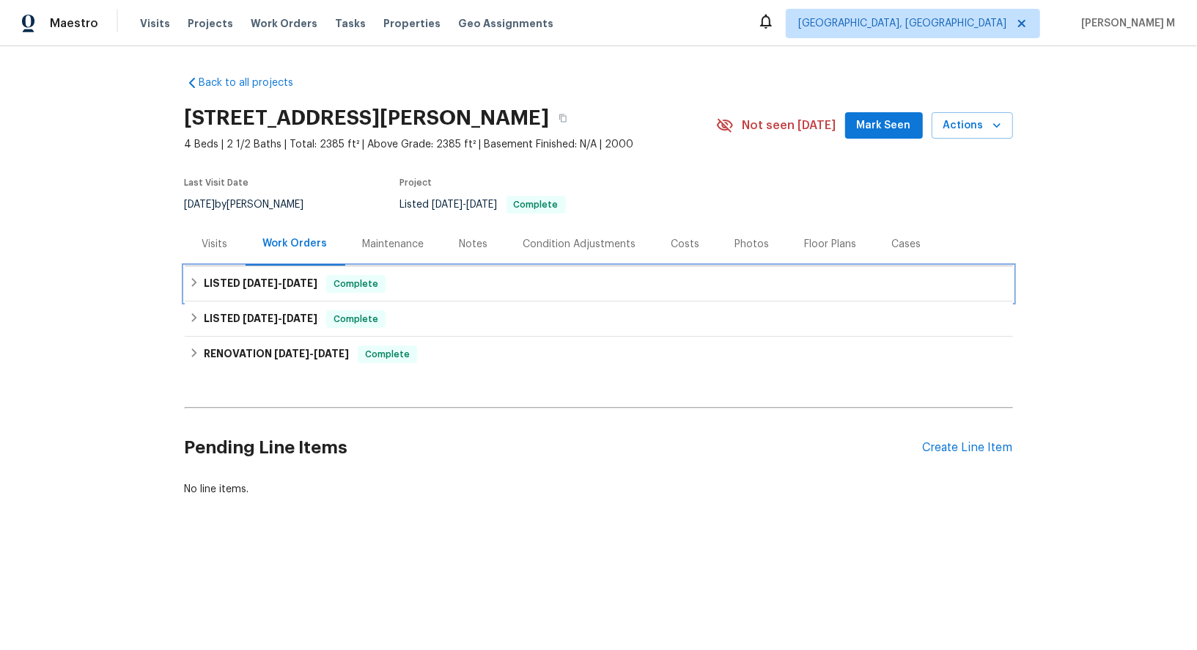
click at [254, 266] on div "LISTED [DATE] - [DATE] Complete" at bounding box center [599, 283] width 828 height 35
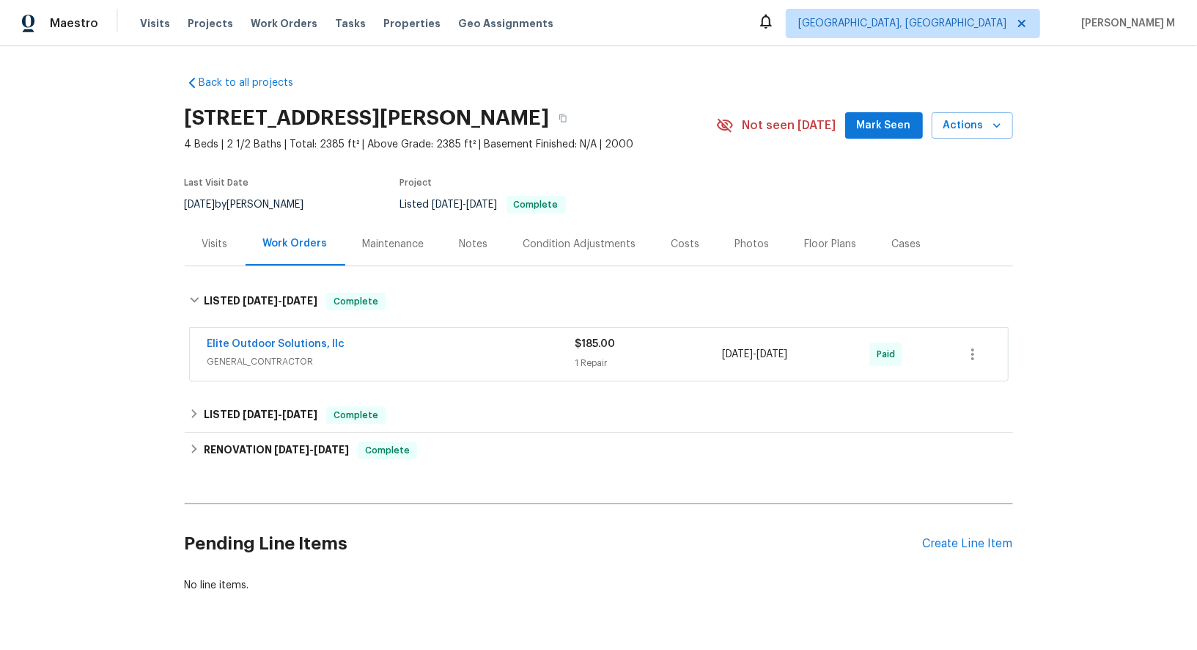
click at [257, 354] on span "GENERAL_CONTRACTOR" at bounding box center [391, 361] width 368 height 15
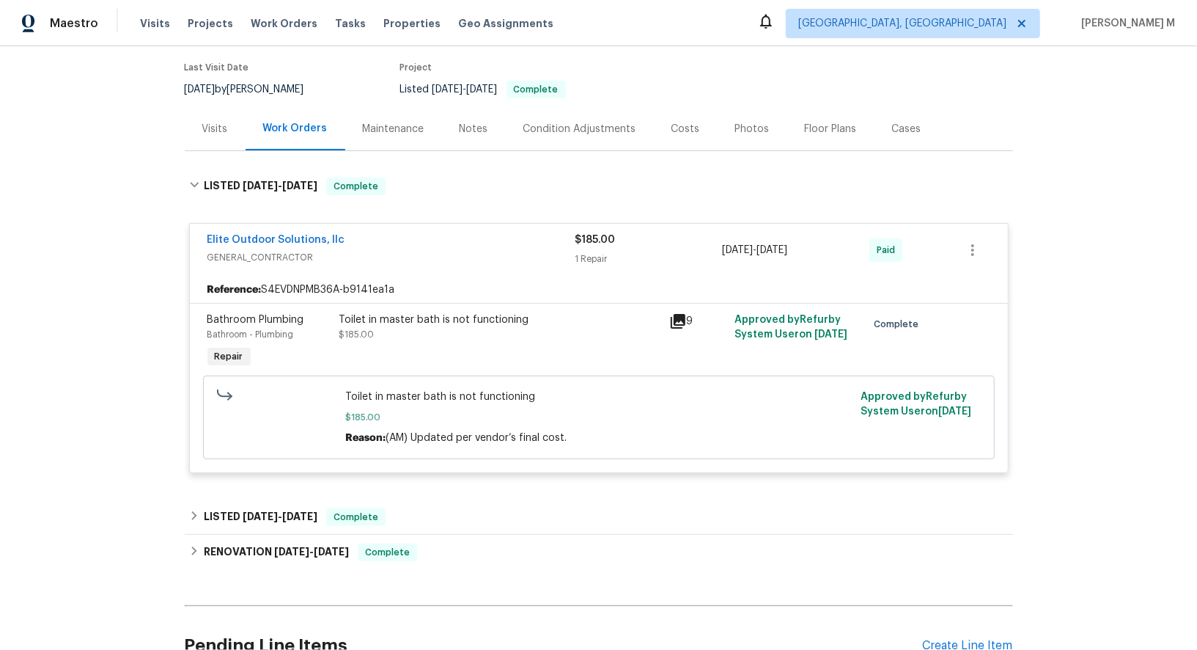
scroll to position [128, 0]
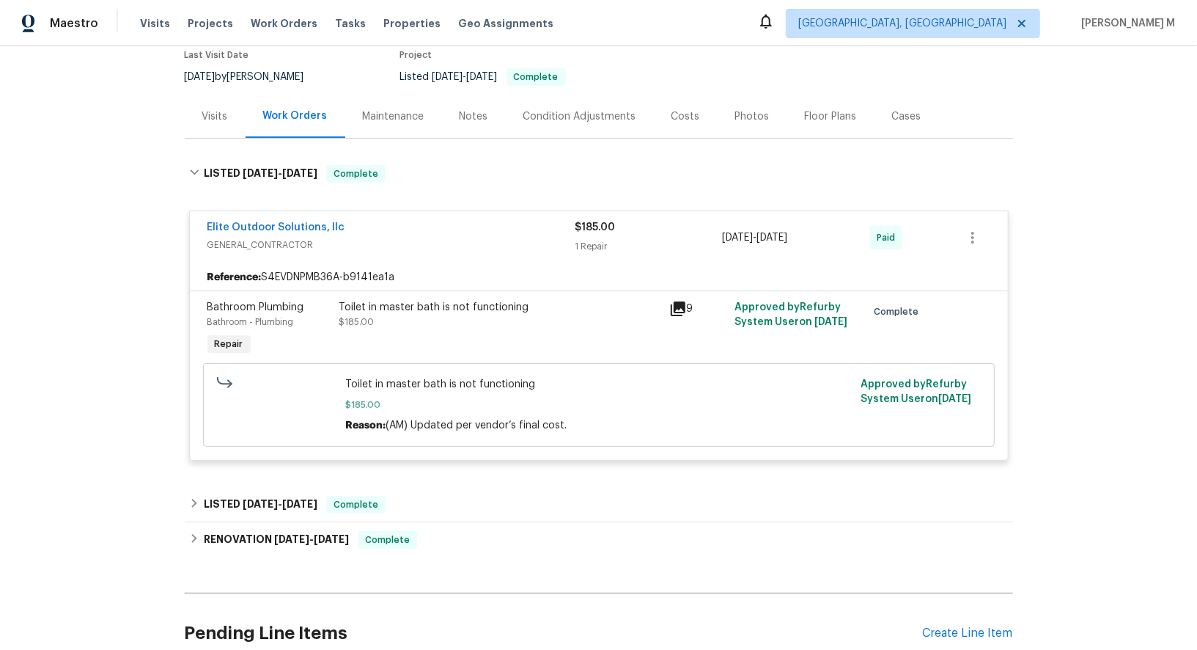
click at [301, 460] on div "Back to all projects [STREET_ADDRESS][PERSON_NAME] 4 Beds | 2 1/2 Baths | Total…" at bounding box center [599, 314] width 828 height 757
click at [293, 496] on h6 "LISTED [DATE] - [DATE]" at bounding box center [261, 505] width 114 height 18
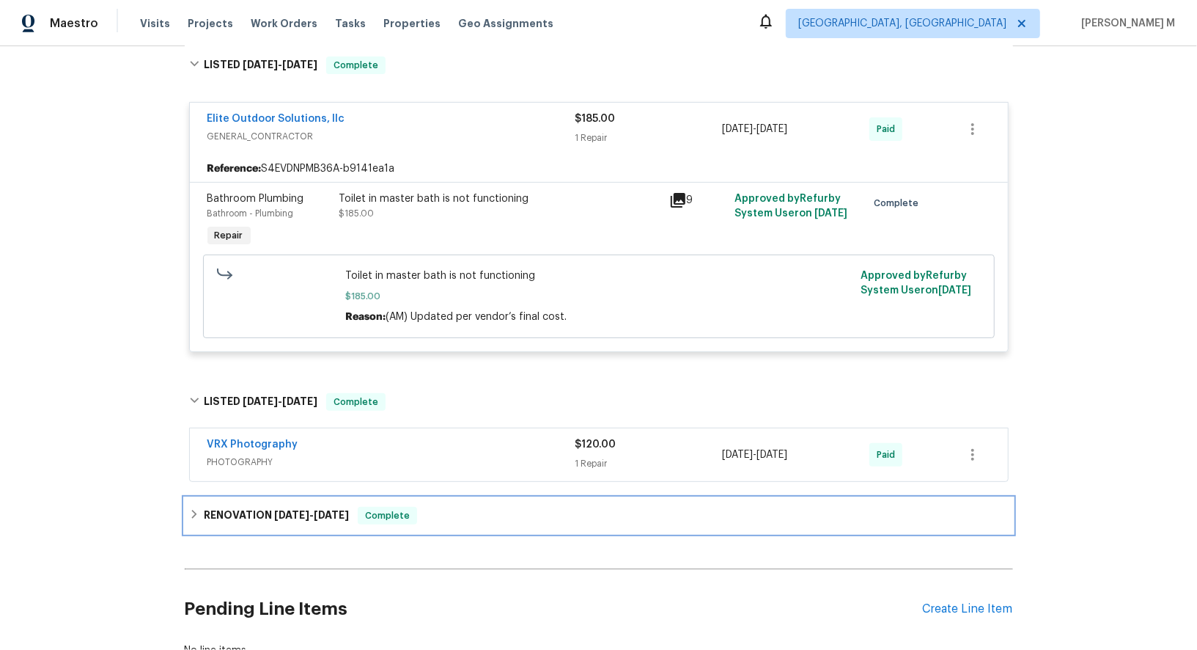
click at [257, 507] on h6 "RENOVATION [DATE] - [DATE]" at bounding box center [276, 516] width 145 height 18
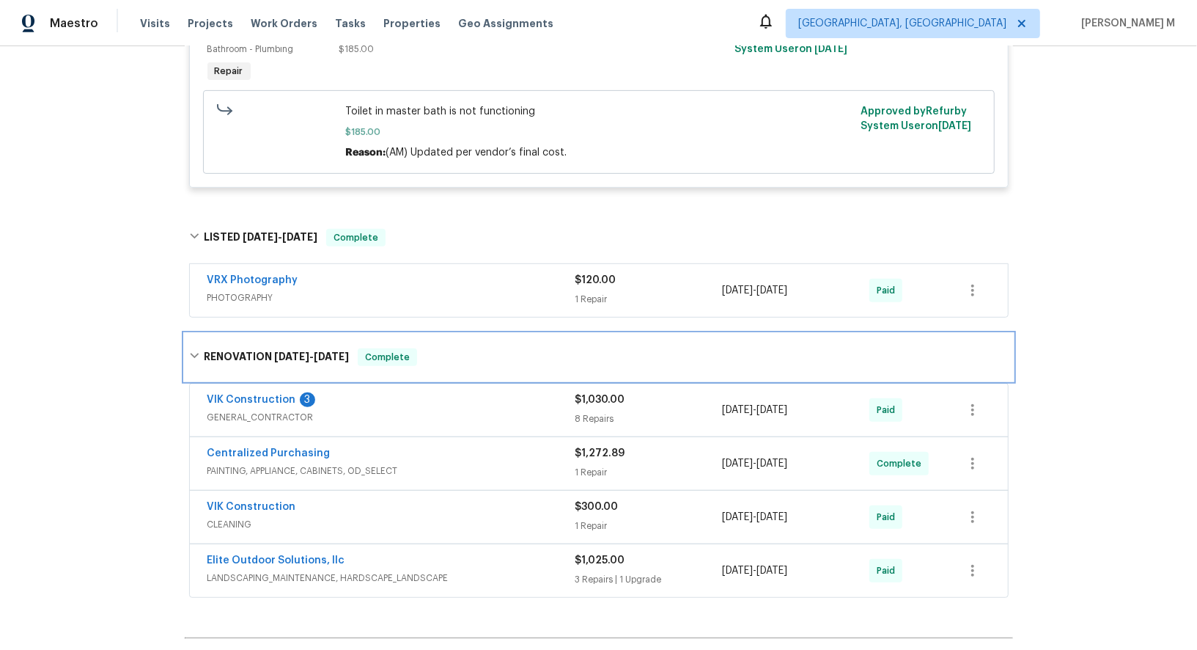
scroll to position [408, 0]
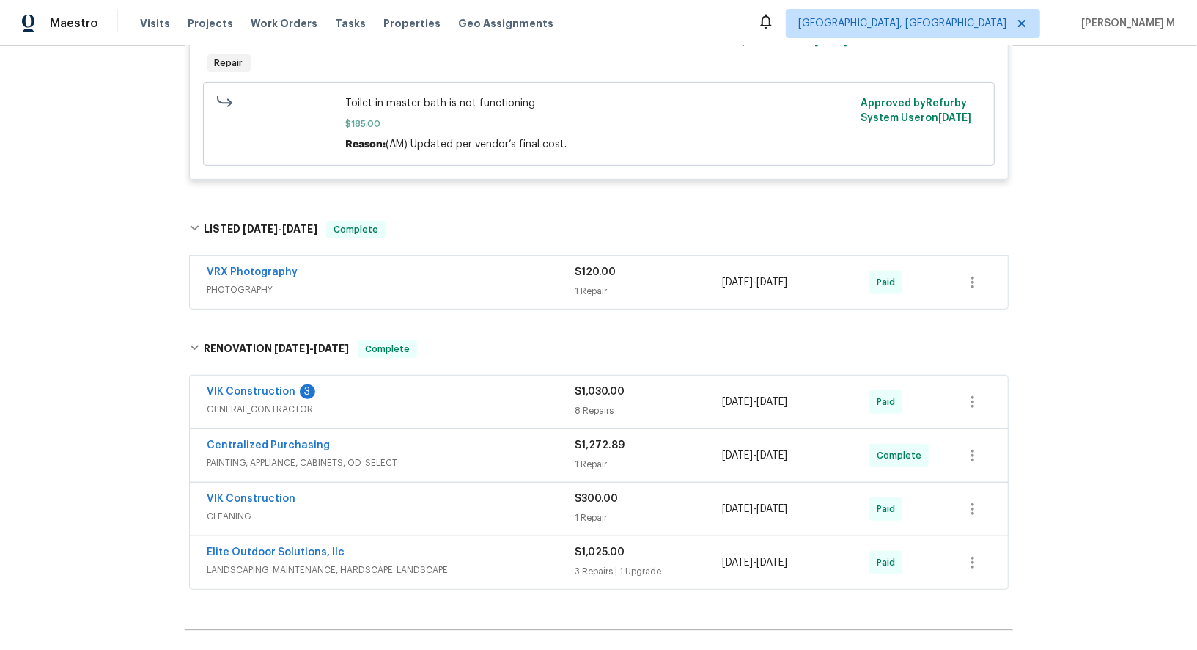
click at [268, 402] on span "GENERAL_CONTRACTOR" at bounding box center [391, 409] width 368 height 15
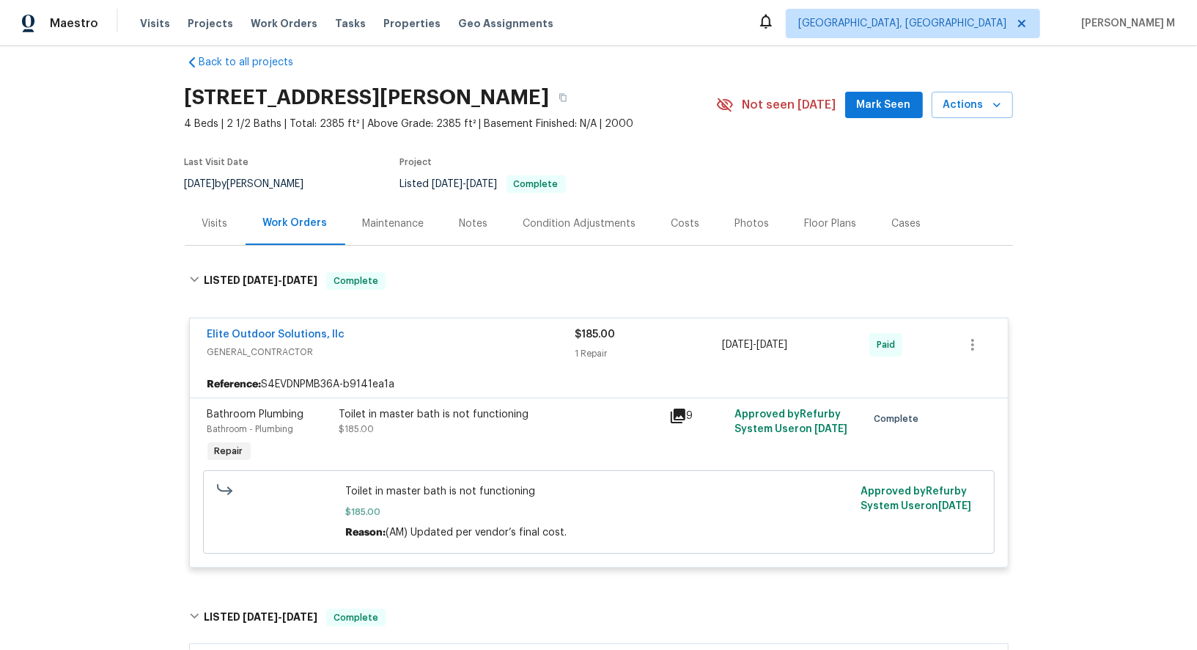
scroll to position [0, 0]
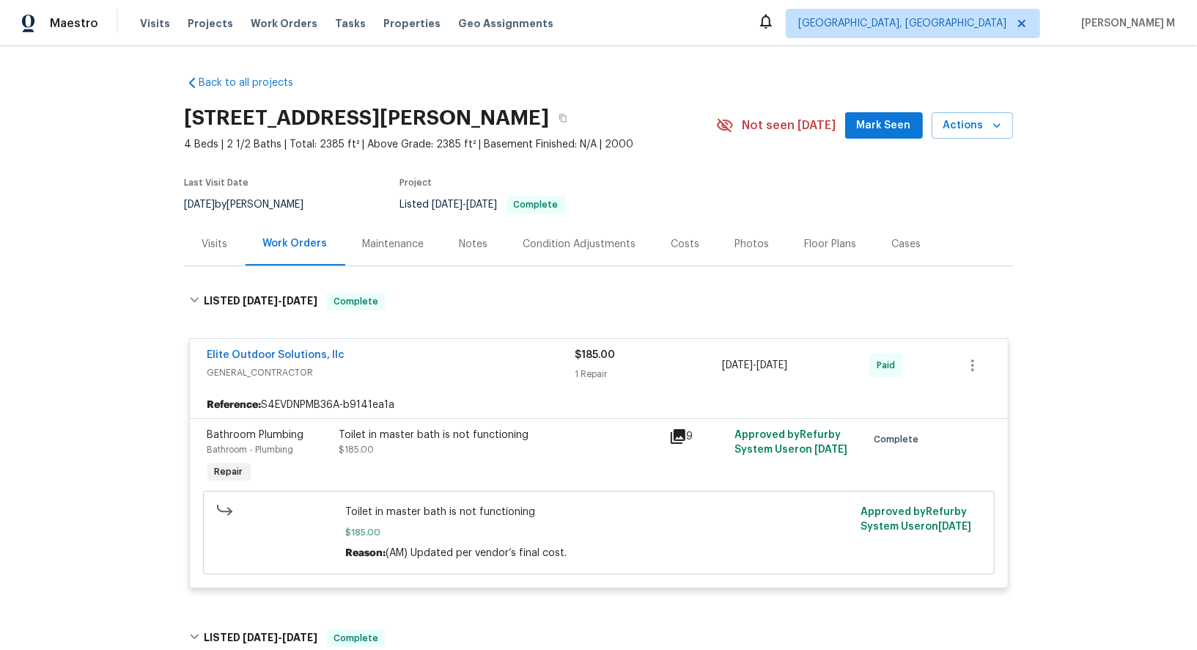
click at [389, 251] on div "Maintenance" at bounding box center [393, 243] width 97 height 43
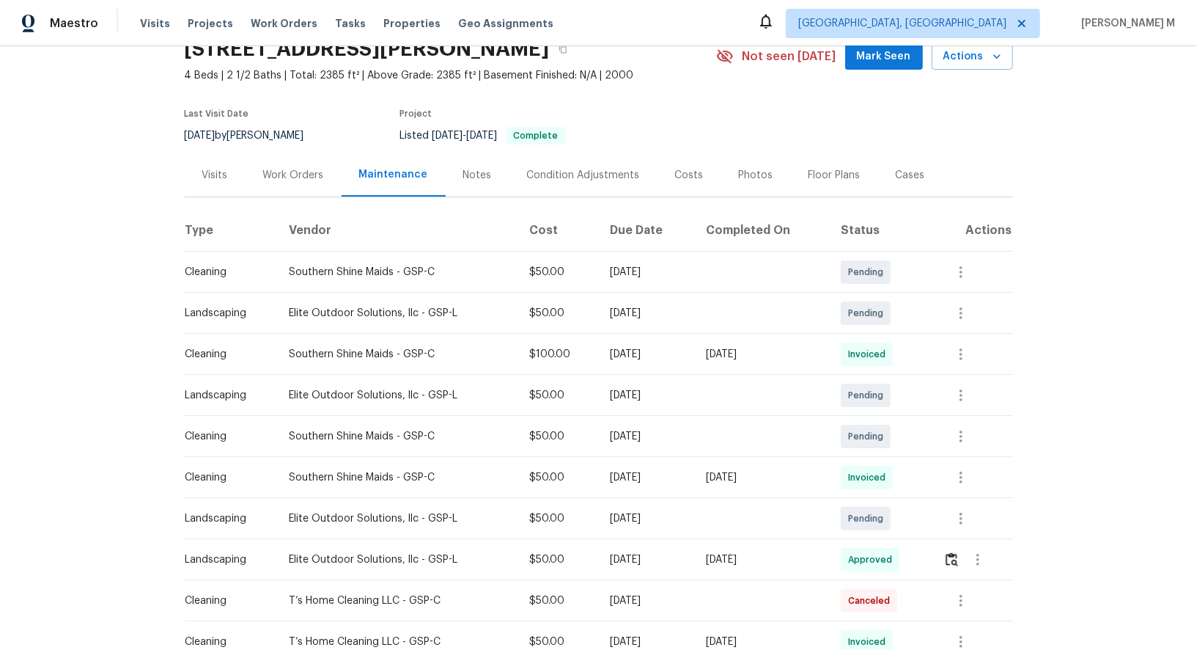
scroll to position [78, 0]
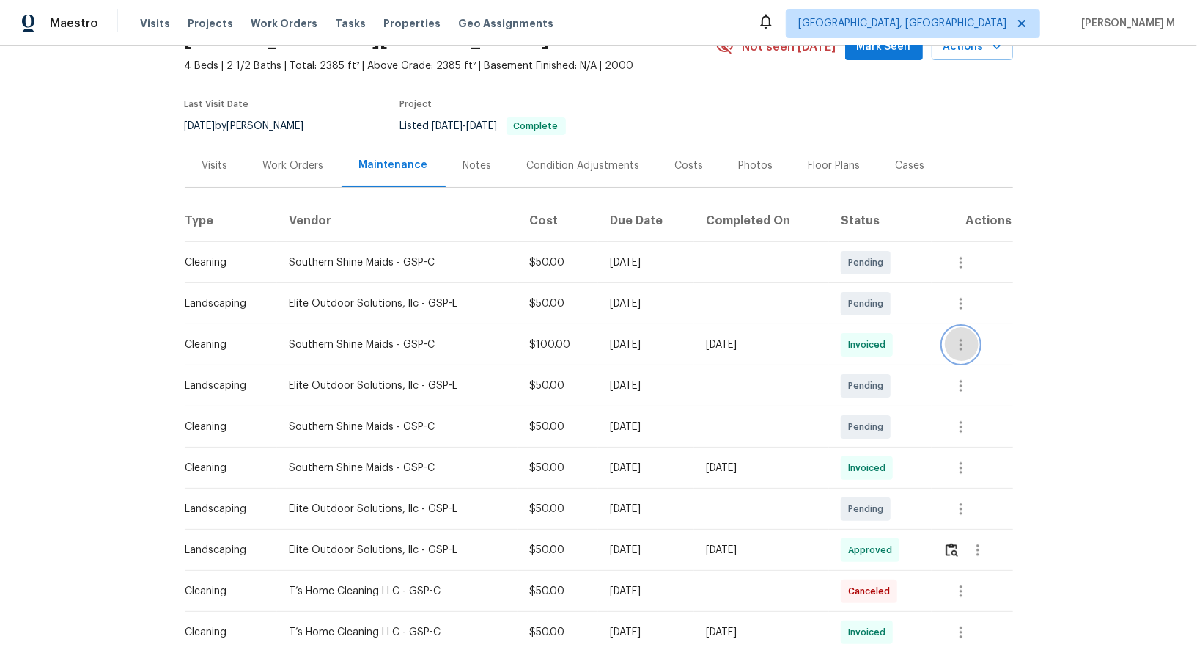
click at [956, 336] on icon "button" at bounding box center [961, 345] width 18 height 18
click at [961, 367] on li "View details" at bounding box center [999, 361] width 103 height 24
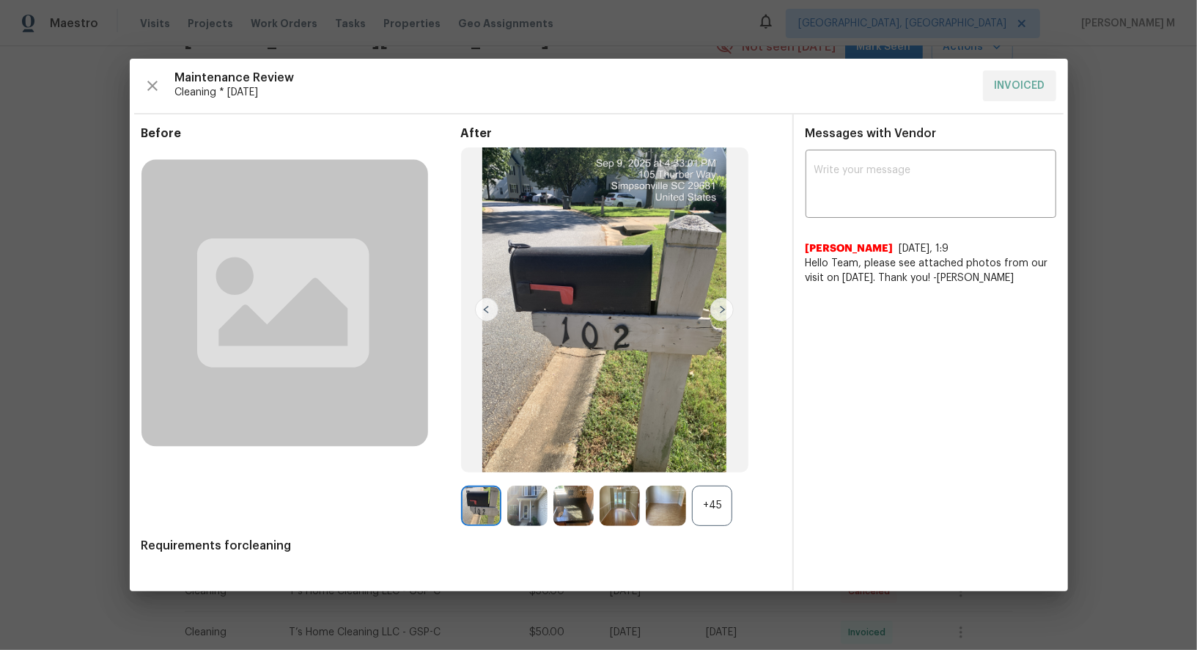
click at [715, 508] on div "+45" at bounding box center [712, 505] width 40 height 40
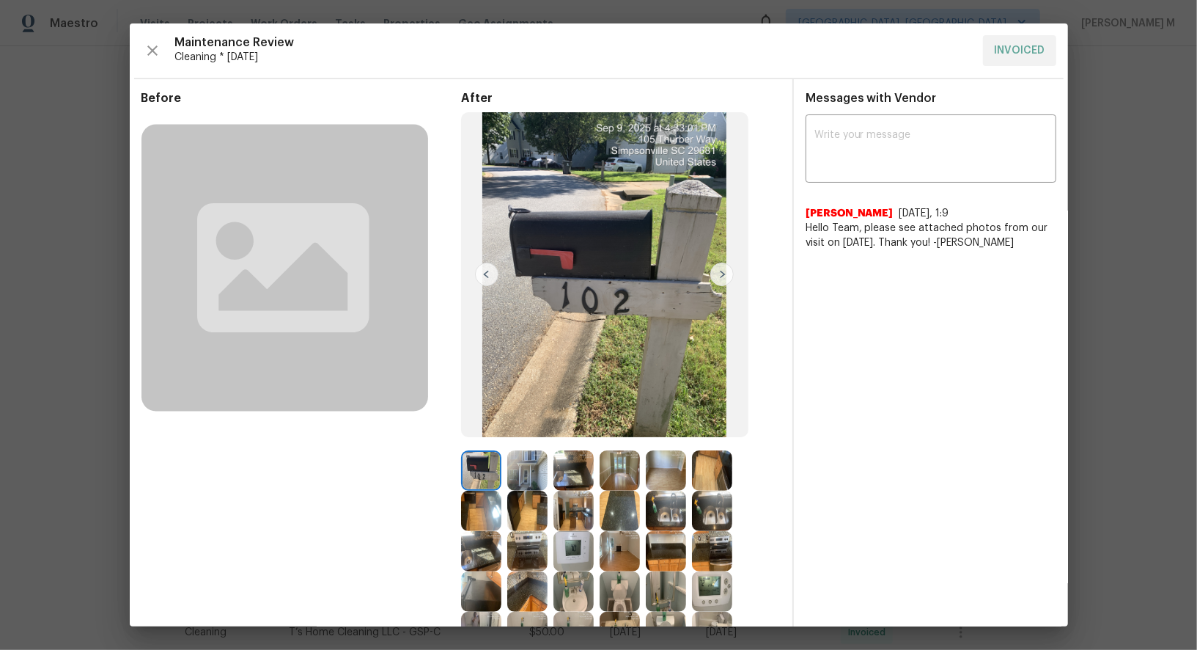
scroll to position [23, 0]
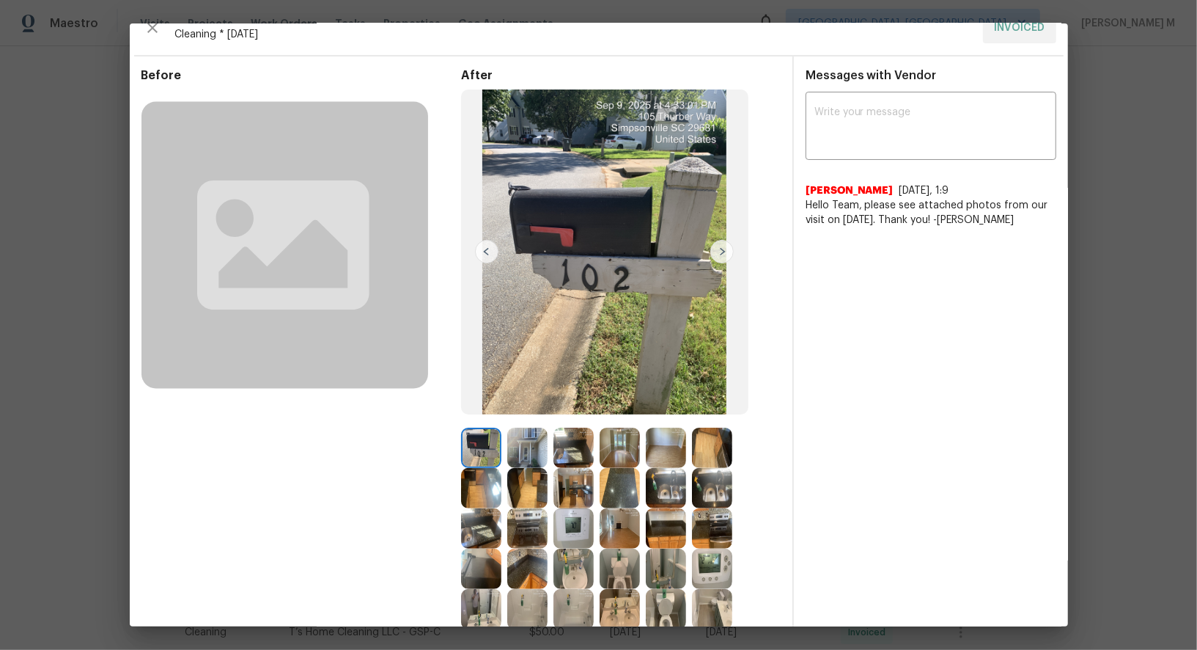
click at [573, 455] on img at bounding box center [574, 447] width 40 height 40
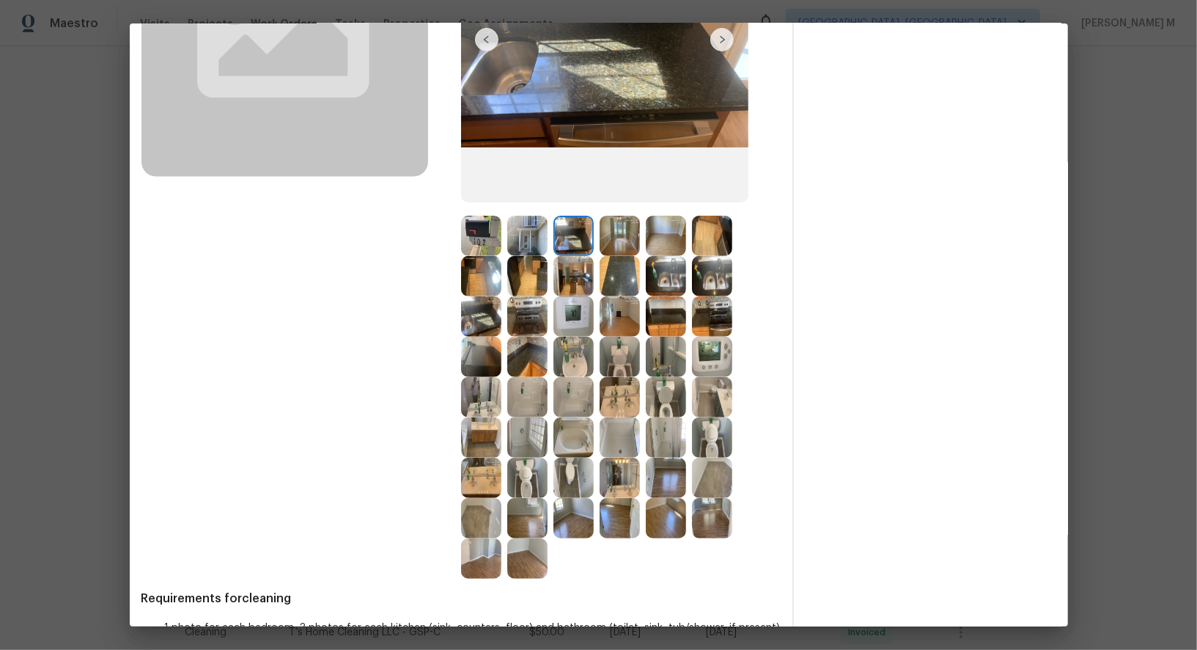
scroll to position [235, 0]
click at [618, 517] on img at bounding box center [620, 517] width 40 height 40
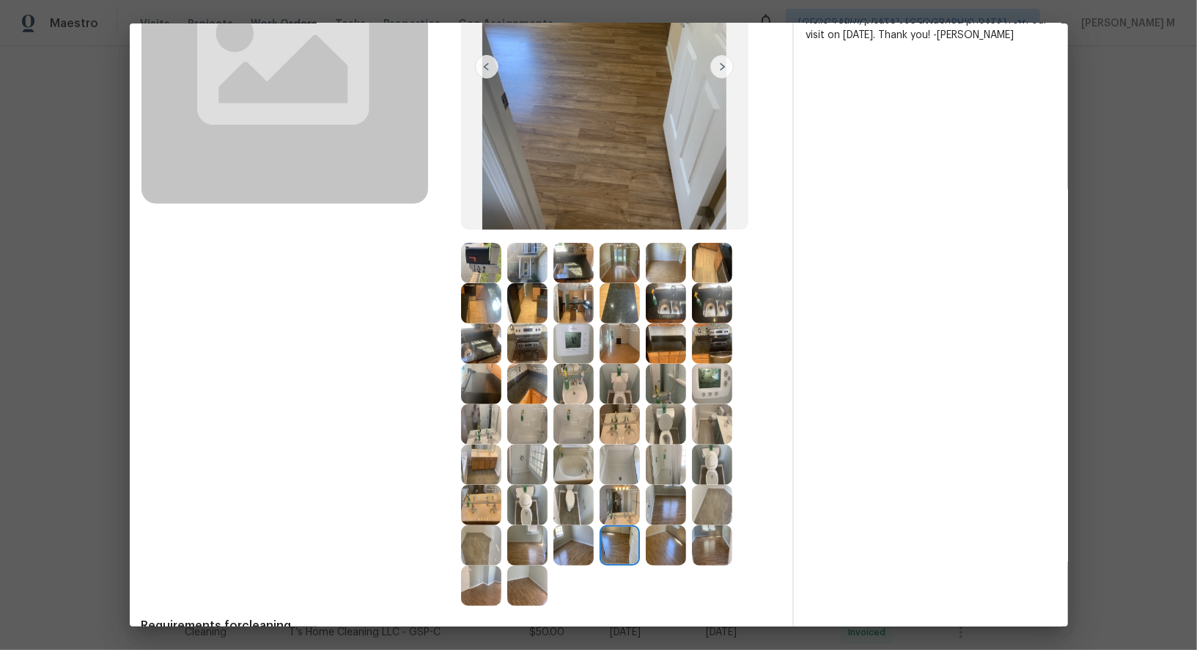
scroll to position [224, 0]
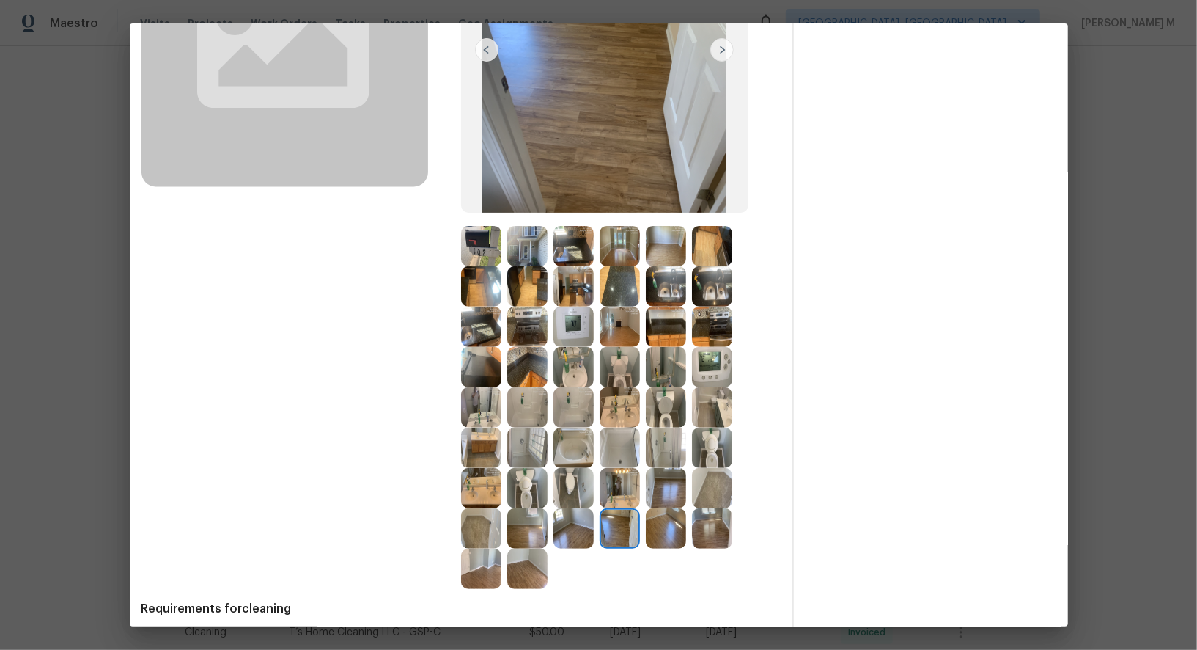
click at [722, 415] on img at bounding box center [712, 407] width 40 height 40
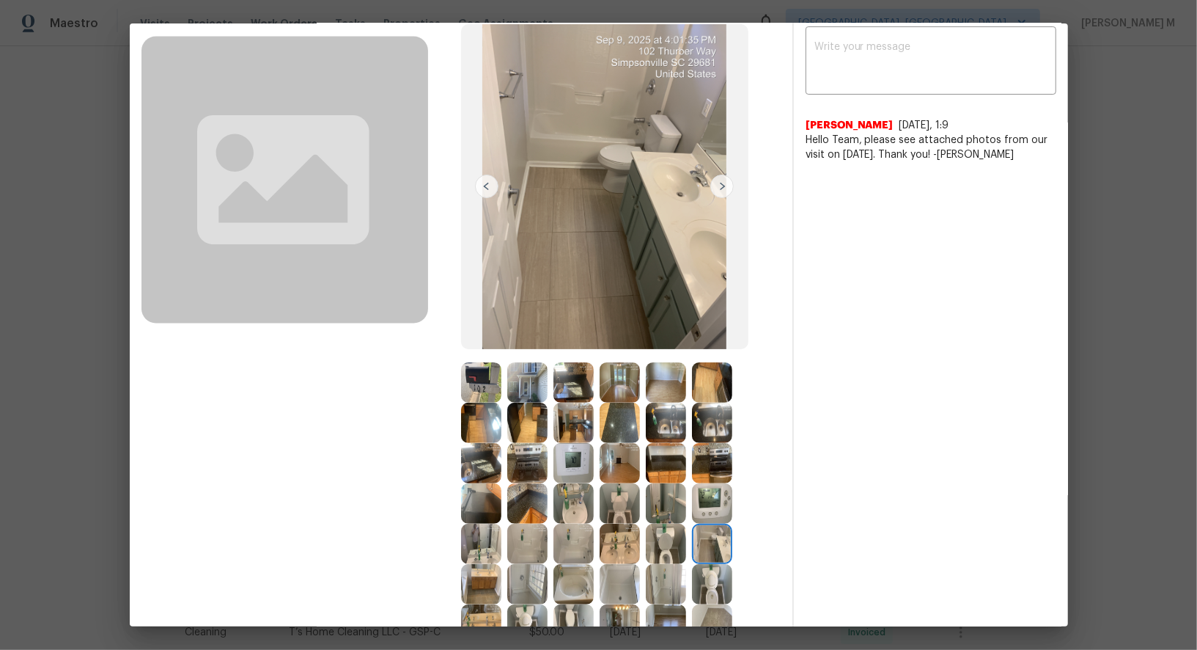
scroll to position [279, 0]
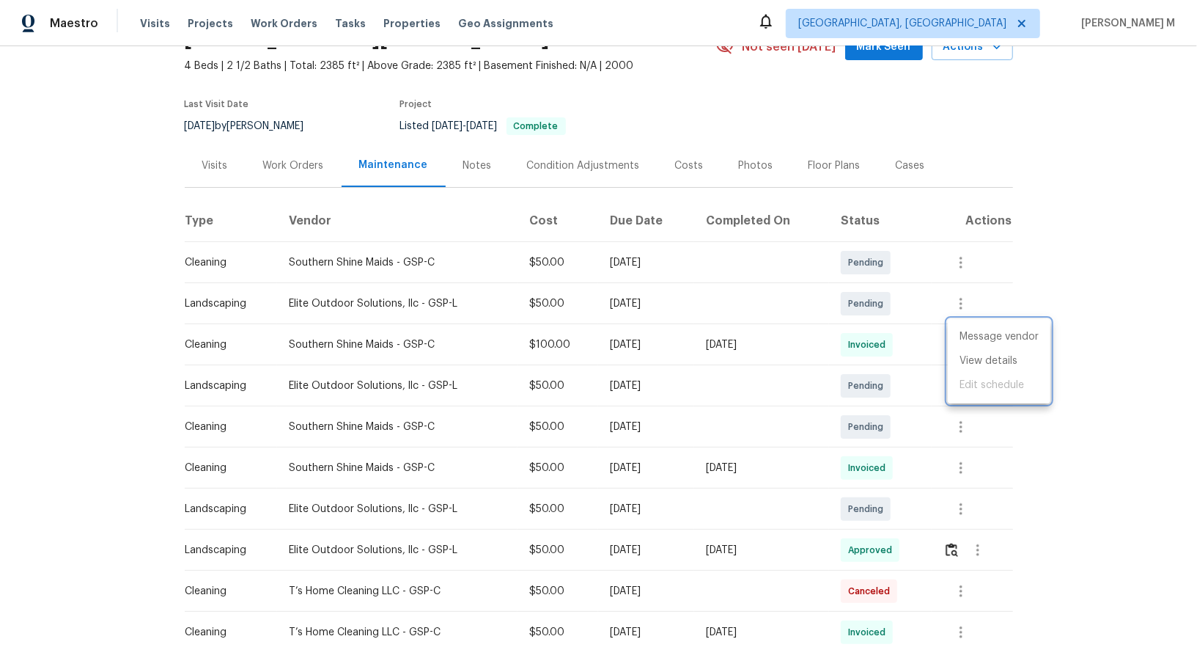
click at [259, 163] on div at bounding box center [598, 325] width 1197 height 650
click at [288, 166] on div "Work Orders" at bounding box center [294, 165] width 96 height 43
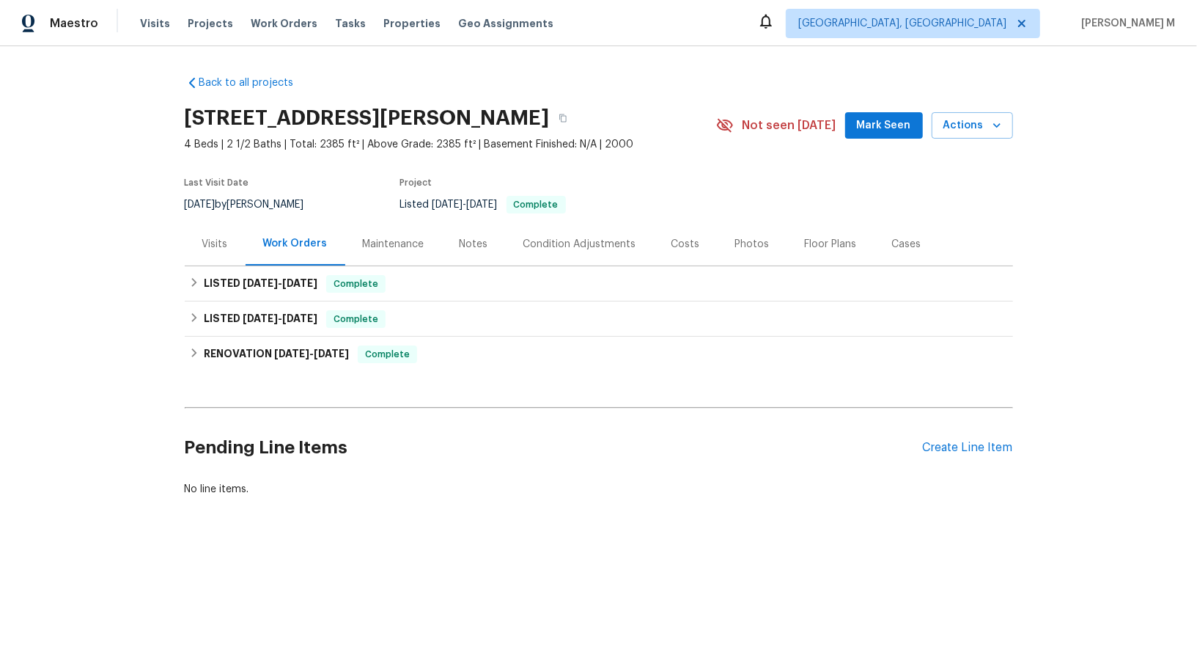
click at [960, 420] on div "Pending Line Items Create Line Item" at bounding box center [599, 447] width 828 height 68
click at [959, 427] on div "Pending Line Items Create Line Item" at bounding box center [599, 447] width 828 height 68
click at [956, 441] on div "Create Line Item" at bounding box center [968, 448] width 90 height 14
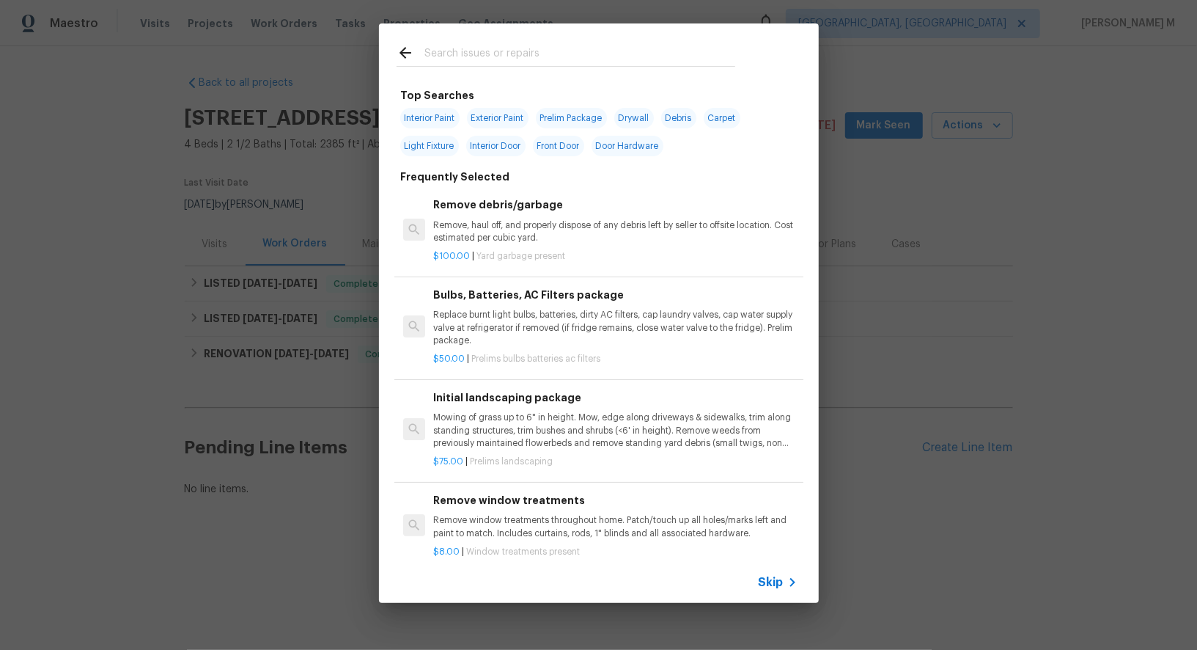
click at [787, 580] on icon at bounding box center [793, 582] width 18 height 18
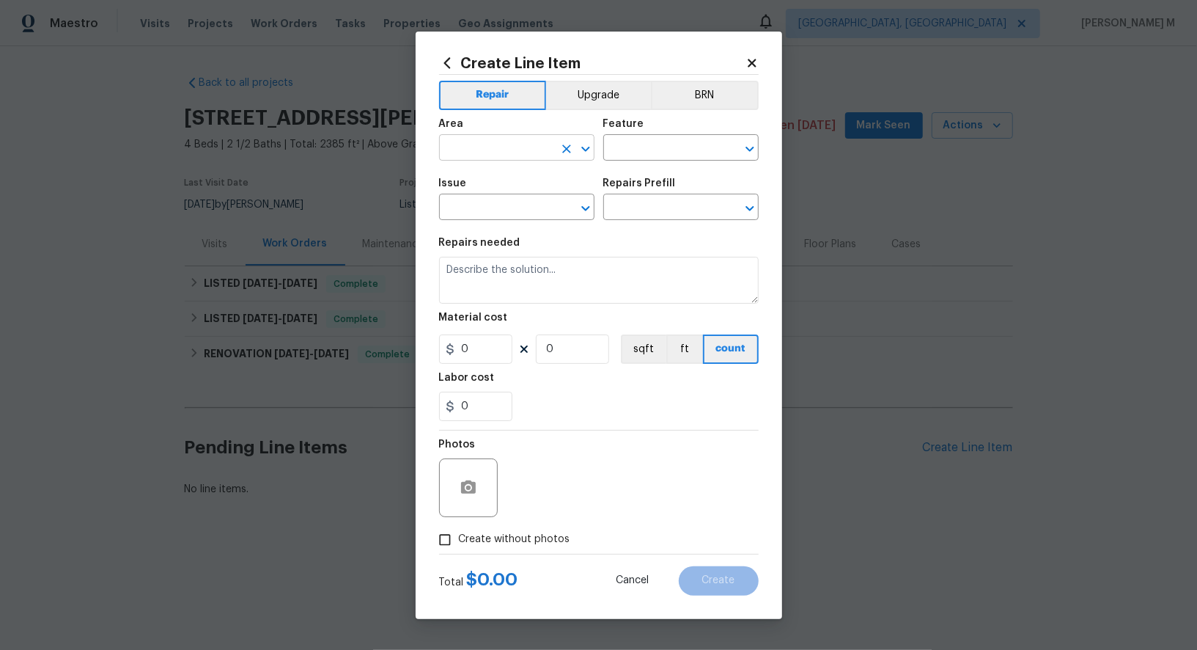
click at [501, 149] on input "text" at bounding box center [496, 149] width 114 height 23
click at [499, 180] on li "Stairs" at bounding box center [516, 188] width 157 height 24
type input "Stairs"
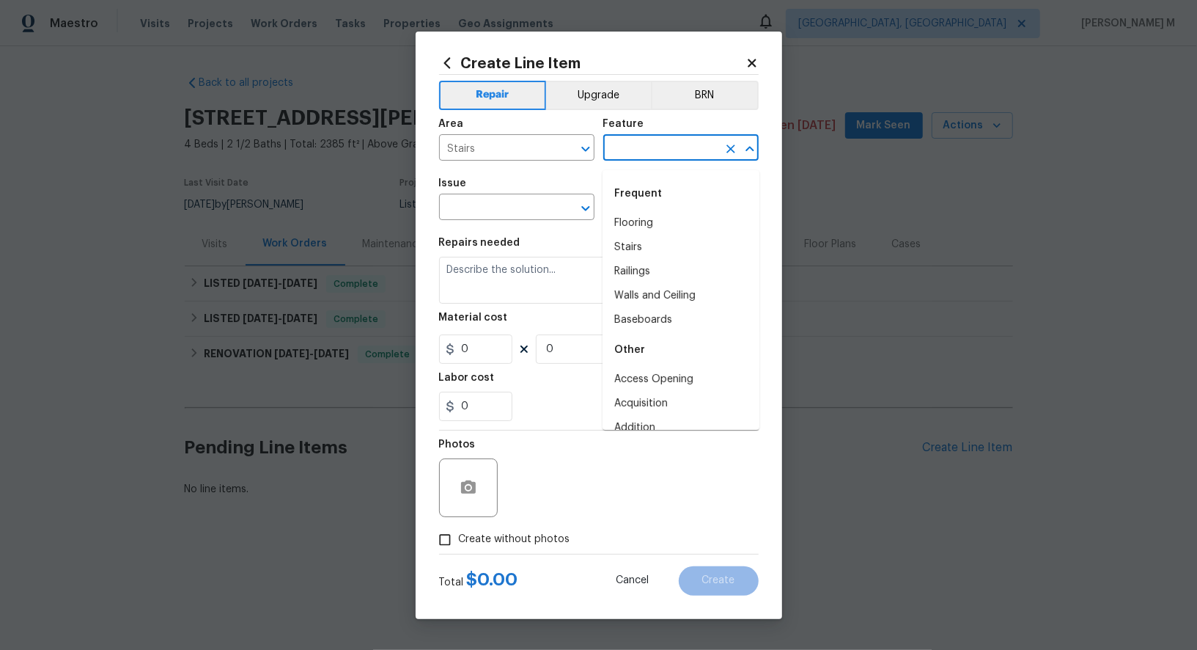
click at [650, 149] on input "text" at bounding box center [660, 149] width 114 height 23
type input "Rai"
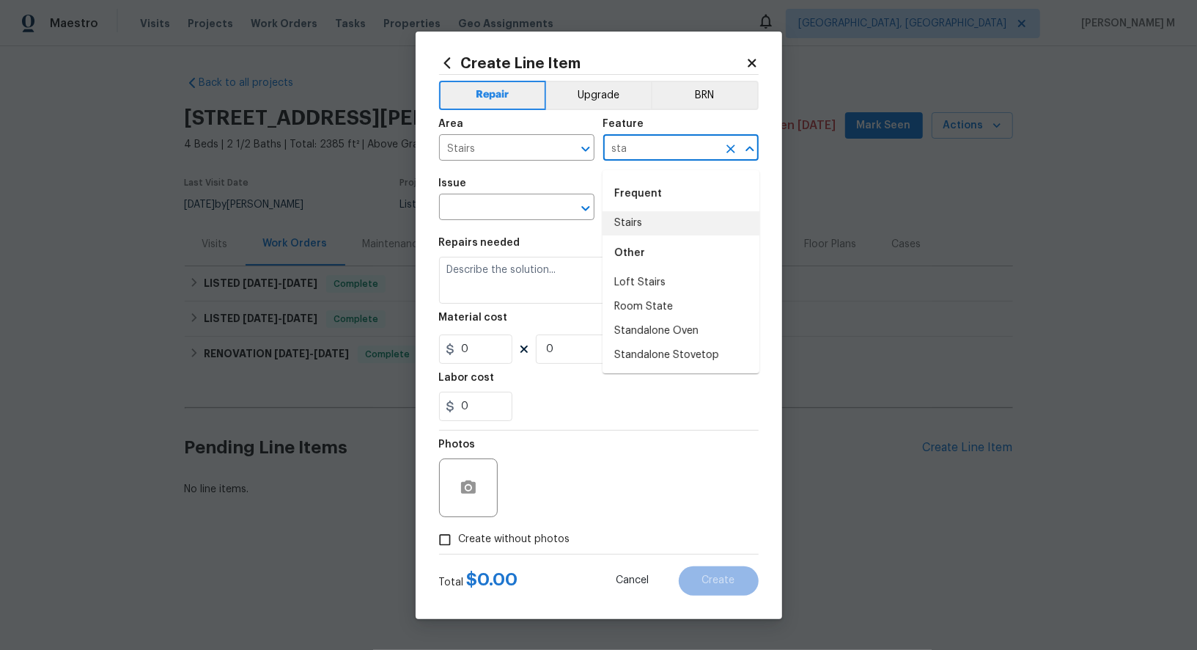
click at [659, 227] on li "Stairs" at bounding box center [681, 223] width 157 height 24
type input "Stairs"
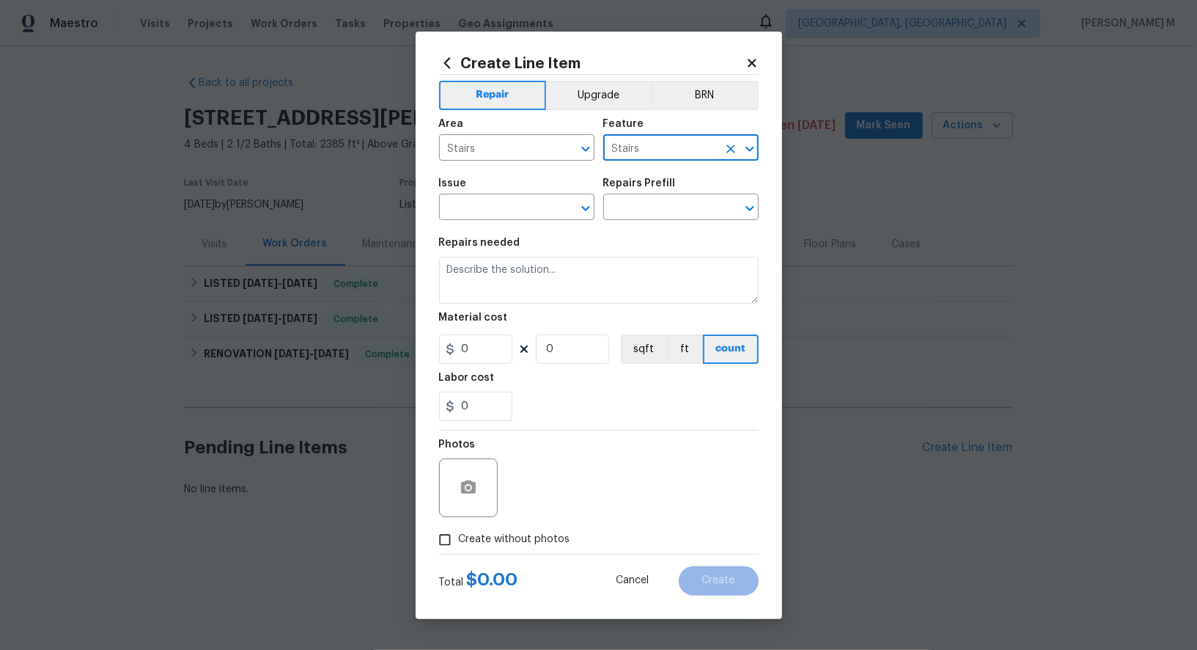
click at [681, 151] on input "Stairs" at bounding box center [660, 149] width 114 height 23
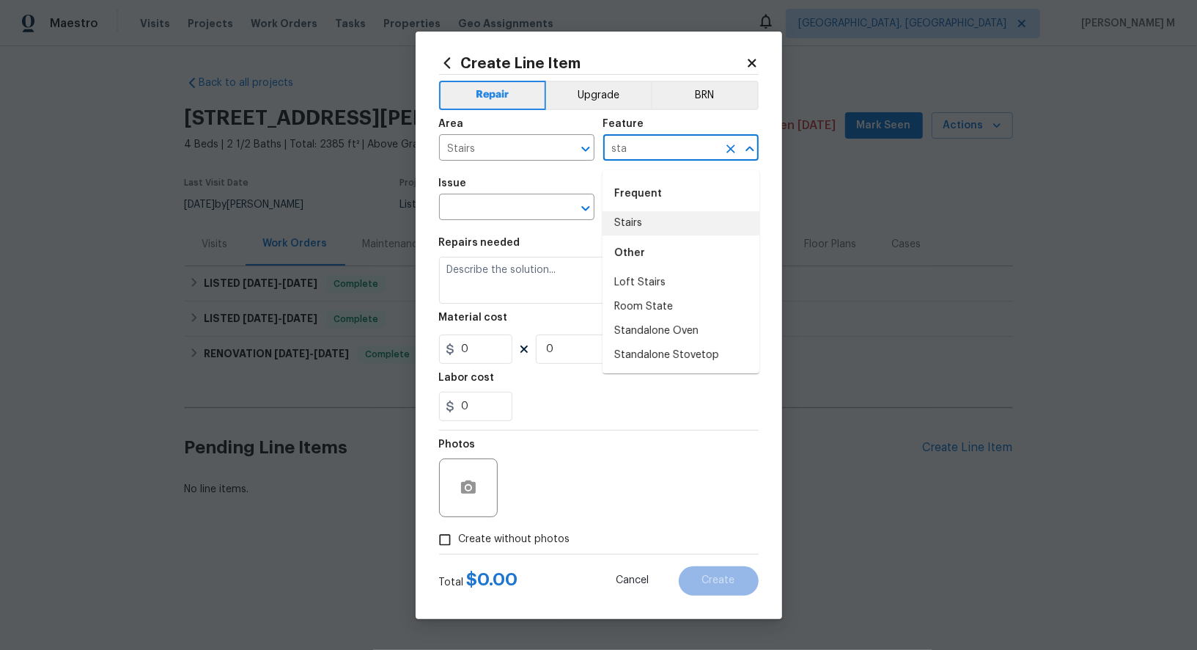
click at [638, 219] on li "Stairs" at bounding box center [681, 223] width 157 height 24
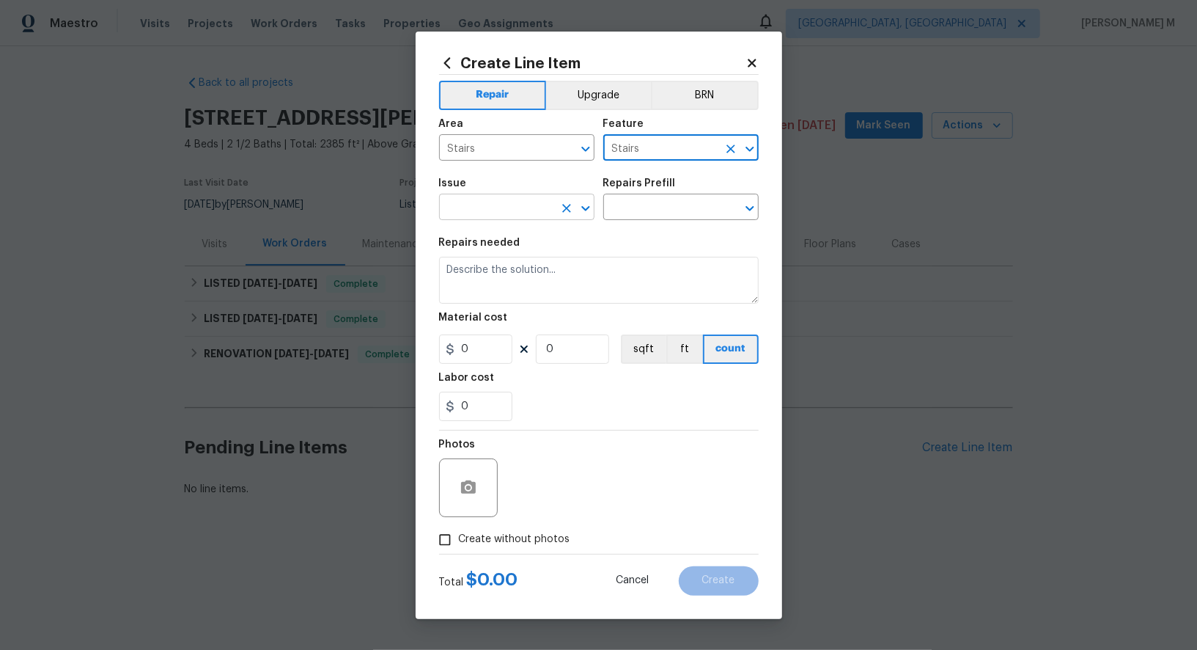
type input "Stairs"
click at [502, 211] on input "text" at bounding box center [496, 208] width 114 height 23
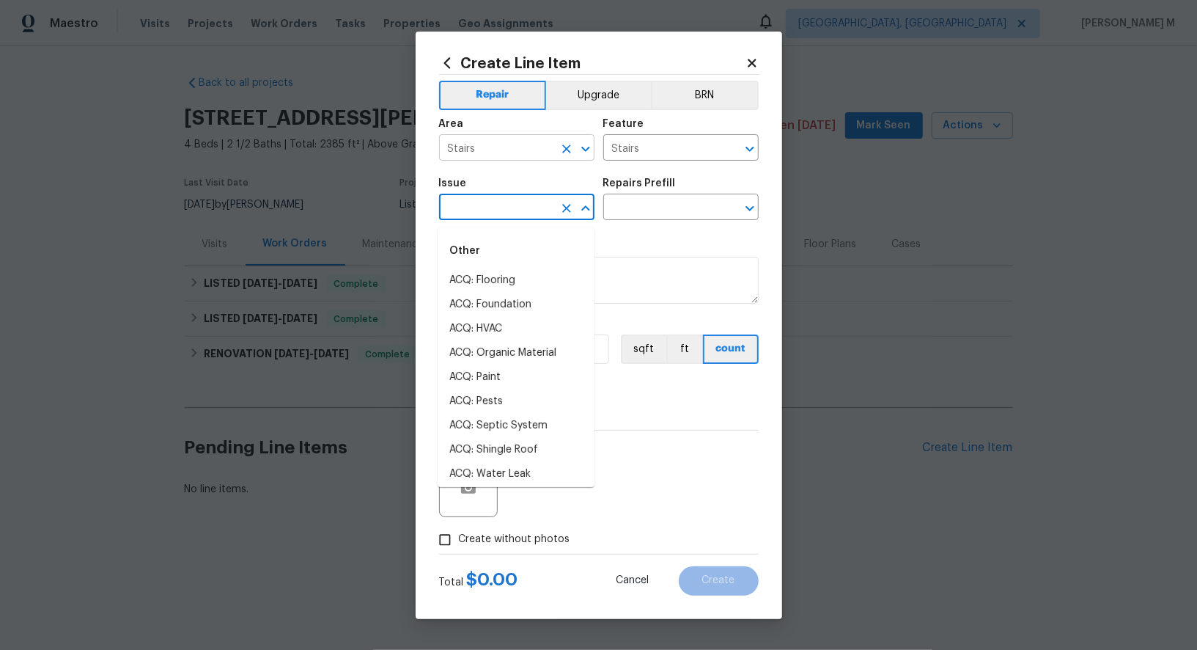
click at [524, 145] on input "Stairs" at bounding box center [496, 149] width 114 height 23
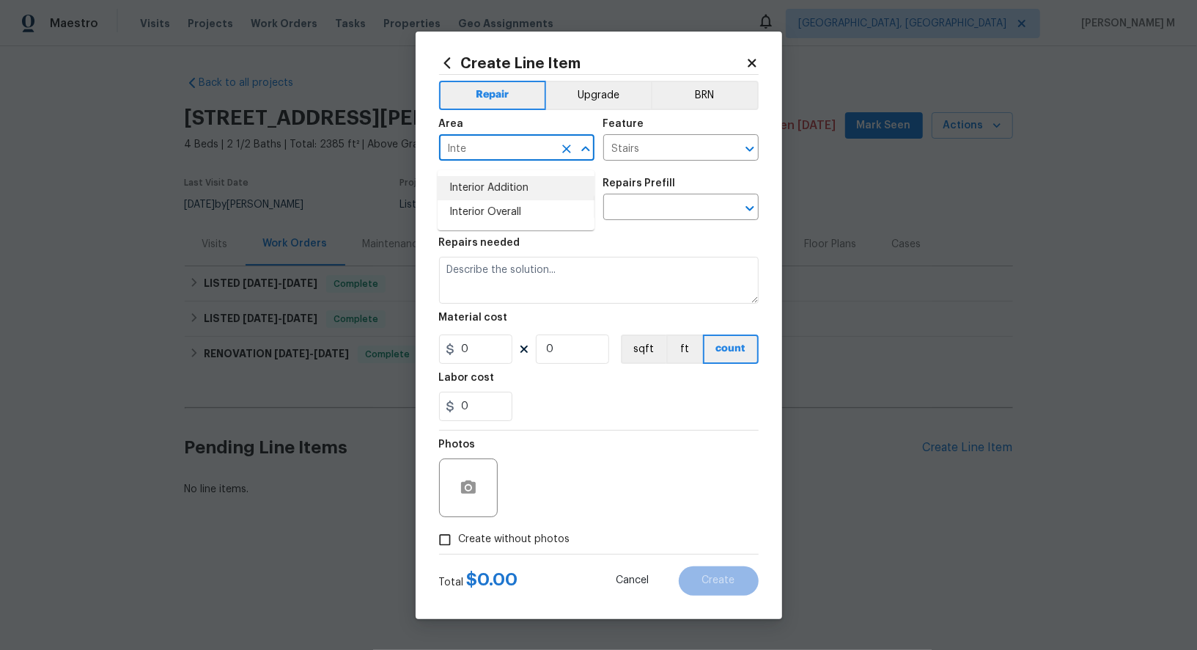
click at [517, 189] on li "Interior Addition" at bounding box center [516, 188] width 157 height 24
type input "Interior Addition"
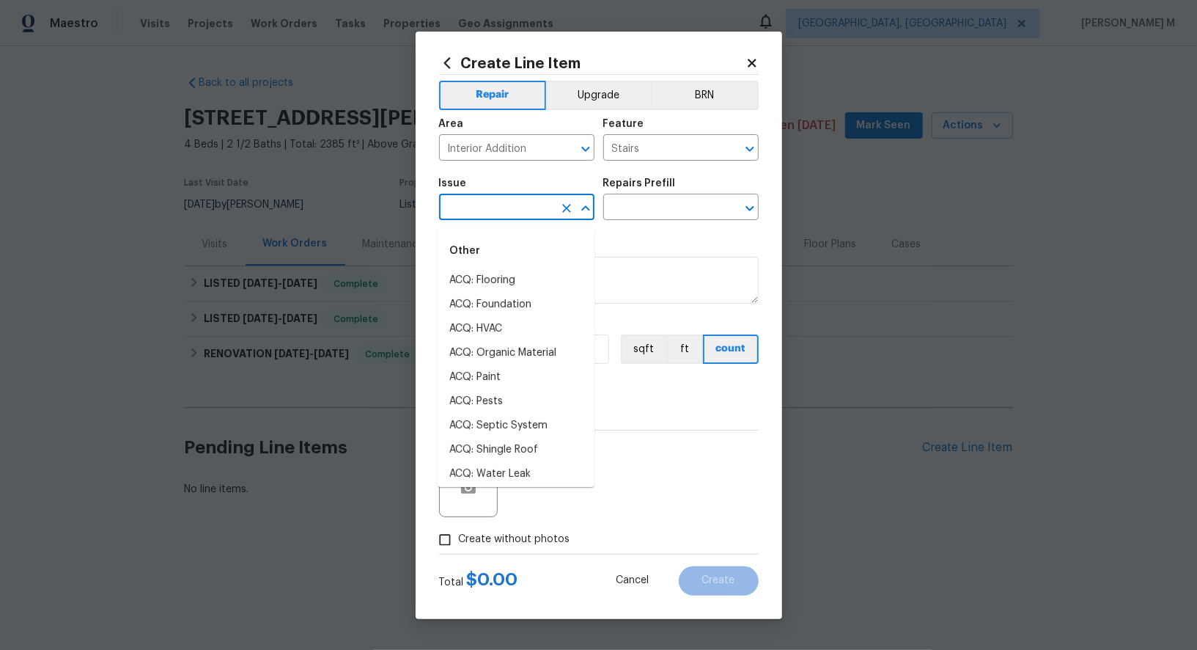
click at [507, 204] on input "text" at bounding box center [496, 208] width 114 height 23
type input "Rai"
type input "St"
type input "I"
type input "Sta"
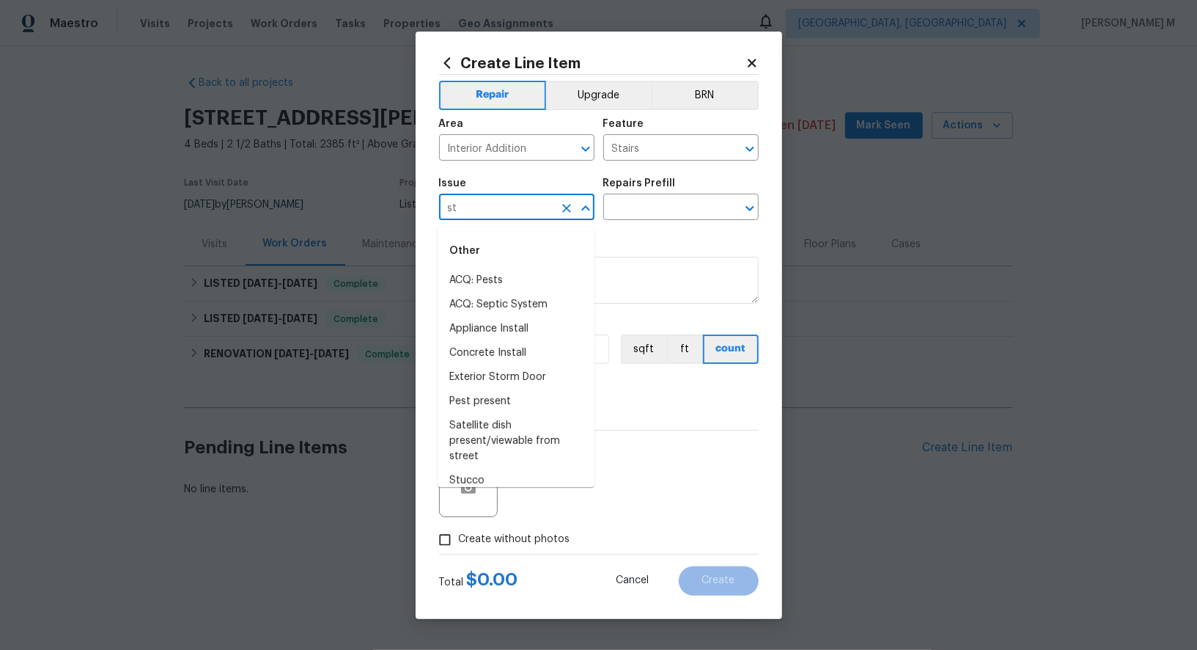
type input "ste"
type input "Inte"
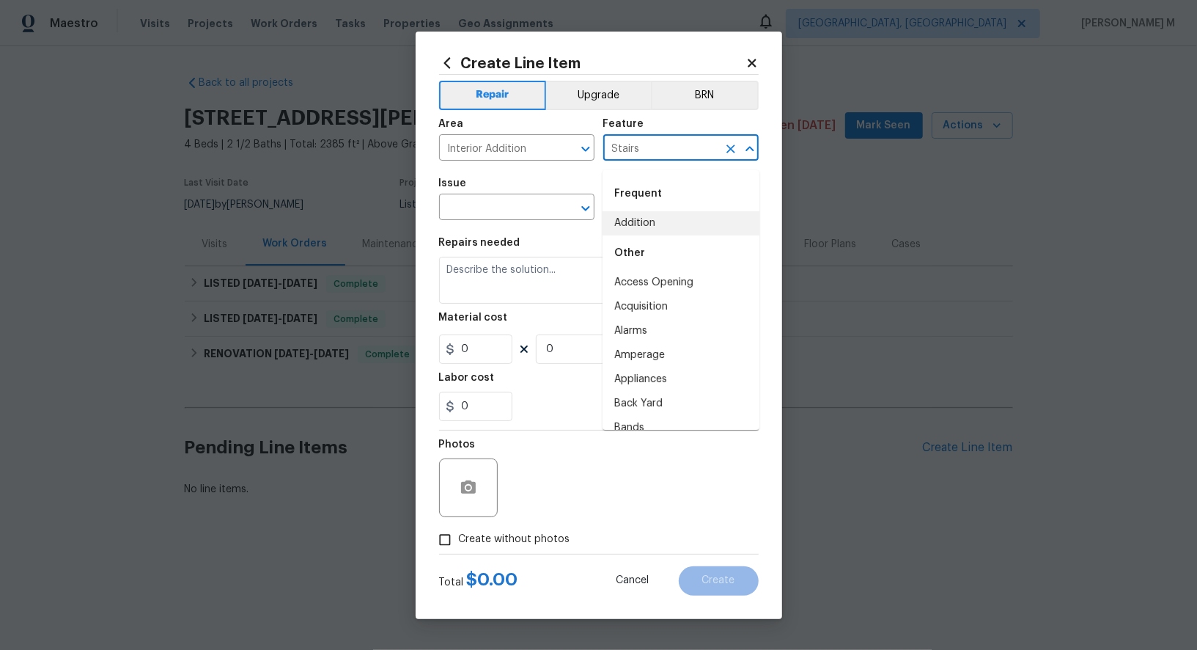
click at [653, 161] on input "Stairs" at bounding box center [660, 149] width 114 height 23
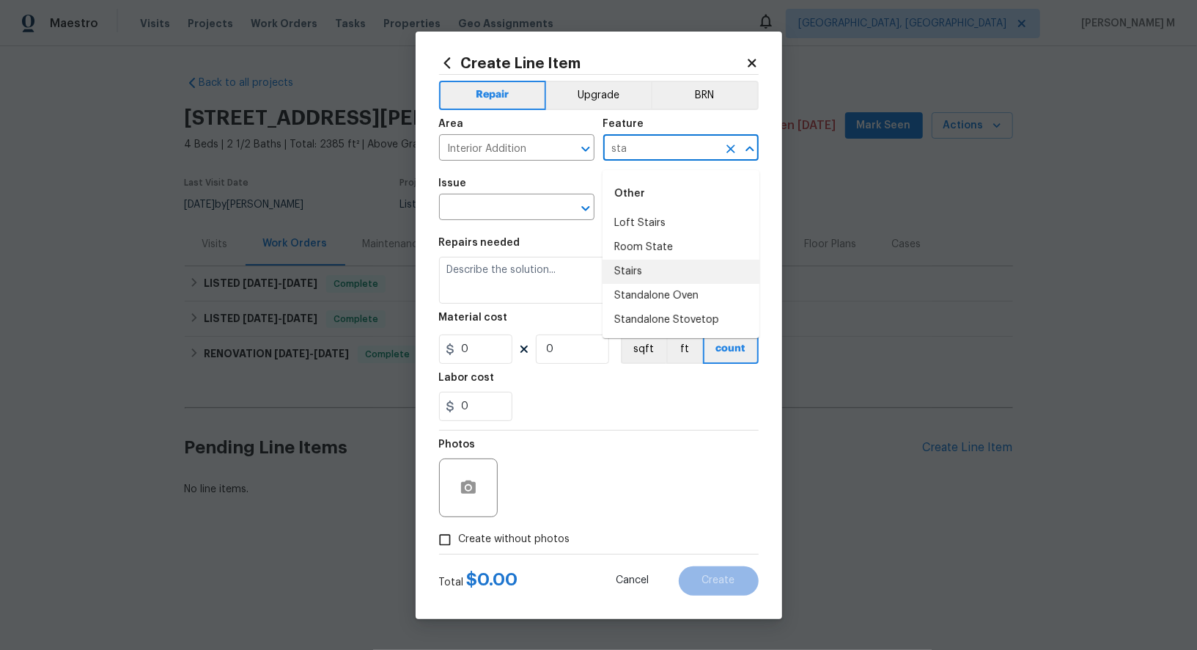
click at [652, 265] on li "Stairs" at bounding box center [681, 272] width 157 height 24
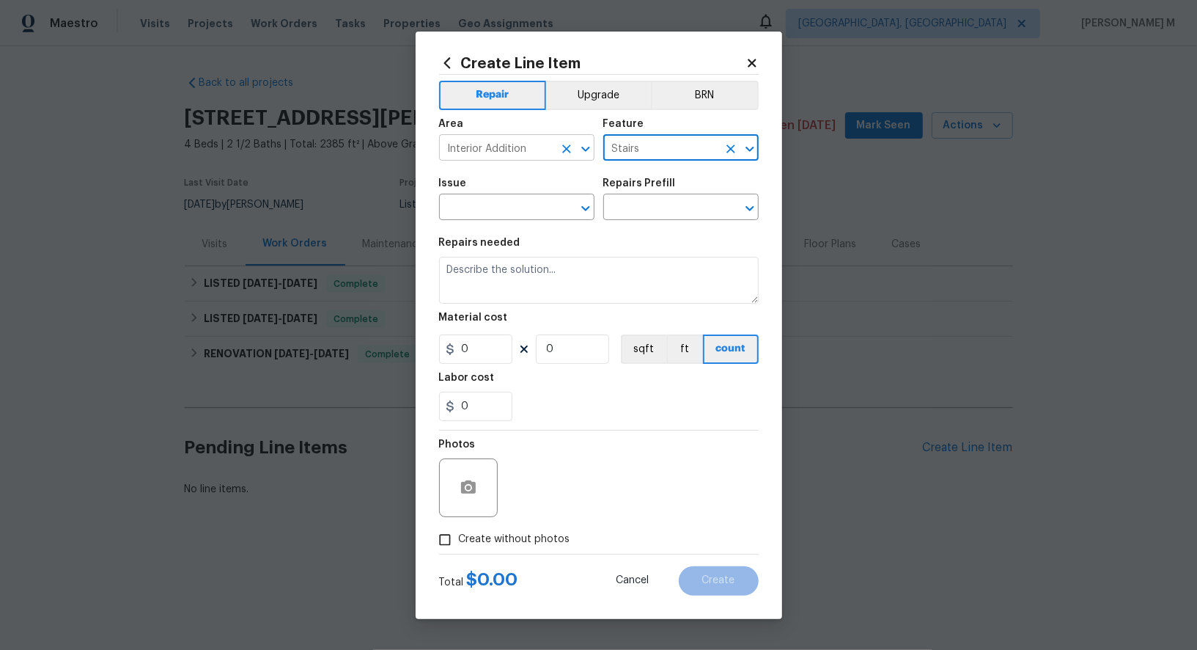
drag, startPoint x: 651, startPoint y: 155, endPoint x: 550, endPoint y: 155, distance: 101.2
click at [550, 155] on div "Area Interior Addition ​ Feature Stairs ​" at bounding box center [599, 139] width 320 height 59
type input "Stairs"
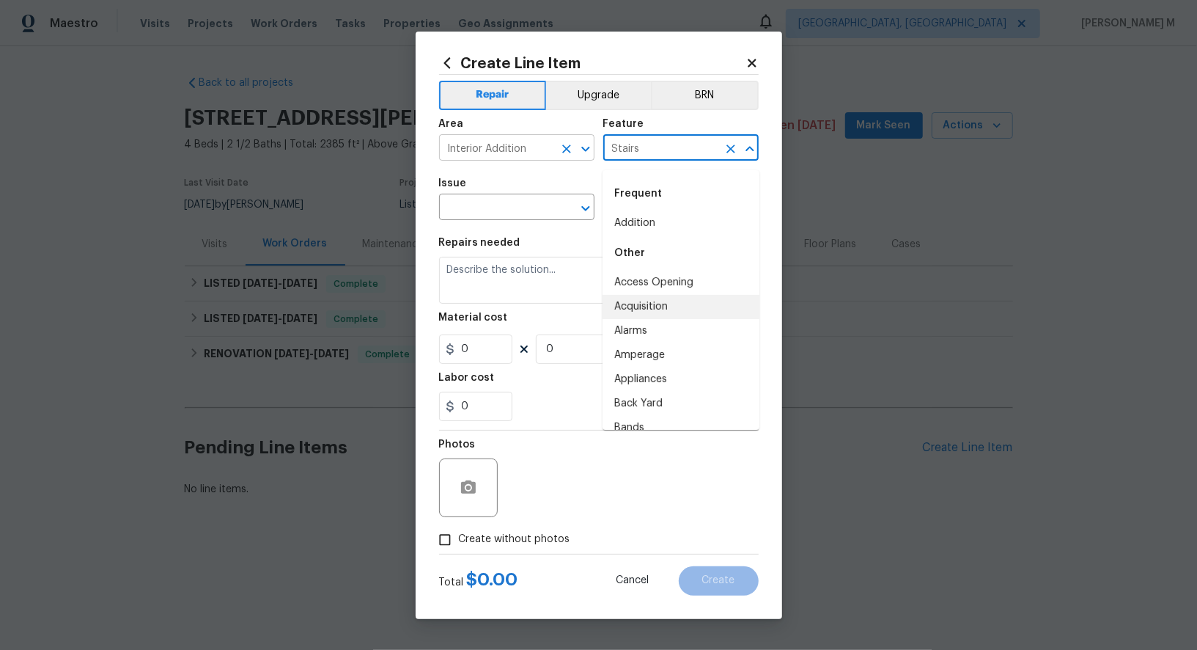
click at [551, 161] on input "Interior Addition" at bounding box center [496, 149] width 114 height 23
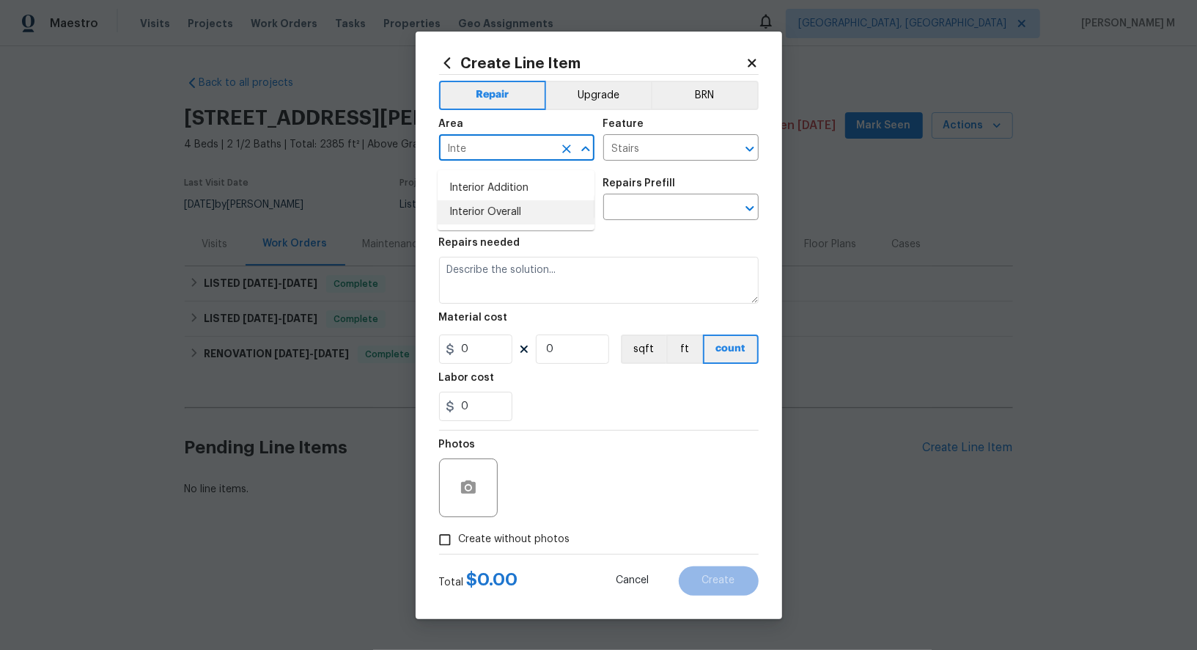
click at [506, 209] on li "Interior Overall" at bounding box center [516, 212] width 157 height 24
type input "Interior Overall"
click at [504, 220] on input "text" at bounding box center [496, 208] width 114 height 23
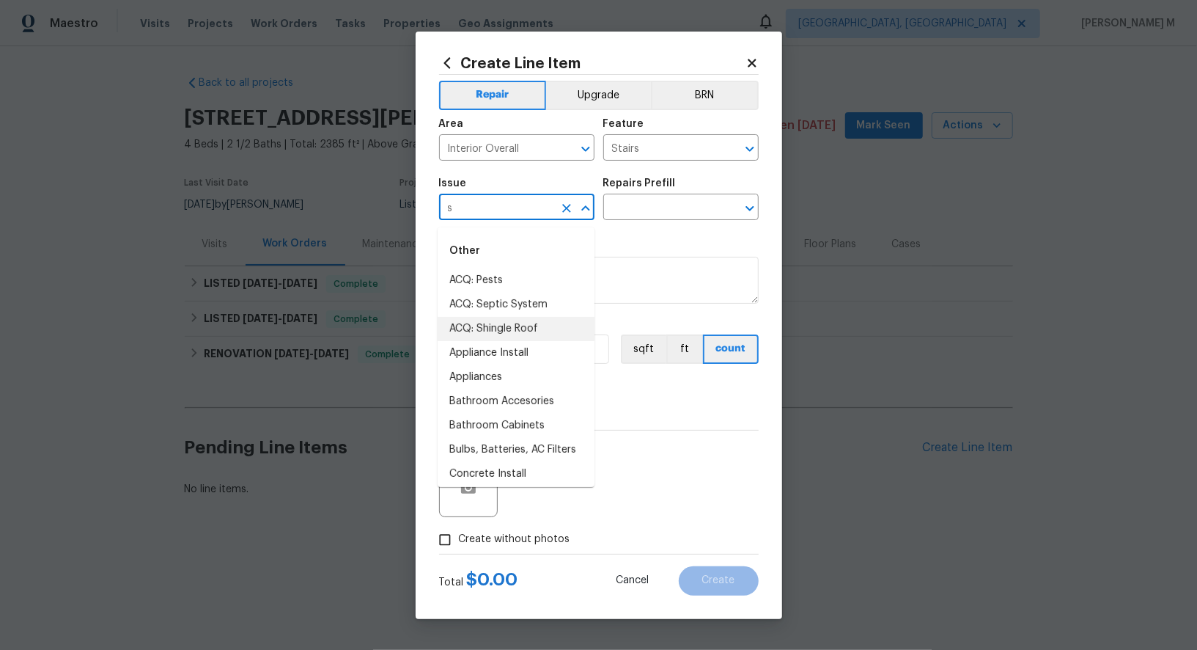
type input "st"
type input "INte"
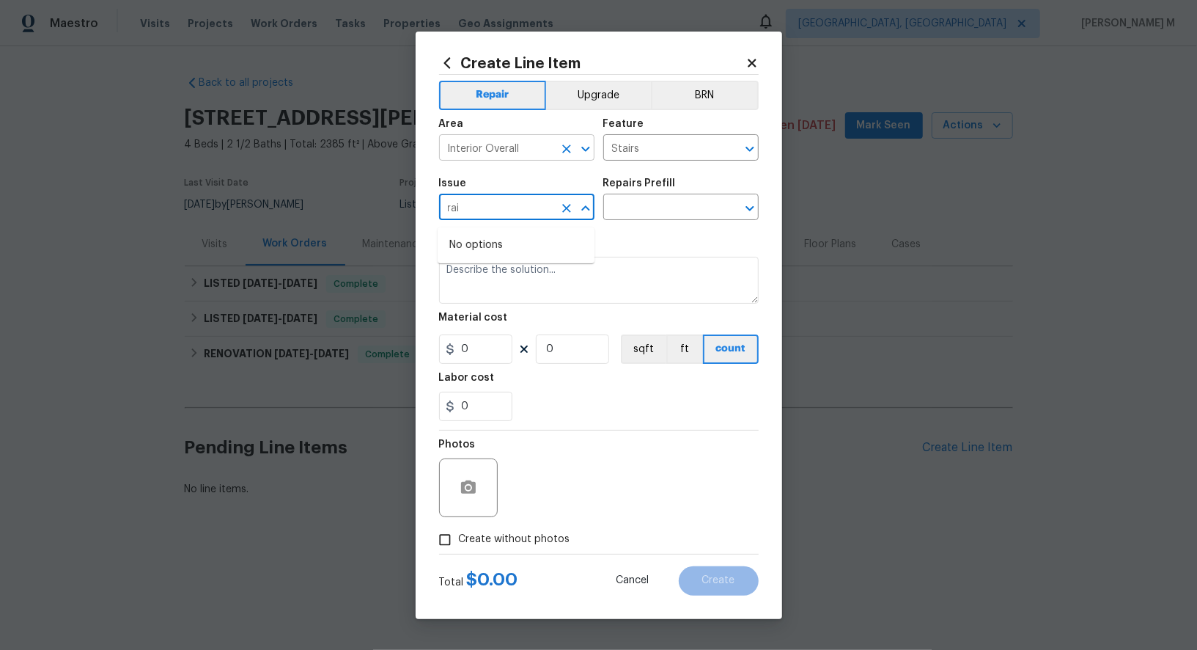
type input "rai"
click at [545, 155] on input "Interior Overall" at bounding box center [496, 149] width 114 height 23
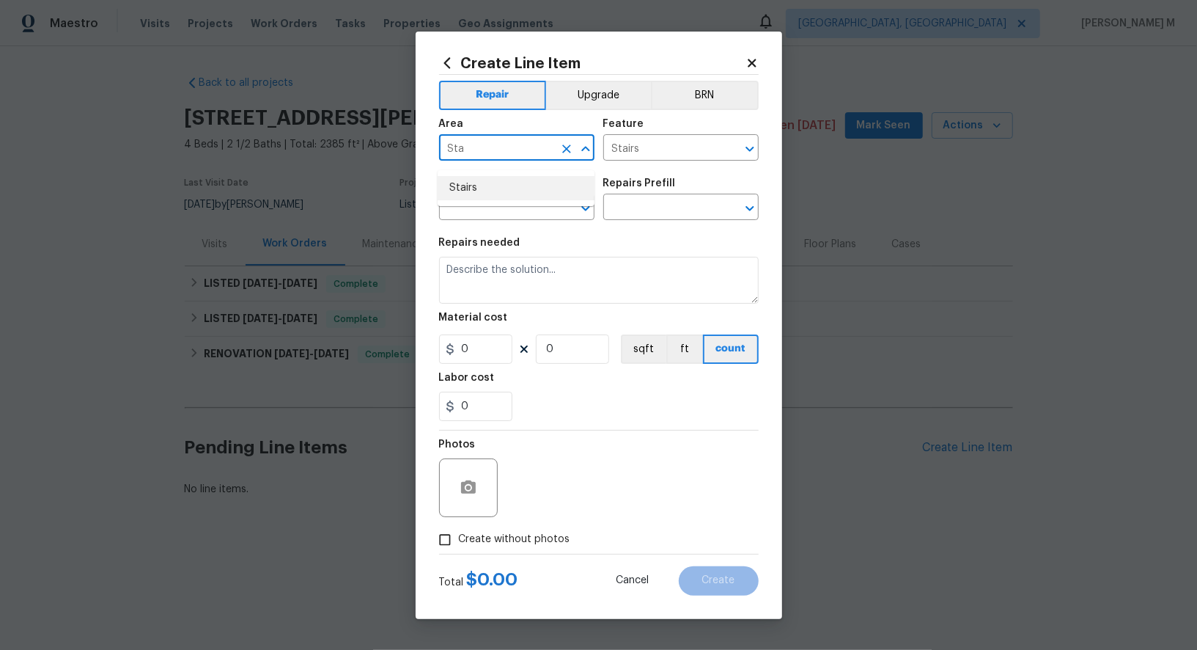
click at [518, 185] on li "Stairs" at bounding box center [516, 188] width 157 height 24
type input "Stairs"
click at [516, 205] on input "text" at bounding box center [496, 208] width 114 height 23
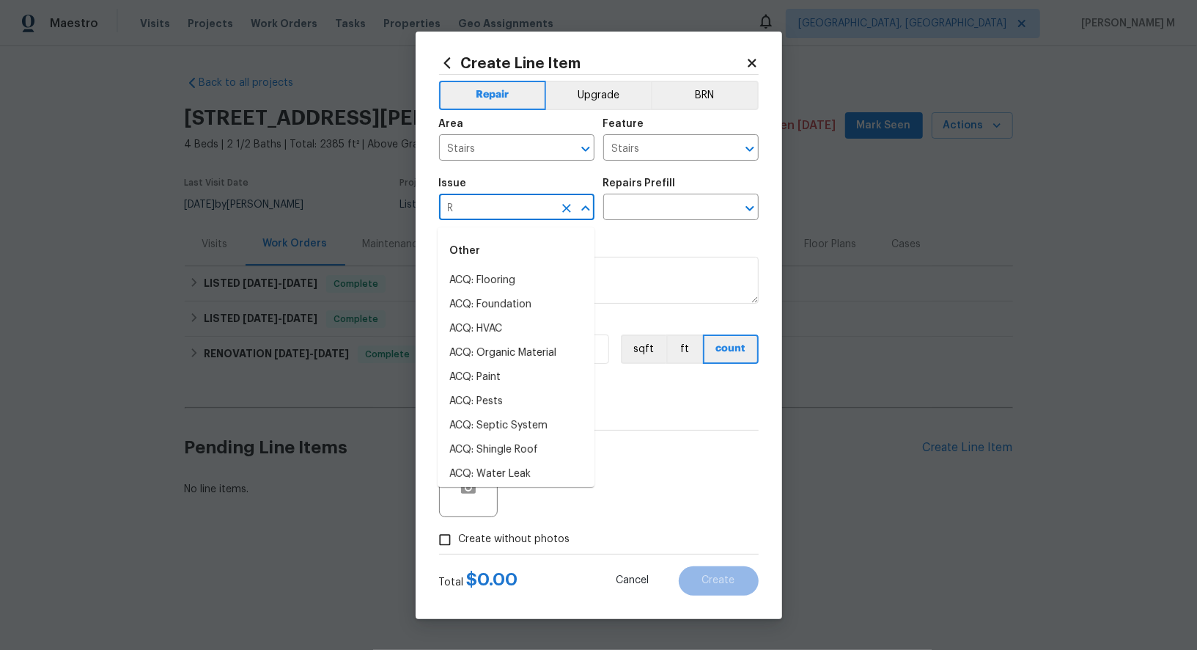
type input "Ra"
type input "Inte"
click at [504, 161] on input "Stairs" at bounding box center [496, 149] width 114 height 23
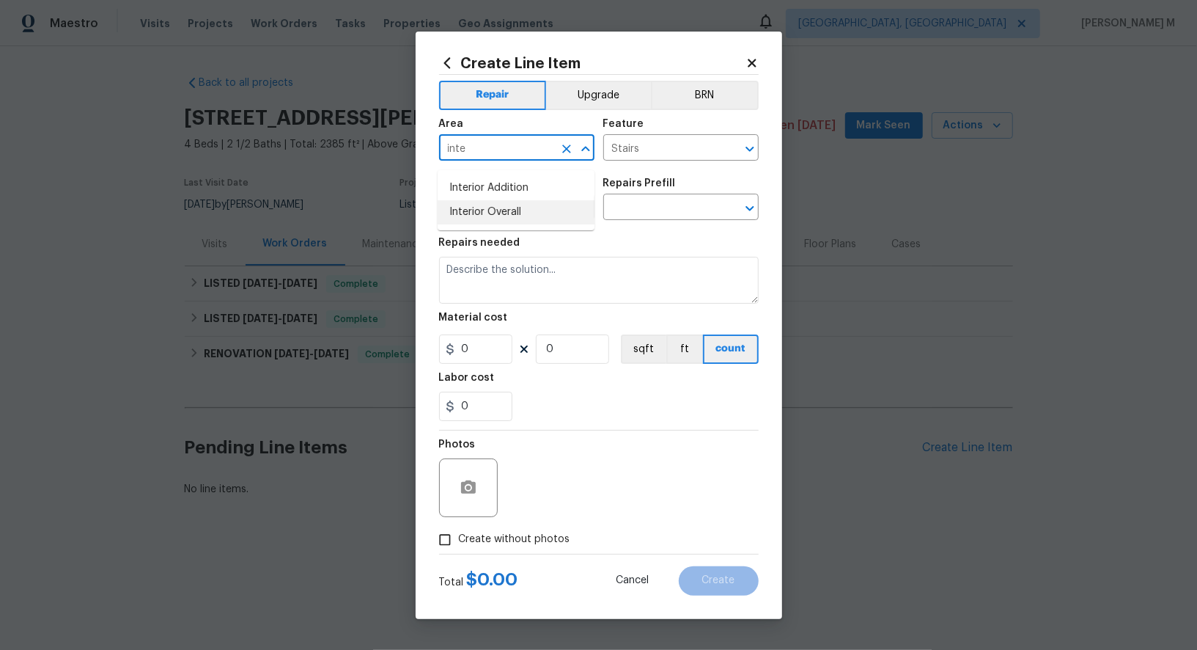
click at [499, 209] on li "Interior Overall" at bounding box center [516, 212] width 157 height 24
type input "Interior Overall"
click at [499, 217] on input "text" at bounding box center [496, 208] width 114 height 23
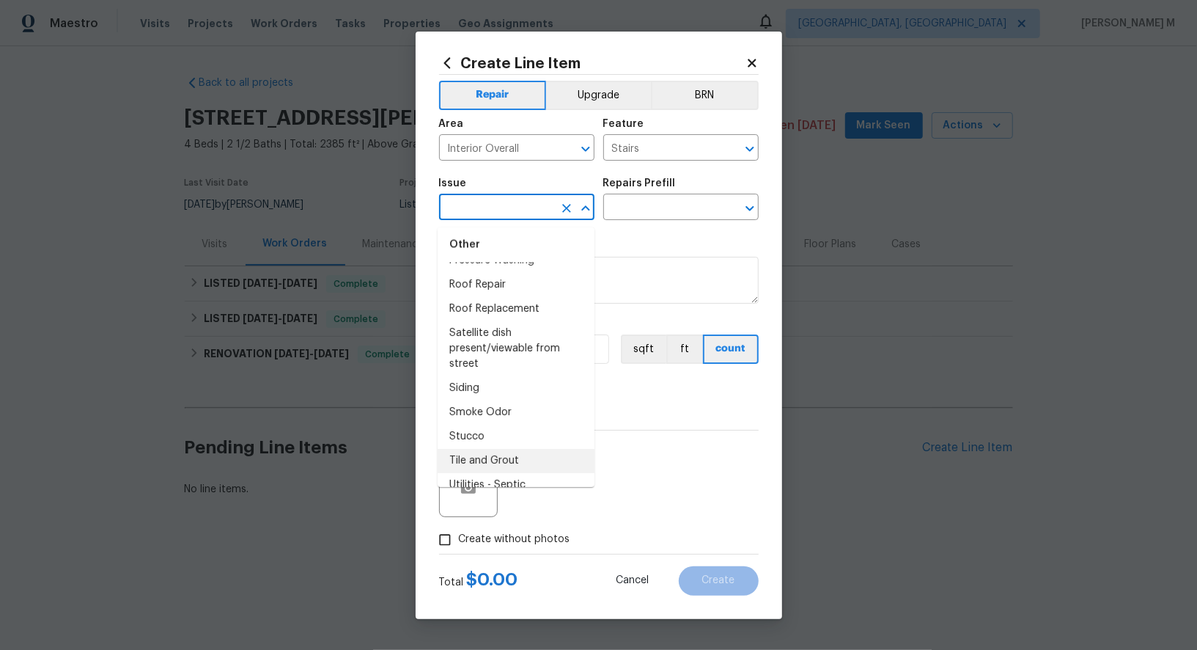
scroll to position [1850, 0]
click at [527, 448] on li "Tile and Grout" at bounding box center [516, 460] width 157 height 24
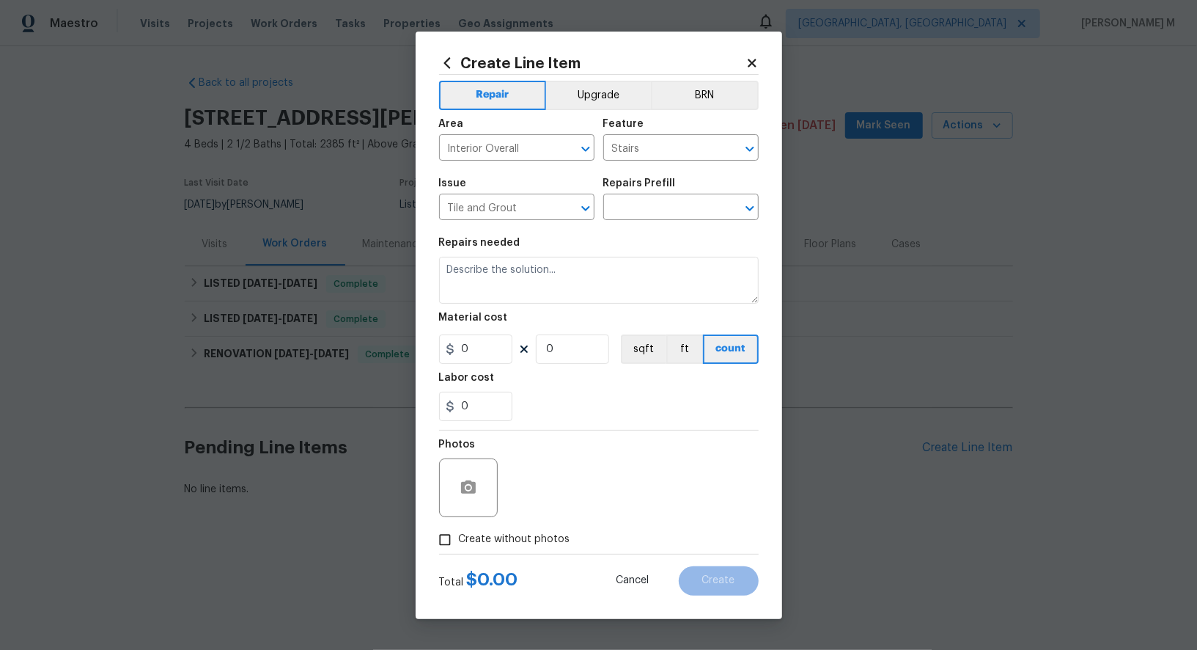
click at [640, 227] on div "Issue Tile and Grout ​ Repairs Prefill ​" at bounding box center [599, 198] width 320 height 59
click at [652, 209] on input "text" at bounding box center [660, 208] width 114 height 23
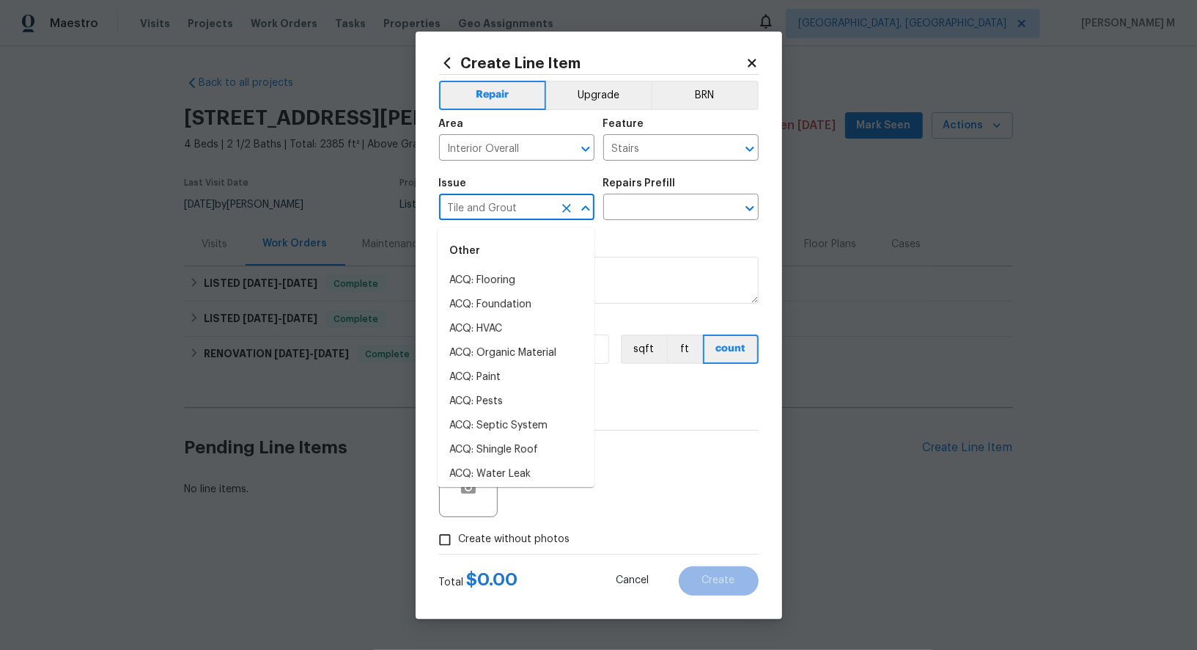
click at [502, 203] on input "Tile and Grout" at bounding box center [496, 208] width 114 height 23
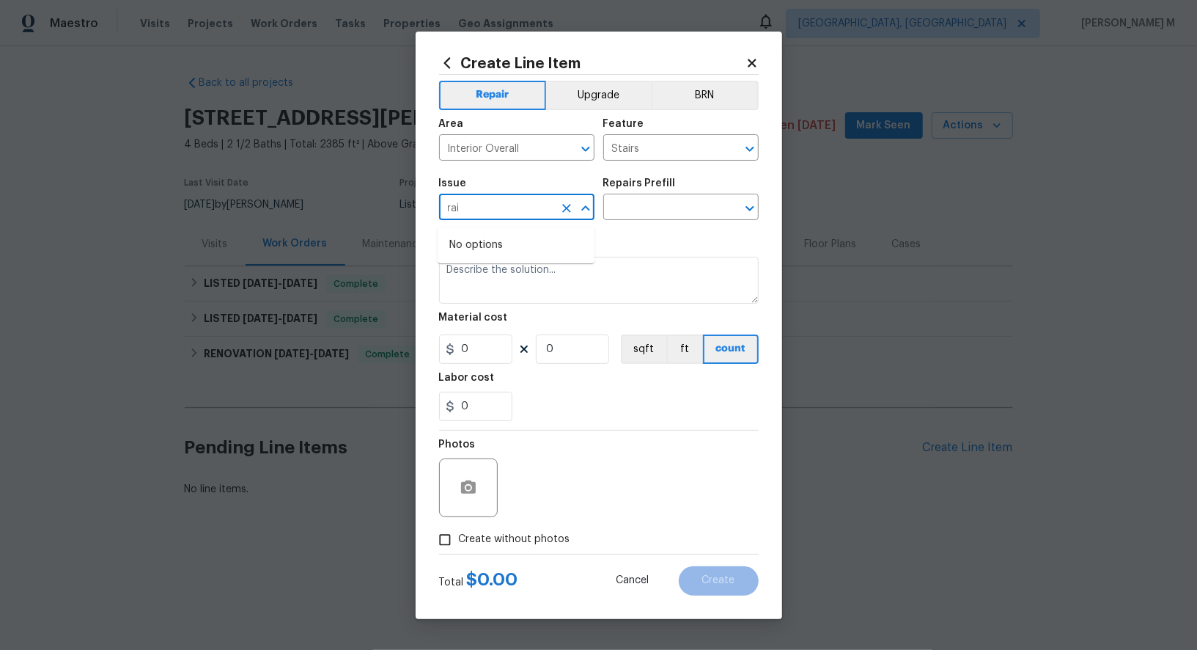
type input "ra"
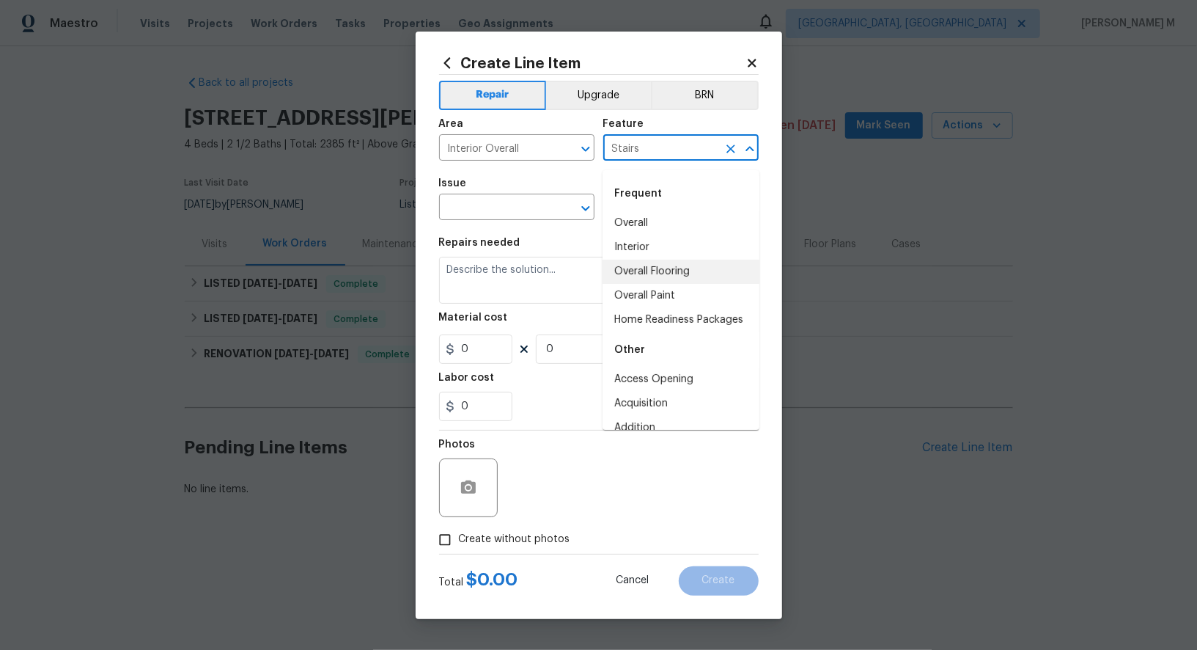
click at [674, 158] on input "Stairs" at bounding box center [660, 149] width 114 height 23
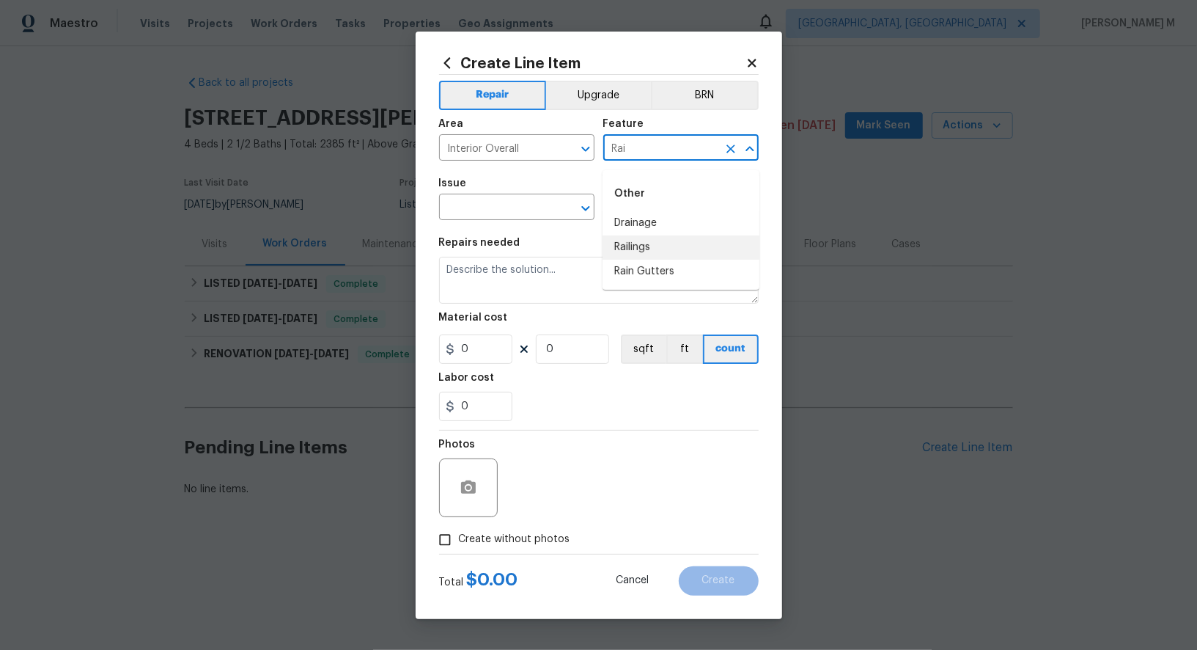
click at [656, 240] on li "Railings" at bounding box center [681, 247] width 157 height 24
type input "Railings"
click at [513, 154] on input "Interior Overall" at bounding box center [496, 149] width 114 height 23
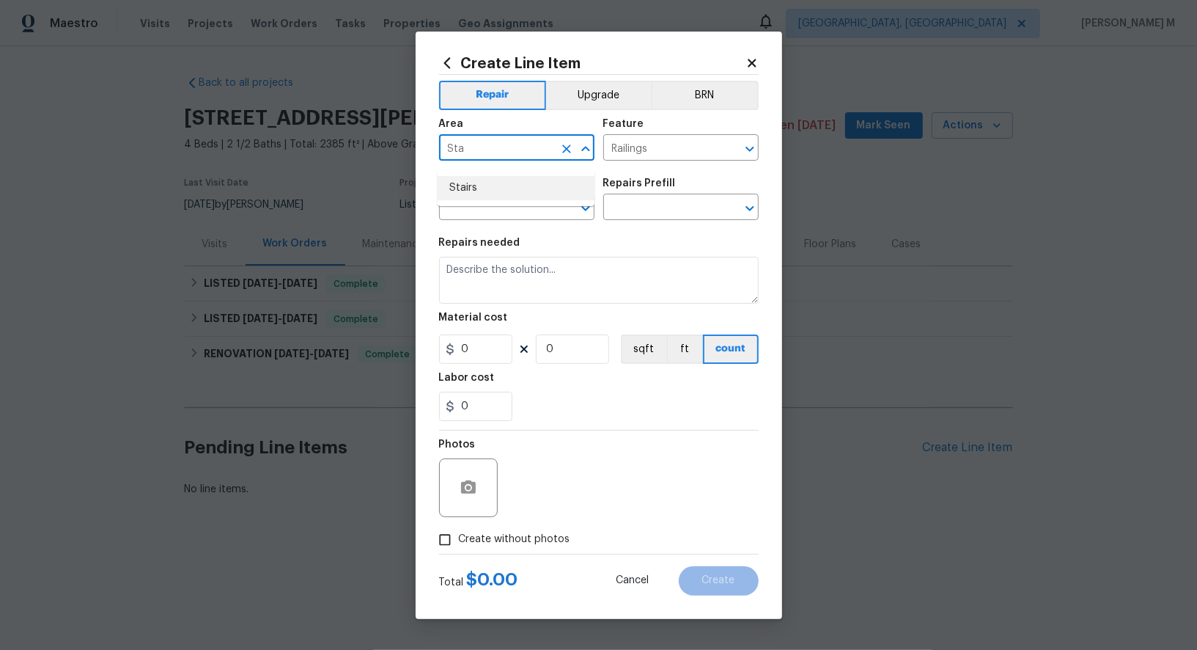
click at [491, 192] on li "Stairs" at bounding box center [516, 188] width 157 height 24
type input "Stairs"
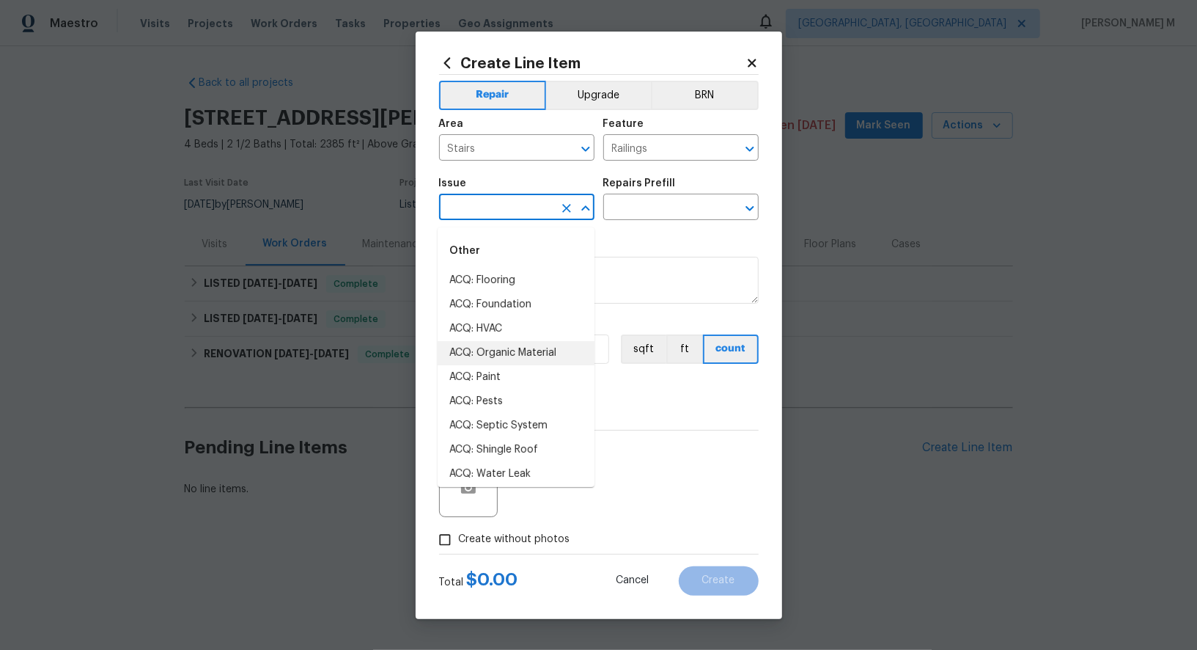
click at [491, 216] on input "text" at bounding box center [496, 208] width 114 height 23
type input "r"
click at [526, 276] on li "Demo Interior" at bounding box center [516, 280] width 157 height 24
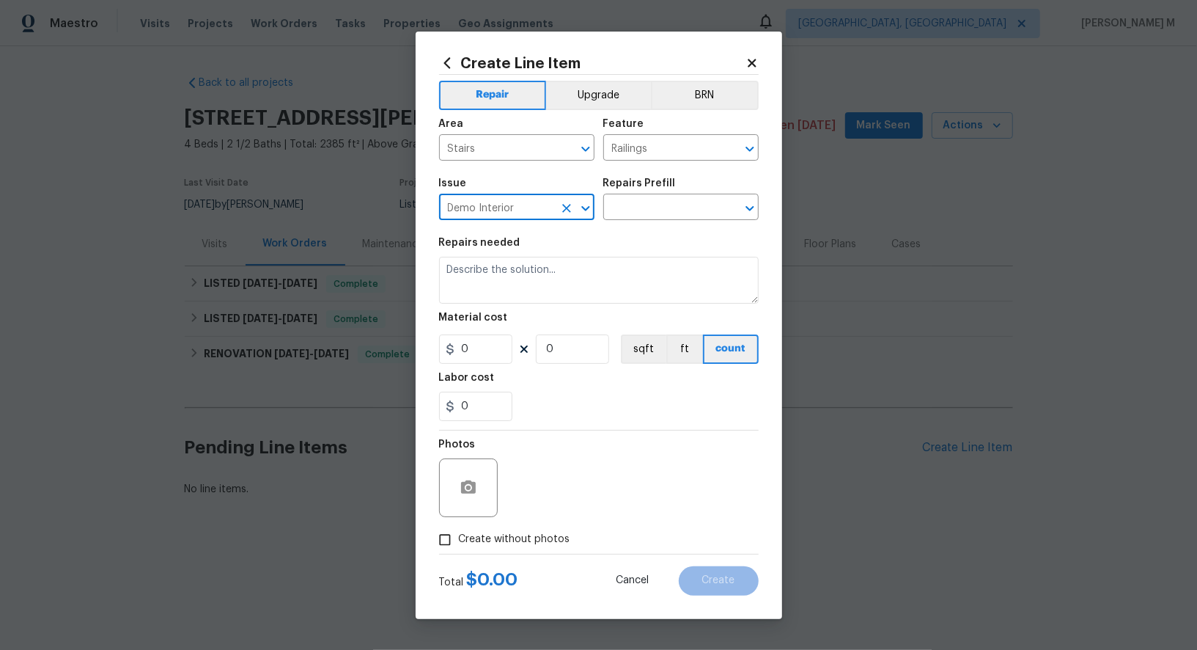
type input "Demo Interior"
click at [636, 197] on div "Repairs Prefill" at bounding box center [680, 187] width 155 height 19
click at [636, 207] on input "text" at bounding box center [660, 208] width 114 height 23
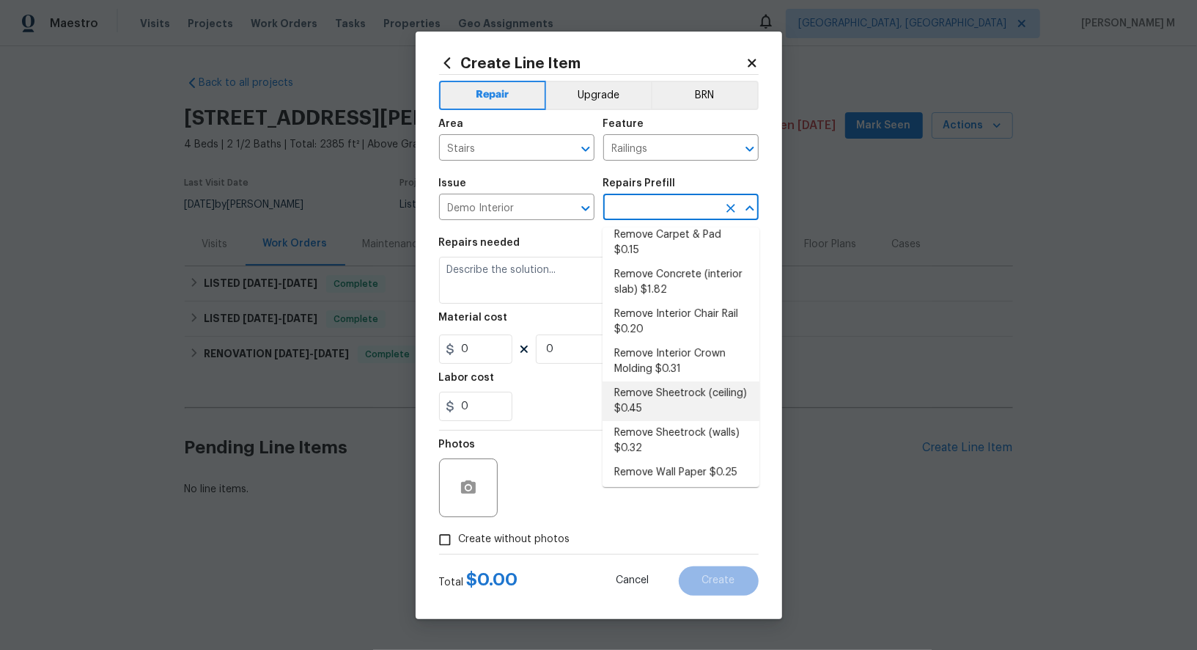
scroll to position [108, 0]
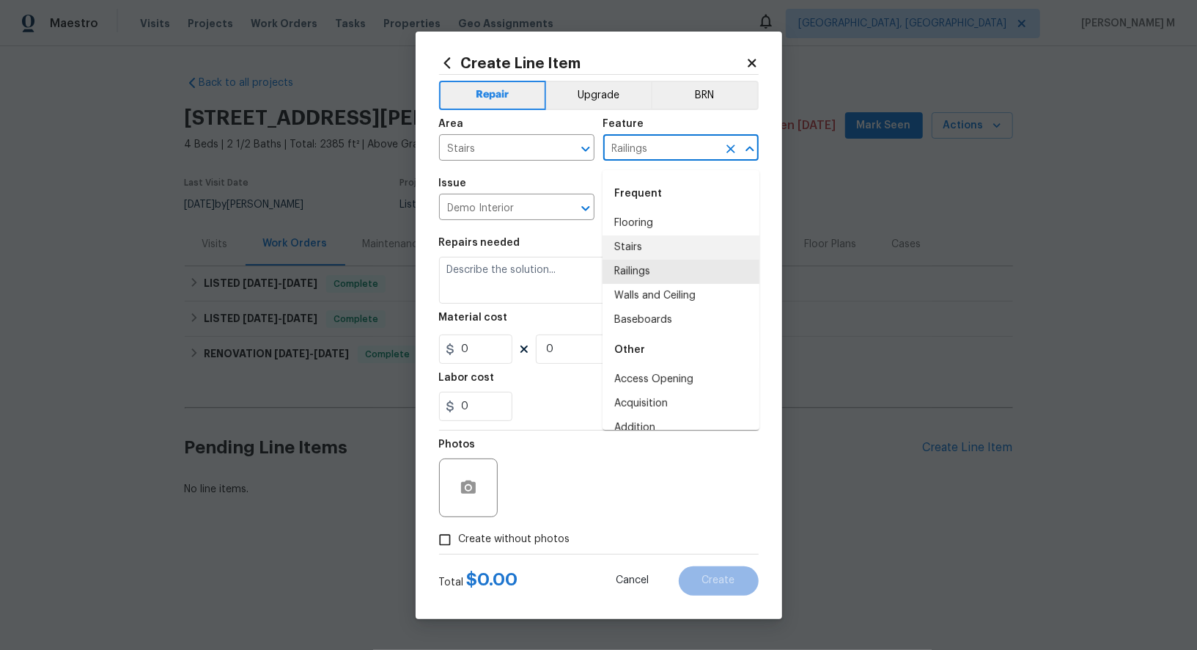
click at [669, 154] on input "Railings" at bounding box center [660, 149] width 114 height 23
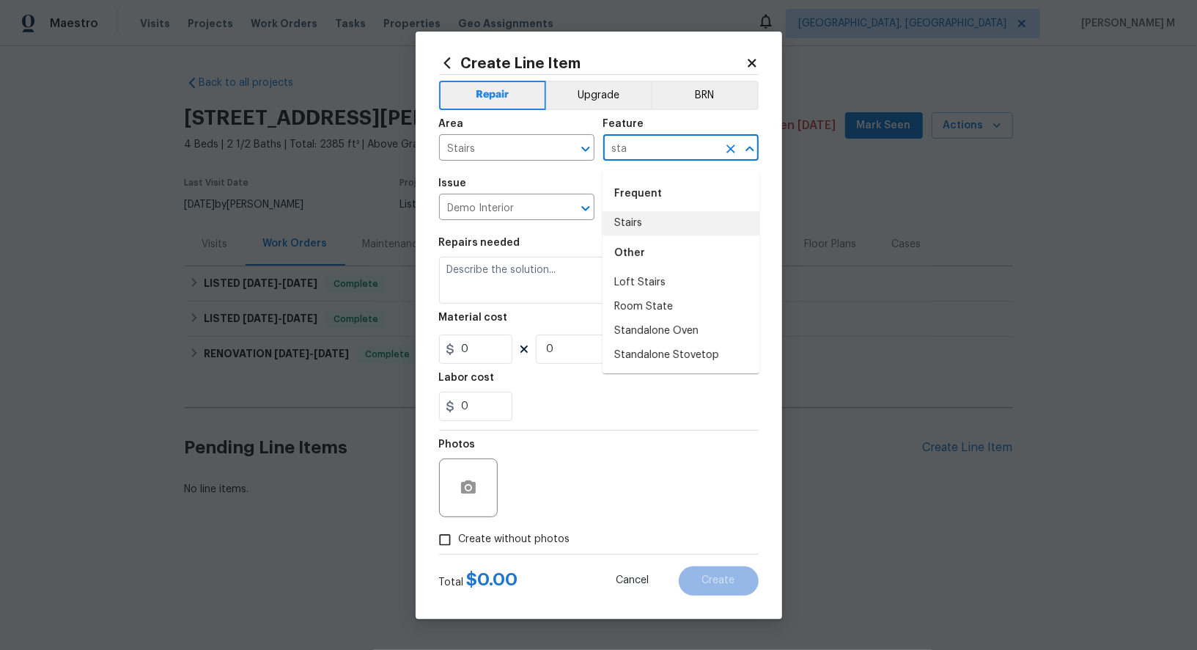
click at [640, 223] on li "Stairs" at bounding box center [681, 223] width 157 height 24
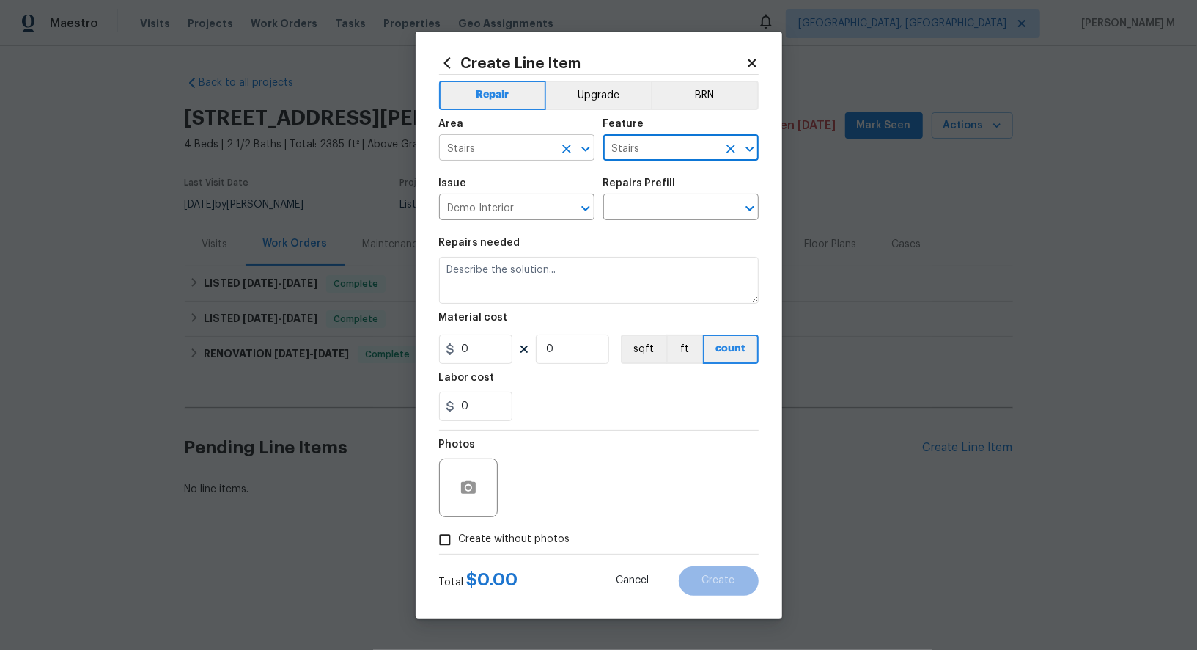
type input "Stairs"
click at [486, 152] on input "Stairs" at bounding box center [496, 149] width 114 height 23
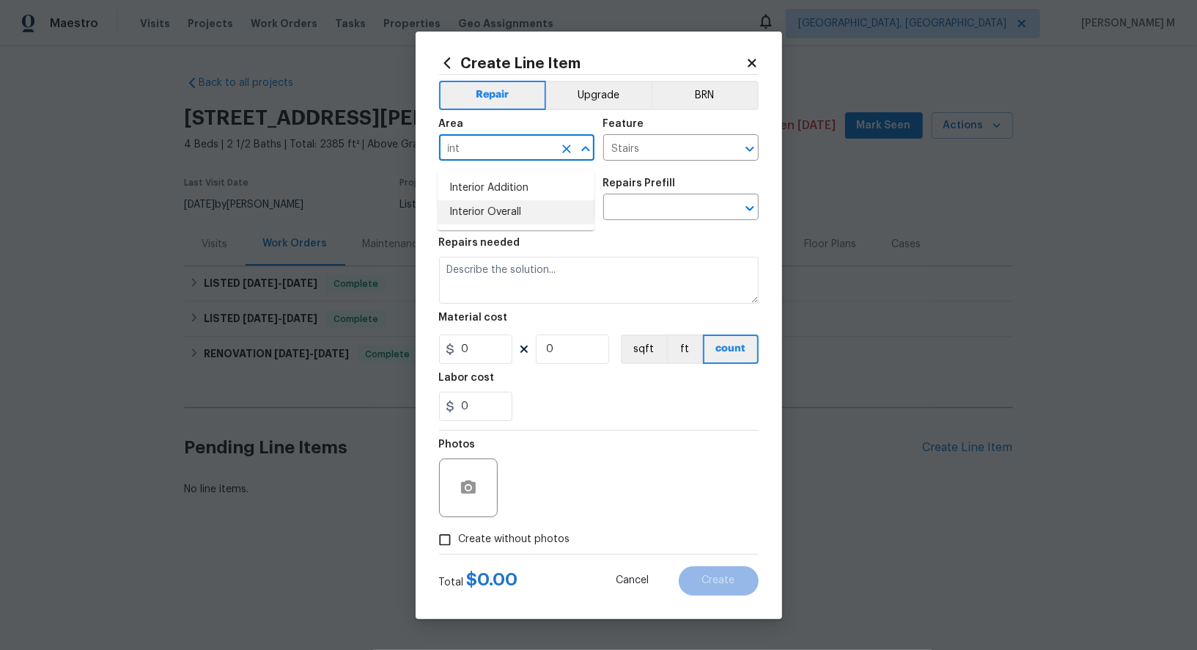
click at [493, 216] on li "Interior Overall" at bounding box center [516, 212] width 157 height 24
type input "Interior Overall"
click at [630, 210] on input "text" at bounding box center [660, 208] width 114 height 23
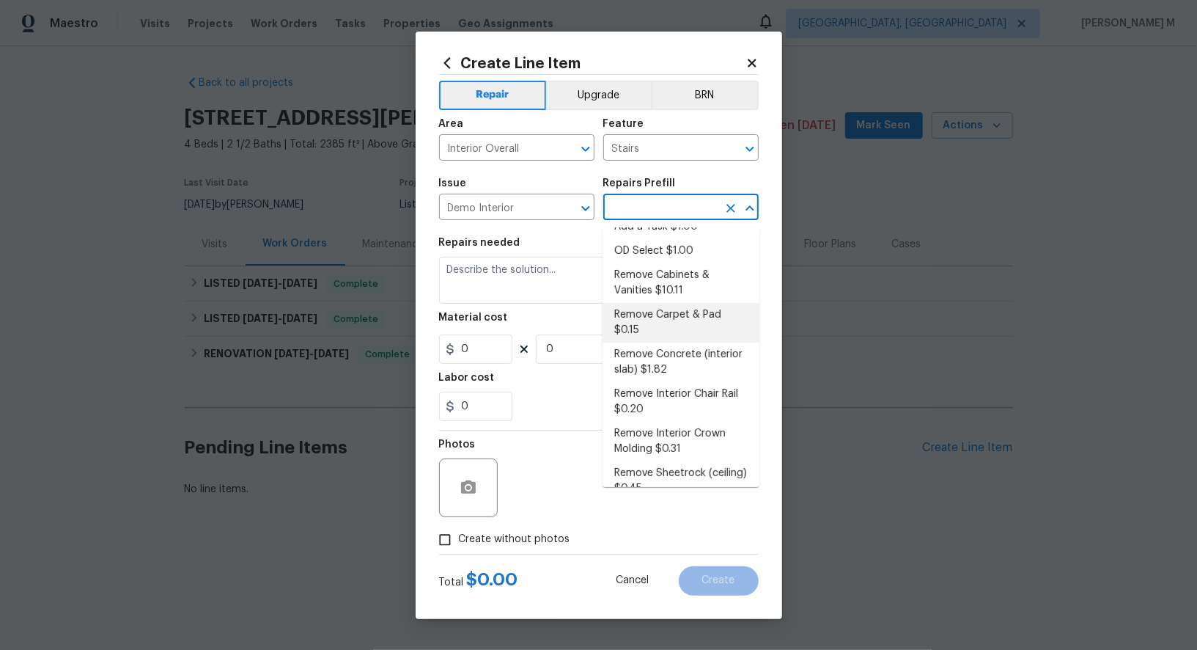
scroll to position [0, 0]
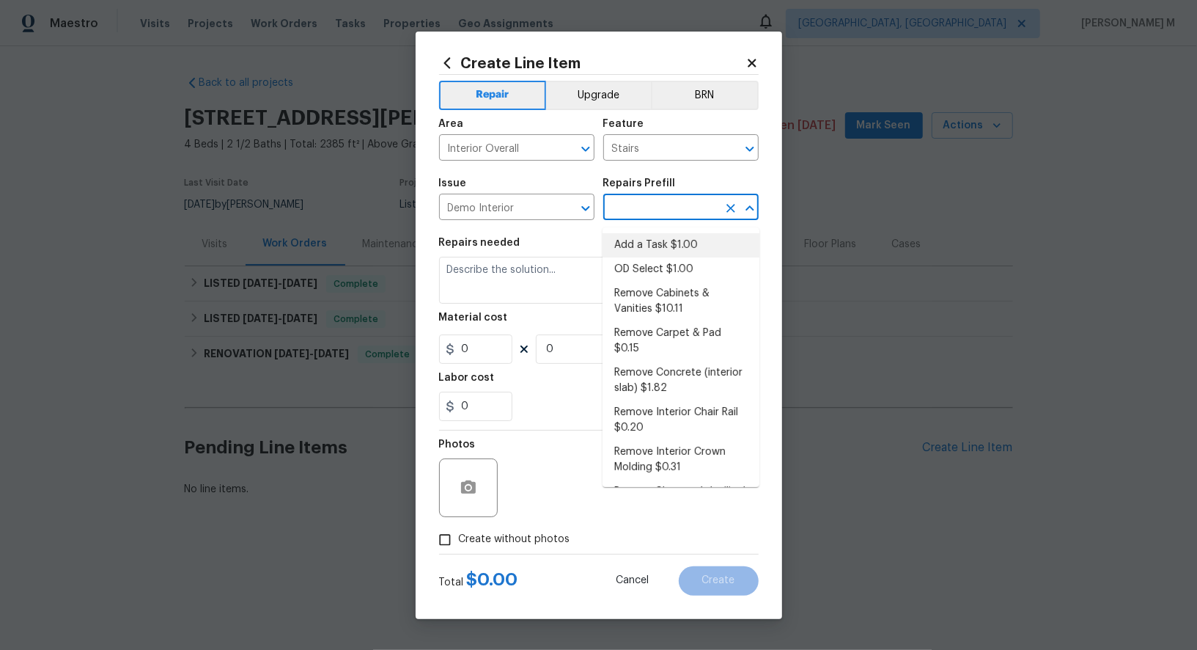
click at [666, 240] on li "Add a Task $1.00" at bounding box center [681, 245] width 157 height 24
type input "Demolition"
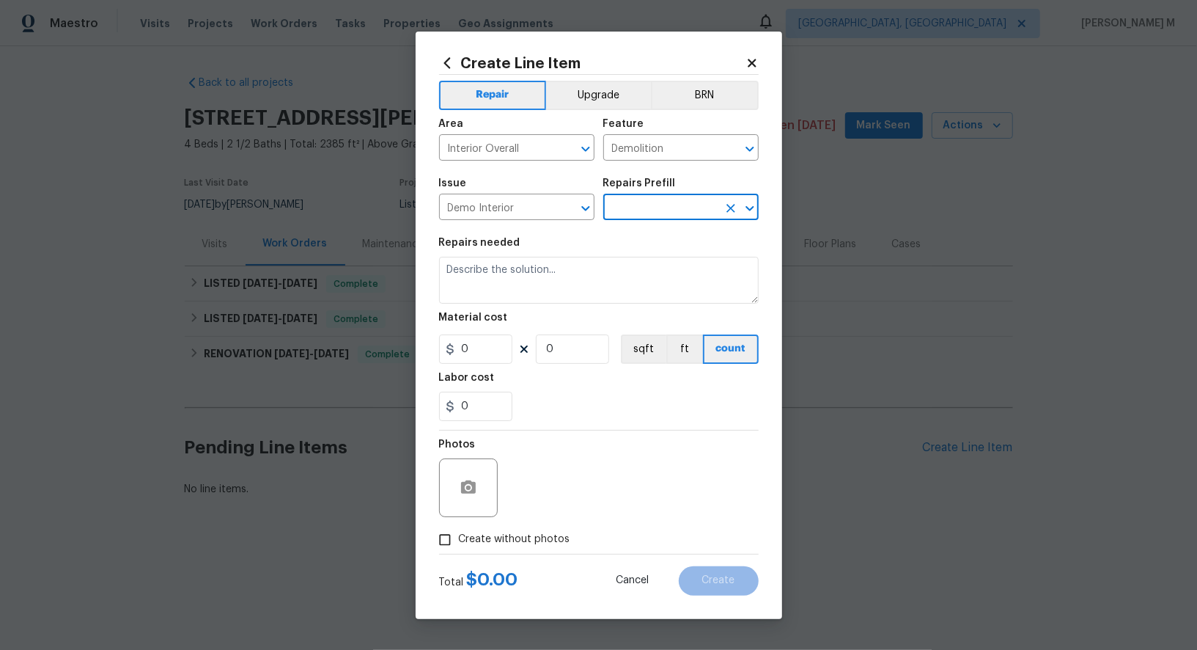
type input "Add a Task $1.00"
type textarea "HPM to detail"
type input "1"
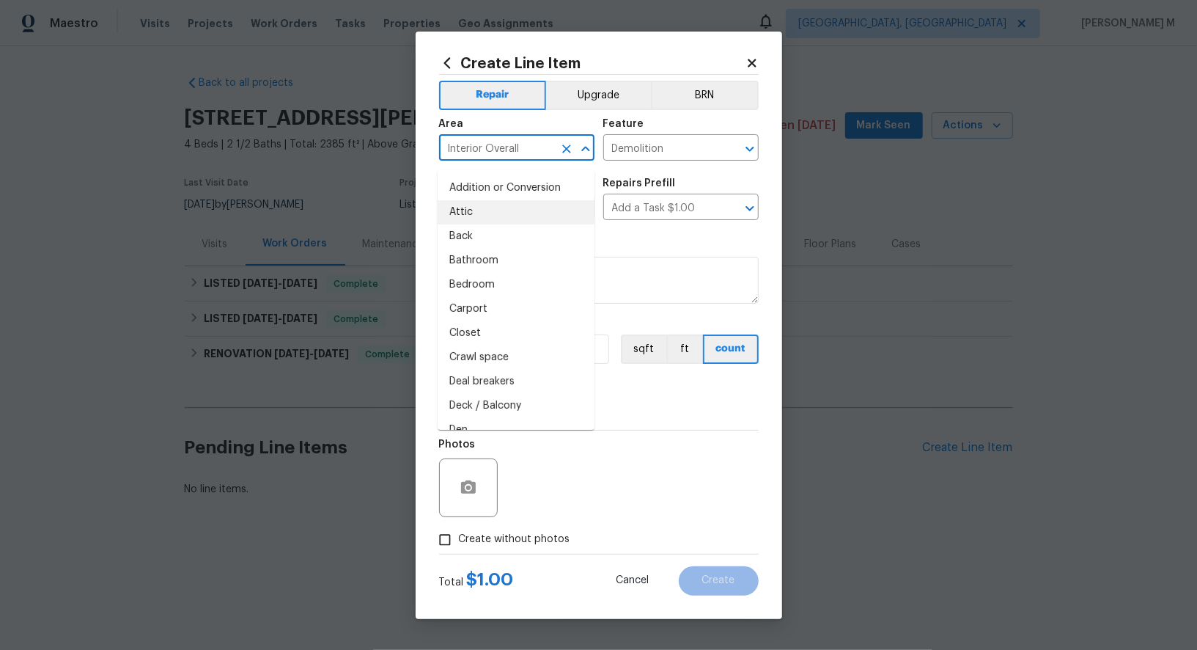
drag, startPoint x: 507, startPoint y: 160, endPoint x: 371, endPoint y: 160, distance: 135.6
click at [371, 160] on div "Create Line Item Repair Upgrade BRN Area Interior Overall ​ Feature Demolition …" at bounding box center [598, 325] width 1197 height 650
click at [663, 154] on input "Demolition" at bounding box center [660, 149] width 114 height 23
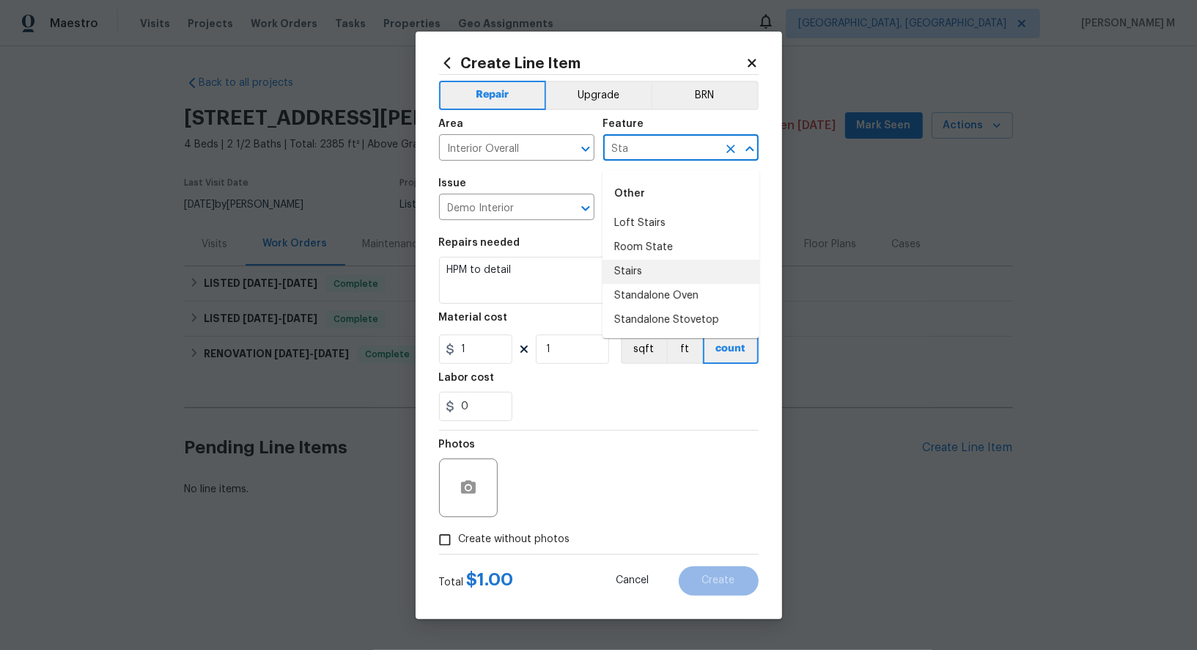
click at [653, 270] on li "Stairs" at bounding box center [681, 272] width 157 height 24
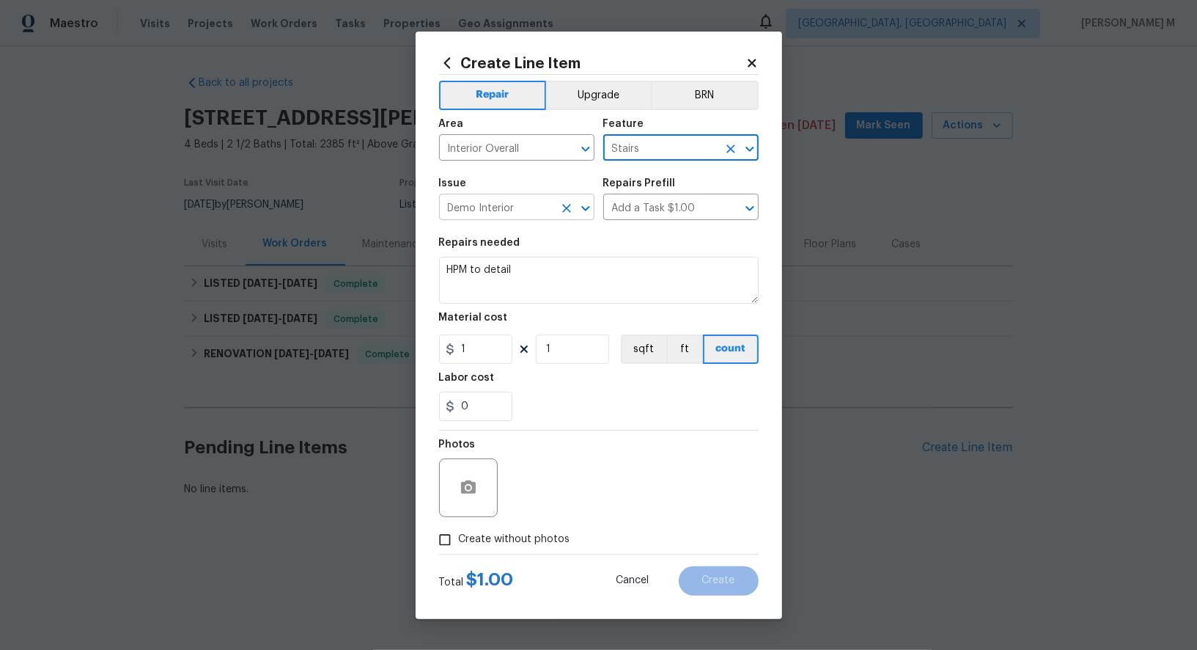
type input "Stairs"
click at [526, 213] on input "Demo Interior" at bounding box center [496, 208] width 114 height 23
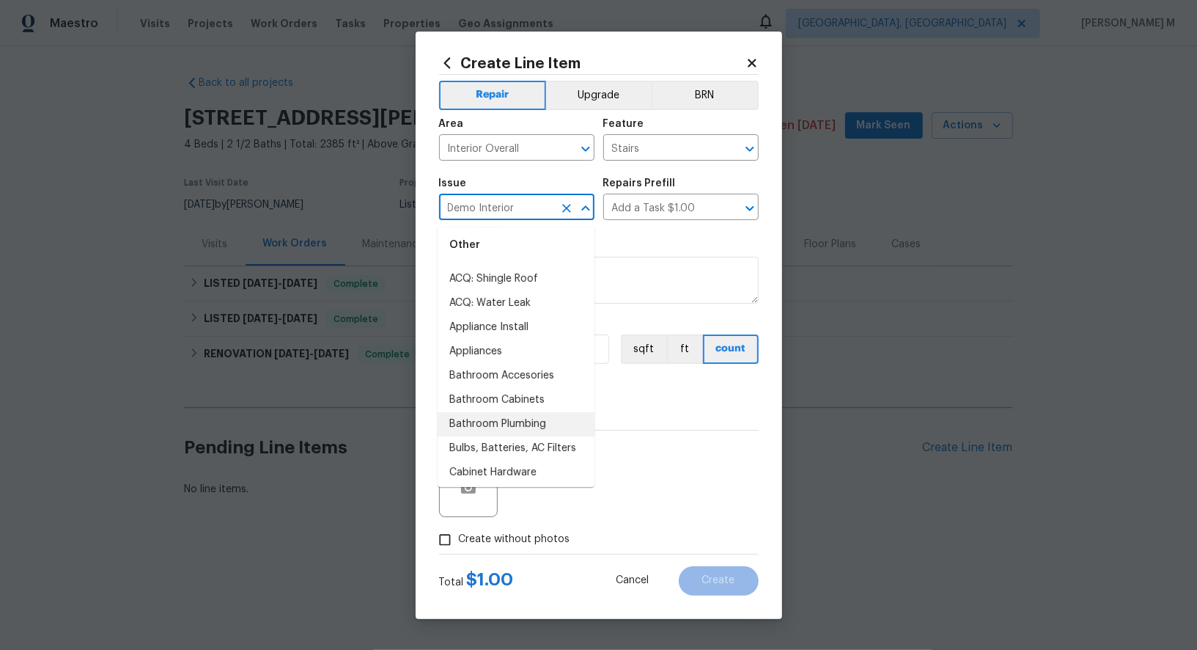
scroll to position [166, 0]
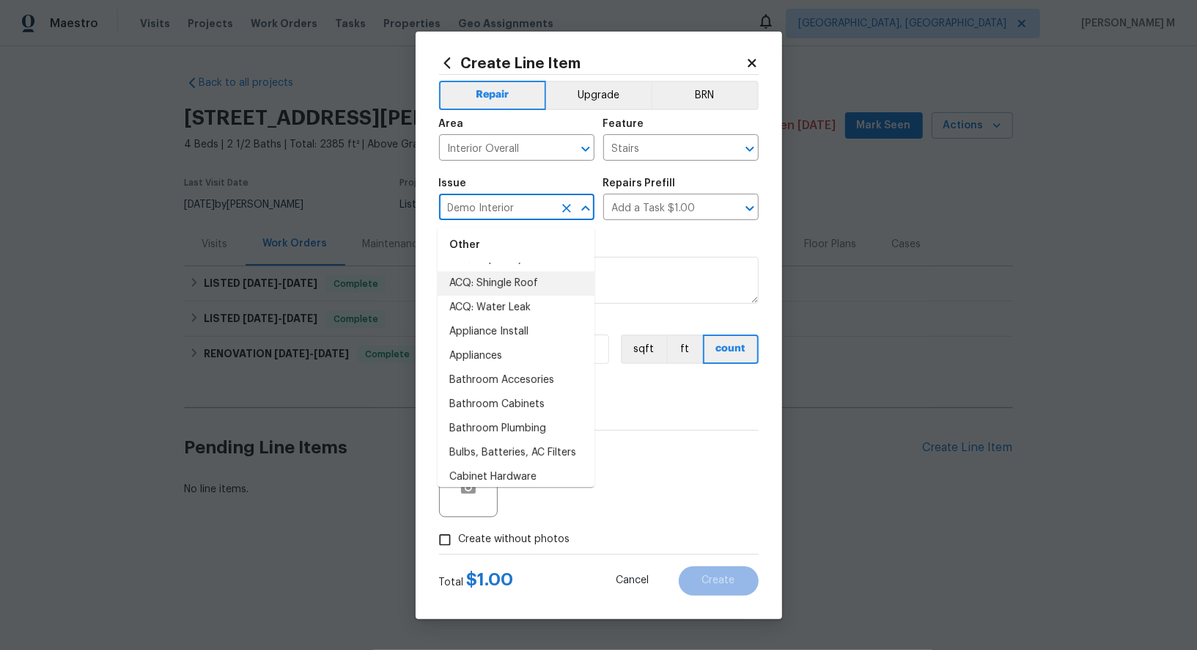
click at [528, 210] on input "Demo Interior" at bounding box center [496, 208] width 114 height 23
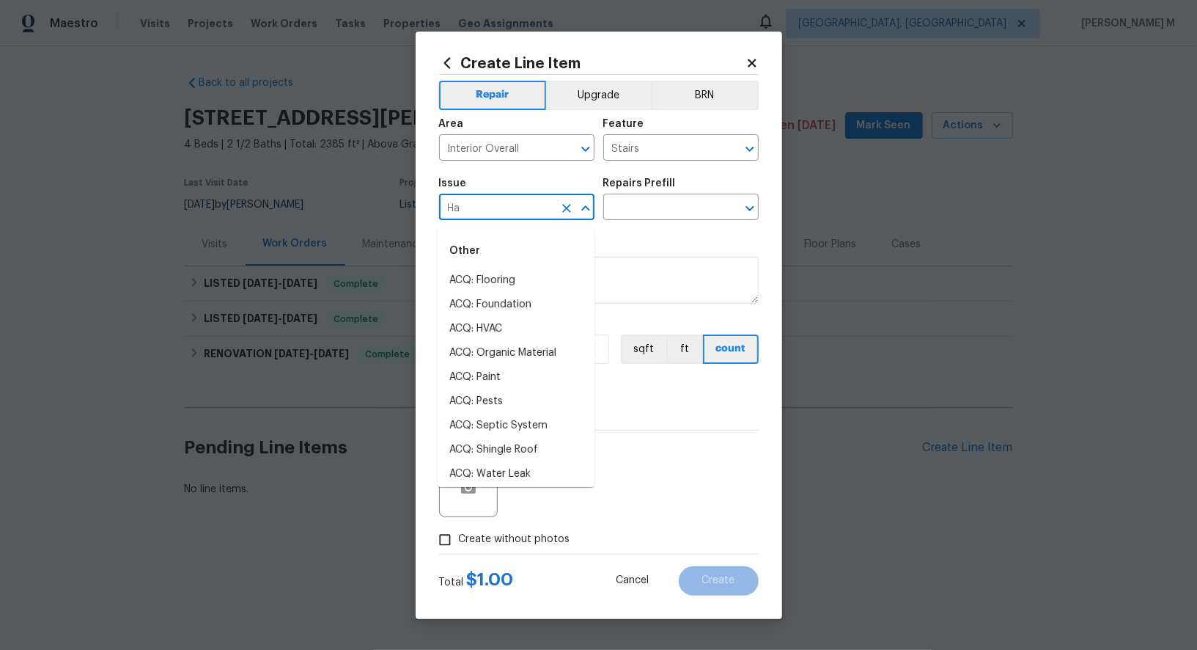
type input "Har"
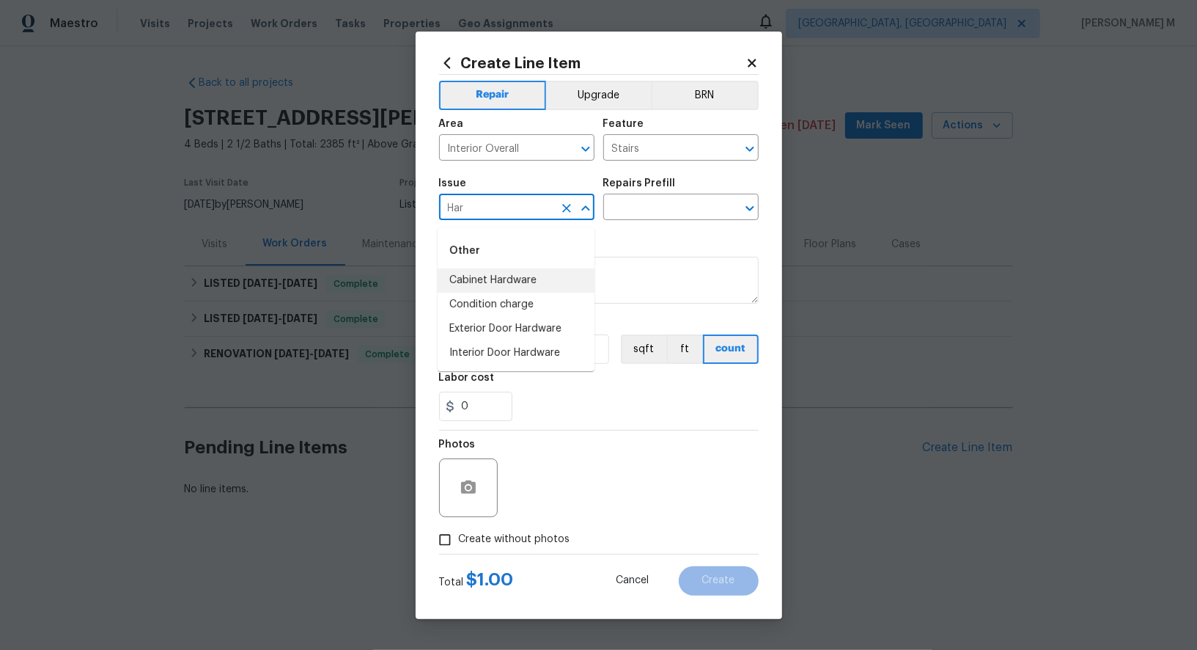
click at [566, 216] on icon "Clear" at bounding box center [566, 208] width 15 height 15
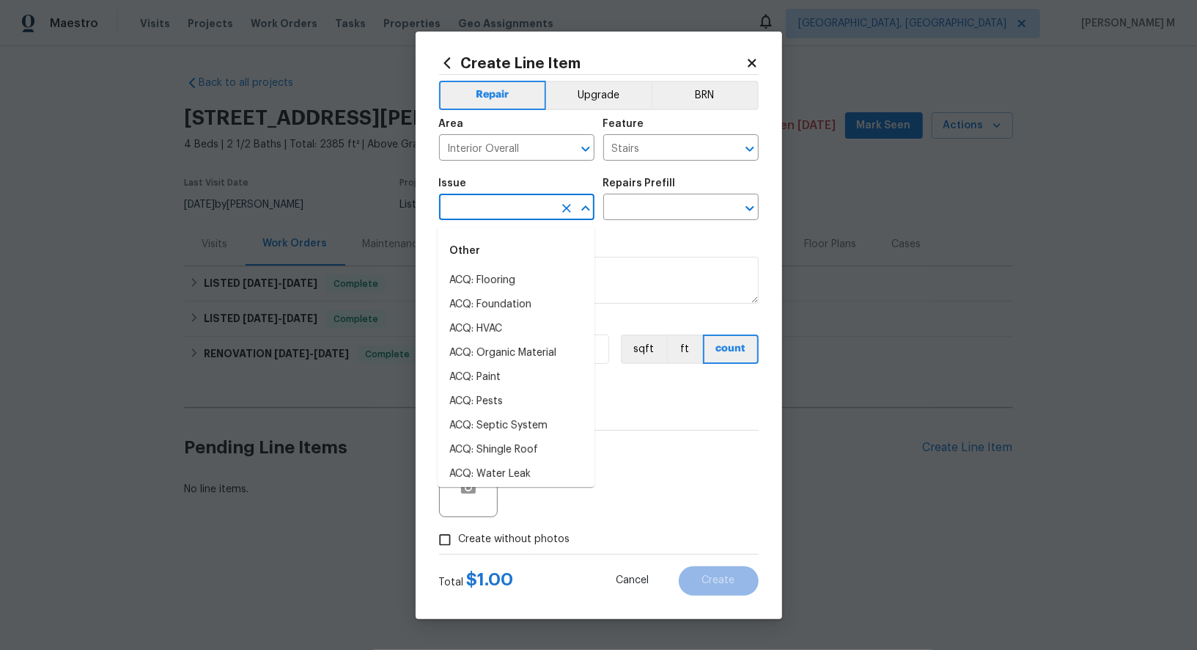
click at [518, 216] on input "text" at bounding box center [496, 208] width 114 height 23
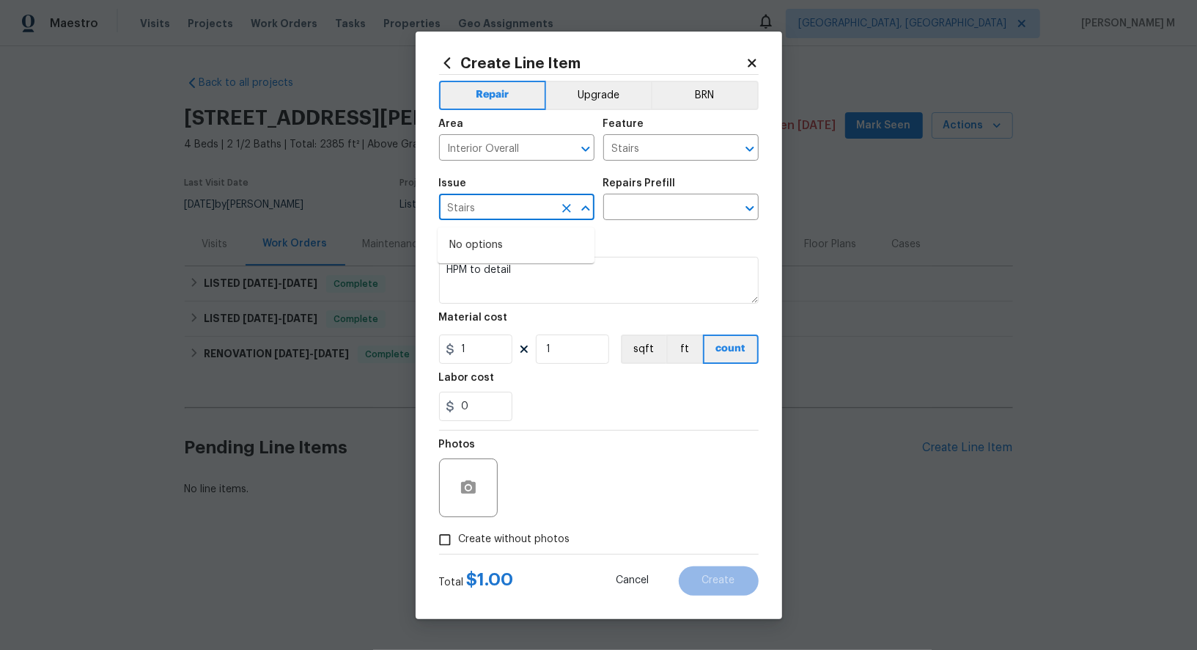
type input "Stairs"
click at [655, 220] on input "text" at bounding box center [660, 208] width 114 height 23
click at [548, 207] on input "text" at bounding box center [496, 208] width 114 height 23
click at [517, 309] on li "Flooring Extras" at bounding box center [516, 305] width 157 height 24
type input "Flooring Extras"
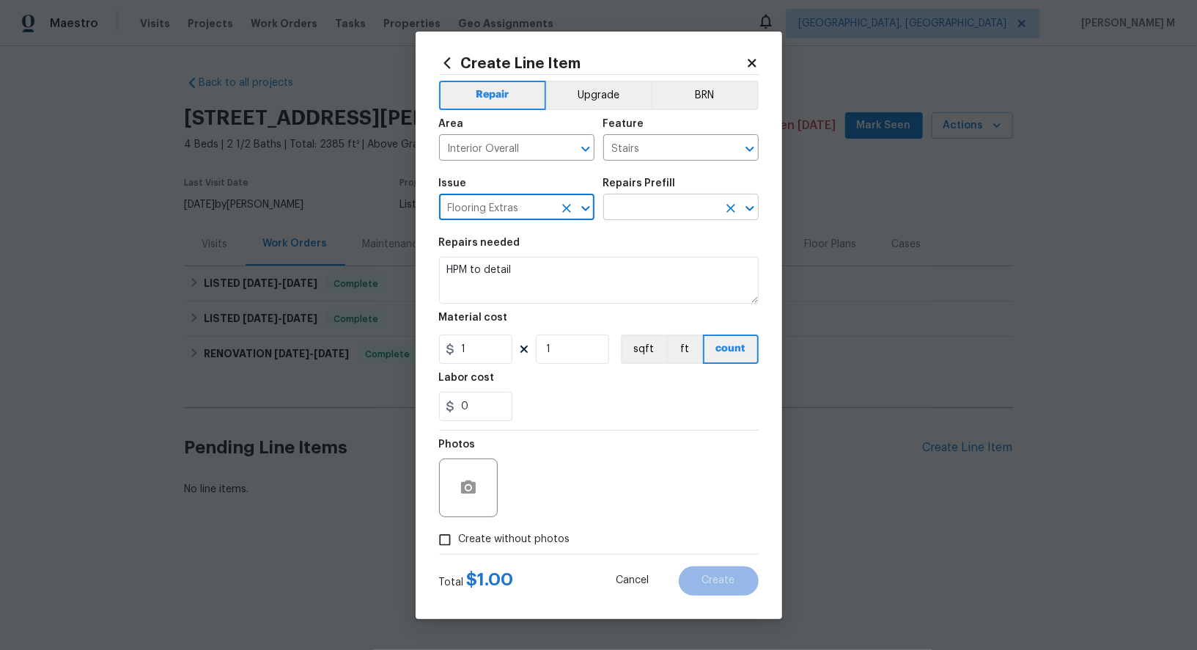
click at [640, 210] on input "text" at bounding box center [660, 208] width 114 height 23
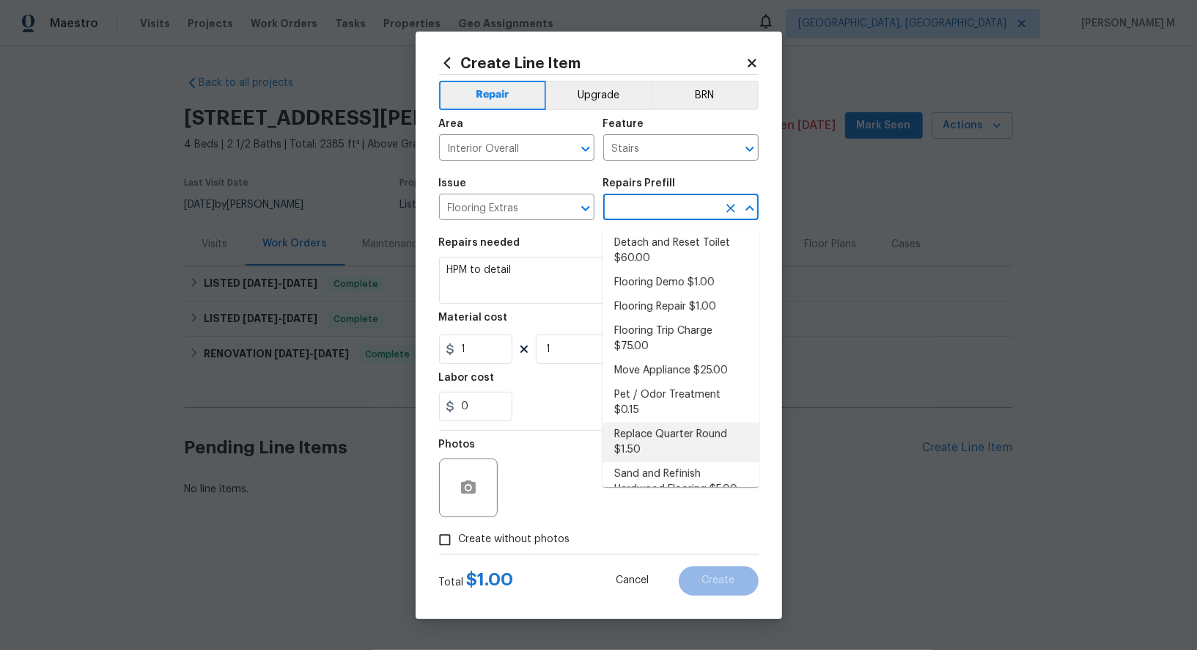
scroll to position [35, 0]
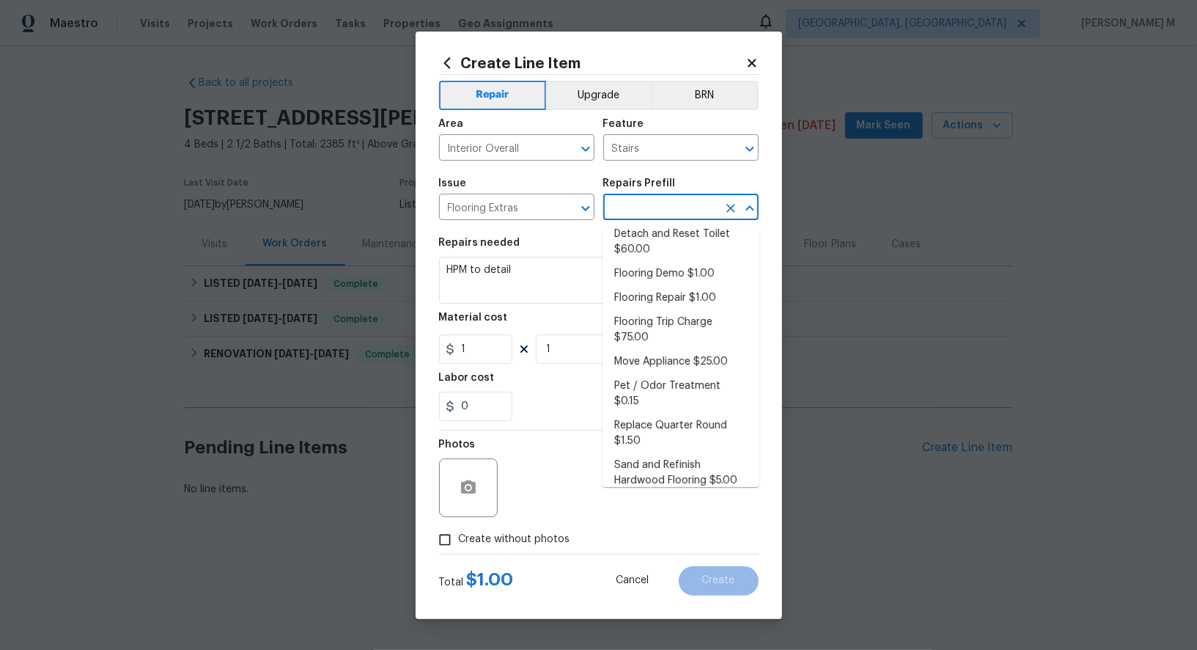
click at [678, 493] on li "Stair Labor $120.00" at bounding box center [681, 505] width 157 height 24
type input "Overall Flooring"
type input "Stair Labor $120.00"
type textarea "Stair Labor"
type input "120"
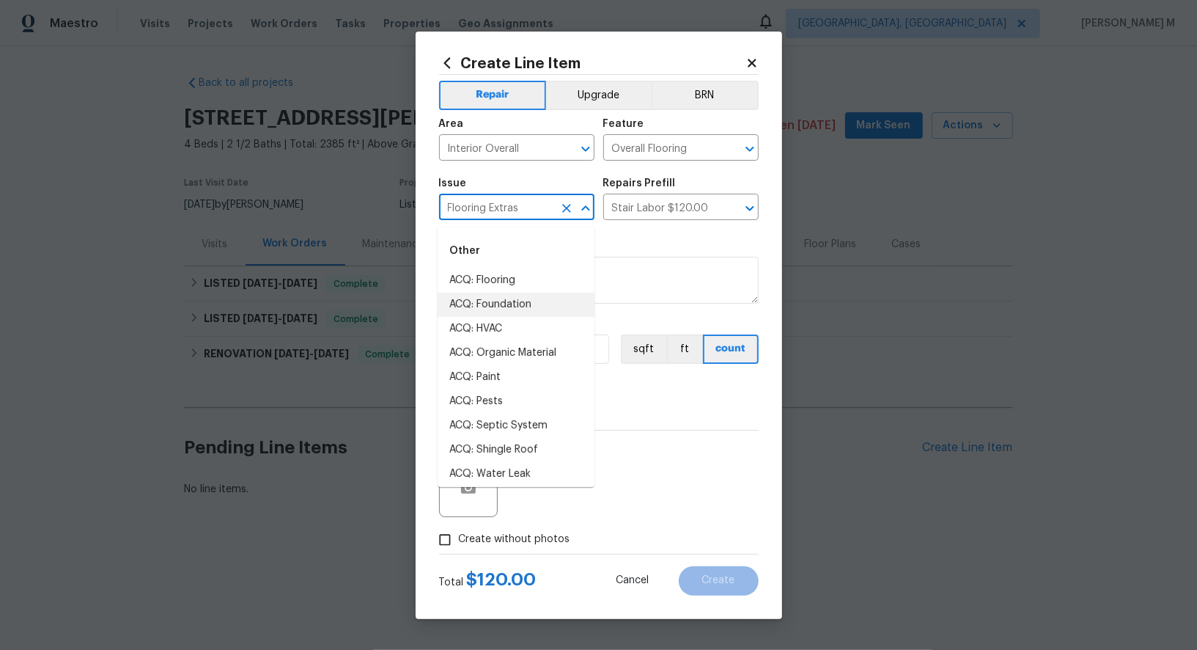
drag, startPoint x: 521, startPoint y: 218, endPoint x: 367, endPoint y: 218, distance: 154.0
click at [367, 218] on div "Create Line Item Repair Upgrade BRN Area Interior Overall ​ Feature Overall Flo…" at bounding box center [598, 325] width 1197 height 650
click at [515, 157] on input "Interior Overall" at bounding box center [496, 149] width 114 height 23
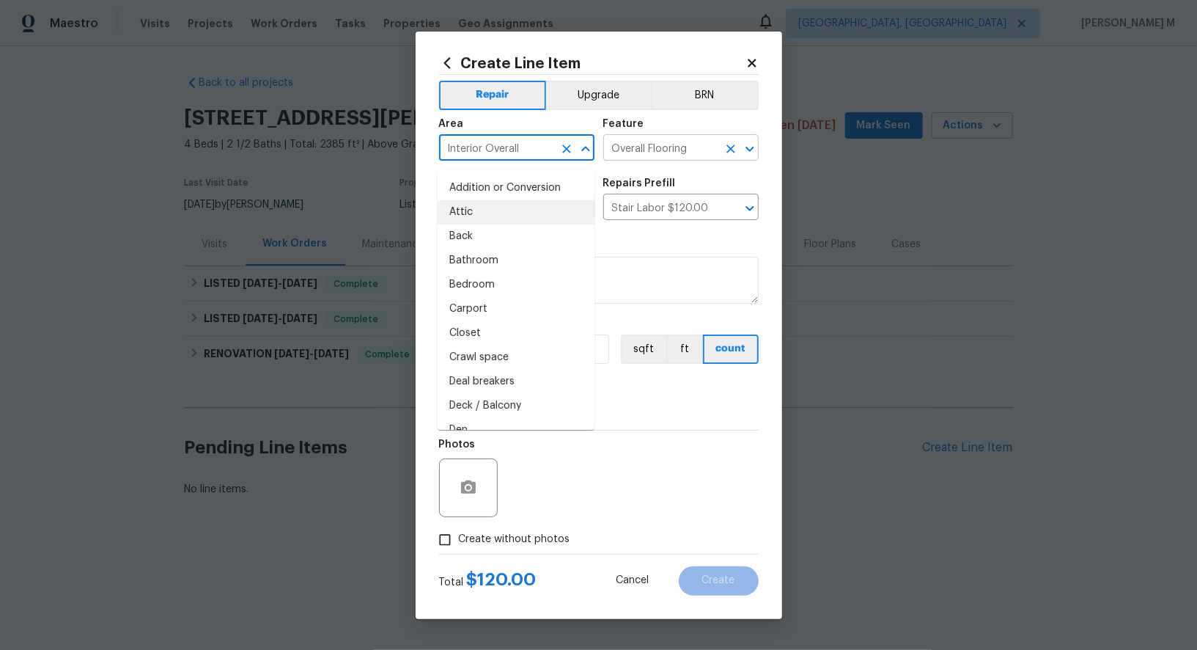
click at [688, 147] on input "Overall Flooring" at bounding box center [660, 149] width 114 height 23
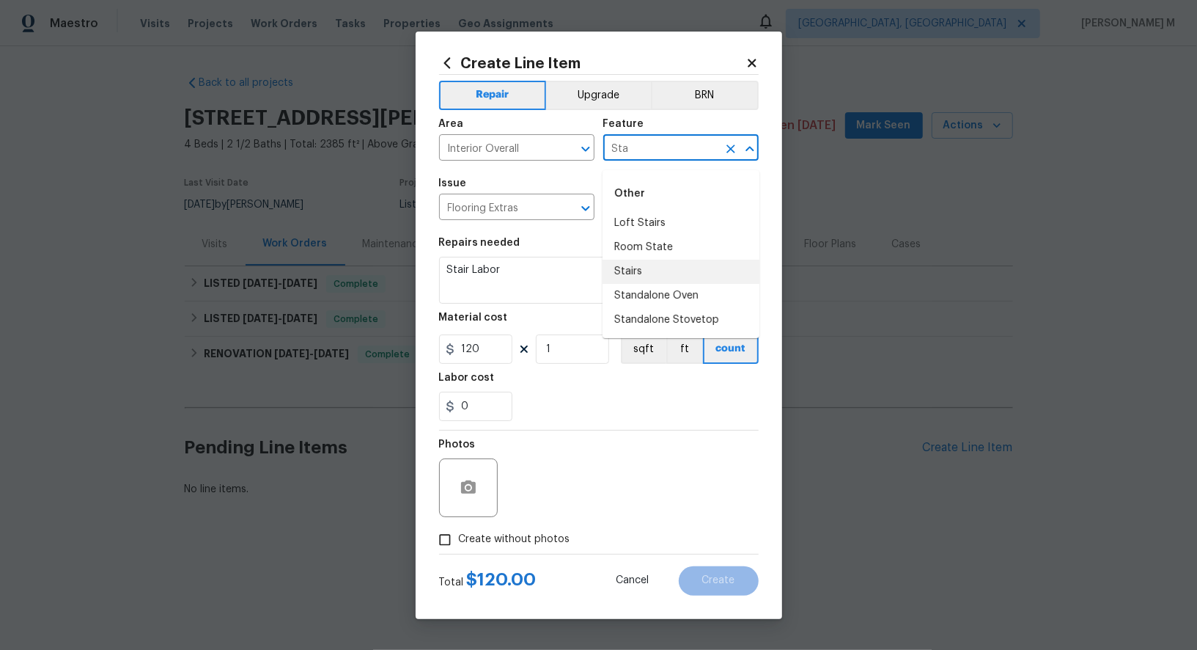
click at [652, 266] on li "Stairs" at bounding box center [681, 272] width 157 height 24
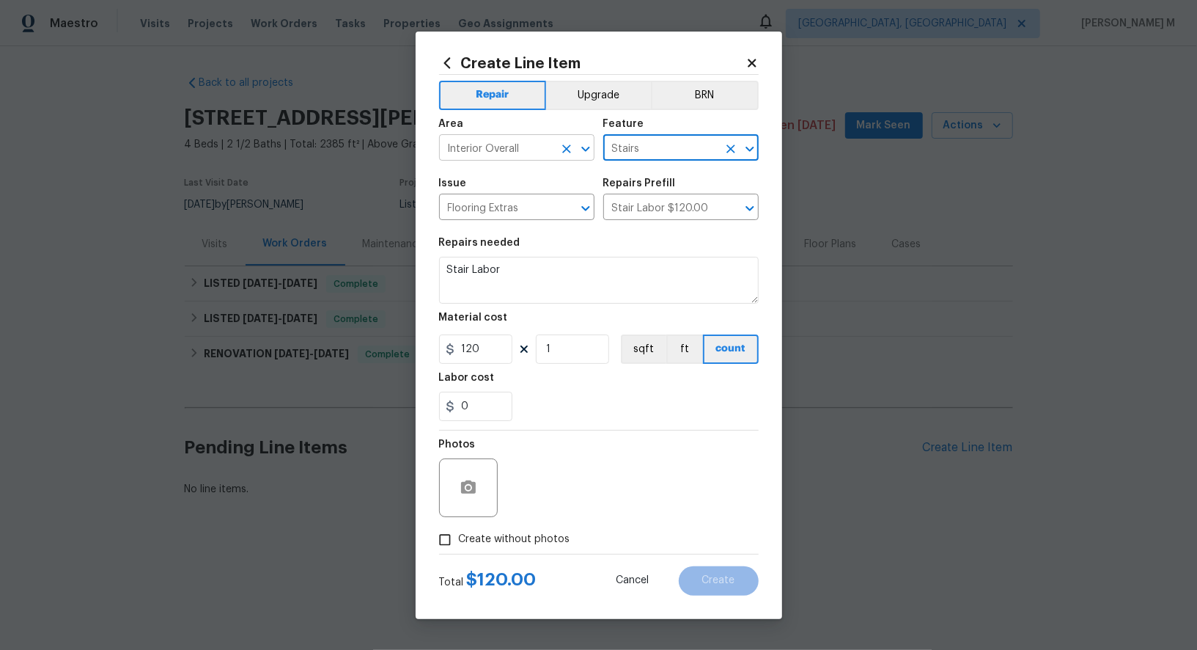
type input "Stairs"
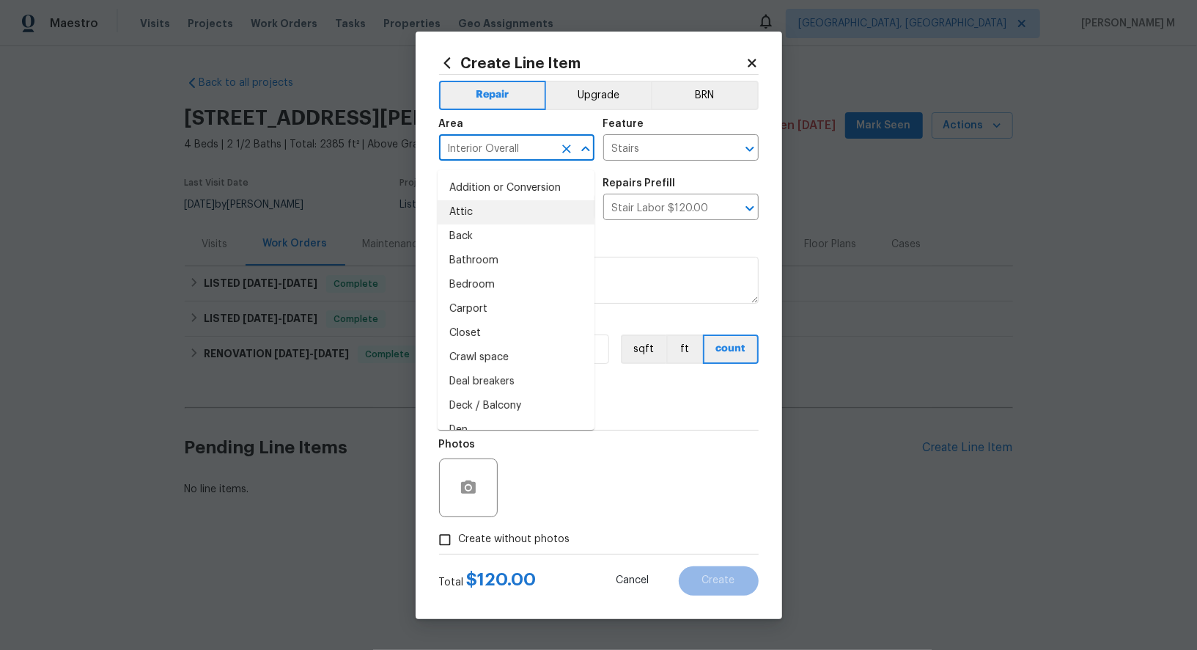
click at [495, 147] on input "Interior Overall" at bounding box center [496, 149] width 114 height 23
click at [501, 214] on li "Attic" at bounding box center [516, 212] width 157 height 24
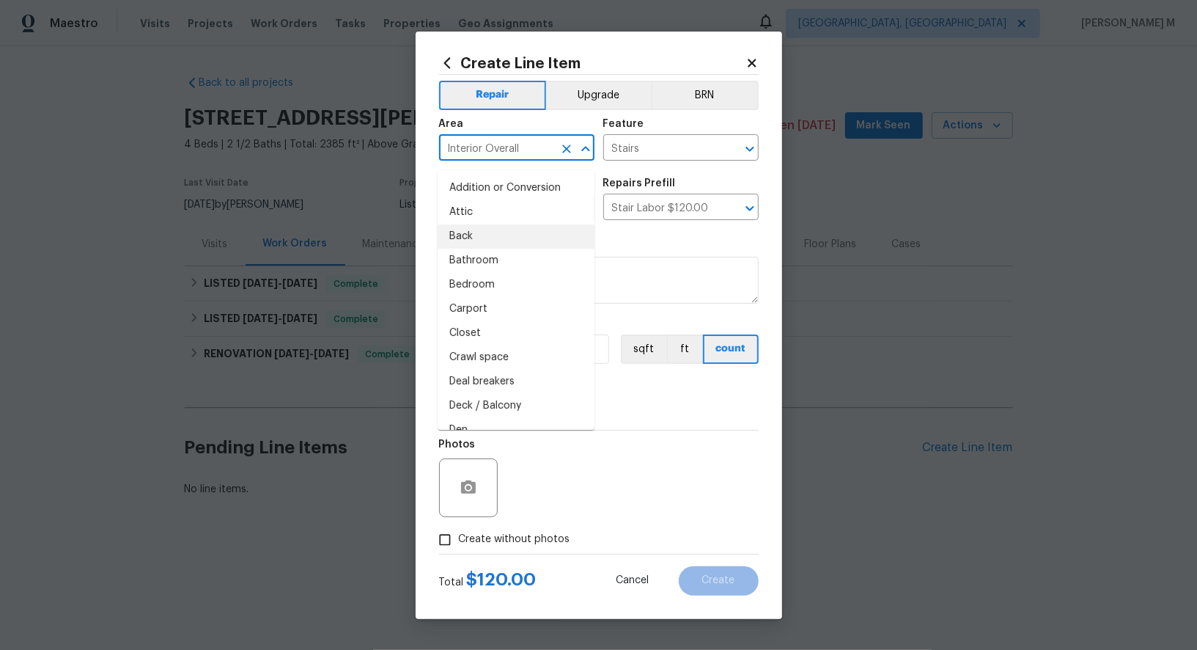
type input "Attic"
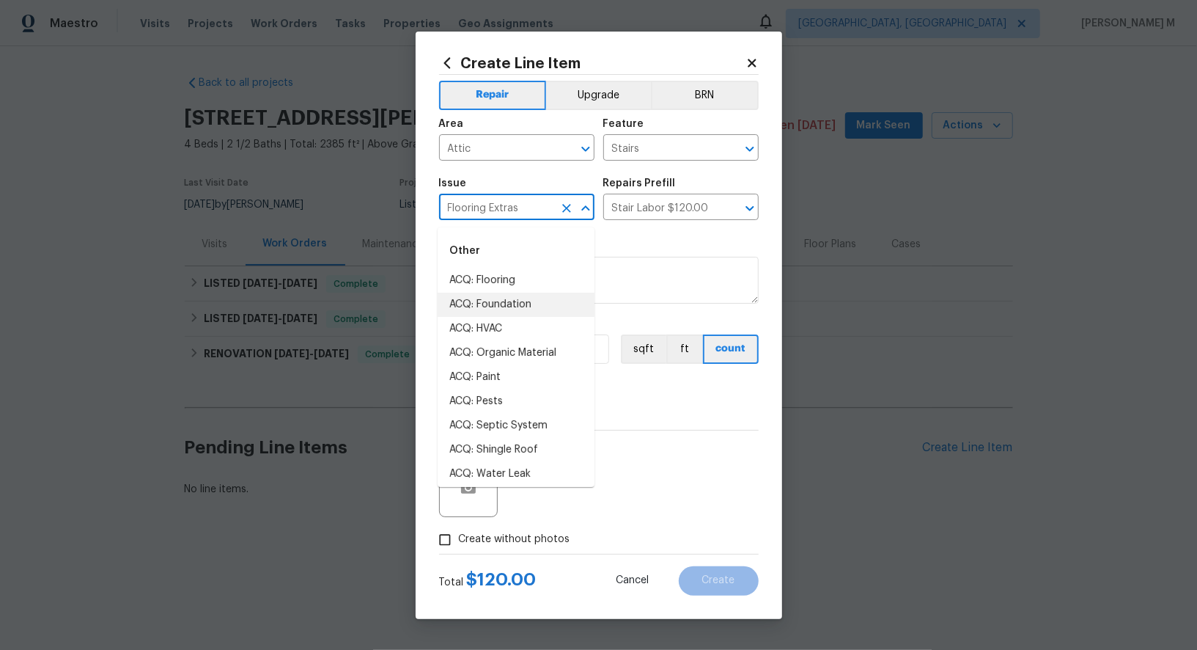
click at [501, 214] on input "Flooring Extras" at bounding box center [496, 208] width 114 height 23
click at [654, 216] on input "Stair Labor $120.00" at bounding box center [660, 208] width 114 height 23
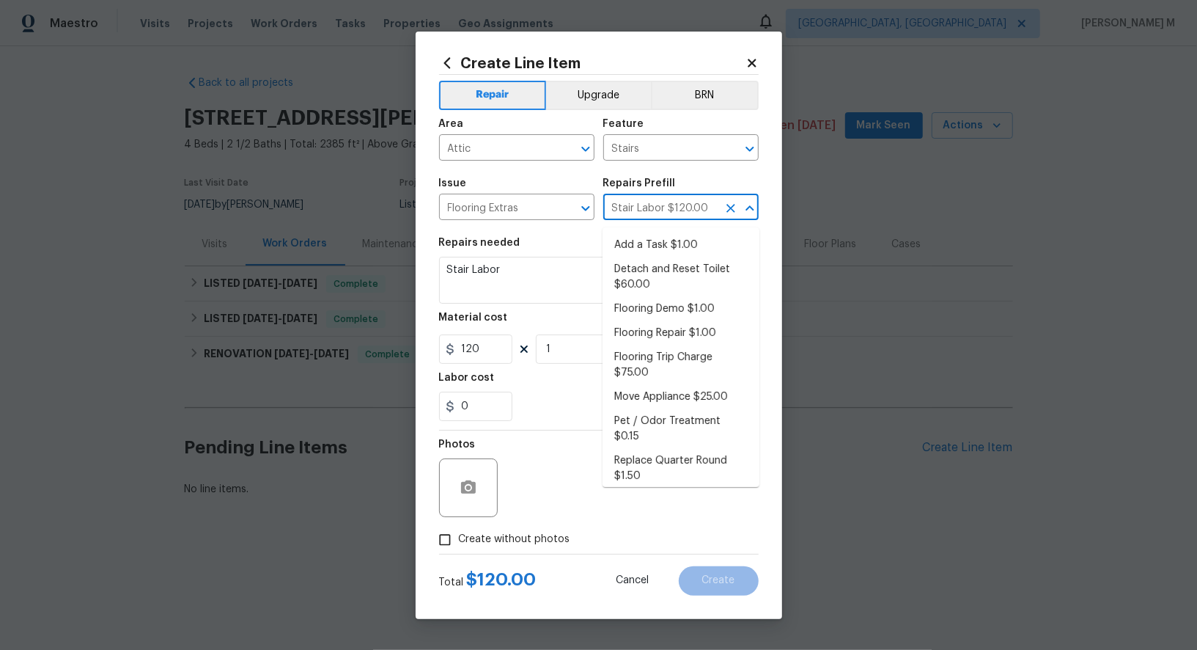
click at [654, 216] on input "Stair Labor $120.00" at bounding box center [660, 208] width 114 height 23
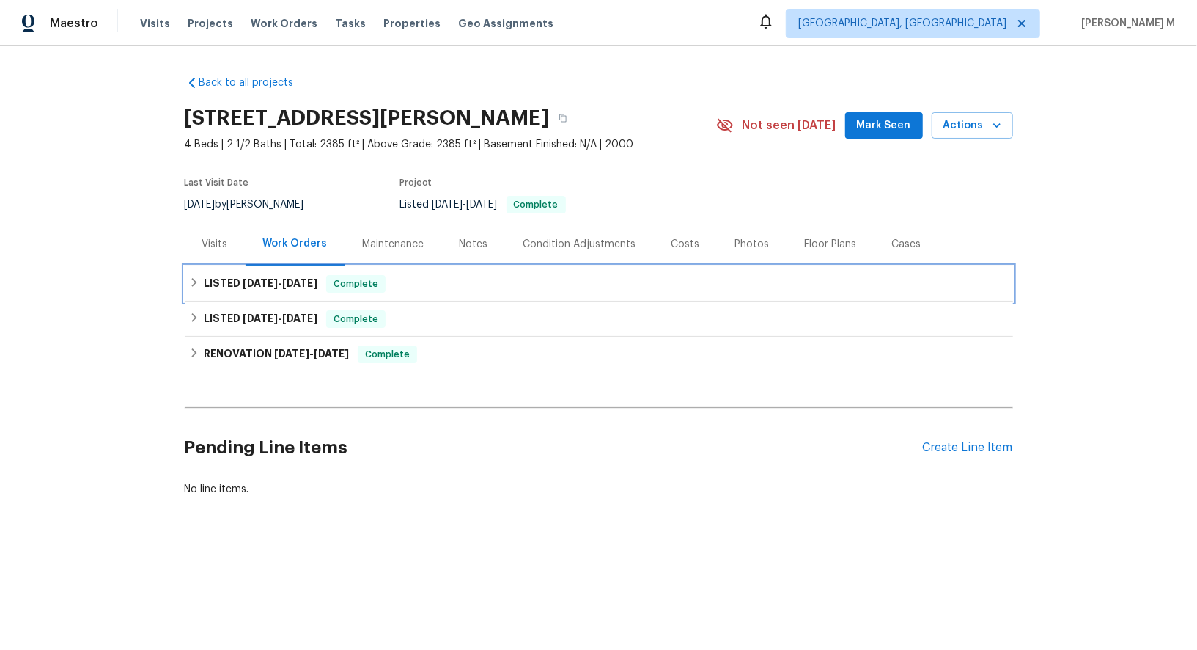
click at [276, 266] on div "LISTED 7/8/25 - 7/10/25 Complete" at bounding box center [599, 283] width 828 height 35
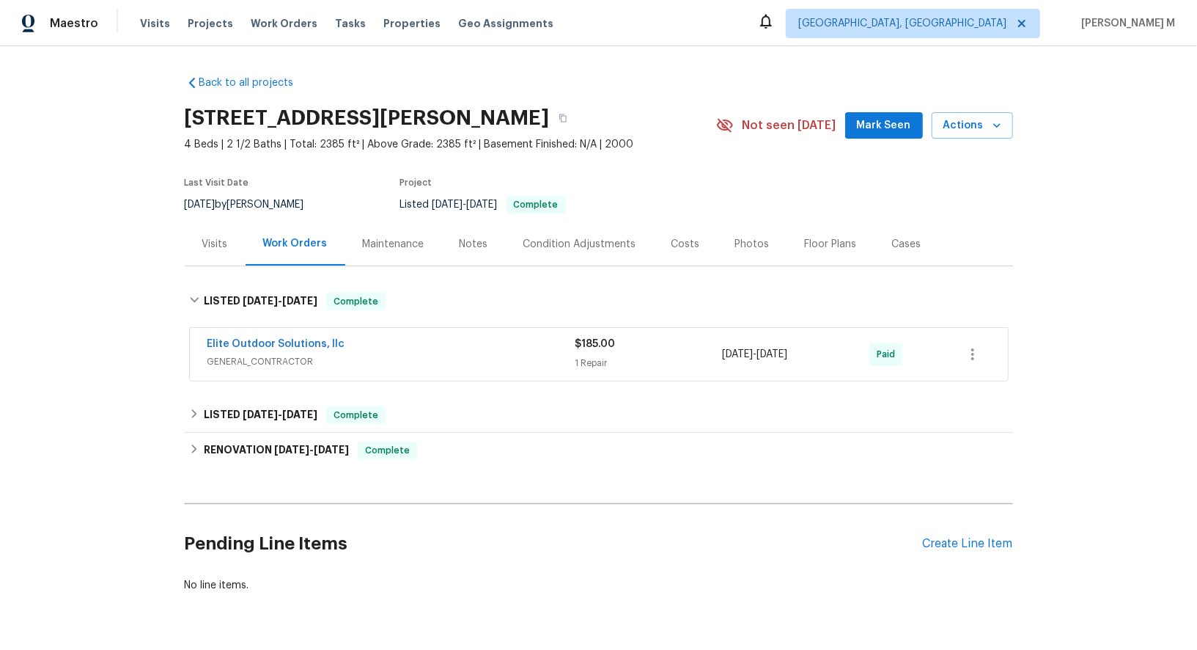
click at [259, 362] on div "Elite Outdoor Solutions, llc GENERAL_CONTRACTOR $185.00 1 Repair 7/9/2025 - 7/1…" at bounding box center [599, 354] width 818 height 53
click at [273, 354] on span "GENERAL_CONTRACTOR" at bounding box center [391, 361] width 368 height 15
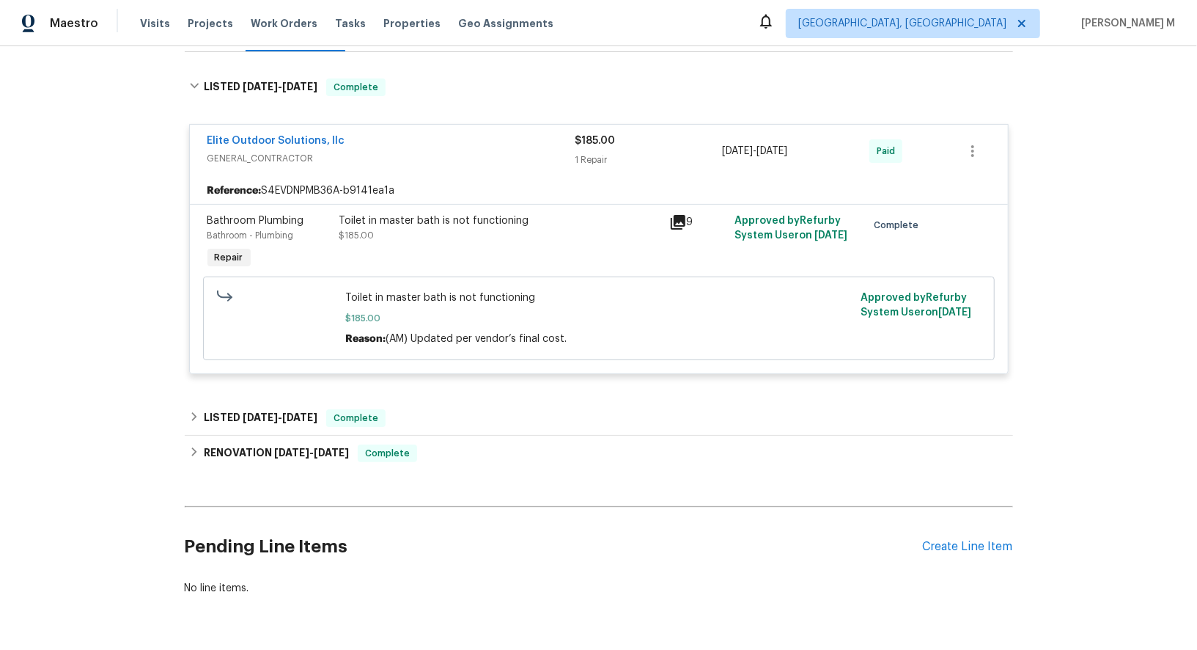
scroll to position [235, 0]
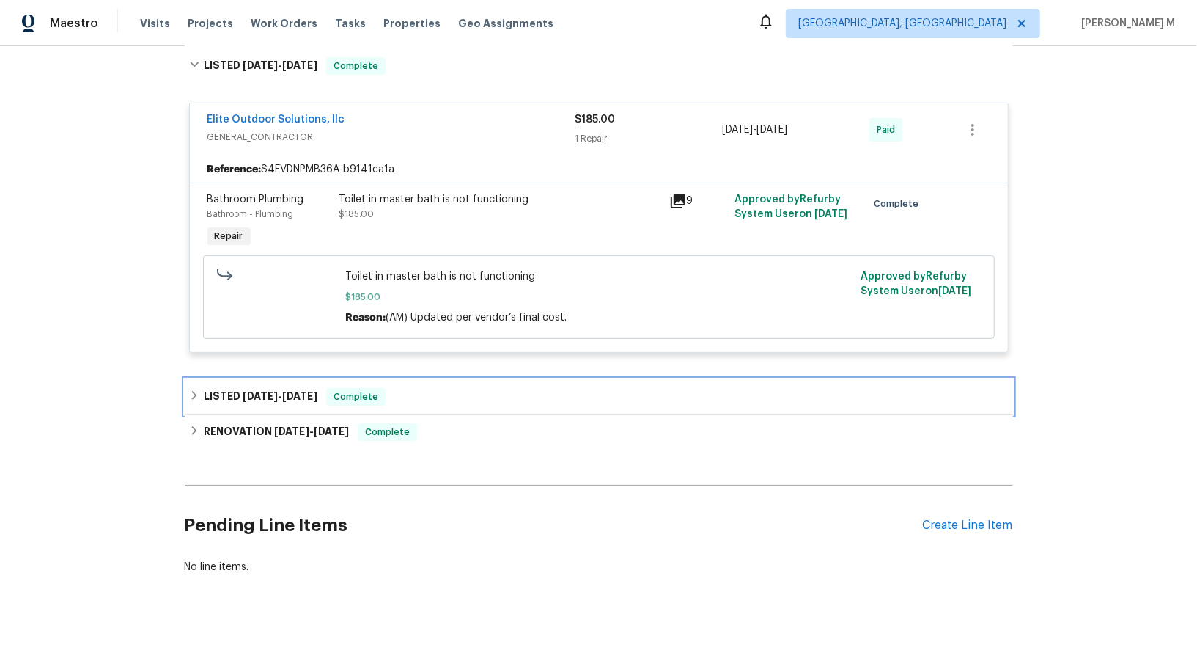
click at [275, 388] on h6 "LISTED 5/7/25 - 5/8/25" at bounding box center [261, 397] width 114 height 18
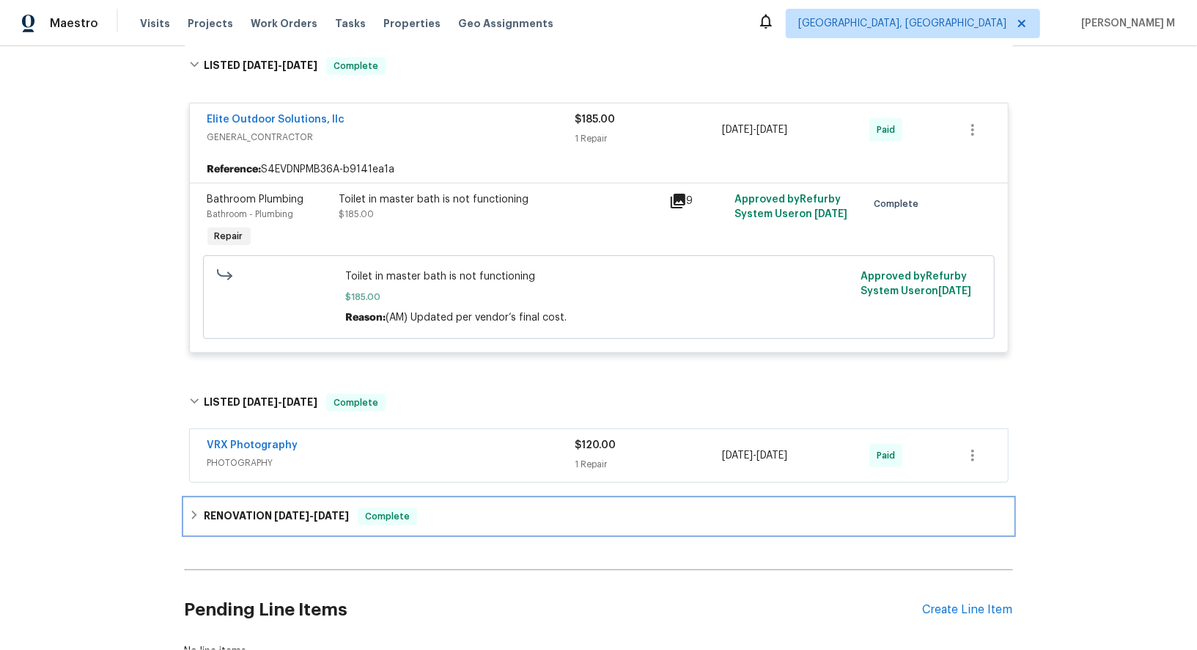
click at [274, 510] on span "4/29/25" at bounding box center [291, 515] width 35 height 10
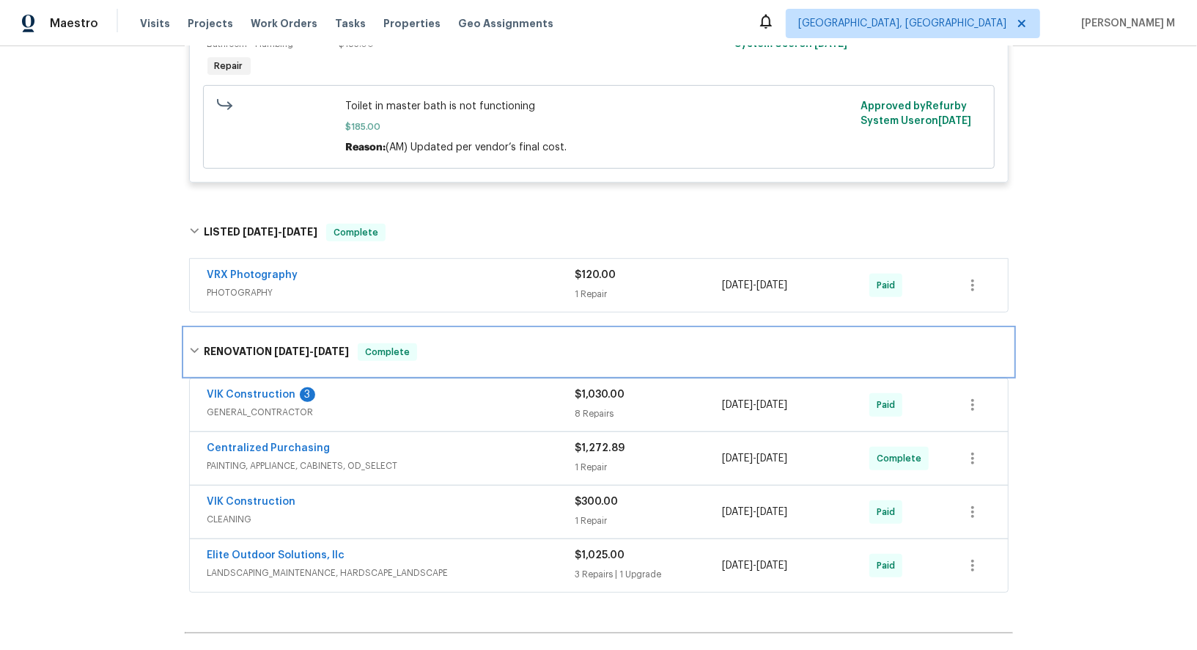
scroll to position [407, 0]
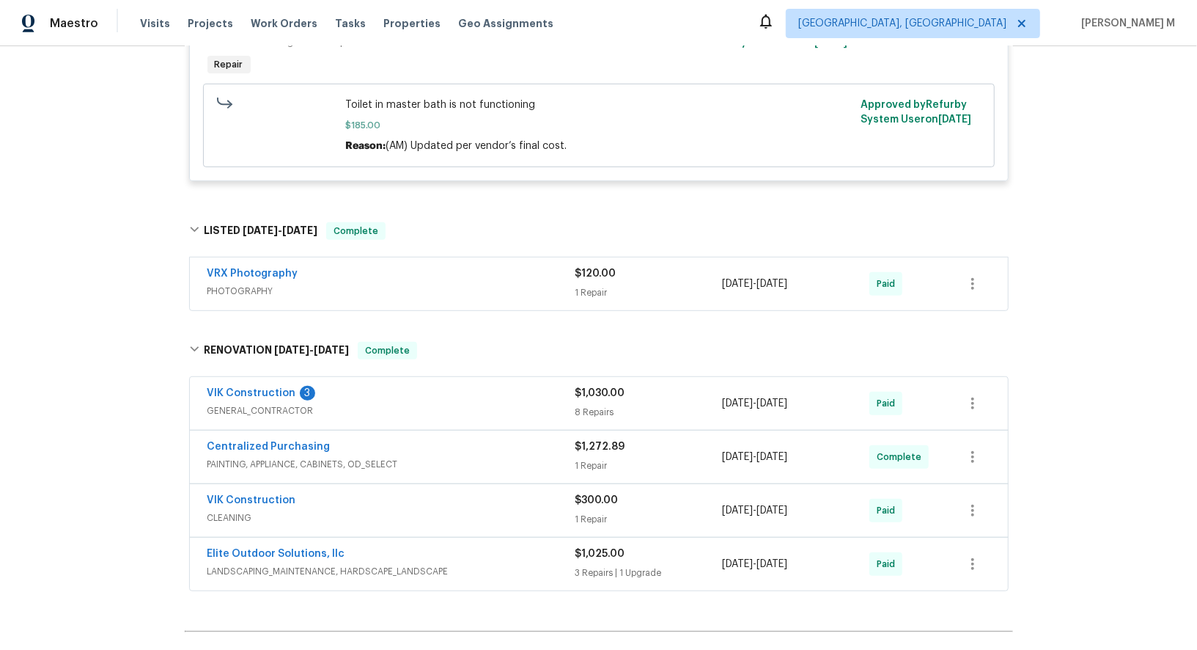
click at [298, 399] on div "VIK Construction 3 GENERAL_CONTRACTOR $1,030.00 8 Repairs 4/29/2025 - 4/29/2025…" at bounding box center [599, 403] width 818 height 53
click at [292, 403] on span "GENERAL_CONTRACTOR" at bounding box center [391, 410] width 368 height 15
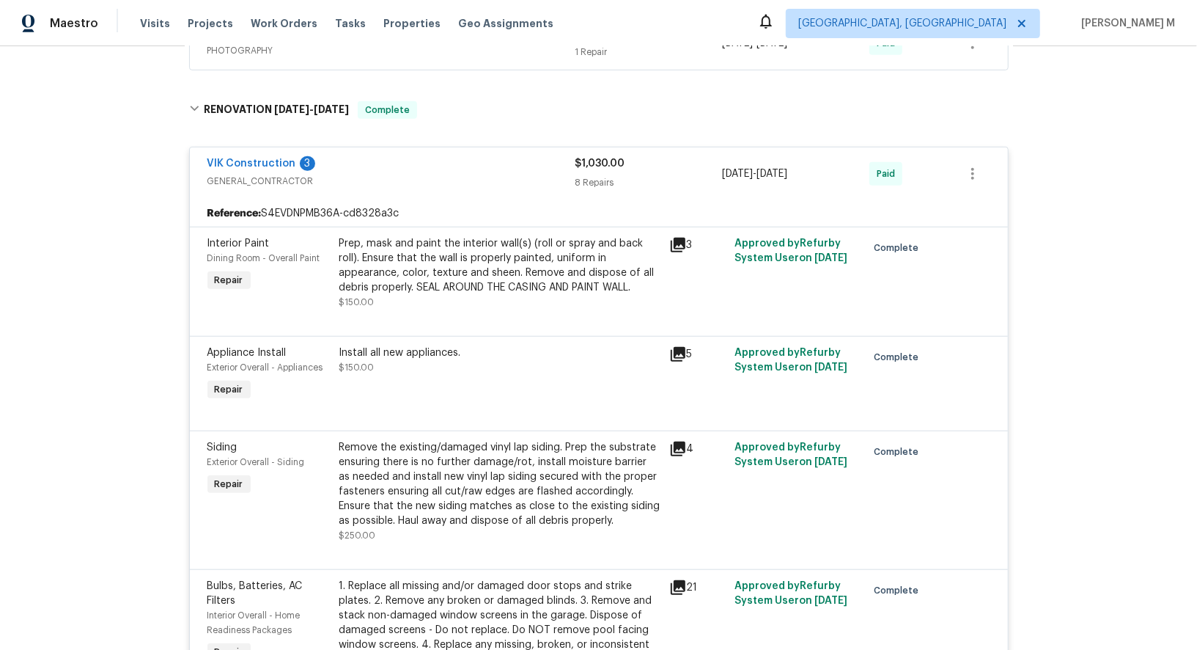
scroll to position [556, 0]
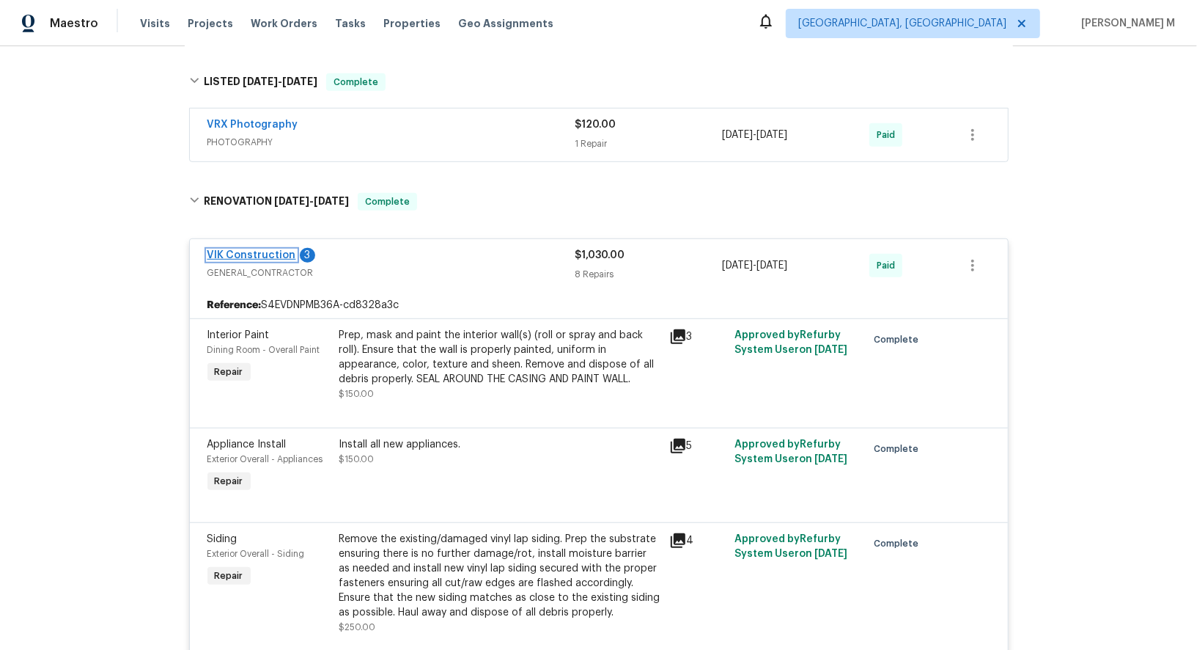
click at [262, 250] on link "VIK Construction" at bounding box center [251, 255] width 89 height 10
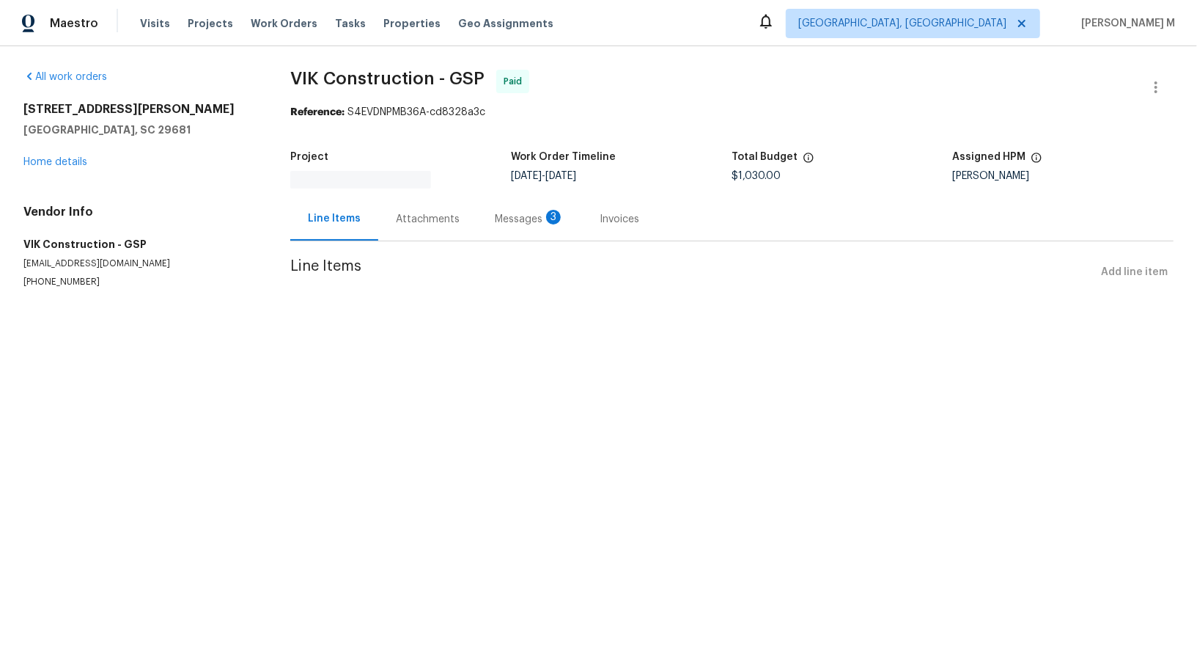
click at [391, 197] on div "Attachments" at bounding box center [427, 218] width 99 height 43
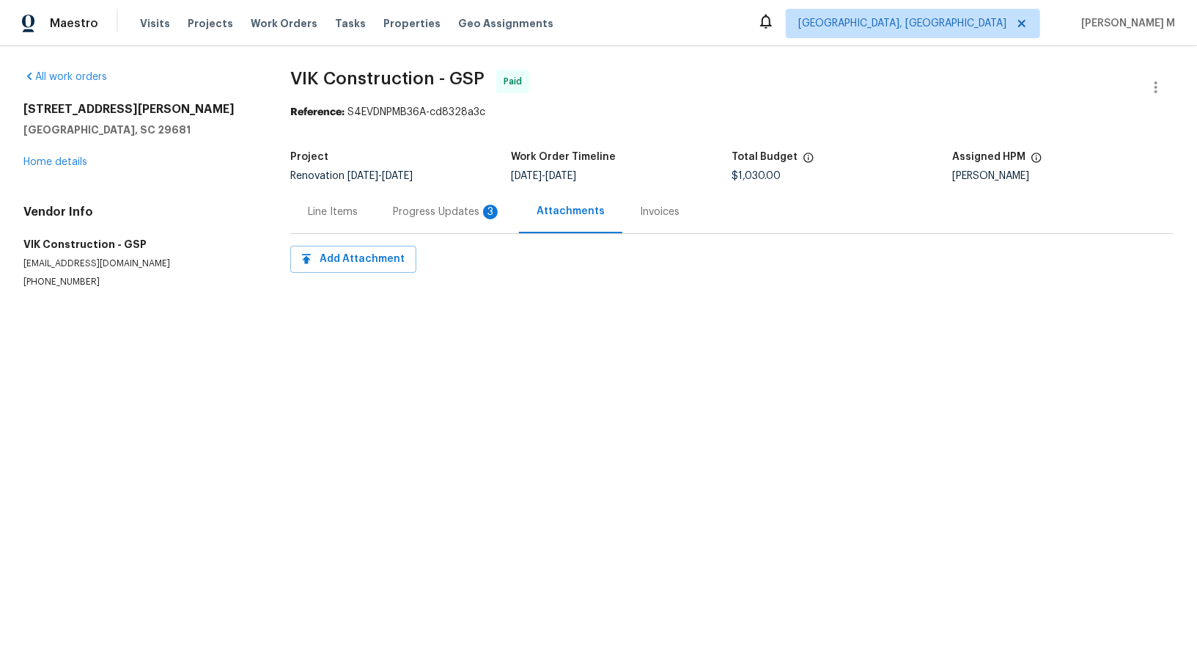
click at [393, 208] on div "Progress Updates 3" at bounding box center [447, 212] width 109 height 15
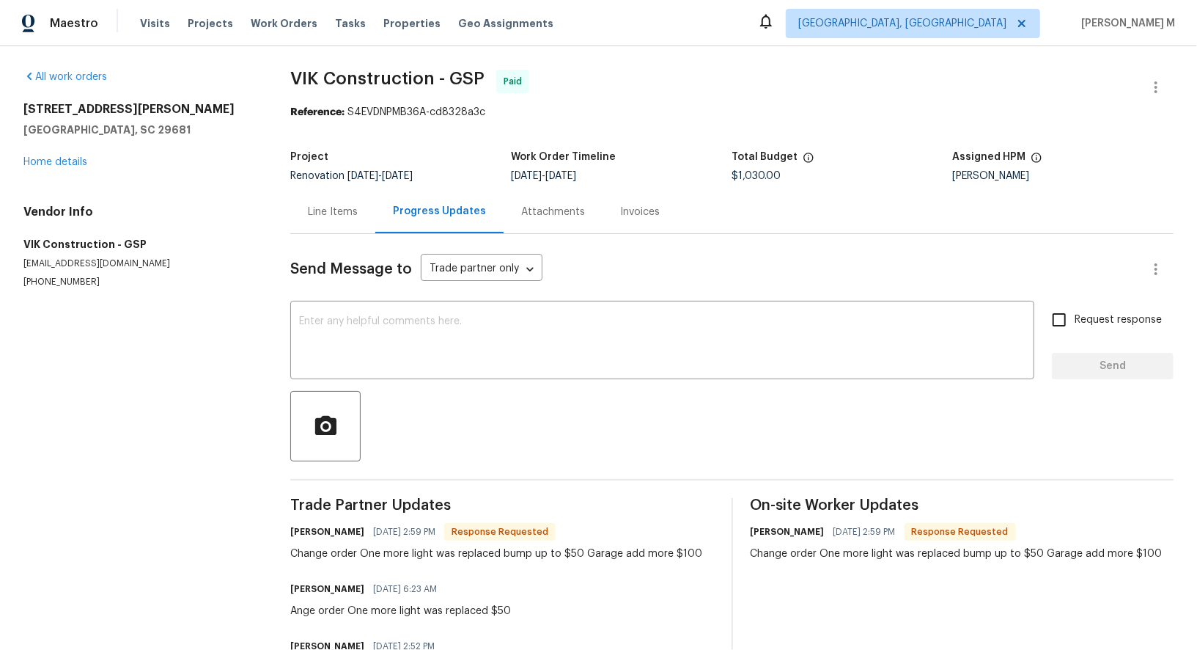
scroll to position [40, 0]
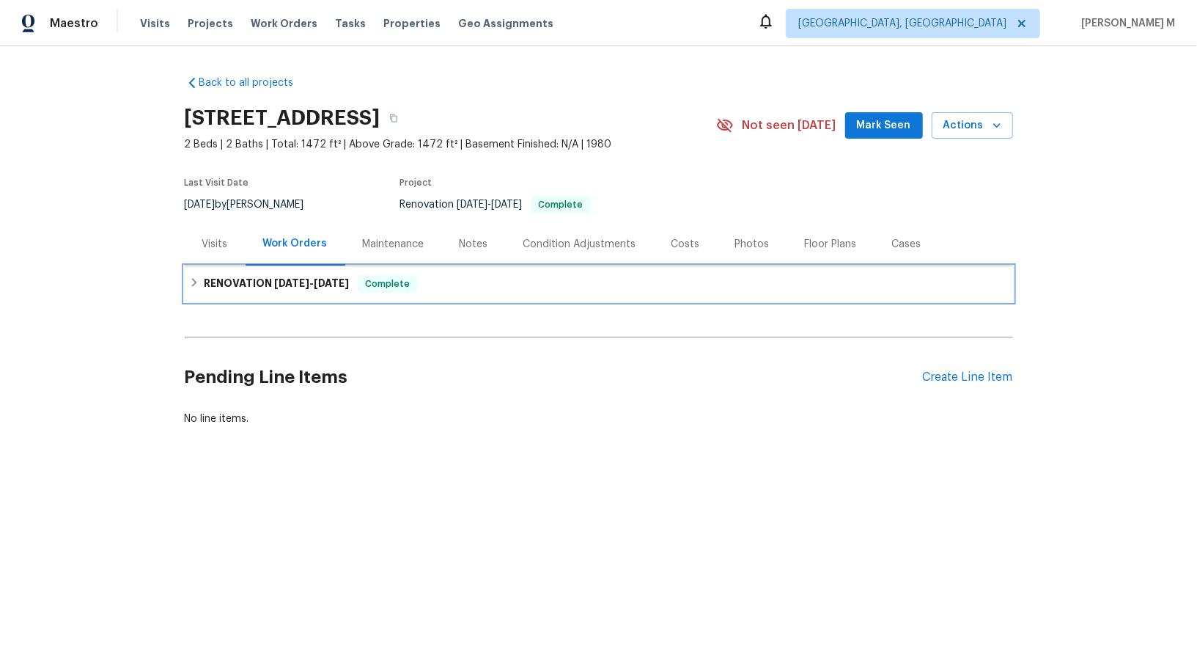
click at [309, 287] on div "RENOVATION [DATE] - [DATE] Complete" at bounding box center [599, 283] width 828 height 35
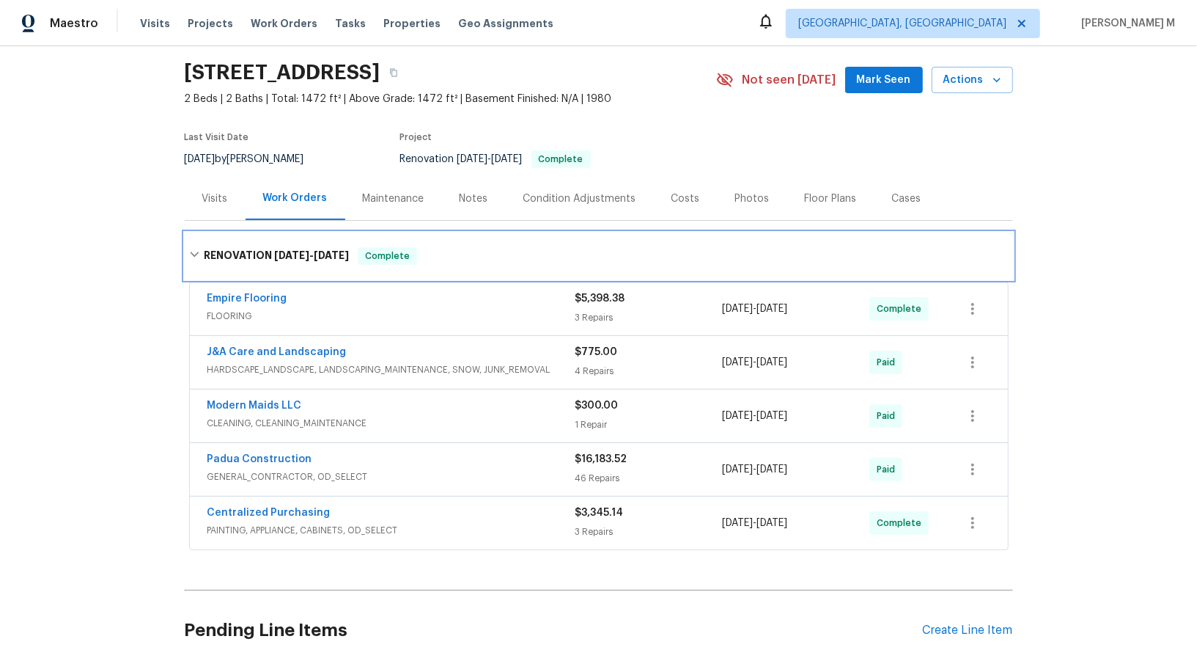
scroll to position [52, 0]
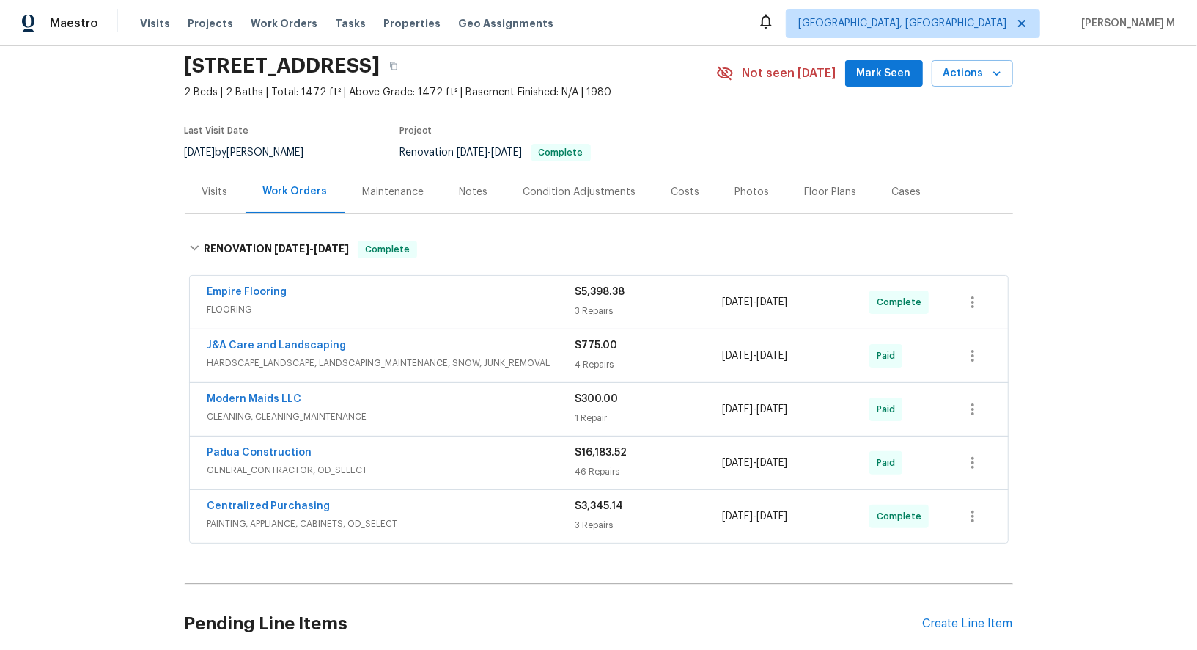
click at [251, 302] on span "FLOORING" at bounding box center [391, 309] width 368 height 15
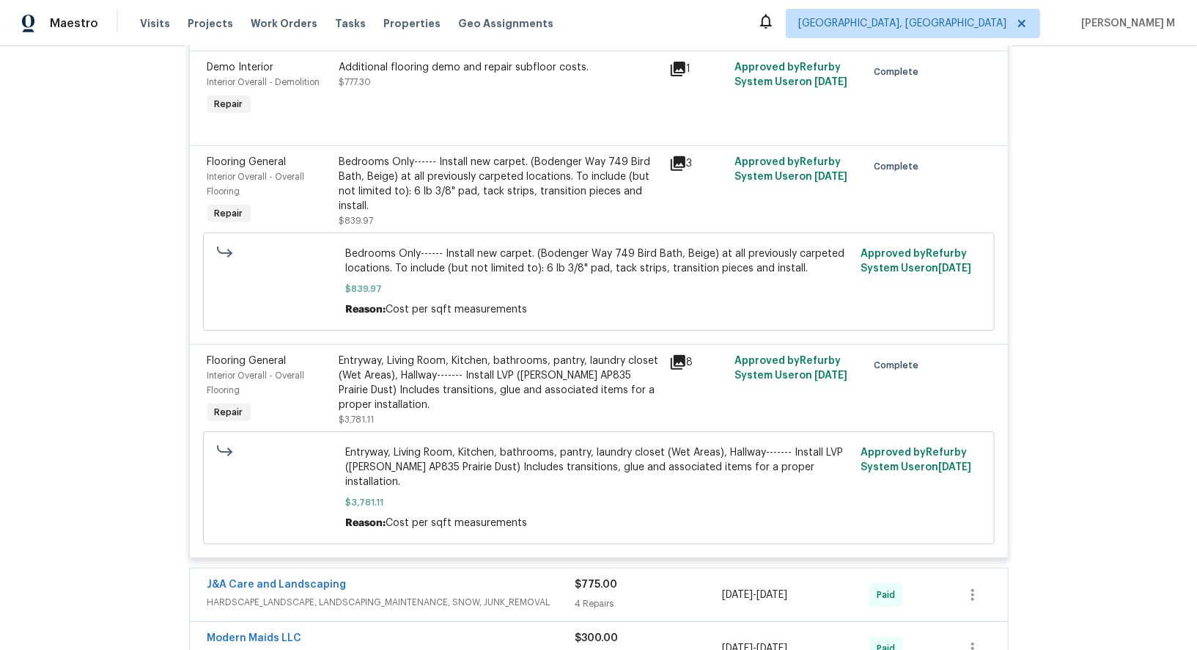
scroll to position [425, 0]
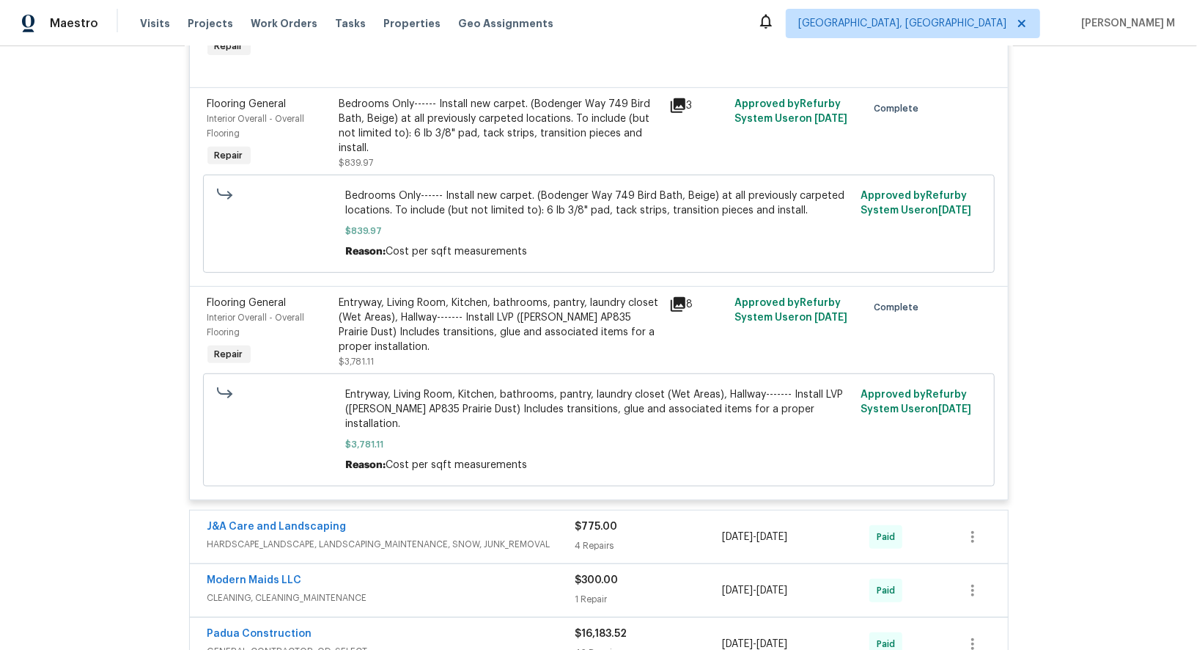
click at [306, 537] on span "HARDSCAPE_LANDSCAPE, LANDSCAPING_MAINTENANCE, SNOW, JUNK_REMOVAL" at bounding box center [391, 544] width 368 height 15
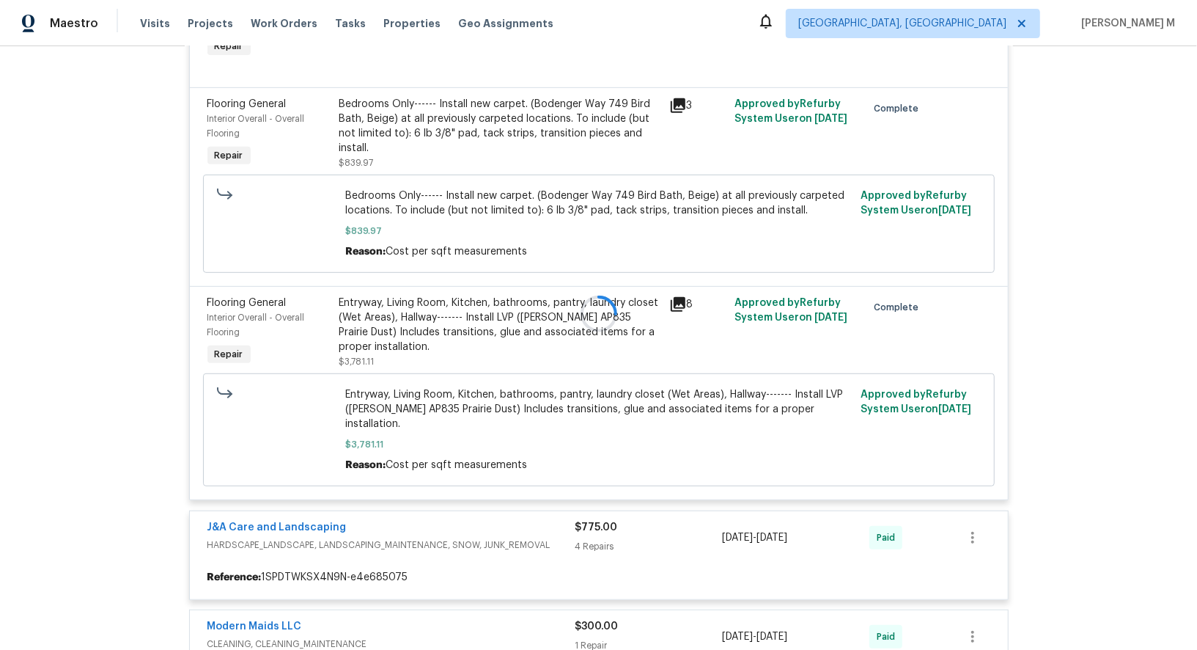
click at [518, 301] on div at bounding box center [599, 314] width 828 height 922
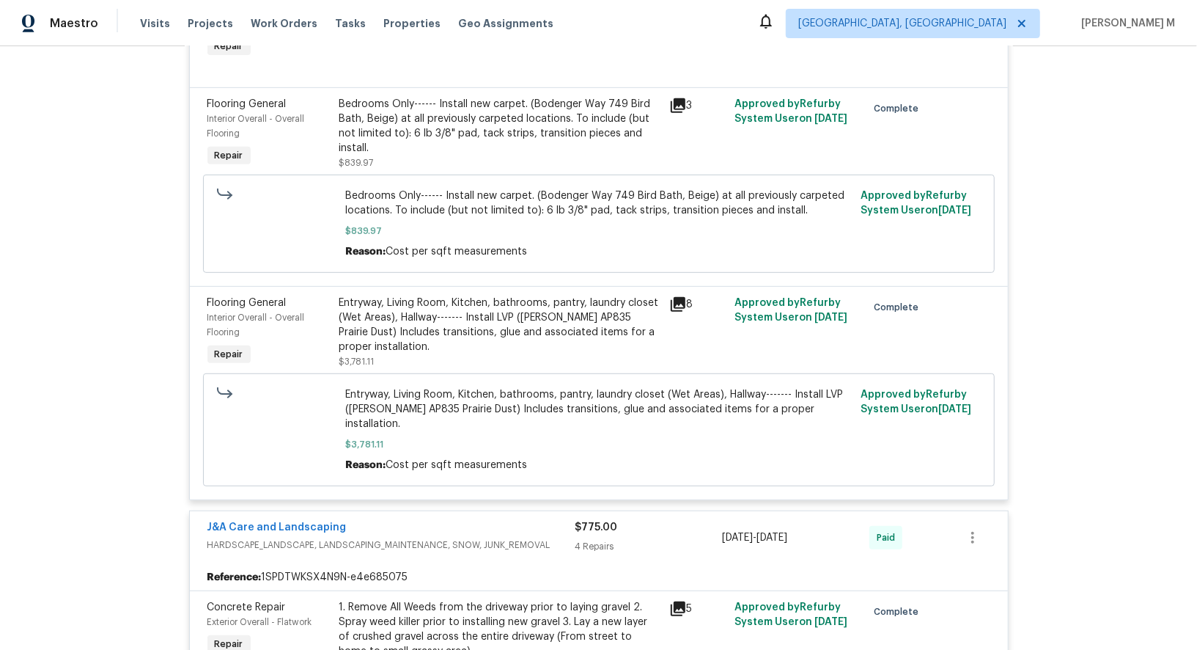
click at [507, 306] on div "Entryway, Living Room, Kitchen, bathrooms, pantry, laundry closet (Wet Areas), …" at bounding box center [499, 324] width 321 height 59
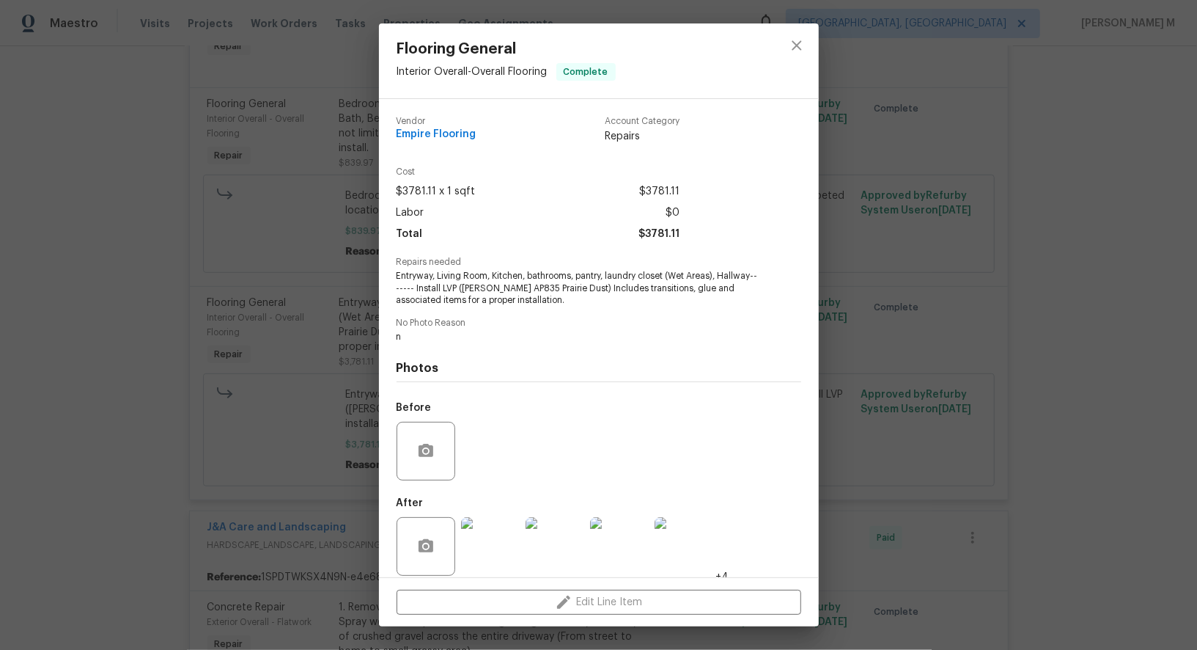
click at [476, 318] on span "No Photo Reason" at bounding box center [599, 323] width 405 height 10
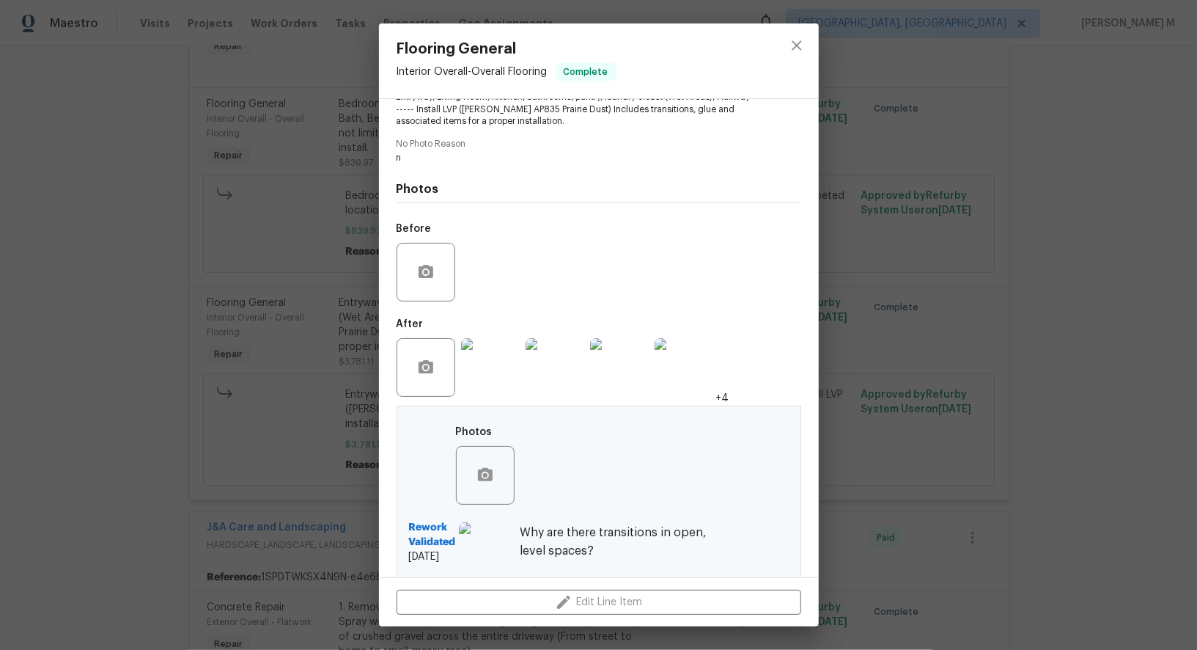
scroll to position [260, 0]
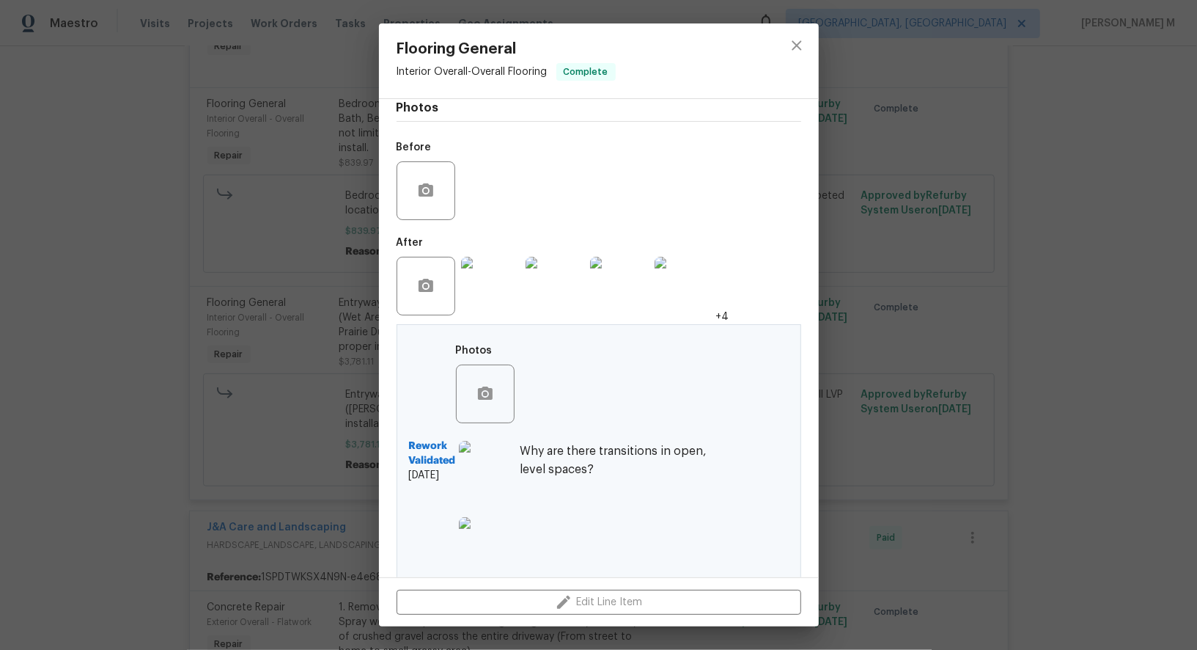
click at [496, 264] on img at bounding box center [490, 286] width 59 height 59
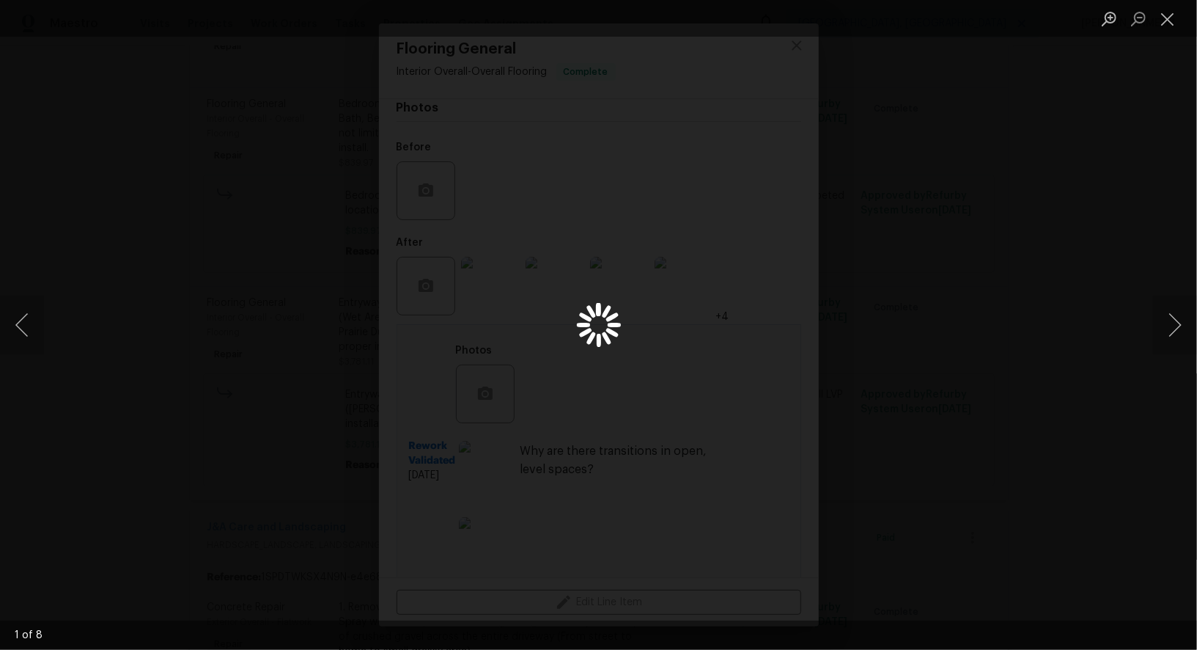
click at [1051, 484] on div "Lightbox" at bounding box center [598, 325] width 1197 height 650
click at [986, 251] on div "Lightbox" at bounding box center [598, 325] width 1197 height 650
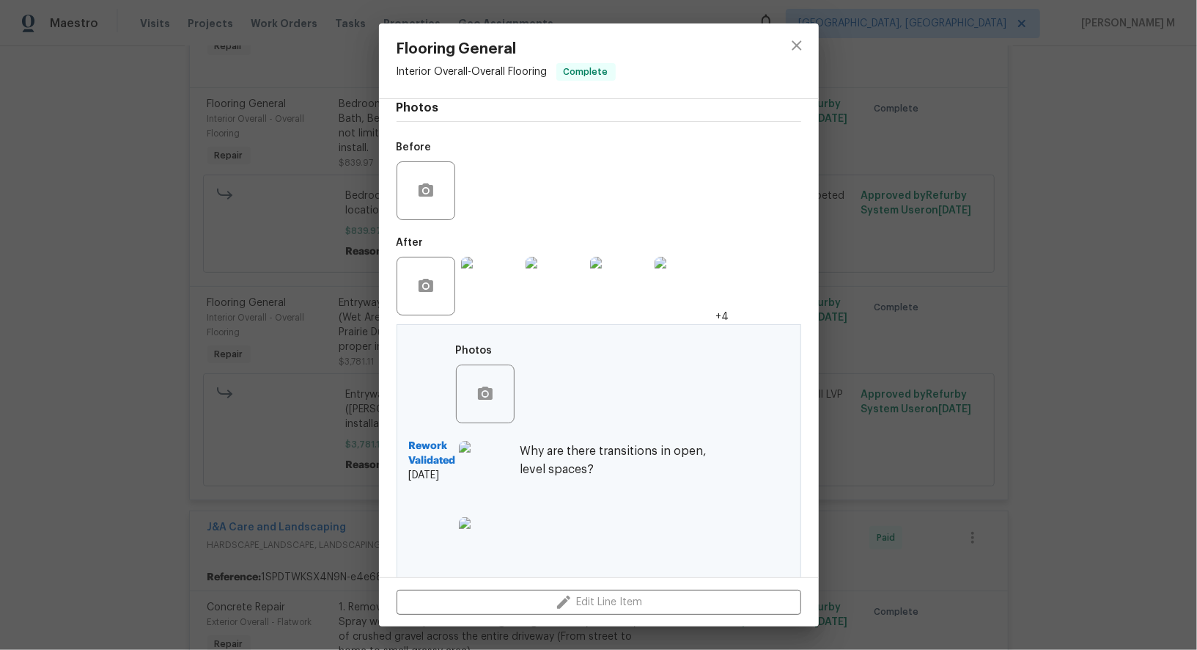
click at [468, 463] on img at bounding box center [488, 470] width 59 height 59
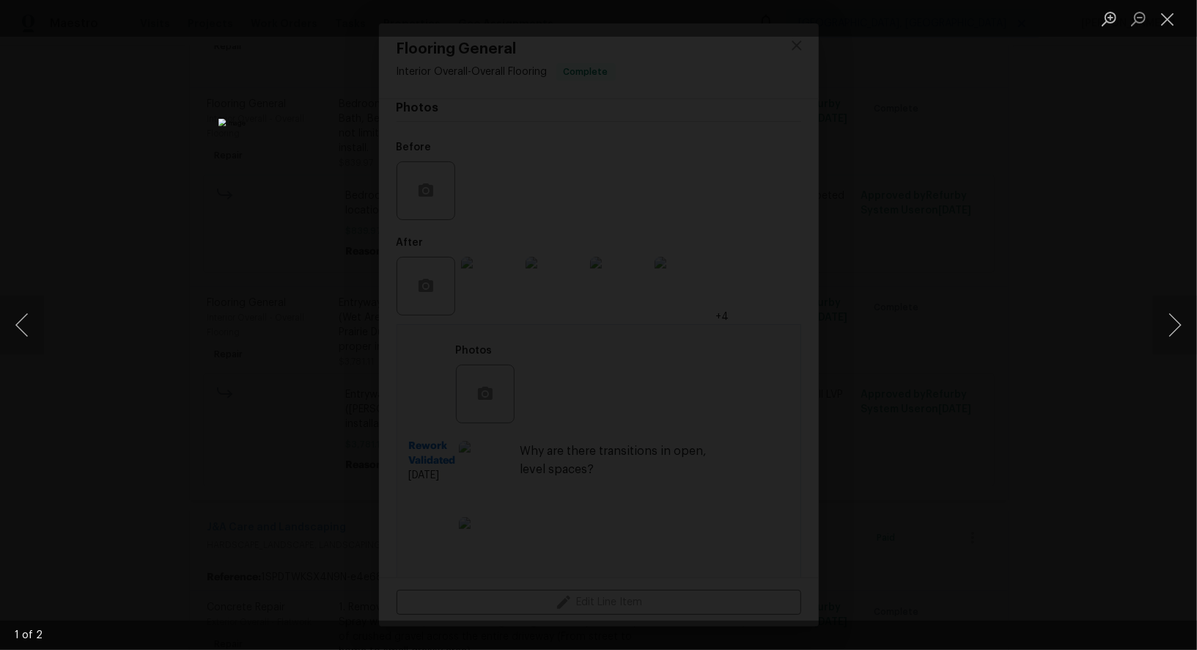
click at [1011, 398] on div "Lightbox" at bounding box center [598, 325] width 1197 height 650
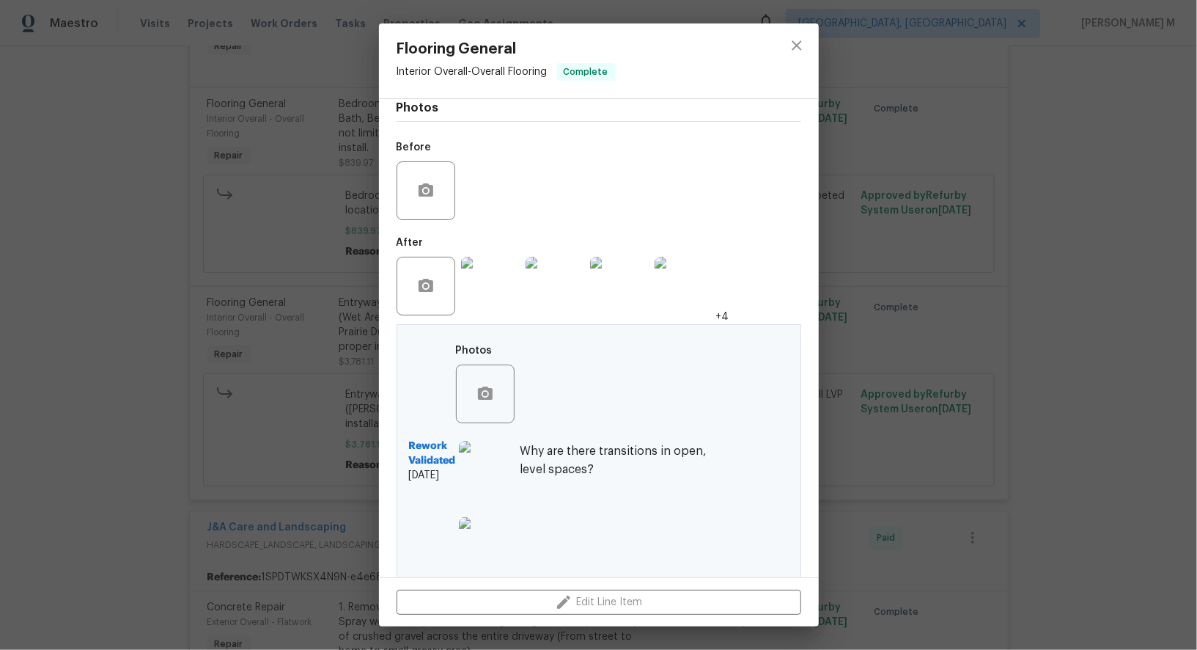
click at [481, 517] on img at bounding box center [488, 546] width 59 height 59
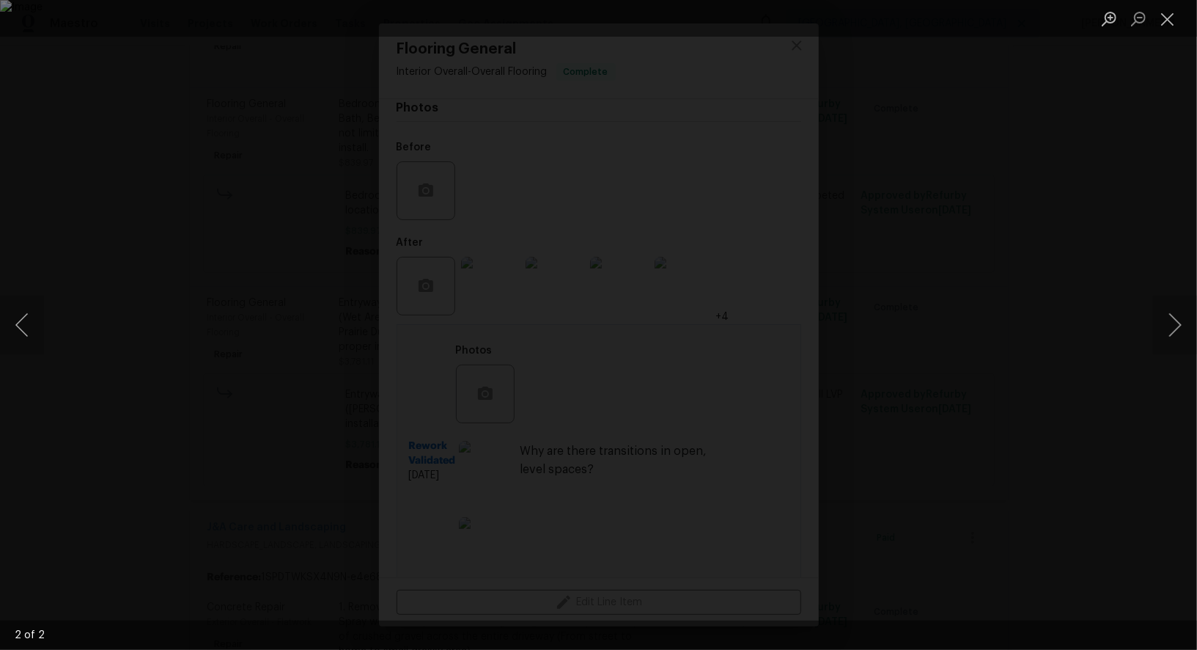
click at [993, 391] on div "Lightbox" at bounding box center [598, 325] width 1197 height 650
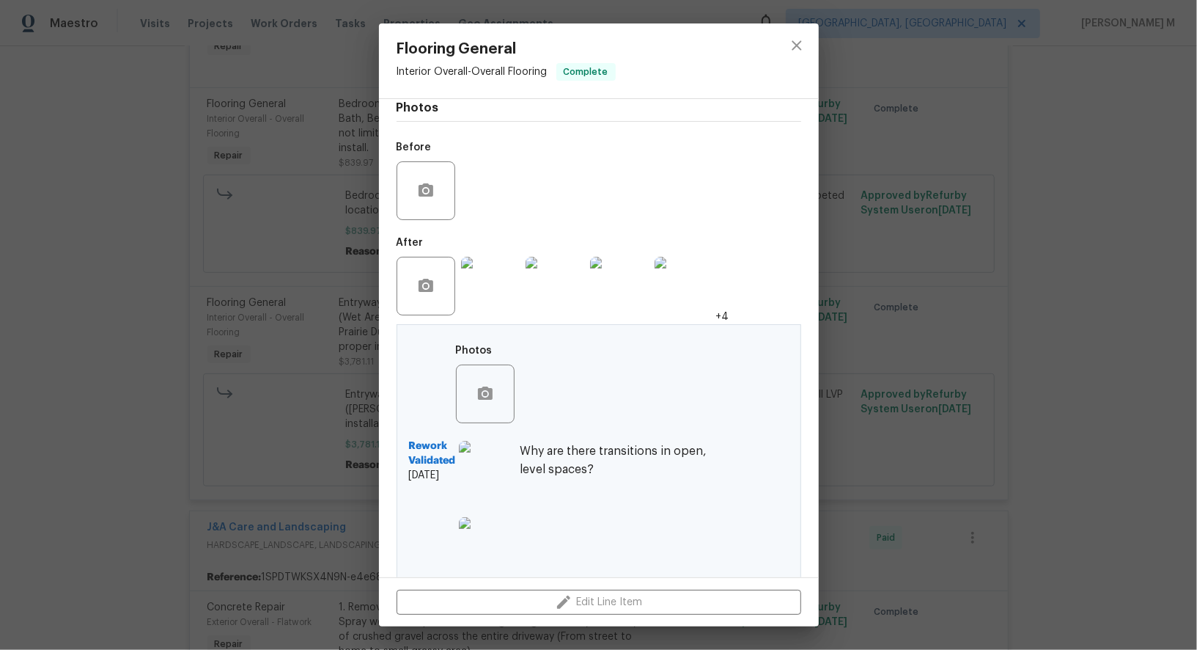
click at [996, 292] on div "Flooring General Interior Overall - Overall Flooring Complete Vendor Empire Flo…" at bounding box center [598, 325] width 1197 height 650
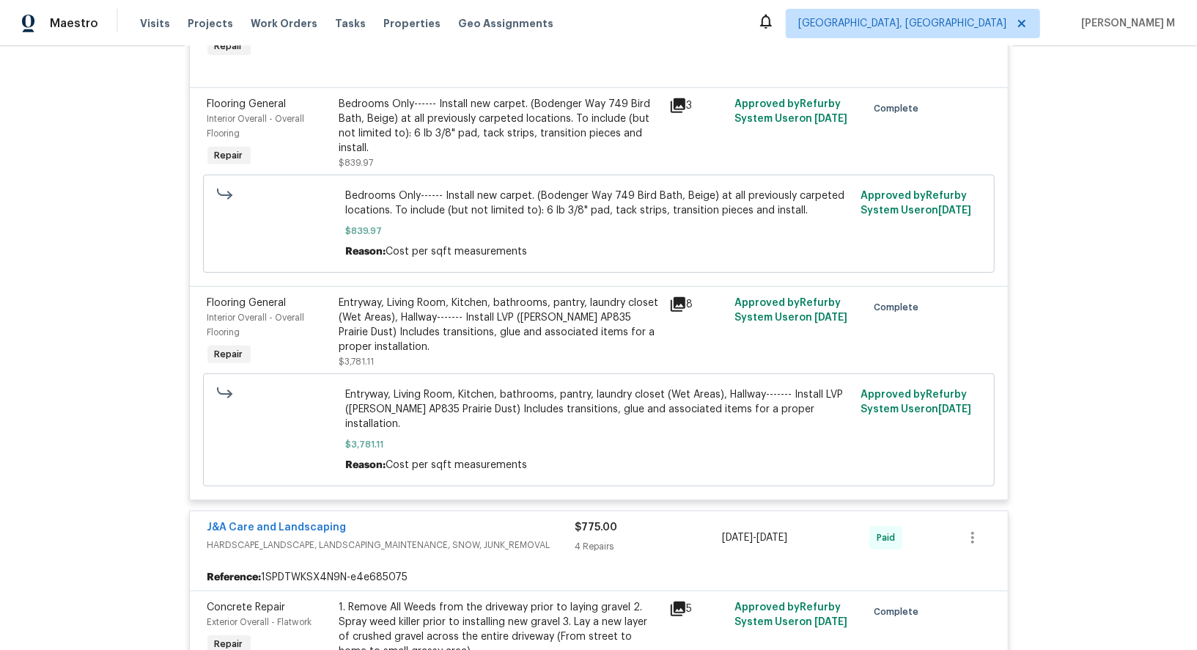
click at [490, 130] on div "Bedrooms Only------ Install new carpet. (Bodenger Way 749 Bird Bath, Beige) at …" at bounding box center [499, 126] width 321 height 59
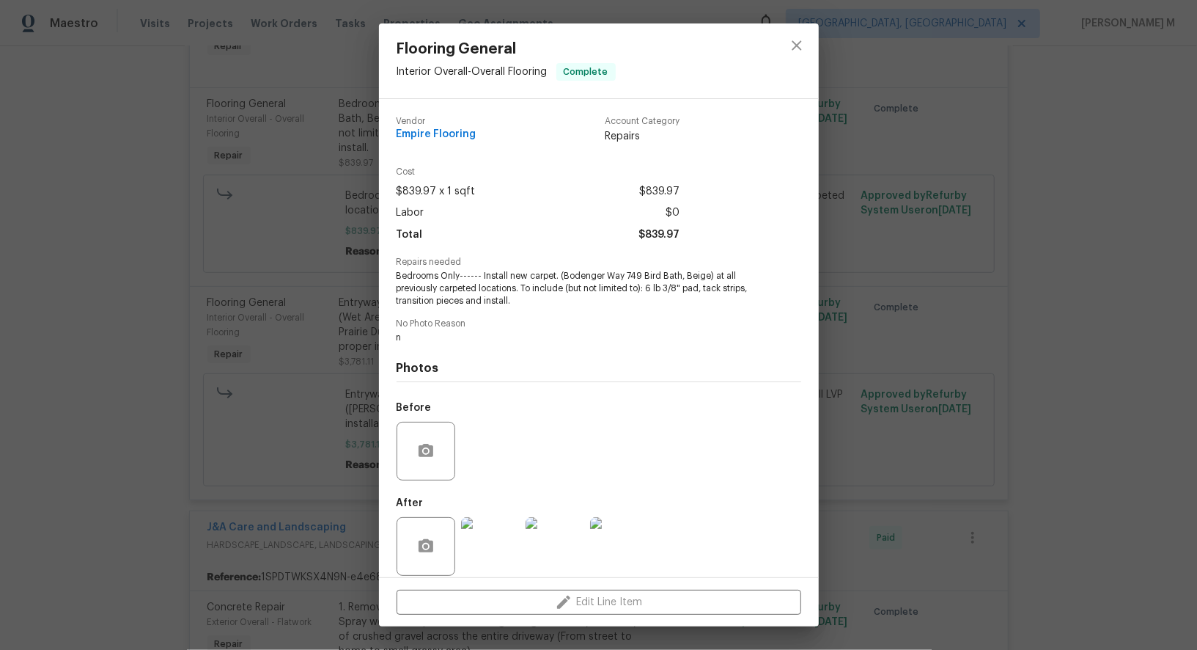
click at [942, 417] on div "Flooring General Interior Overall - Overall Flooring Complete Vendor Empire Flo…" at bounding box center [598, 325] width 1197 height 650
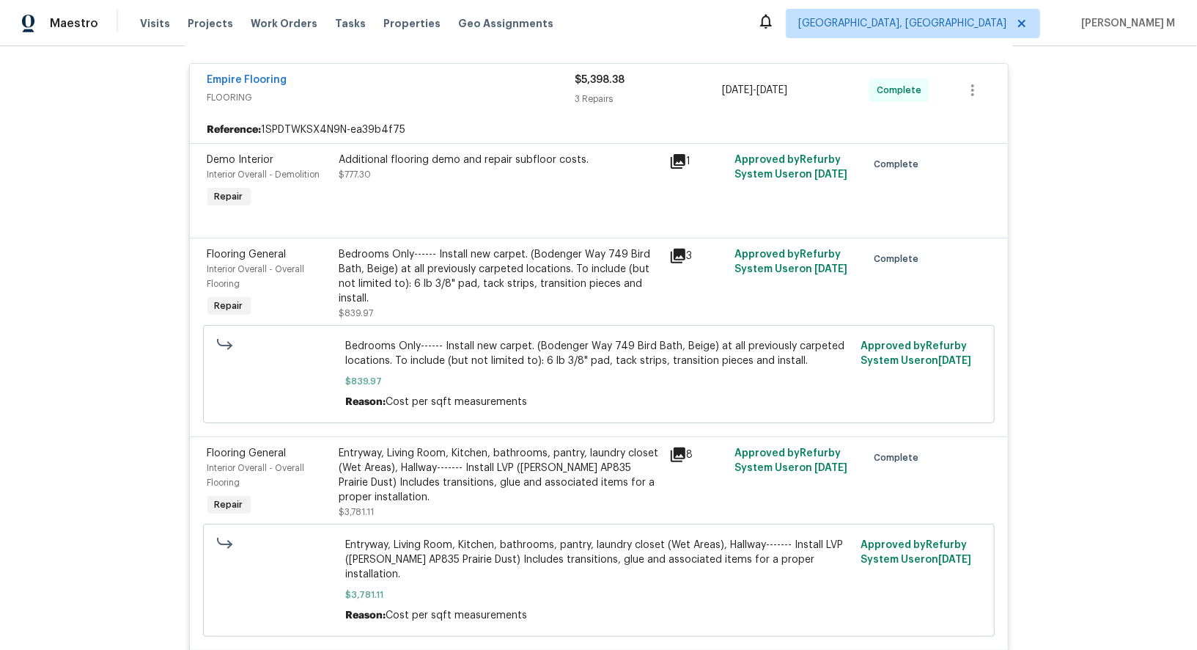
scroll to position [69, 0]
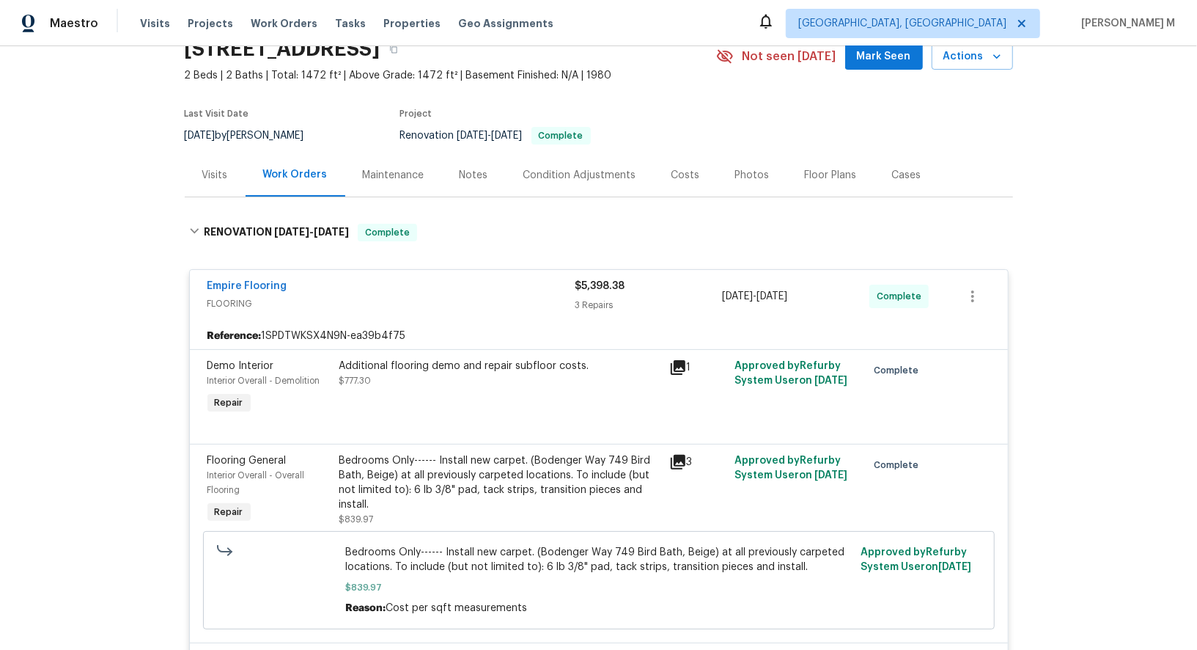
click at [404, 362] on div "Additional flooring demo and repair subfloor costs. $777.30" at bounding box center [499, 372] width 321 height 29
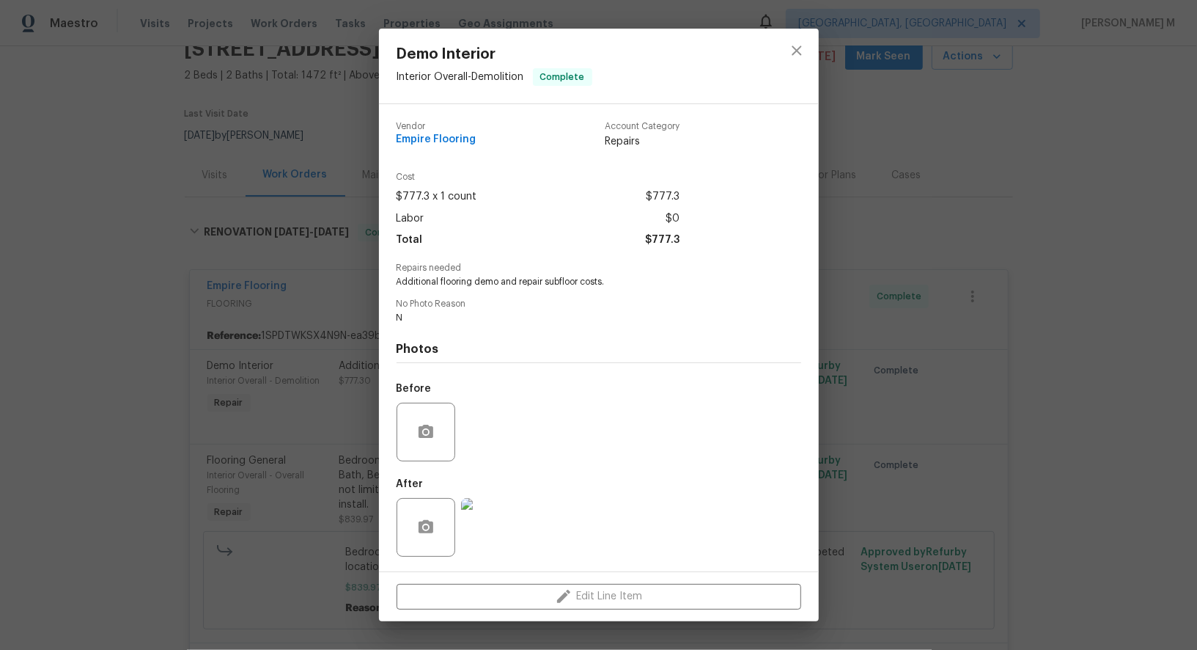
click at [865, 387] on div "Demo Interior Interior Overall - Demolition Complete Vendor Empire Flooring Acc…" at bounding box center [598, 325] width 1197 height 650
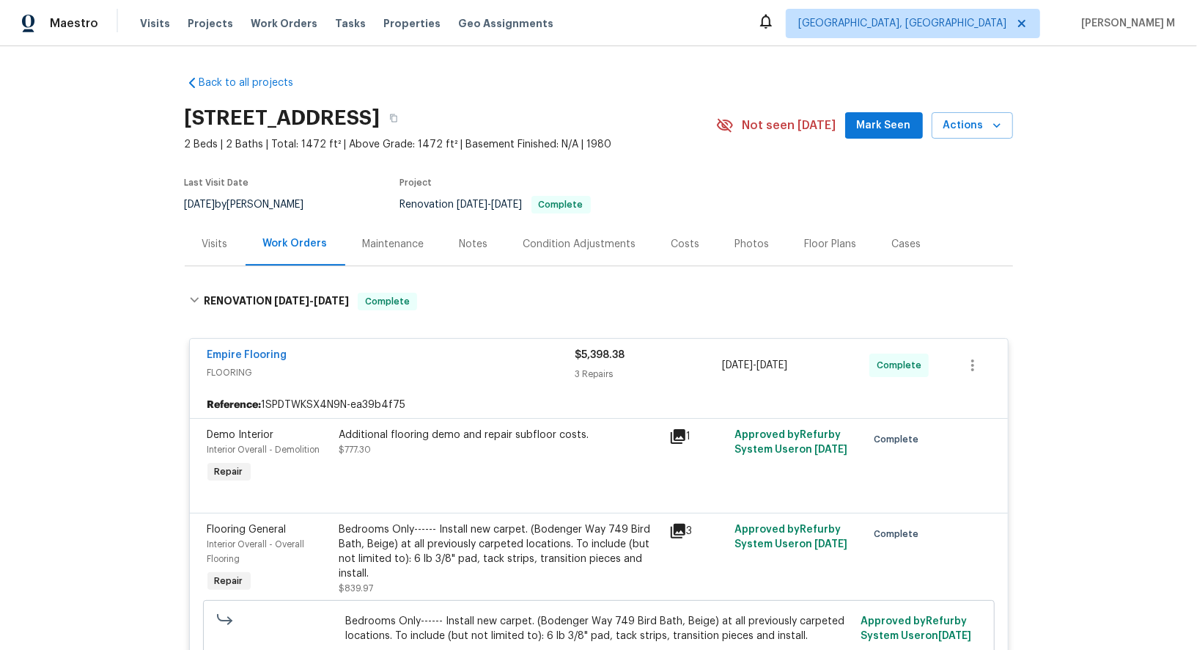
scroll to position [1140, 0]
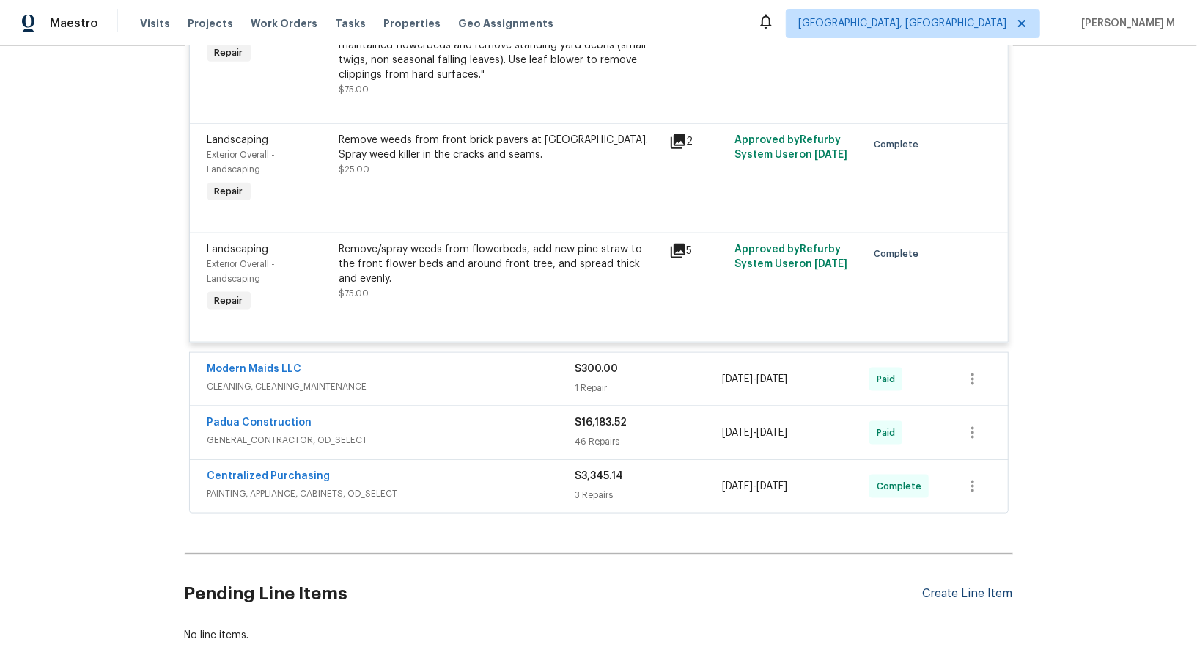
click at [972, 586] on div "Create Line Item" at bounding box center [968, 593] width 90 height 14
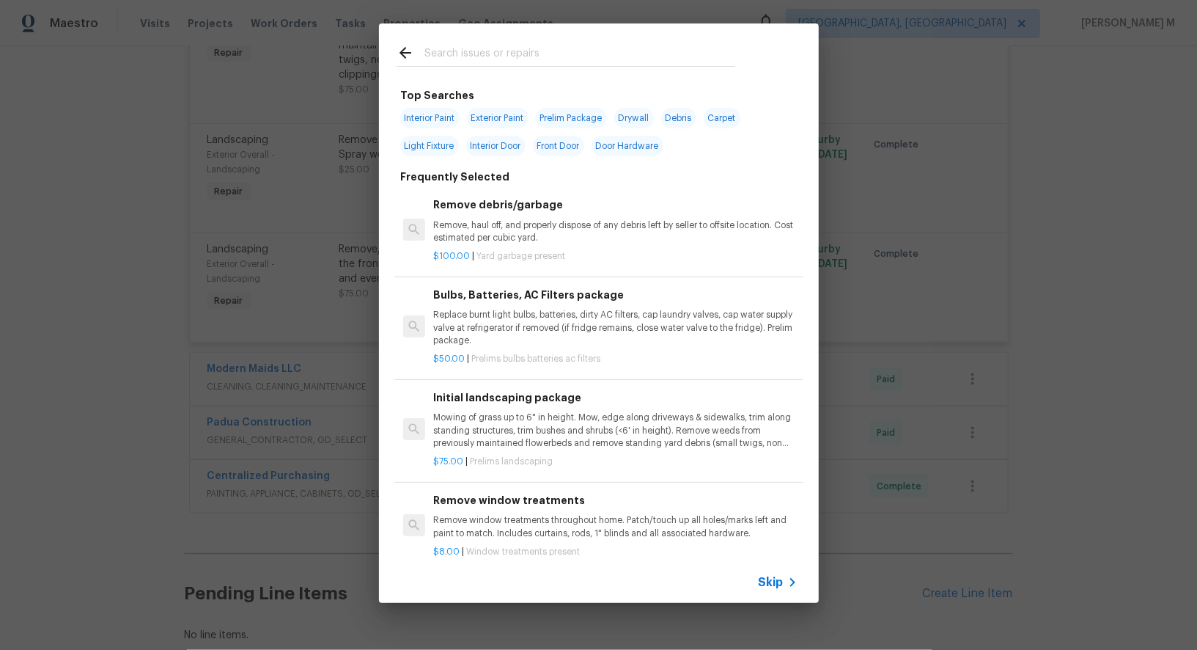
click at [294, 389] on div "Top Searches Interior Paint Exterior Paint Prelim Package Drywall Debris Carpet…" at bounding box center [598, 313] width 1197 height 626
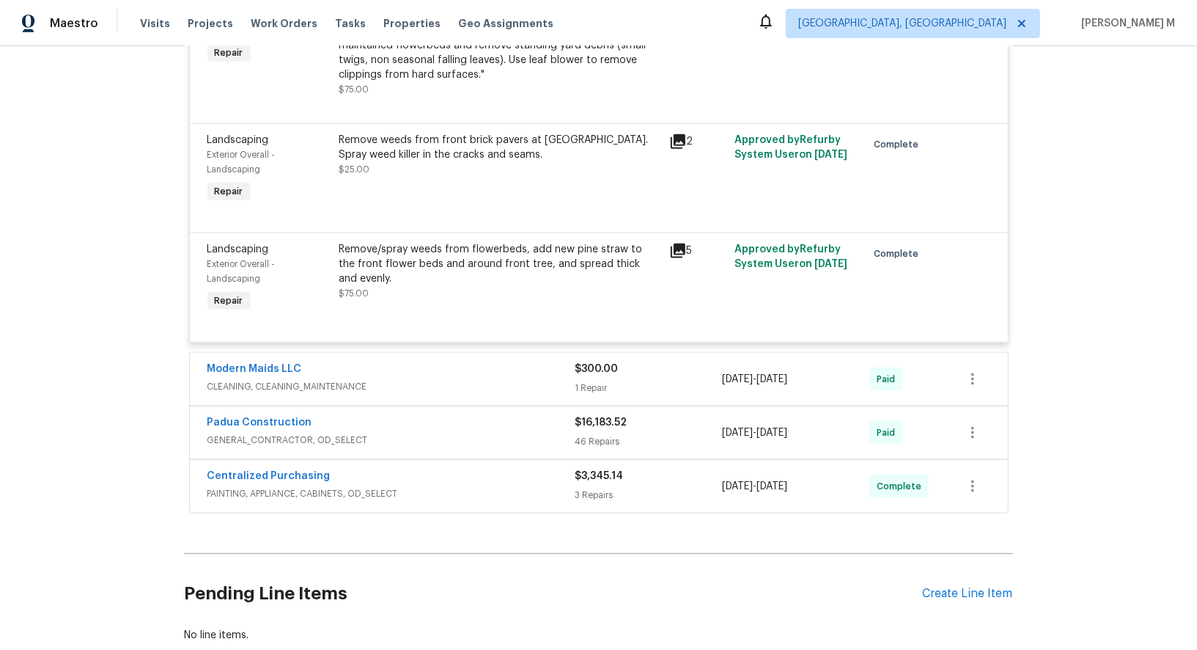
click at [293, 433] on span "GENERAL_CONTRACTOR, OD_SELECT" at bounding box center [391, 440] width 368 height 15
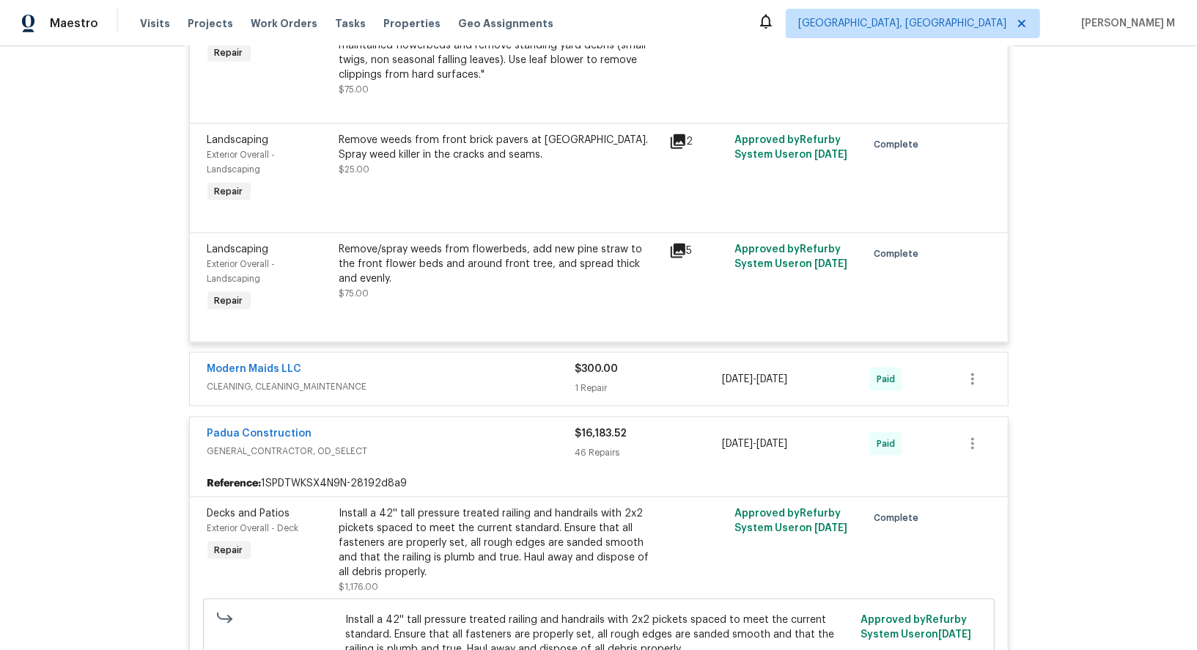
click at [289, 379] on span "CLEANING, CLEANING_MAINTENANCE" at bounding box center [391, 386] width 368 height 15
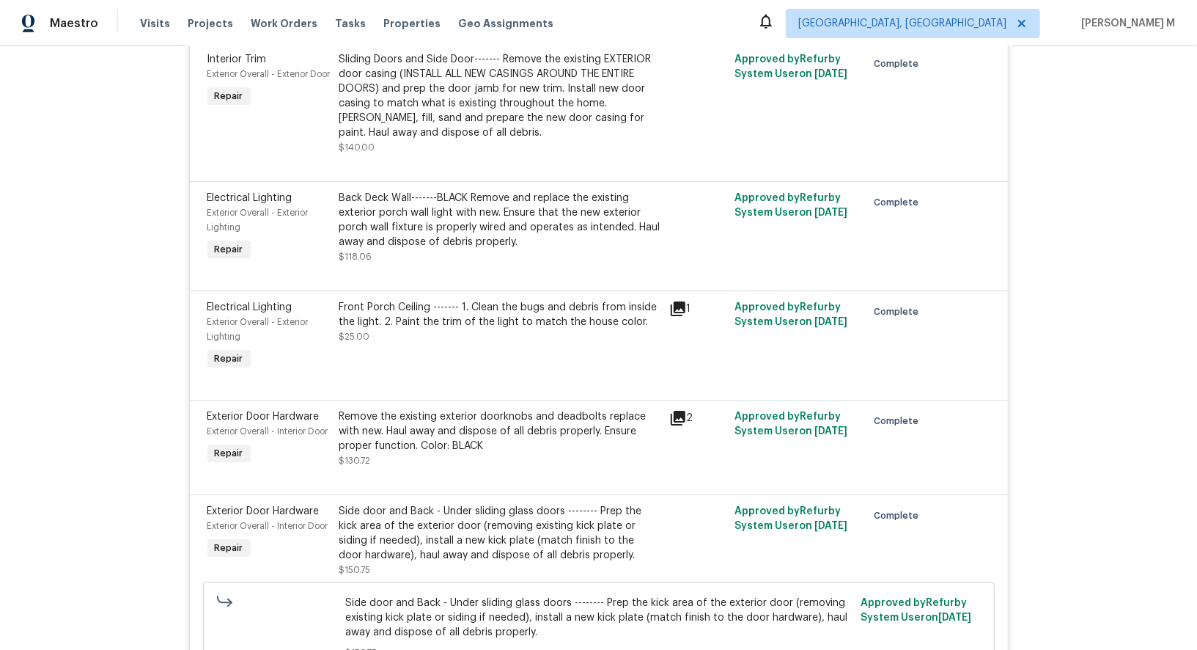
scroll to position [2910, 0]
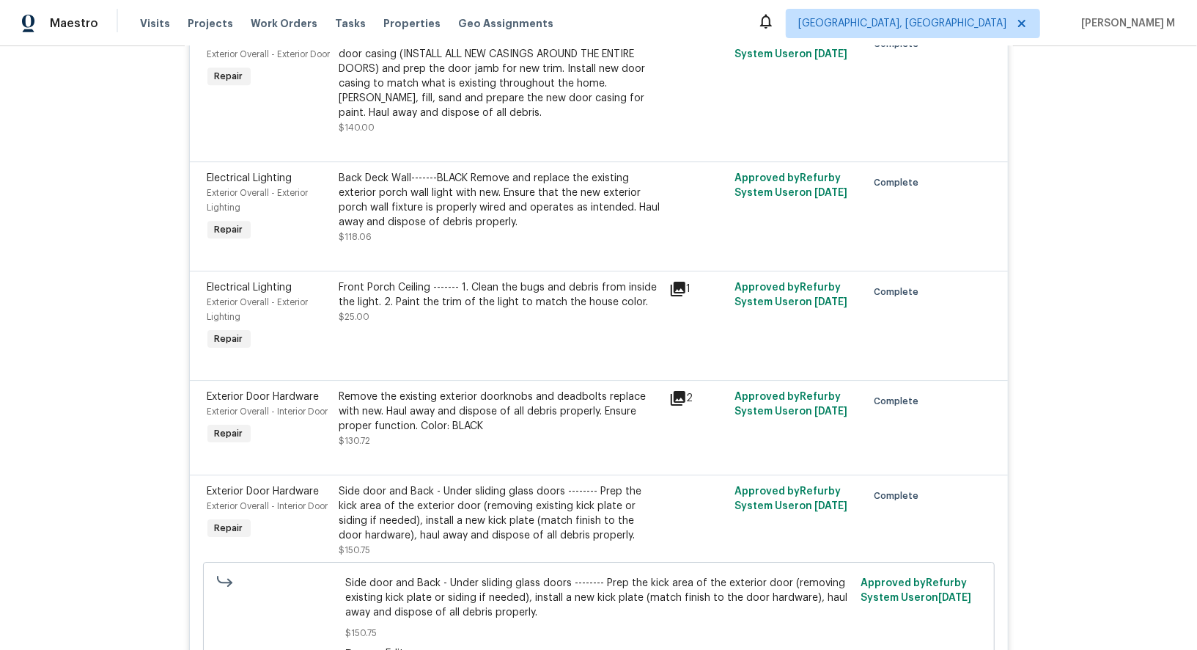
click at [378, 646] on div "Reason: Edit" at bounding box center [598, 653] width 507 height 15
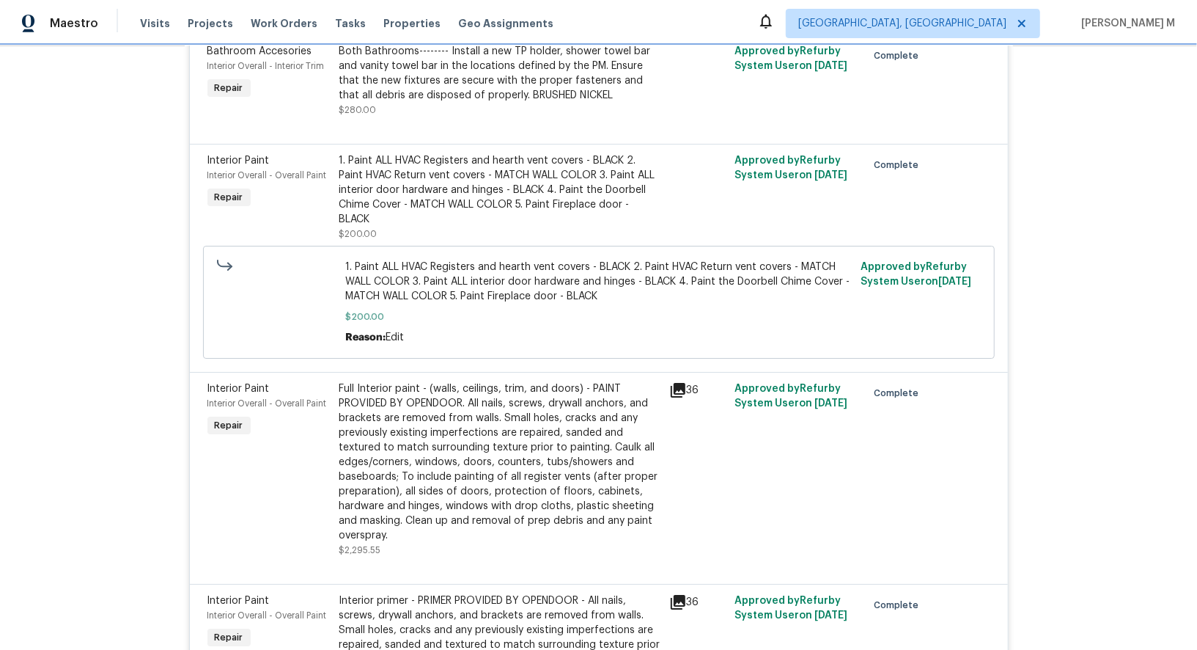
scroll to position [7801, 0]
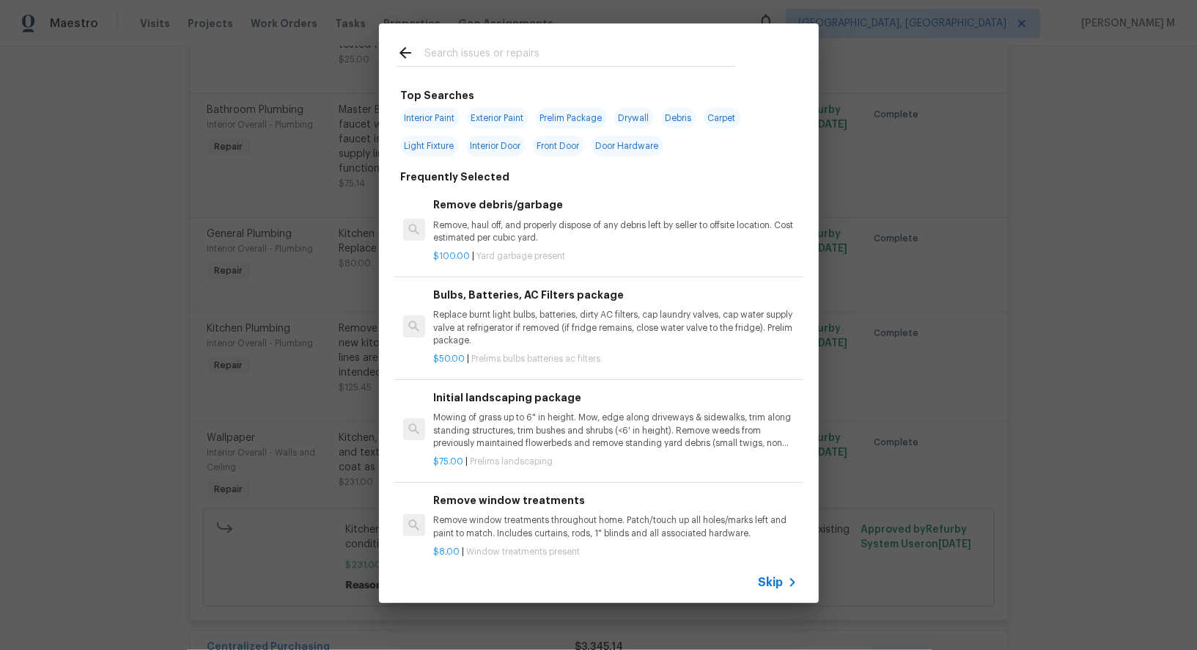
click at [782, 589] on span "Skip" at bounding box center [771, 582] width 25 height 15
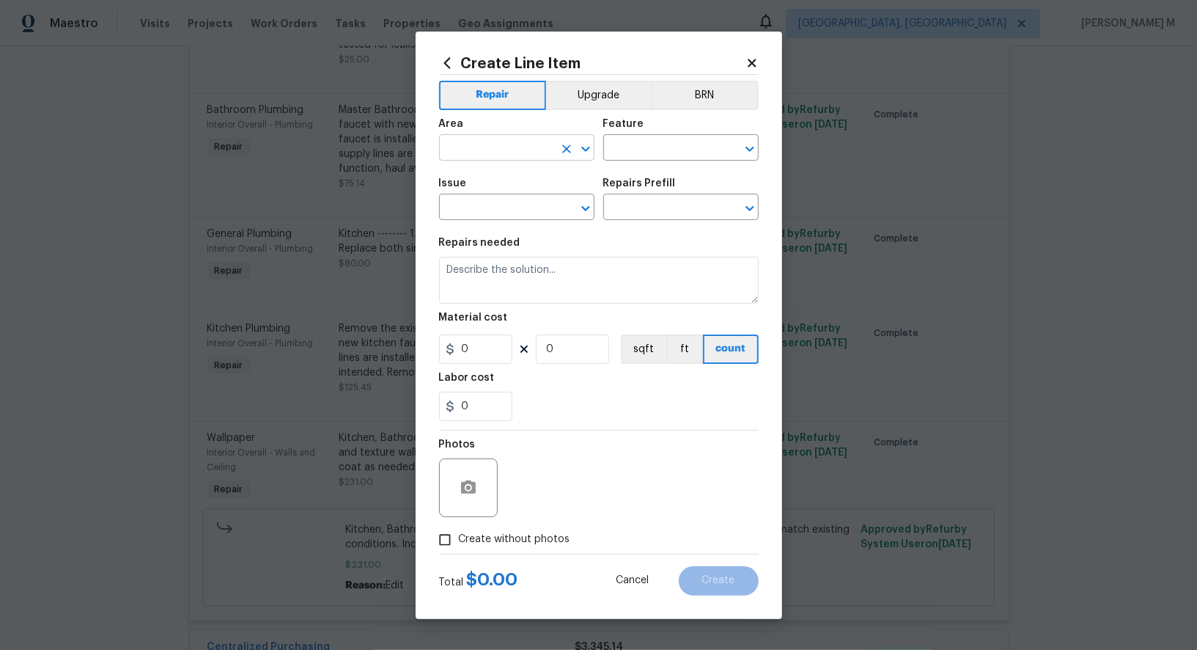
click at [513, 147] on input "text" at bounding box center [496, 149] width 114 height 23
type input "Dr"
click at [513, 204] on li "Interior Overall" at bounding box center [516, 212] width 157 height 24
type input "Interior Overall"
click at [689, 161] on input "text" at bounding box center [660, 149] width 114 height 23
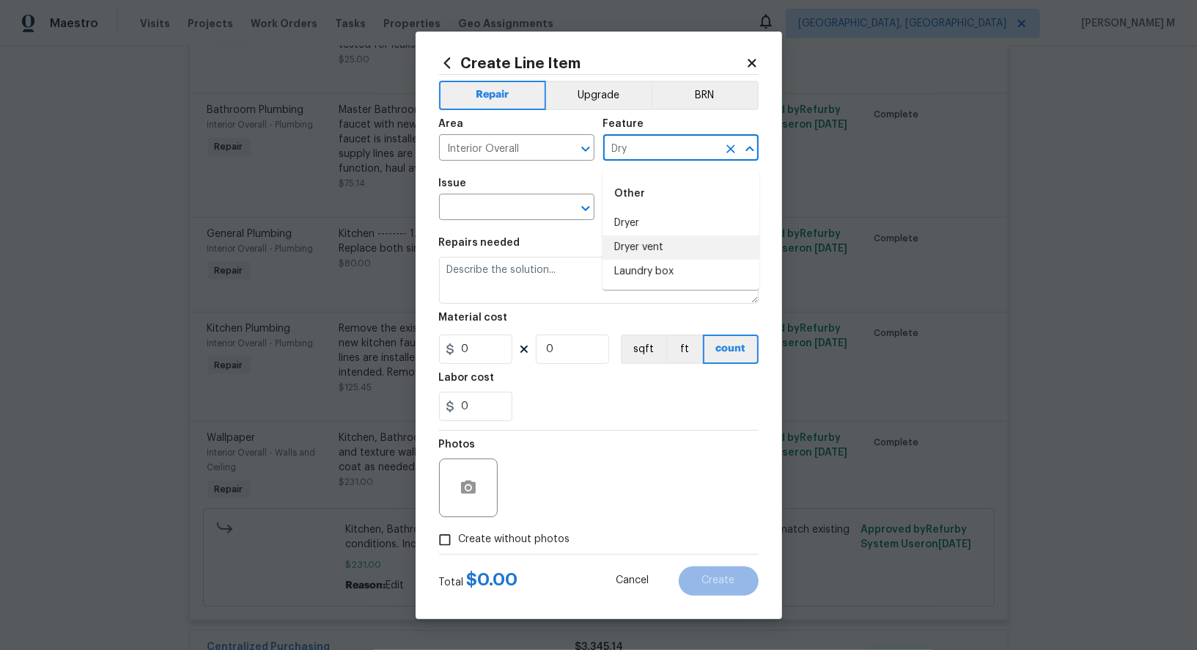
click at [667, 251] on li "Dryer vent" at bounding box center [681, 247] width 157 height 24
type input "Dryer vent"
click at [504, 211] on input "text" at bounding box center [496, 208] width 114 height 23
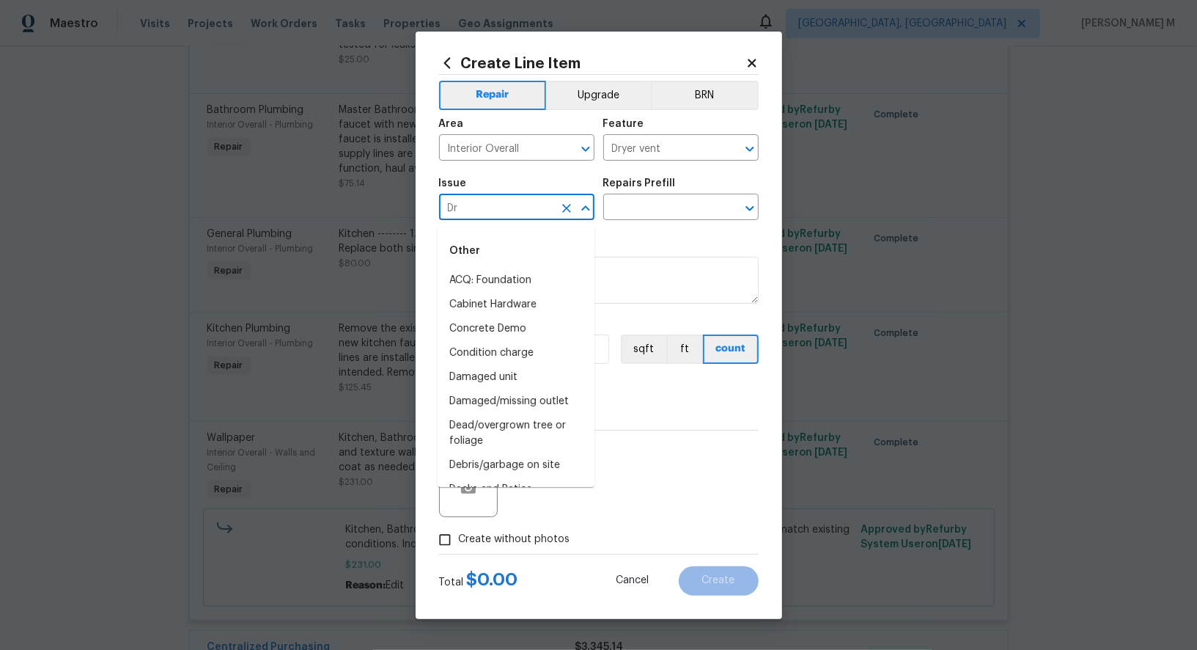
type input "Dry"
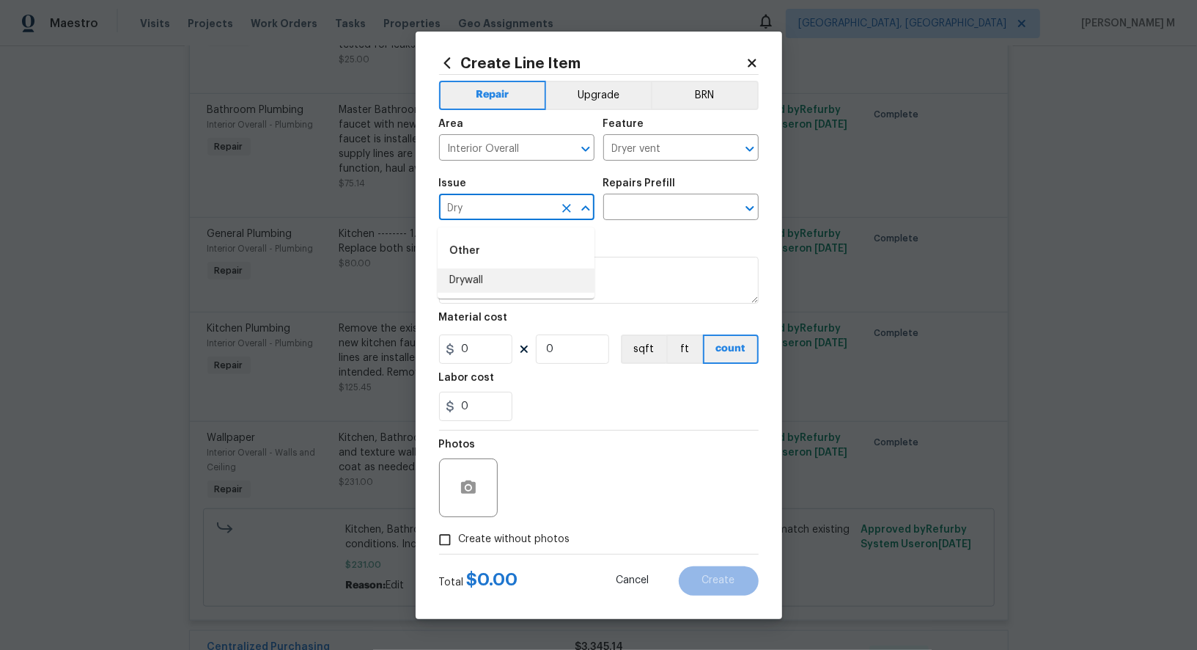
click at [506, 213] on input "Dry" at bounding box center [496, 208] width 114 height 23
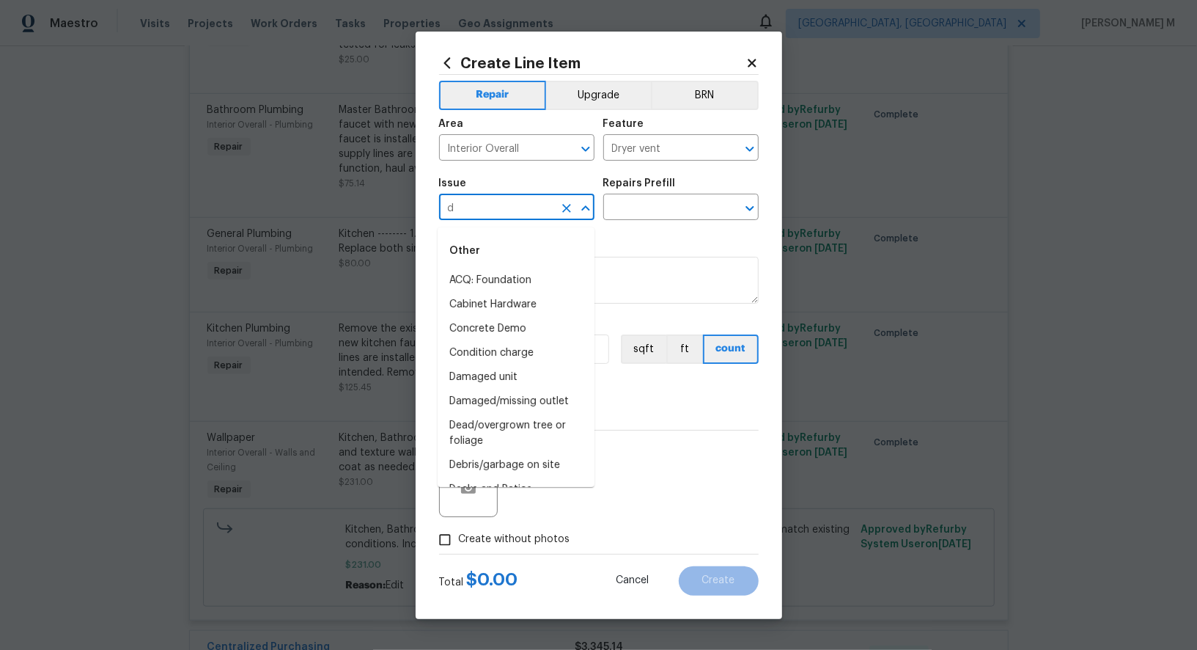
type input "dr"
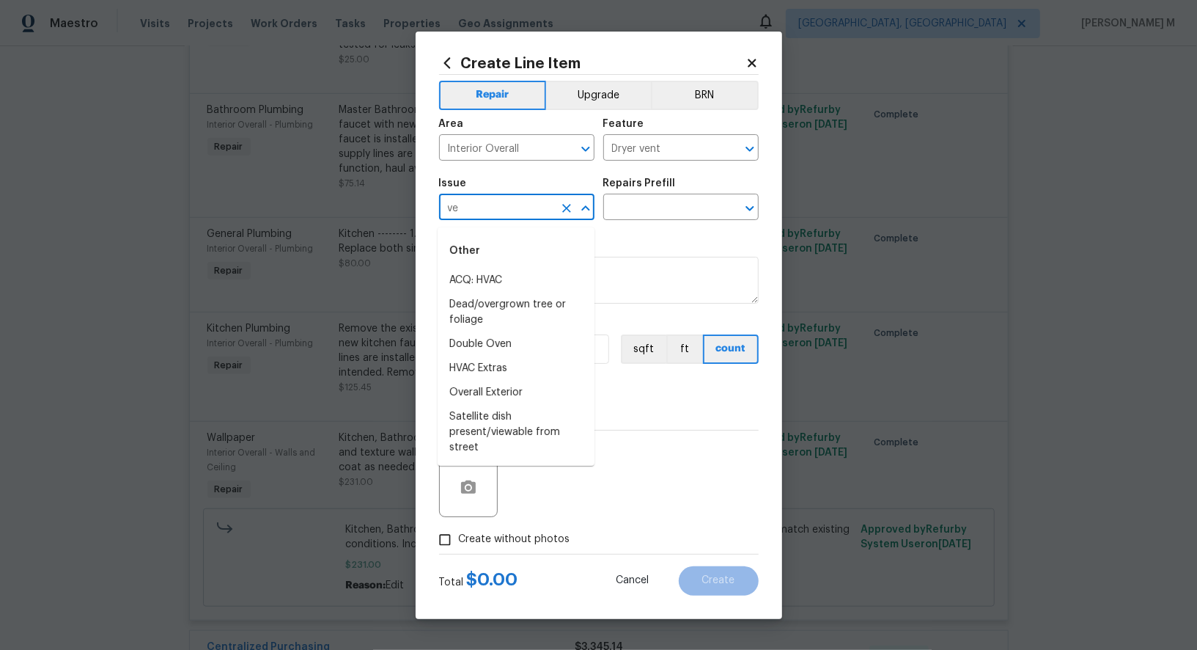
type input "ven"
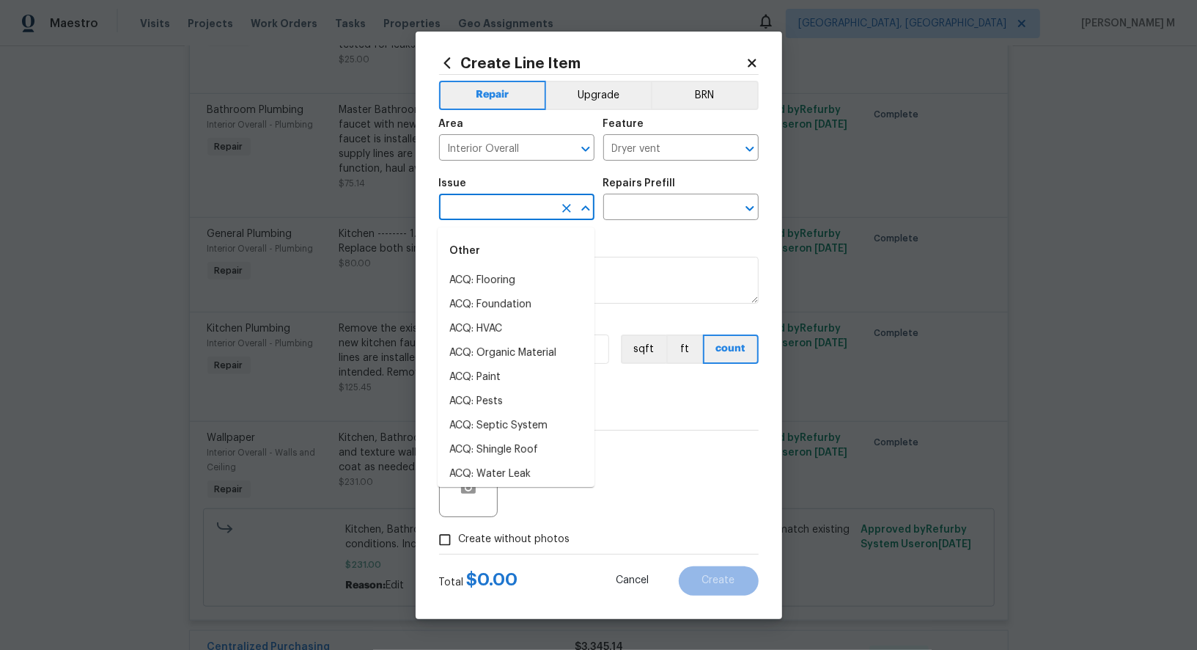
click at [679, 229] on div "Issue ​ Repairs Prefill ​" at bounding box center [599, 198] width 320 height 59
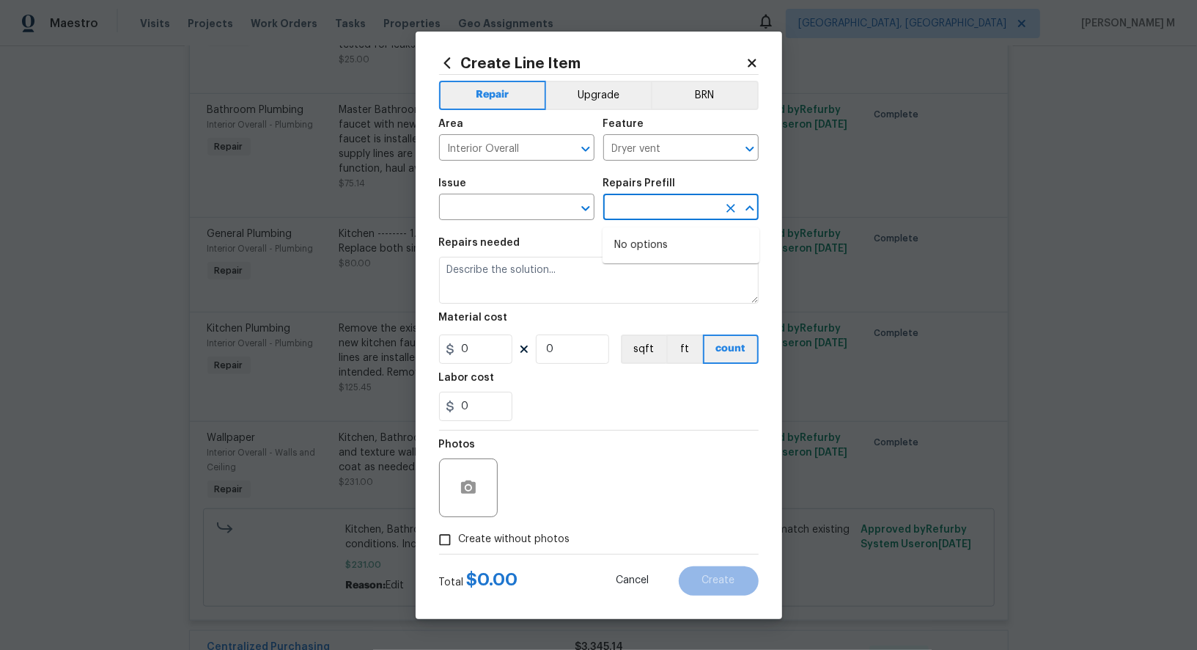
click at [679, 220] on input "text" at bounding box center [660, 208] width 114 height 23
click at [535, 205] on input "text" at bounding box center [496, 208] width 114 height 23
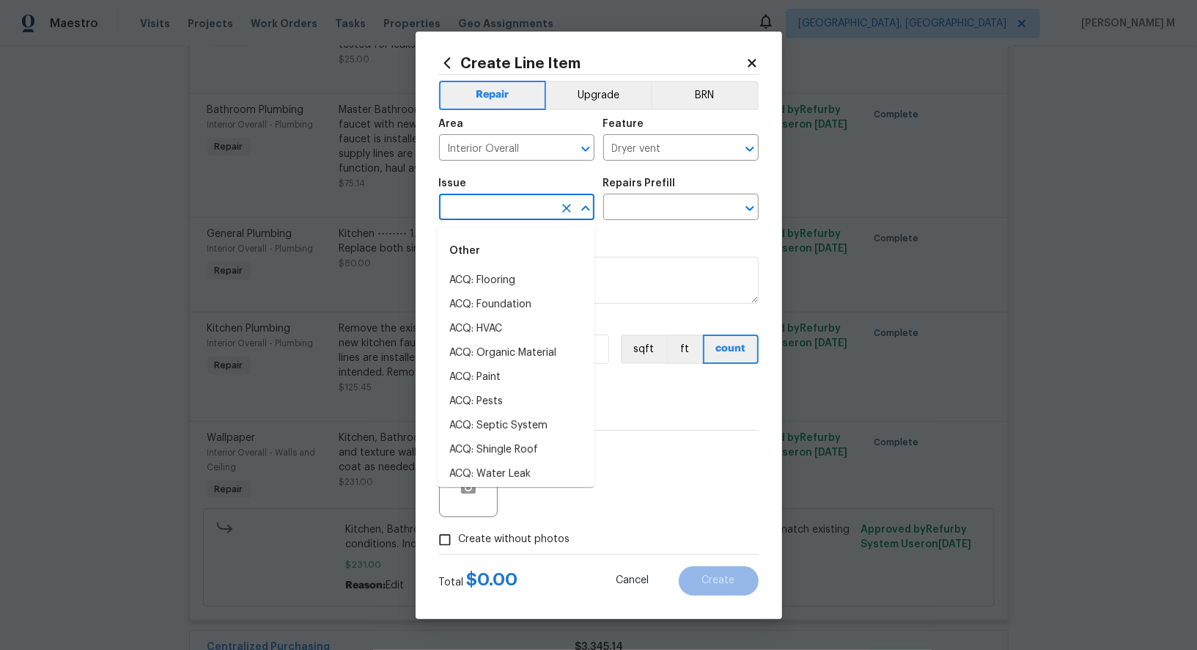
scroll to position [748, 0]
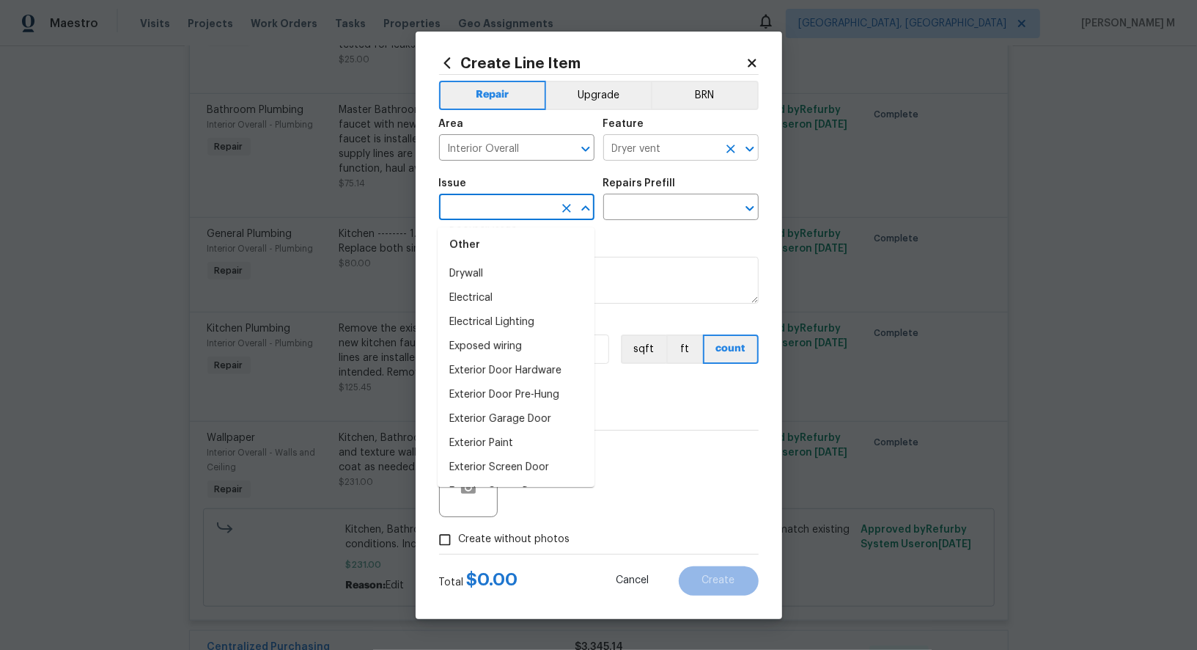
click at [661, 150] on input "Dryer vent" at bounding box center [660, 149] width 114 height 23
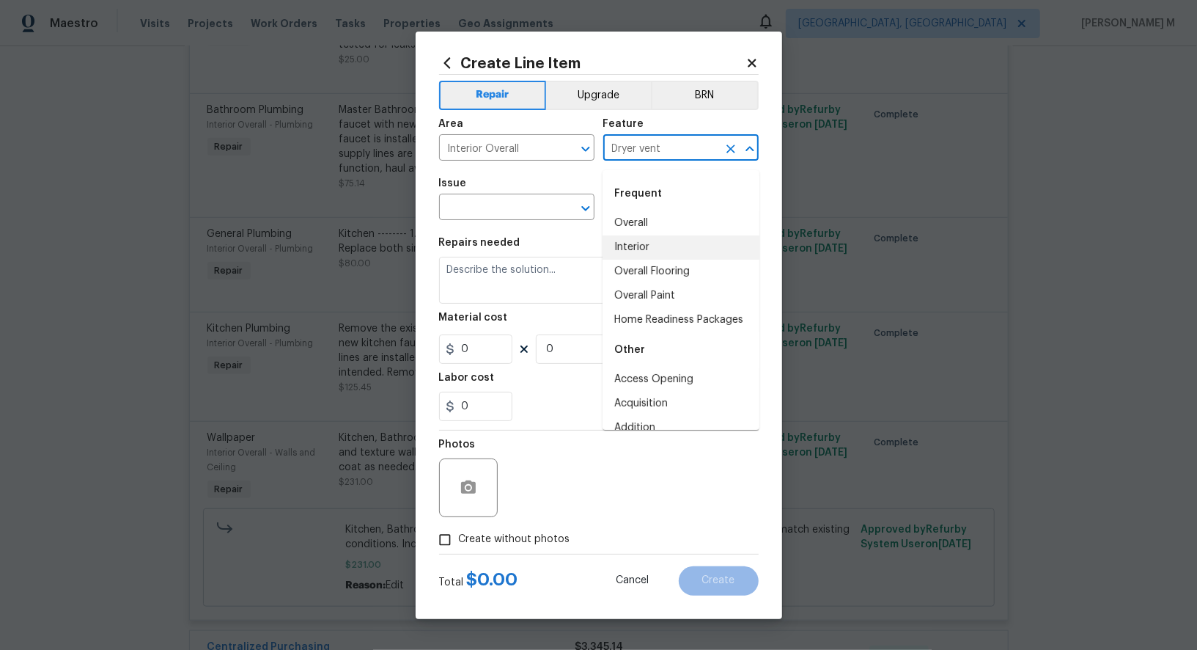
click at [661, 150] on input "Dryer vent" at bounding box center [660, 149] width 114 height 23
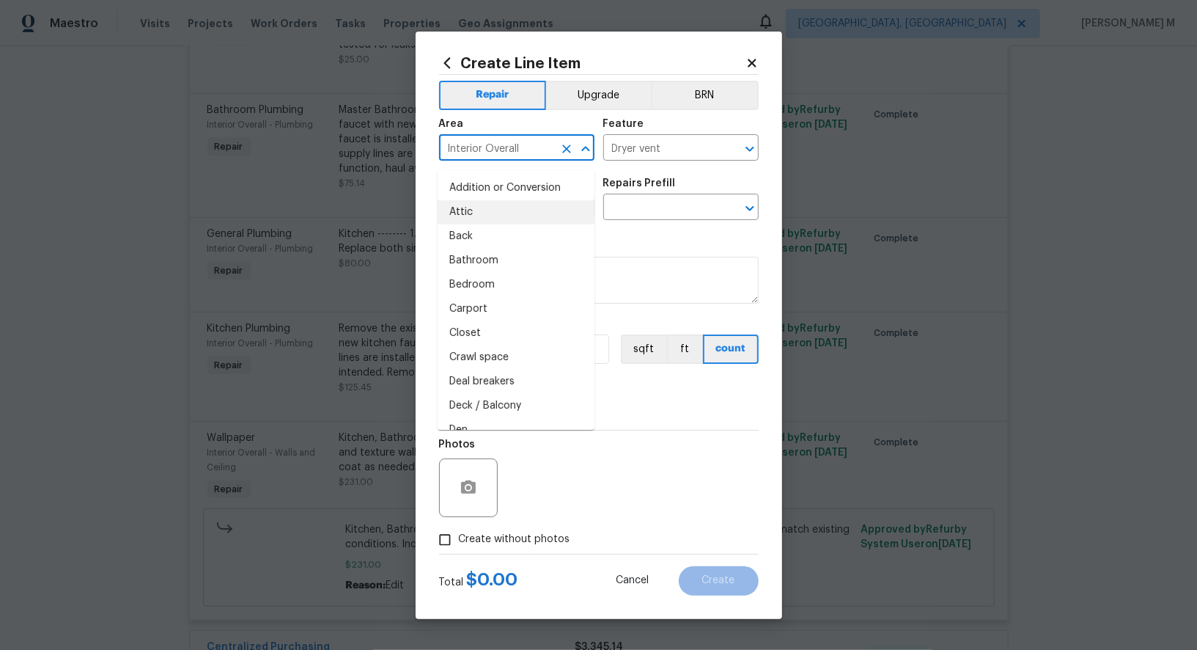
click at [518, 161] on input "Interior Overall" at bounding box center [496, 149] width 114 height 23
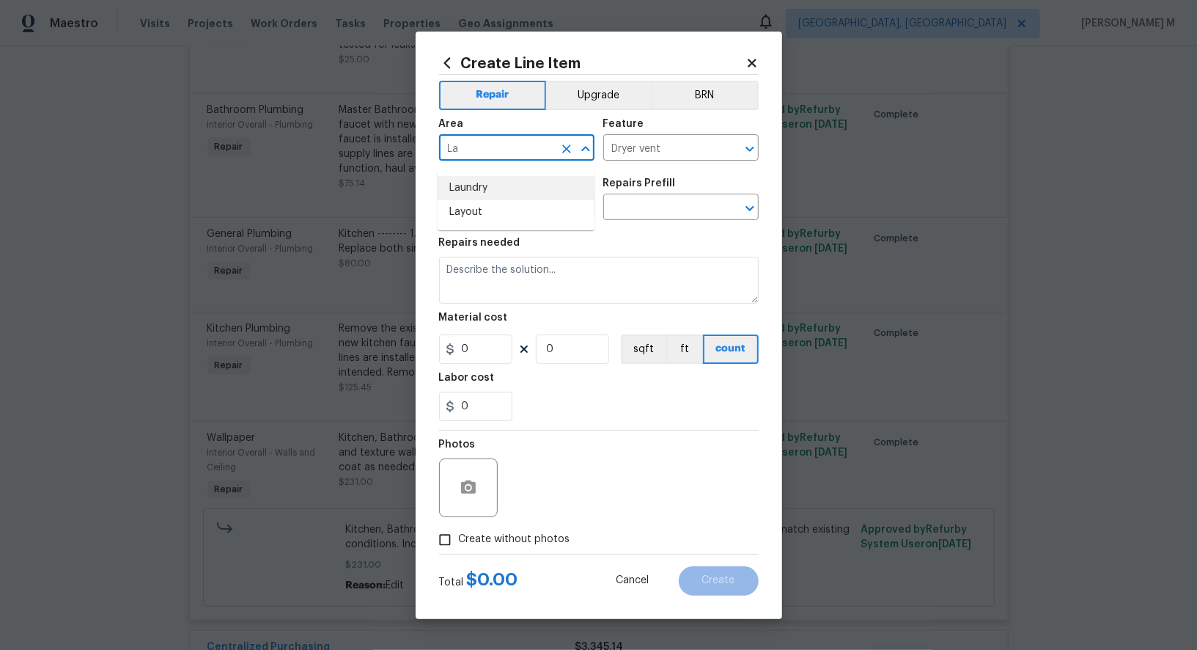
click at [499, 181] on li "Laundry" at bounding box center [516, 188] width 157 height 24
type input "Laundry"
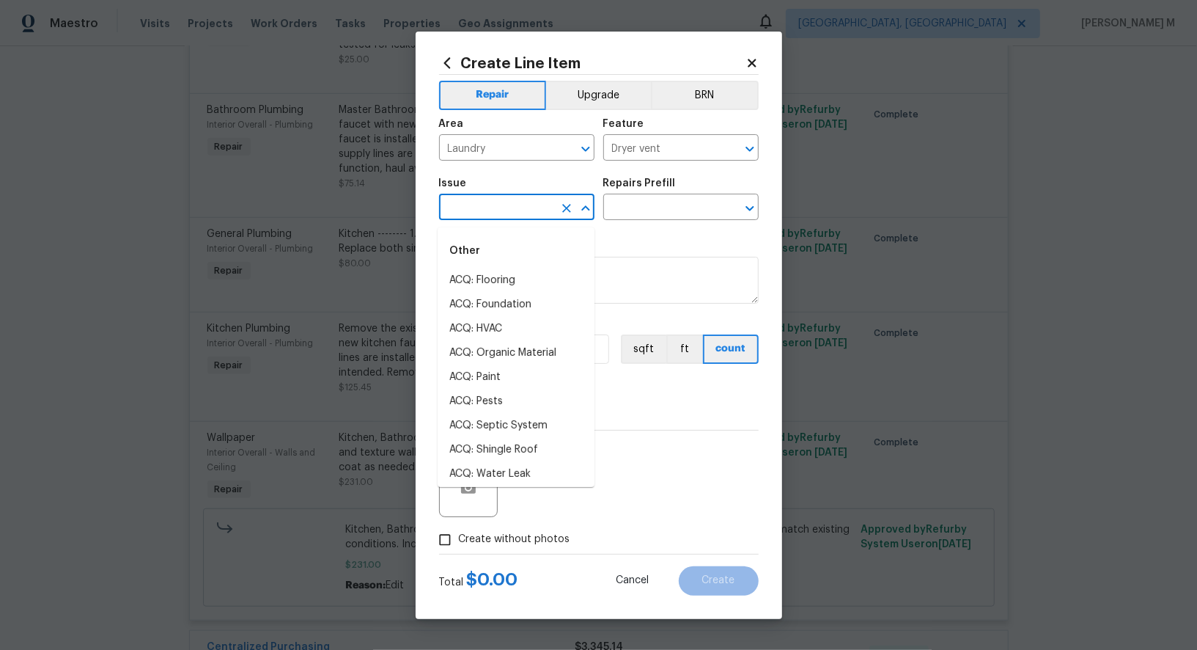
click at [499, 213] on input "text" at bounding box center [496, 208] width 114 height 23
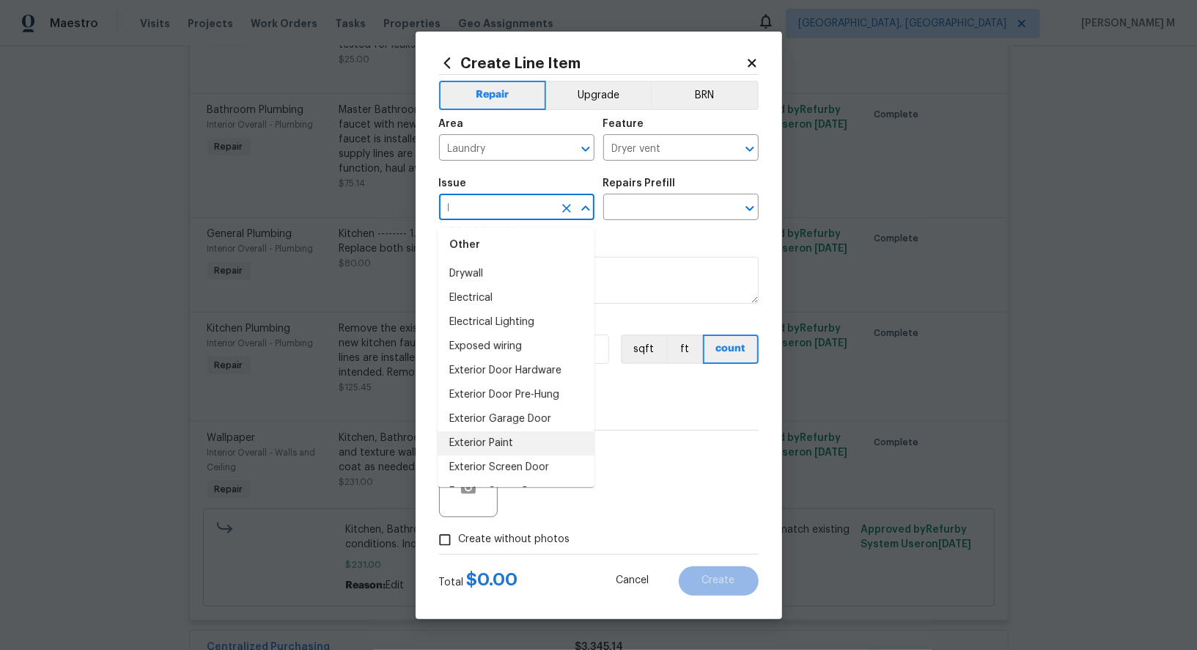
scroll to position [0, 0]
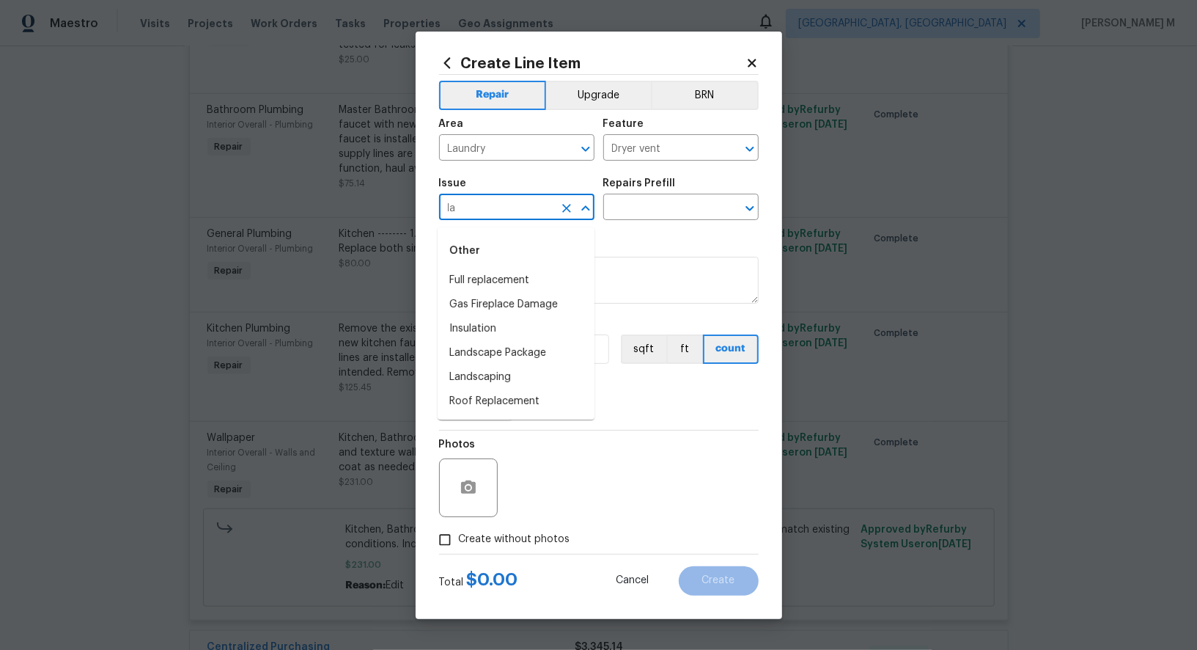
type input "l"
type input "Dr"
click at [527, 284] on li "Appliance Install" at bounding box center [516, 280] width 157 height 24
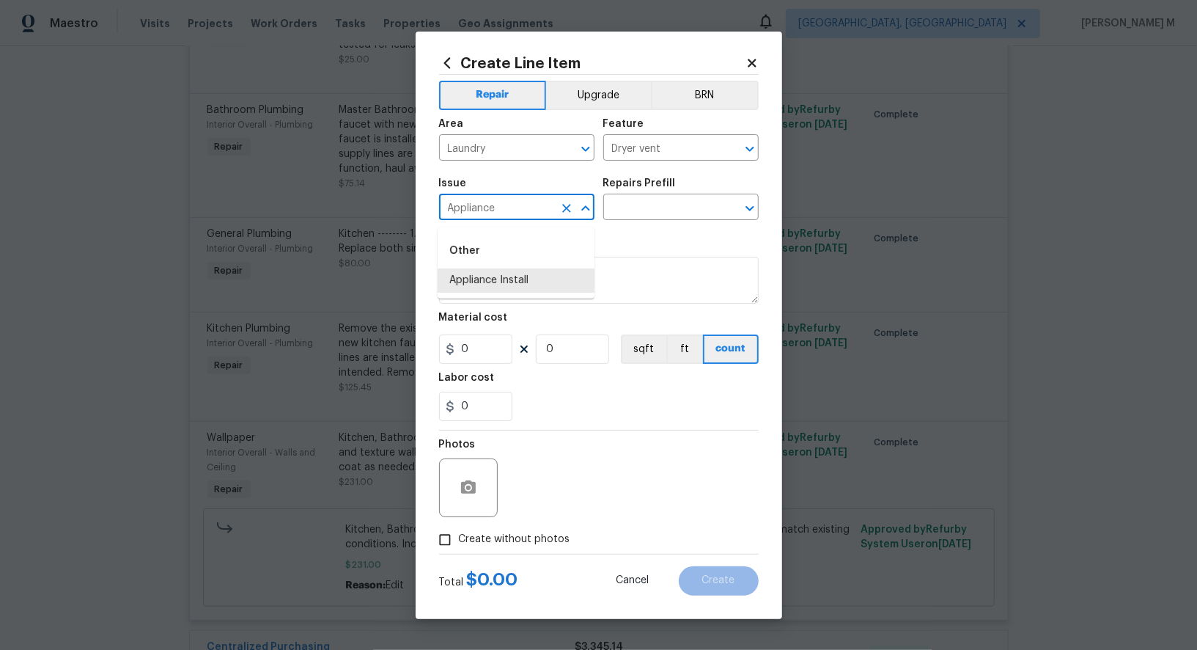
type input "Appliance Install"
click at [630, 227] on div "Issue Appliance Install ​ Repairs Prefill ​" at bounding box center [599, 198] width 320 height 59
click at [638, 220] on input "text" at bounding box center [660, 208] width 114 height 23
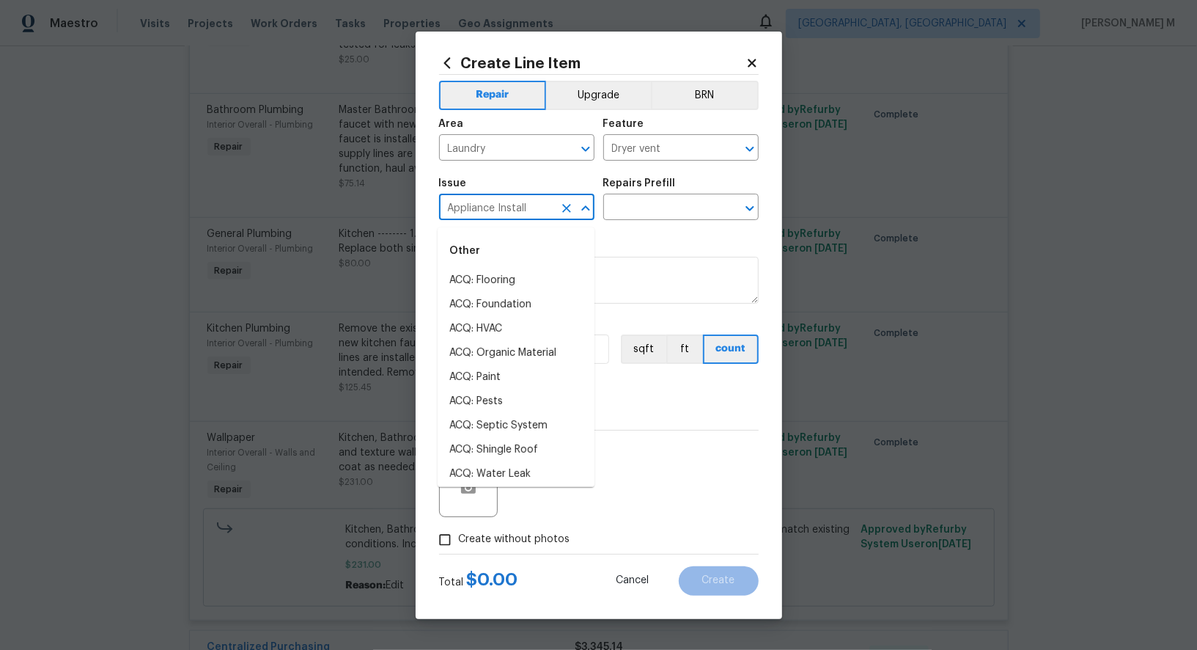
click at [532, 214] on input "Appliance Install" at bounding box center [496, 208] width 114 height 23
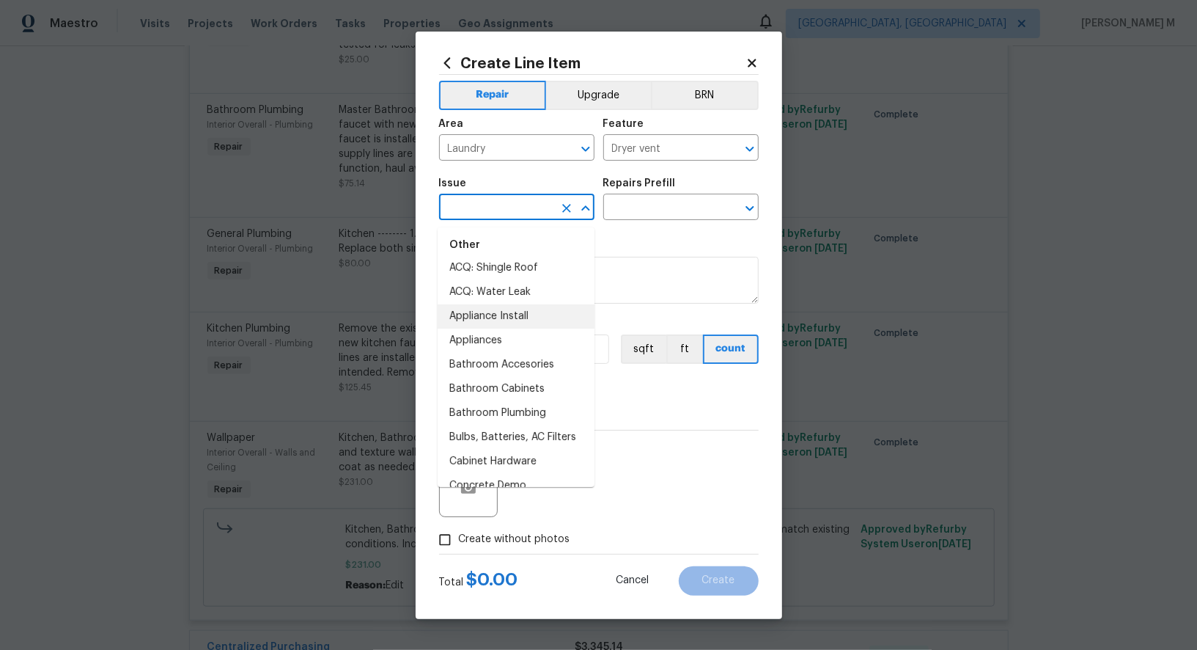
scroll to position [202, 0]
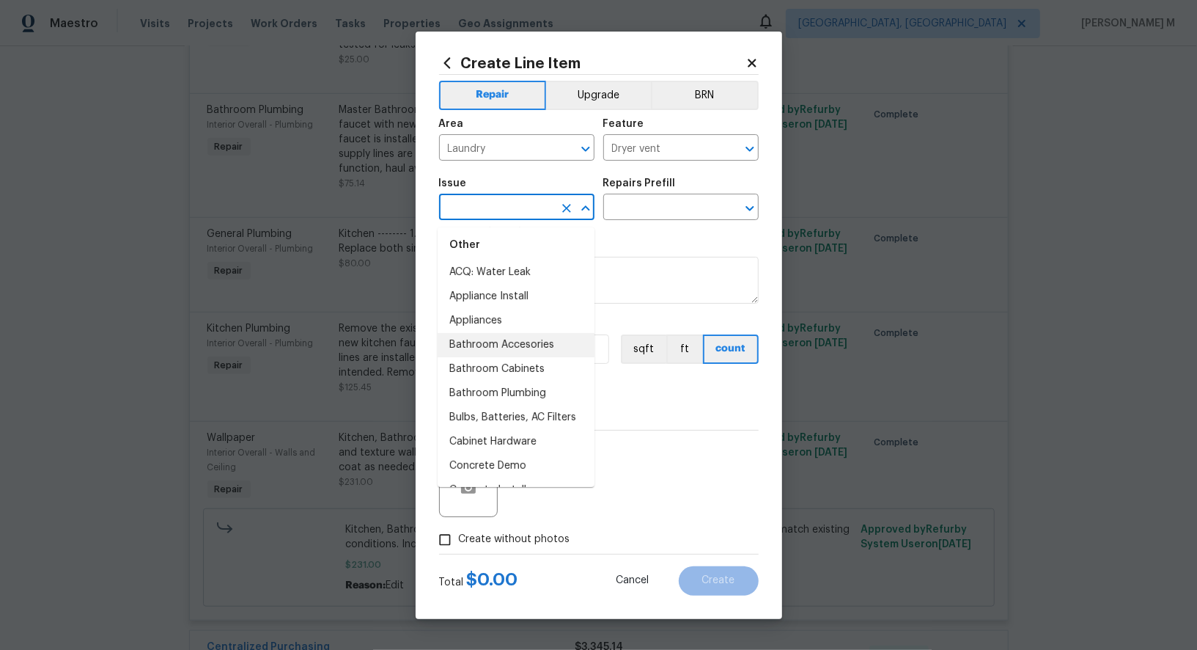
click at [519, 333] on li "Bathroom Accesories" at bounding box center [516, 345] width 157 height 24
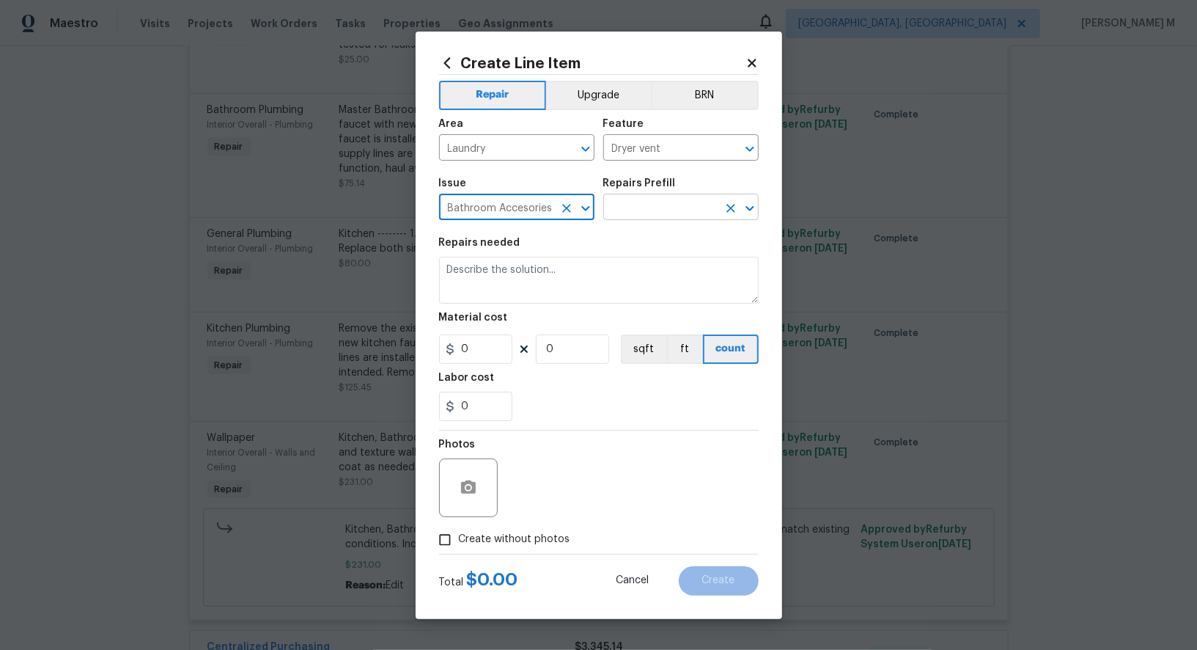
click at [640, 215] on input "text" at bounding box center [660, 208] width 114 height 23
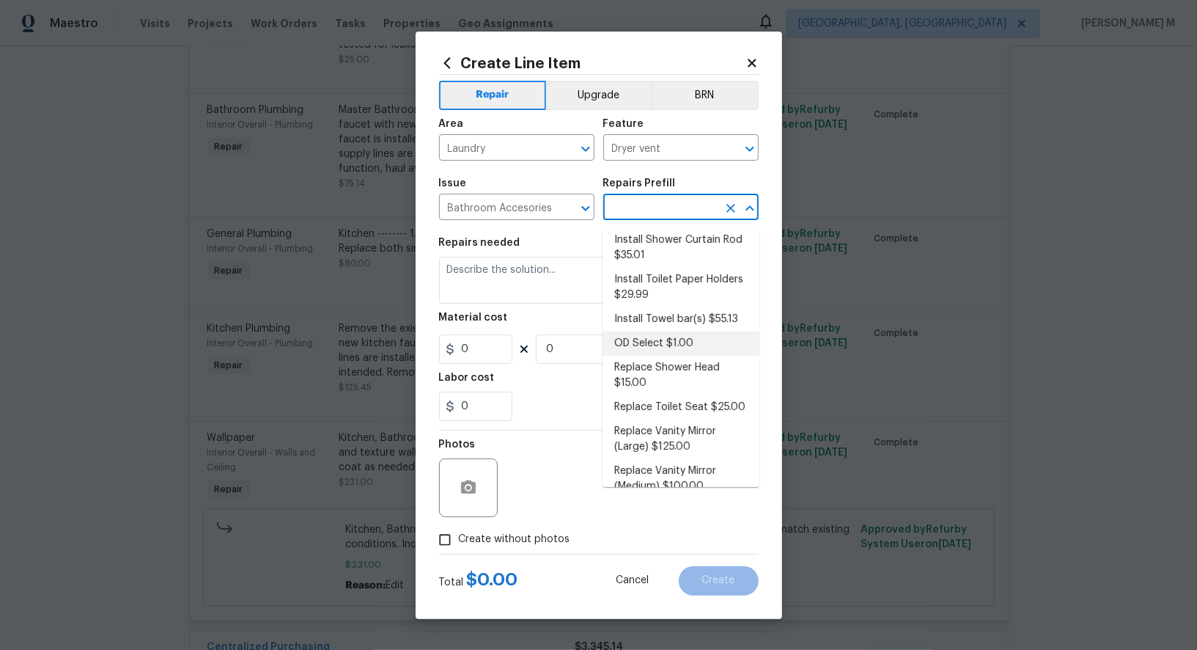
scroll to position [169, 0]
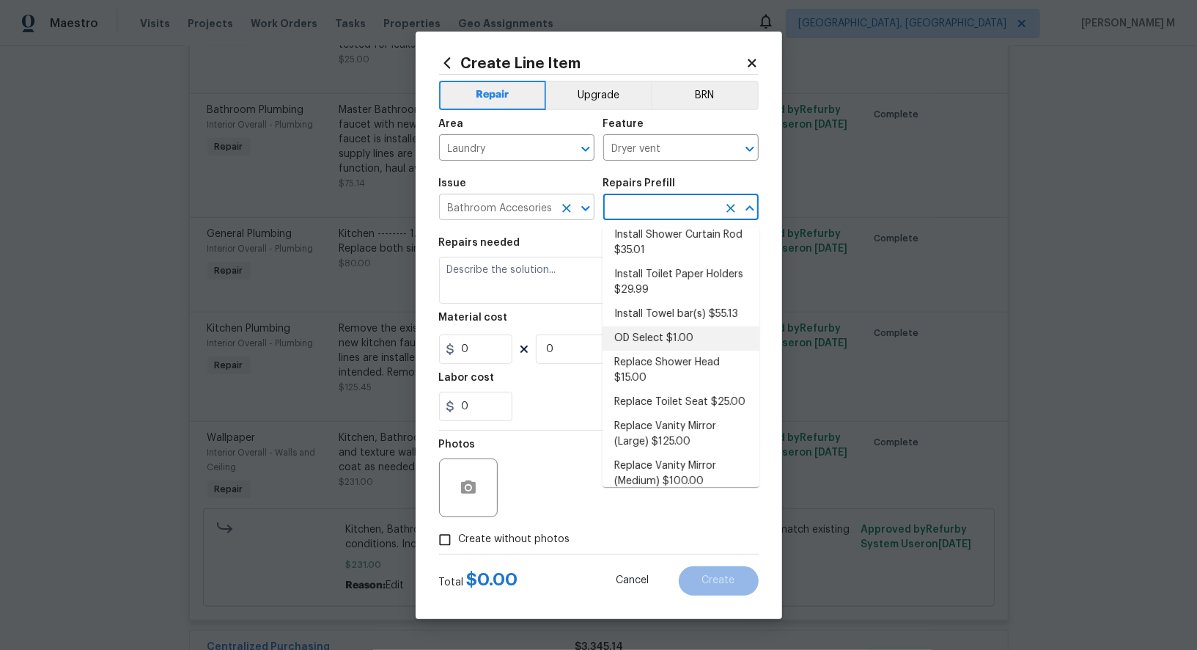
click at [533, 216] on input "Bathroom Accesories" at bounding box center [496, 208] width 114 height 23
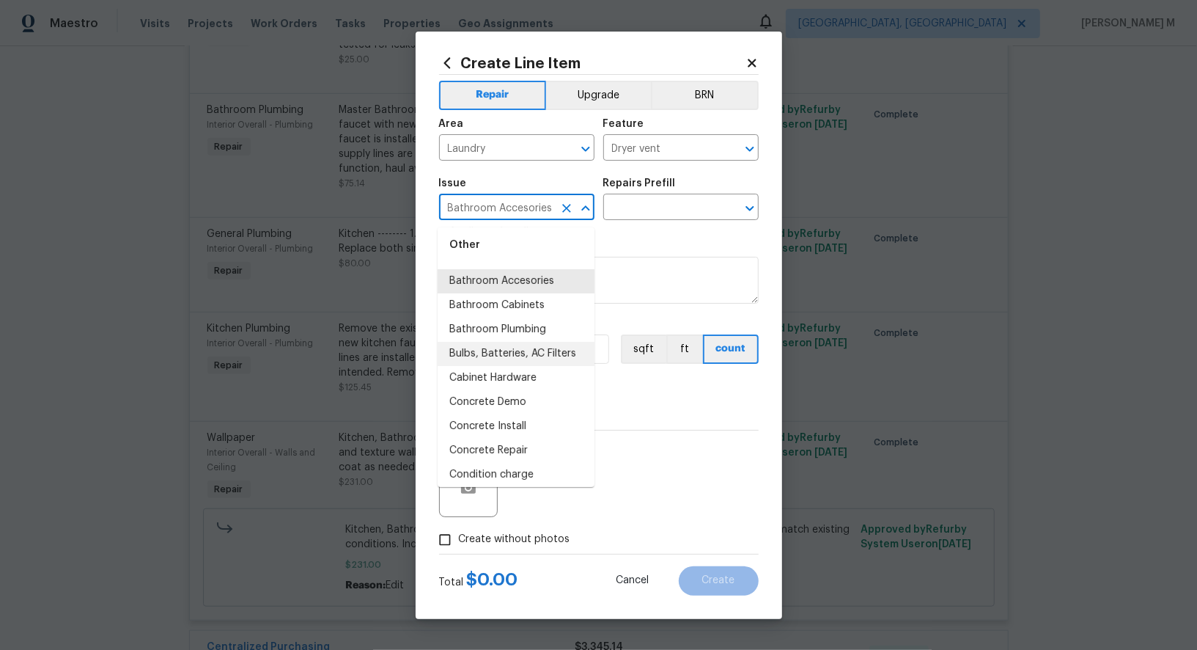
scroll to position [266, 0]
click at [531, 343] on li "Bulbs, Batteries, AC Filters" at bounding box center [516, 353] width 157 height 24
type input "Bulbs, Batteries, AC Filters"
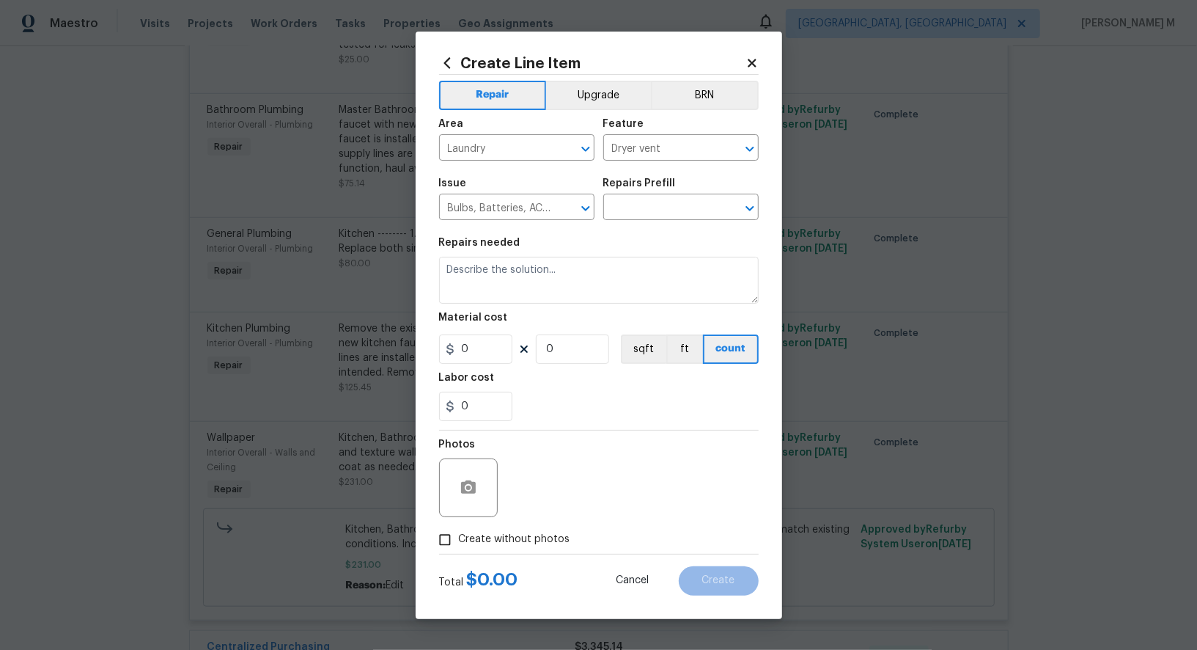
click at [647, 229] on div "Issue Bulbs, Batteries, AC Filters ​ Repairs Prefill ​" at bounding box center [599, 198] width 320 height 59
click at [647, 220] on input "text" at bounding box center [660, 208] width 114 height 23
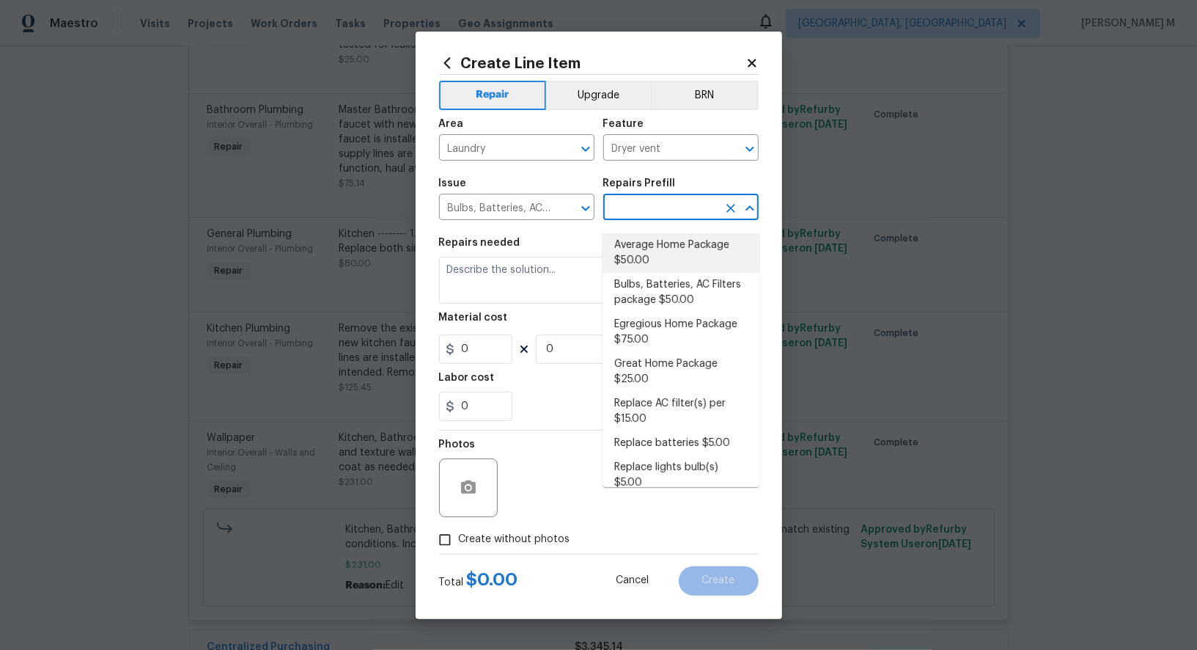
click at [677, 246] on li "Average Home Package $50.00" at bounding box center [681, 253] width 157 height 40
type input "Home Readiness Packages"
type input "Average Home Package $50.00"
type textarea "1. Replace all missing and/or damaged door stops and strike plates. 2. Remove a…"
type input "50"
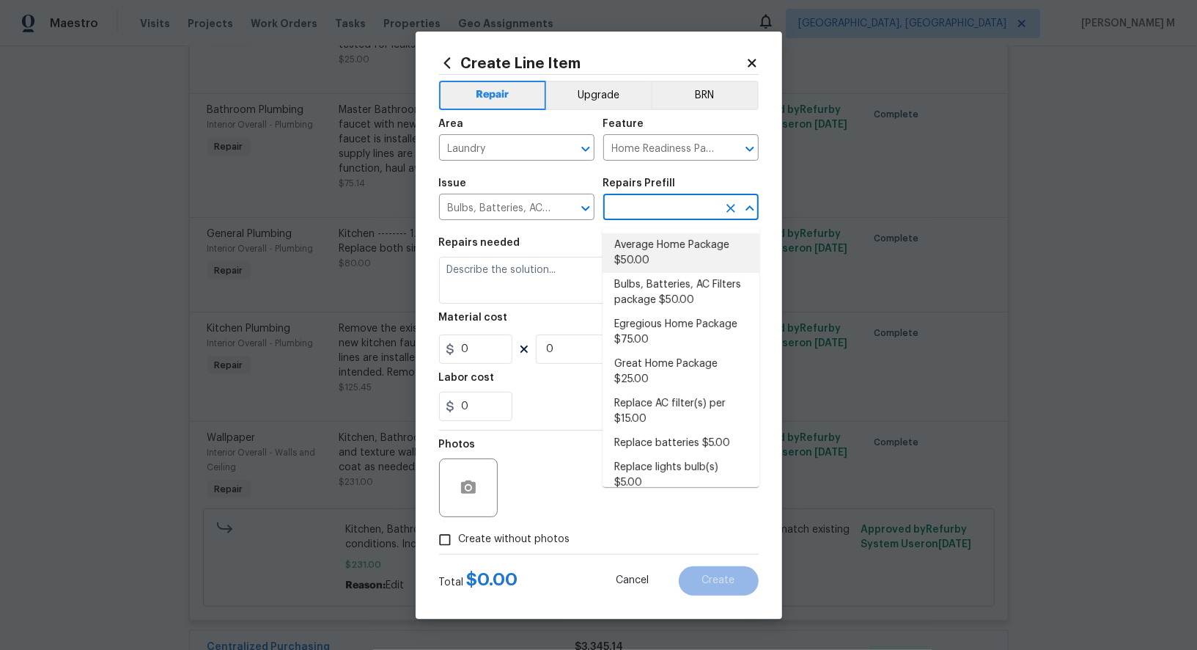
type input "1"
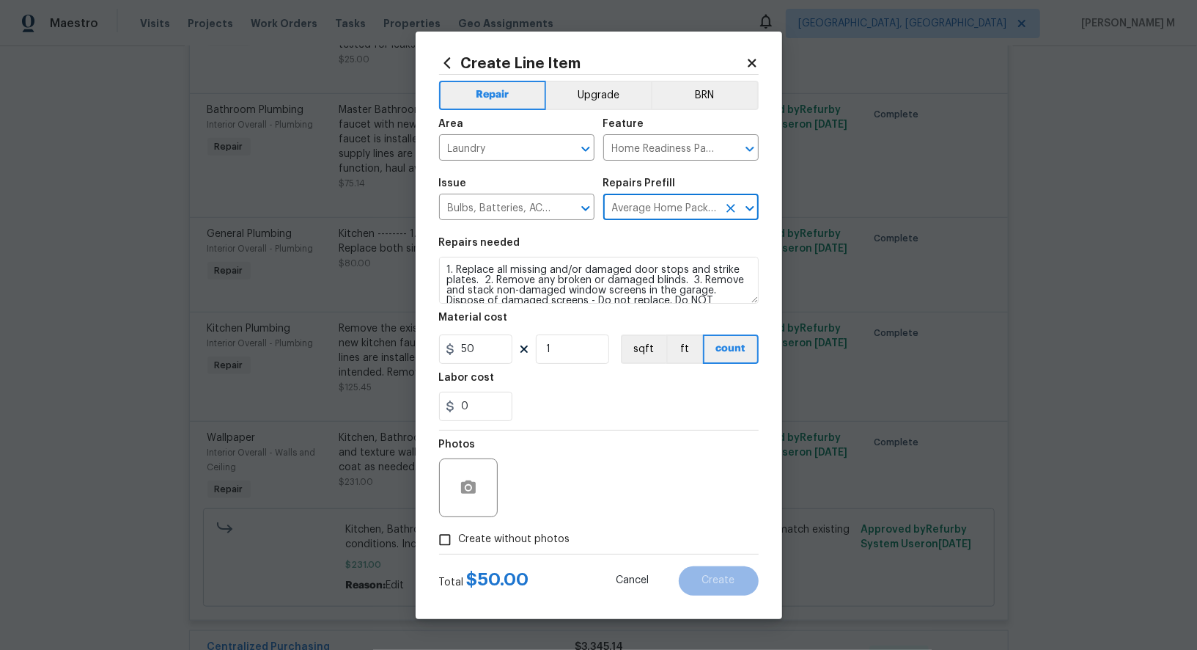
click at [671, 138] on div "Feature" at bounding box center [680, 128] width 155 height 19
click at [671, 150] on input "Home Readiness Packages" at bounding box center [660, 149] width 114 height 23
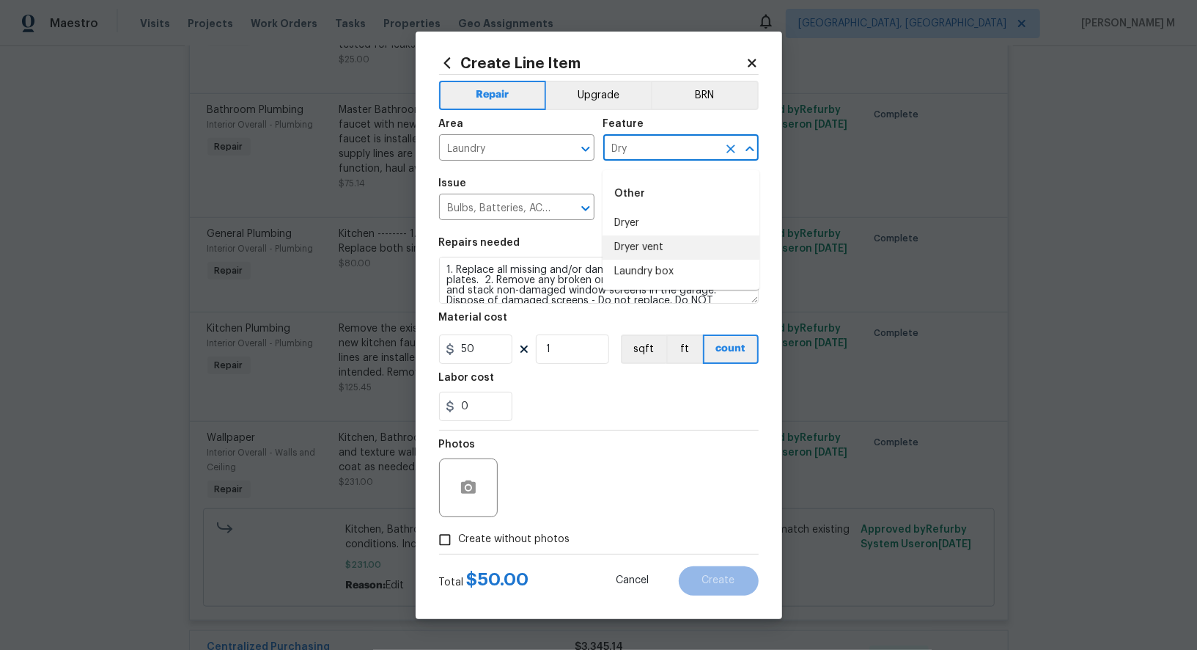
click at [651, 248] on li "Dryer vent" at bounding box center [681, 247] width 157 height 24
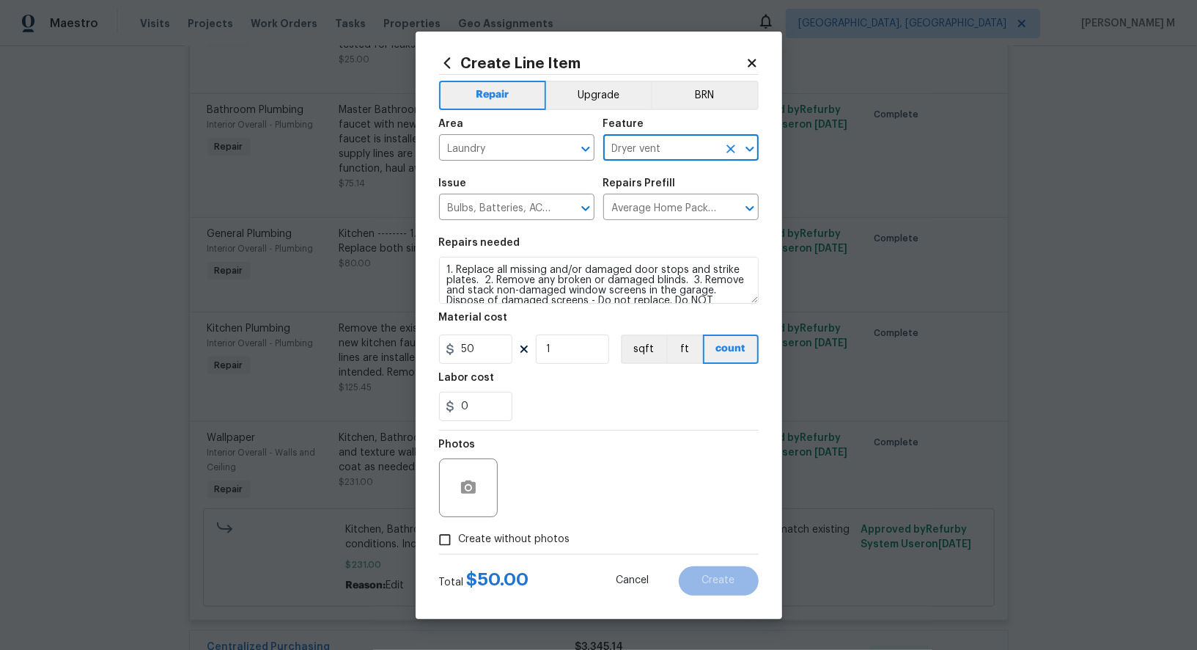
click at [633, 154] on input "Dryer vent" at bounding box center [660, 149] width 114 height 23
type input "Dryer vent"
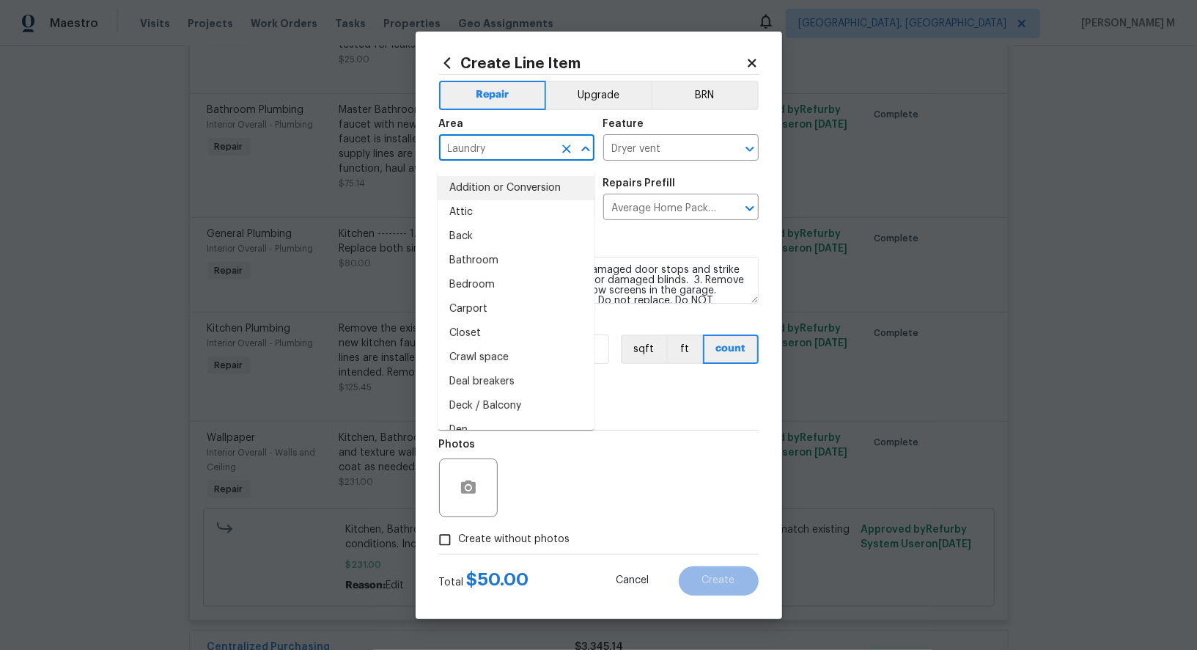
click at [476, 155] on input "Laundry" at bounding box center [496, 149] width 114 height 23
click at [648, 161] on input "Dryer vent" at bounding box center [660, 149] width 114 height 23
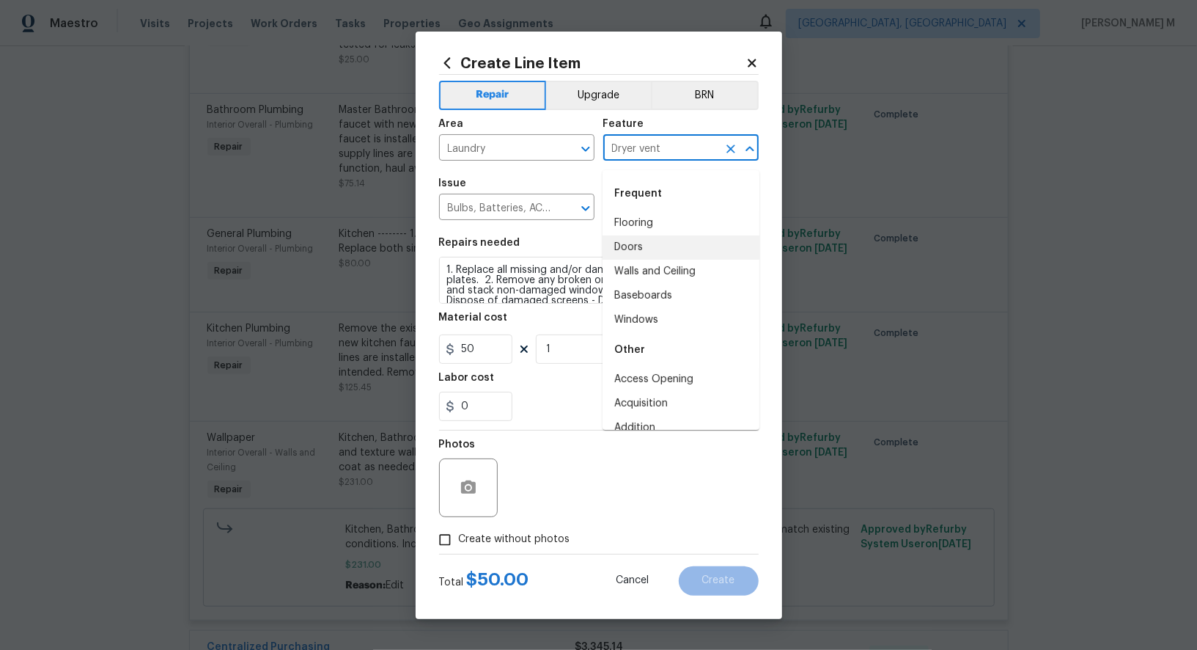
click at [648, 161] on input "Dryer vent" at bounding box center [660, 149] width 114 height 23
click at [628, 146] on input "Dryer vent" at bounding box center [660, 149] width 114 height 23
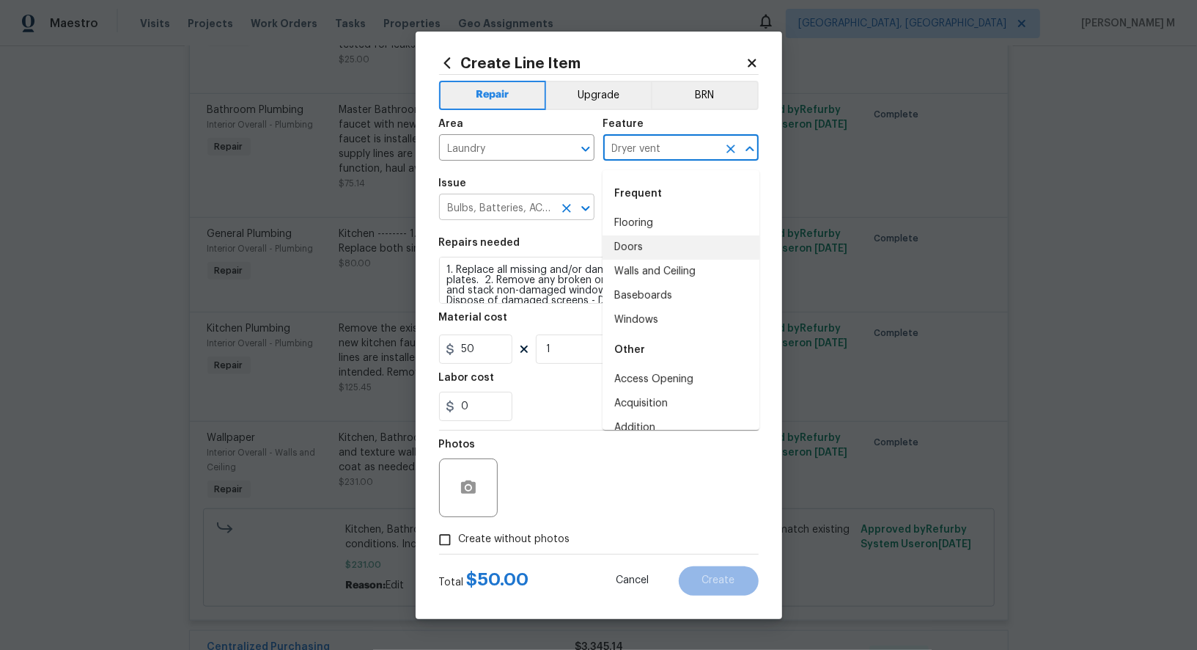
click at [535, 213] on input "Bulbs, Batteries, AC Filters" at bounding box center [496, 208] width 114 height 23
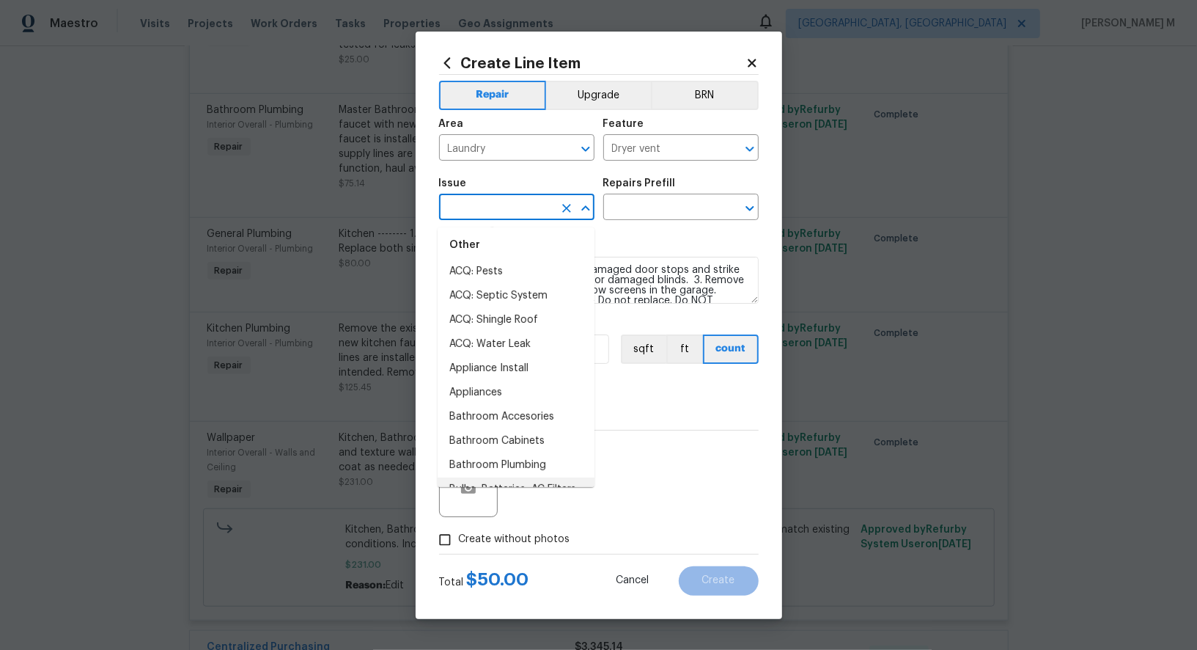
scroll to position [0, 0]
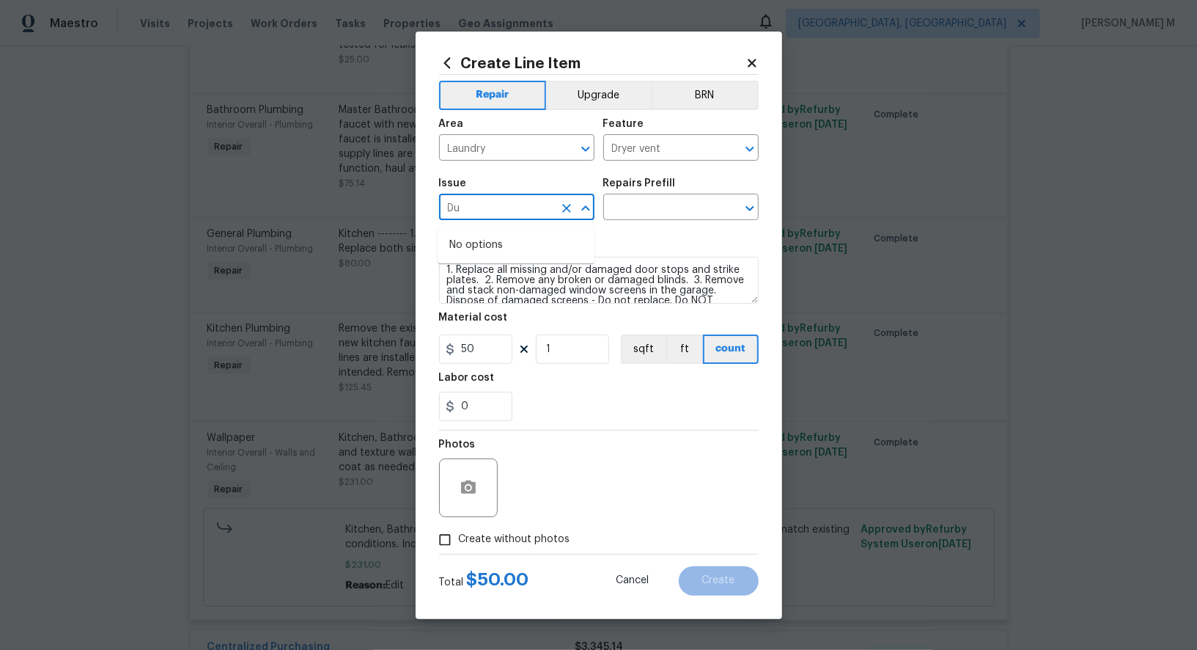
type input "D"
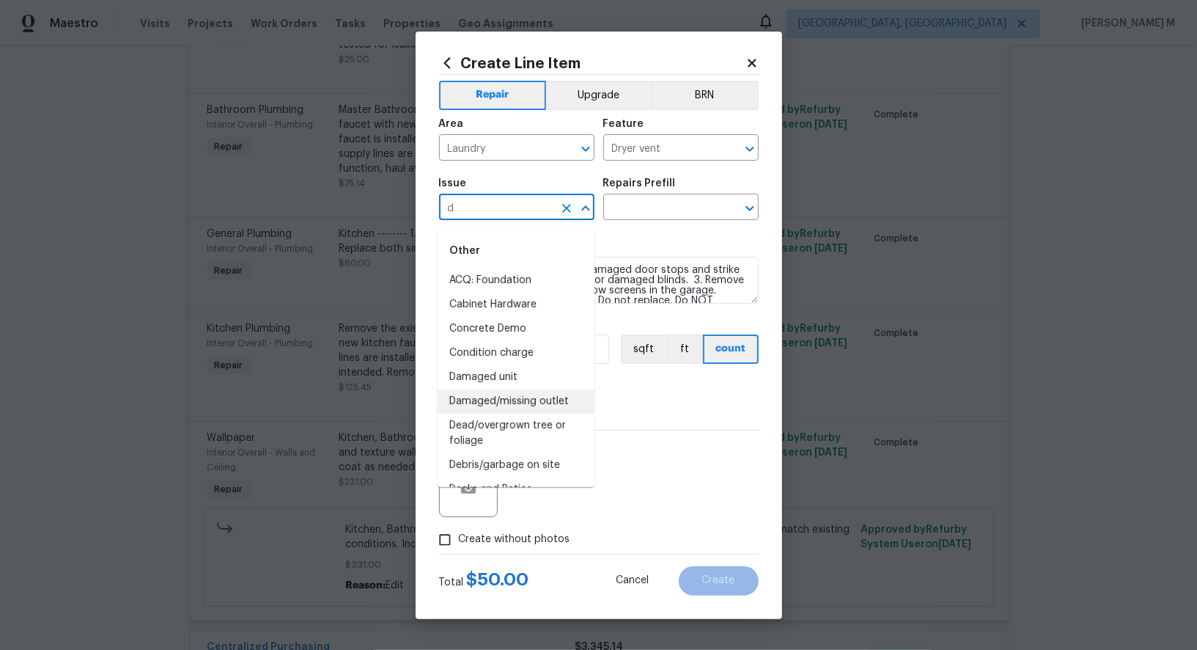
type input "du"
type input "ap"
type input "la"
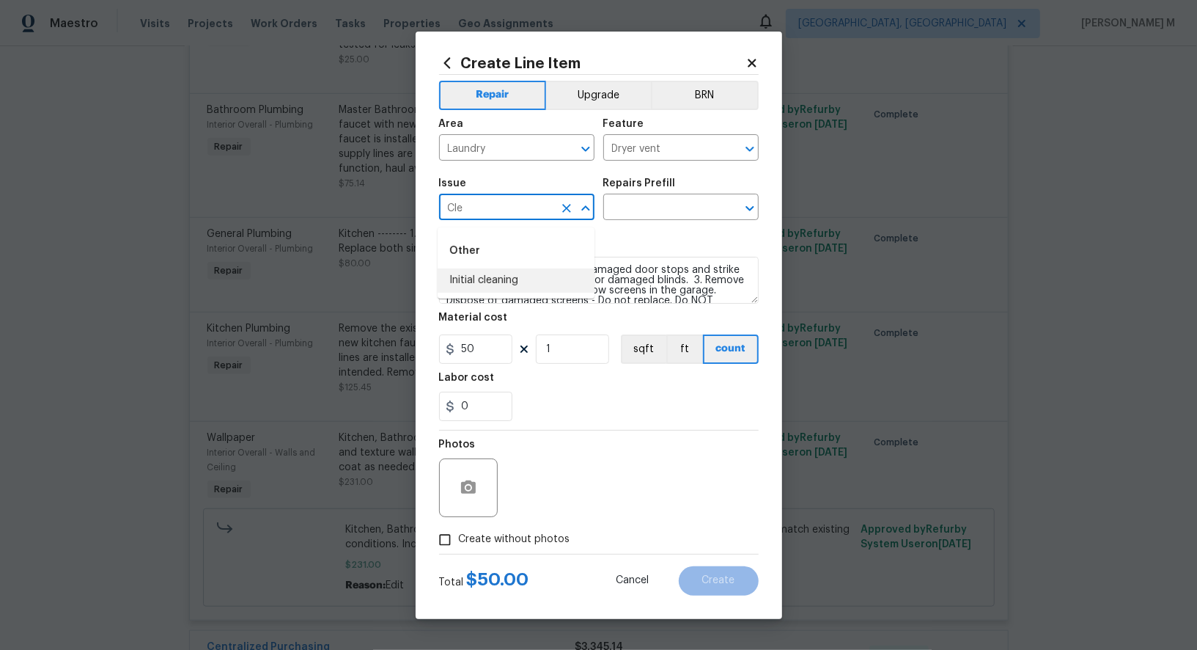
click at [505, 289] on li "Initial cleaning" at bounding box center [516, 280] width 157 height 24
type input "Initial cleaning"
click at [674, 197] on div "Repairs Prefill" at bounding box center [680, 187] width 155 height 19
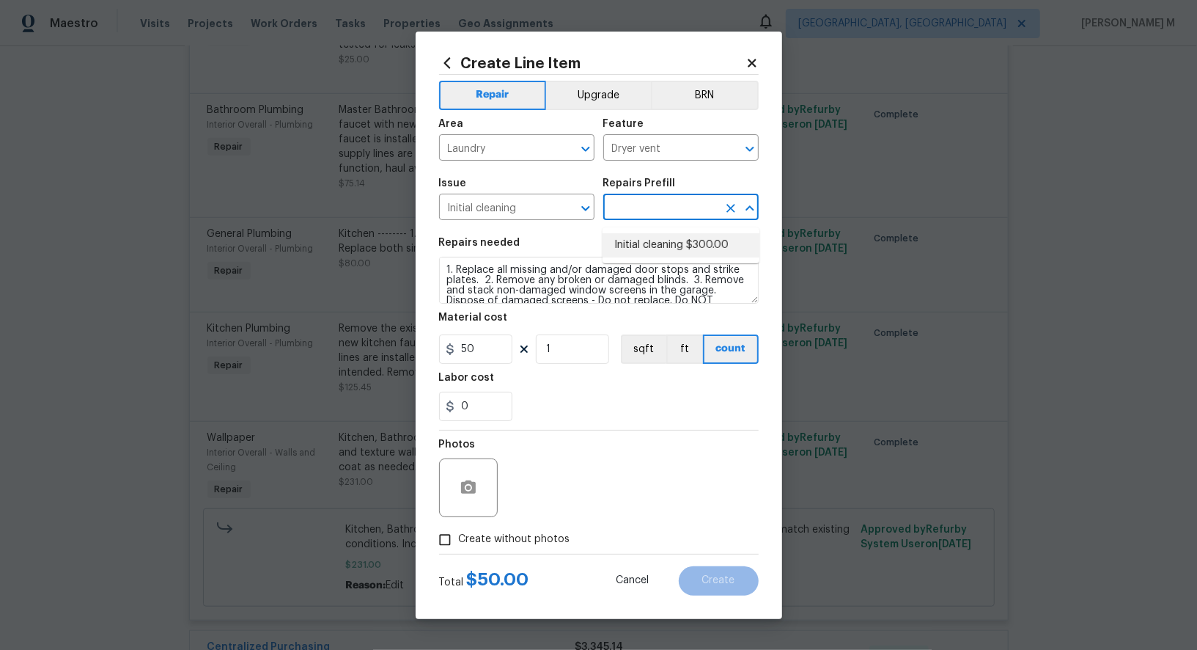
click at [652, 218] on input "text" at bounding box center [660, 208] width 114 height 23
click at [540, 220] on input "Initial cleaning" at bounding box center [496, 208] width 114 height 23
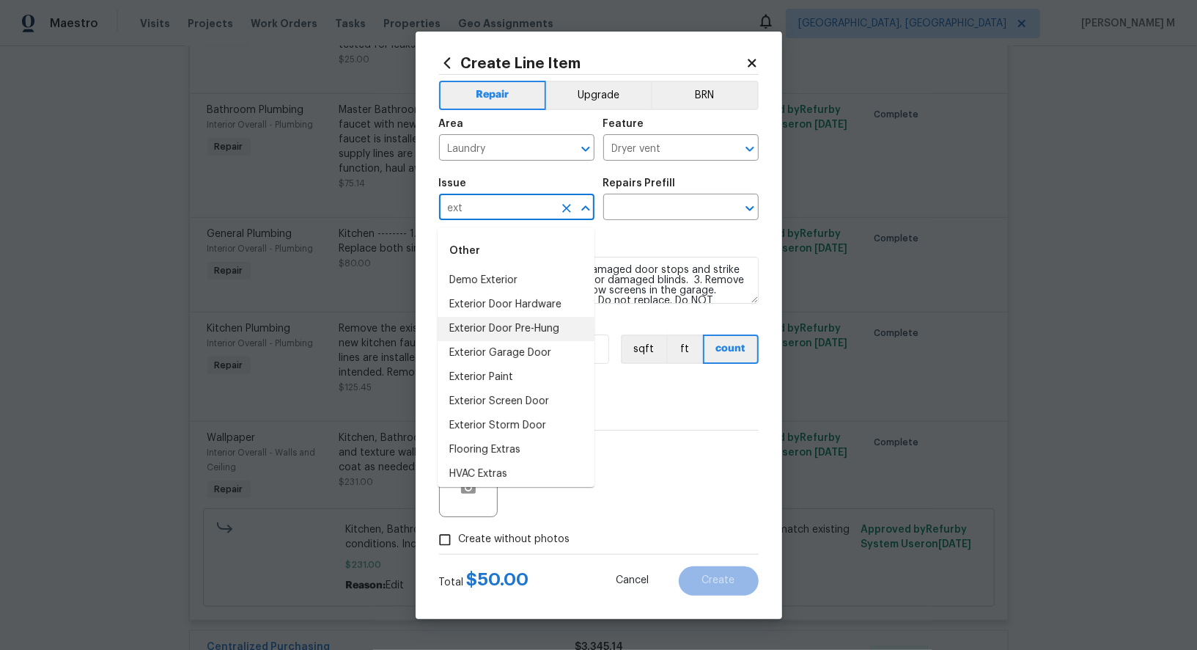
scroll to position [19, 0]
click at [503, 426] on li "Flooring Extras" at bounding box center [516, 431] width 157 height 24
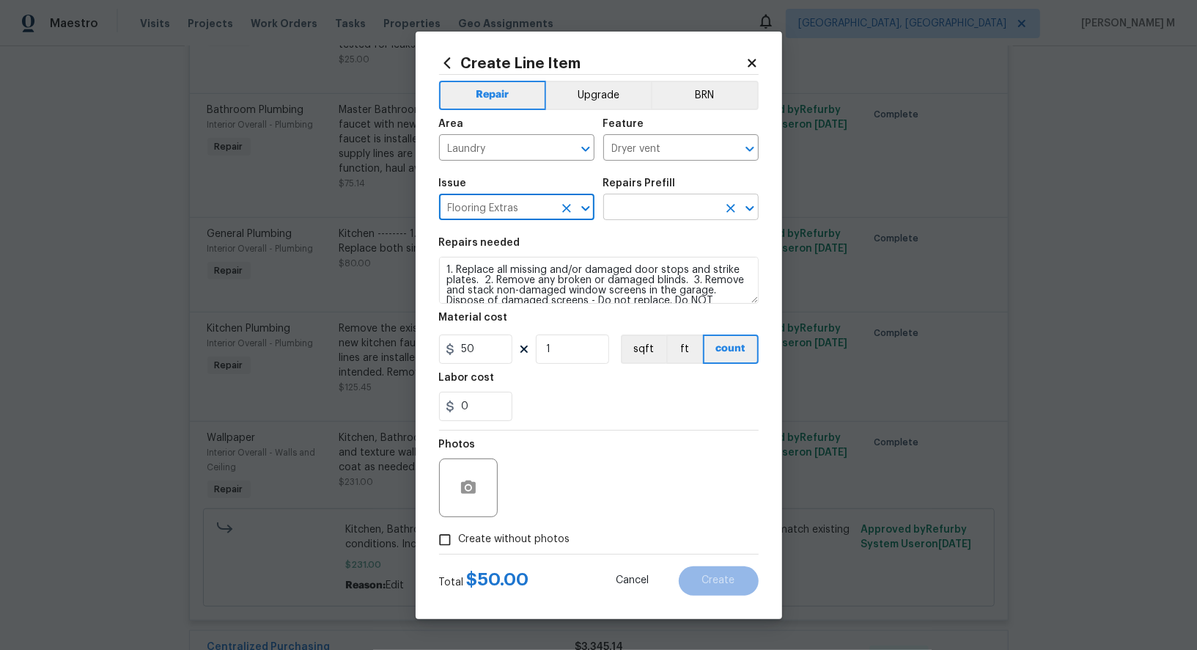
type input "Flooring Extras"
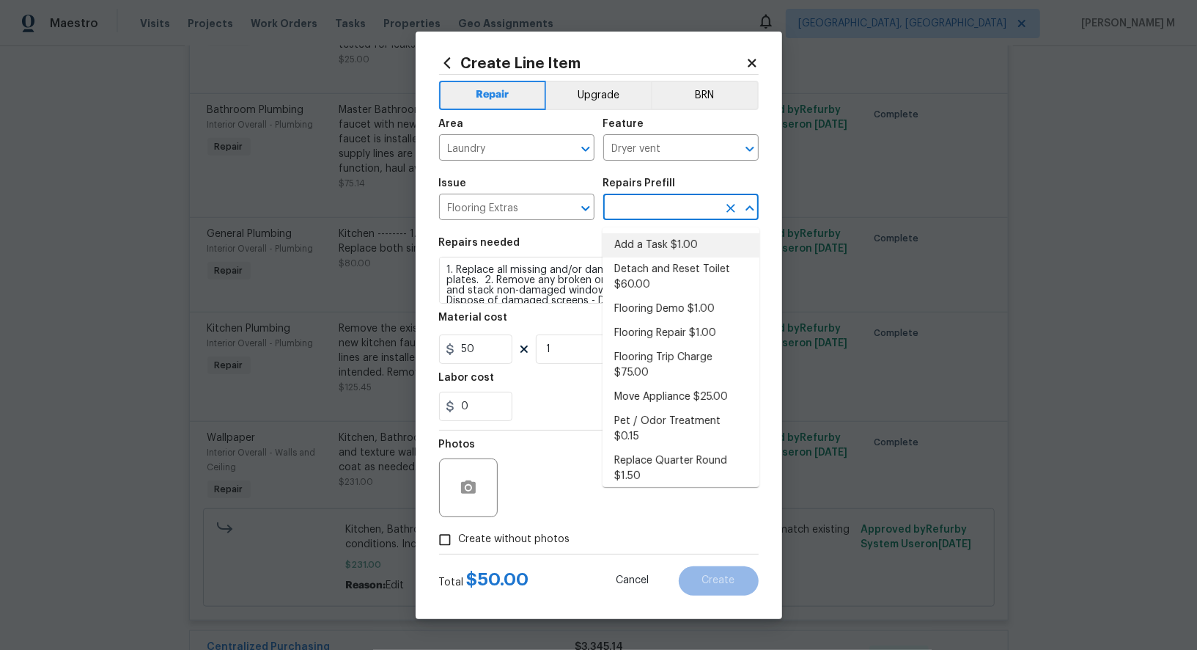
click at [619, 215] on input "text" at bounding box center [660, 208] width 114 height 23
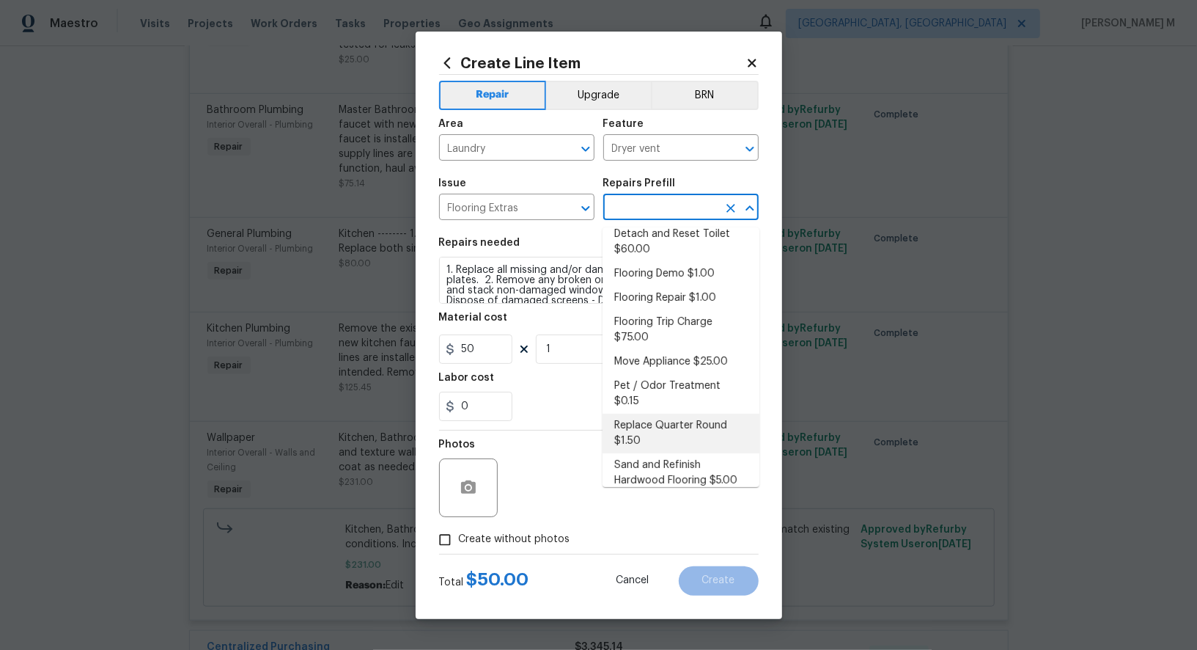
scroll to position [0, 0]
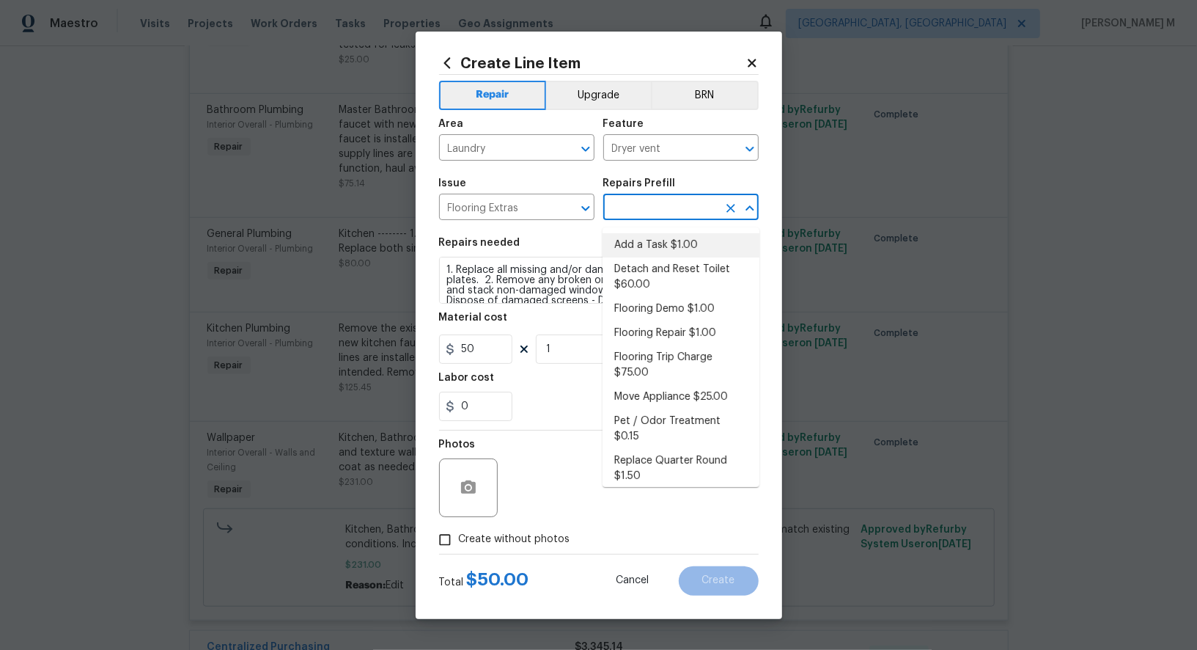
click at [663, 235] on li "Add a Task $1.00" at bounding box center [681, 245] width 157 height 24
type input "Overall Flooring"
type input "Add a Task $1.00"
type textarea "HPM to detail"
type input "1"
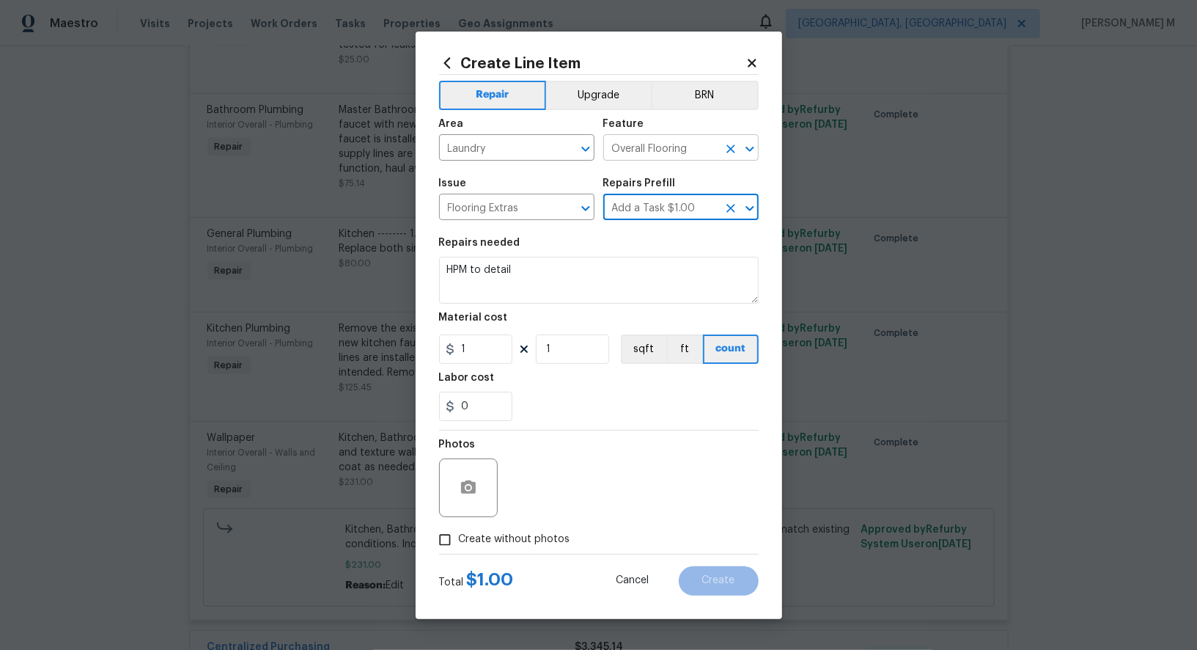
click at [665, 158] on input "Overall Flooring" at bounding box center [660, 149] width 114 height 23
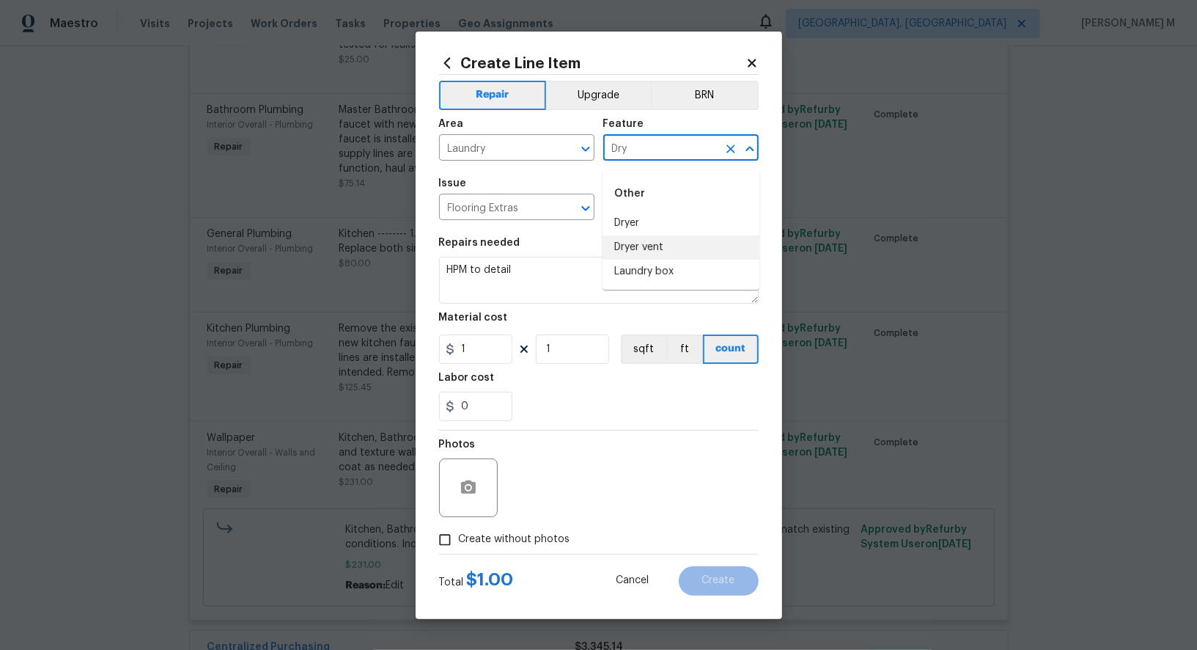
click at [653, 250] on li "Dryer vent" at bounding box center [681, 247] width 157 height 24
type input "Dryer vent"
click at [523, 213] on input "Flooring Extras" at bounding box center [496, 208] width 114 height 23
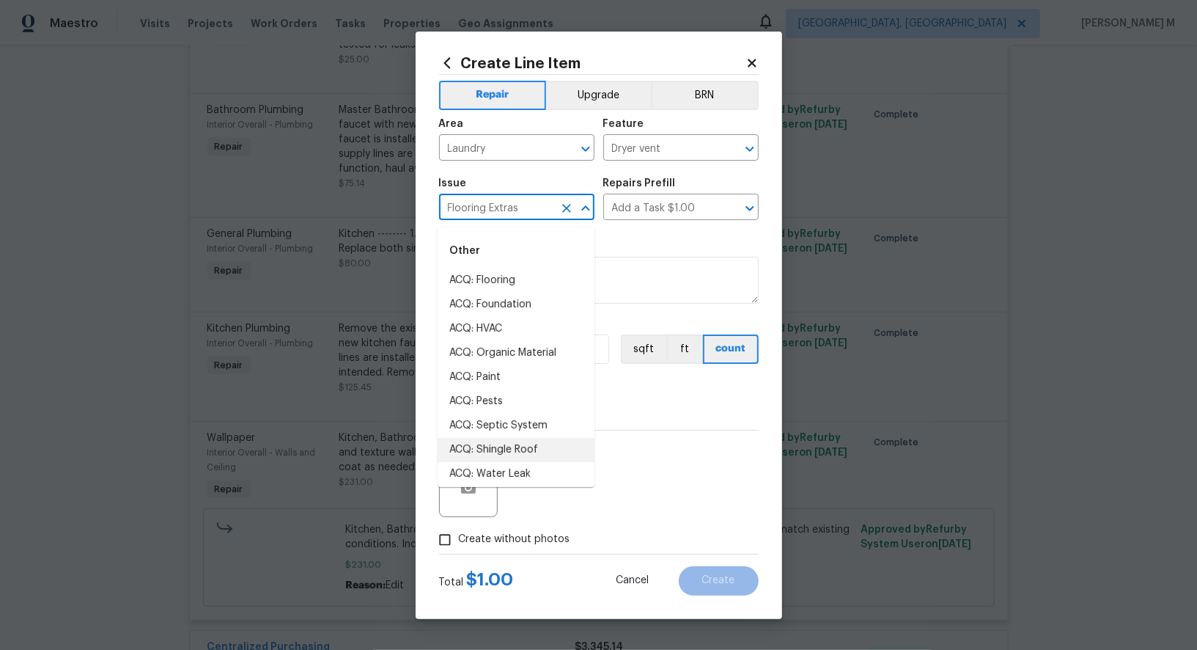
click at [523, 213] on input "Flooring Extras" at bounding box center [496, 208] width 114 height 23
